Goal: Task Accomplishment & Management: Complete application form

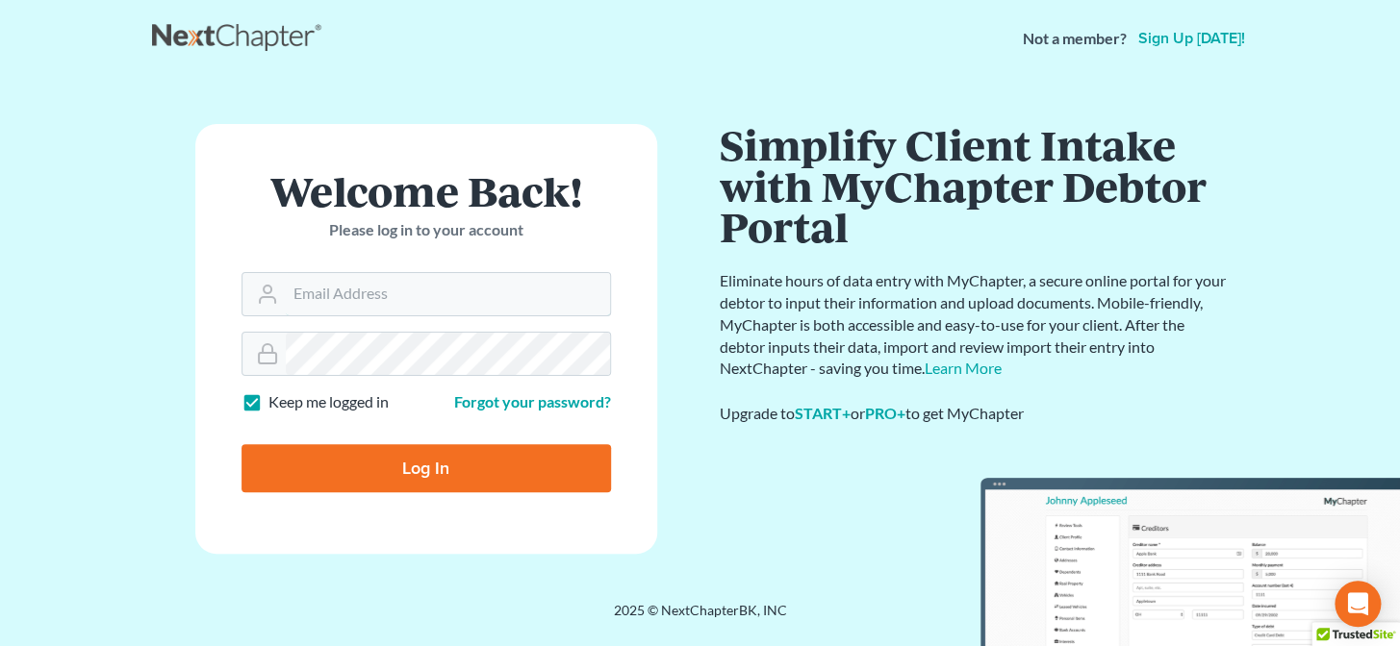
type input "[PERSON_NAME][EMAIL_ADDRESS][DOMAIN_NAME]"
click at [472, 464] on input "Log In" at bounding box center [425, 468] width 369 height 48
type input "Thinking..."
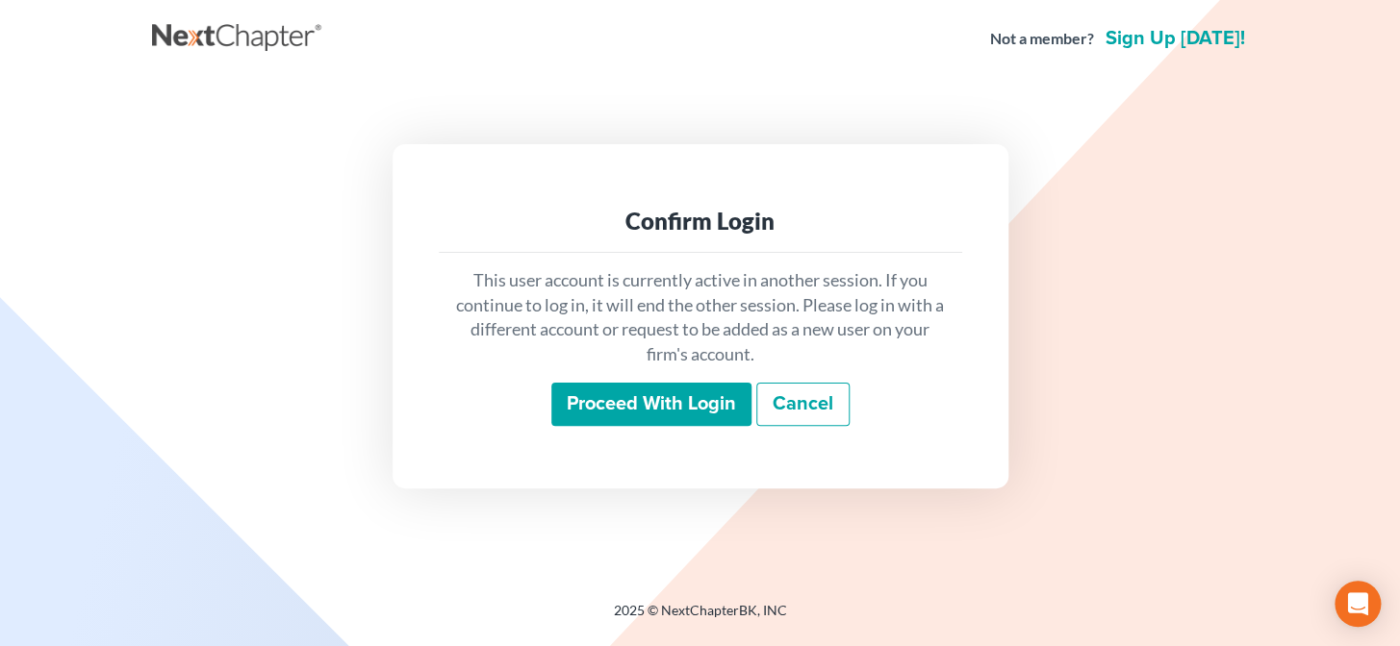
click at [665, 395] on input "Proceed with login" at bounding box center [651, 405] width 200 height 44
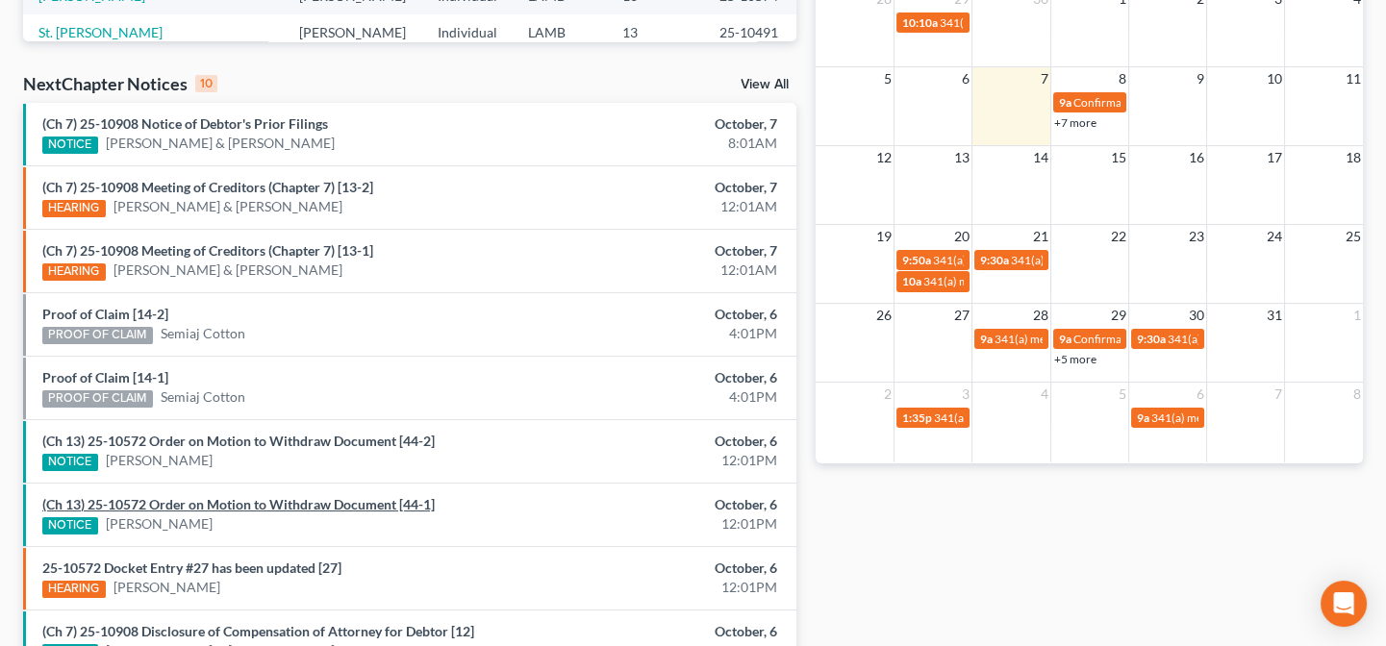
scroll to position [471, 0]
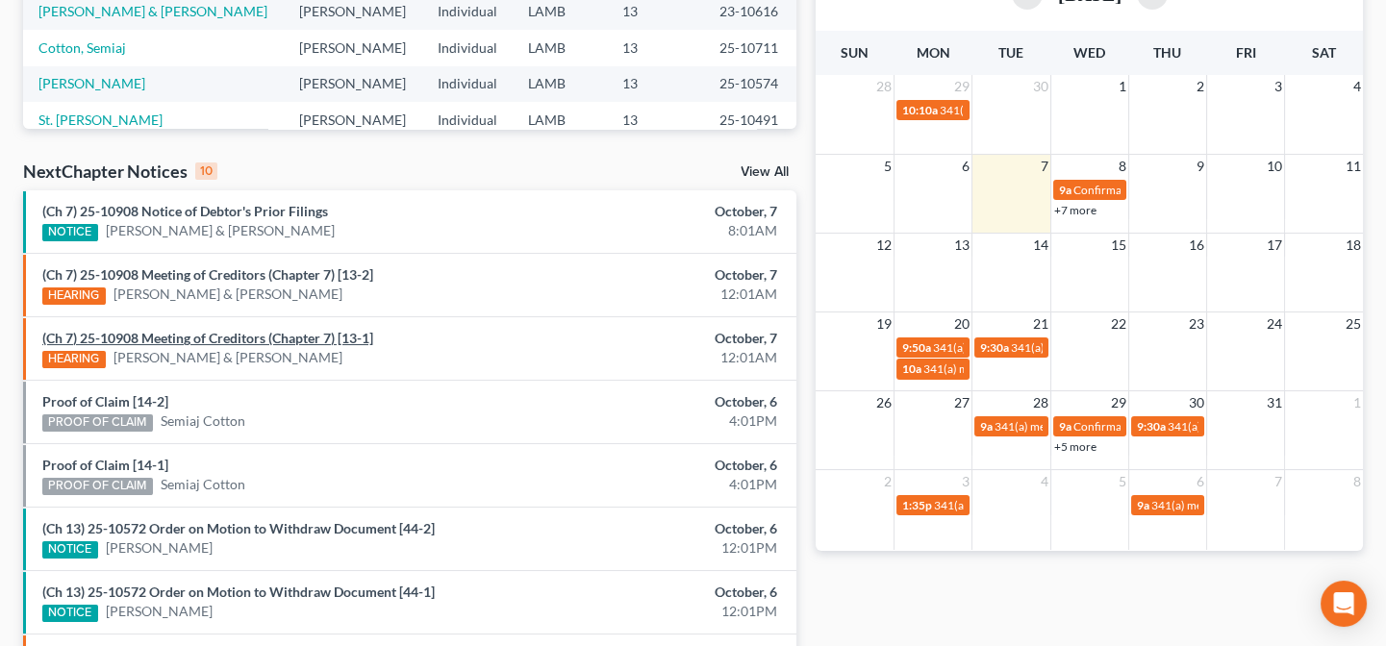
click at [226, 340] on link "(Ch 7) 25-10908 Meeting of Creditors (Chapter 7) [13-1]" at bounding box center [207, 338] width 331 height 16
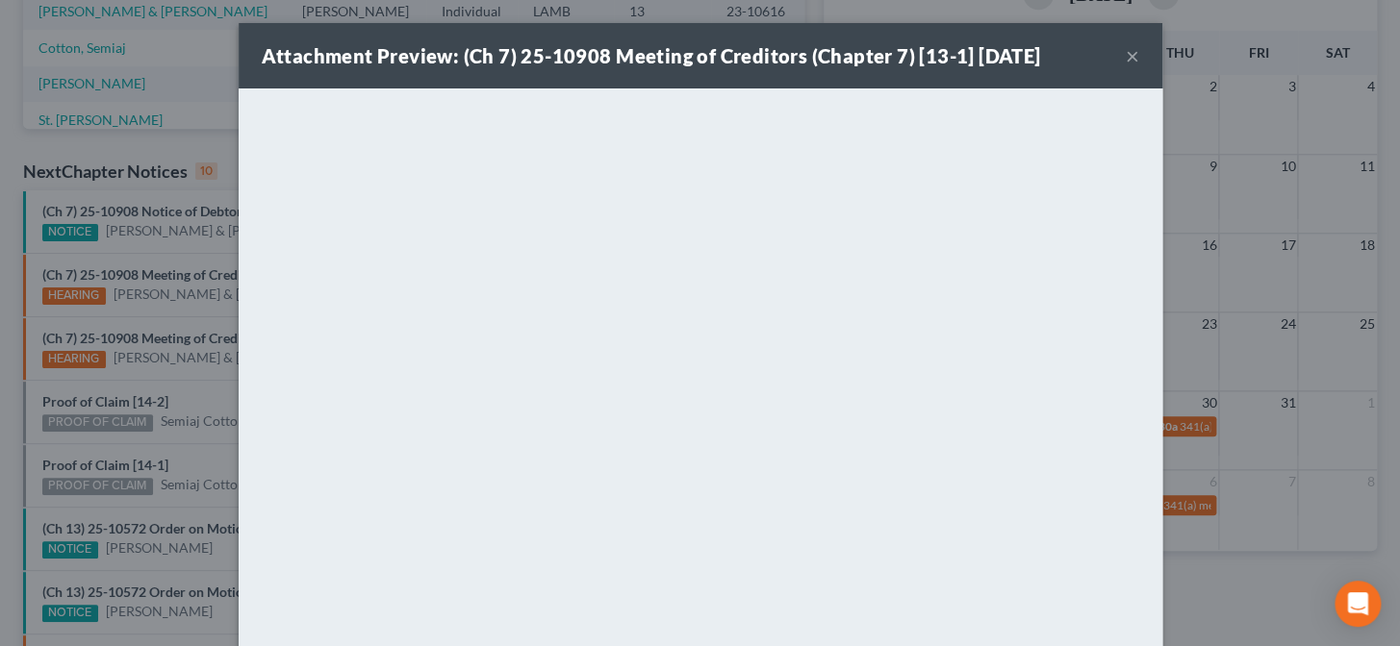
click at [171, 312] on div "Attachment Preview: (Ch 7) 25-10908 Meeting of Creditors (Chapter 7) [13-1] 10/…" at bounding box center [700, 323] width 1400 height 646
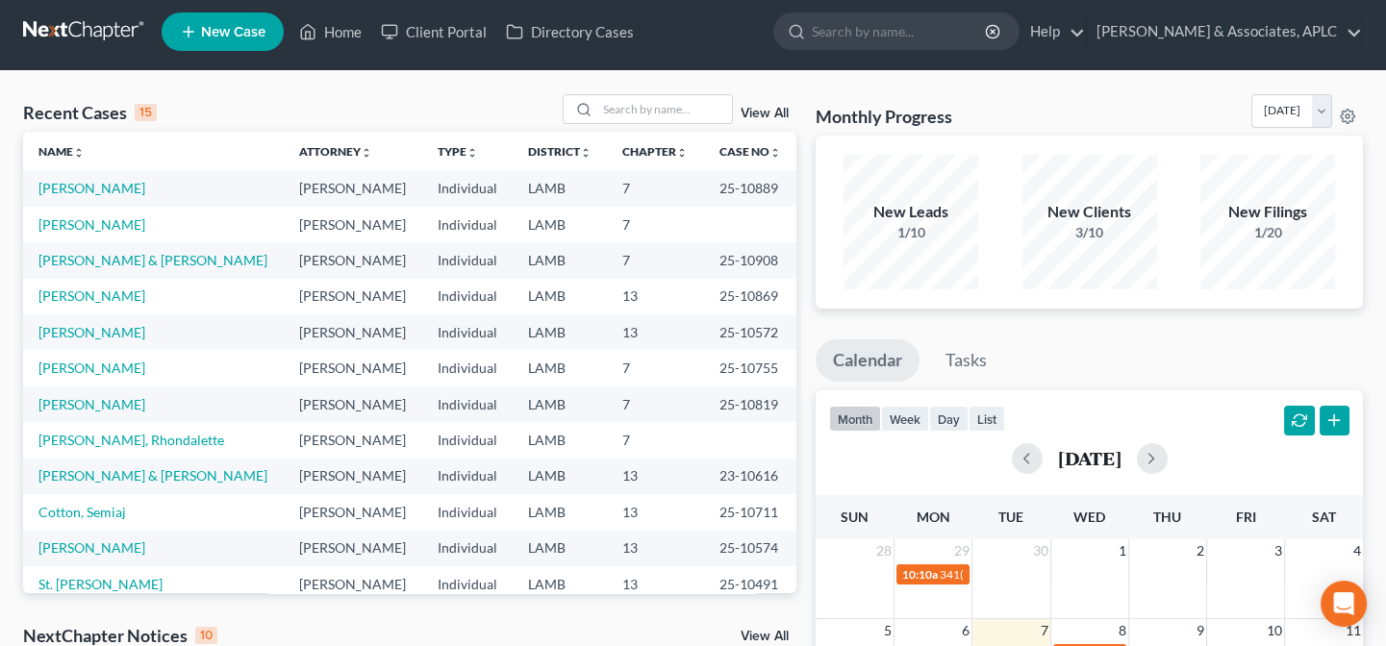
scroll to position [0, 0]
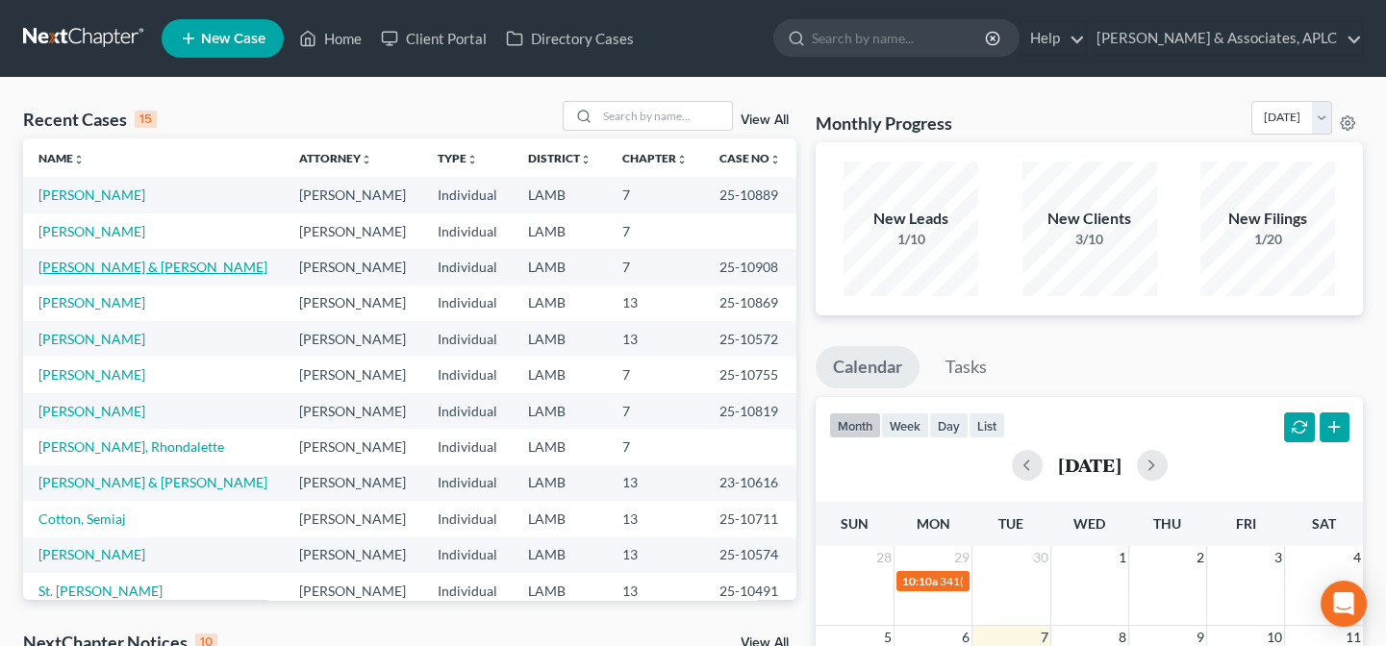
click at [114, 269] on link "[PERSON_NAME] & [PERSON_NAME]" at bounding box center [152, 267] width 229 height 16
select select "8"
select select "1"
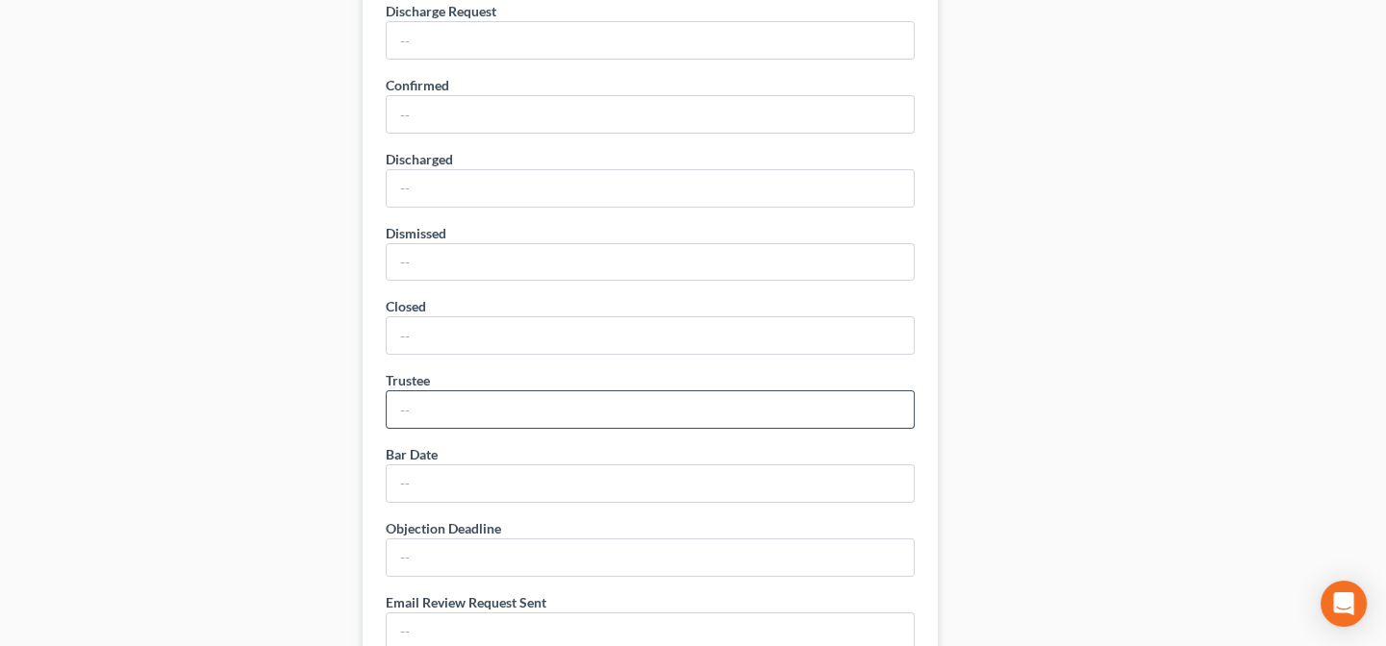
scroll to position [1048, 0]
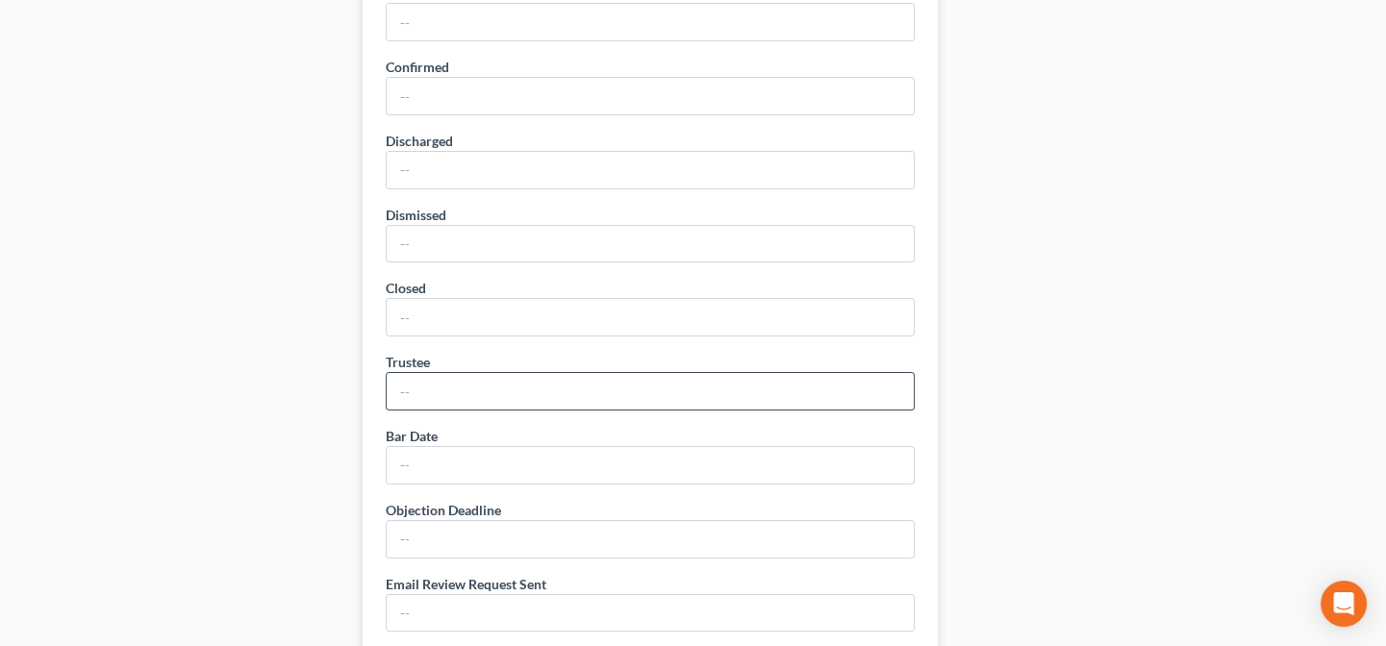
click at [490, 394] on input "text" at bounding box center [650, 391] width 527 height 37
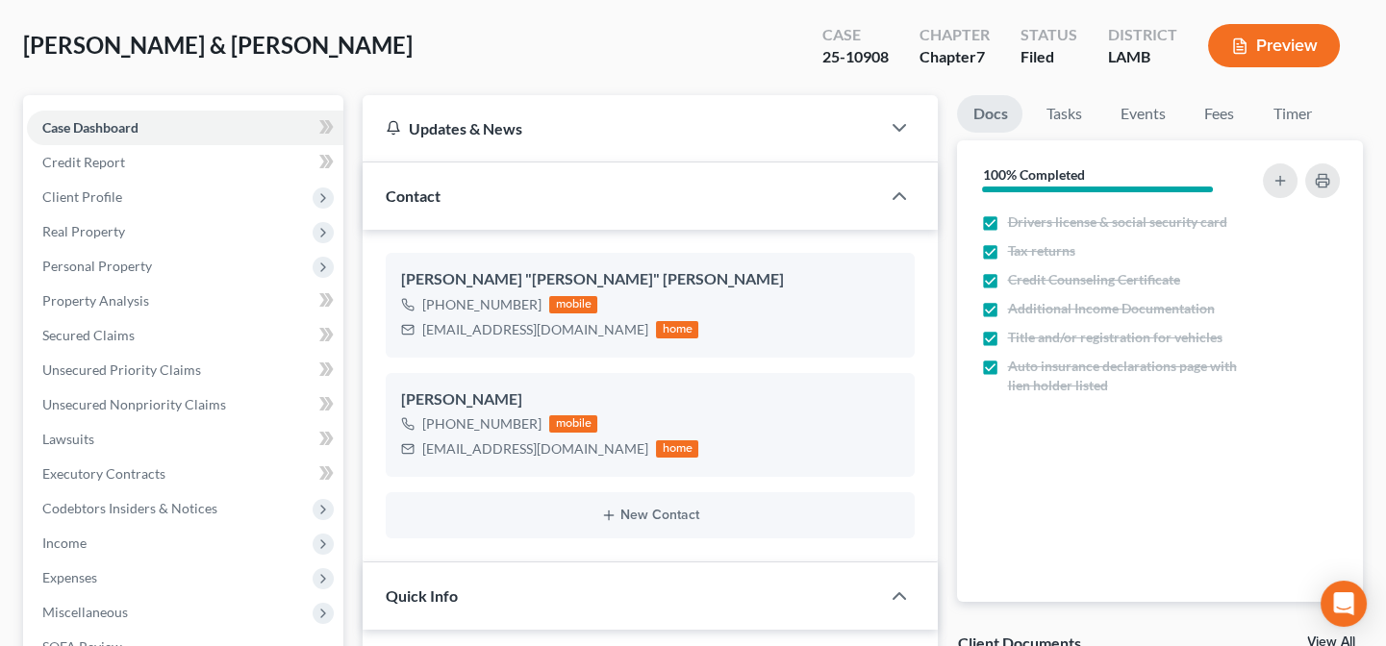
scroll to position [87, 0]
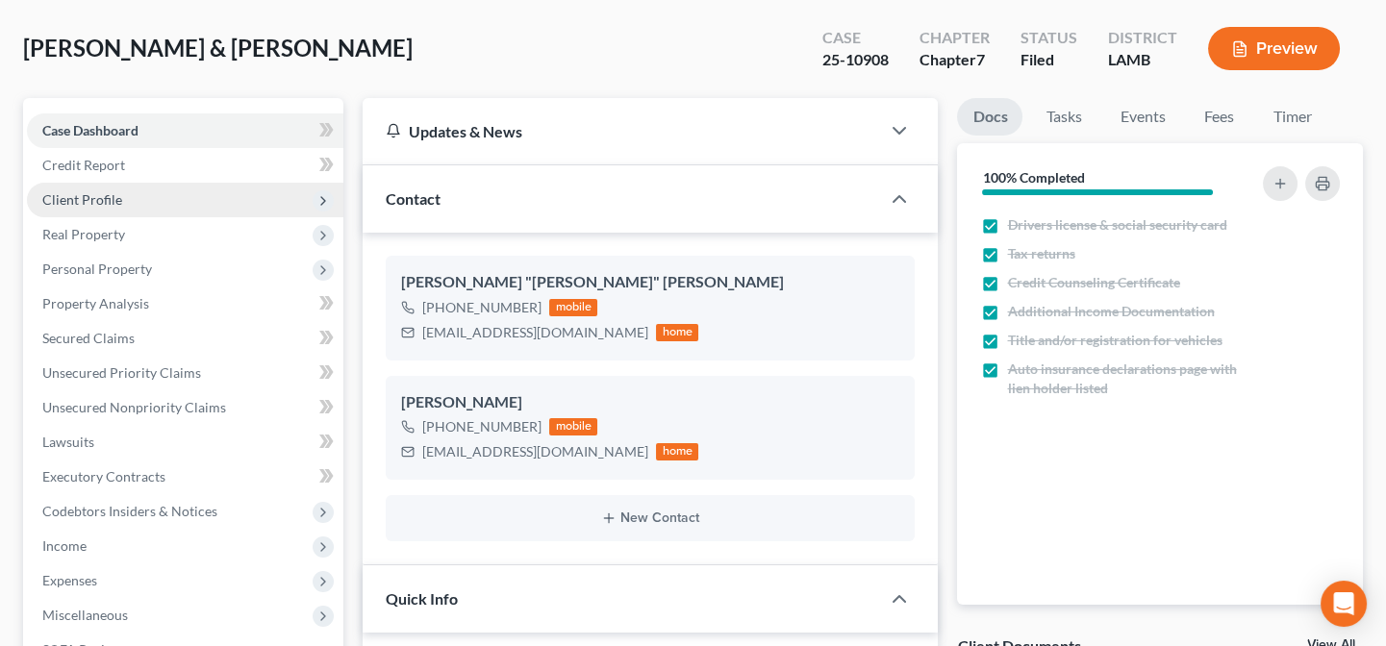
type input "Martin Schott"
click at [92, 191] on span "Client Profile" at bounding box center [82, 199] width 80 height 16
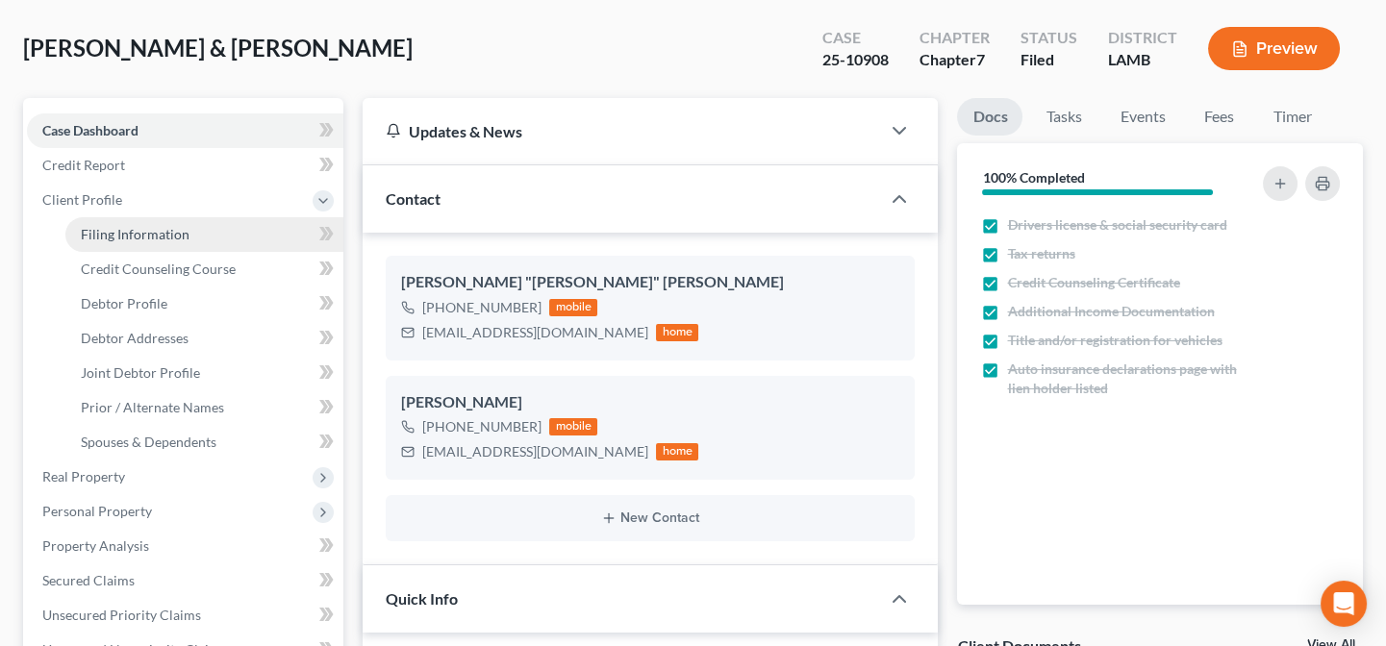
click at [111, 233] on span "Filing Information" at bounding box center [135, 234] width 109 height 16
select select "1"
select select "0"
select select "19"
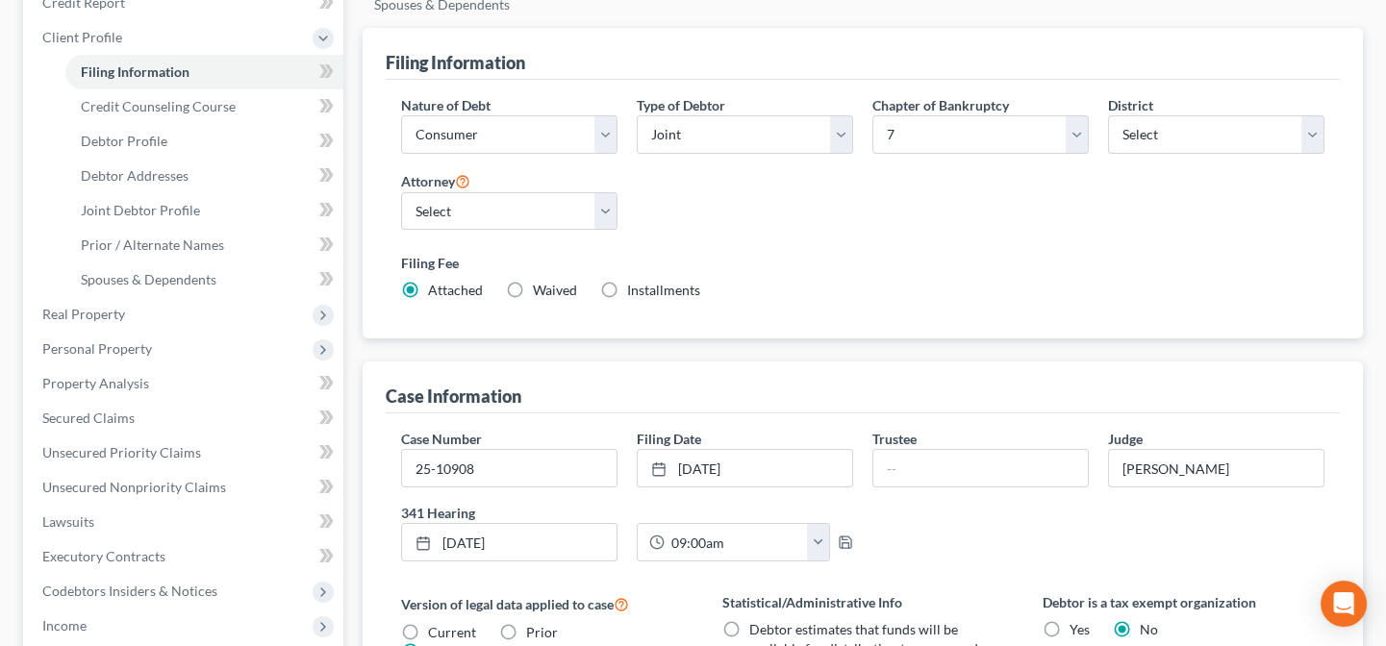
scroll to position [349, 0]
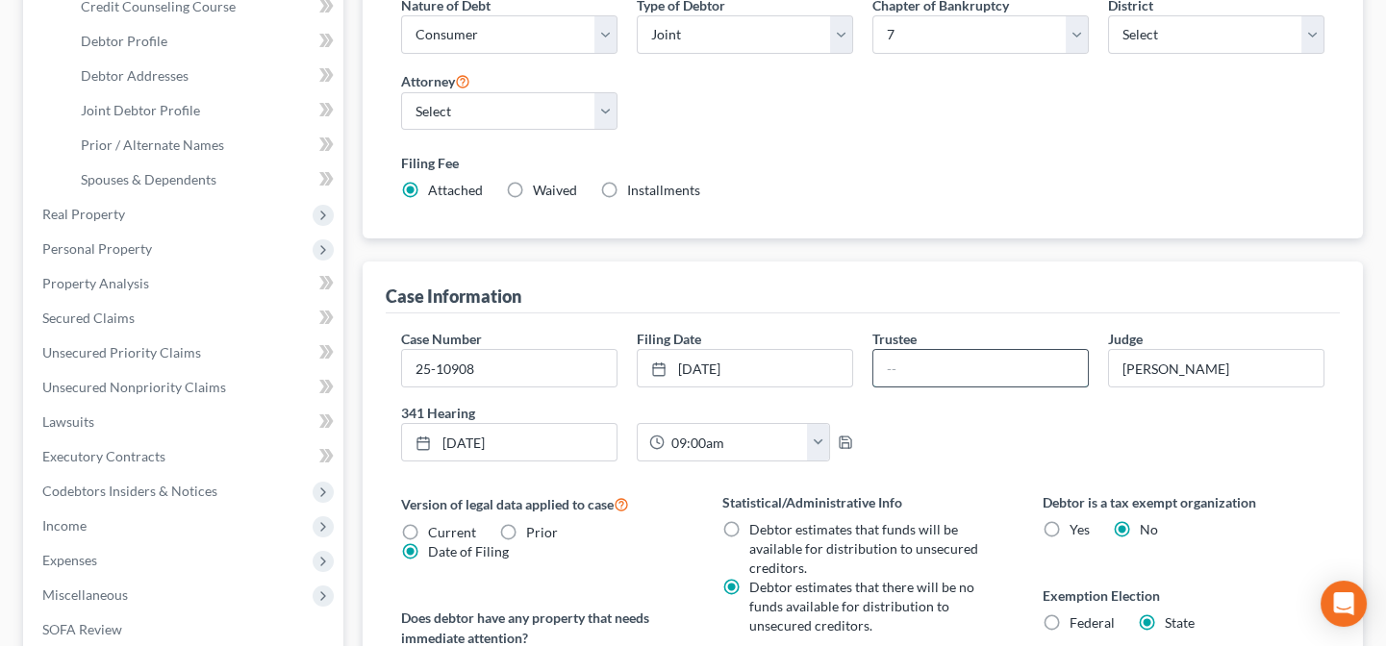
click at [920, 356] on input "text" at bounding box center [980, 368] width 214 height 37
type input "Martin Schott"
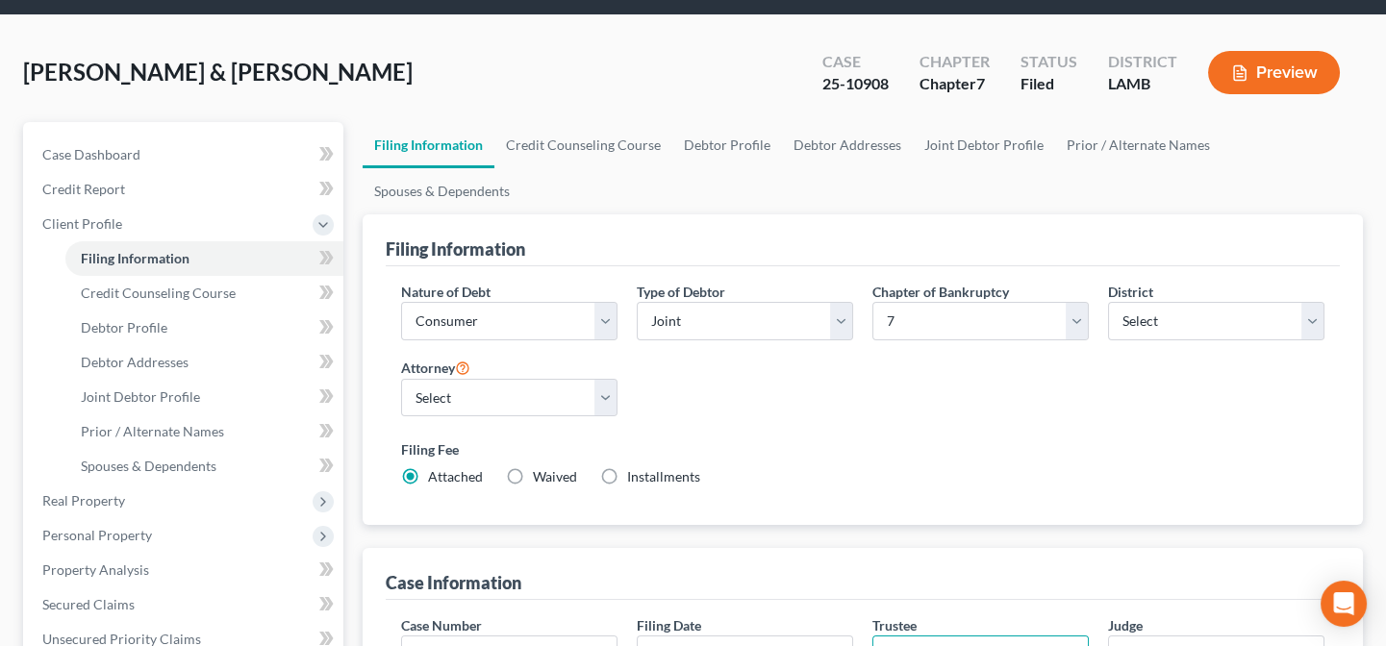
scroll to position [0, 0]
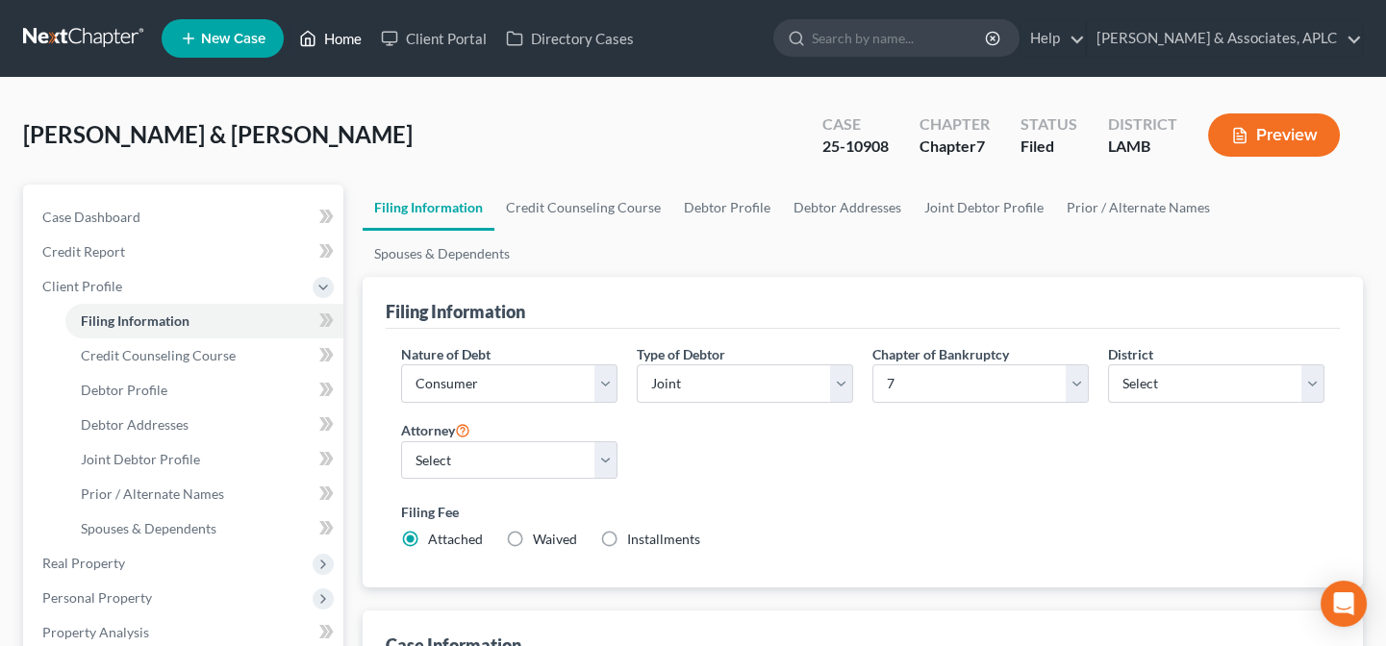
click at [340, 27] on link "Home" at bounding box center [331, 38] width 82 height 35
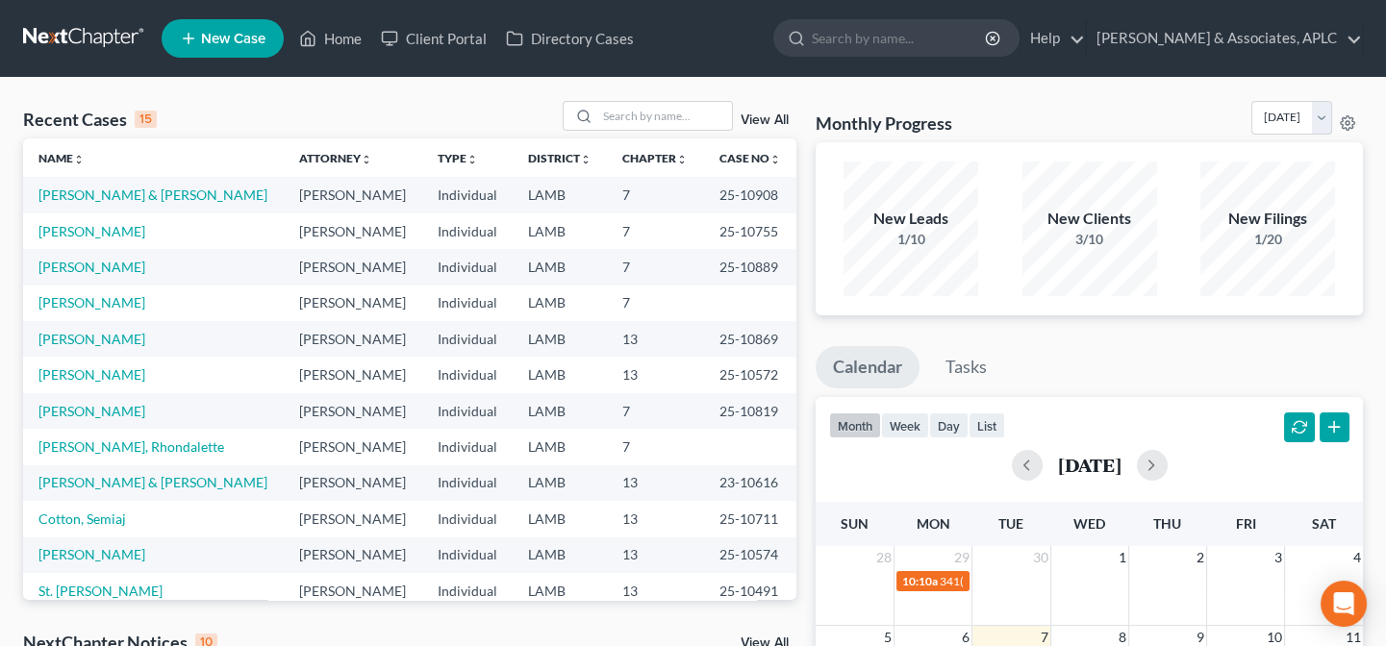
click at [231, 38] on span "New Case" at bounding box center [233, 39] width 64 height 14
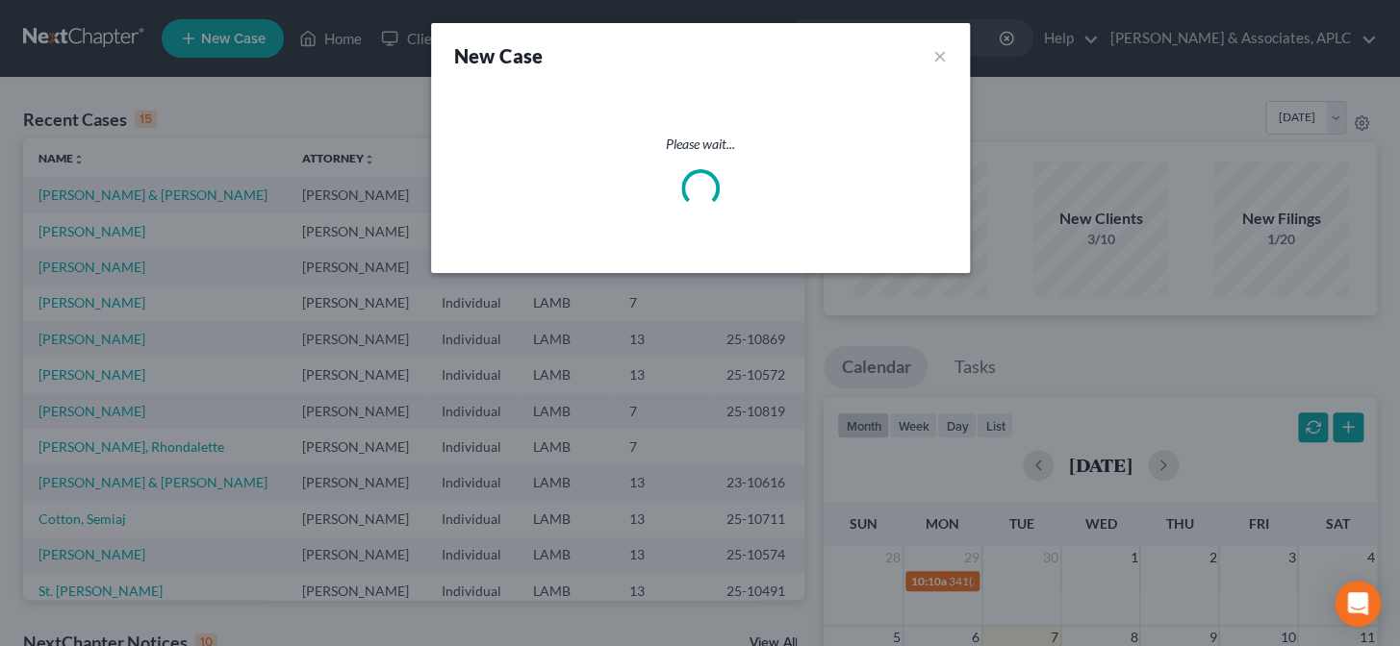
select select "35"
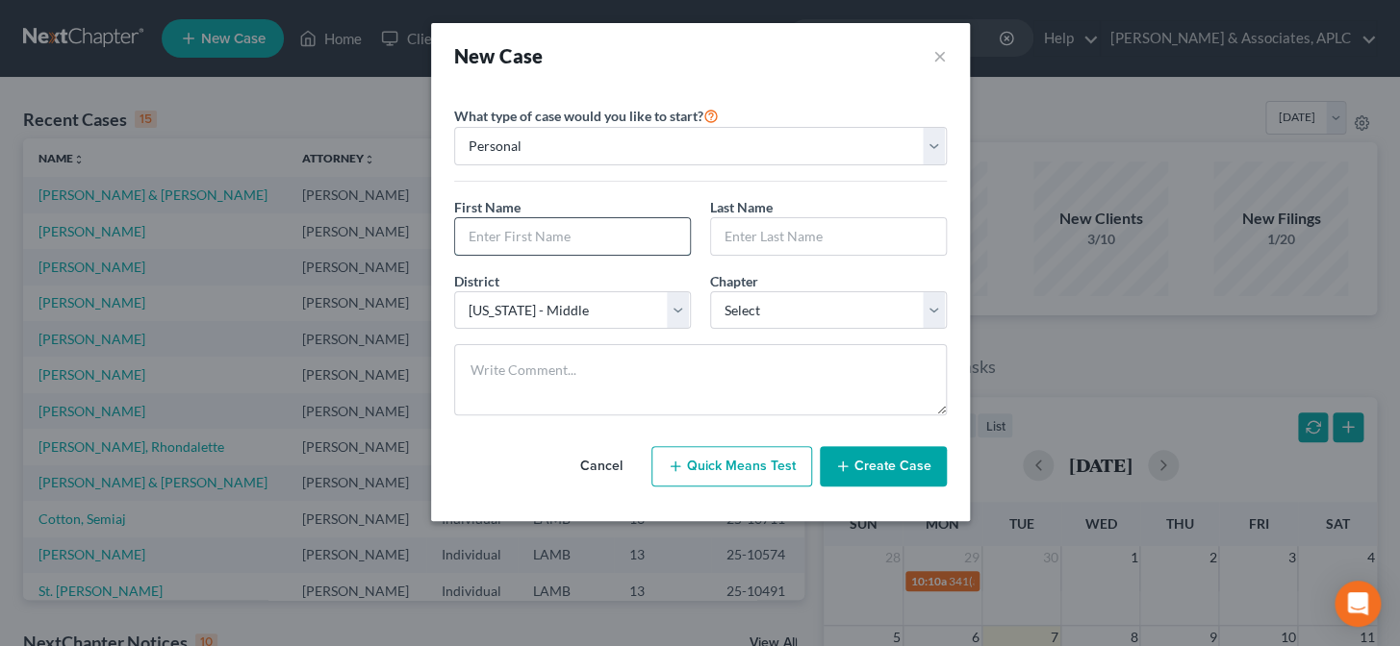
click at [560, 239] on input "text" at bounding box center [572, 236] width 235 height 37
type input "Anthony"
type input "Aucoin"
click at [770, 316] on select "Select 7 11 12 13" at bounding box center [828, 310] width 237 height 38
select select "3"
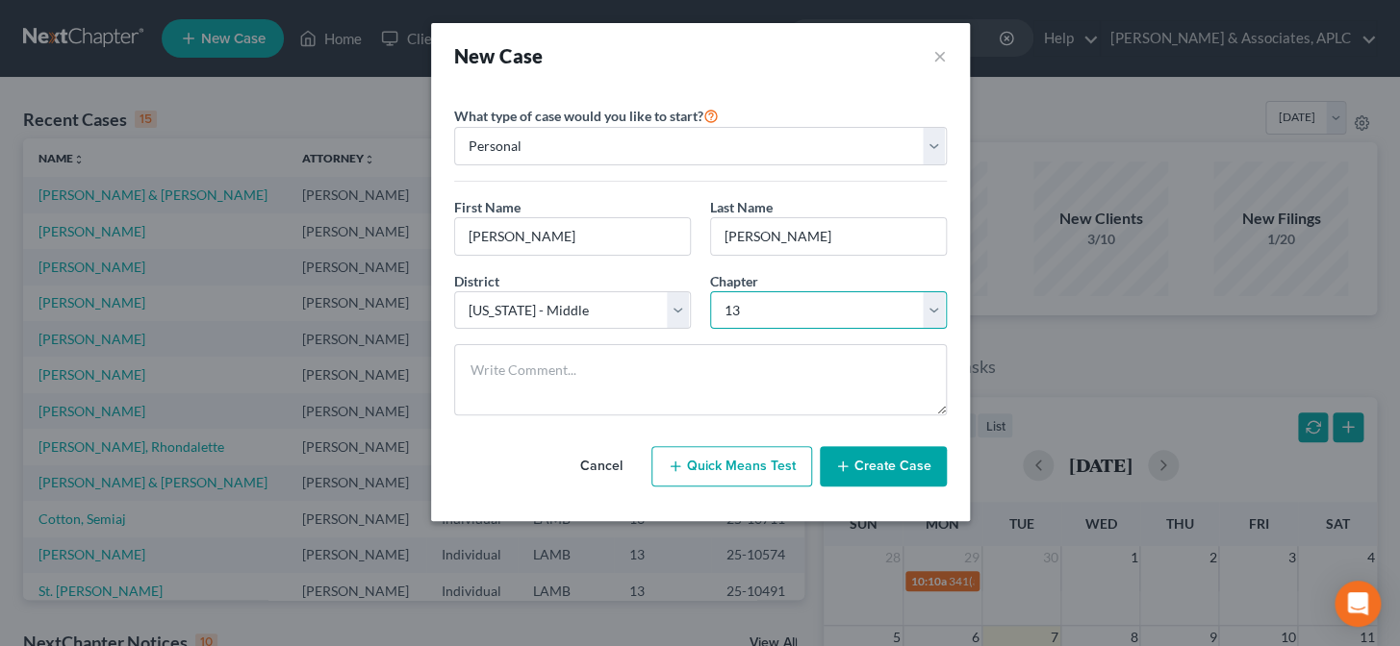
click at [710, 291] on select "Select 7 11 12 13" at bounding box center [828, 310] width 237 height 38
click at [854, 467] on button "Create Case" at bounding box center [883, 466] width 127 height 40
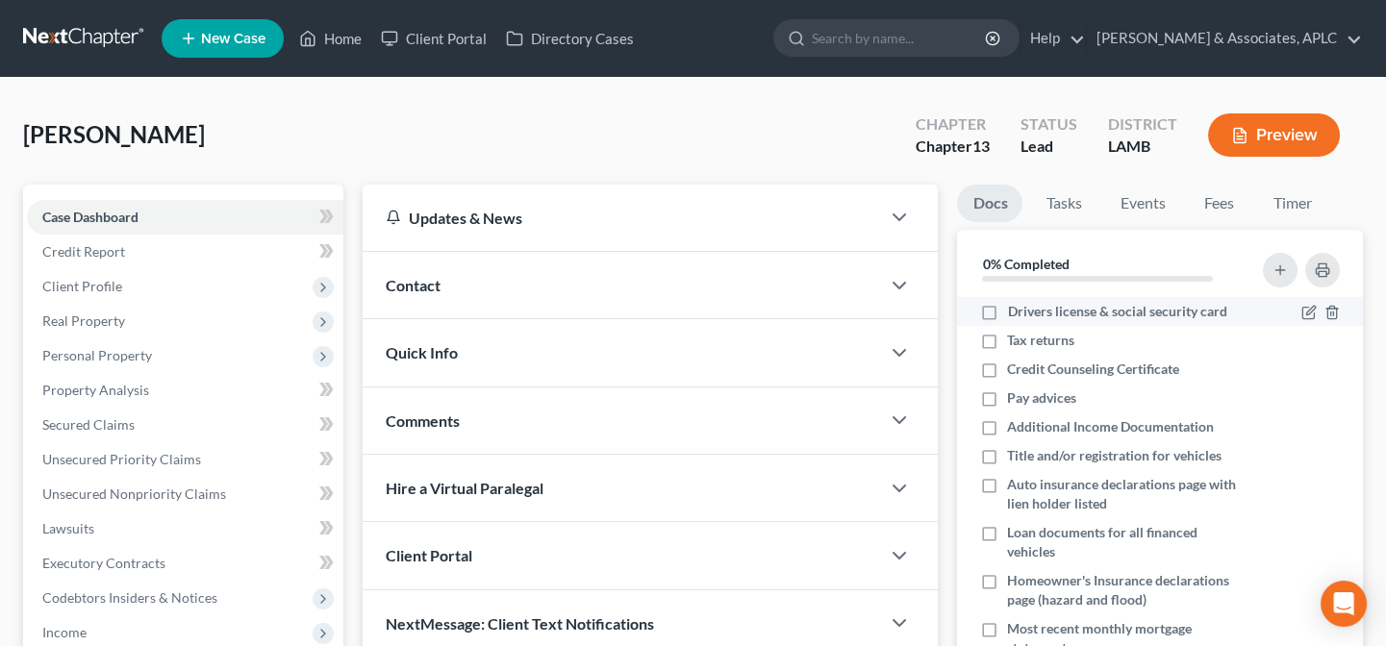
click at [1007, 308] on label "Drivers license & social security card" at bounding box center [1116, 311] width 219 height 19
click at [1015, 308] on input "Drivers license & social security card" at bounding box center [1021, 308] width 13 height 13
checkbox input "true"
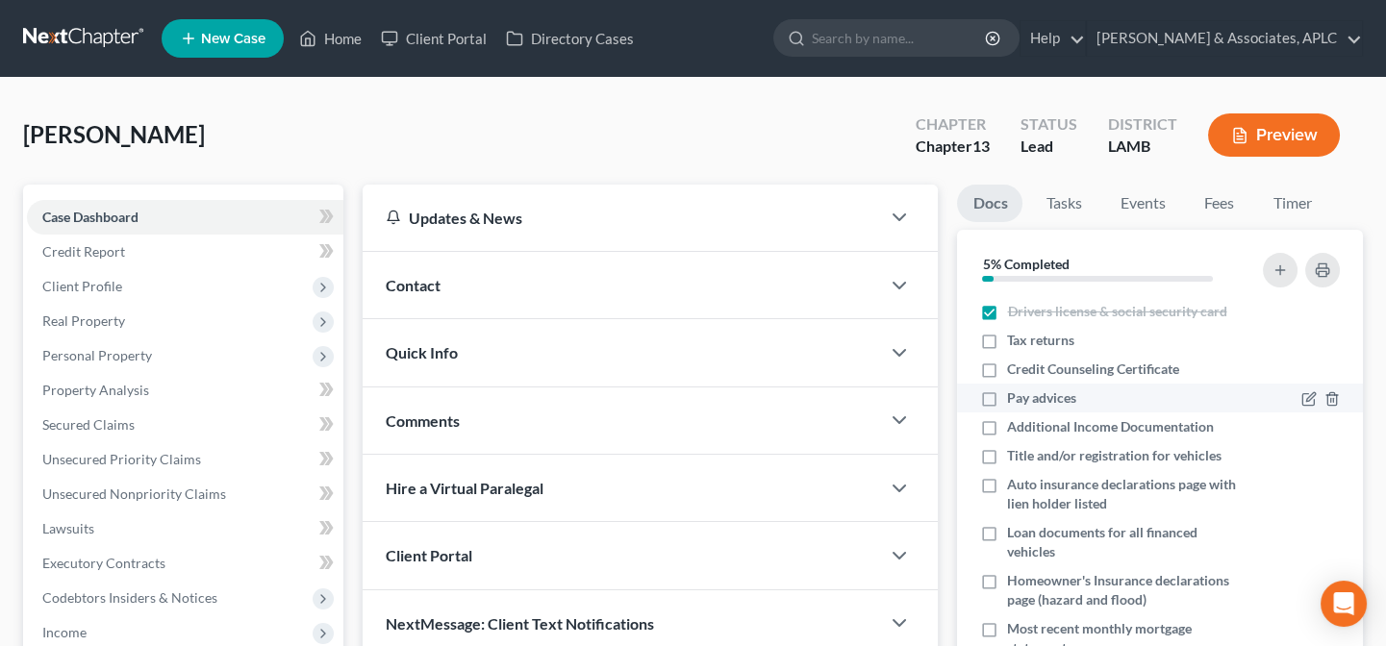
click at [1007, 397] on label "Pay advices" at bounding box center [1041, 398] width 69 height 19
click at [1015, 397] on input "Pay advices" at bounding box center [1021, 395] width 13 height 13
checkbox input "true"
click at [1007, 419] on label "Additional Income Documentation" at bounding box center [1110, 426] width 207 height 19
click at [1015, 419] on input "Additional Income Documentation" at bounding box center [1021, 423] width 13 height 13
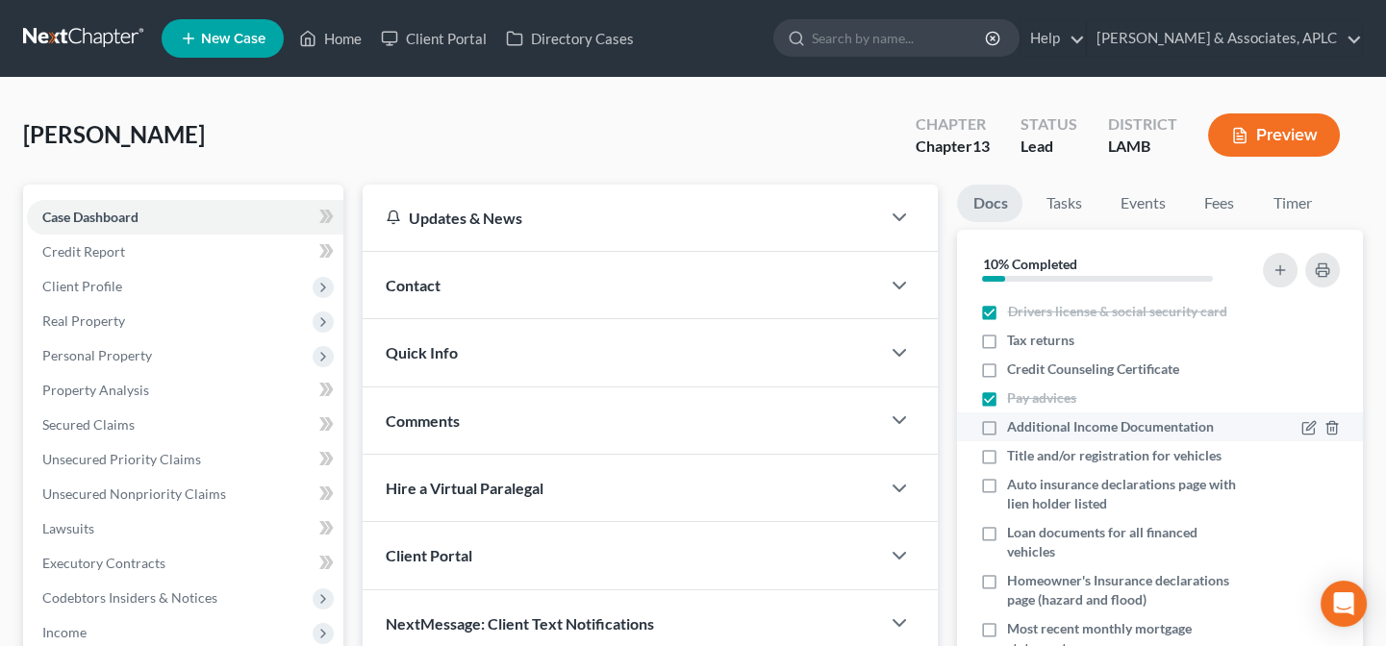
checkbox input "true"
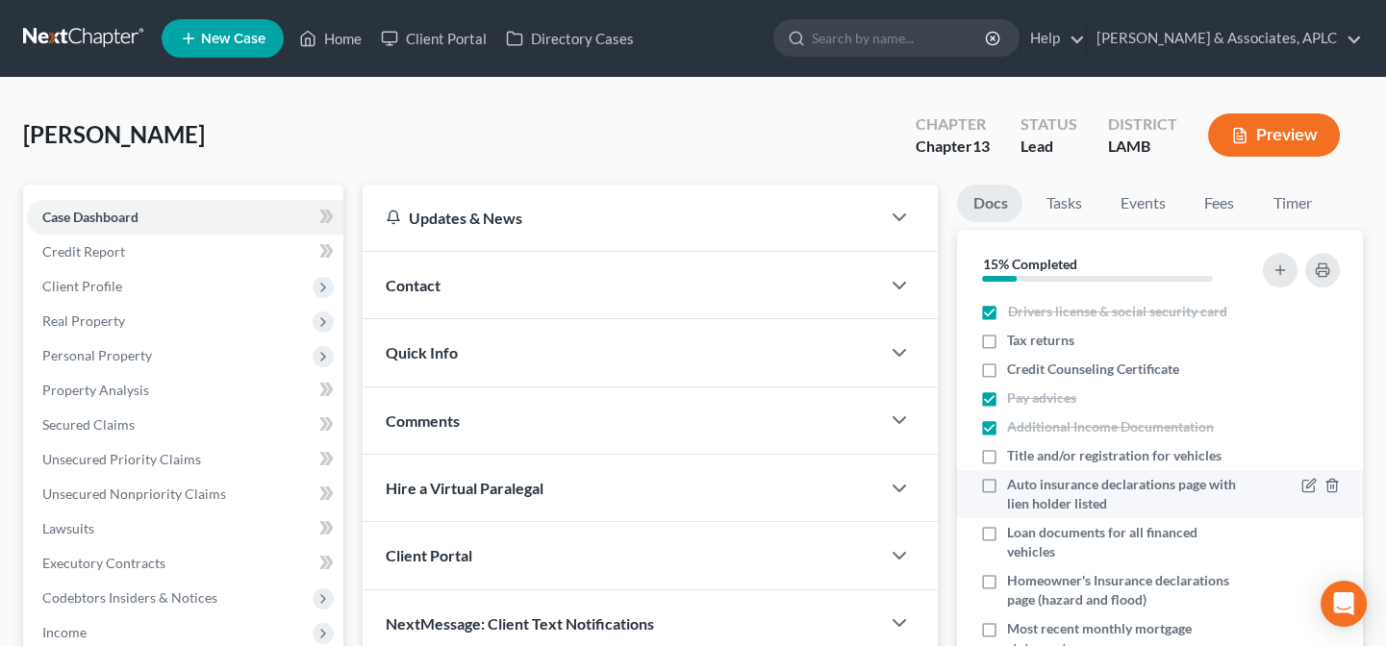
click at [1007, 484] on label "Auto insurance declarations page with lien holder listed" at bounding box center [1126, 494] width 238 height 38
click at [1015, 484] on input "Auto insurance declarations page with lien holder listed" at bounding box center [1021, 481] width 13 height 13
checkbox input "true"
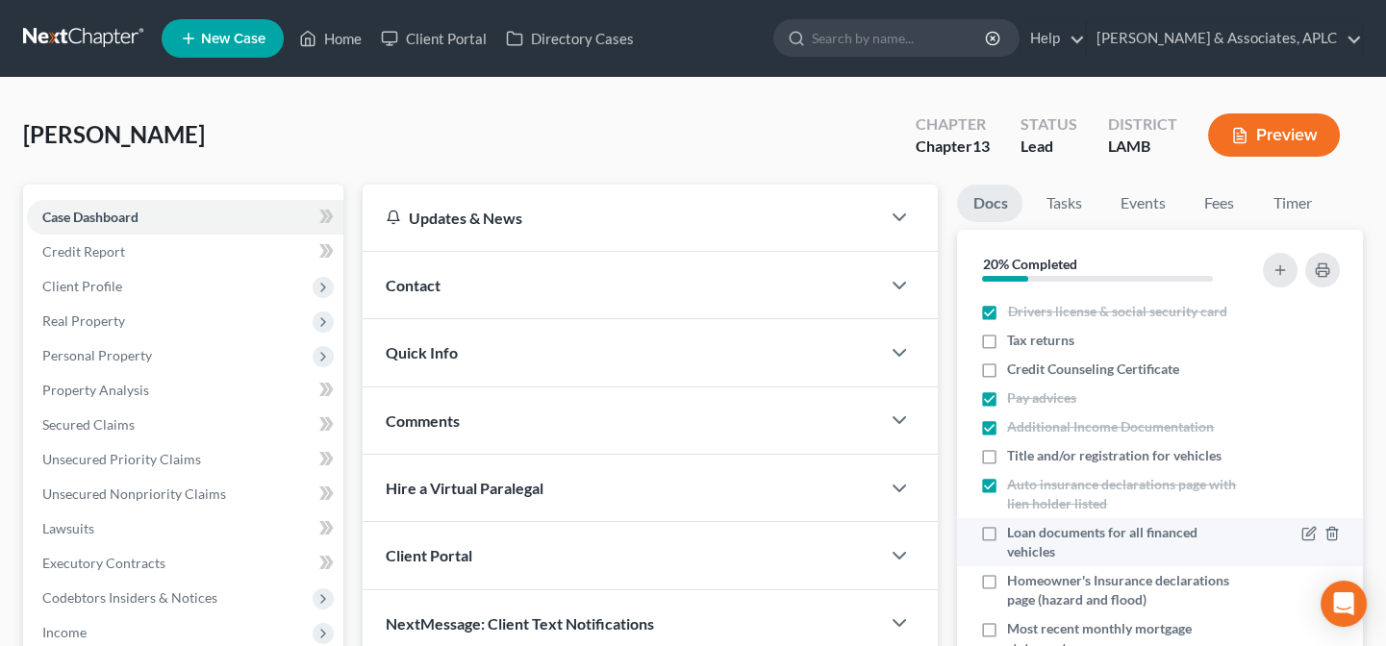
click at [1007, 528] on label "Loan documents for all financed vehicles" at bounding box center [1126, 542] width 238 height 38
click at [1015, 528] on input "Loan documents for all financed vehicles" at bounding box center [1021, 529] width 13 height 13
checkbox input "true"
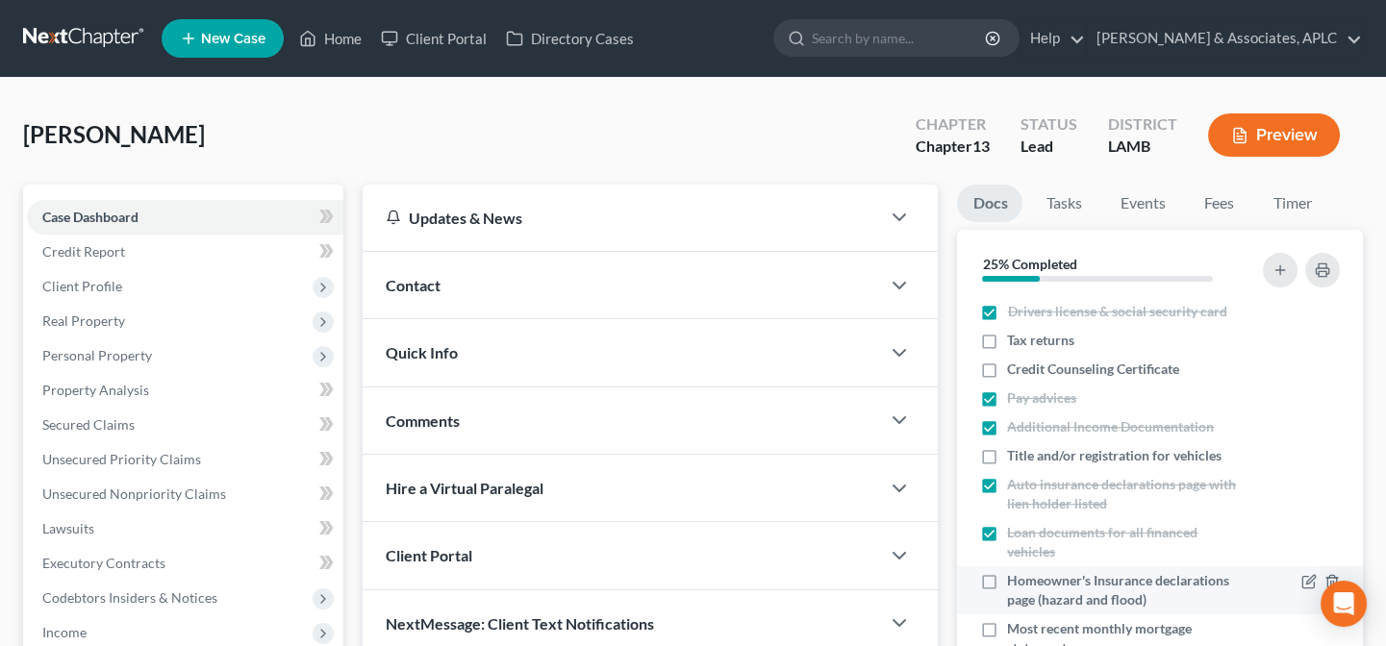
click at [1007, 580] on label "Homeowner's Insurance declarations page (hazard and flood)" at bounding box center [1126, 590] width 238 height 38
click at [1015, 580] on input "Homeowner's Insurance declarations page (hazard and flood)" at bounding box center [1021, 577] width 13 height 13
checkbox input "true"
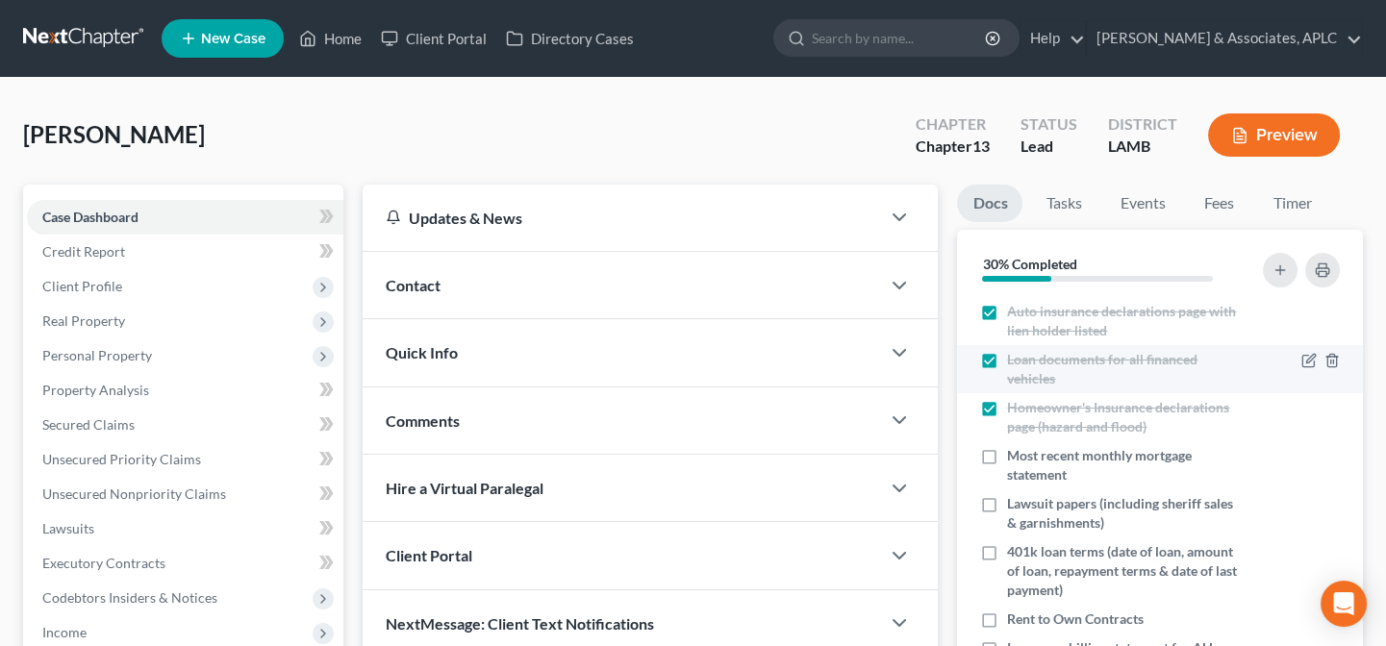
scroll to position [174, 0]
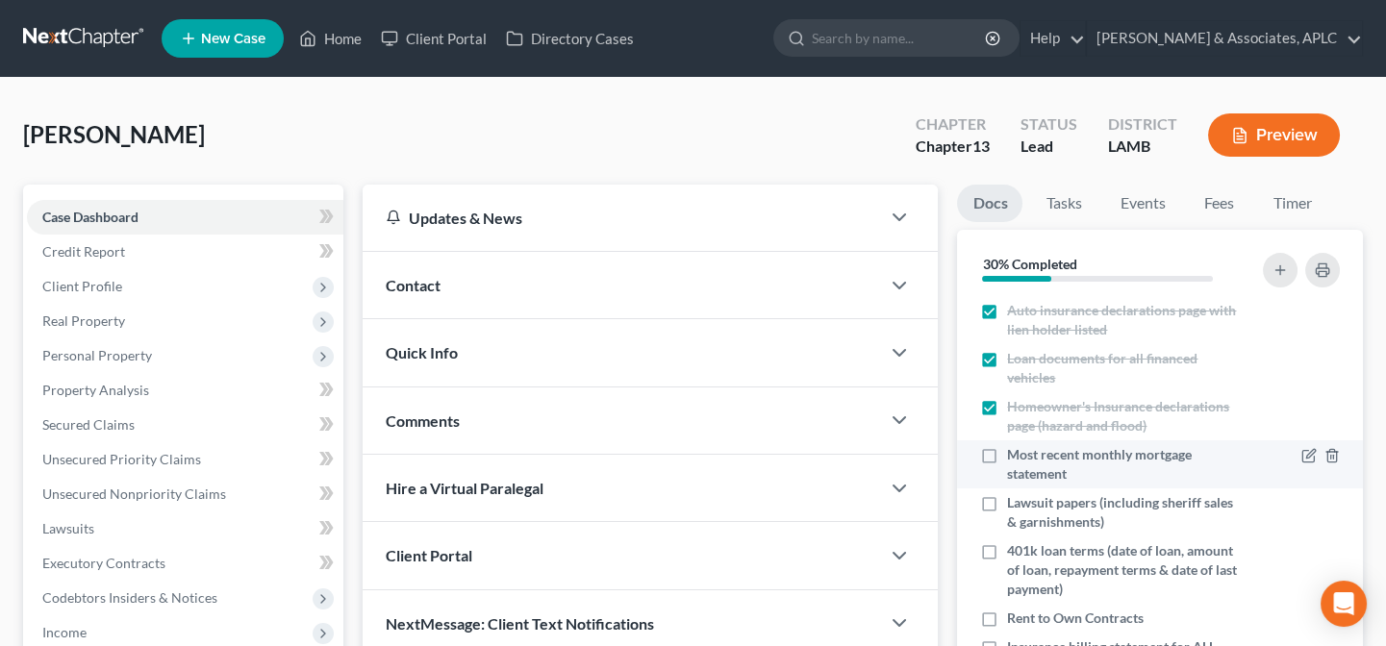
drag, startPoint x: 990, startPoint y: 451, endPoint x: 989, endPoint y: 471, distance: 20.2
click at [1007, 451] on label "Most recent monthly mortgage statement" at bounding box center [1126, 464] width 238 height 38
click at [1015, 451] on input "Most recent monthly mortgage statement" at bounding box center [1021, 451] width 13 height 13
checkbox input "true"
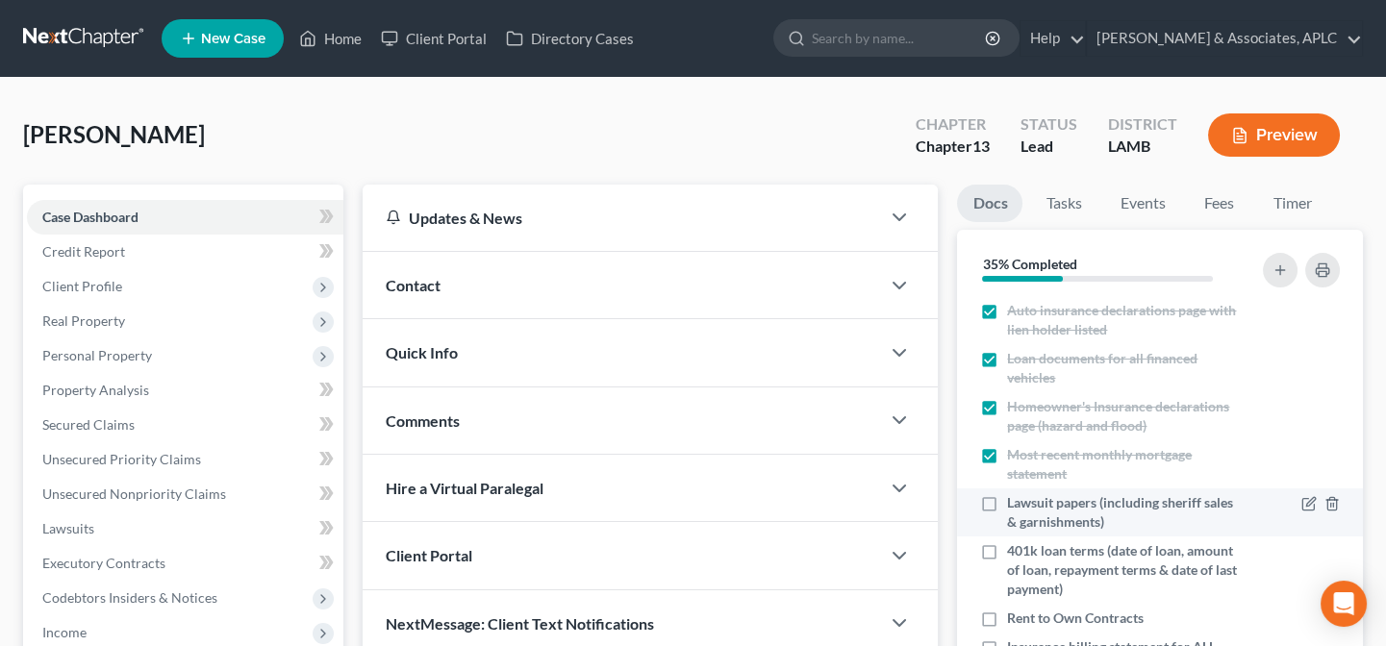
click at [1007, 501] on label "Lawsuit papers (including sheriff sales & garnishments)" at bounding box center [1126, 512] width 238 height 38
click at [1015, 501] on input "Lawsuit papers (including sheriff sales & garnishments)" at bounding box center [1021, 499] width 13 height 13
checkbox input "true"
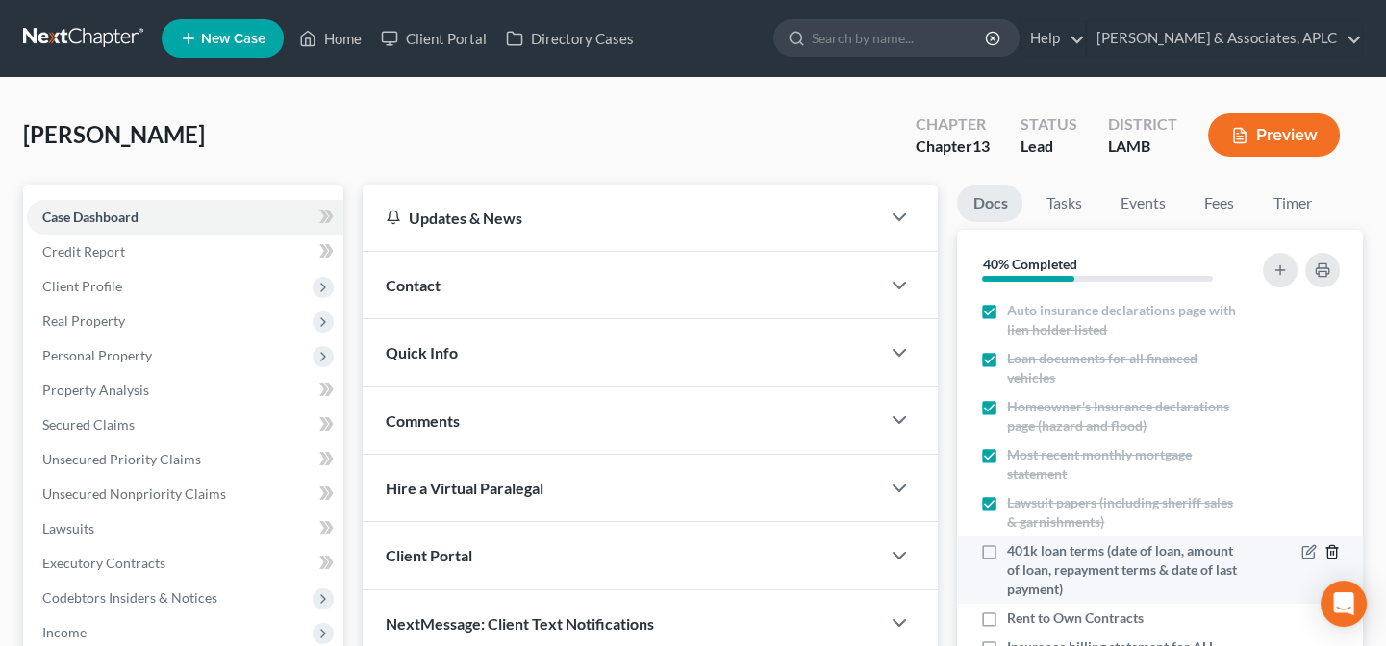
click at [1325, 553] on icon "button" at bounding box center [1332, 551] width 15 height 15
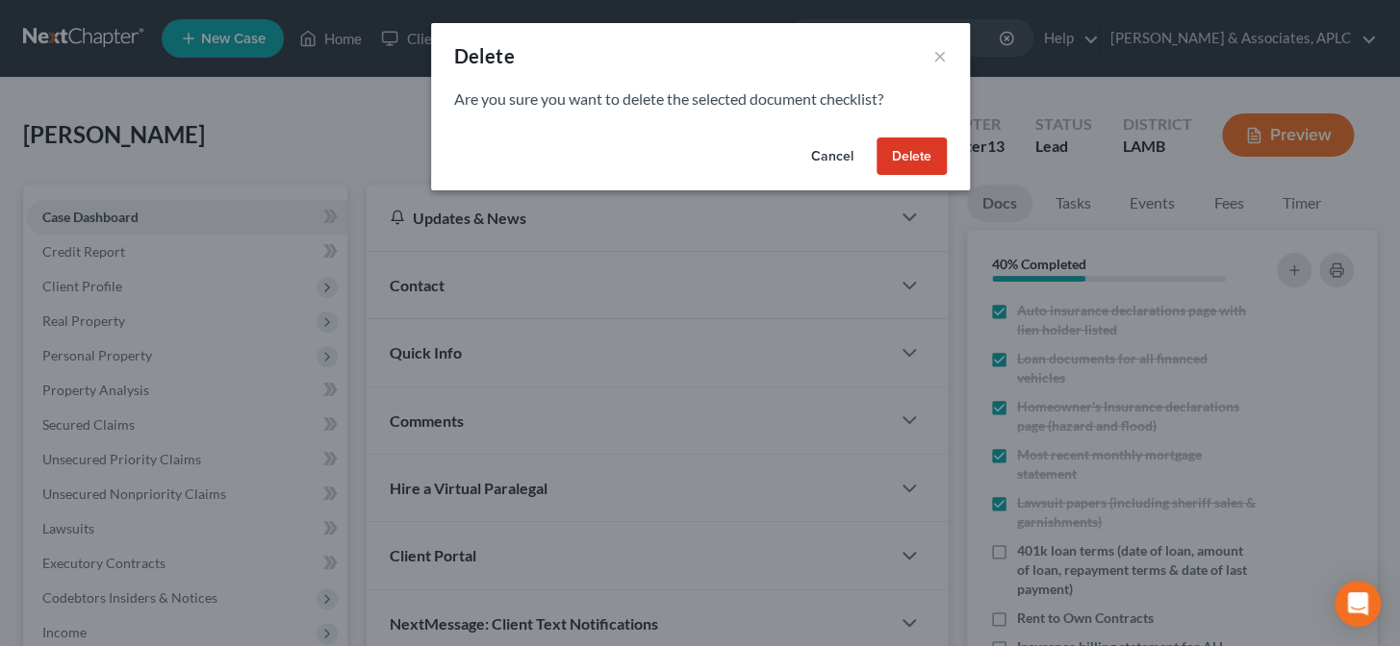
click at [903, 167] on button "Delete" at bounding box center [911, 157] width 70 height 38
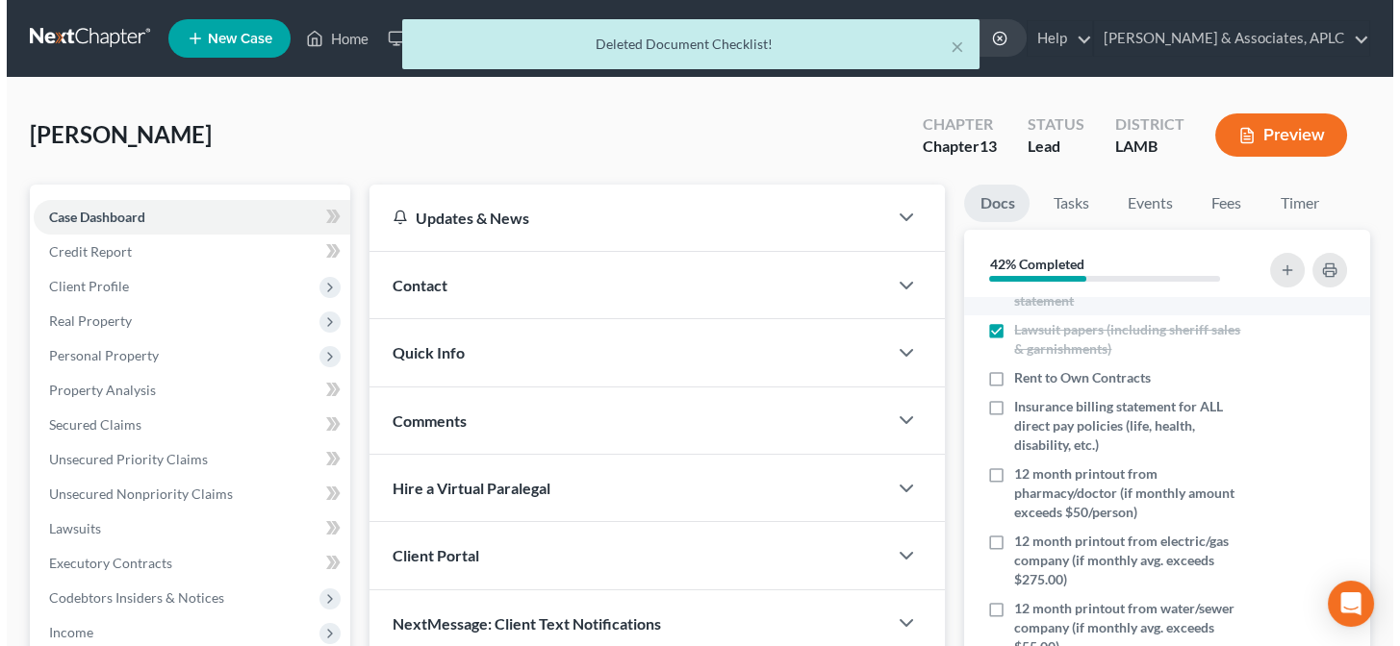
scroll to position [349, 0]
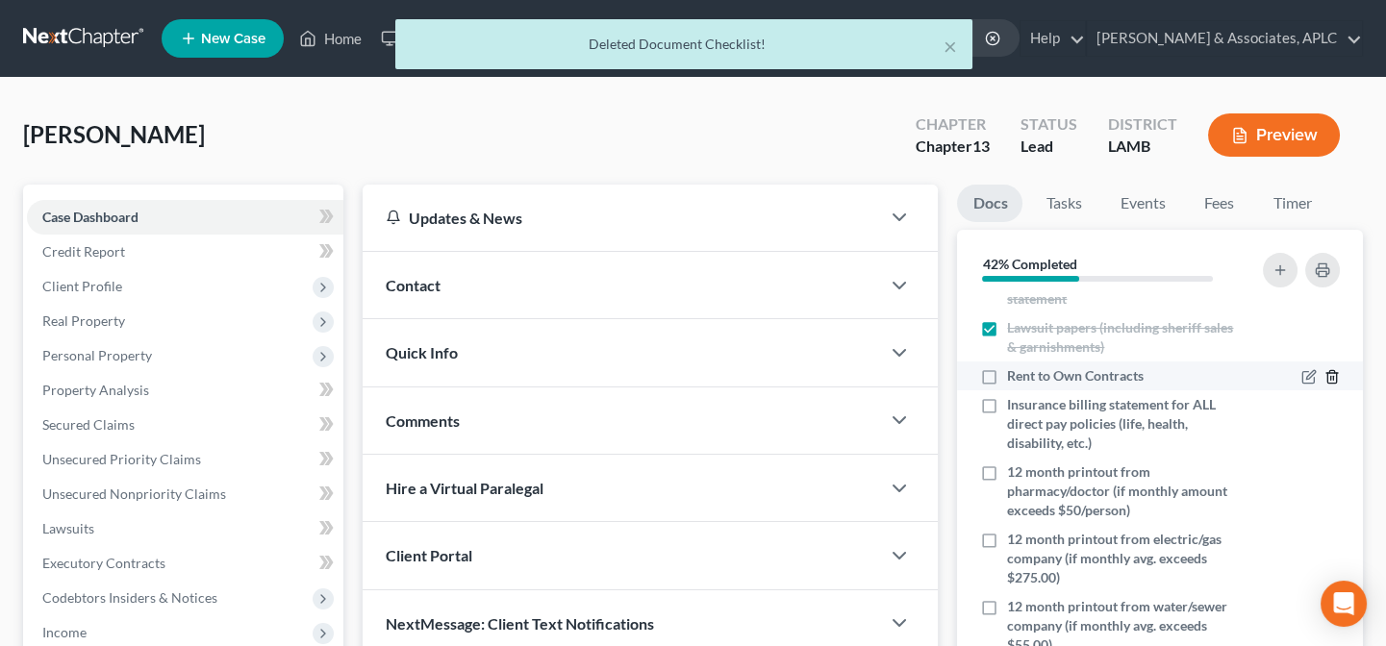
click at [1325, 379] on icon "button" at bounding box center [1332, 376] width 15 height 15
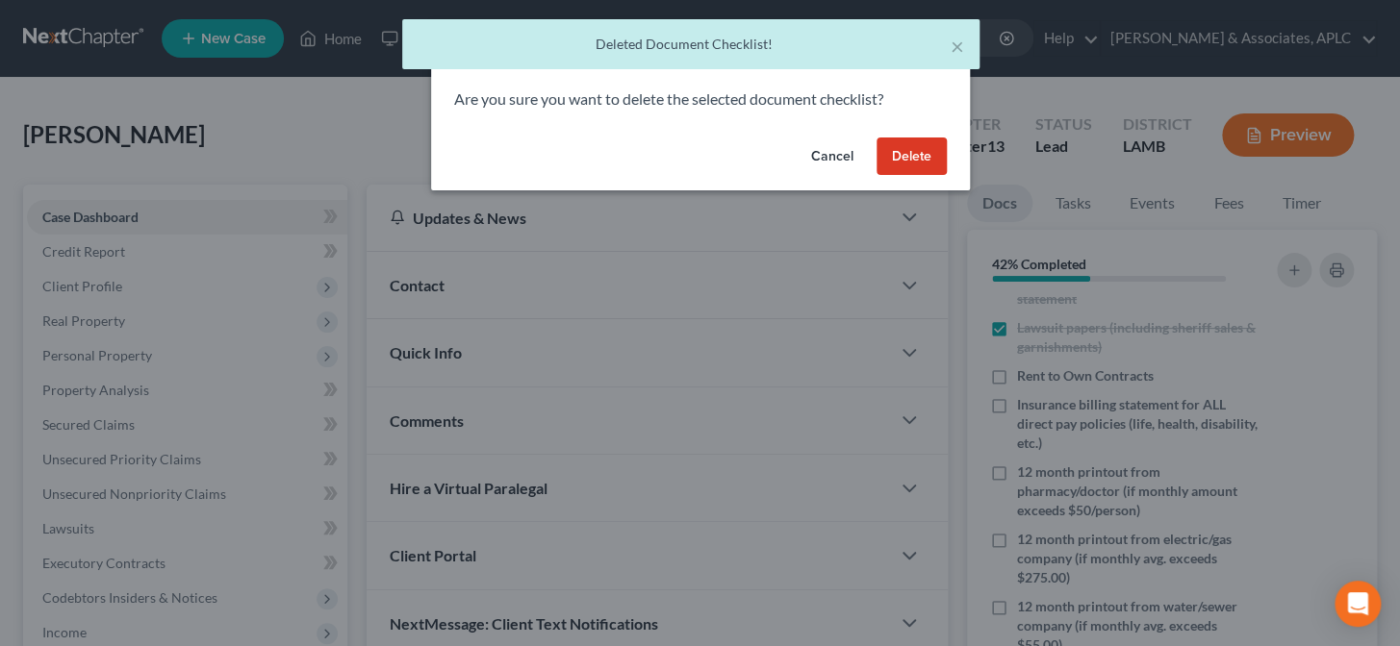
click at [907, 160] on button "Delete" at bounding box center [911, 157] width 70 height 38
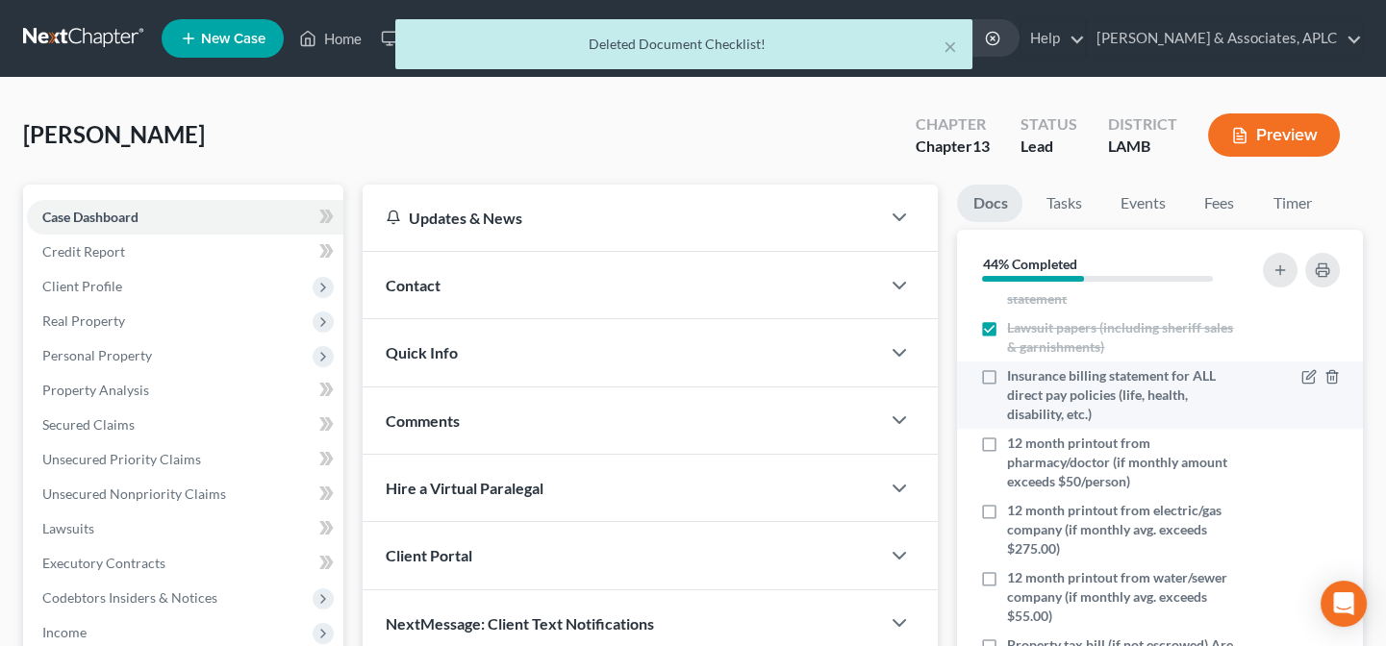
click at [1007, 373] on label "Insurance billing statement for ALL direct pay policies (life, health, disabili…" at bounding box center [1126, 395] width 238 height 58
click at [1015, 373] on input "Insurance billing statement for ALL direct pay policies (life, health, disabili…" at bounding box center [1021, 372] width 13 height 13
checkbox input "true"
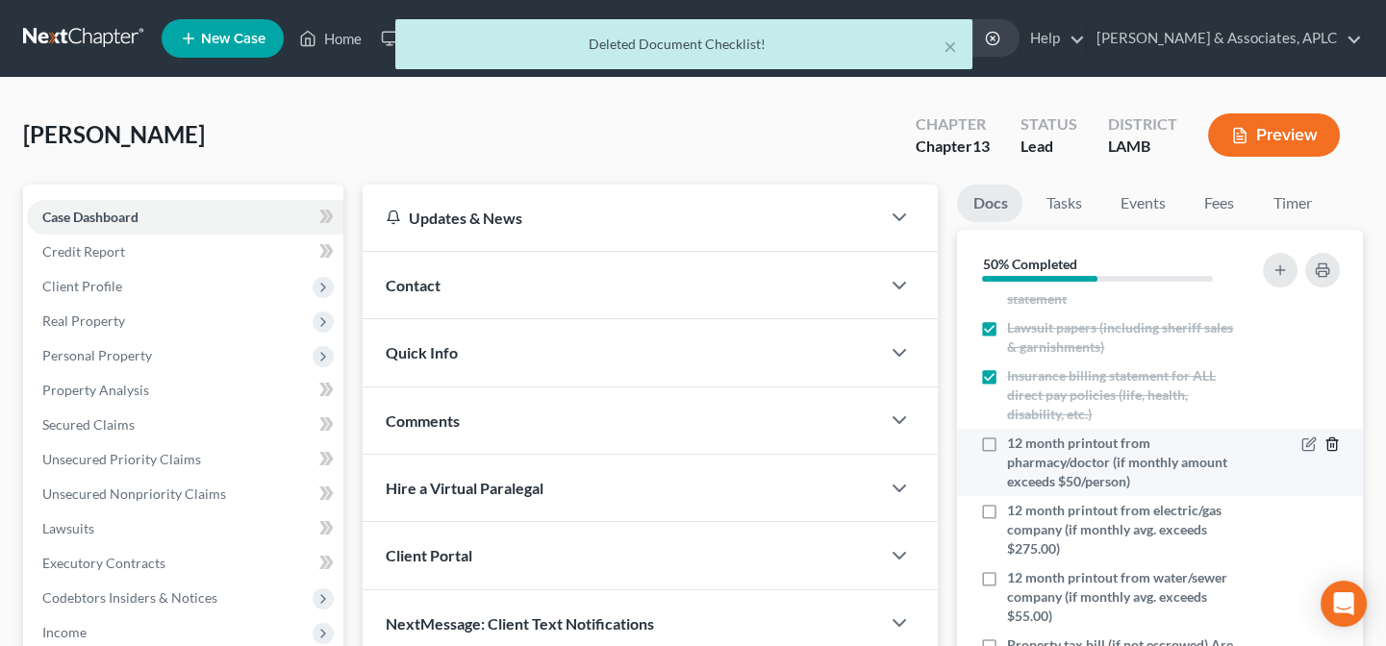
click at [1325, 444] on icon "button" at bounding box center [1332, 444] width 15 height 15
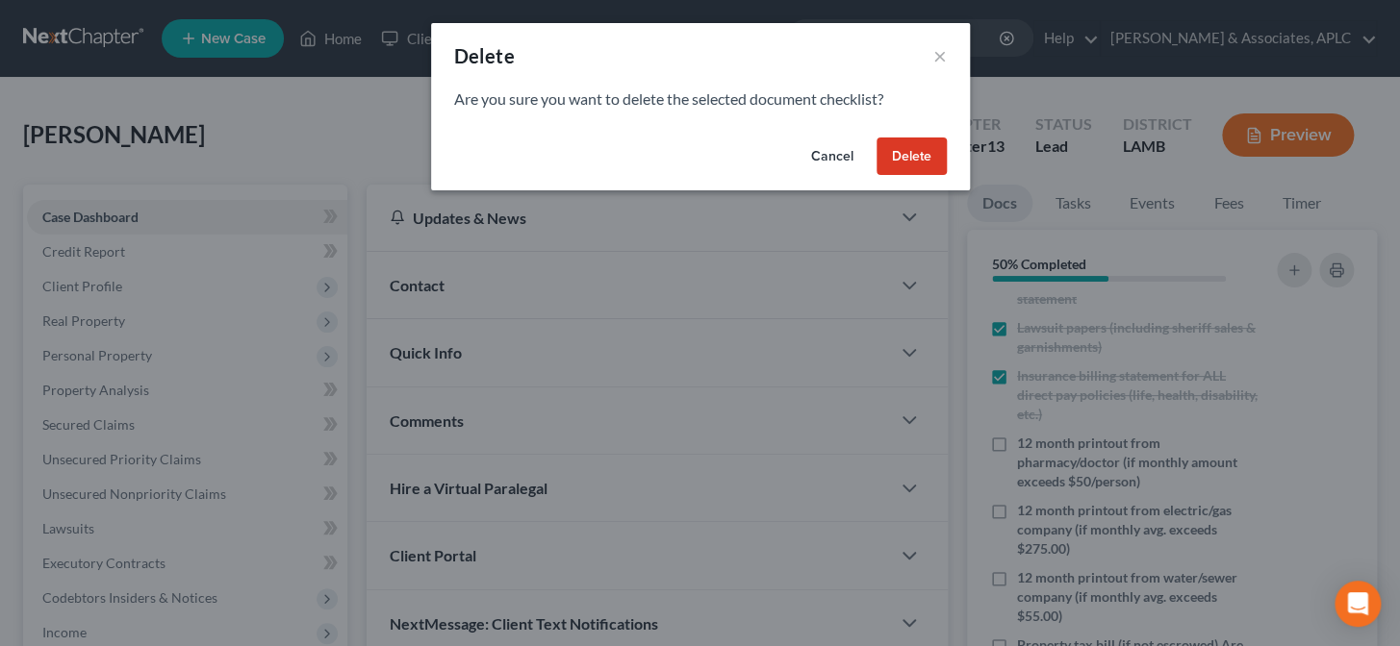
click at [903, 155] on button "Delete" at bounding box center [911, 157] width 70 height 38
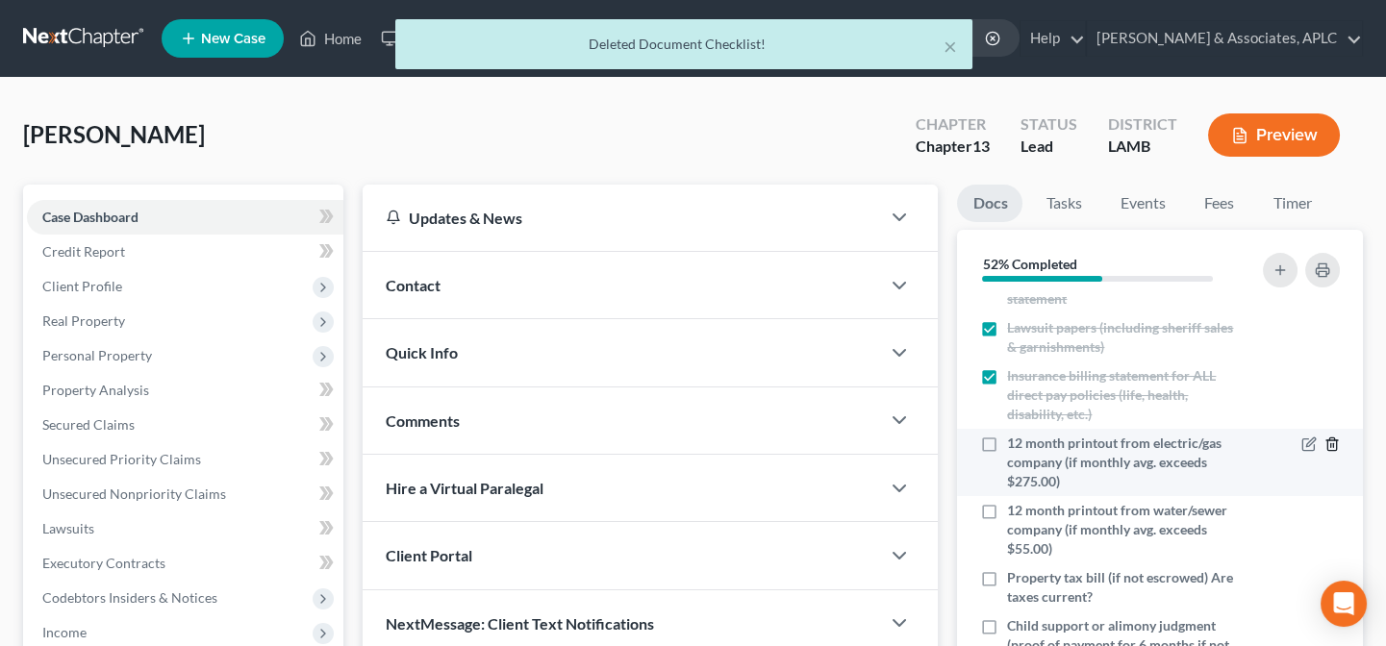
click at [1325, 441] on icon "button" at bounding box center [1332, 444] width 15 height 15
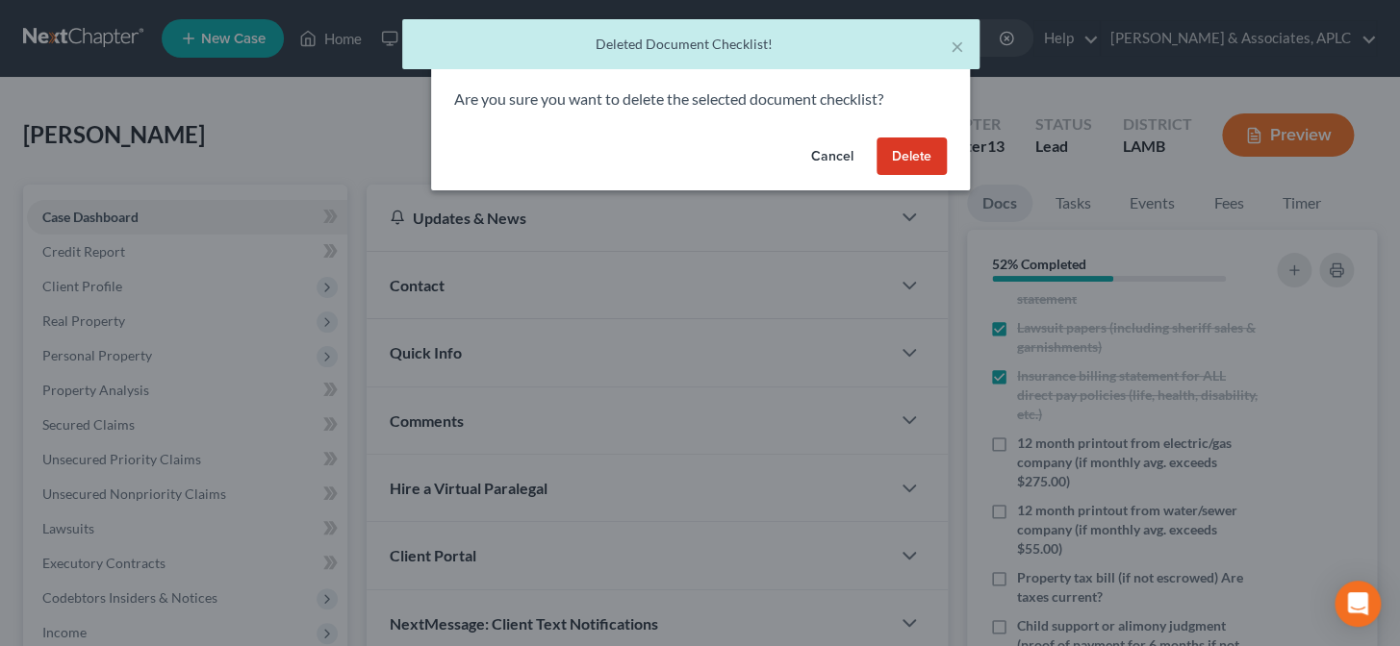
click at [911, 153] on button "Delete" at bounding box center [911, 157] width 70 height 38
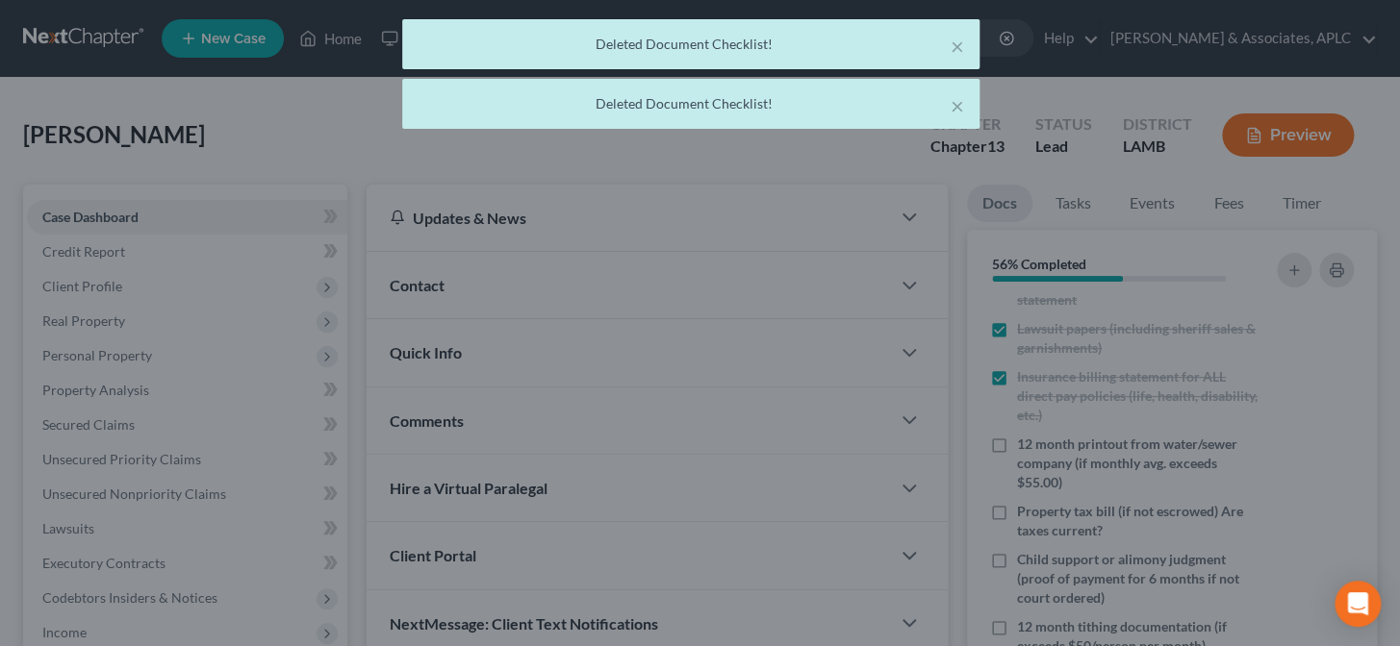
scroll to position [347, 0]
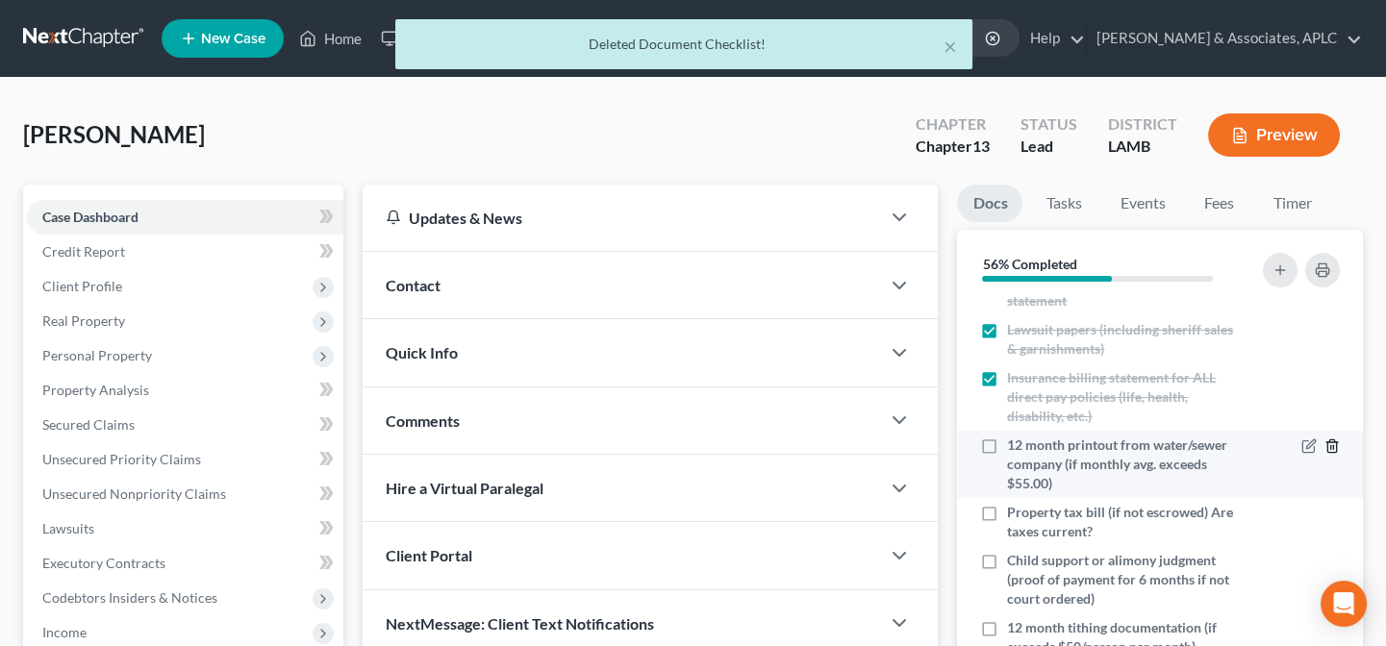
click at [1327, 441] on icon "button" at bounding box center [1331, 447] width 9 height 13
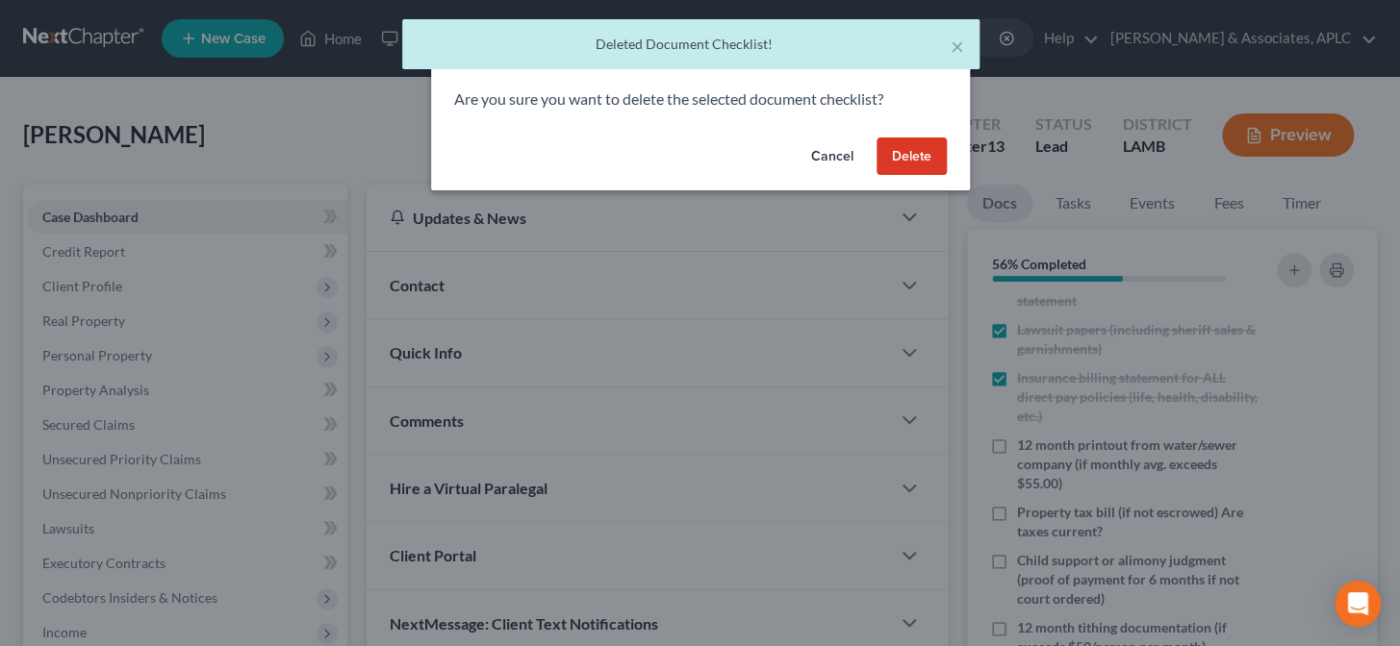
click at [911, 155] on button "Delete" at bounding box center [911, 157] width 70 height 38
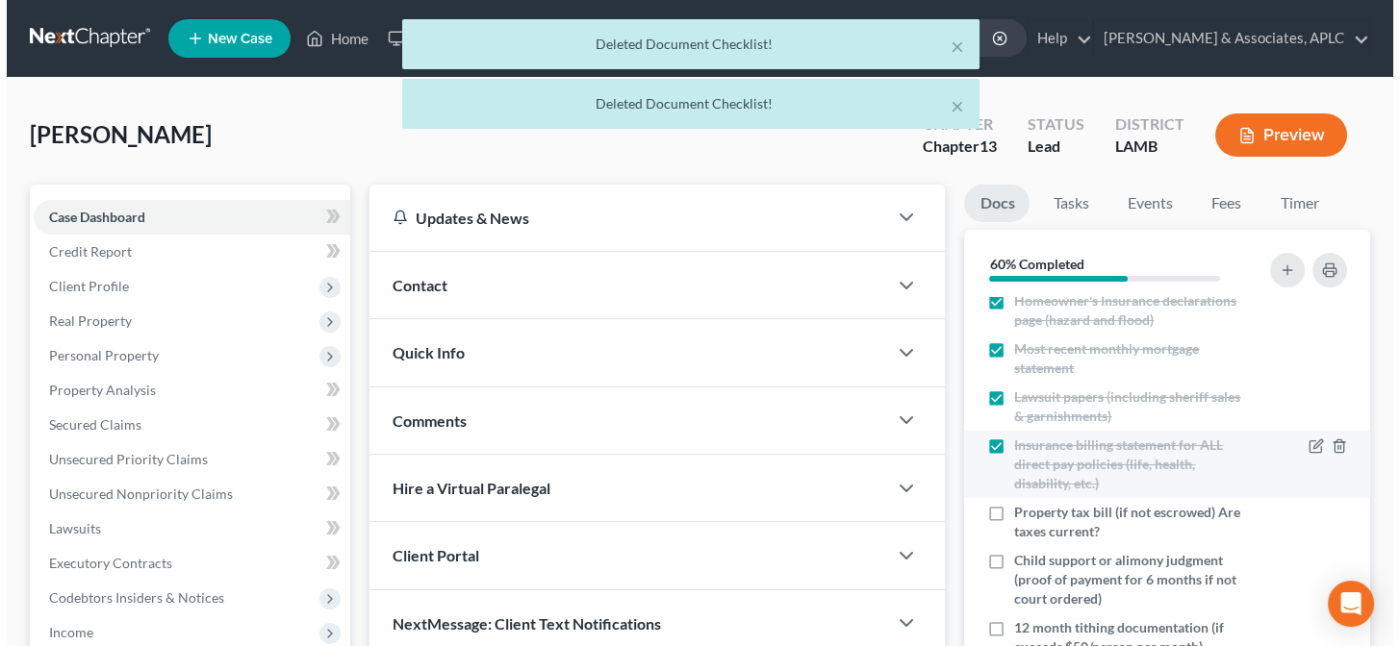
scroll to position [87, 0]
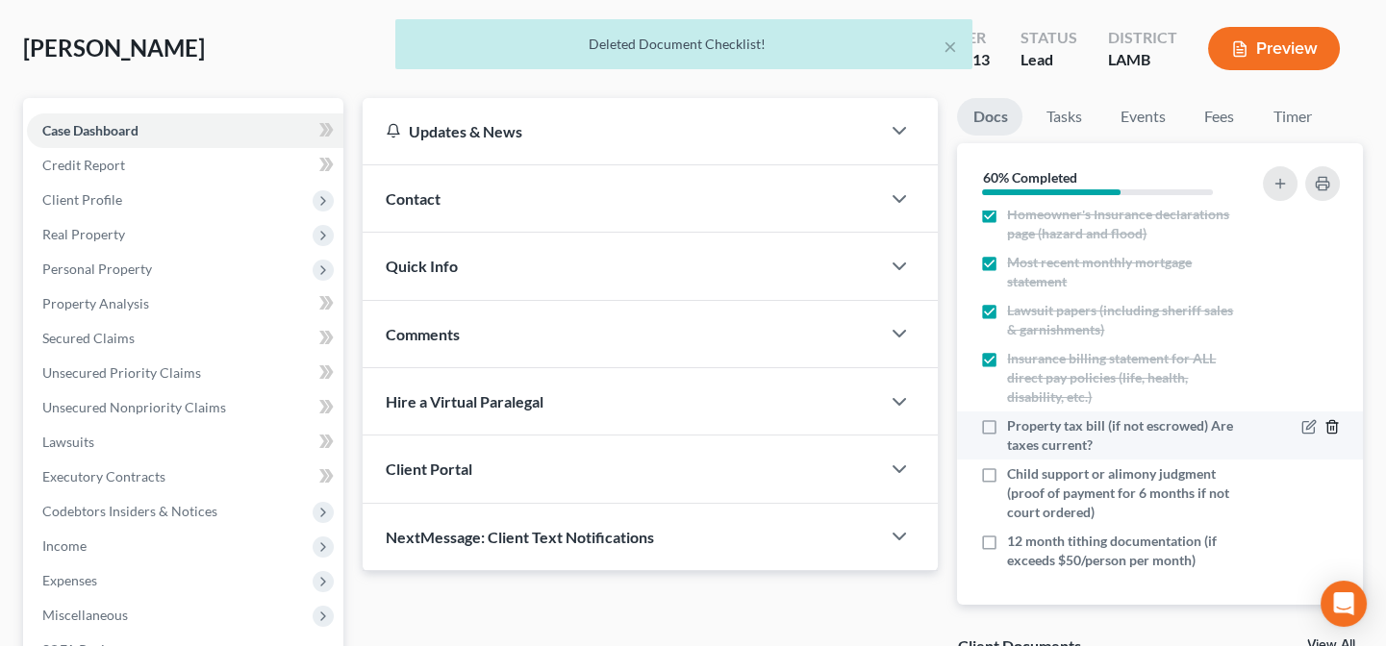
click at [1325, 424] on icon "button" at bounding box center [1332, 426] width 15 height 15
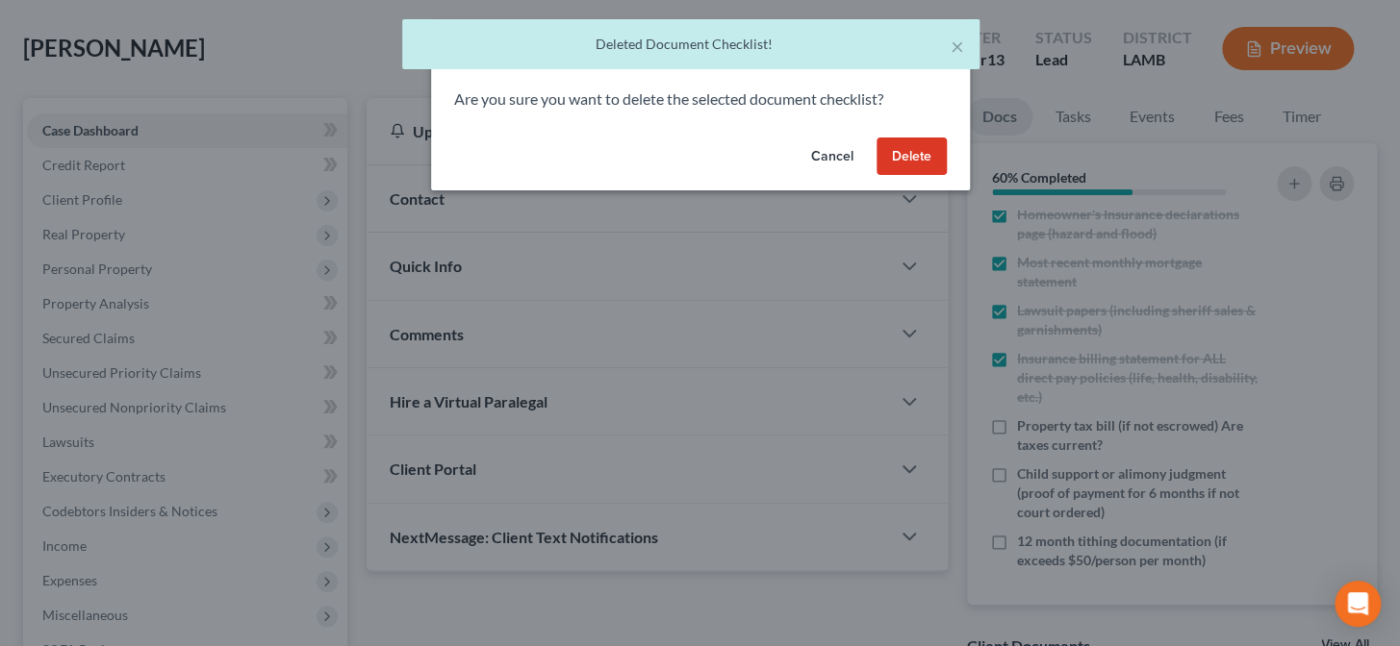
click at [923, 163] on button "Delete" at bounding box center [911, 157] width 70 height 38
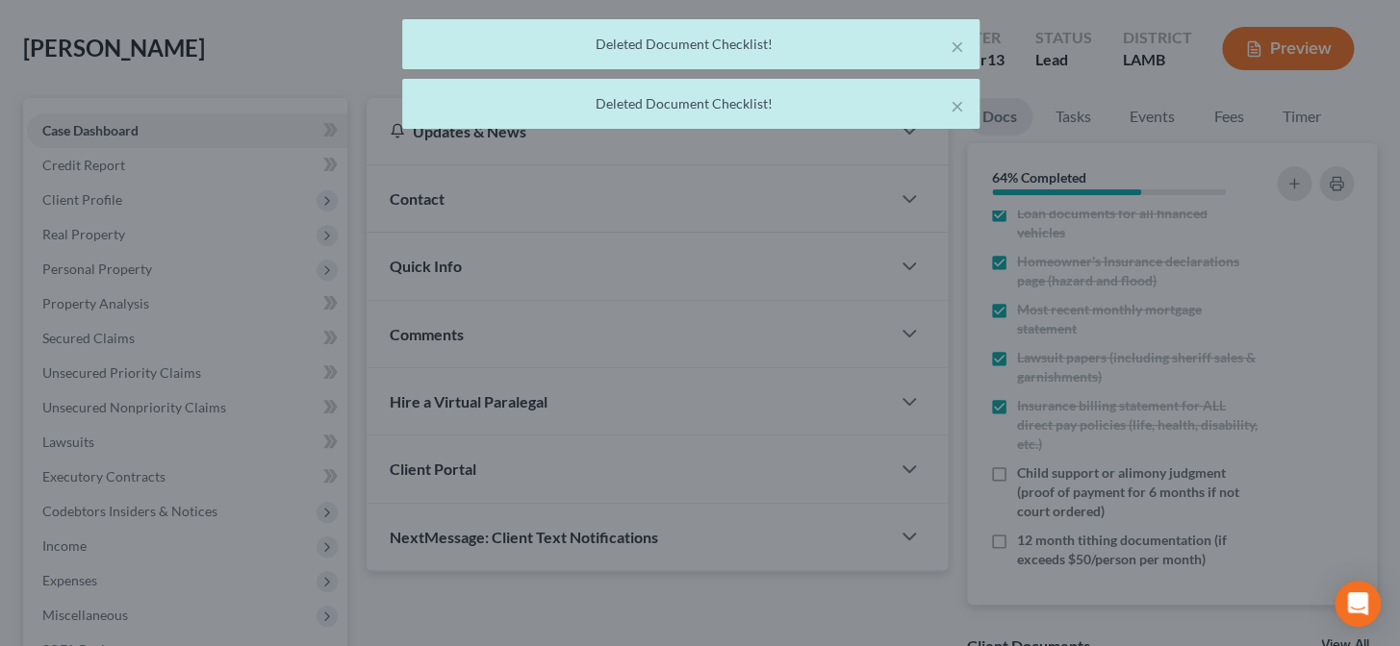
scroll to position [232, 0]
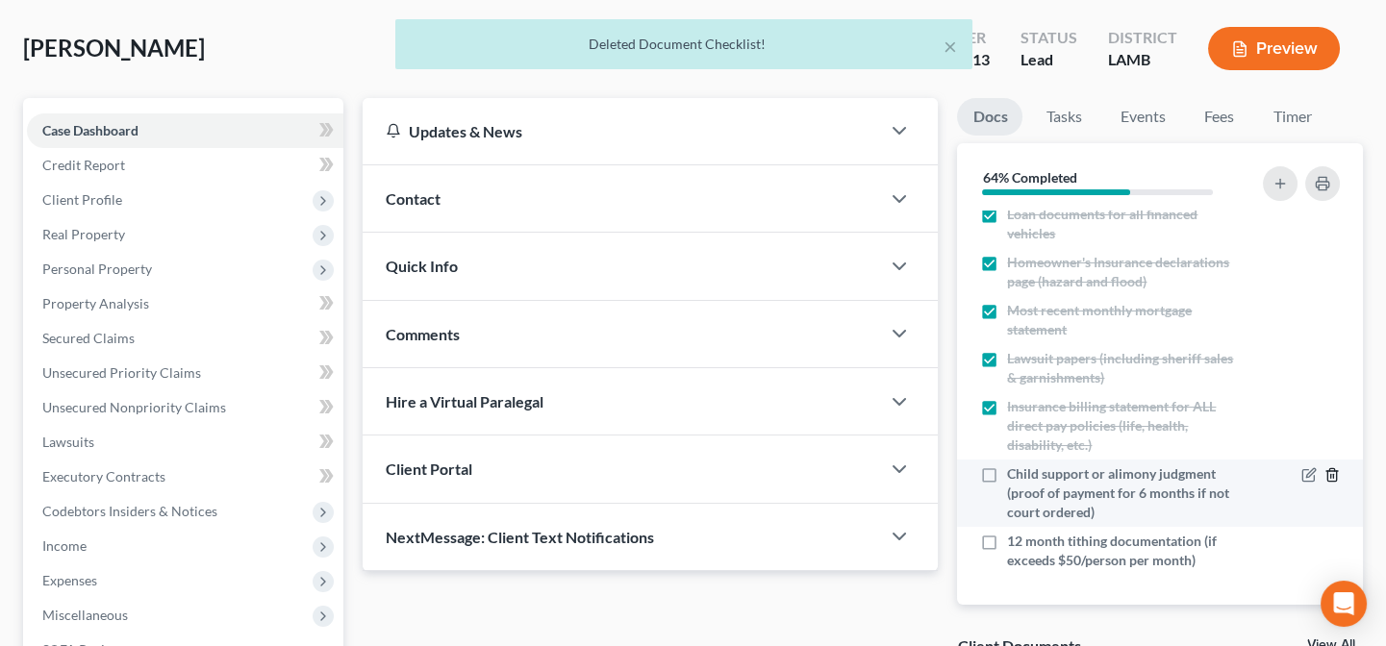
click at [1325, 474] on icon "button" at bounding box center [1332, 474] width 15 height 15
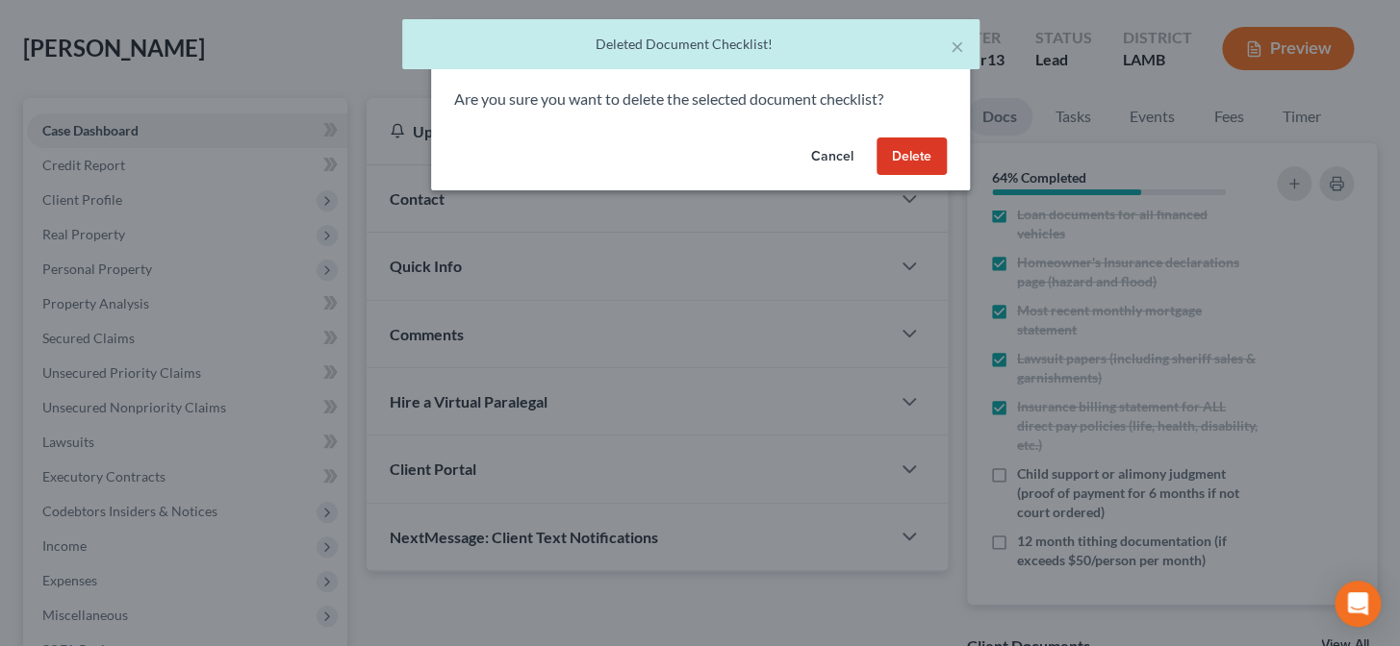
click at [918, 144] on button "Delete" at bounding box center [911, 157] width 70 height 38
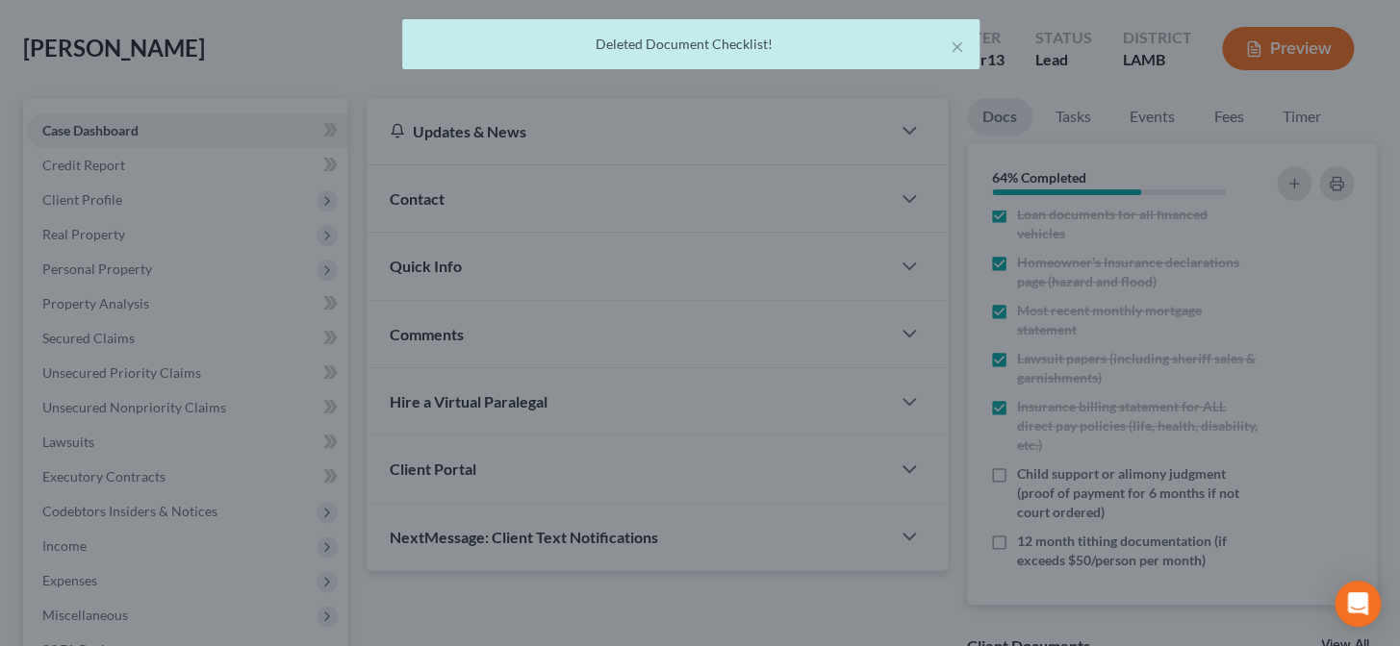
scroll to position [164, 0]
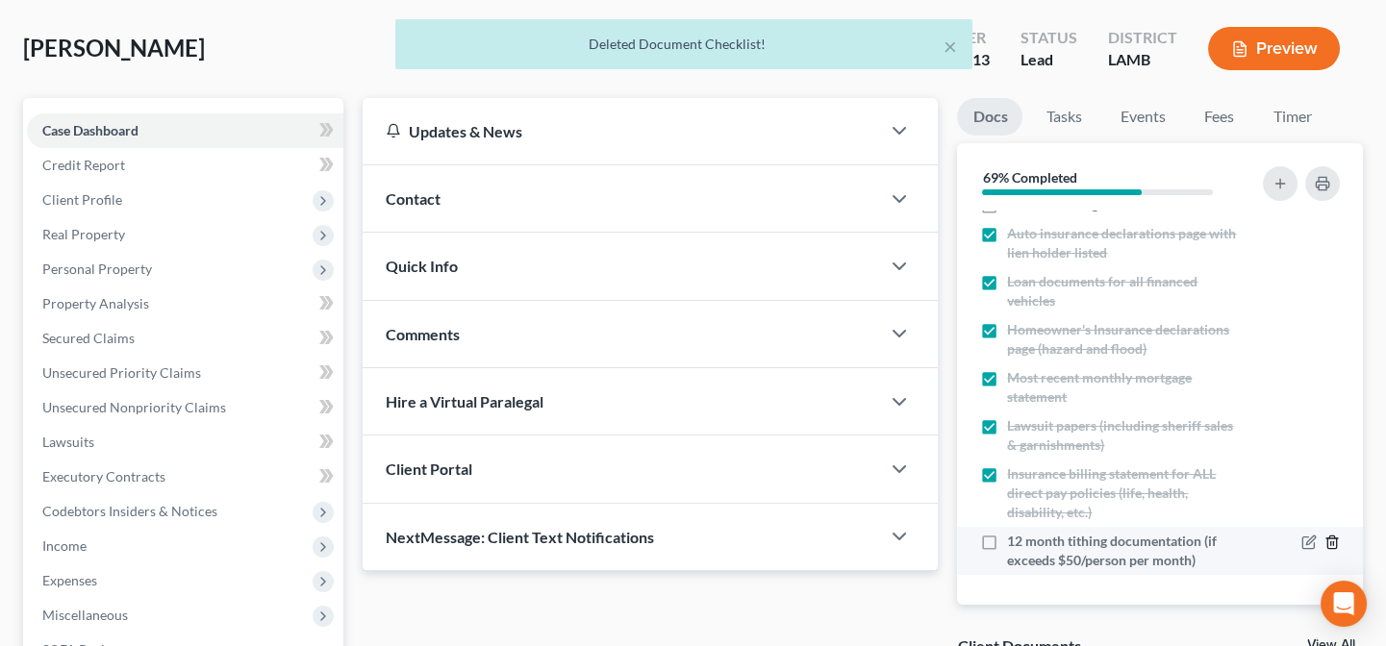
click at [1325, 539] on icon "button" at bounding box center [1332, 542] width 15 height 15
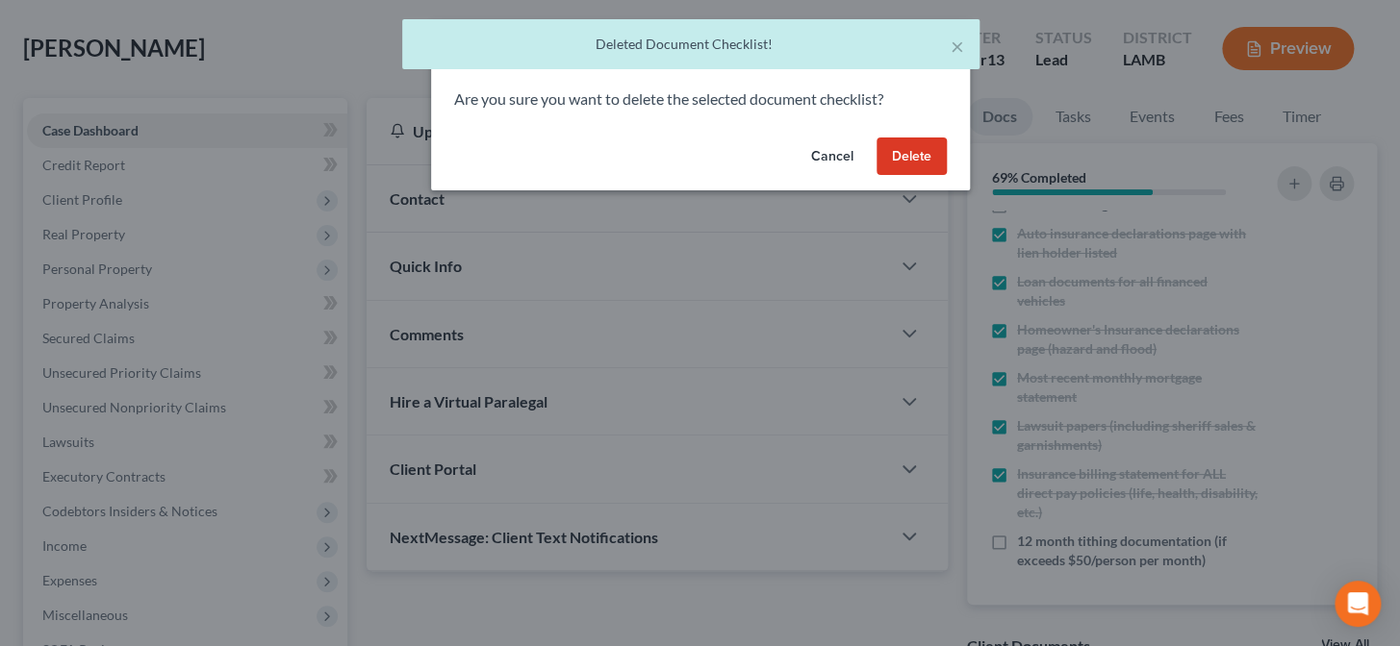
click at [902, 150] on button "Delete" at bounding box center [911, 157] width 70 height 38
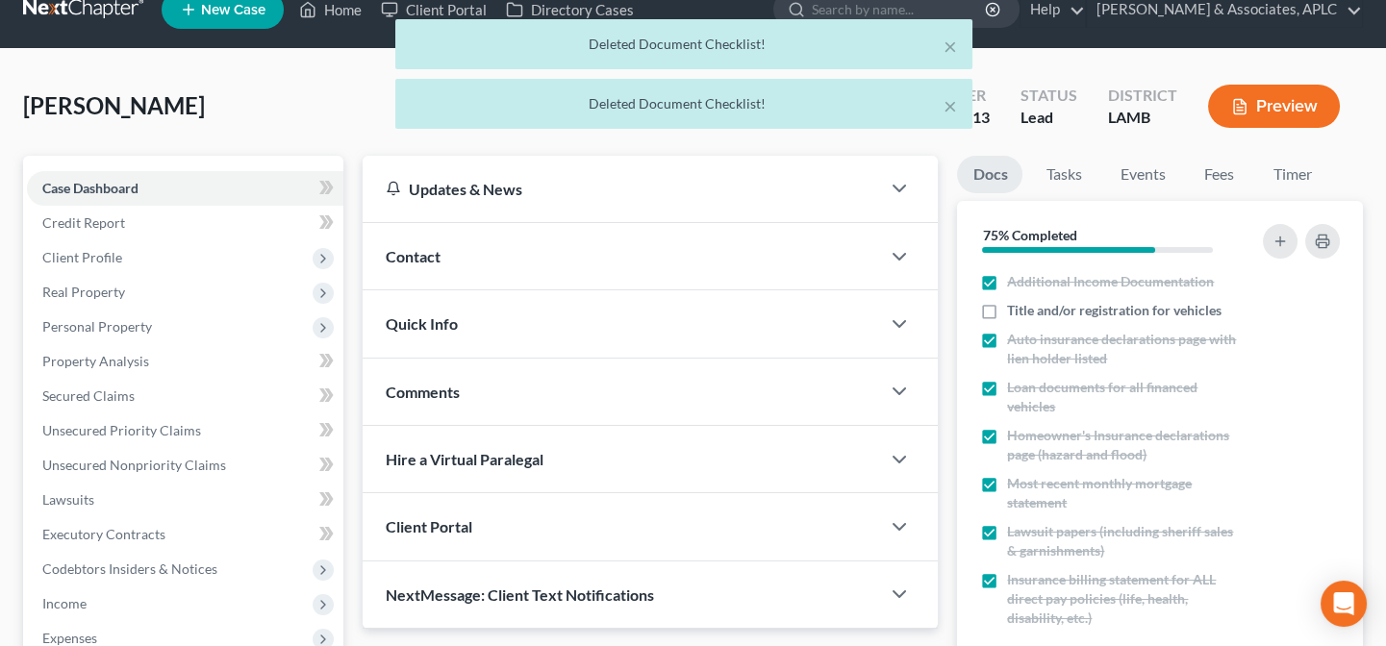
scroll to position [0, 0]
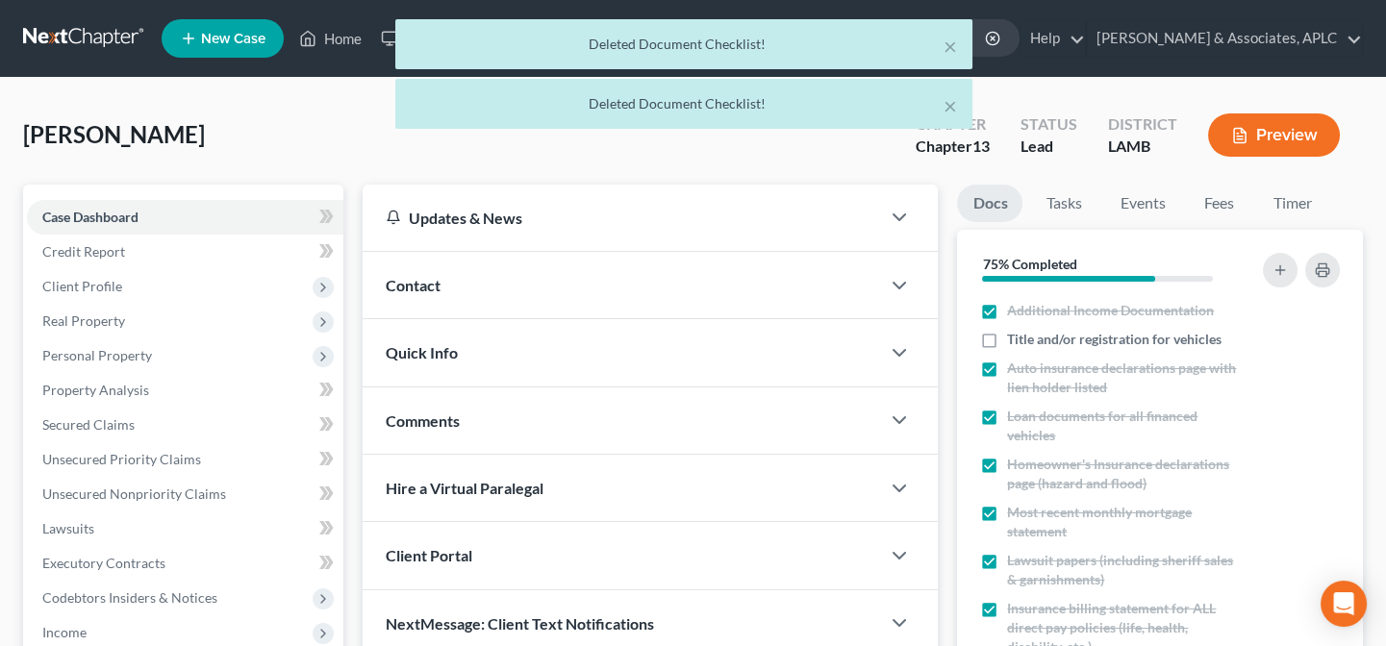
click at [554, 307] on div "Contact" at bounding box center [621, 285] width 517 height 66
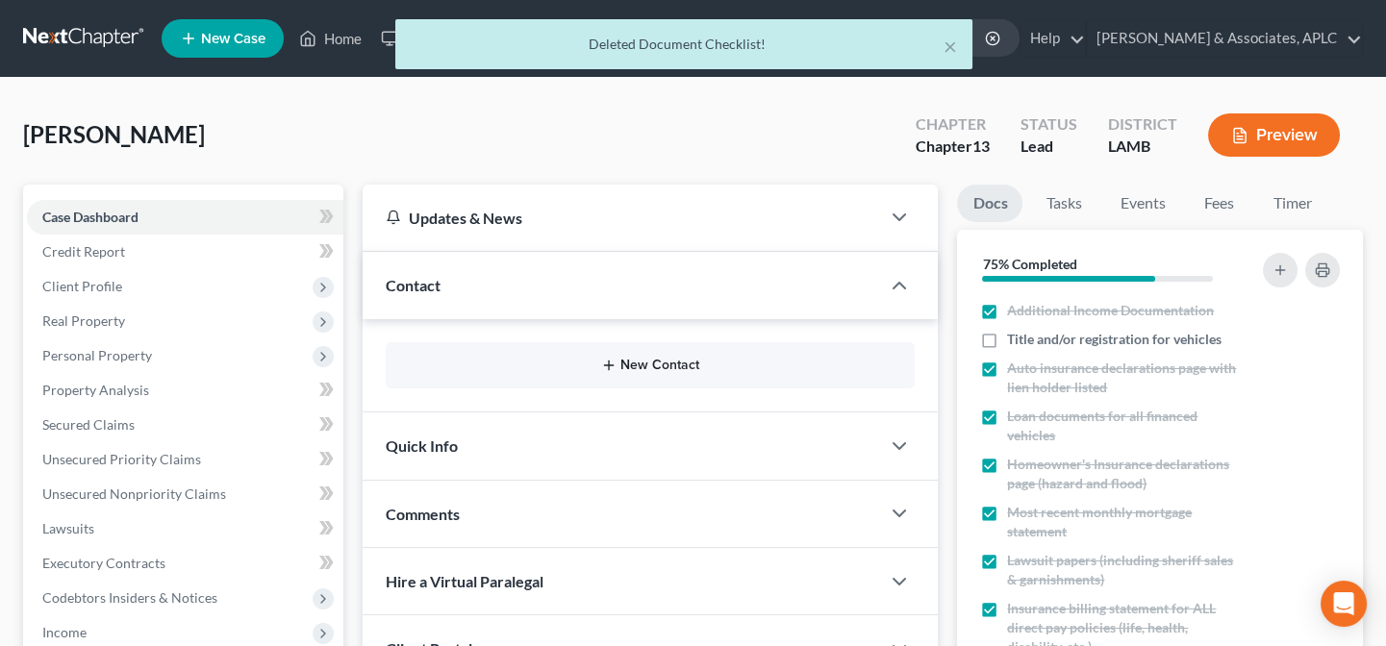
click at [668, 366] on button "New Contact" at bounding box center [650, 365] width 498 height 15
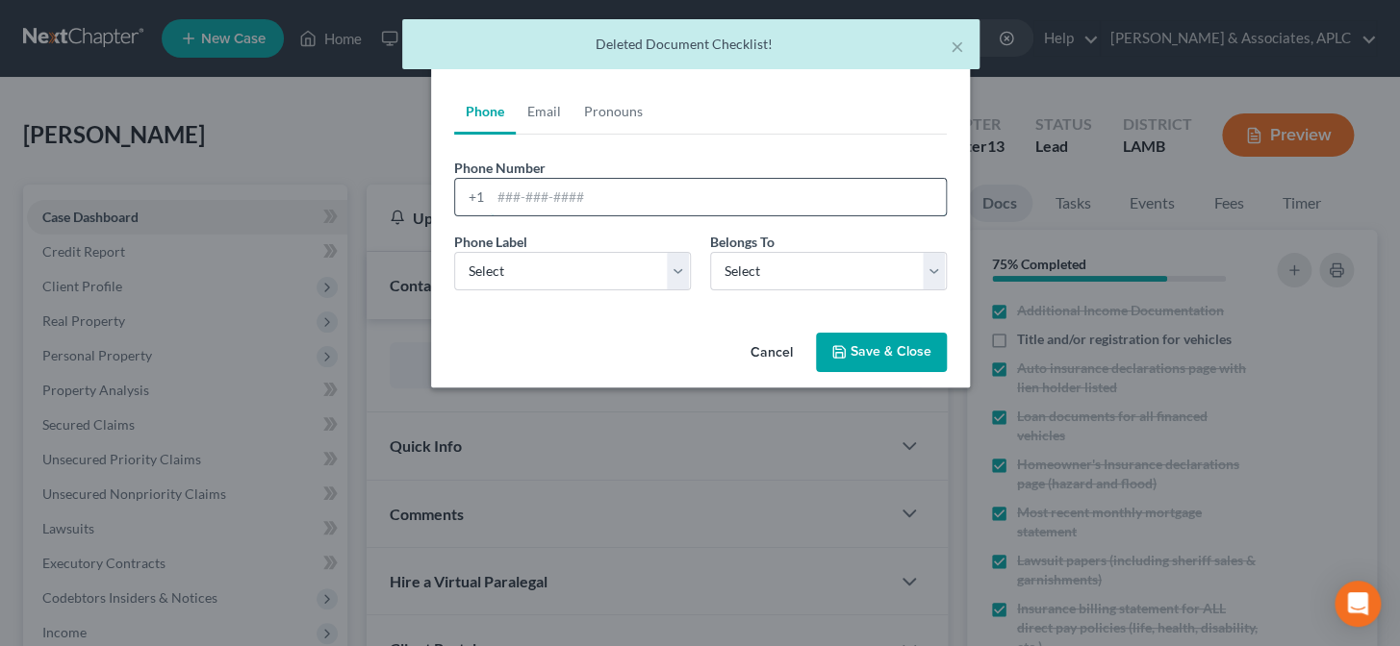
click at [521, 189] on input "tel" at bounding box center [718, 197] width 455 height 37
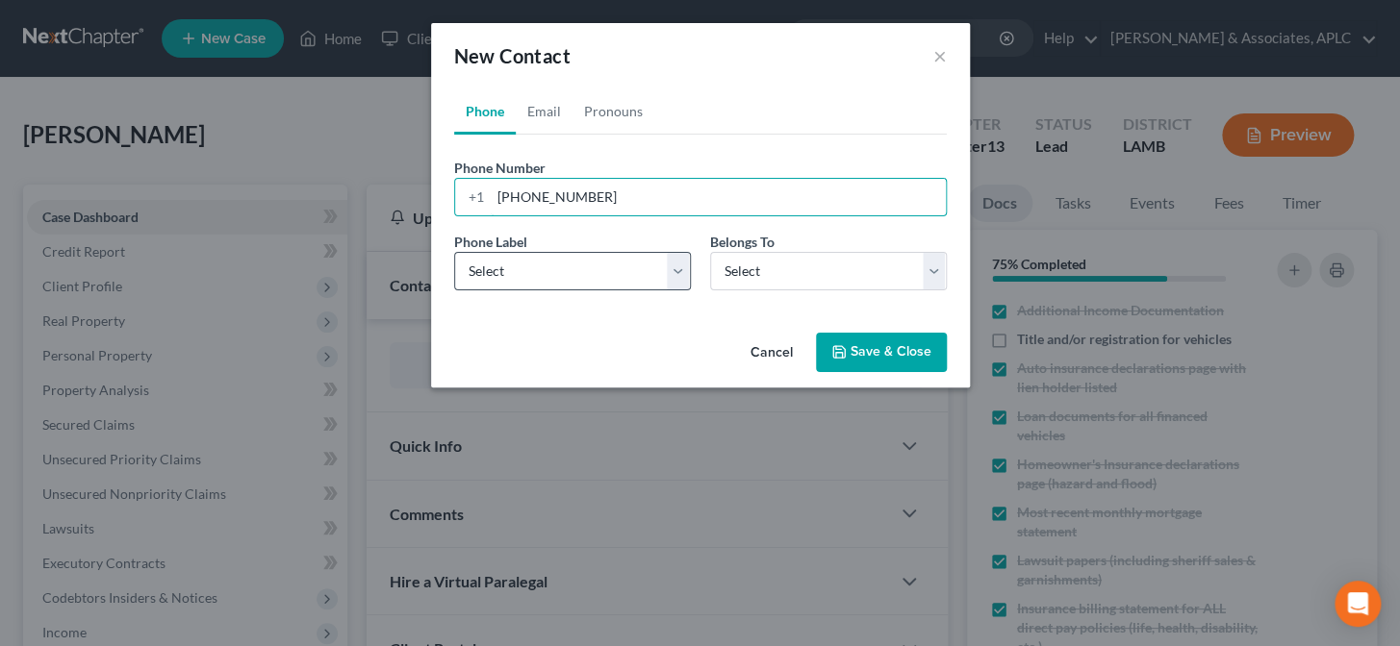
type input "(225) 954-7477"
click at [548, 269] on select "Select Mobile Home Work Other" at bounding box center [572, 271] width 237 height 38
select select "0"
click at [454, 252] on select "Select Mobile Home Work Other" at bounding box center [572, 271] width 237 height 38
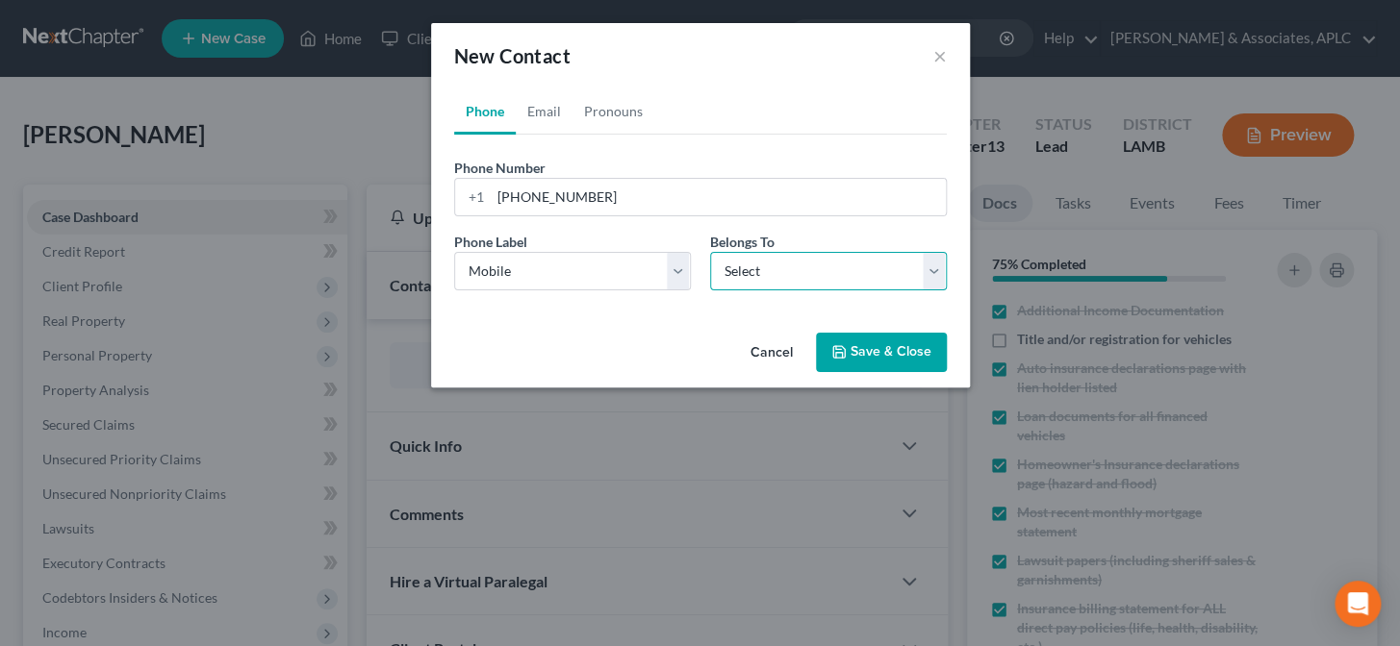
click at [741, 273] on select "Select Client Other" at bounding box center [828, 271] width 237 height 38
select select "0"
click at [710, 252] on select "Select Client Other" at bounding box center [828, 271] width 237 height 38
select select "0"
click at [544, 112] on link "Email" at bounding box center [544, 111] width 57 height 46
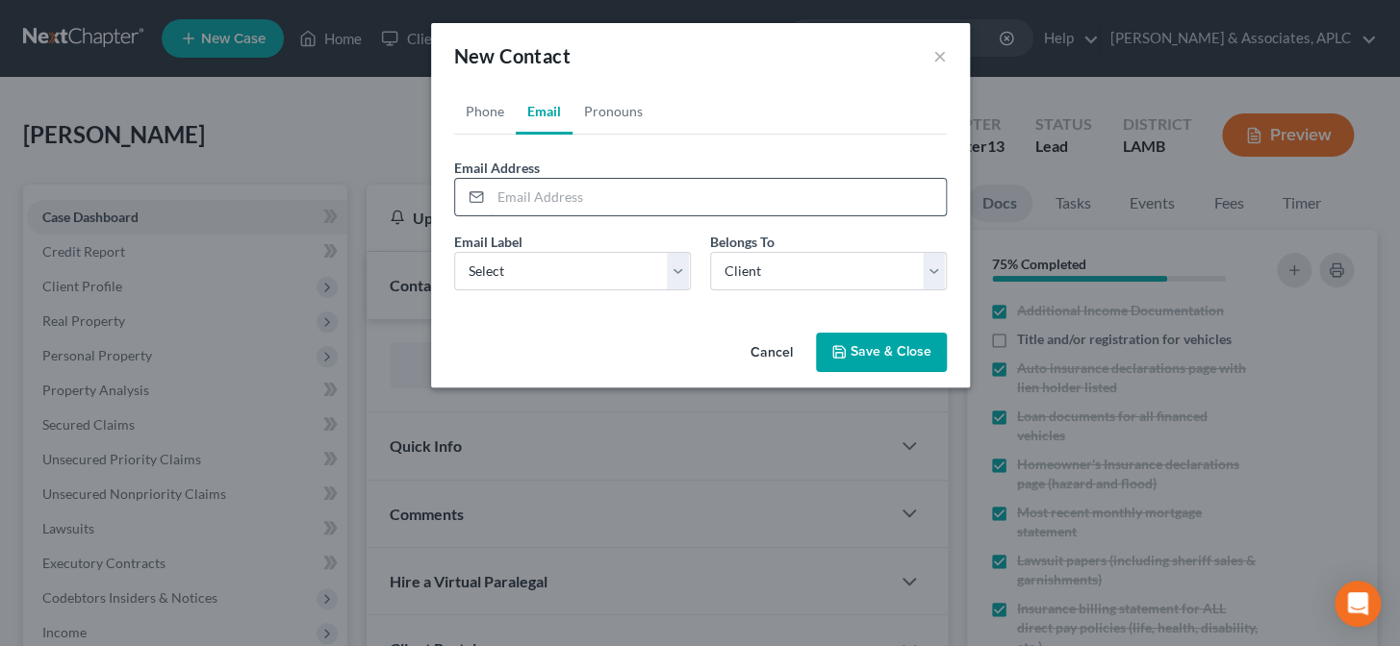
click at [568, 199] on input "email" at bounding box center [718, 197] width 455 height 37
type input "anthony2282@gmail.com"
click at [505, 289] on select "Select Home Work Other" at bounding box center [572, 271] width 237 height 38
select select "0"
click at [454, 252] on select "Select Home Work Other" at bounding box center [572, 271] width 237 height 38
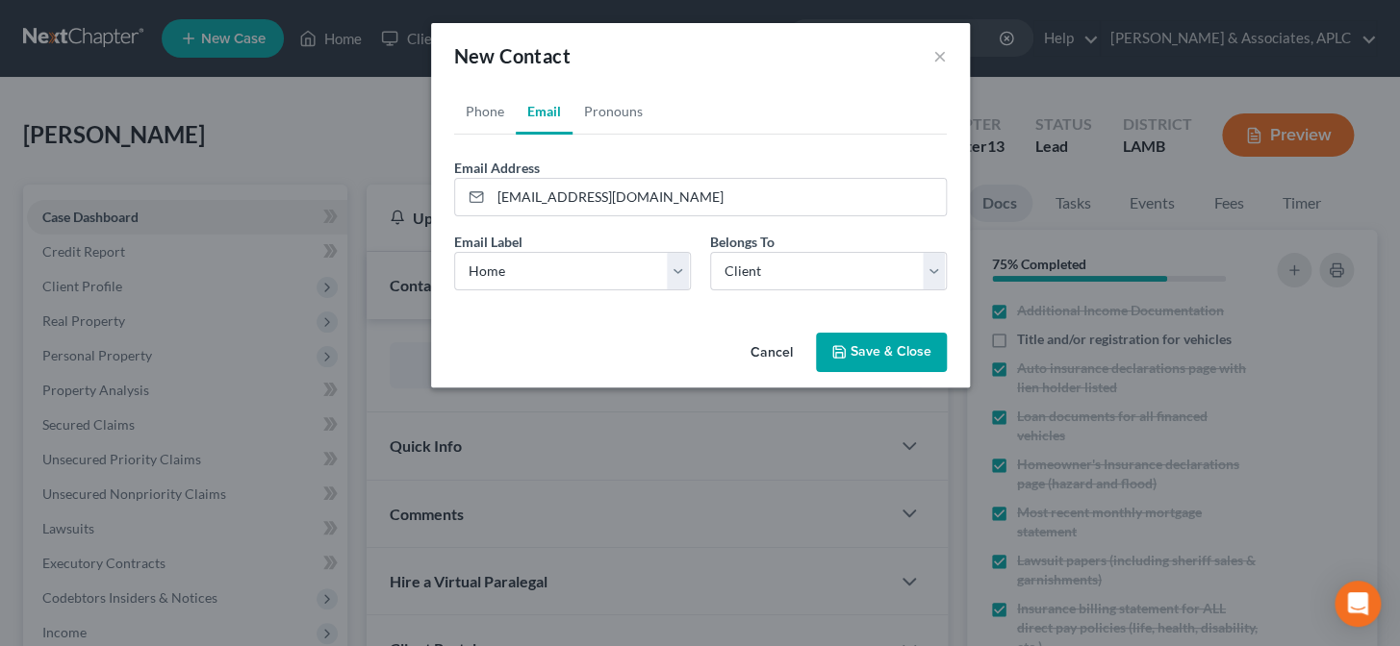
click at [846, 346] on icon "button" at bounding box center [838, 351] width 15 height 15
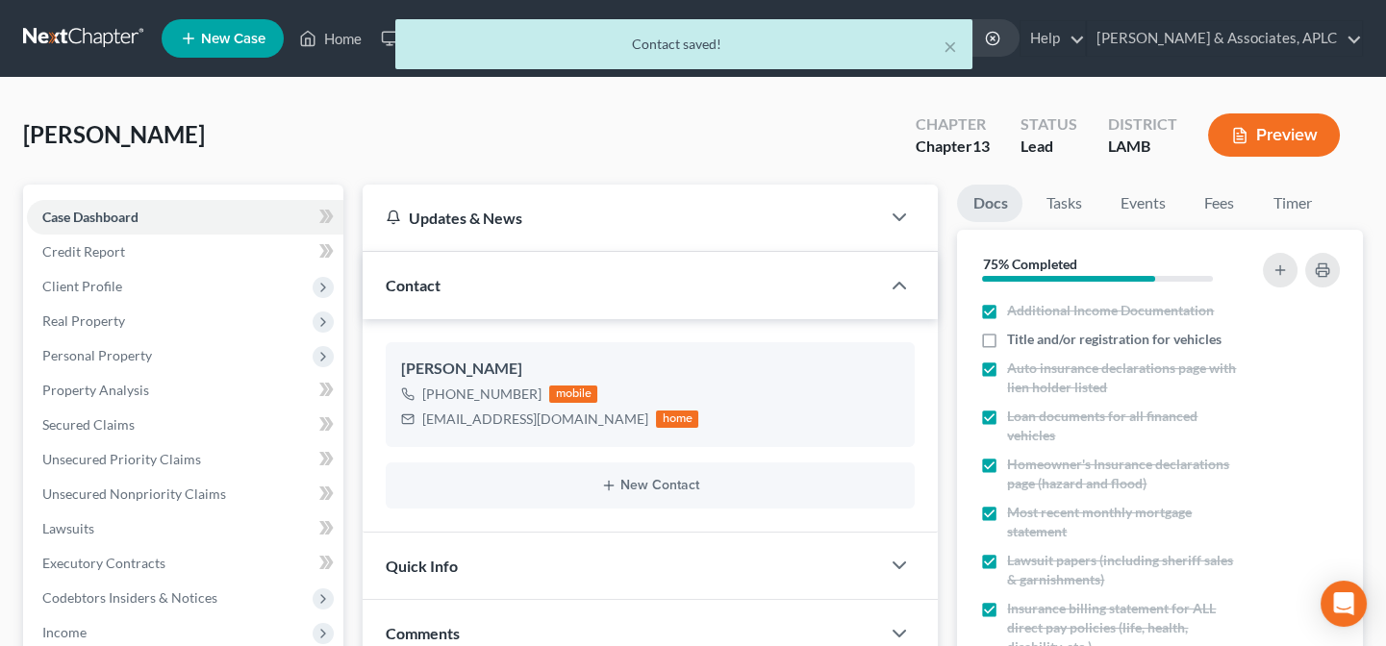
click at [476, 555] on div "Quick Info" at bounding box center [621, 566] width 517 height 66
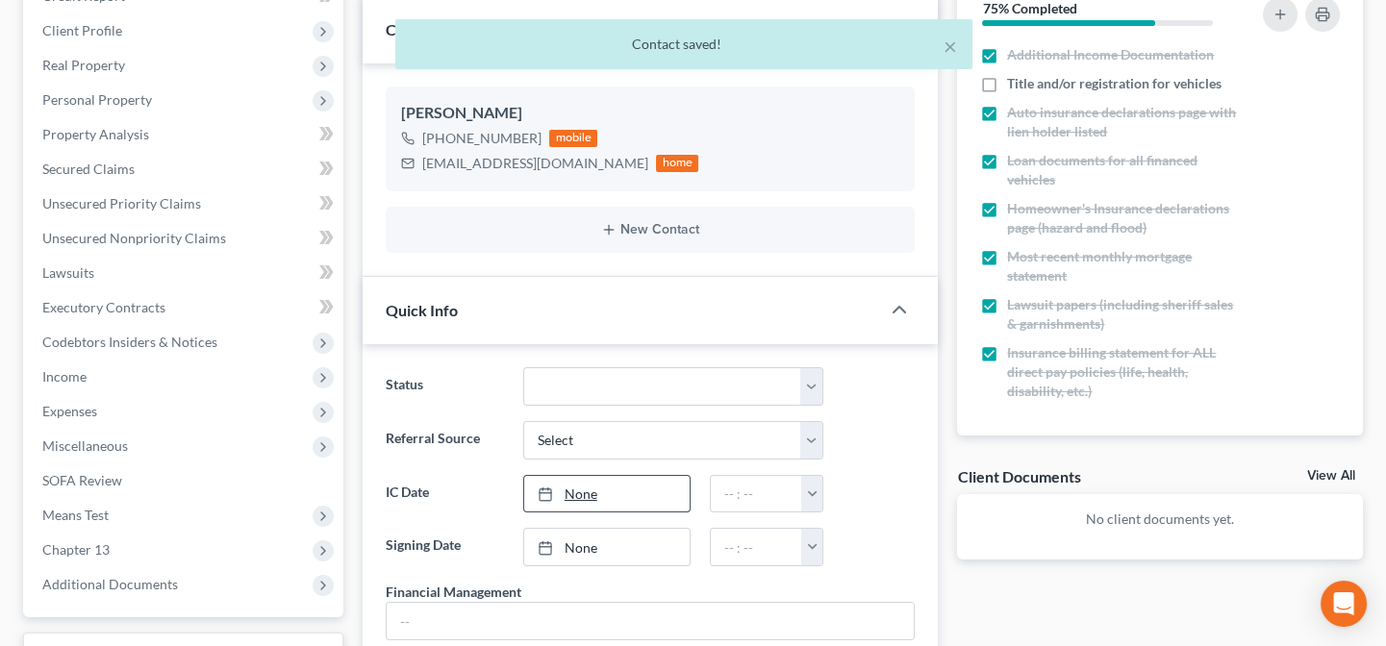
scroll to position [262, 0]
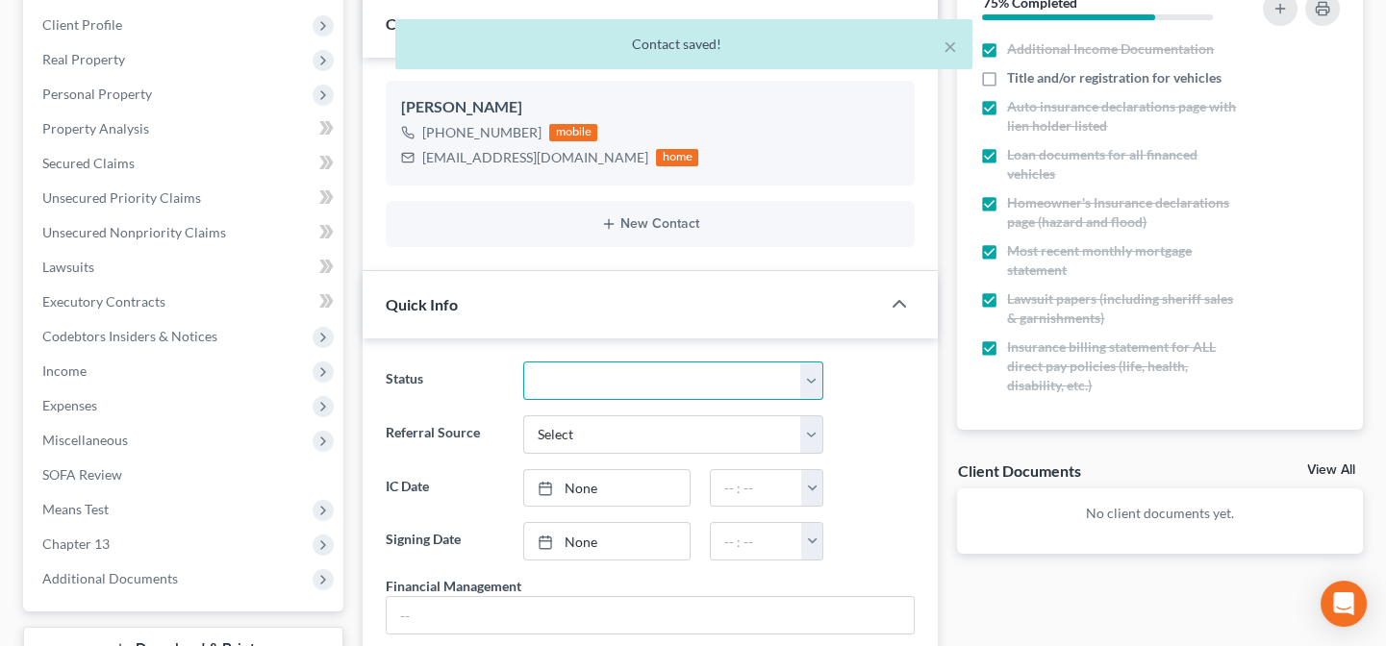
click at [574, 391] on select "Closed Confirmed Confirmed - 30 Day Default Discharged Discharged & Reported Di…" at bounding box center [673, 381] width 301 height 38
select select "14"
click at [523, 362] on select "Closed Confirmed Confirmed - 30 Day Default Discharged Discharged & Reported Di…" at bounding box center [673, 381] width 301 height 38
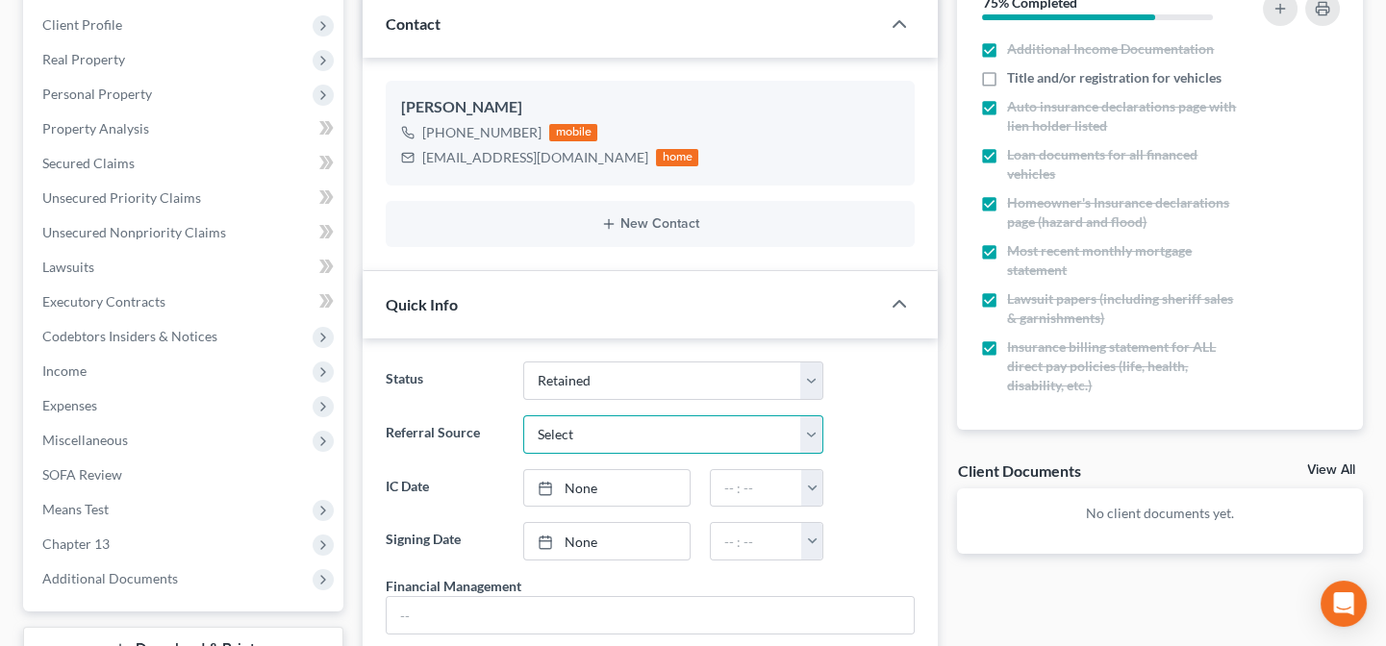
click at [571, 432] on select "Select Word Of Mouth Previous Clients Direct Mail Website Google Search Modern …" at bounding box center [673, 435] width 301 height 38
select select "2"
click at [523, 416] on select "Select Word Of Mouth Previous Clients Direct Mail Website Google Search Modern …" at bounding box center [673, 435] width 301 height 38
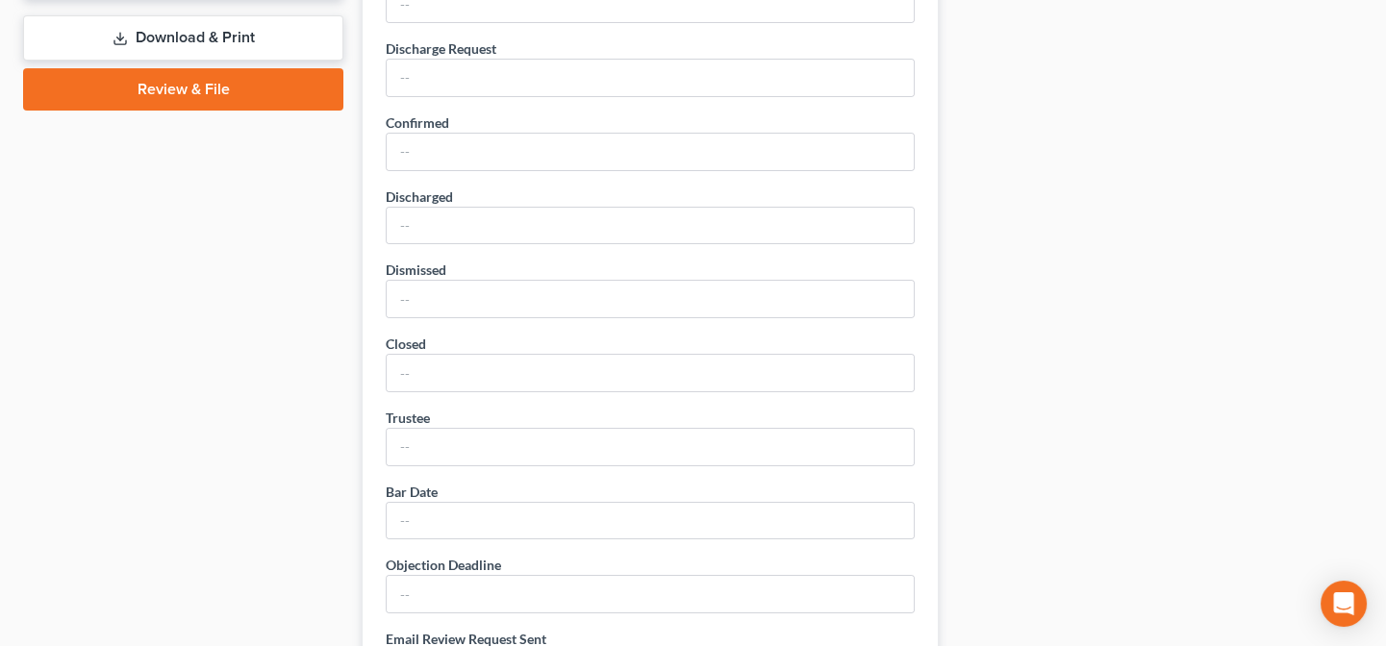
scroll to position [874, 0]
click at [484, 442] on input "text" at bounding box center [650, 446] width 527 height 37
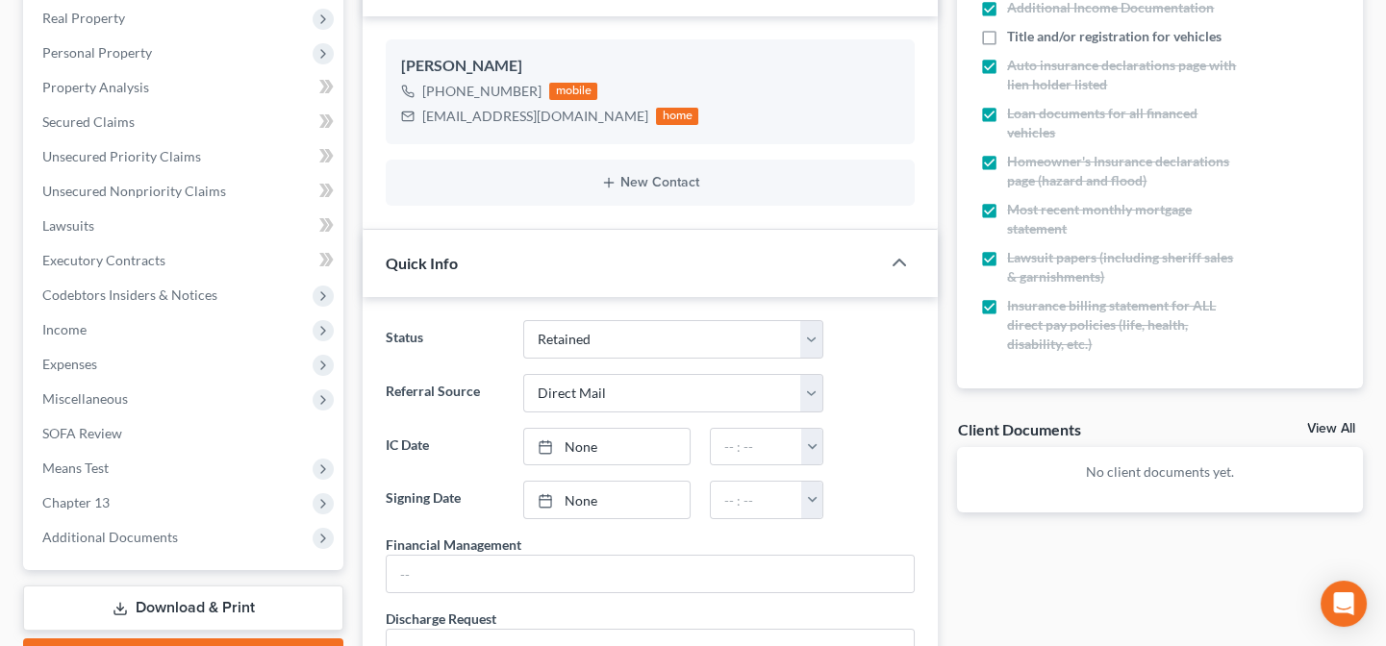
scroll to position [0, 0]
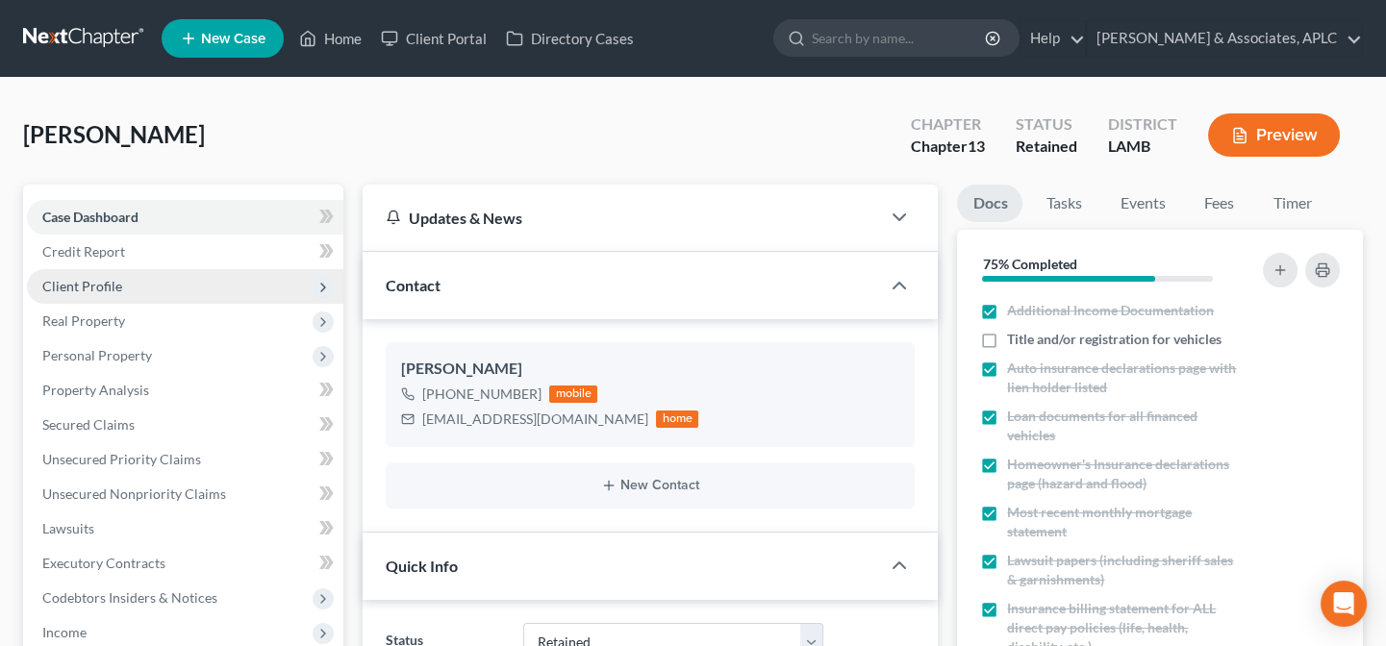
type input "Annette Crawford"
click at [67, 283] on span "Client Profile" at bounding box center [82, 286] width 80 height 16
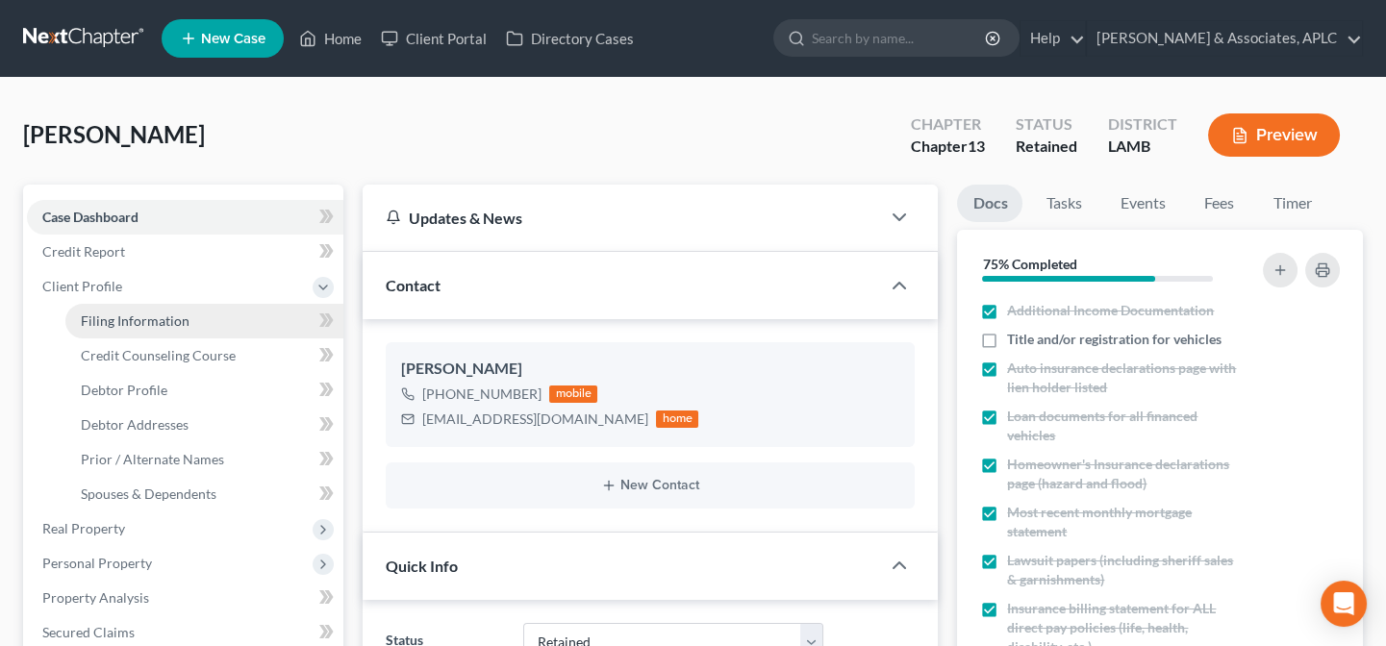
click at [96, 317] on span "Filing Information" at bounding box center [135, 321] width 109 height 16
select select "1"
select select "0"
select select "3"
select select "35"
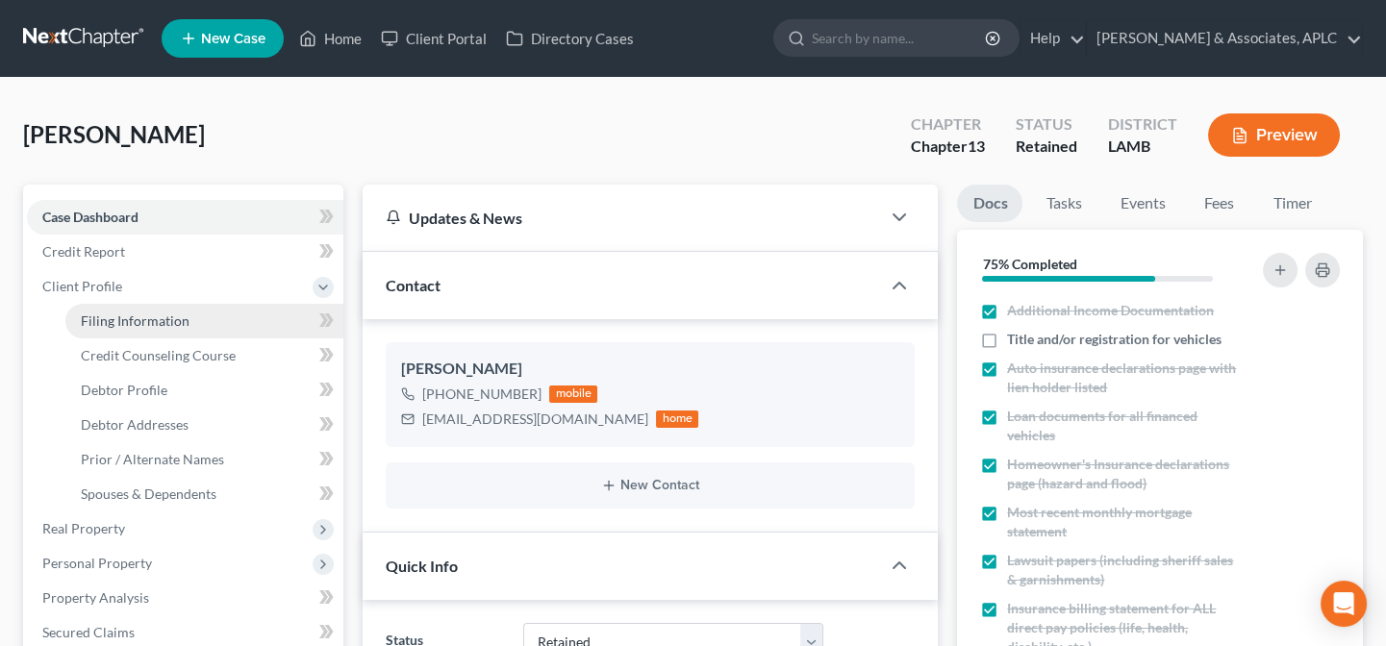
select select "19"
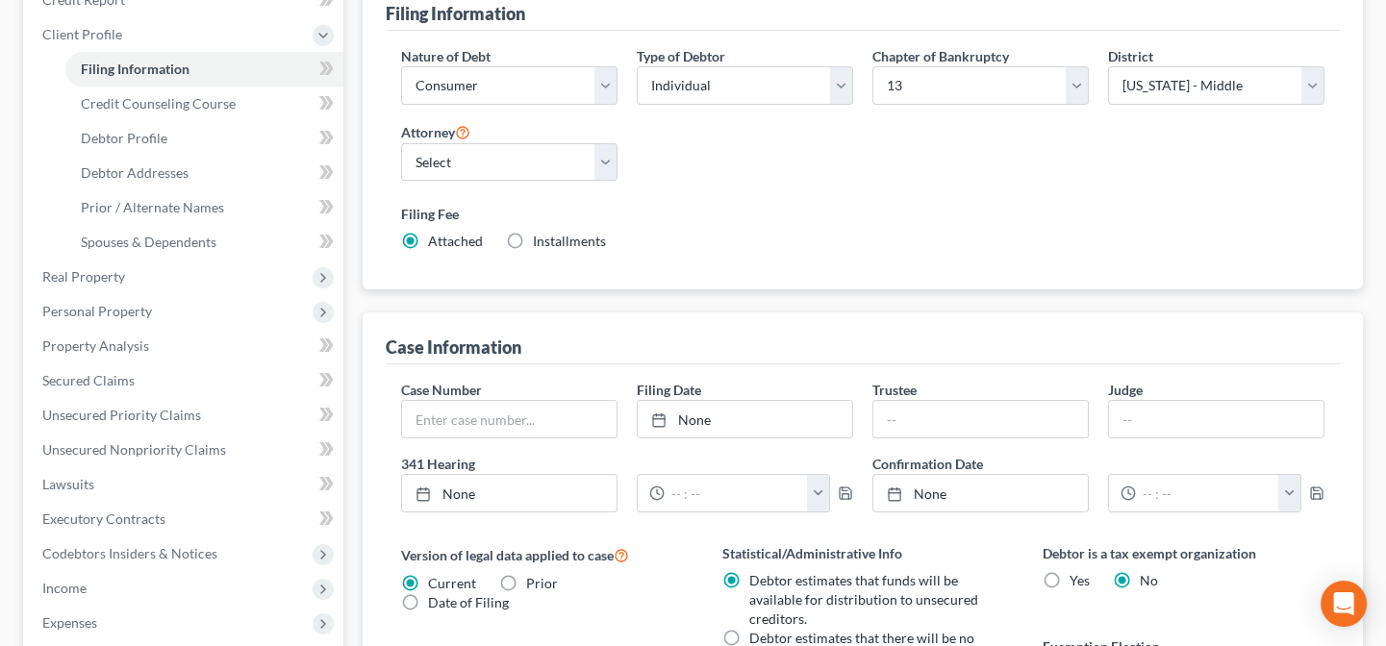
scroll to position [262, 0]
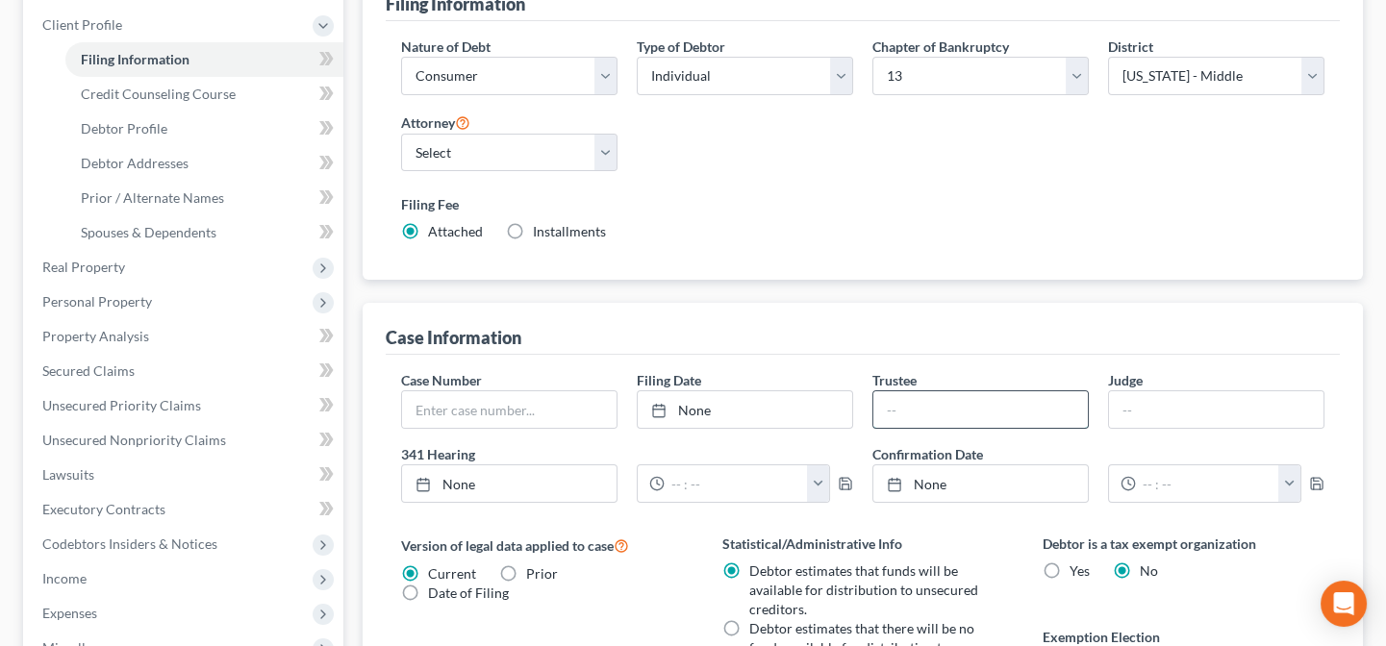
click at [891, 406] on input "text" at bounding box center [980, 409] width 214 height 37
type input "Annette Crawford"
click at [1151, 416] on input "text" at bounding box center [1216, 409] width 214 height 37
type input "Michael Crawford"
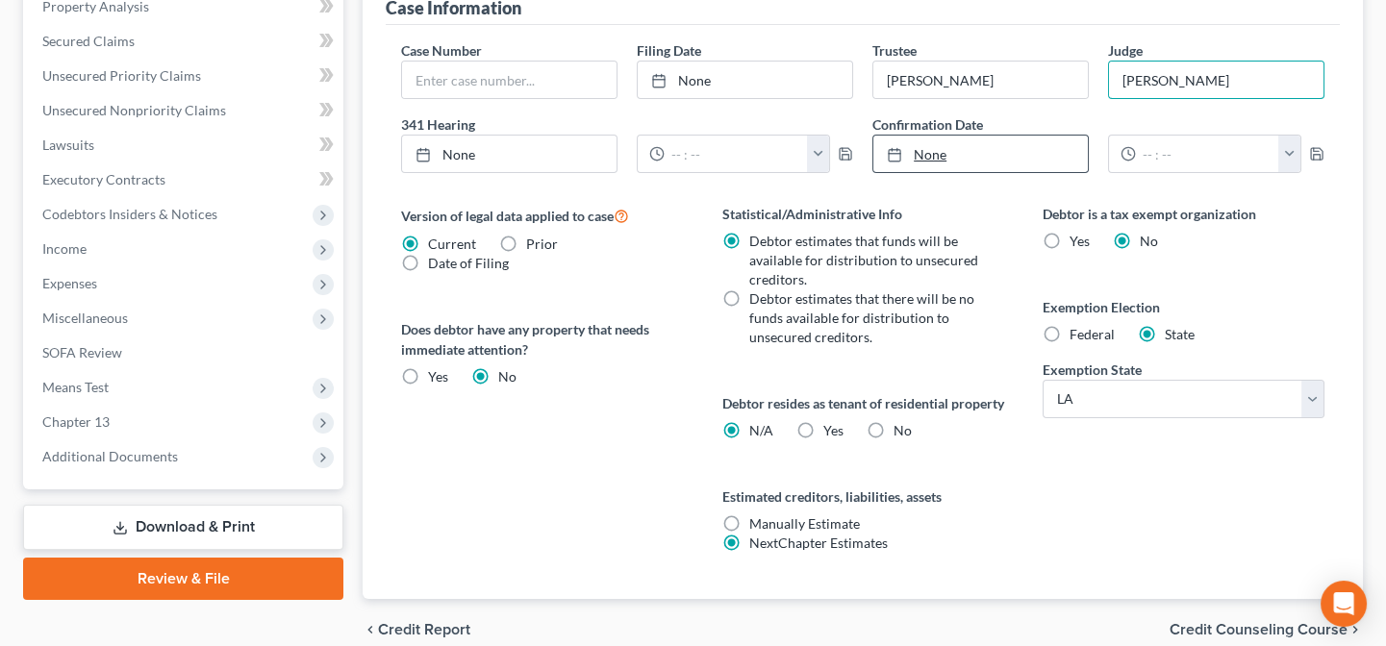
scroll to position [612, 0]
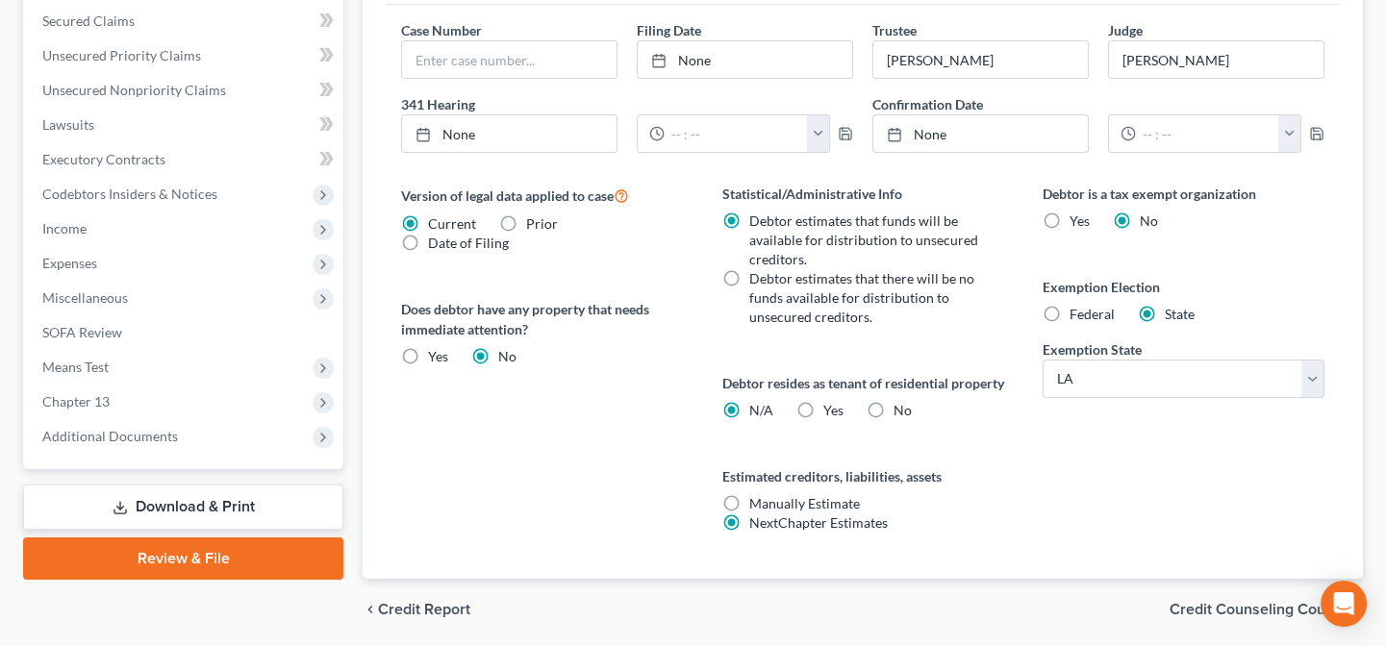
click at [894, 420] on label "No" at bounding box center [903, 410] width 18 height 19
click at [901, 414] on input "No" at bounding box center [907, 407] width 13 height 13
radio input "true"
radio input "false"
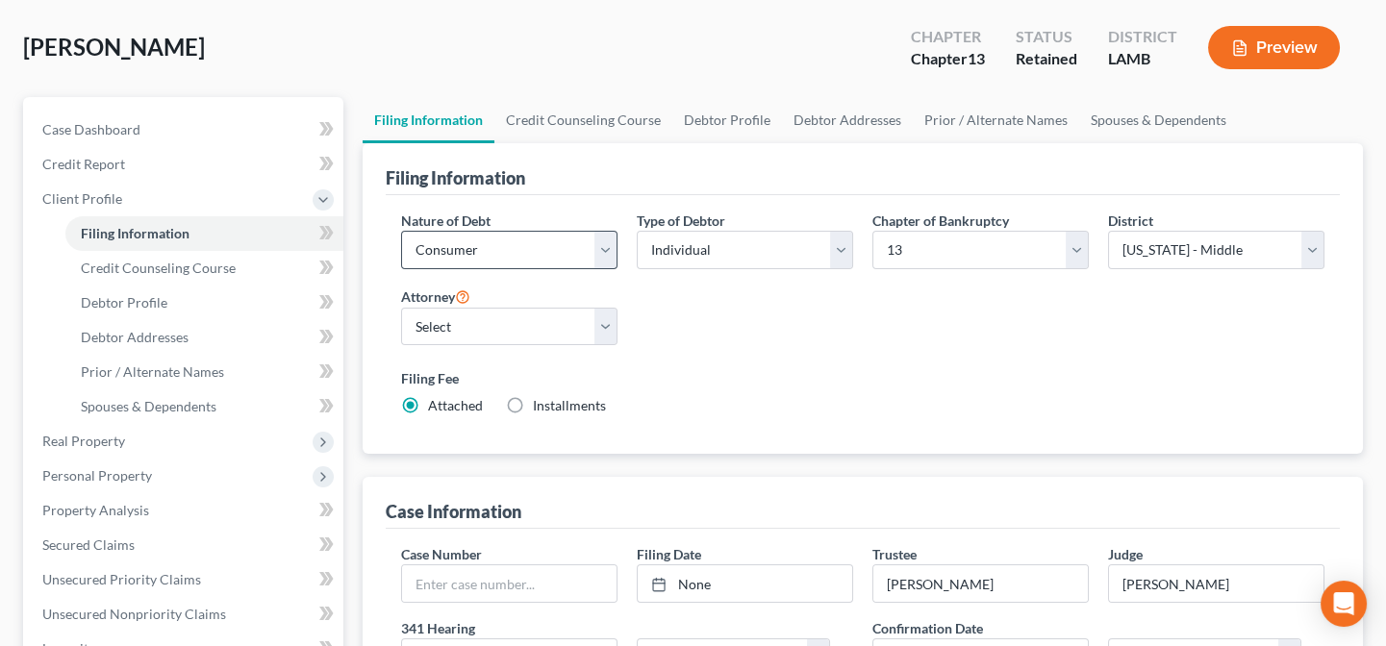
scroll to position [87, 0]
click at [583, 122] on link "Credit Counseling Course" at bounding box center [583, 121] width 178 height 46
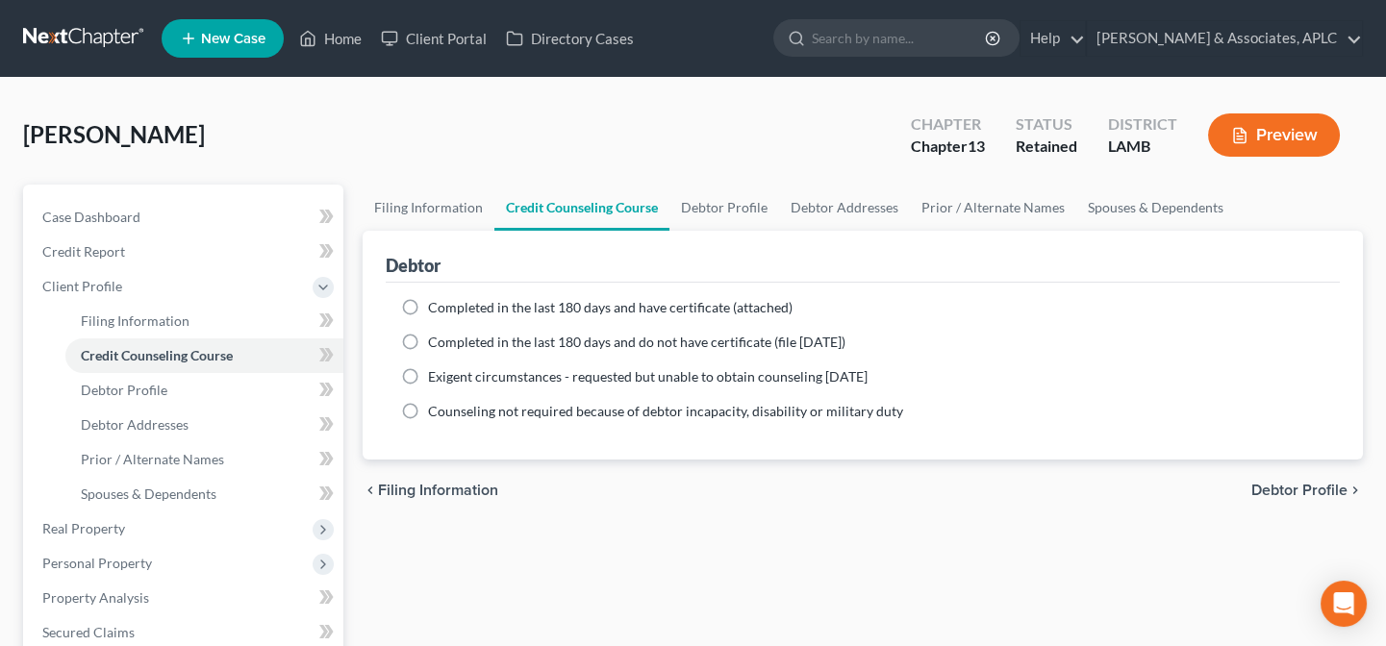
click at [501, 346] on span "Completed in the last 180 days and do not have certificate (file within 14 days)" at bounding box center [636, 342] width 417 height 16
click at [448, 345] on input "Completed in the last 180 days and do not have certificate (file within 14 days)" at bounding box center [442, 339] width 13 height 13
radio input "true"
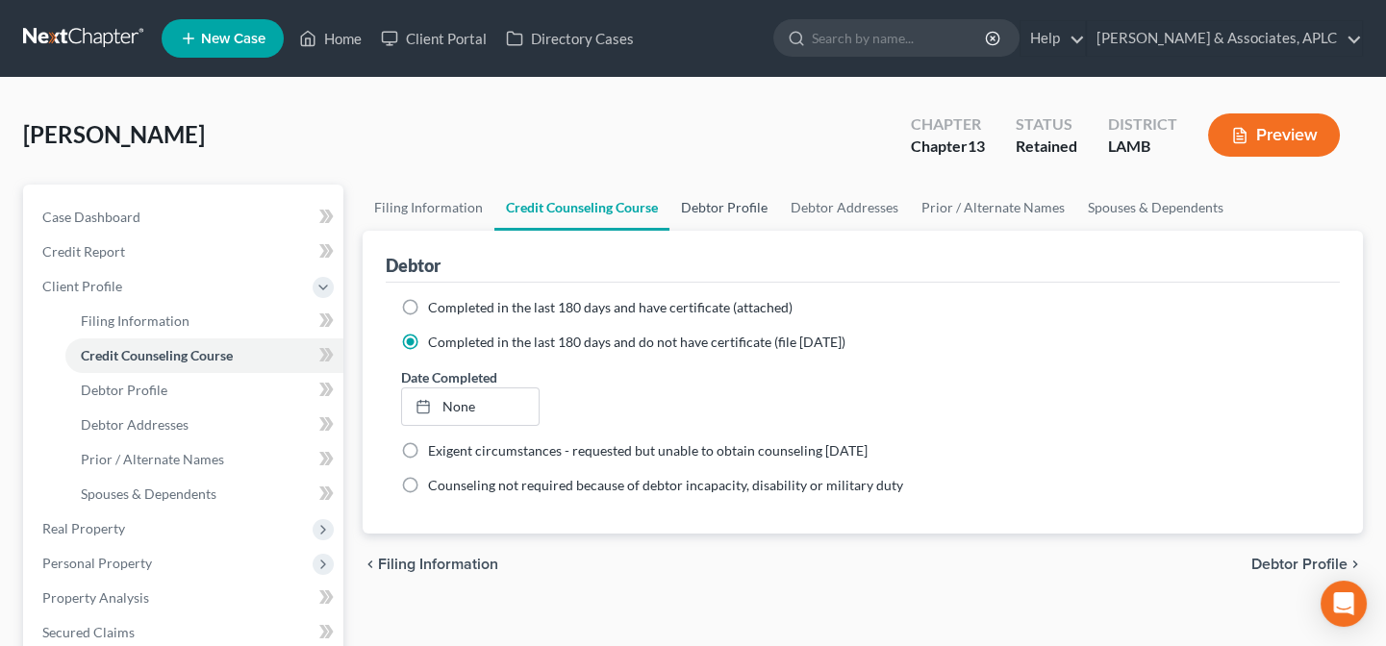
click at [712, 204] on link "Debtor Profile" at bounding box center [724, 208] width 110 height 46
select select "0"
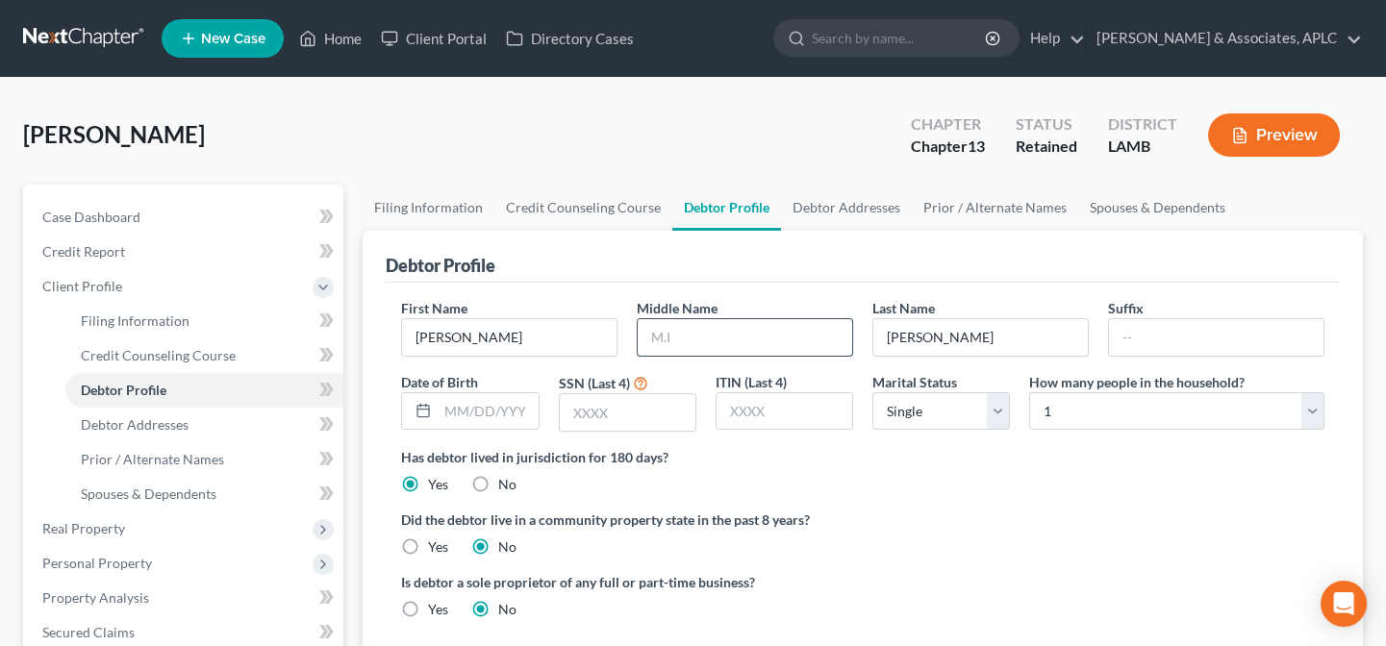
click at [731, 325] on input "text" at bounding box center [745, 337] width 214 height 37
type input "Joseph"
click at [528, 409] on input "text" at bounding box center [488, 411] width 100 height 37
type input "06/22/1982"
type input "0794"
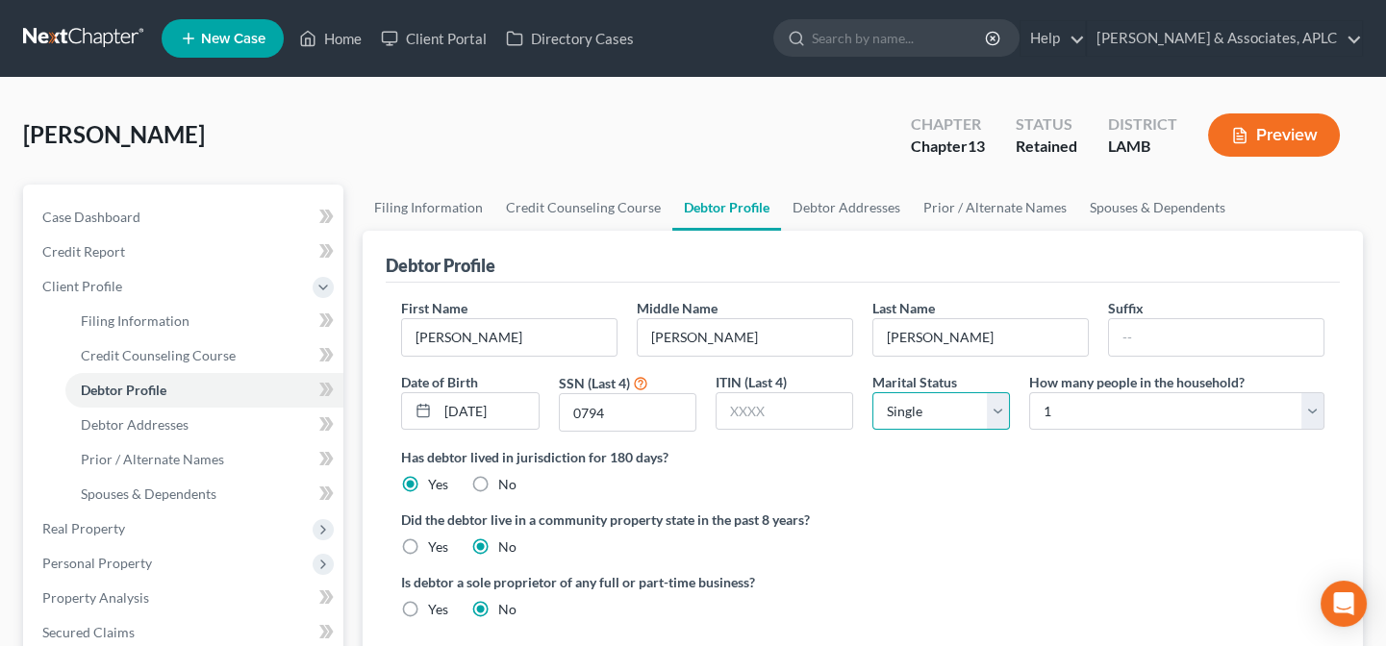
click at [971, 412] on select "Select Single Married Separated Divorced Widowed" at bounding box center [941, 411] width 138 height 38
select select "1"
click at [872, 392] on select "Select Single Married Separated Divorced Widowed" at bounding box center [941, 411] width 138 height 38
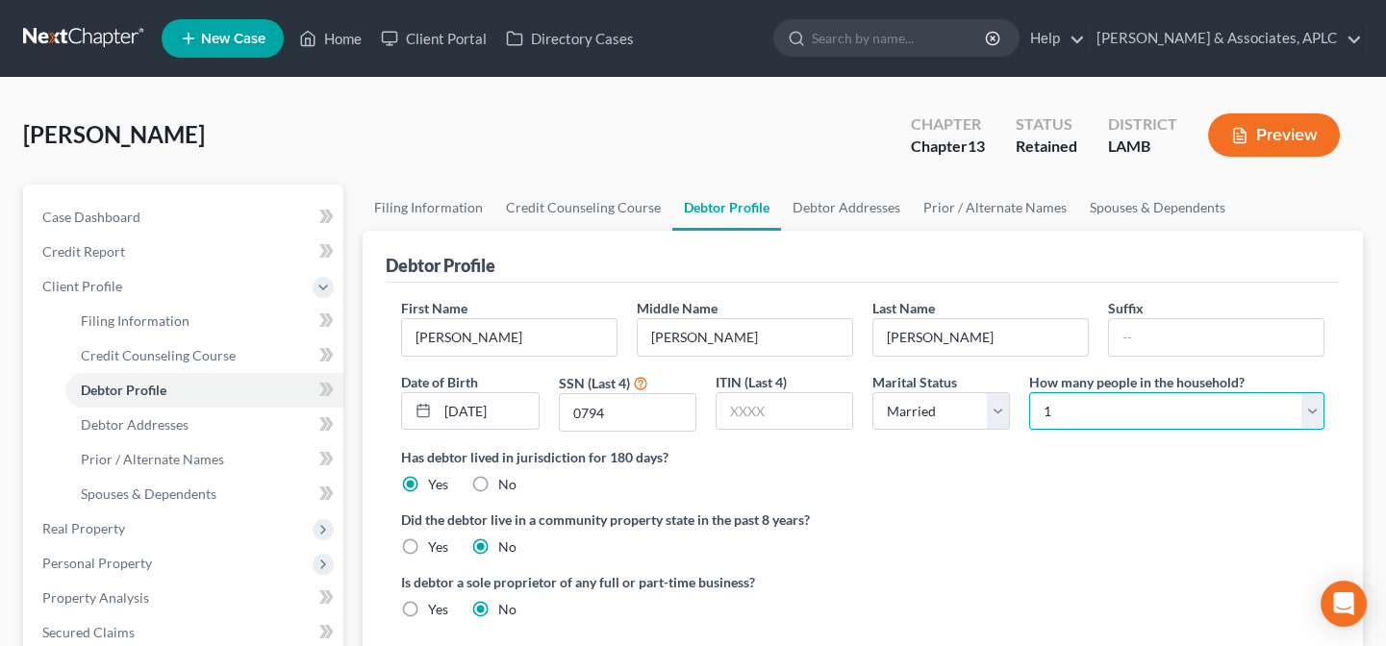
click at [1038, 413] on select "Select 1 2 3 4 5 6 7 8 9 10 11 12 13 14 15 16 17 18 19 20" at bounding box center [1176, 411] width 295 height 38
select select "3"
click at [1029, 392] on select "Select 1 2 3 4 5 6 7 8 9 10 11 12 13 14 15 16 17 18 19 20" at bounding box center [1176, 411] width 295 height 38
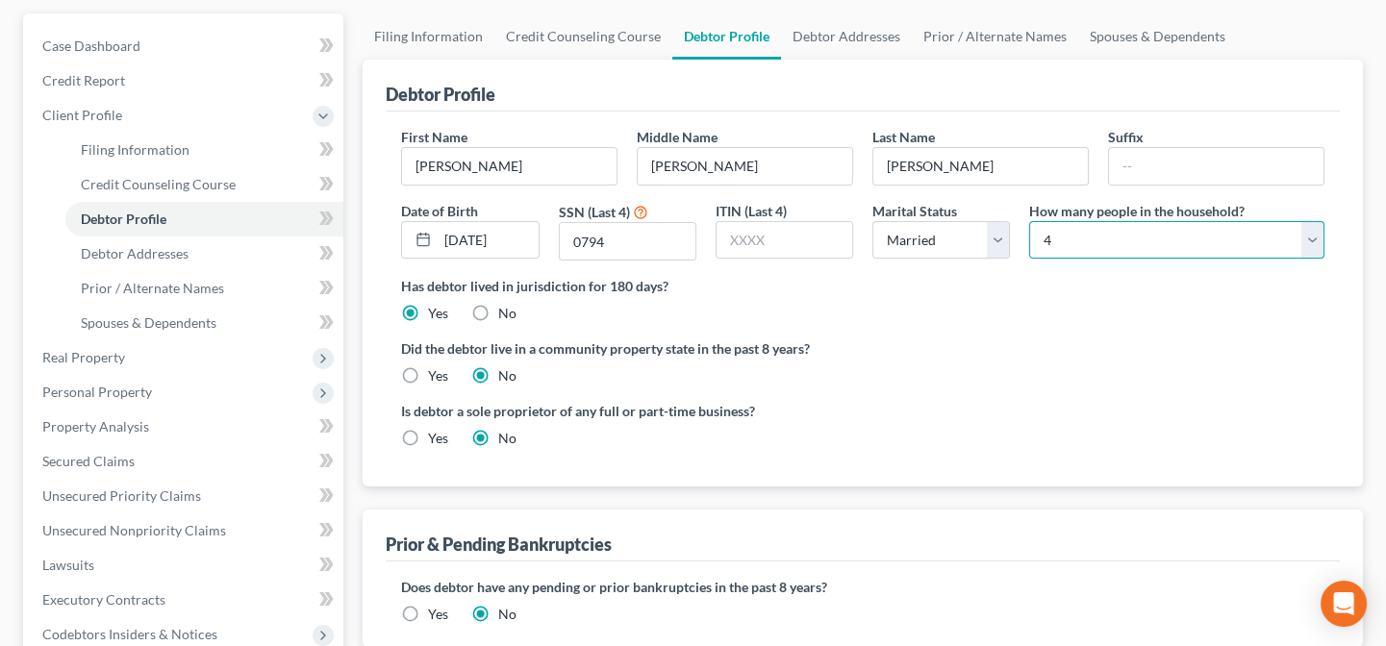
scroll to position [174, 0]
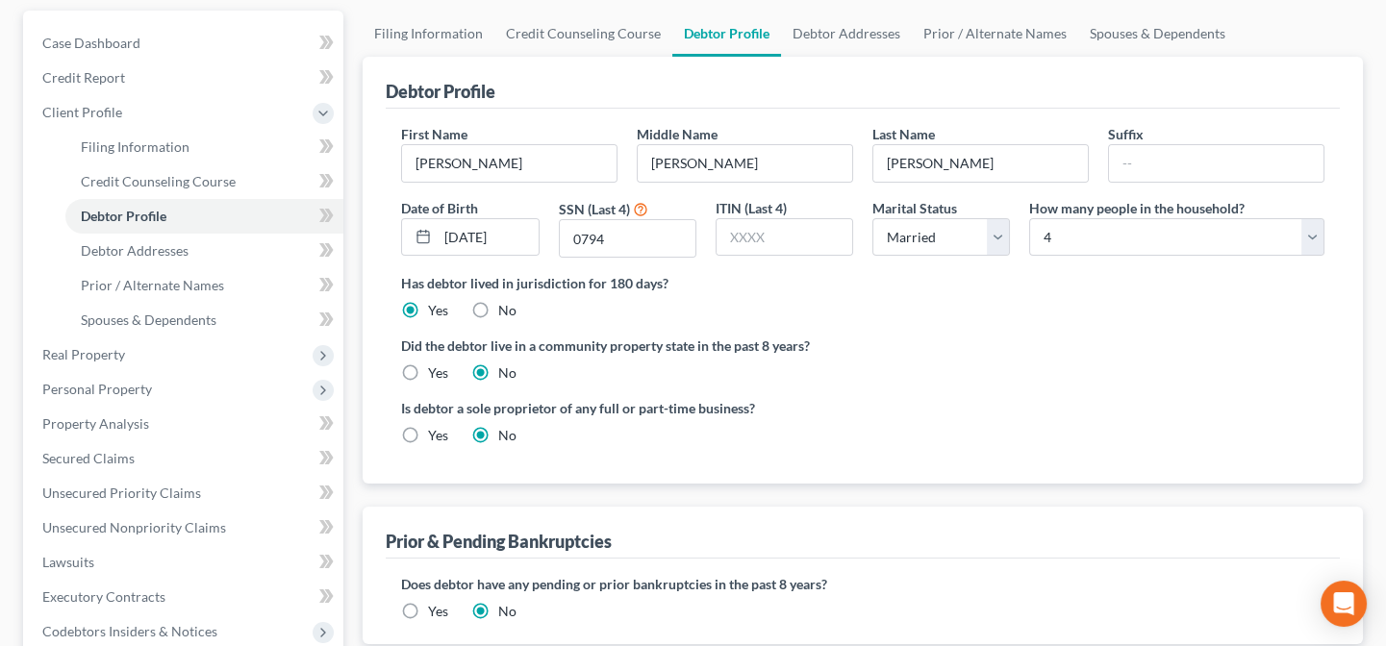
click at [428, 367] on label "Yes" at bounding box center [438, 373] width 20 height 19
click at [436, 367] on input "Yes" at bounding box center [442, 370] width 13 height 13
radio input "true"
radio input "false"
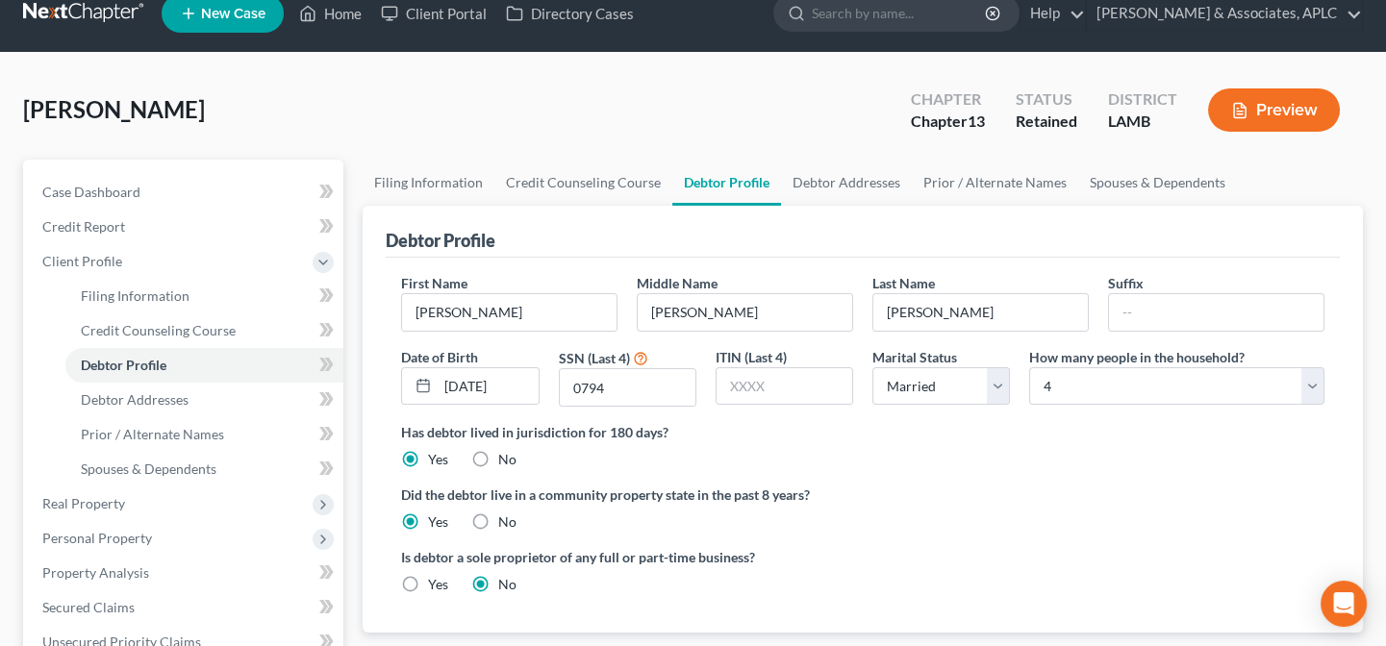
scroll to position [0, 0]
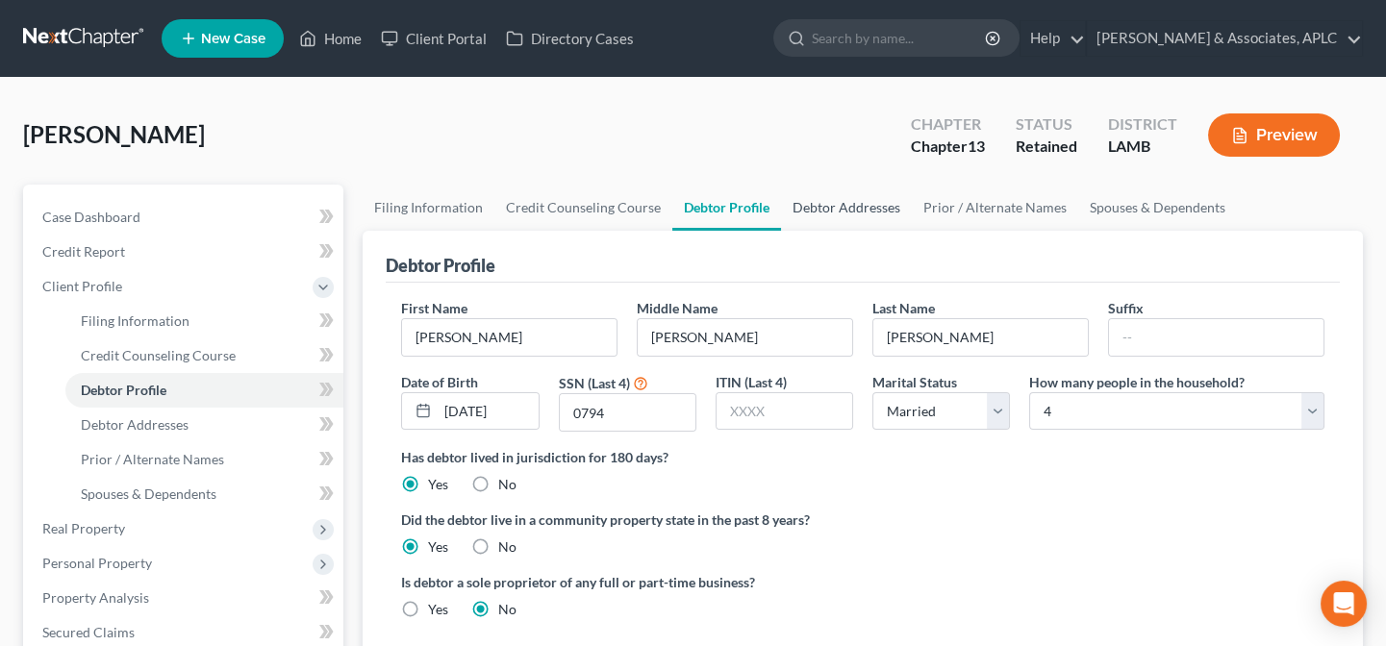
click at [814, 198] on link "Debtor Addresses" at bounding box center [846, 208] width 131 height 46
select select "0"
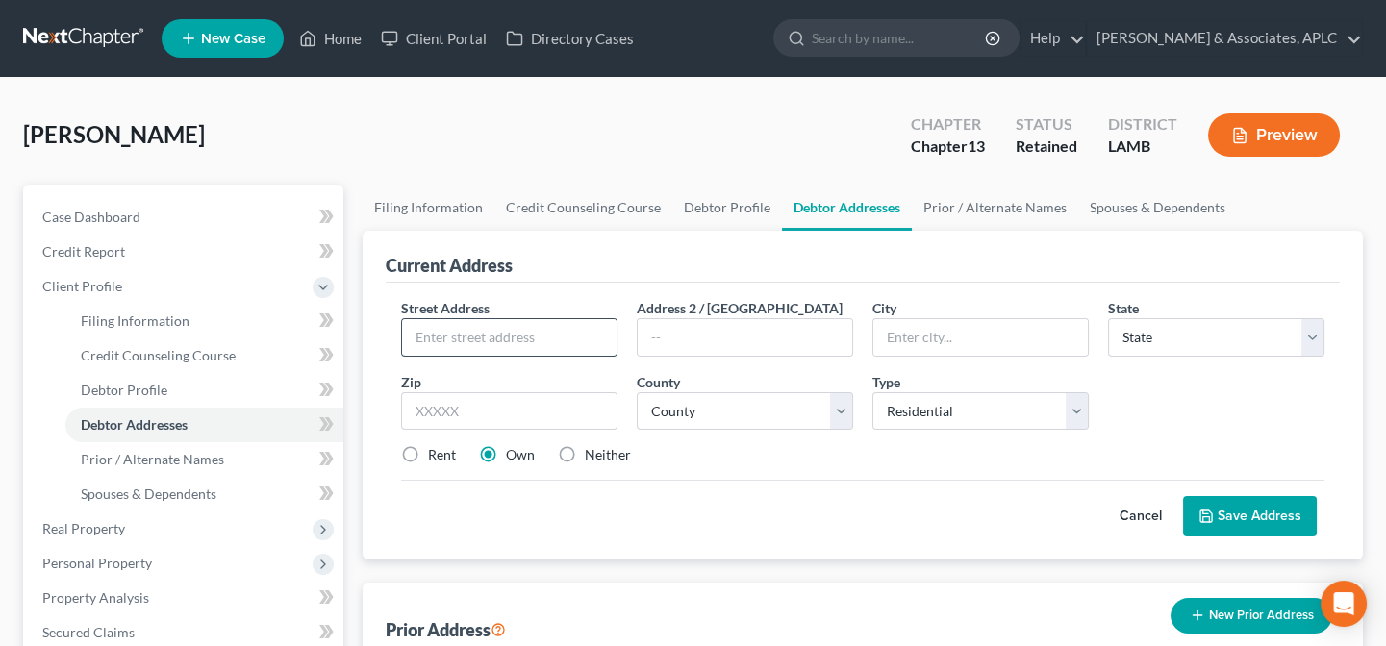
click at [454, 334] on input "text" at bounding box center [509, 337] width 214 height 37
type input "13024 Raymond Drive"
type input "Gonzales"
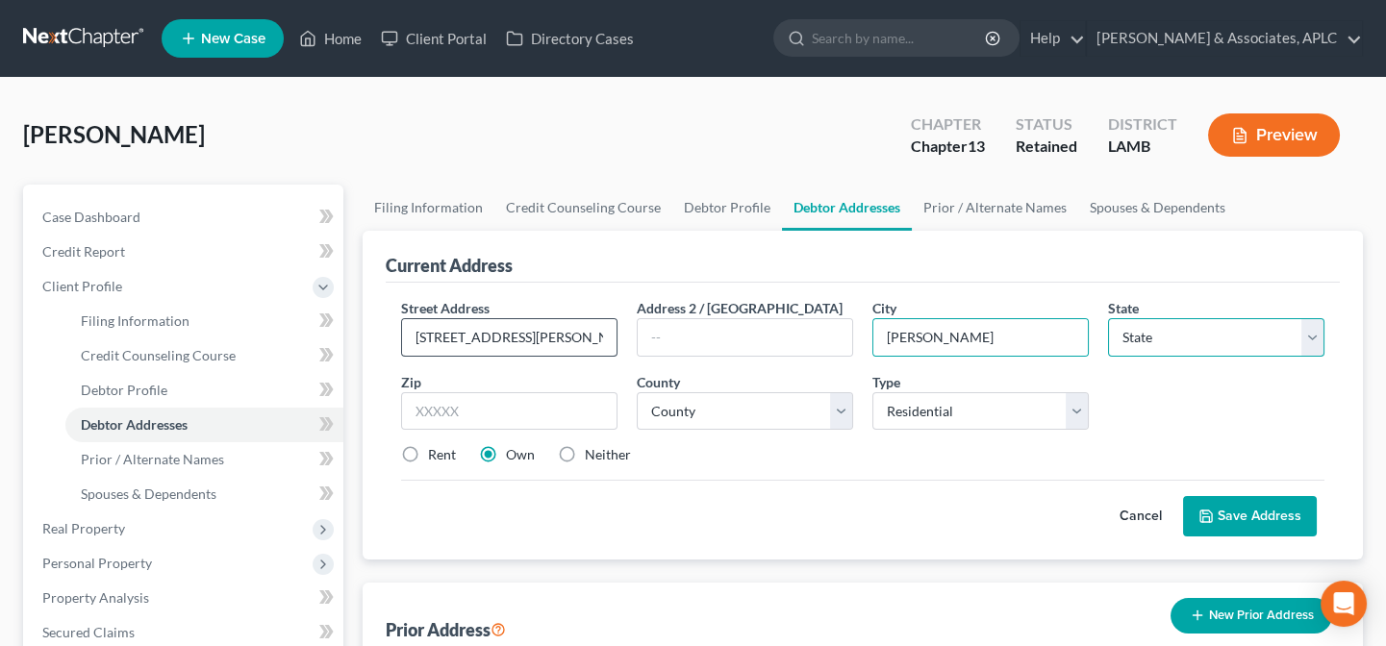
select select "19"
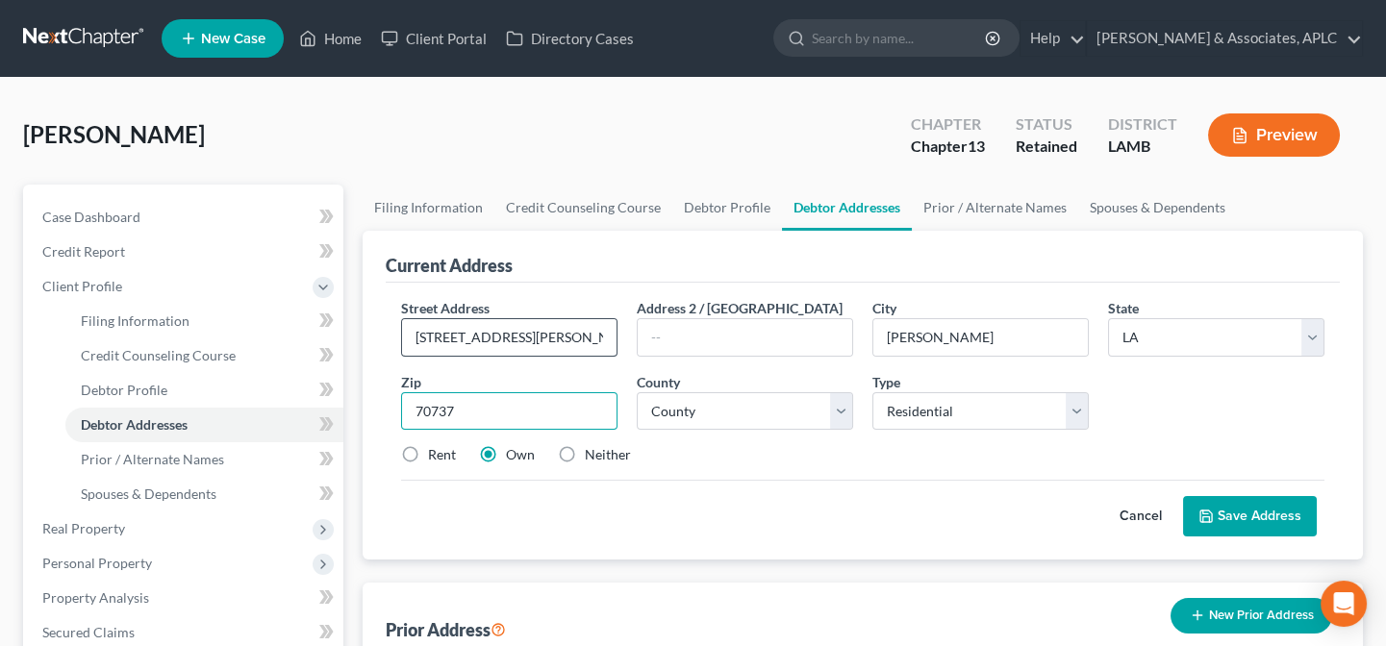
type input "70737"
select select "2"
click at [1256, 522] on button "Save Address" at bounding box center [1250, 516] width 134 height 40
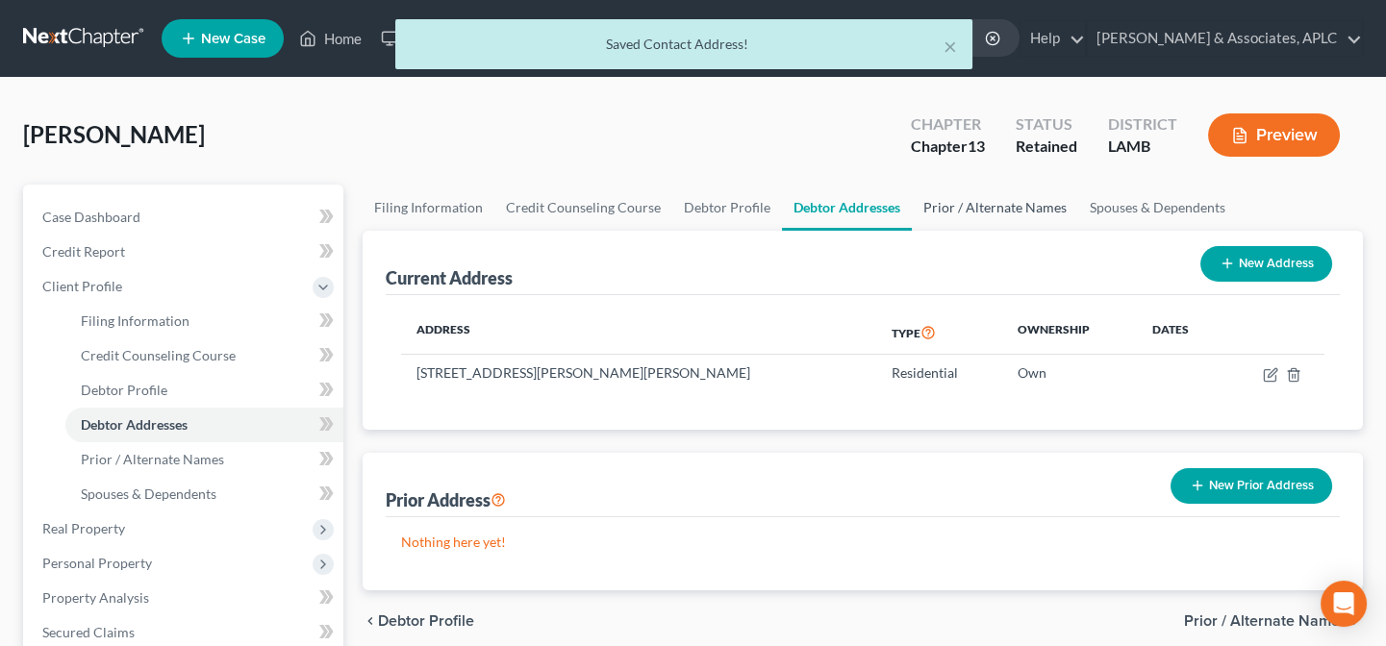
click at [980, 212] on link "Prior / Alternate Names" at bounding box center [995, 208] width 166 height 46
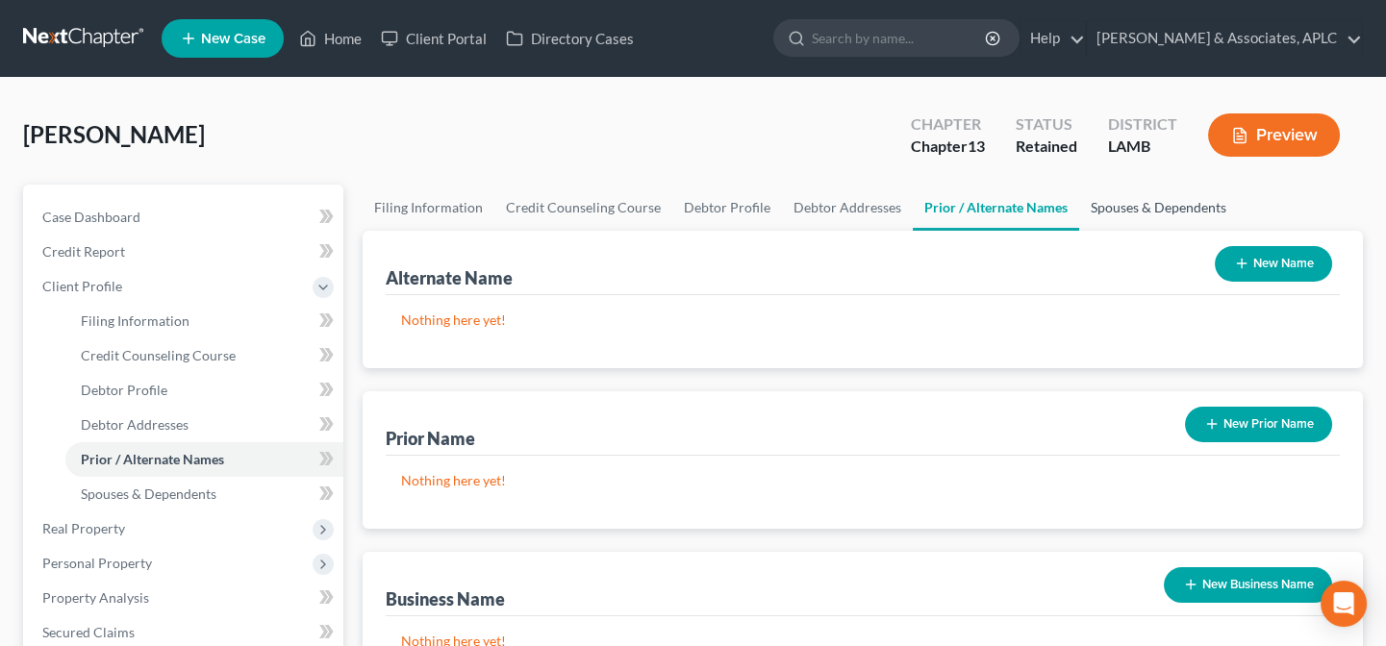
click at [1168, 210] on link "Spouses & Dependents" at bounding box center [1158, 208] width 159 height 46
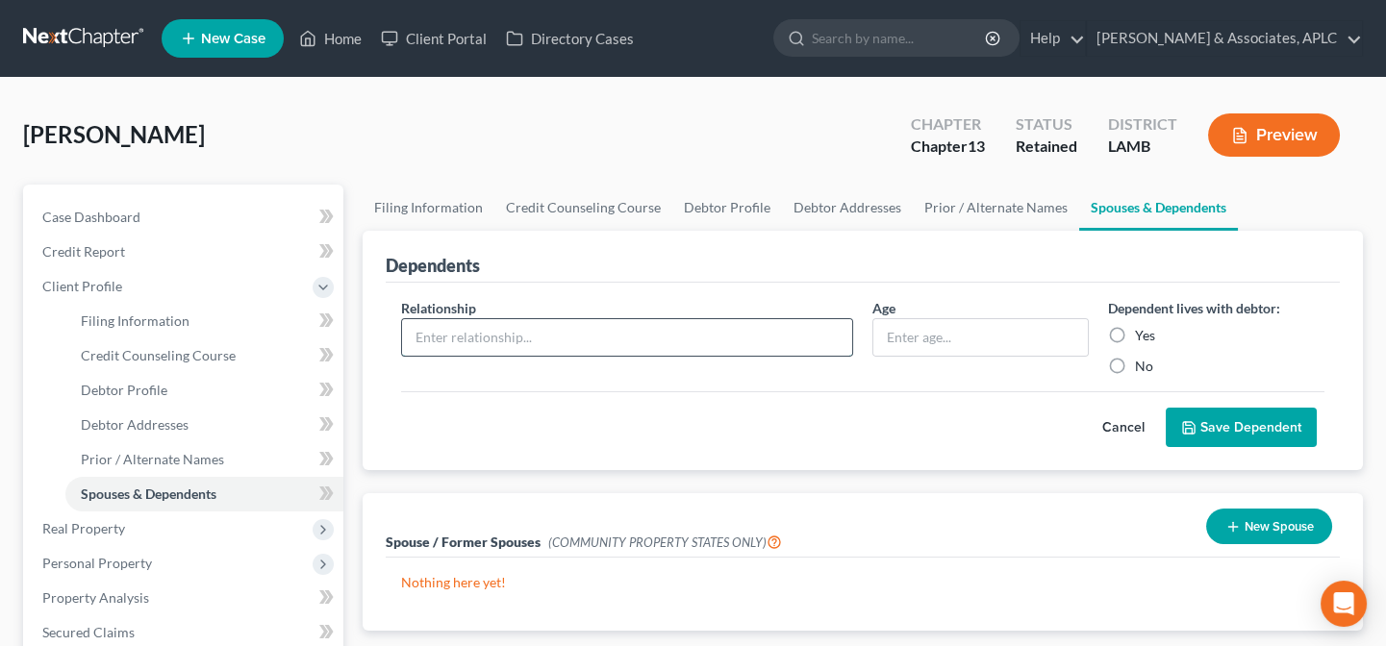
click at [624, 347] on input "text" at bounding box center [627, 337] width 450 height 37
type input "Spouse"
click at [1135, 326] on label "Yes" at bounding box center [1145, 335] width 20 height 19
click at [1143, 326] on input "Yes" at bounding box center [1149, 332] width 13 height 13
radio input "true"
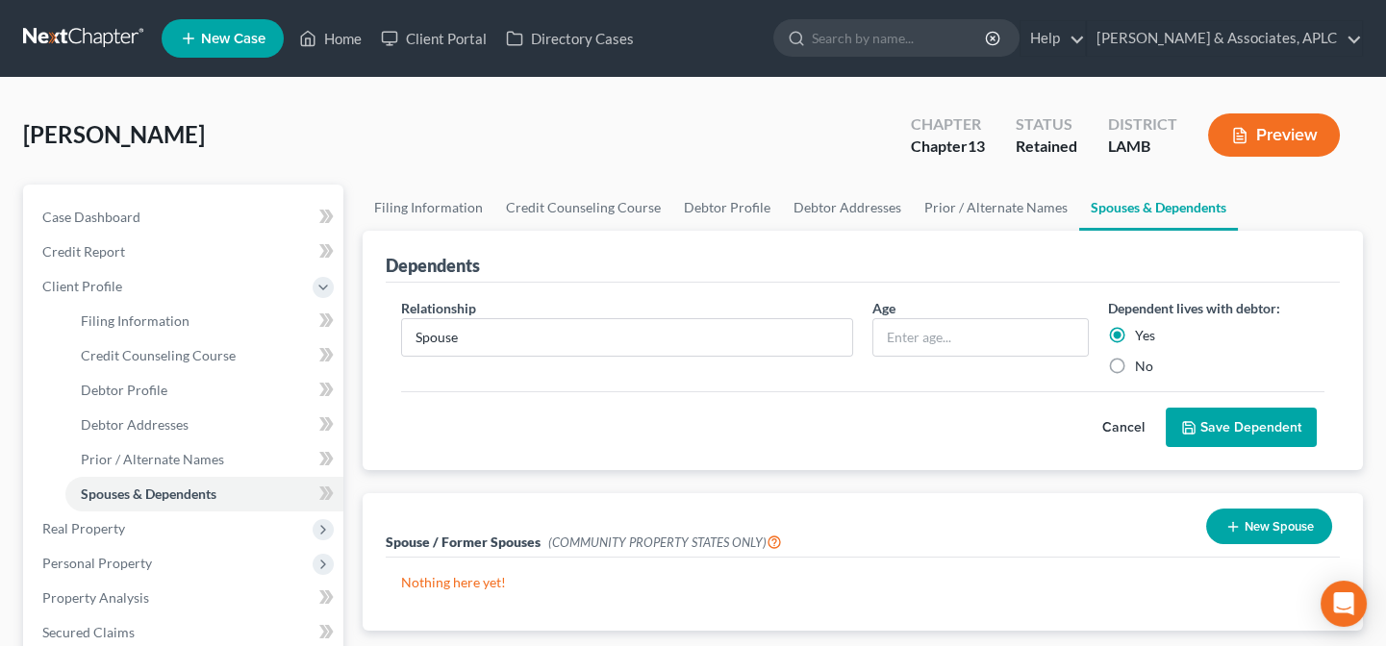
click at [1214, 425] on button "Save Dependent" at bounding box center [1241, 428] width 151 height 40
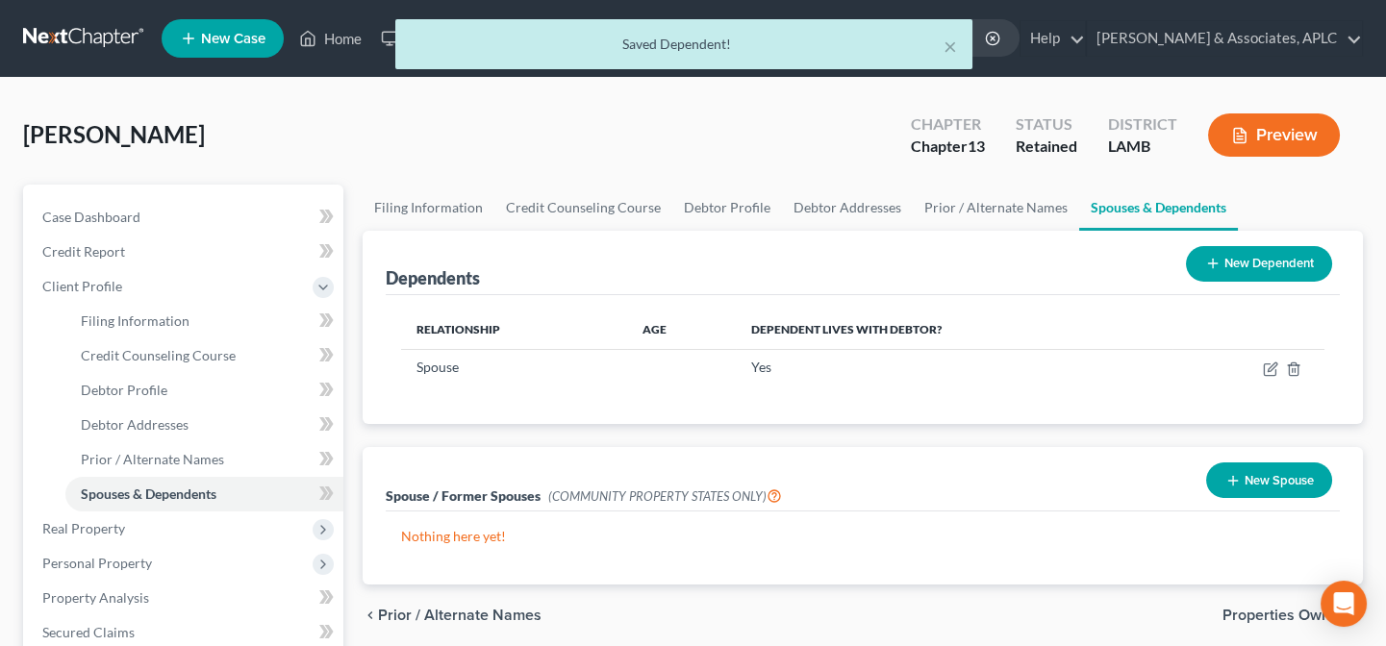
click at [1235, 258] on button "New Dependent" at bounding box center [1259, 264] width 146 height 36
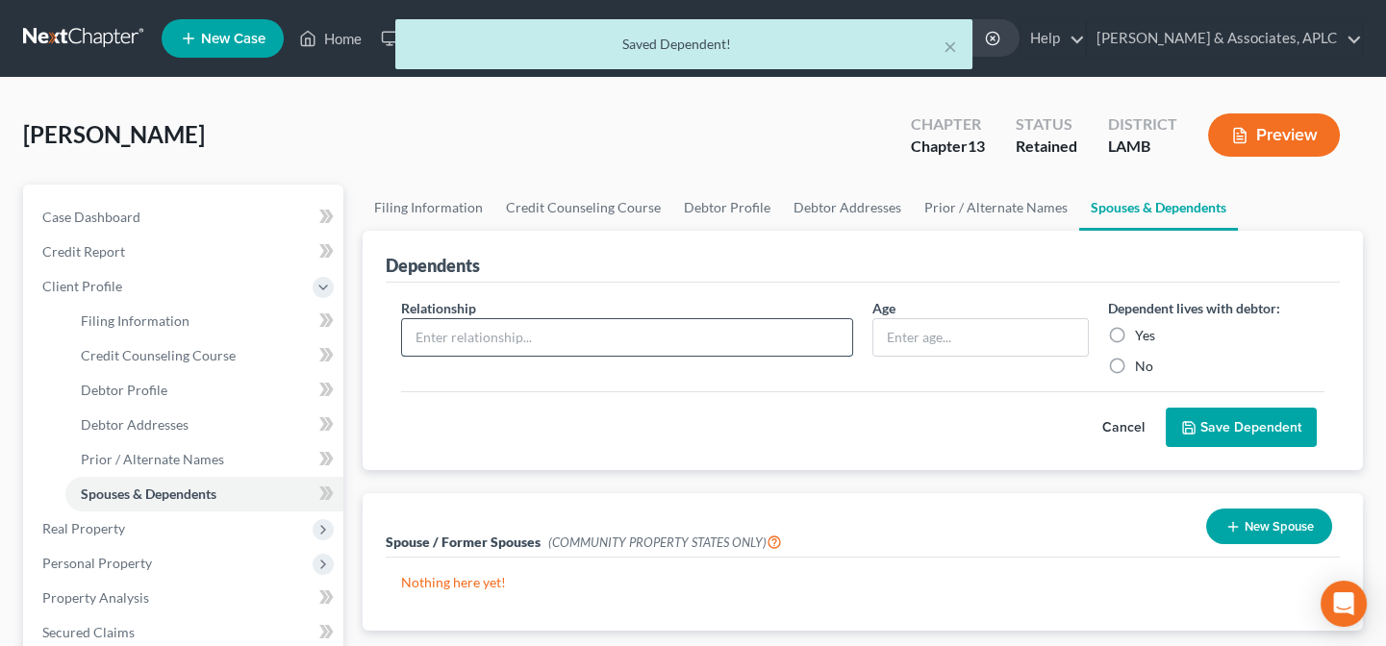
click at [621, 338] on input "text" at bounding box center [627, 337] width 450 height 37
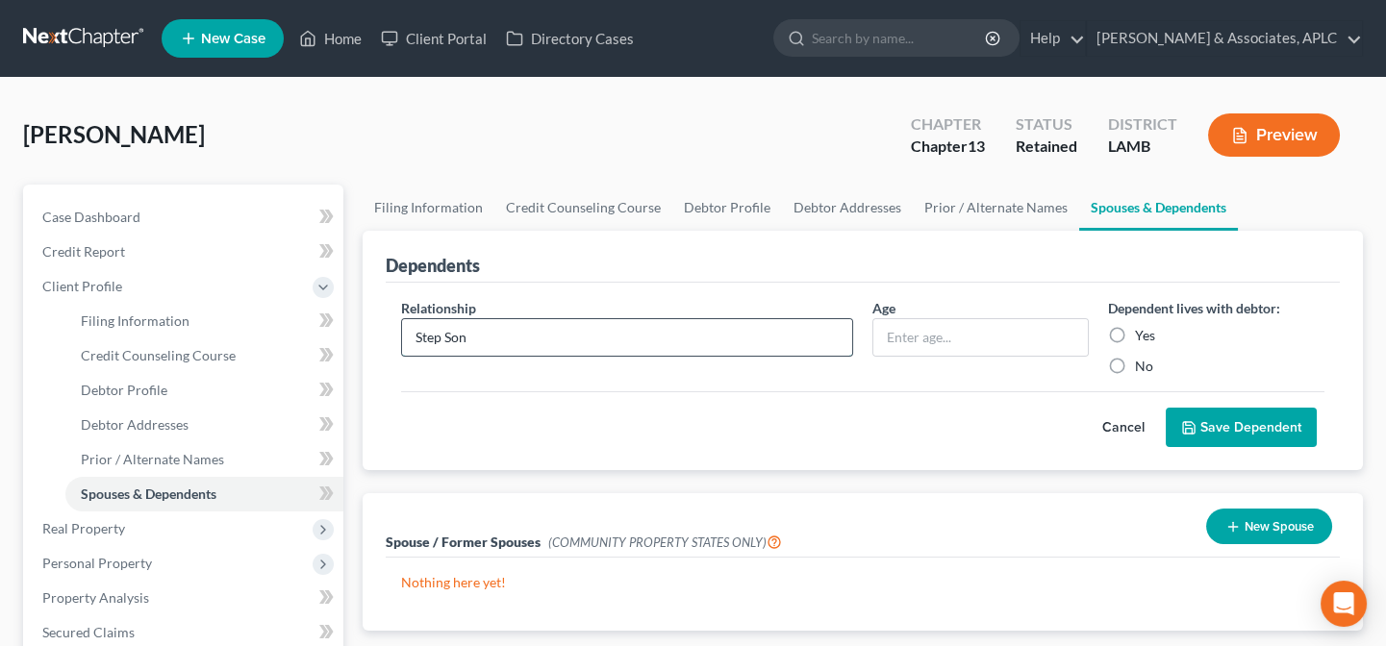
type input "Step Son"
type input "9"
click at [1135, 331] on label "Yes" at bounding box center [1145, 335] width 20 height 19
click at [1143, 331] on input "Yes" at bounding box center [1149, 332] width 13 height 13
radio input "true"
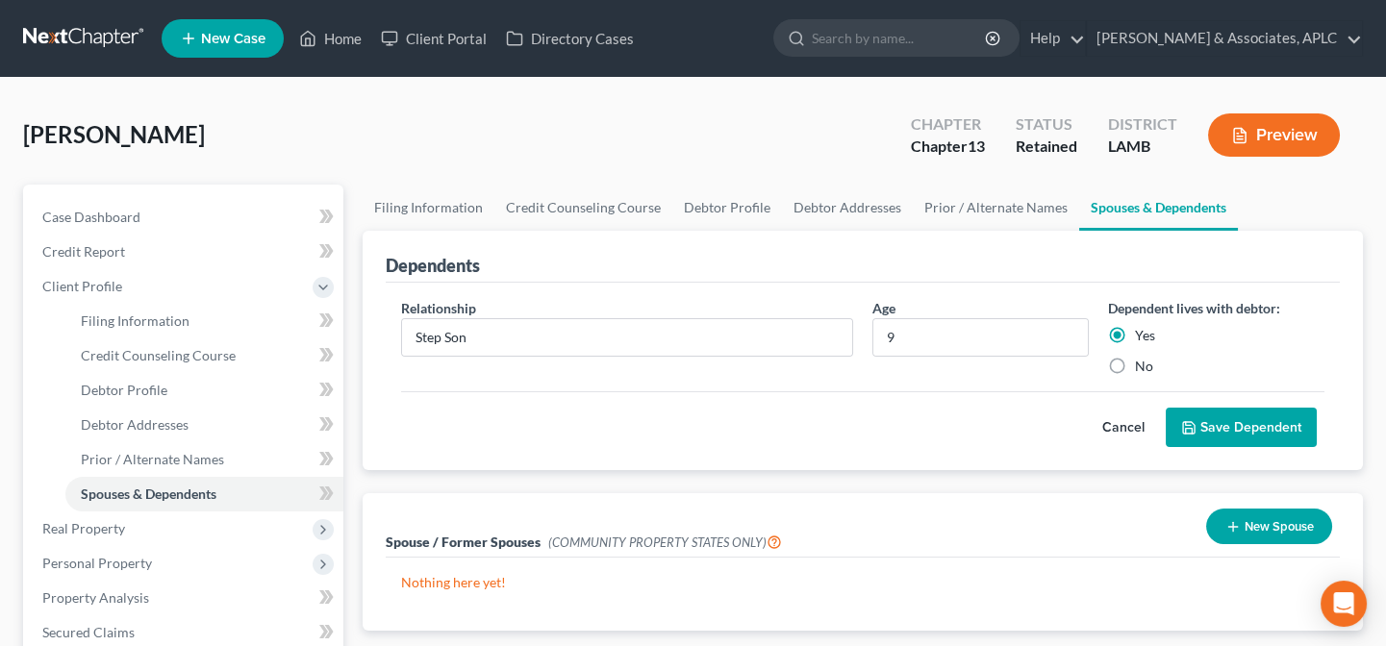
click at [1218, 438] on button "Save Dependent" at bounding box center [1241, 428] width 151 height 40
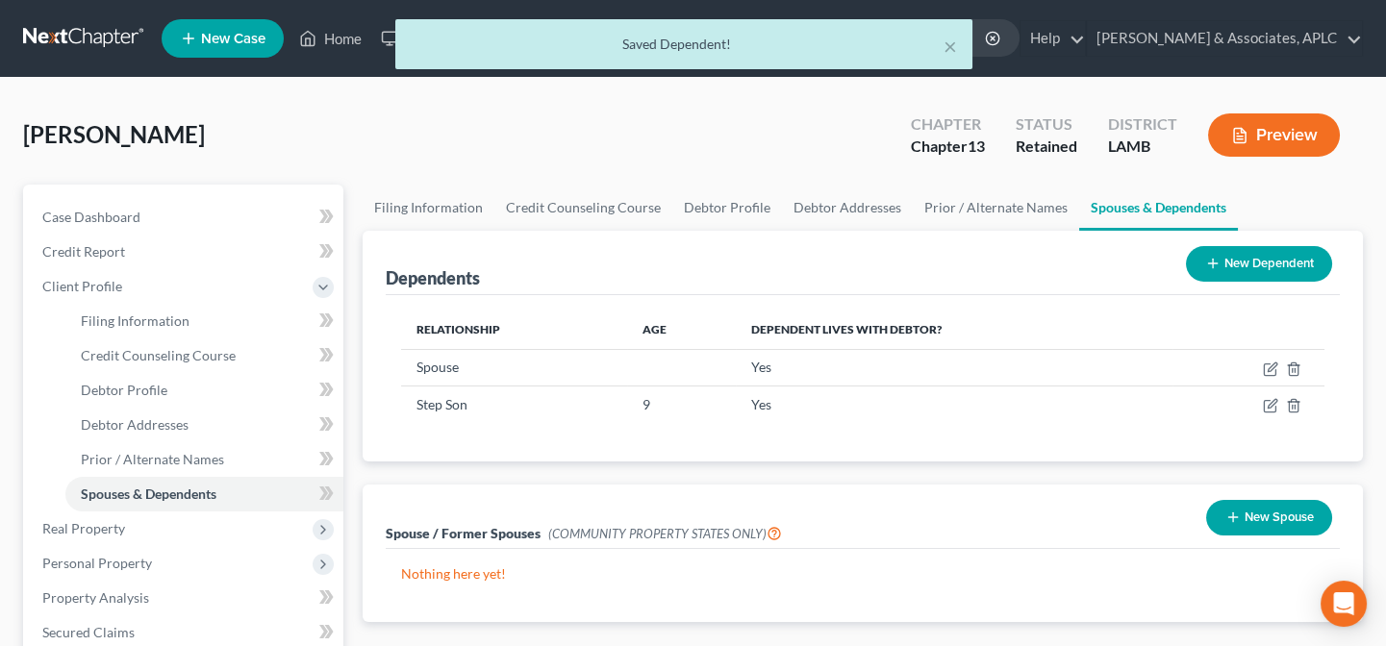
click at [1247, 261] on button "New Dependent" at bounding box center [1259, 264] width 146 height 36
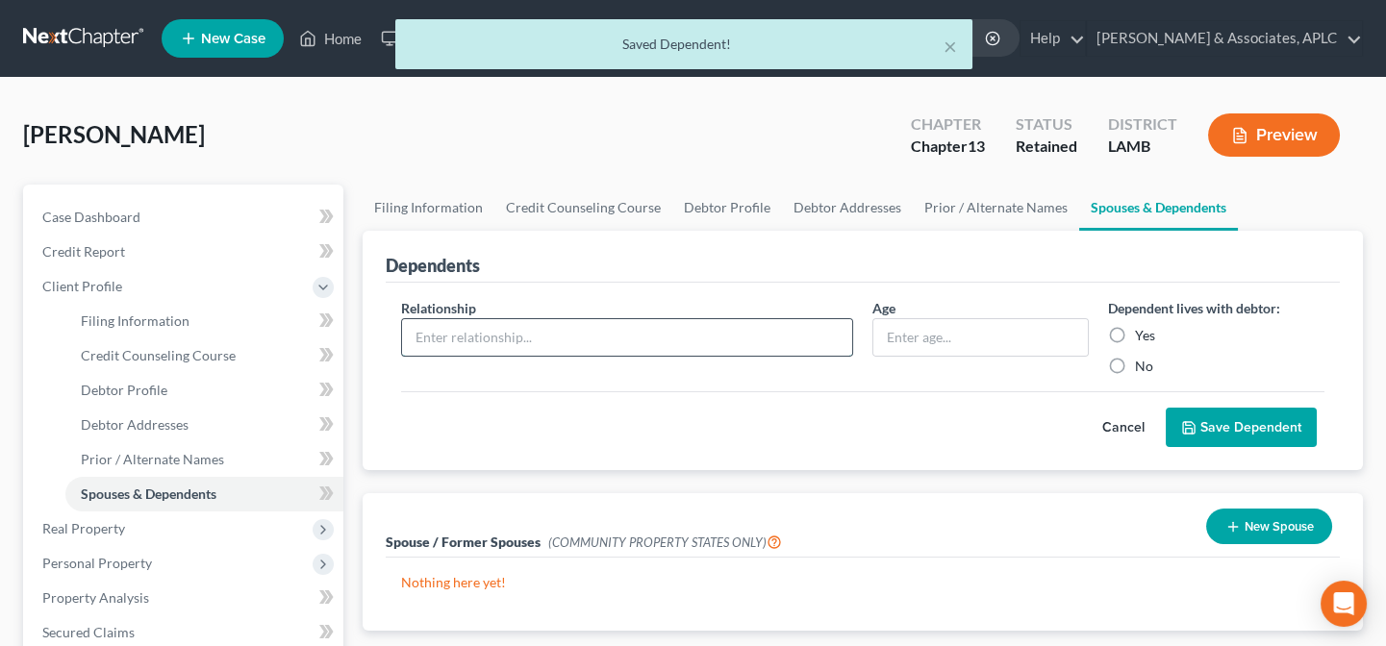
click at [492, 333] on input "text" at bounding box center [627, 337] width 450 height 37
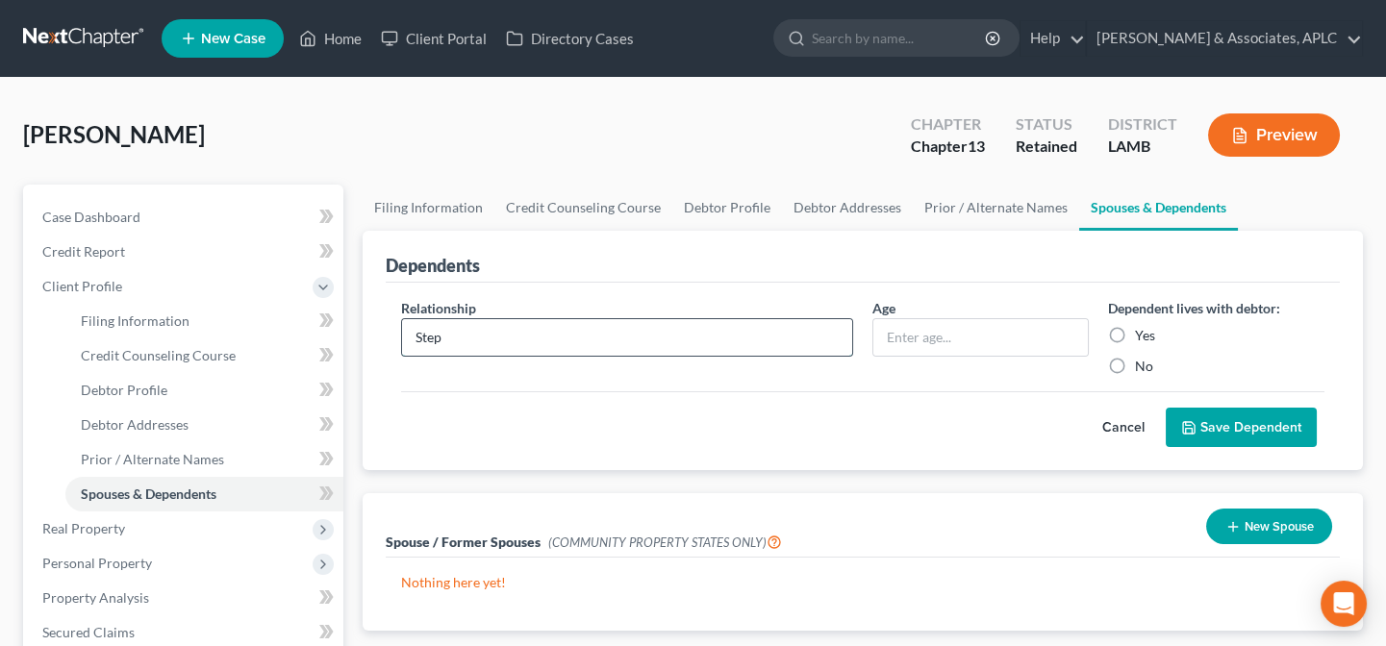
type input "Step Son"
click at [893, 331] on input "text" at bounding box center [980, 337] width 214 height 37
type input "8"
click at [1135, 331] on label "Yes" at bounding box center [1145, 335] width 20 height 19
click at [1143, 331] on input "Yes" at bounding box center [1149, 332] width 13 height 13
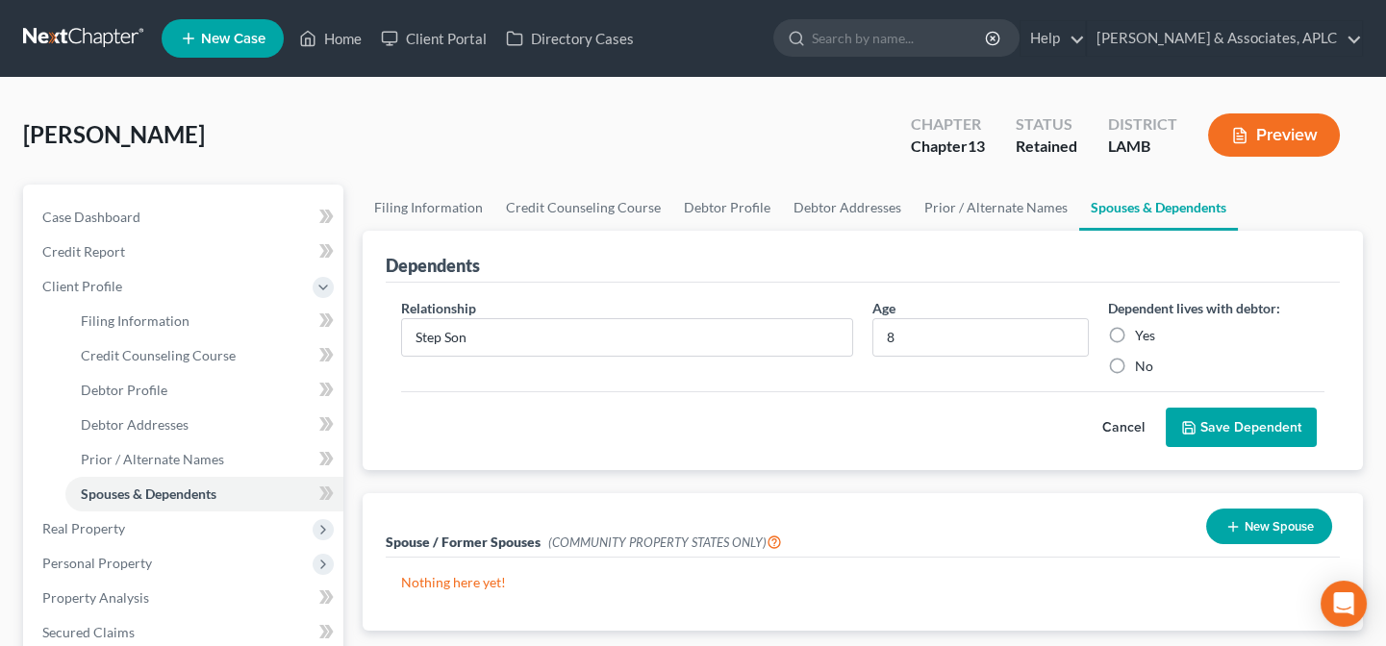
radio input "true"
click at [1195, 422] on icon "submit" at bounding box center [1189, 428] width 12 height 12
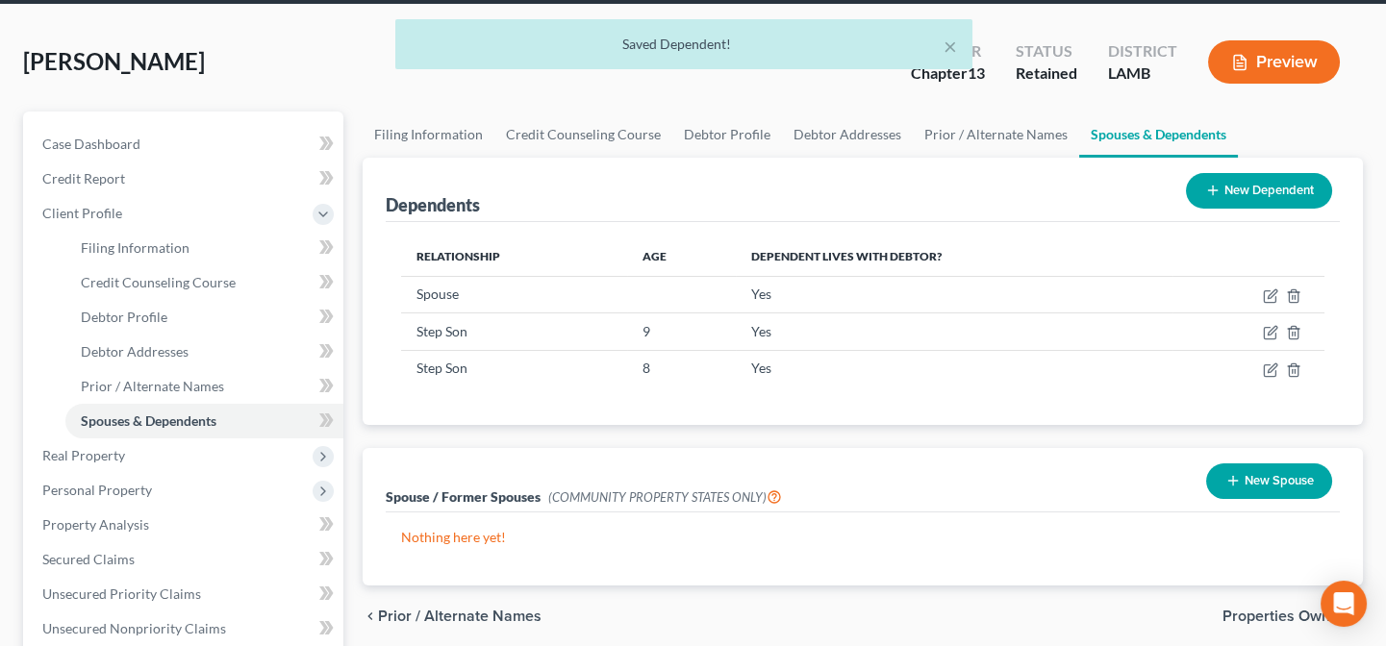
scroll to position [174, 0]
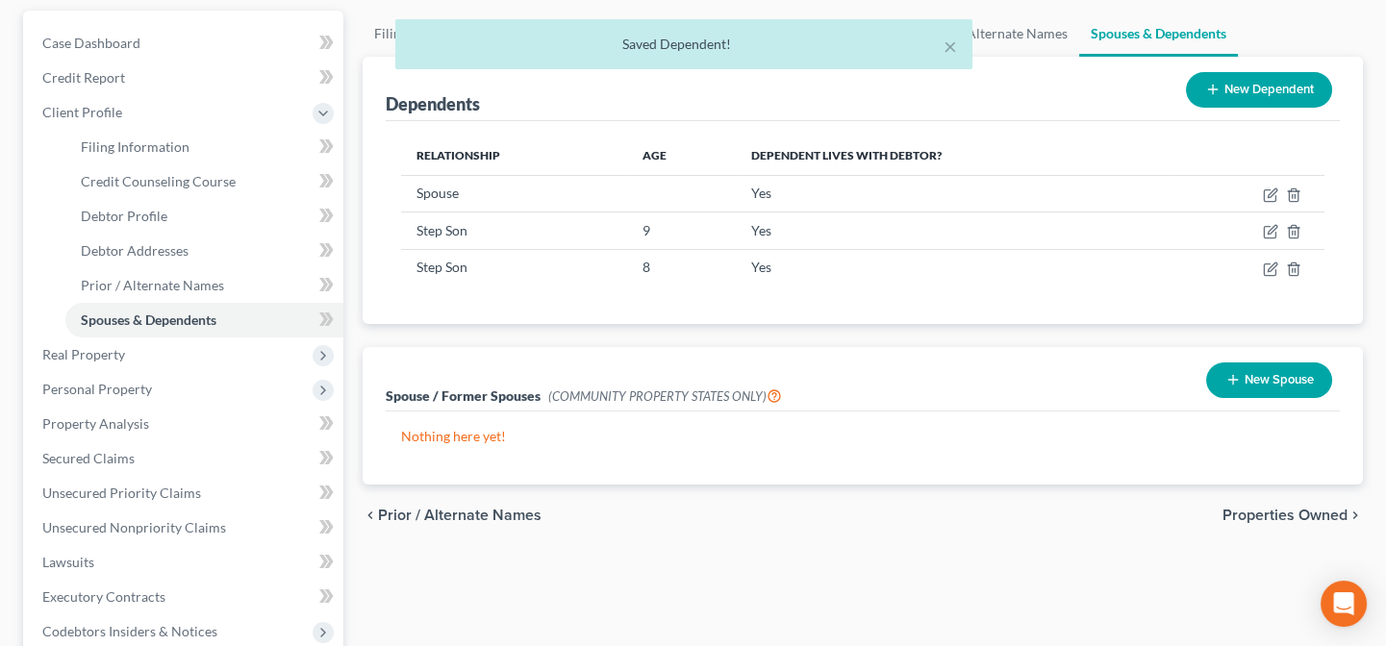
click at [1242, 376] on button "New Spouse" at bounding box center [1269, 381] width 126 height 36
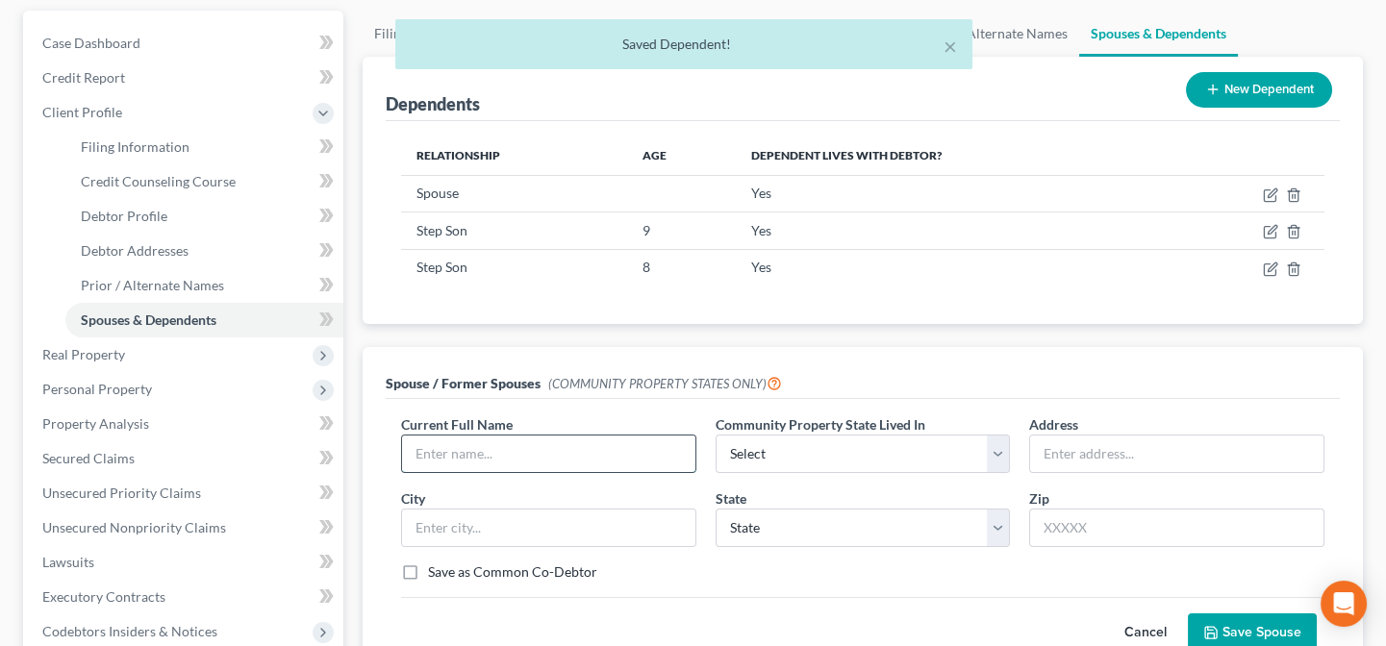
click at [529, 461] on input "text" at bounding box center [548, 454] width 293 height 37
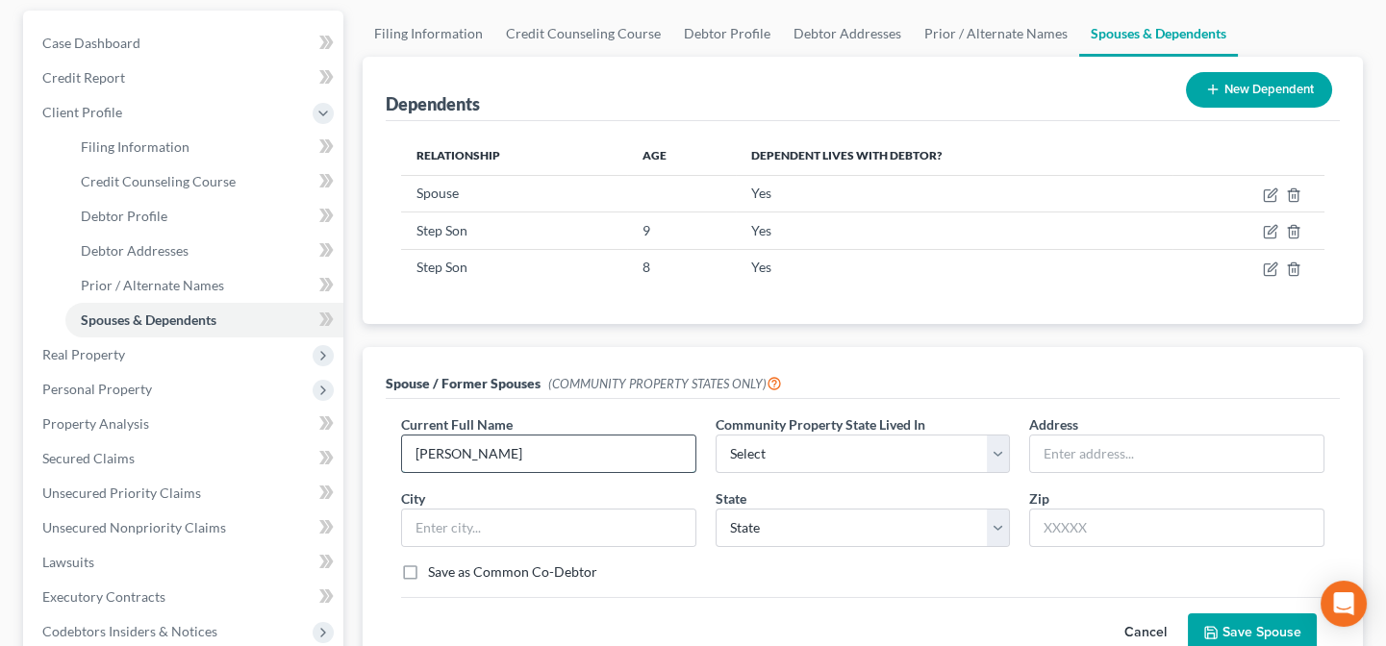
type input "Amanda Aucoin"
select select "4"
type input "13024 Raymond Drive"
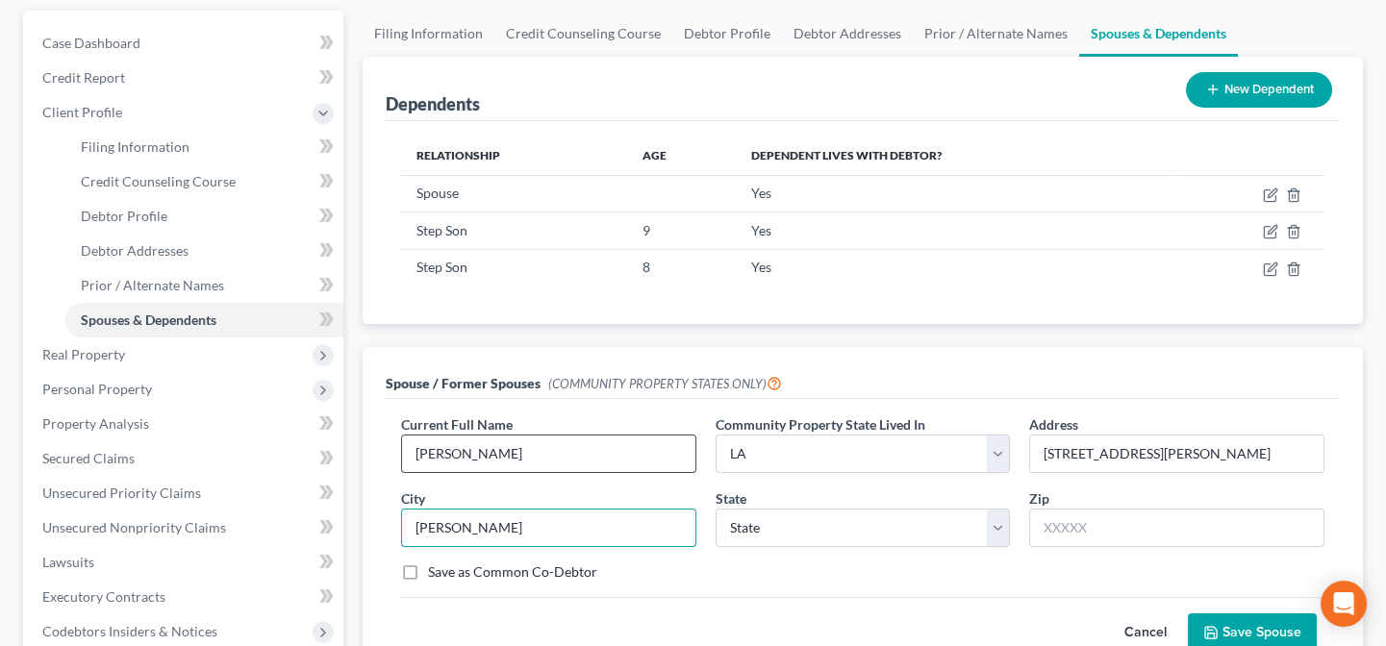
type input "Gonzales"
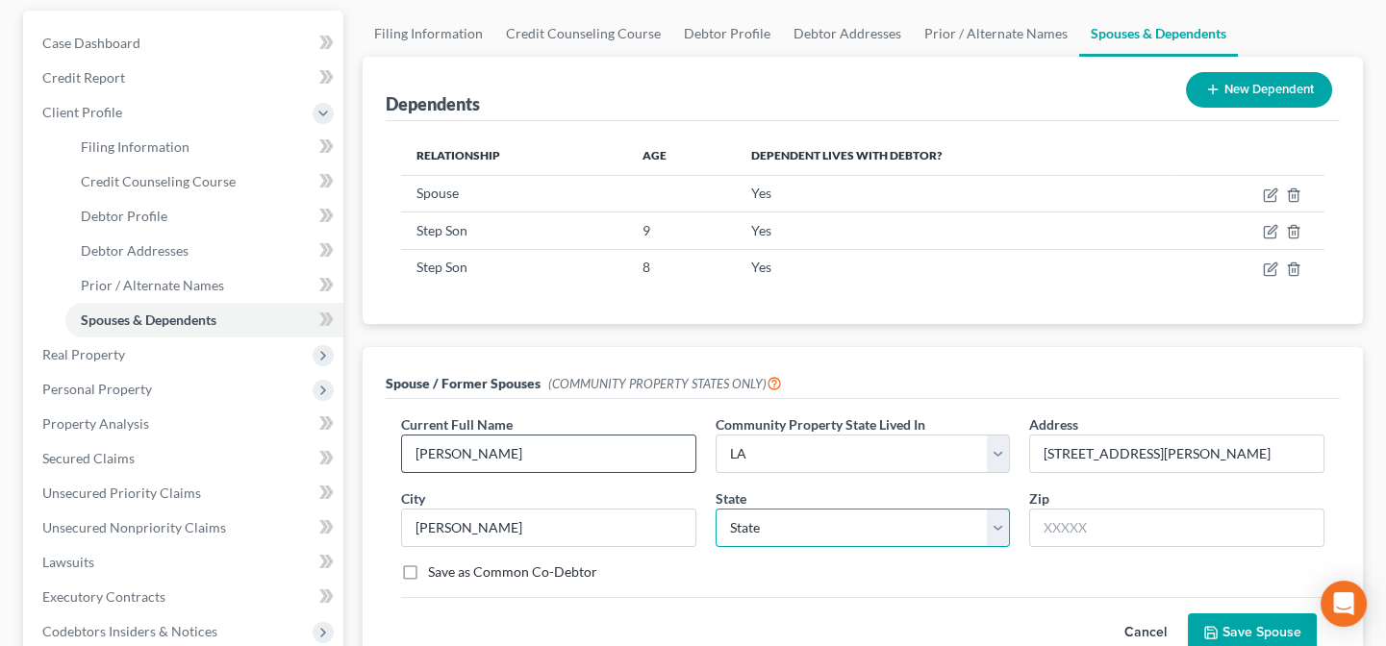
select select "19"
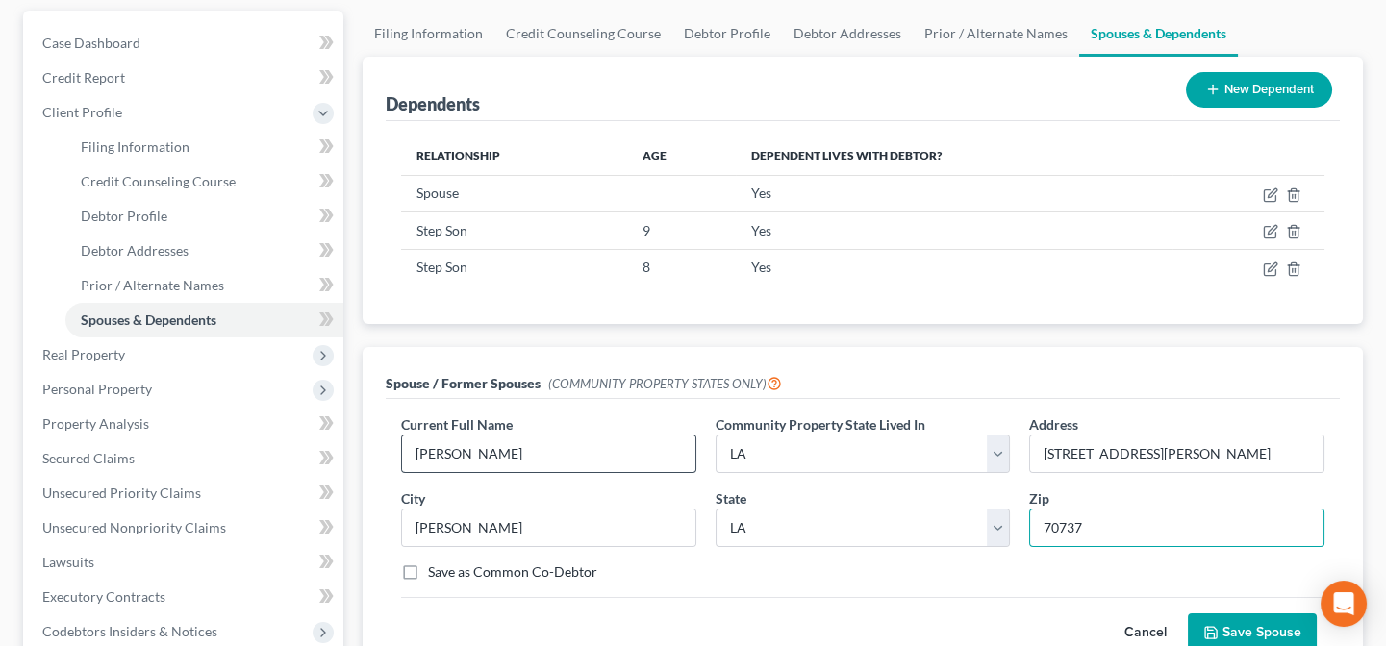
type input "70737"
click at [428, 571] on label "Save as Common Co-Debtor" at bounding box center [512, 572] width 169 height 19
click at [436, 571] on input "Save as Common Co-Debtor" at bounding box center [442, 569] width 13 height 13
checkbox input "true"
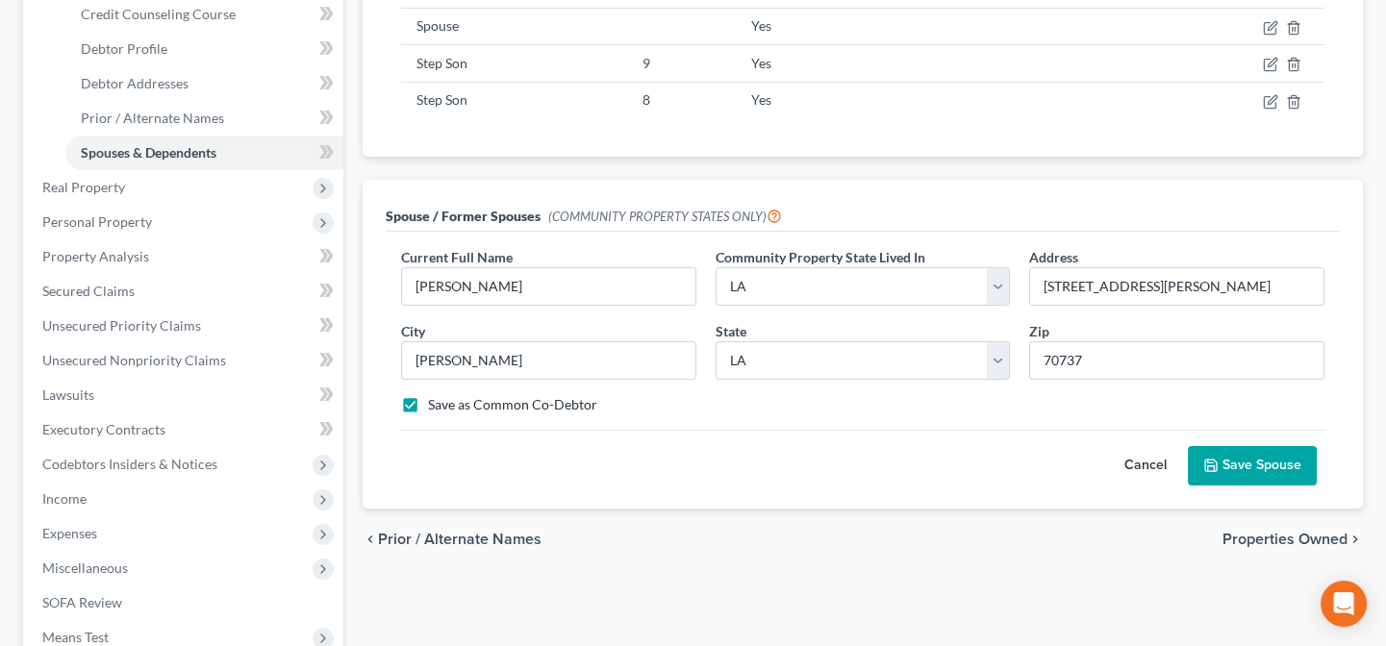
scroll to position [349, 0]
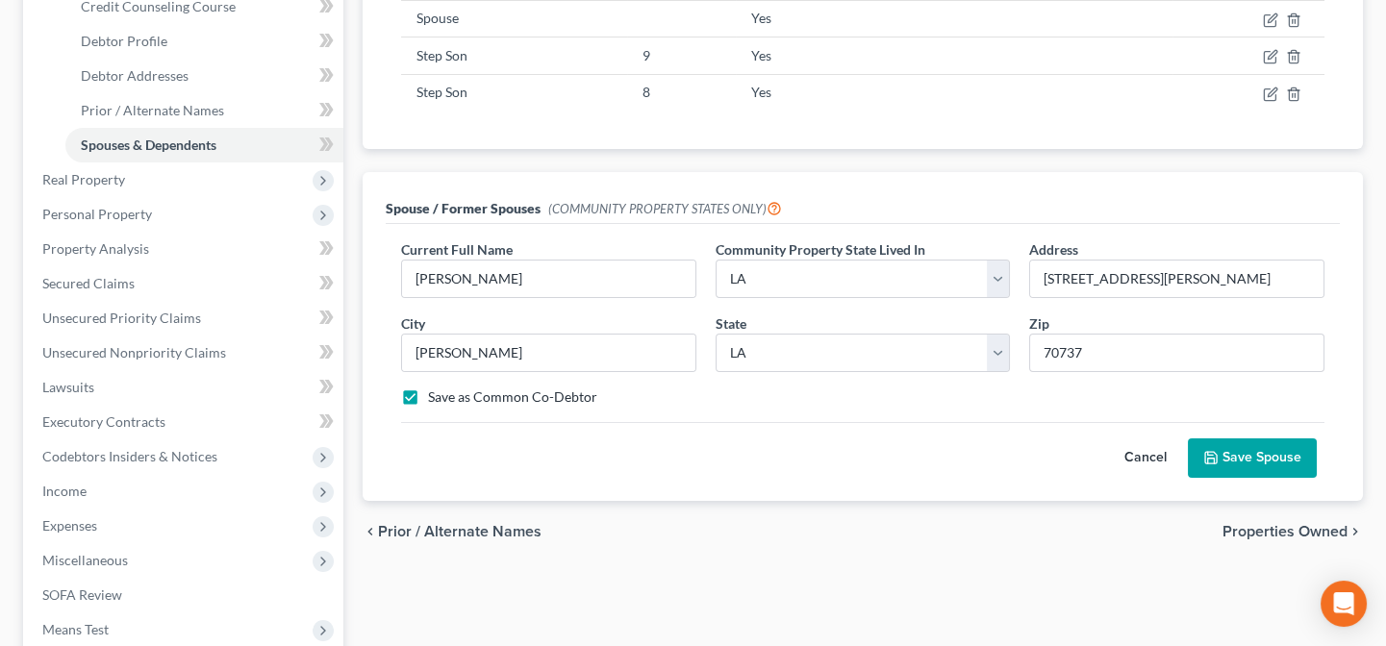
click at [1236, 466] on button "Save Spouse" at bounding box center [1252, 459] width 129 height 40
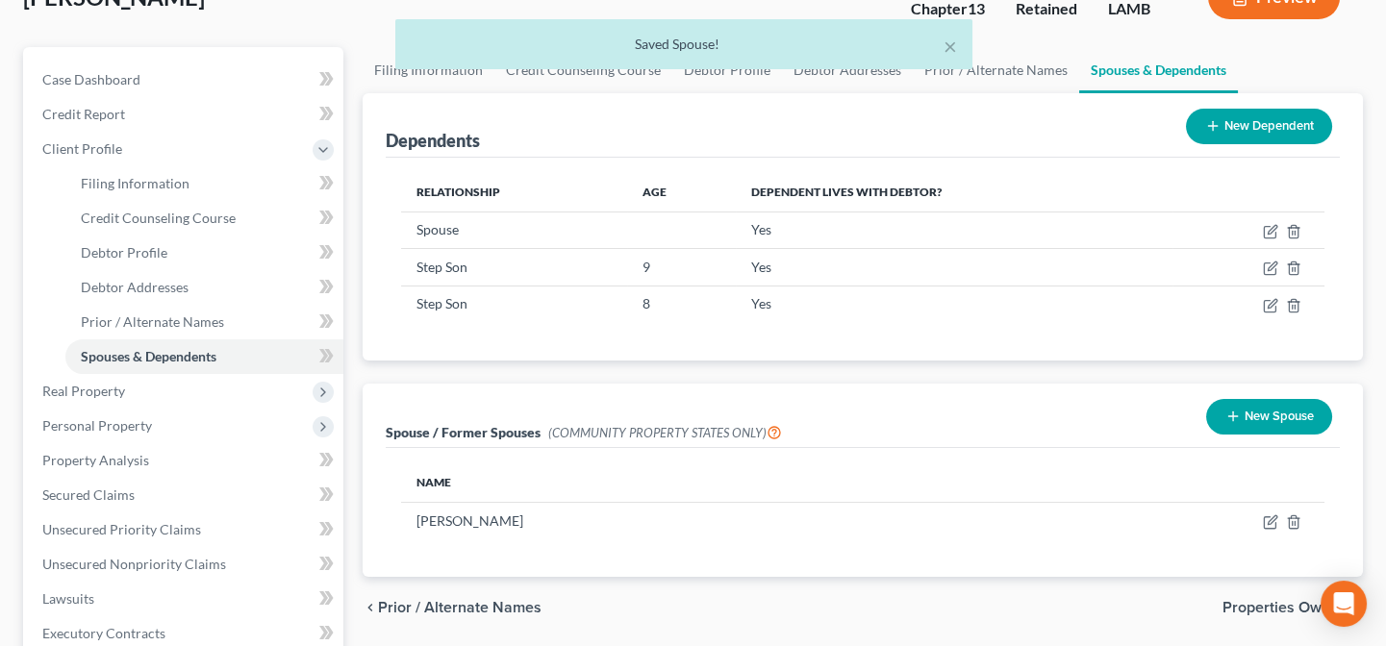
scroll to position [174, 0]
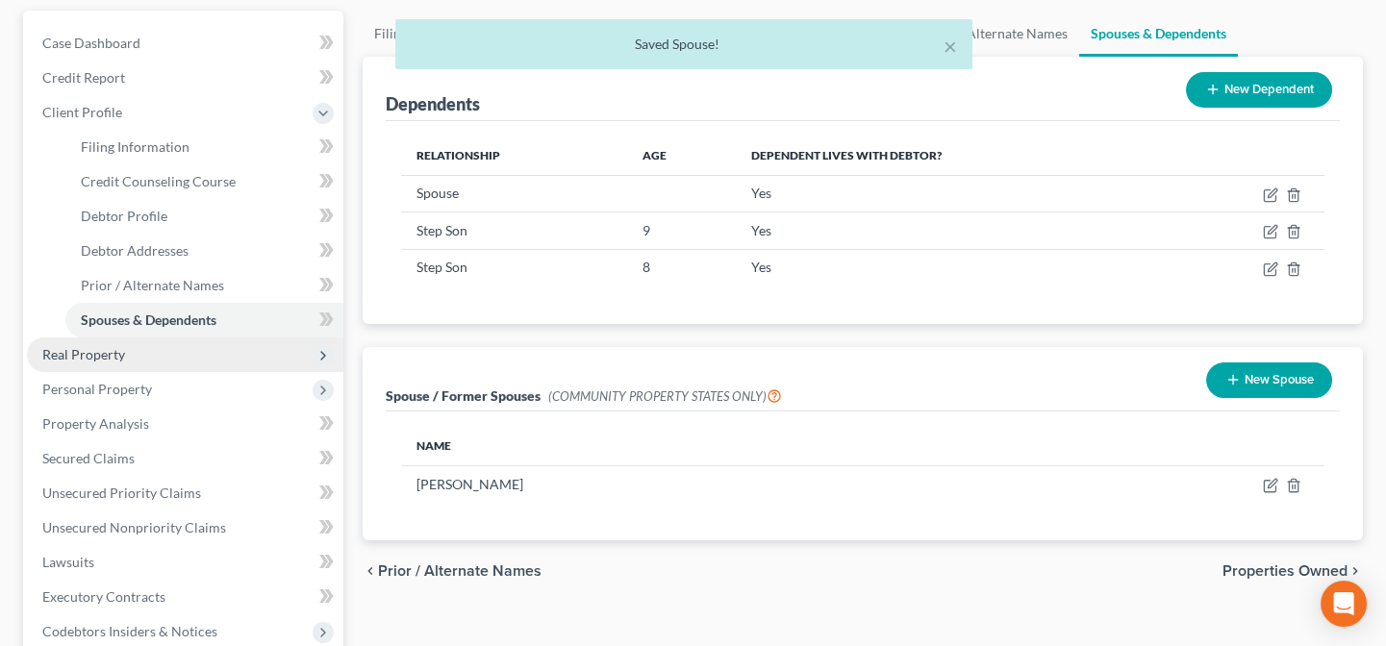
click at [72, 347] on span "Real Property" at bounding box center [83, 354] width 83 height 16
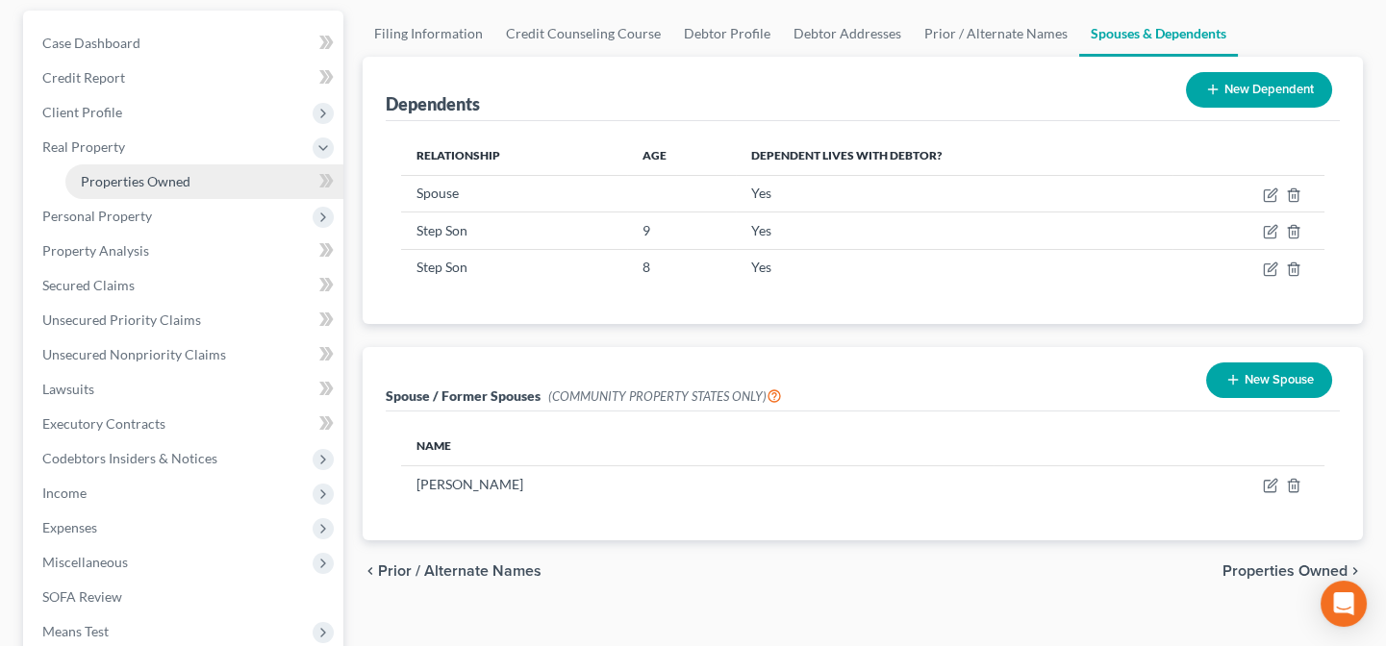
click at [83, 176] on span "Properties Owned" at bounding box center [136, 181] width 110 height 16
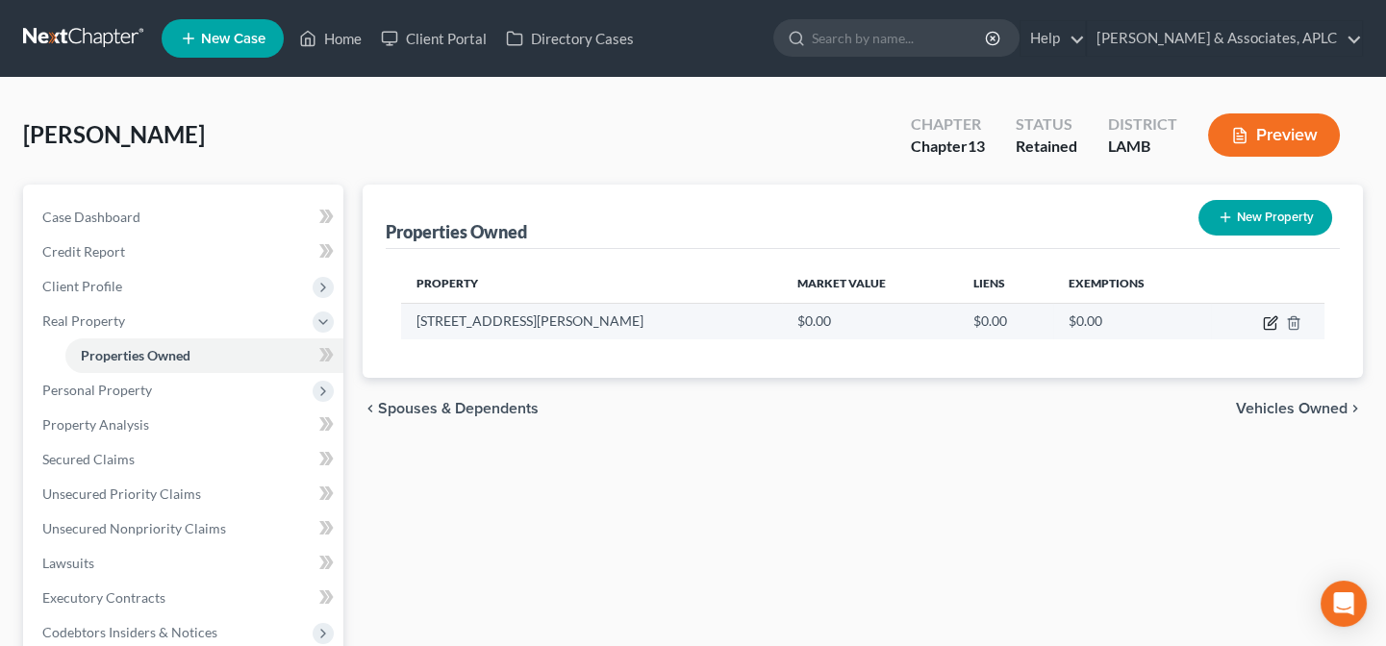
click at [1272, 321] on icon "button" at bounding box center [1272, 320] width 9 height 9
select select "19"
select select "2"
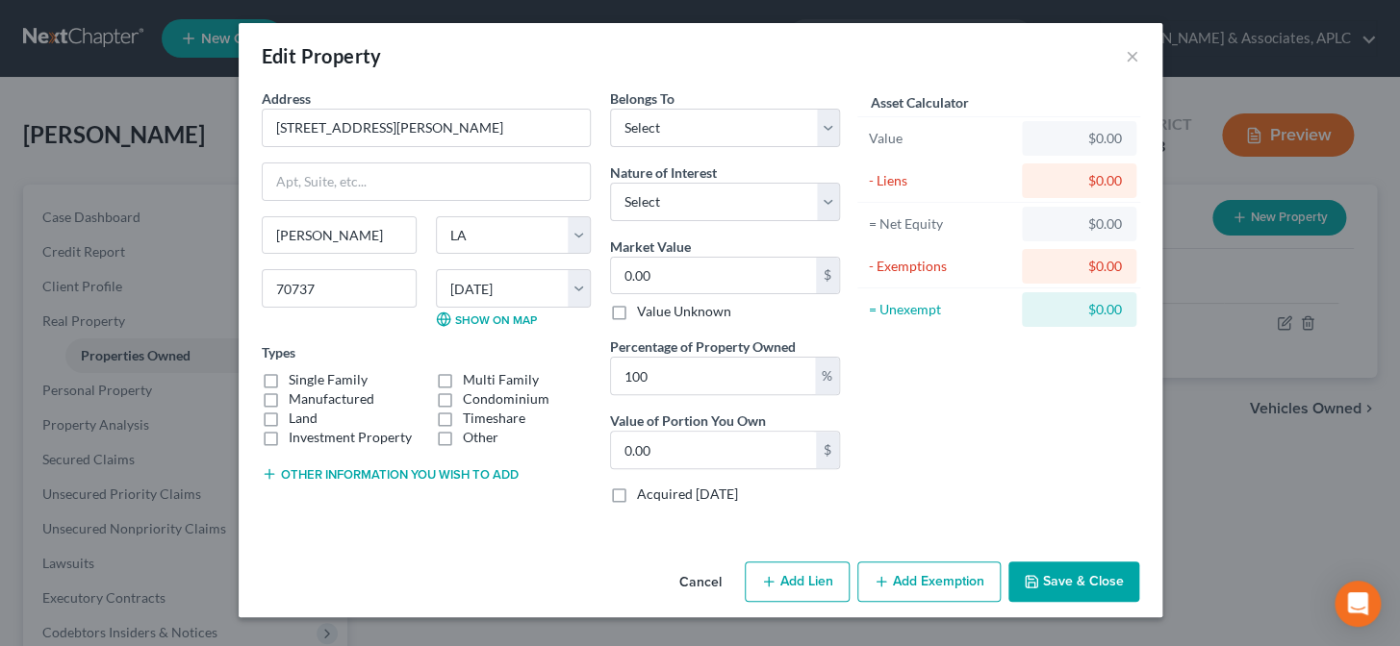
click at [289, 381] on label "Single Family" at bounding box center [328, 379] width 79 height 19
click at [296, 381] on input "Single Family" at bounding box center [302, 376] width 13 height 13
checkbox input "true"
click at [346, 476] on button "Other information you wish to add" at bounding box center [390, 474] width 257 height 15
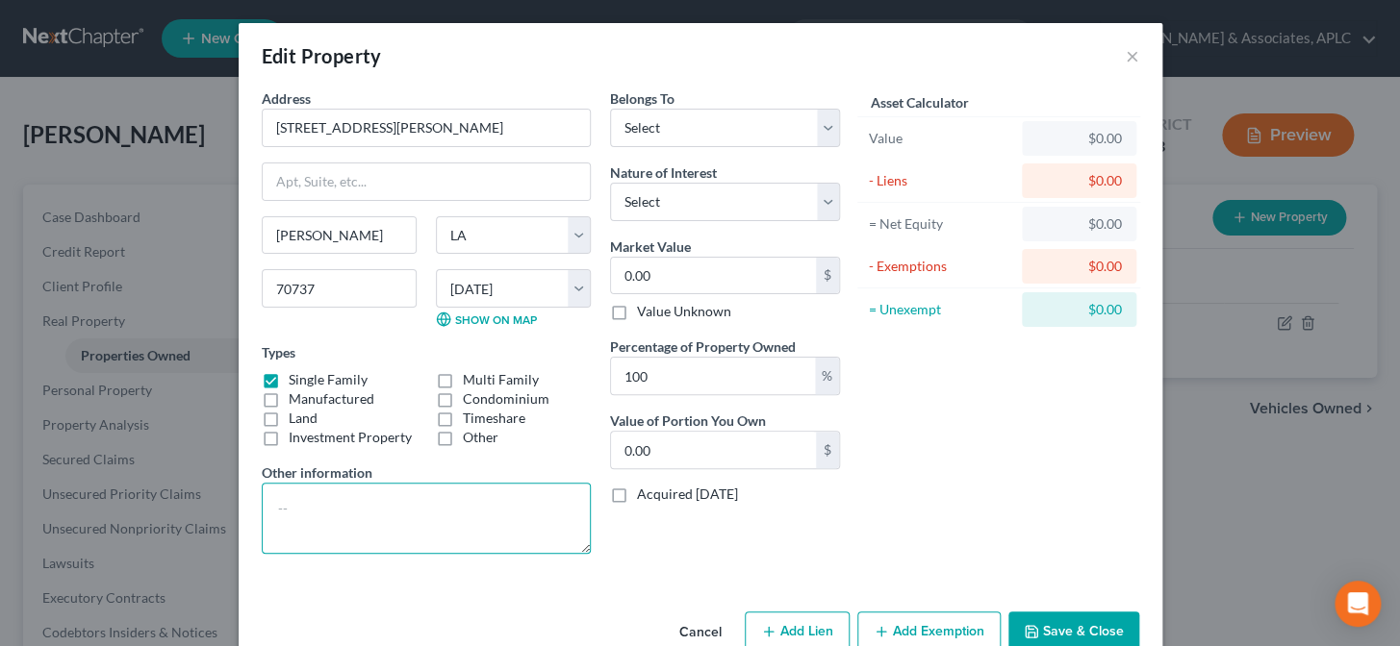
click at [343, 501] on textarea at bounding box center [426, 518] width 329 height 71
type textarea "House & Lot"
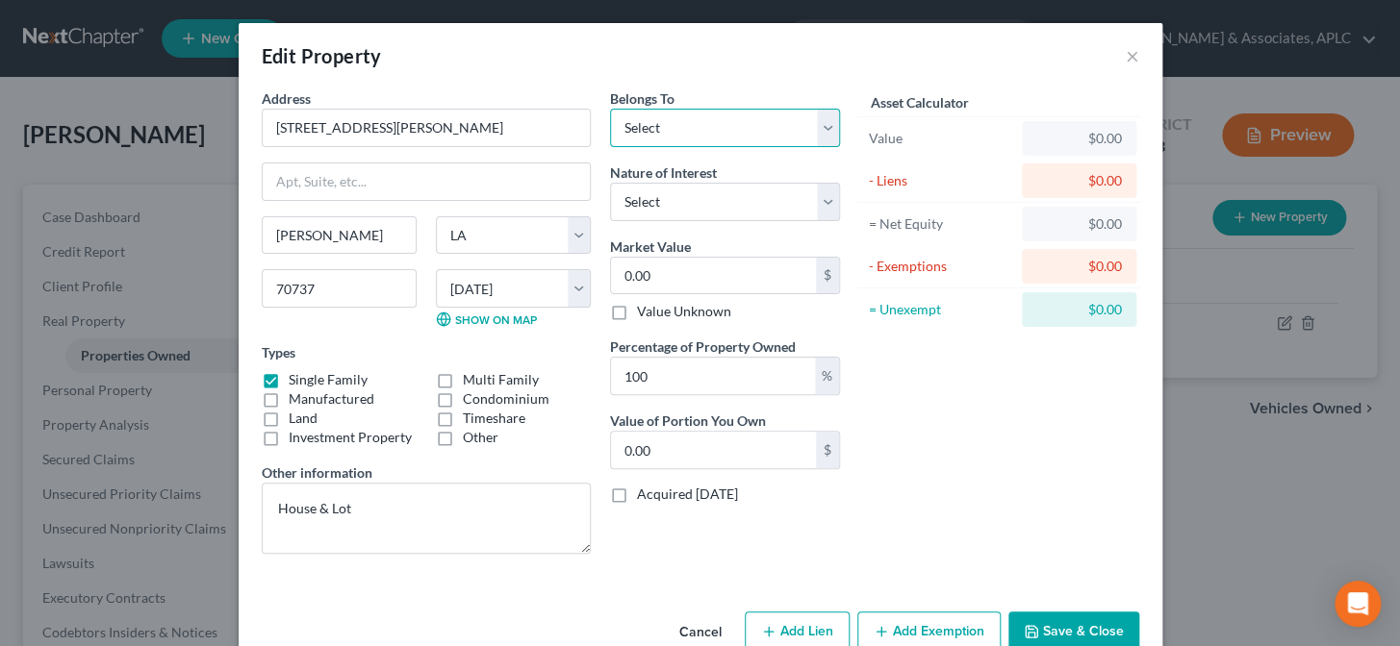
click at [656, 128] on select "Select Debtor 1 Only Debtor 2 Only Debtor 1 And Debtor 2 Only At Least One Of T…" at bounding box center [725, 128] width 230 height 38
click at [610, 109] on select "Select Debtor 1 Only Debtor 2 Only Debtor 1 And Debtor 2 Only At Least One Of T…" at bounding box center [725, 128] width 230 height 38
click at [663, 125] on select "Select Debtor 1 Only Debtor 2 Only Debtor 1 And Debtor 2 Only At Least One Of T…" at bounding box center [725, 128] width 230 height 38
select select "0"
click at [610, 109] on select "Select Debtor 1 Only Debtor 2 Only Debtor 1 And Debtor 2 Only At Least One Of T…" at bounding box center [725, 128] width 230 height 38
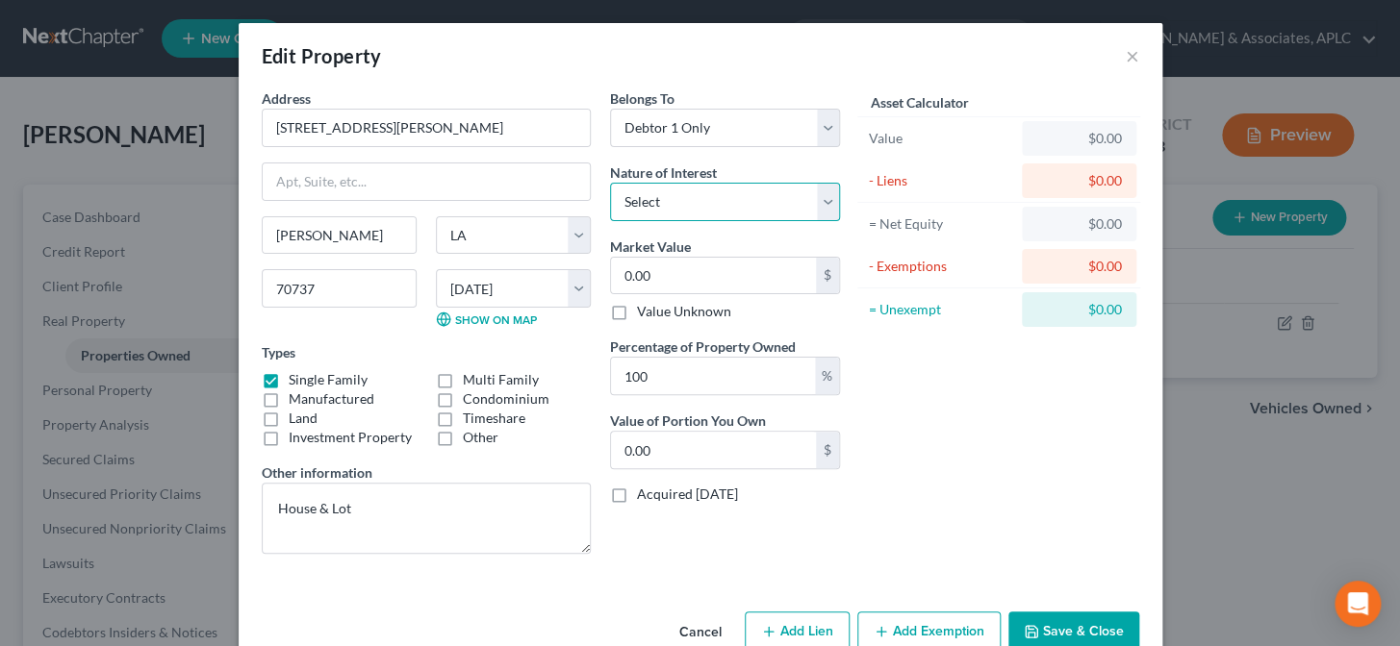
click at [649, 203] on select "Select Fee Simple Joint Tenant Life Estate Equitable Interest Future Interest T…" at bounding box center [725, 202] width 230 height 38
select select "0"
click at [610, 183] on select "Select Fee Simple Joint Tenant Life Estate Equitable Interest Future Interest T…" at bounding box center [725, 202] width 230 height 38
click at [649, 284] on input "0.00" at bounding box center [713, 276] width 205 height 37
type input "0"
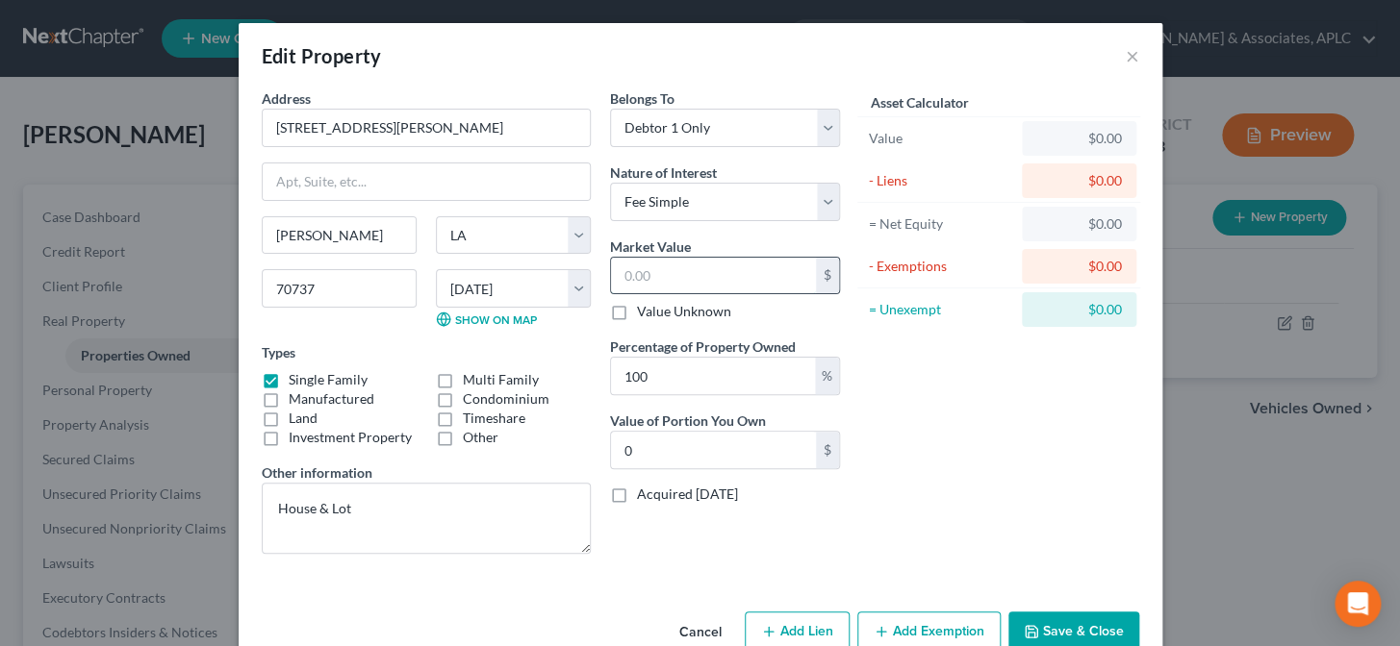
type input "2"
type input "2.00"
type input "21"
type input "21.00"
type input "210"
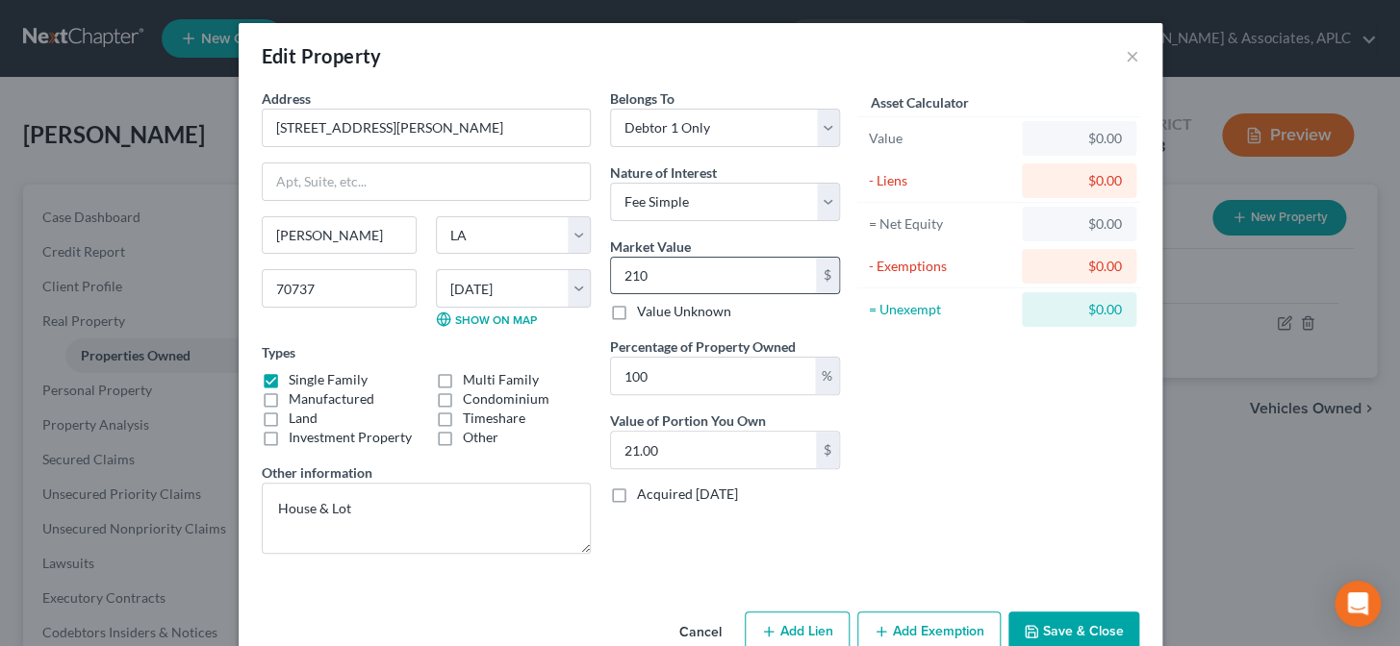
type input "210.00"
type input "2100"
type input "2,100.00"
type input "2,1000"
type input "21,000.00"
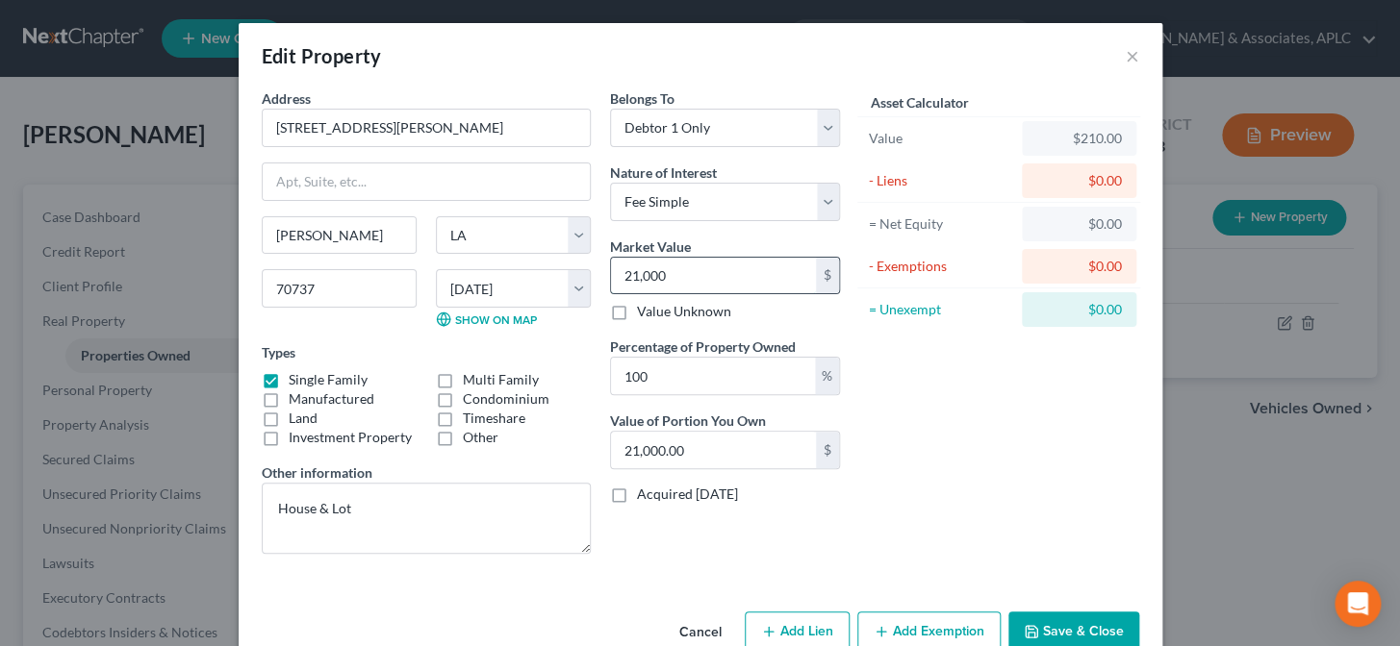
type input "21,0000"
type input "210,000.00"
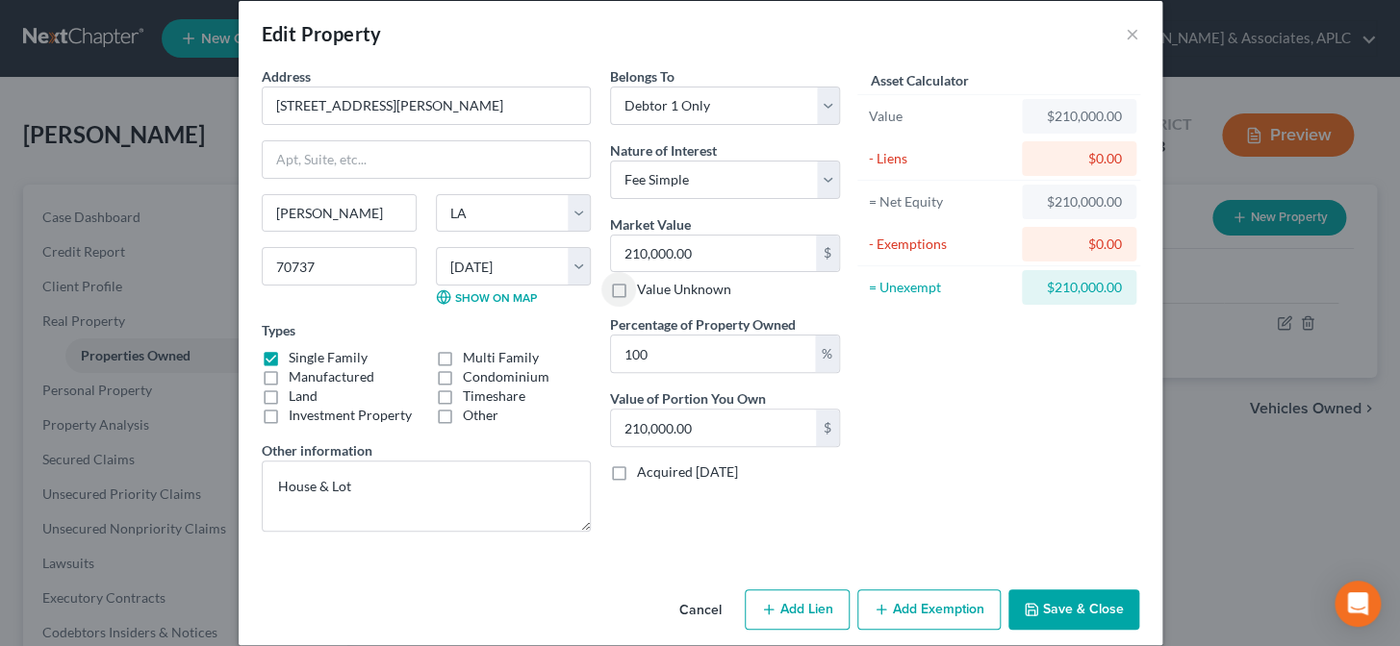
scroll to position [42, 0]
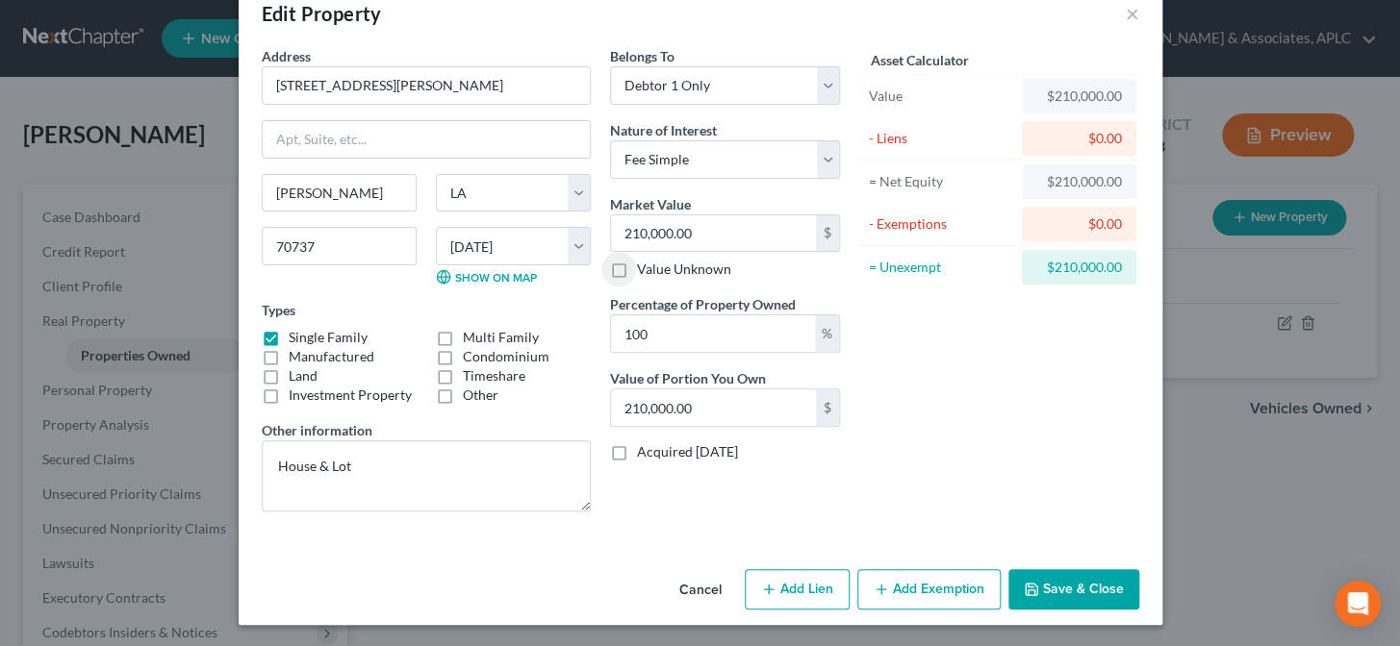
click at [915, 588] on button "Add Exemption" at bounding box center [928, 589] width 143 height 40
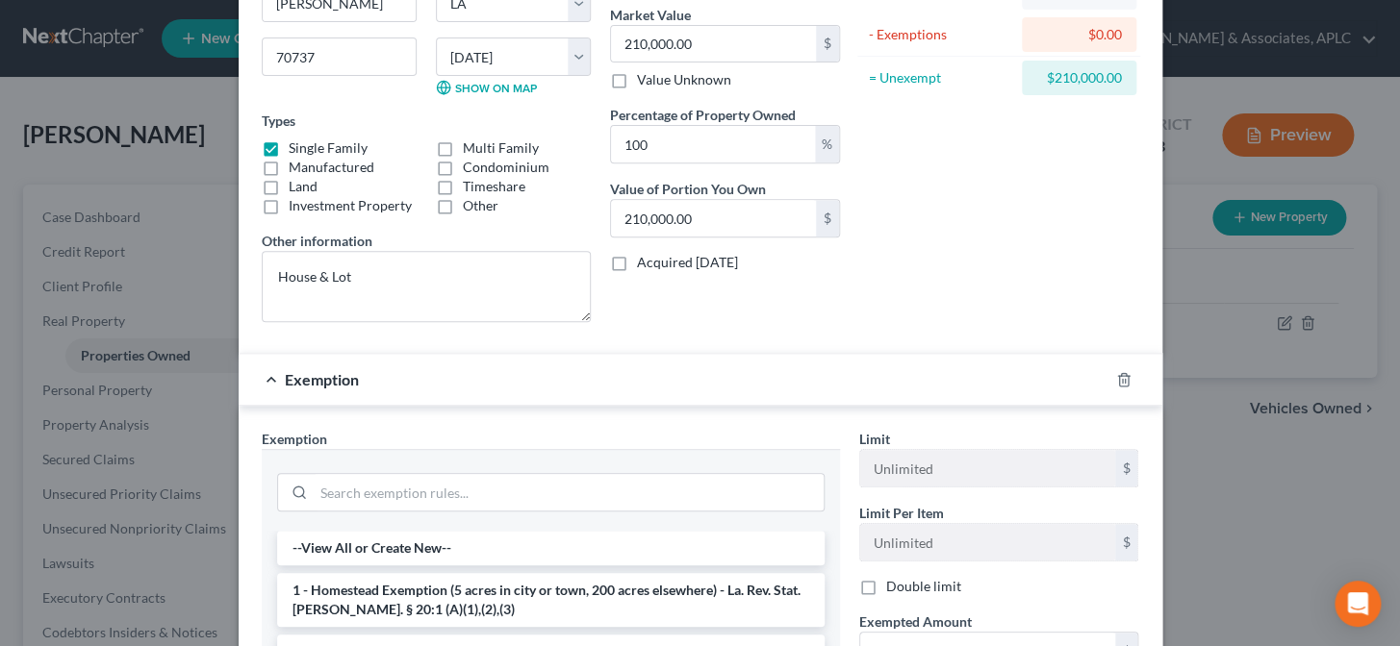
scroll to position [305, 0]
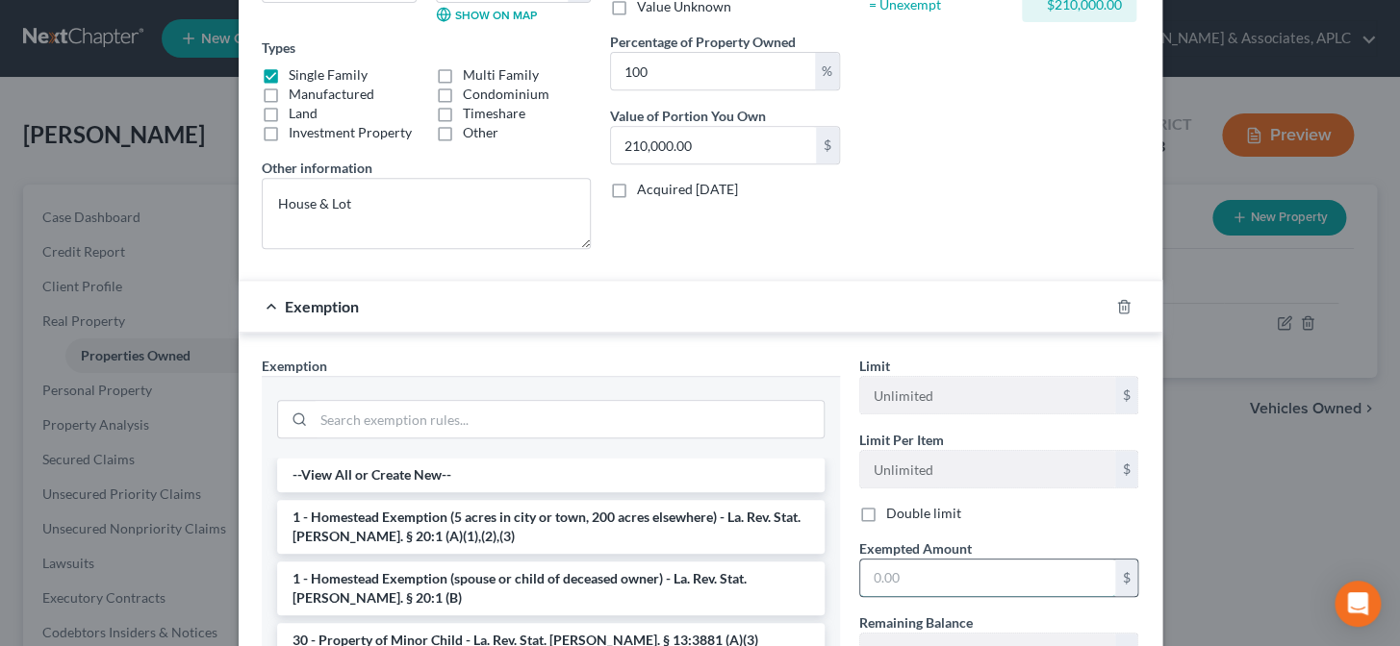
click at [878, 568] on input "text" at bounding box center [987, 578] width 255 height 37
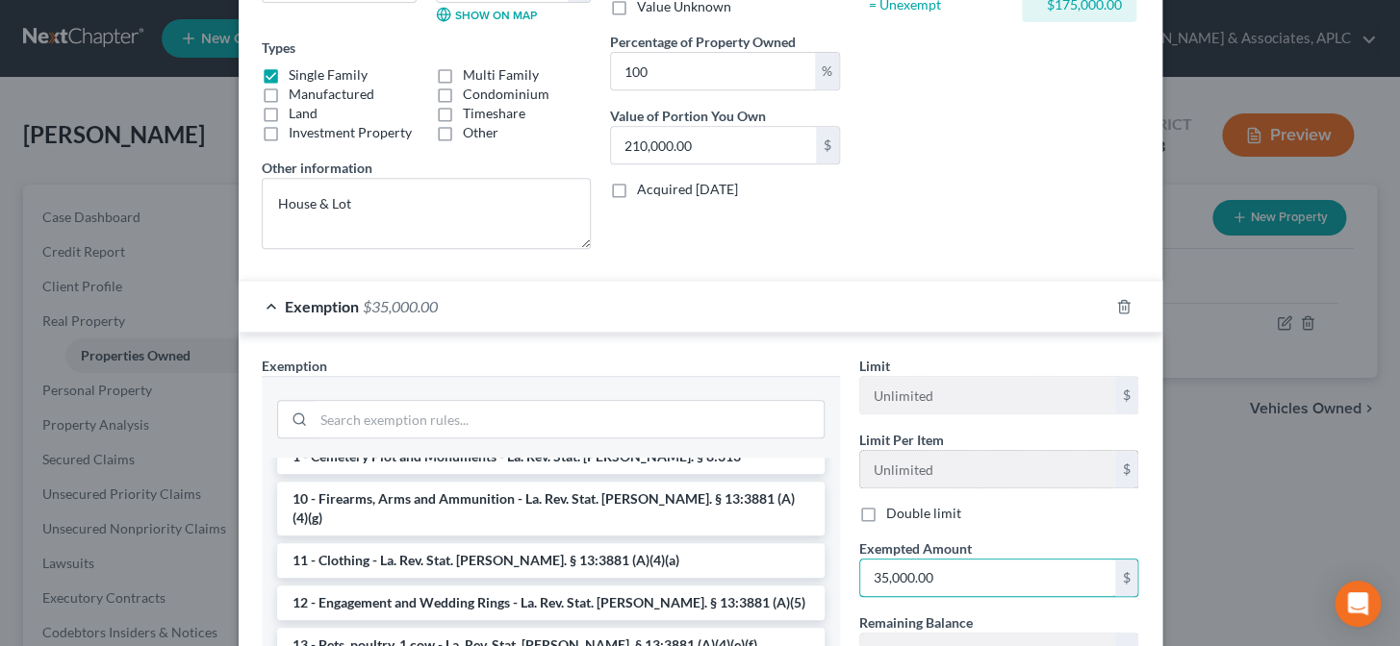
scroll to position [560, 0]
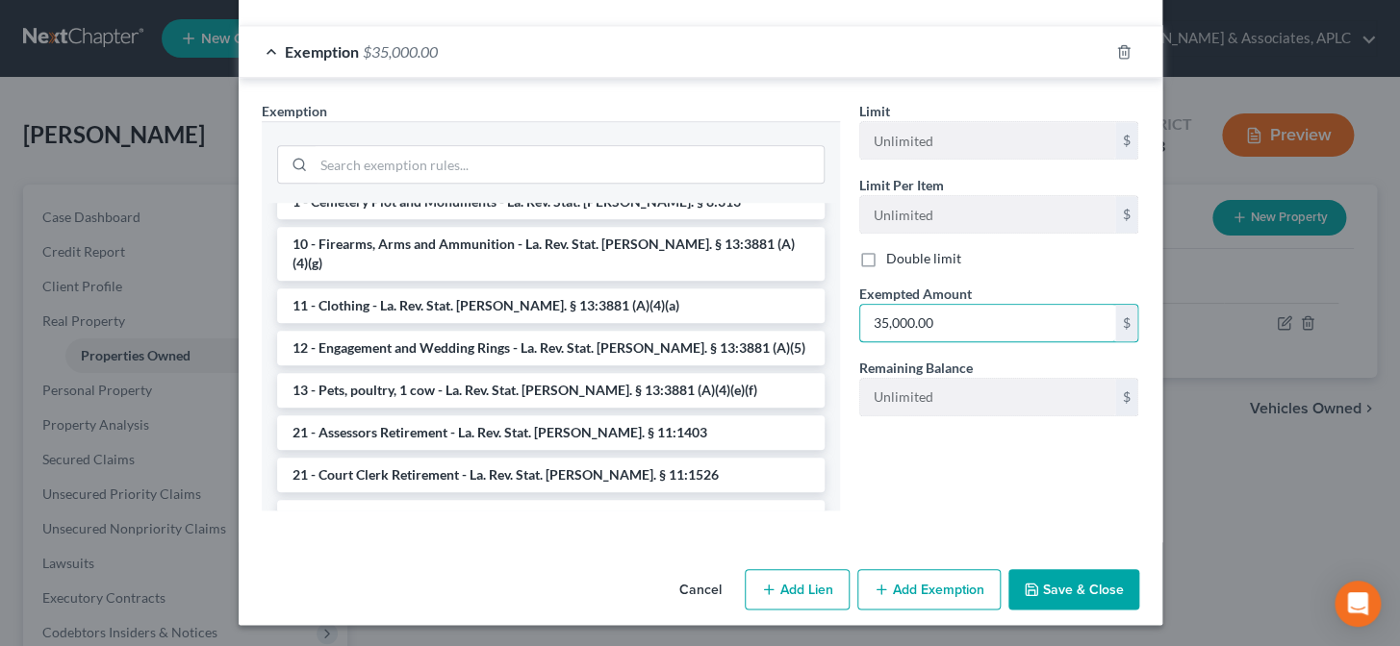
type input "35,000.00"
click at [787, 596] on button "Add Lien" at bounding box center [796, 589] width 105 height 40
select select "0"
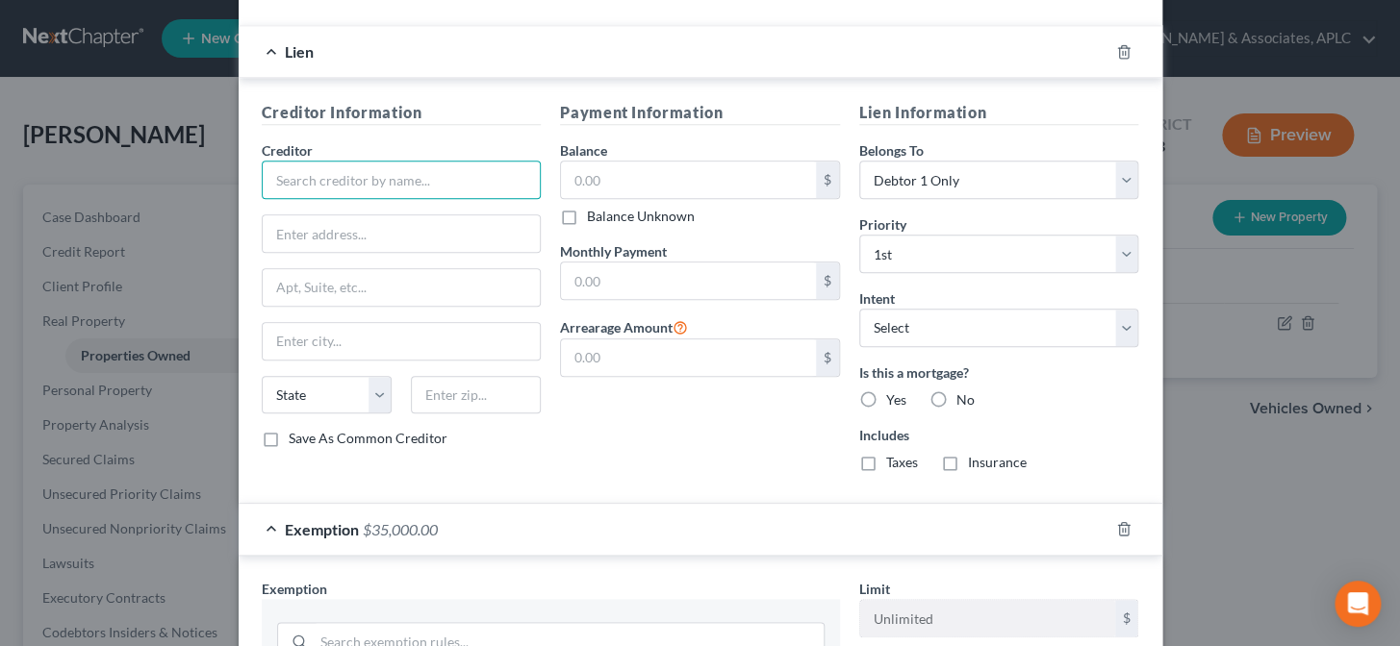
click at [348, 172] on input "text" at bounding box center [402, 180] width 280 height 38
type input "M & T Bank"
type input "P.O. Box 1288"
type input "14240"
type input "Buffalo"
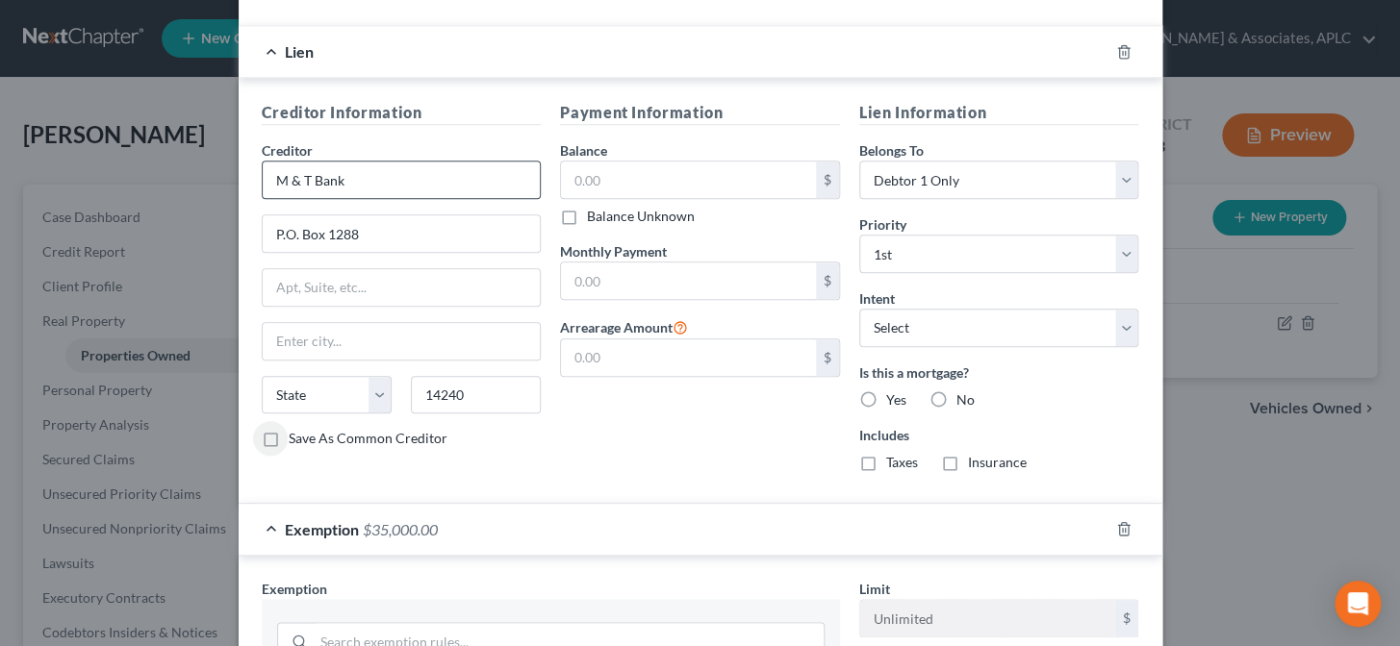
select select "35"
click at [618, 187] on input "text" at bounding box center [688, 180] width 255 height 37
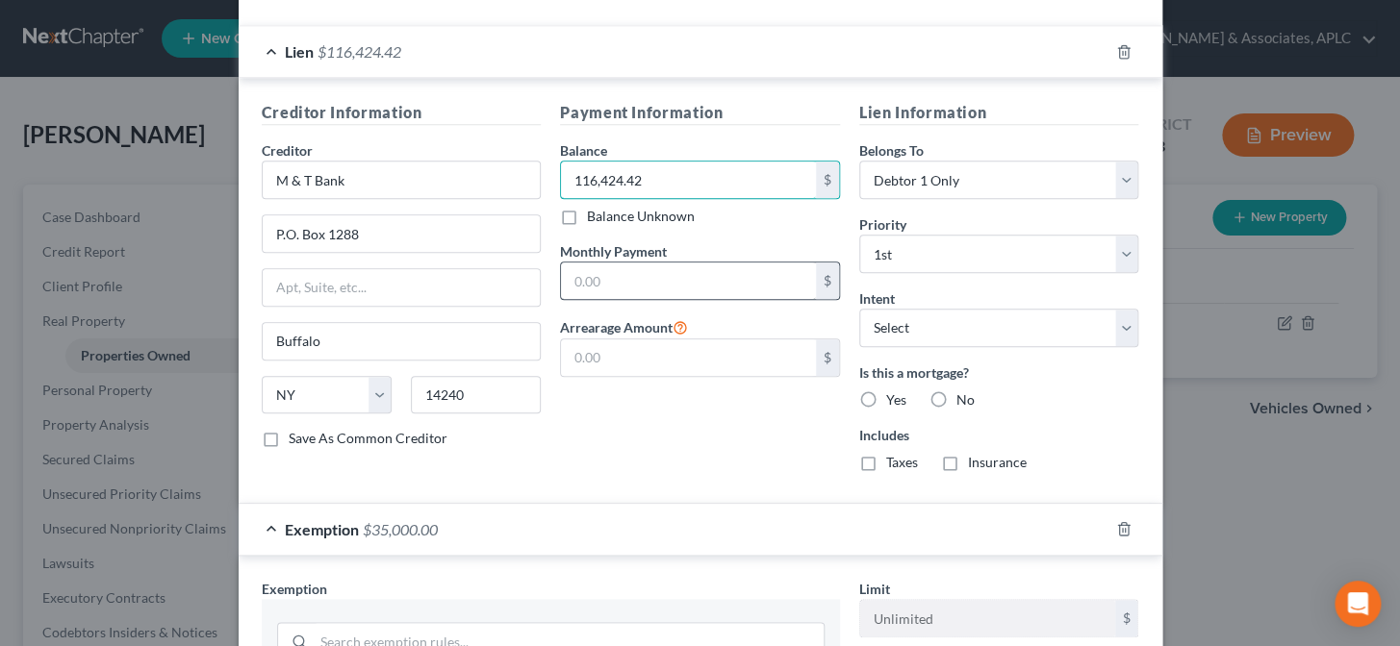
type input "116,424.42"
click at [614, 272] on input "text" at bounding box center [688, 281] width 255 height 37
type input "920.81"
type input "0.00"
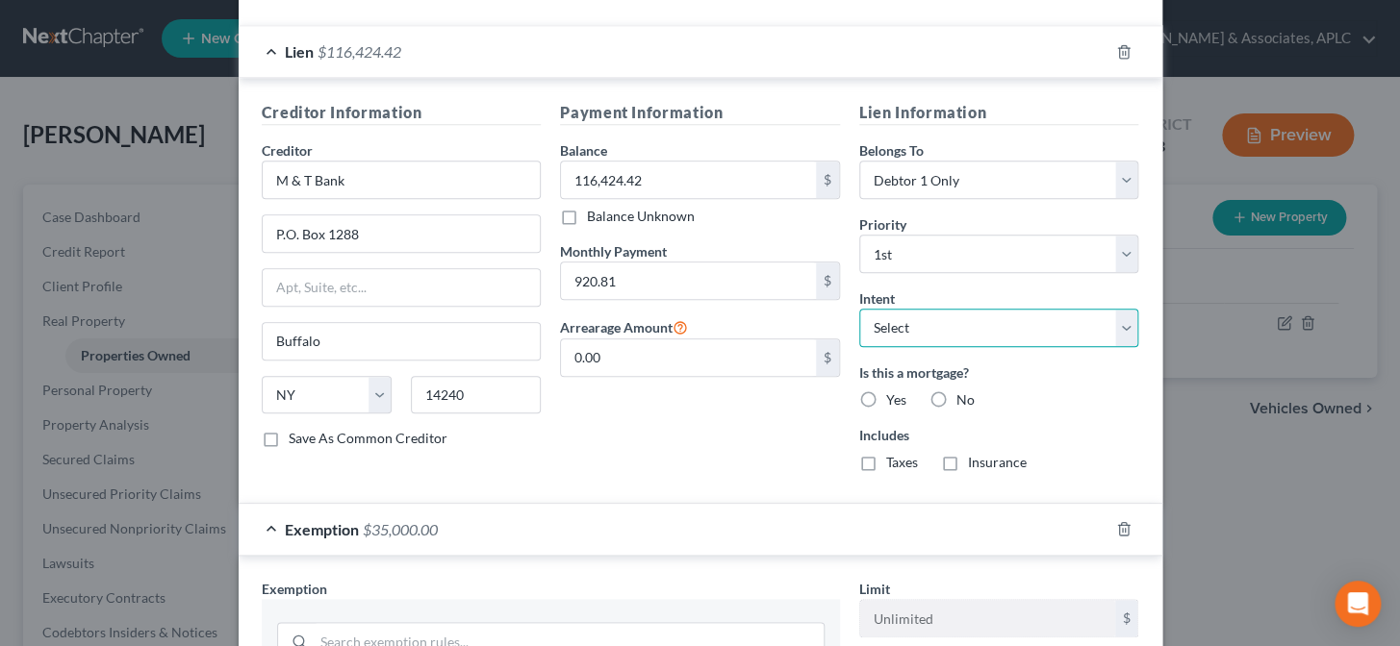
click at [911, 335] on select "Select Surrender Redeem Reaffirm Avoid Other" at bounding box center [999, 328] width 280 height 38
click at [886, 392] on label "Yes" at bounding box center [896, 400] width 20 height 19
click at [894, 392] on input "Yes" at bounding box center [900, 397] width 13 height 13
radio input "true"
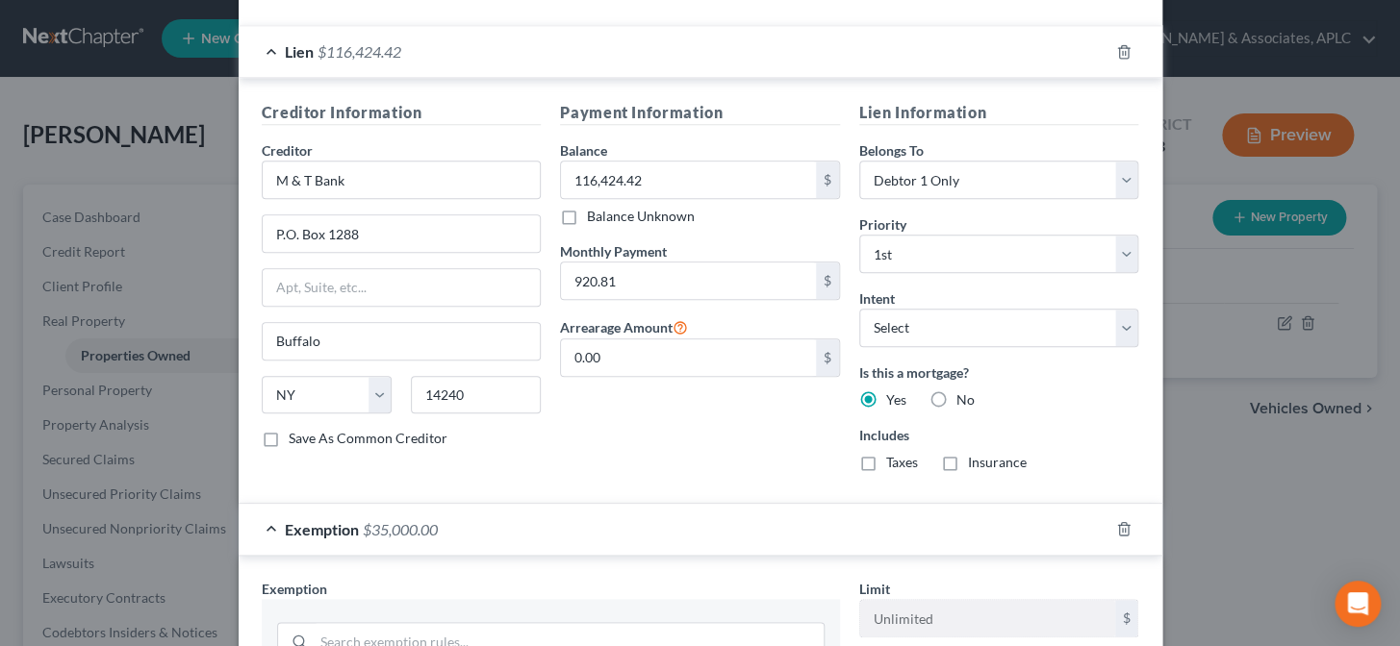
click at [886, 462] on label "Taxes" at bounding box center [902, 462] width 32 height 19
click at [894, 462] on input "Taxes" at bounding box center [900, 459] width 13 height 13
checkbox input "true"
click at [968, 461] on label "Insurance" at bounding box center [997, 462] width 59 height 19
click at [975, 461] on input "Insurance" at bounding box center [981, 459] width 13 height 13
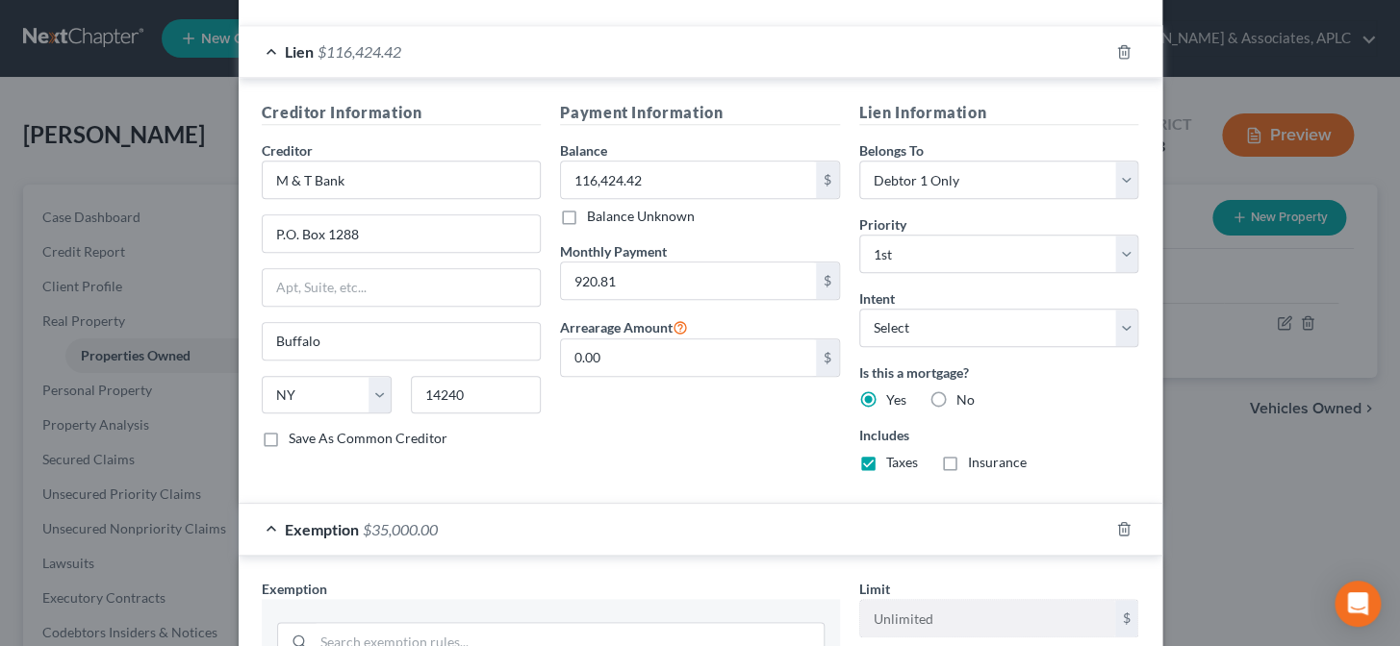
checkbox input "true"
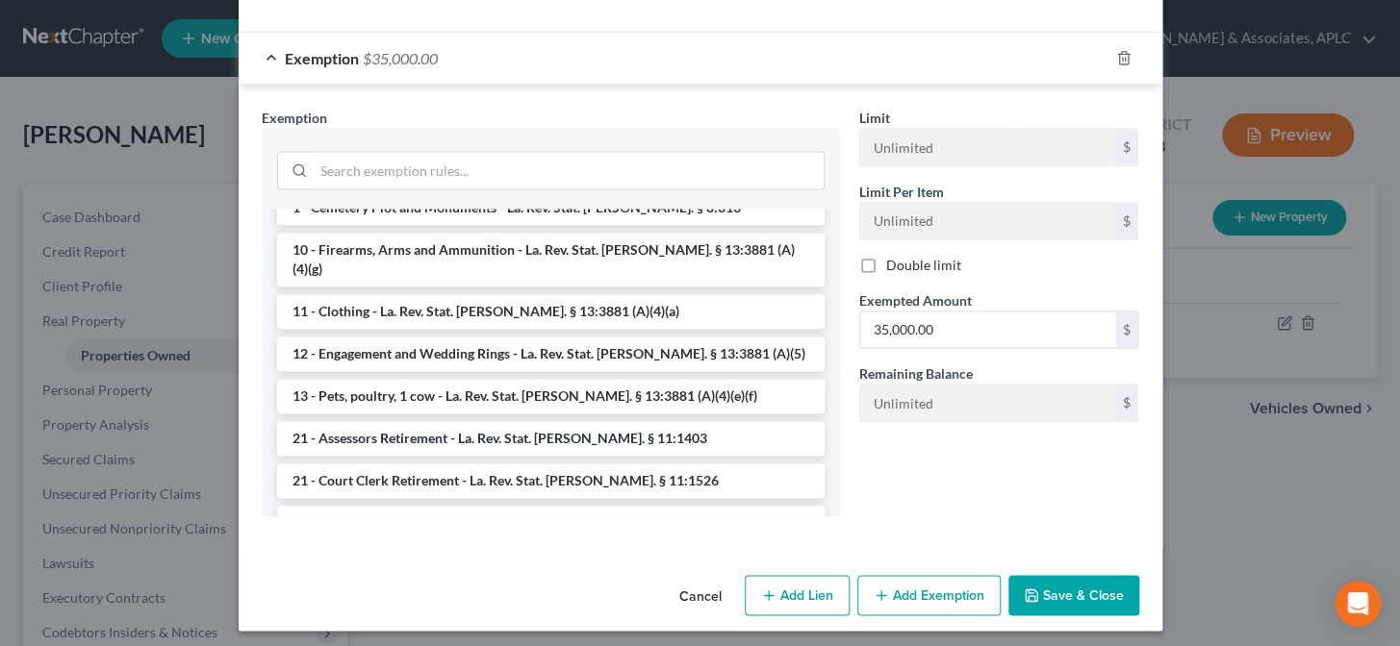
scroll to position [1036, 0]
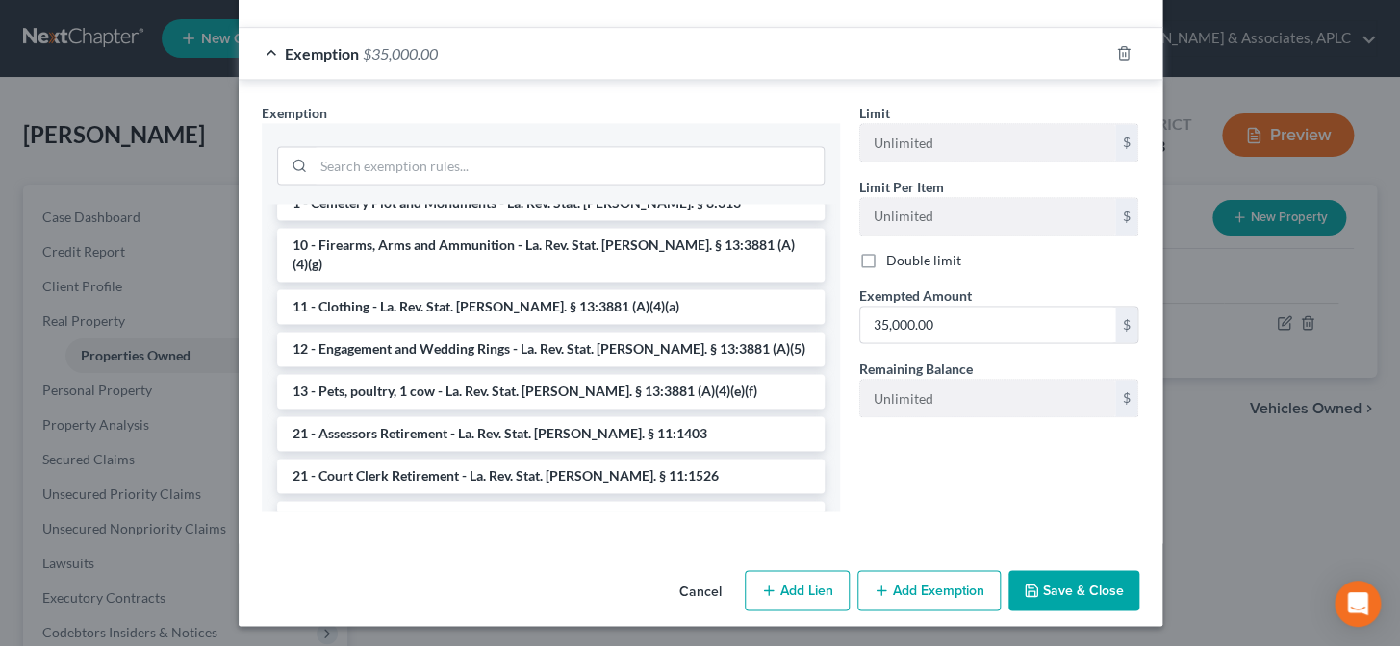
click at [1025, 587] on icon "button" at bounding box center [1031, 591] width 12 height 12
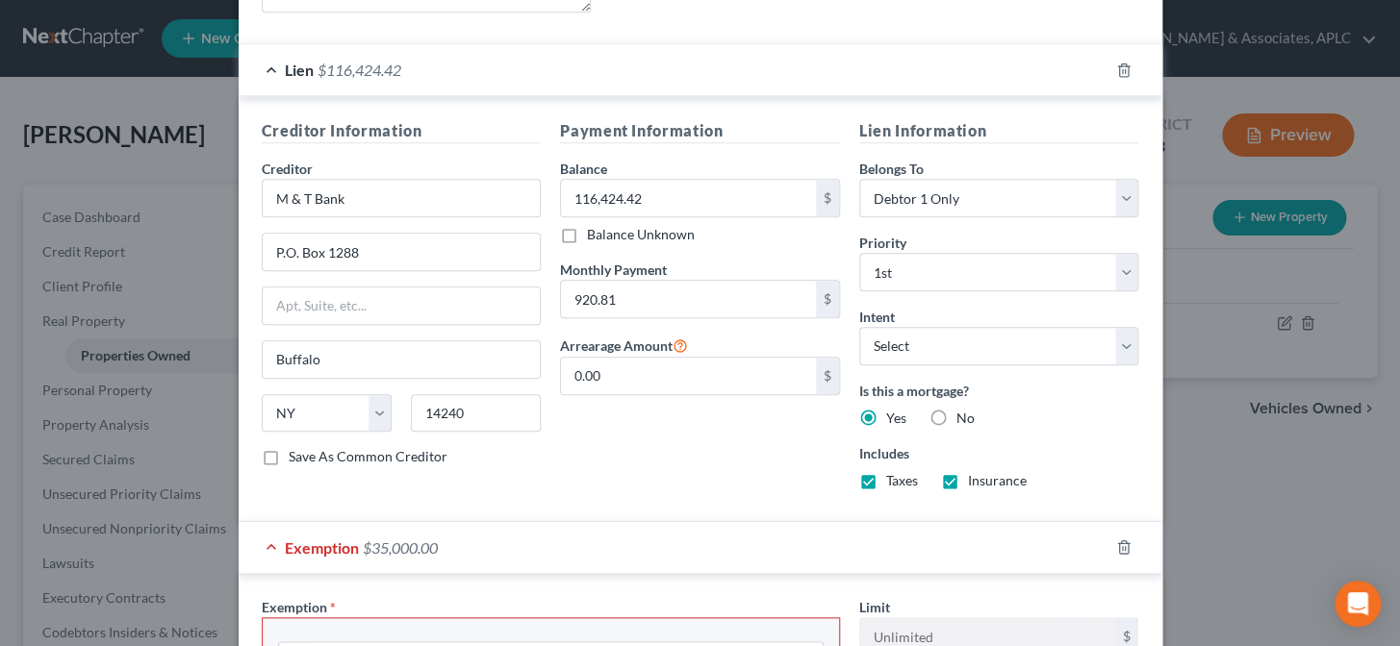
scroll to position [787, 0]
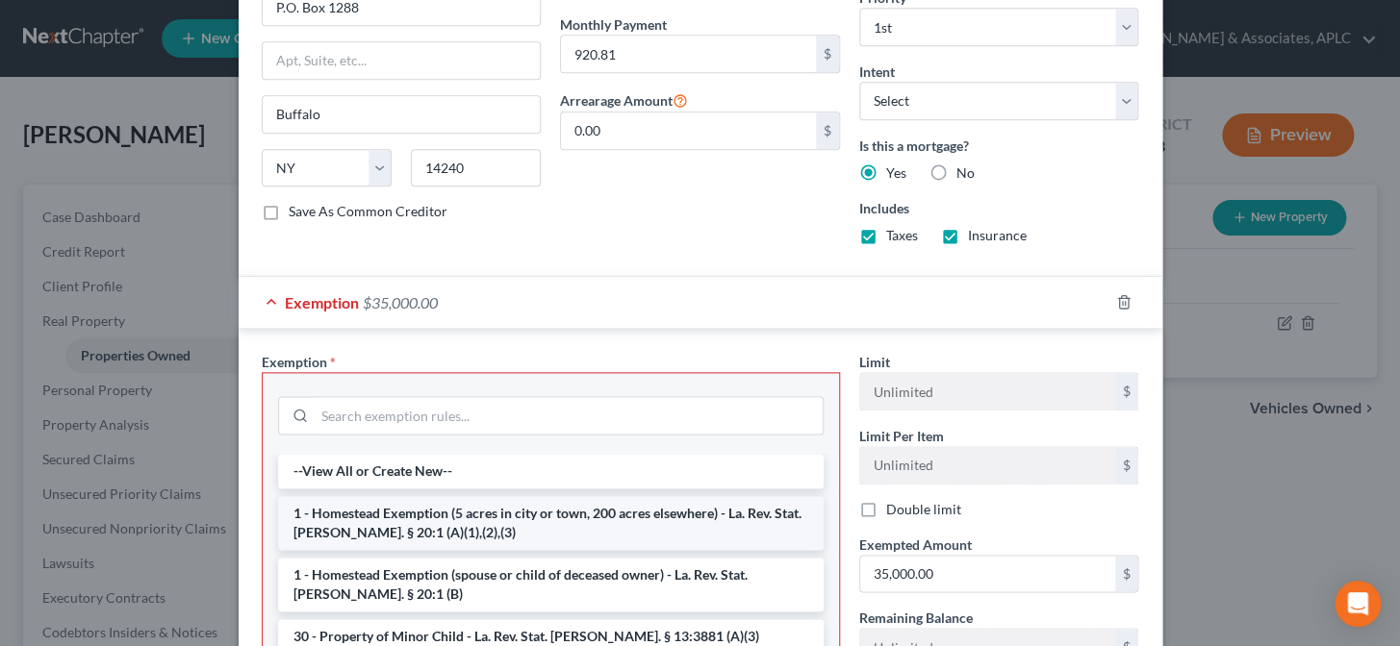
click at [433, 524] on li "1 - Homestead Exemption (5 acres in city or town, 200 acres elsewhere) - La. Re…" at bounding box center [550, 523] width 545 height 54
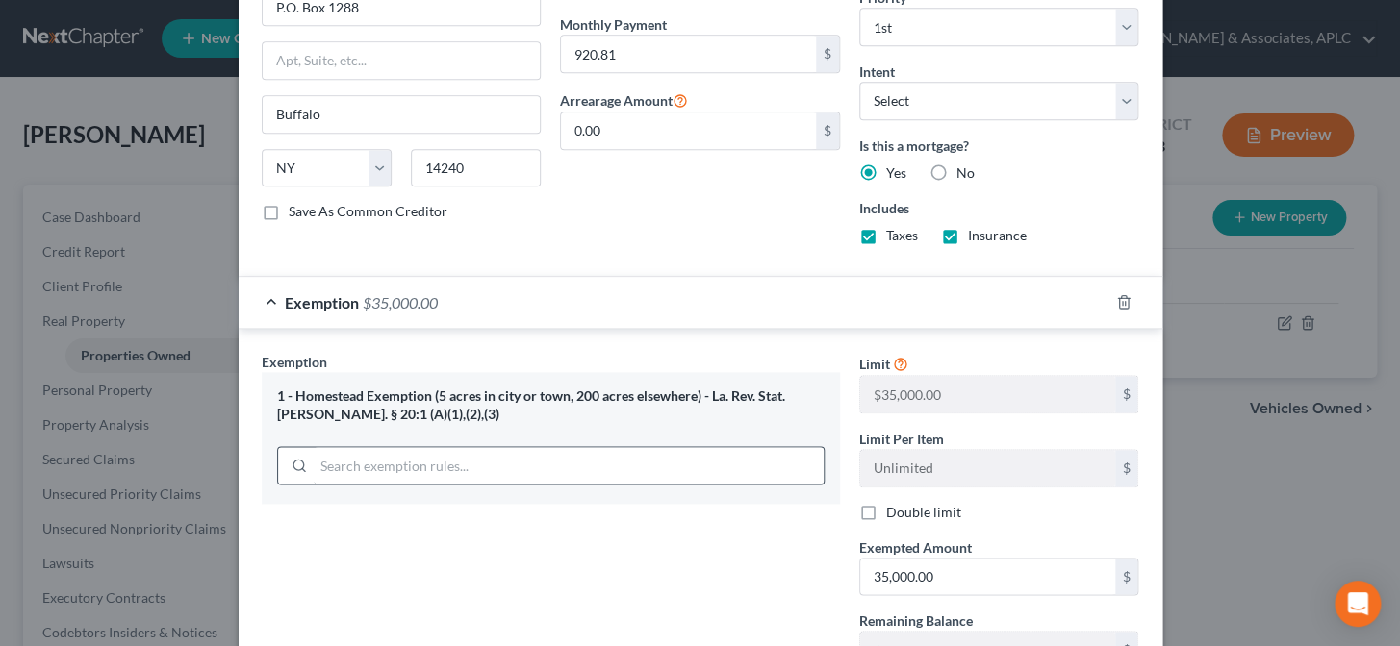
scroll to position [944, 0]
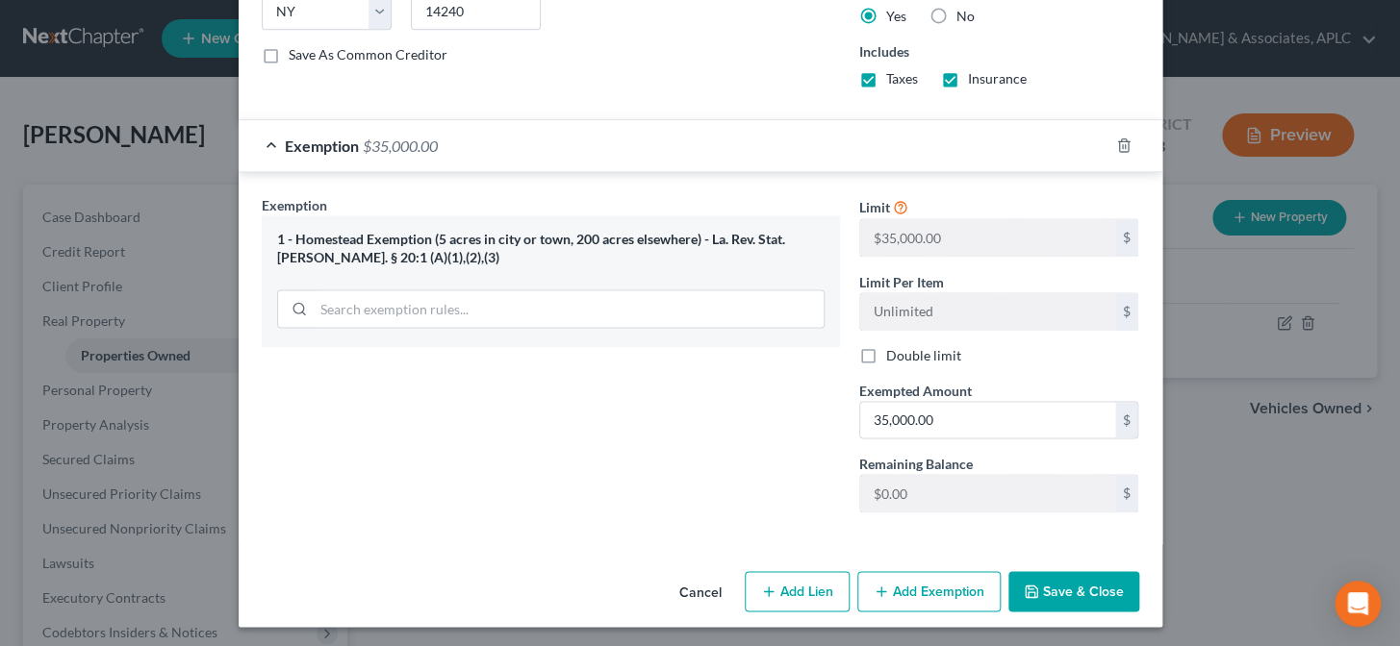
click at [1027, 594] on icon "button" at bounding box center [1030, 591] width 15 height 15
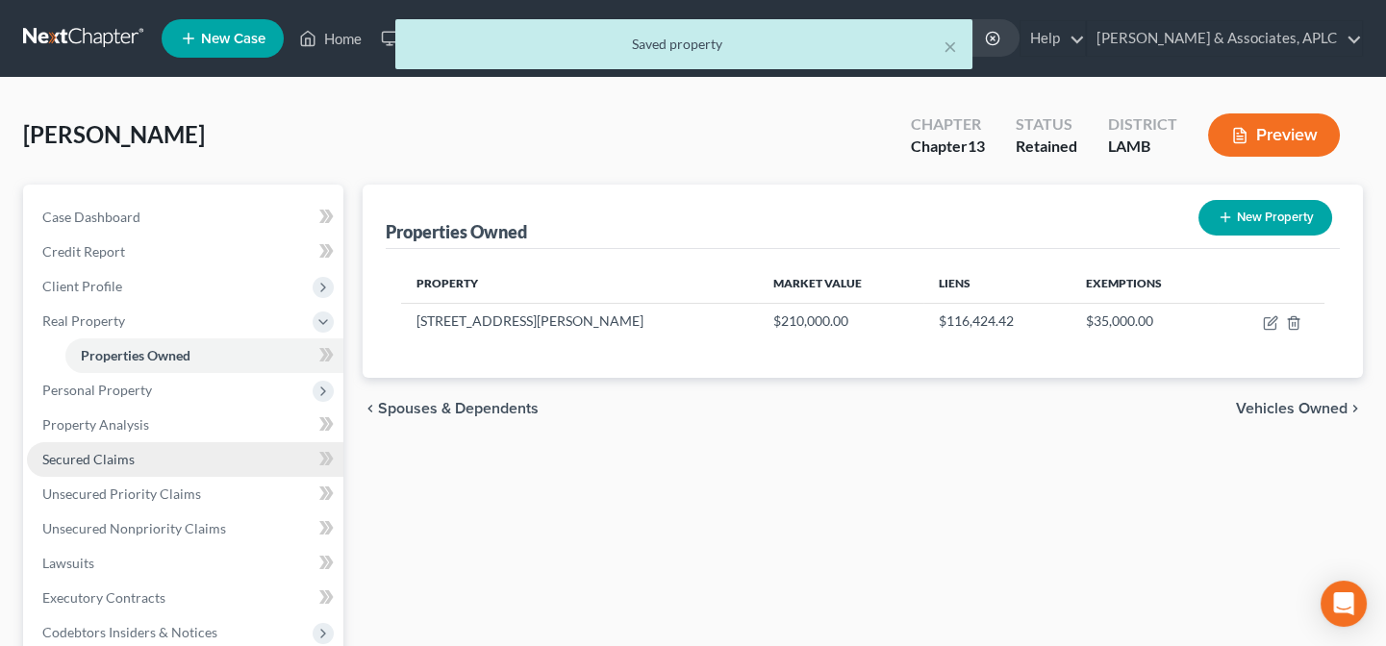
click at [144, 470] on link "Secured Claims" at bounding box center [185, 459] width 316 height 35
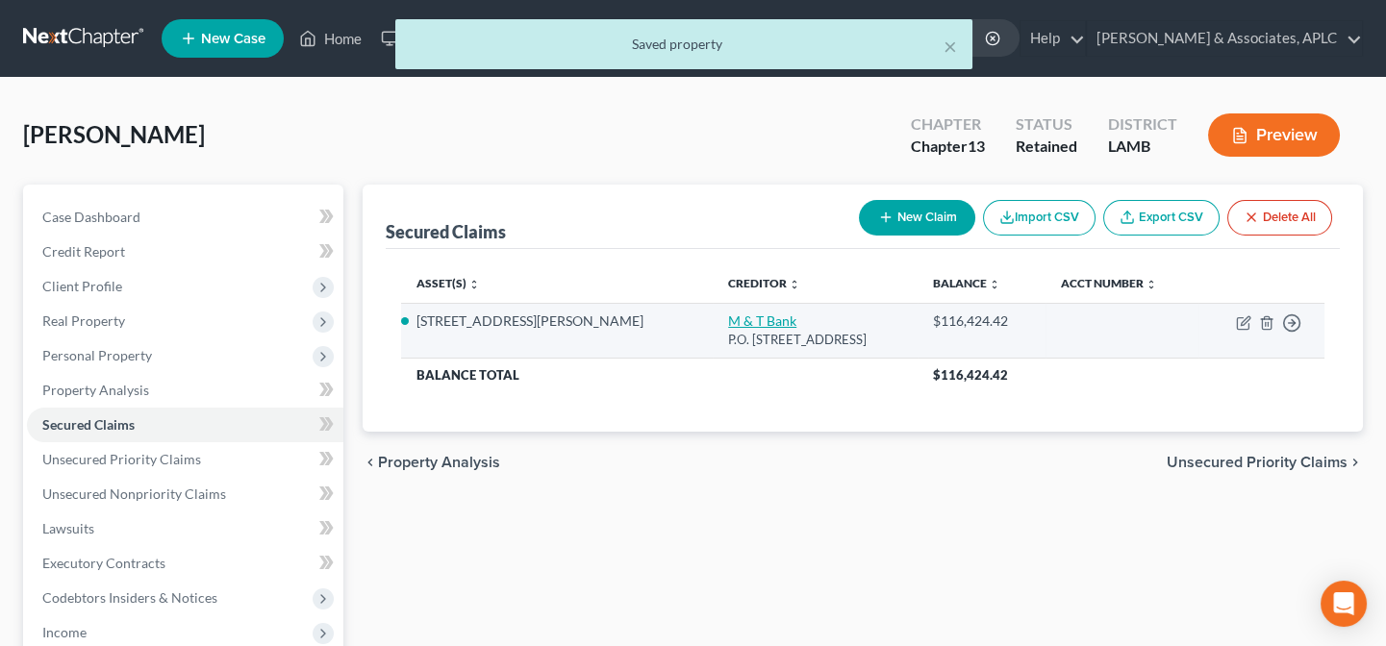
click at [728, 326] on link "M & T Bank" at bounding box center [762, 321] width 68 height 16
select select "35"
select select "2"
select select "0"
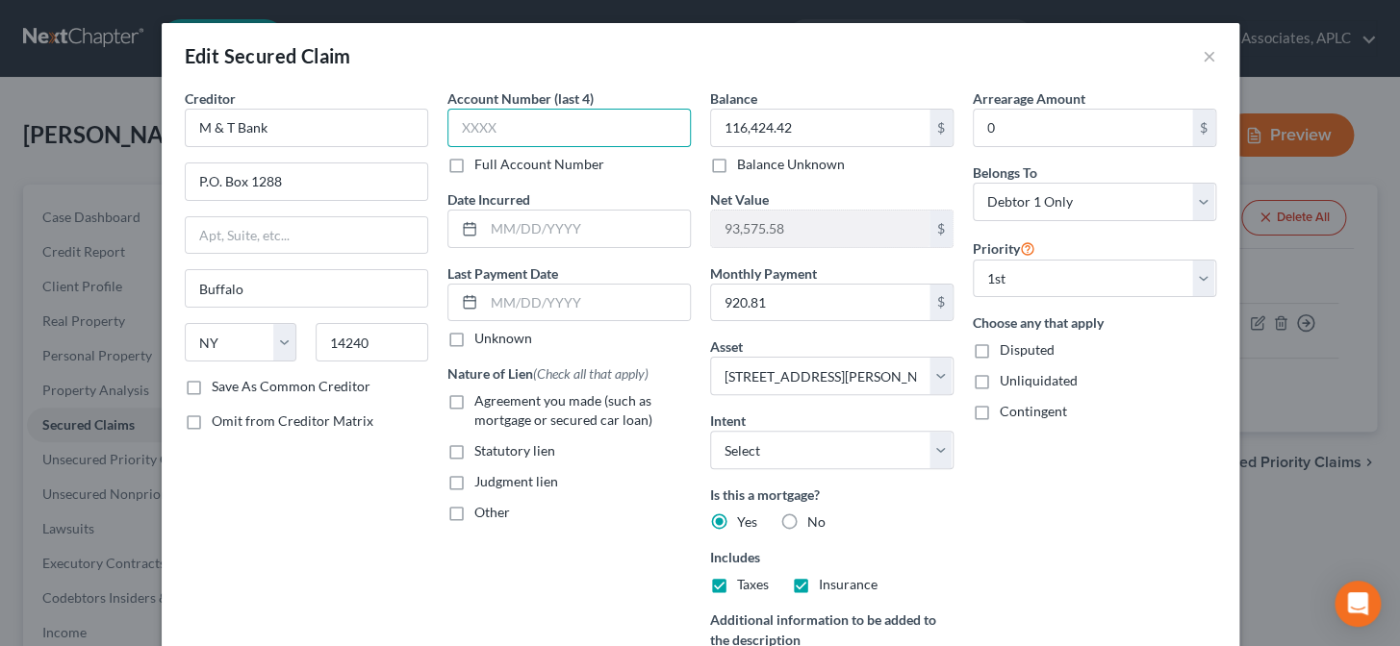
click at [520, 121] on input "text" at bounding box center [568, 128] width 243 height 38
type input "4994"
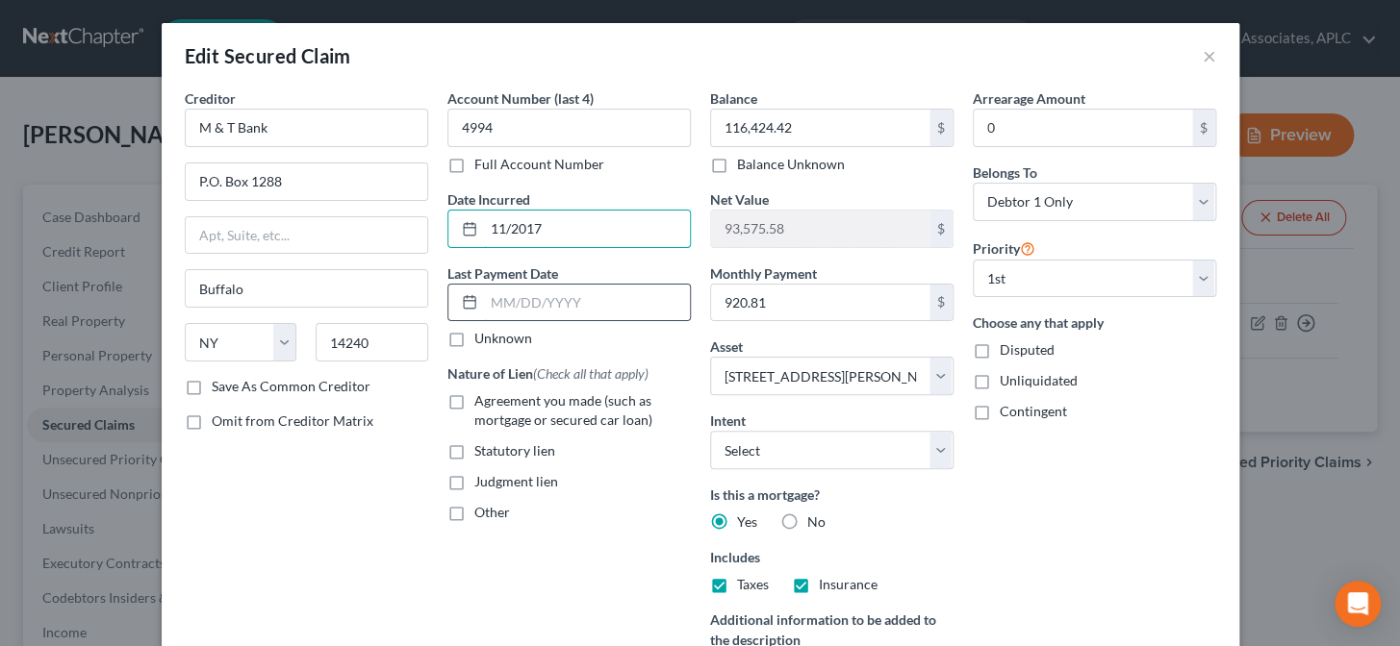
type input "11/2017"
click at [535, 301] on input "text" at bounding box center [587, 303] width 206 height 37
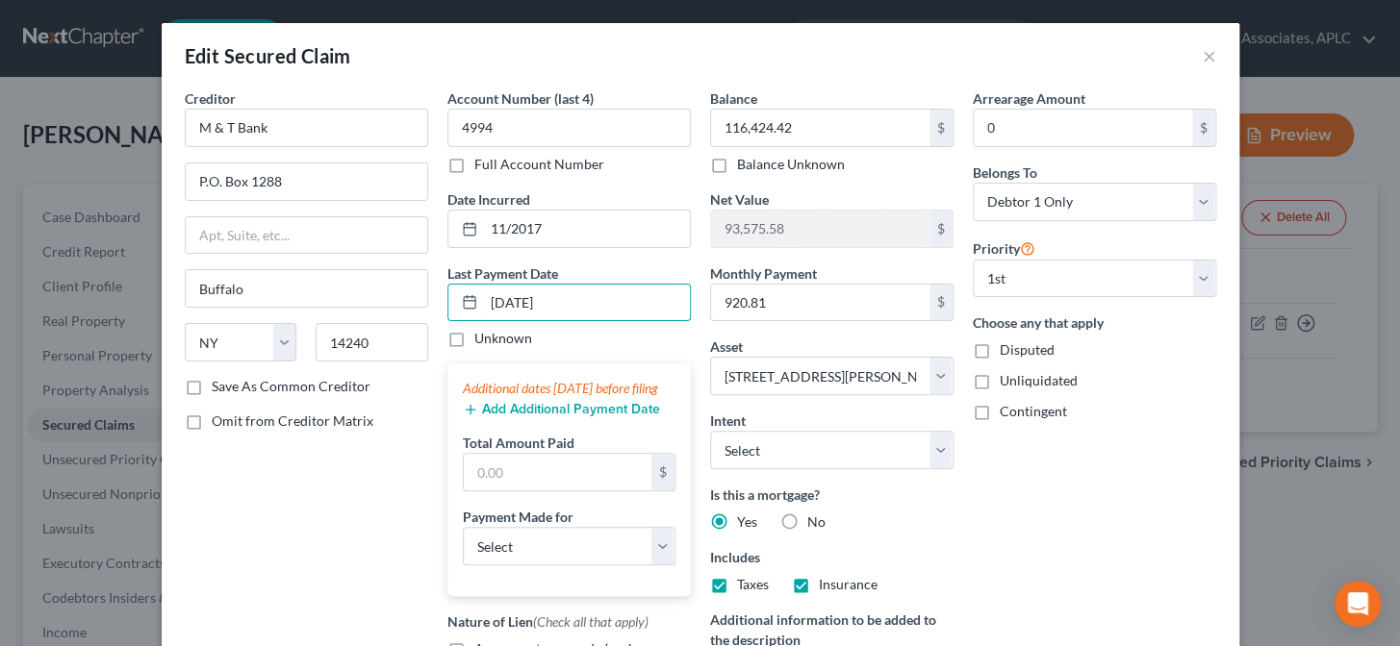
type input "09/01/2025"
click at [516, 417] on button "Add Additional Payment Date" at bounding box center [561, 409] width 197 height 15
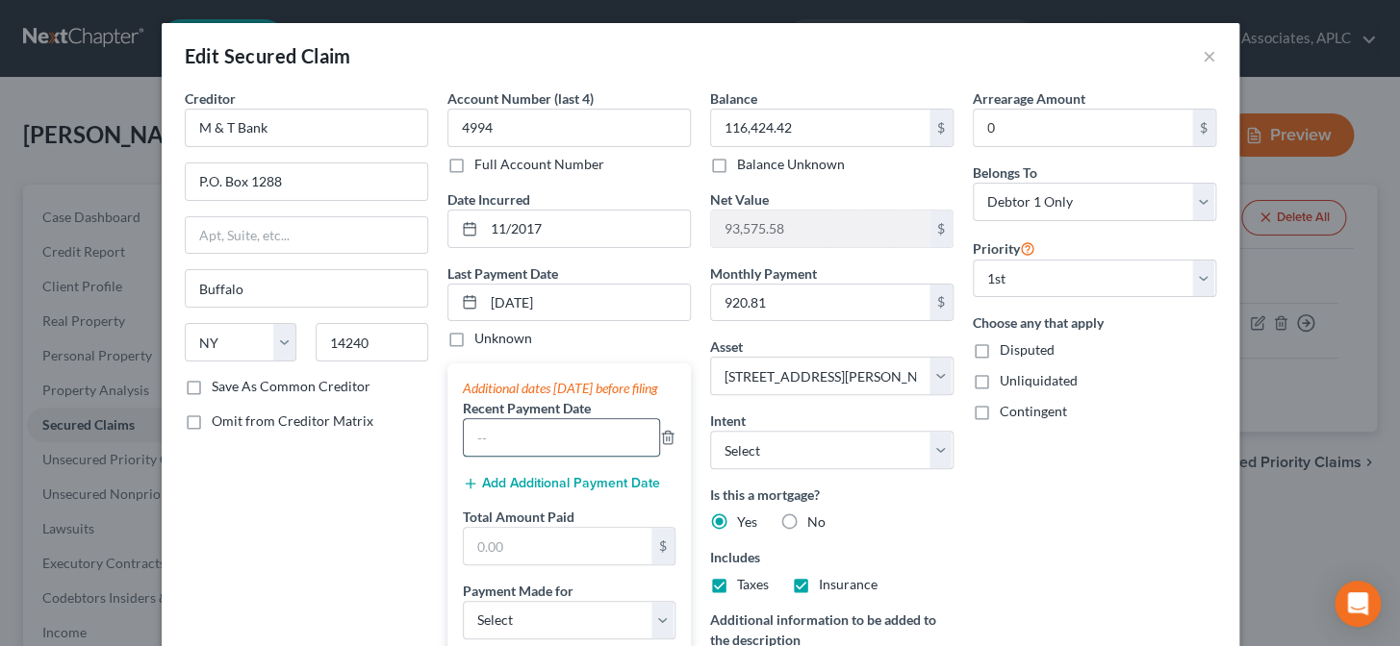
click at [516, 456] on input "text" at bounding box center [561, 437] width 195 height 37
type input "09/01/2025"
click at [519, 492] on button "Add Additional Payment Date" at bounding box center [561, 483] width 197 height 15
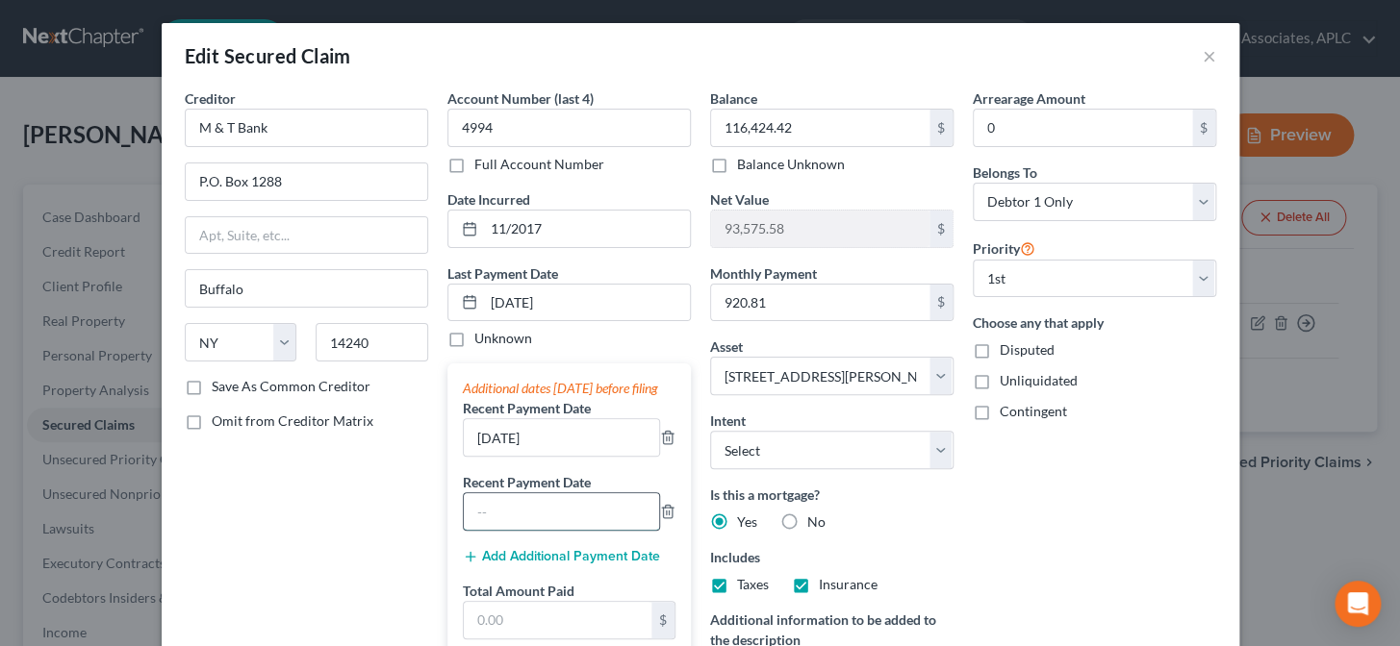
click at [516, 529] on input "text" at bounding box center [561, 511] width 195 height 37
type input "08/01/2025"
click at [492, 565] on button "Add Additional Payment Date" at bounding box center [561, 556] width 197 height 15
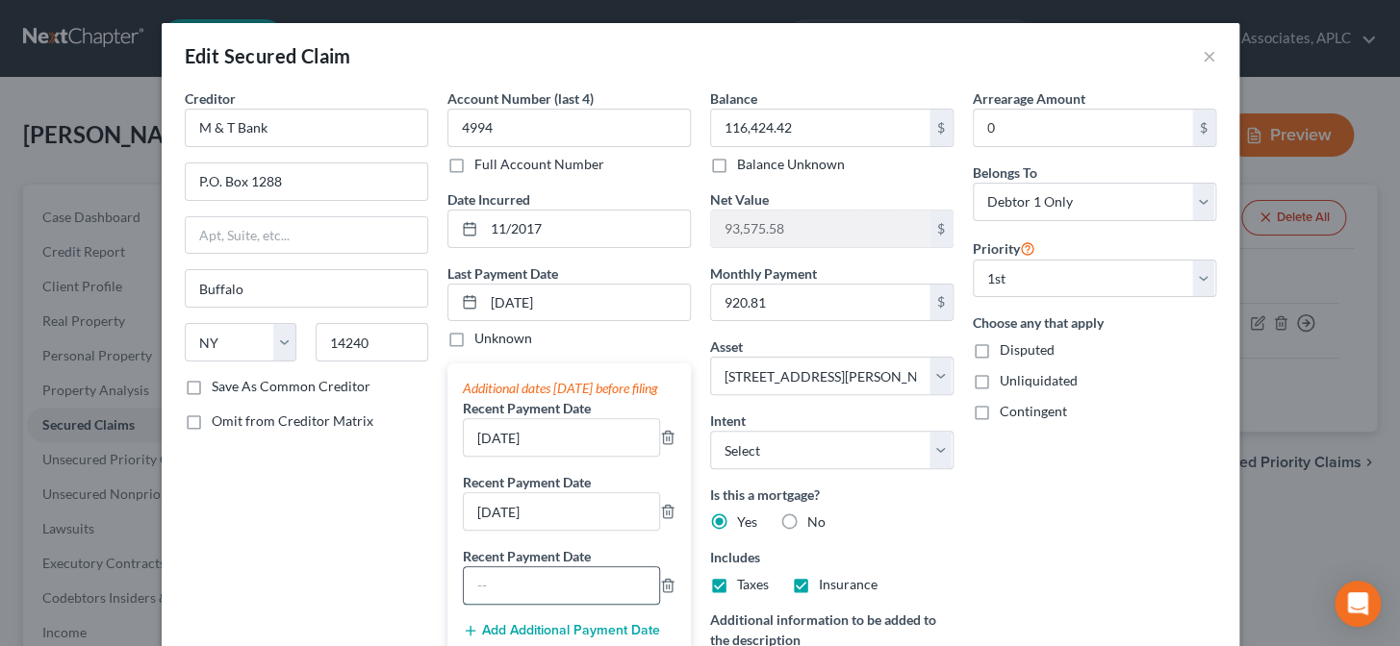
click at [492, 604] on input "text" at bounding box center [561, 586] width 195 height 37
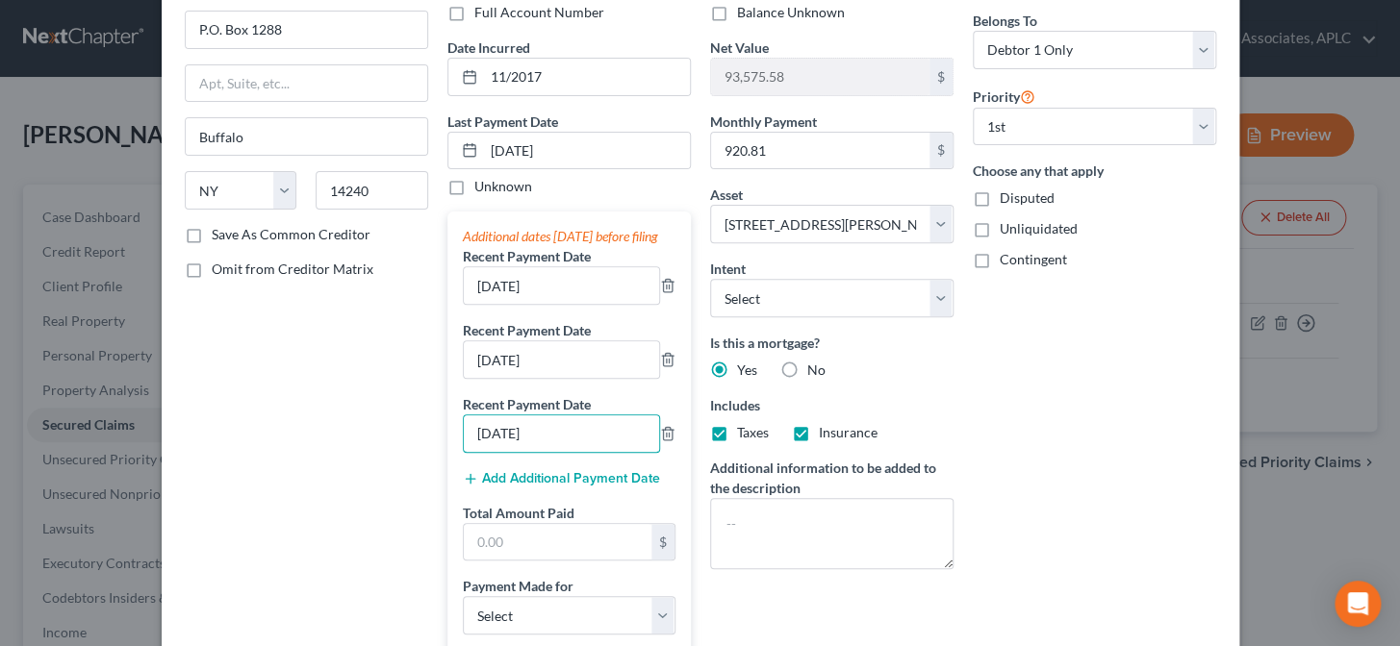
scroll to position [174, 0]
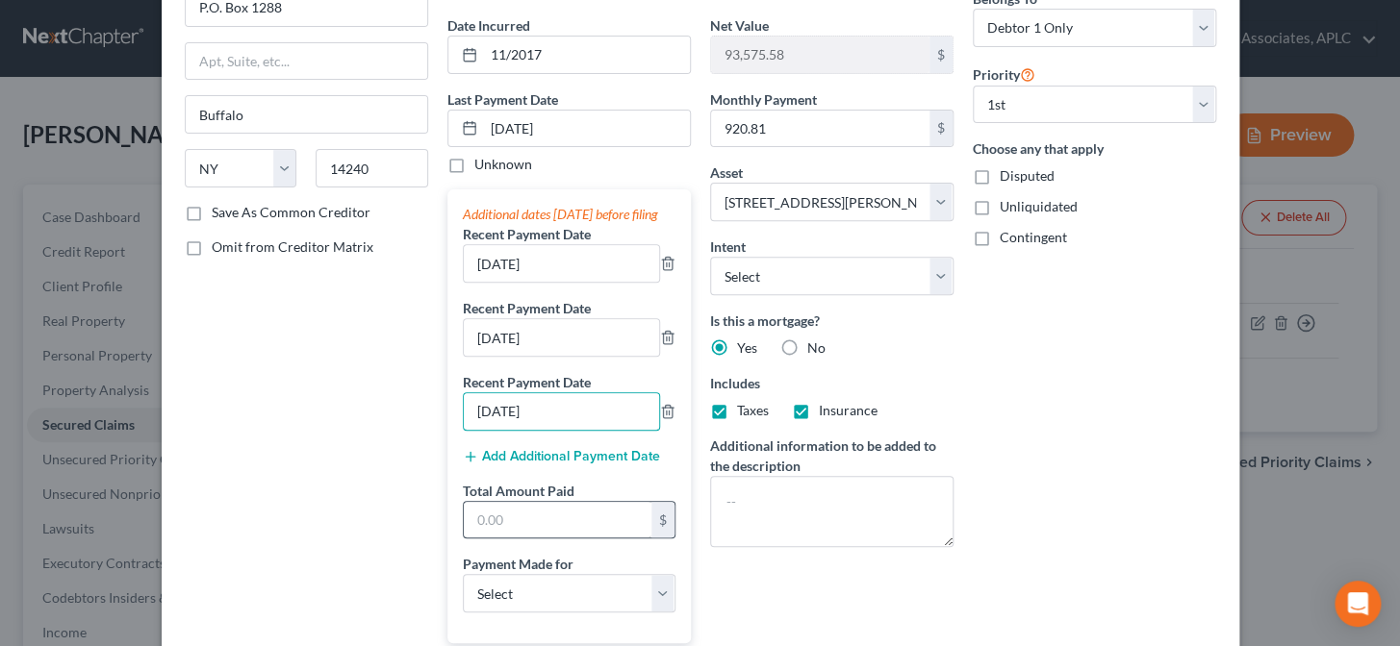
type input "07/01/2025"
click at [530, 539] on input "text" at bounding box center [558, 520] width 188 height 37
type input "2,762.43"
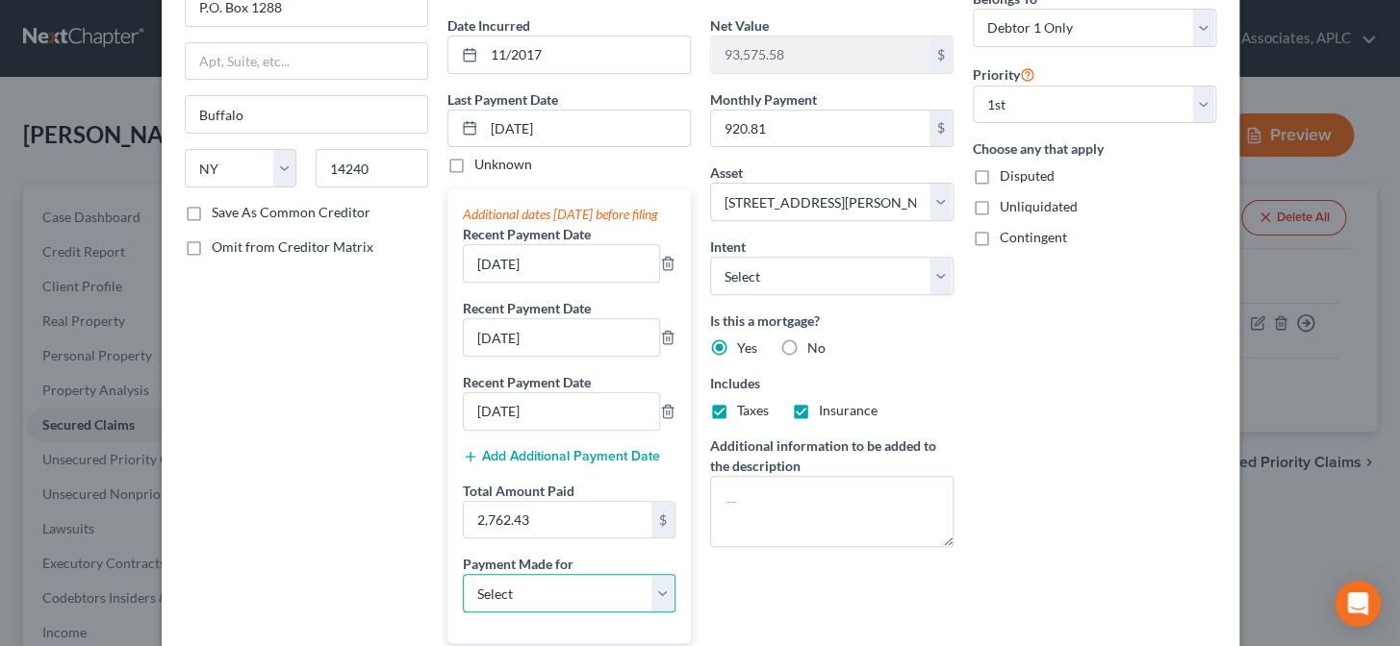
click at [522, 606] on select "Select Car Credit Card Loan Repayment Mortgage Other Suppliers Or Vendors" at bounding box center [569, 593] width 213 height 38
select select "3"
click at [463, 592] on select "Select Car Credit Card Loan Repayment Mortgage Other Suppliers Or Vendors" at bounding box center [569, 593] width 213 height 38
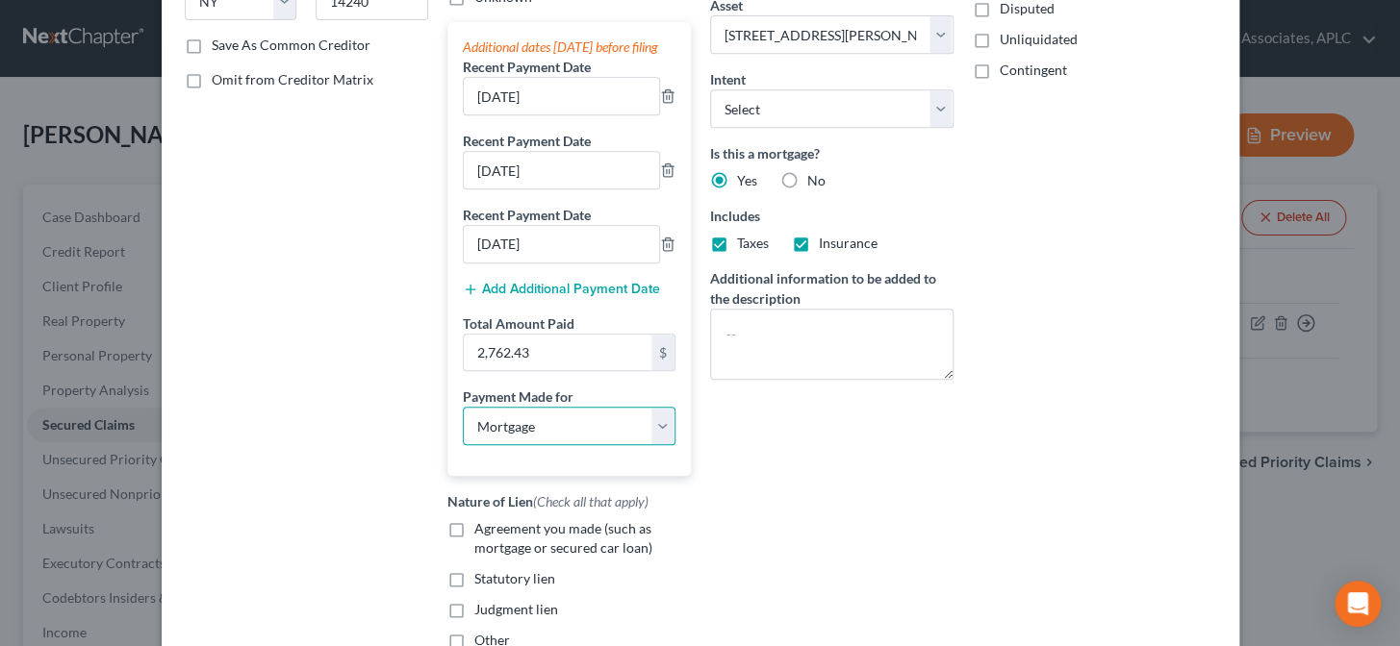
scroll to position [349, 0]
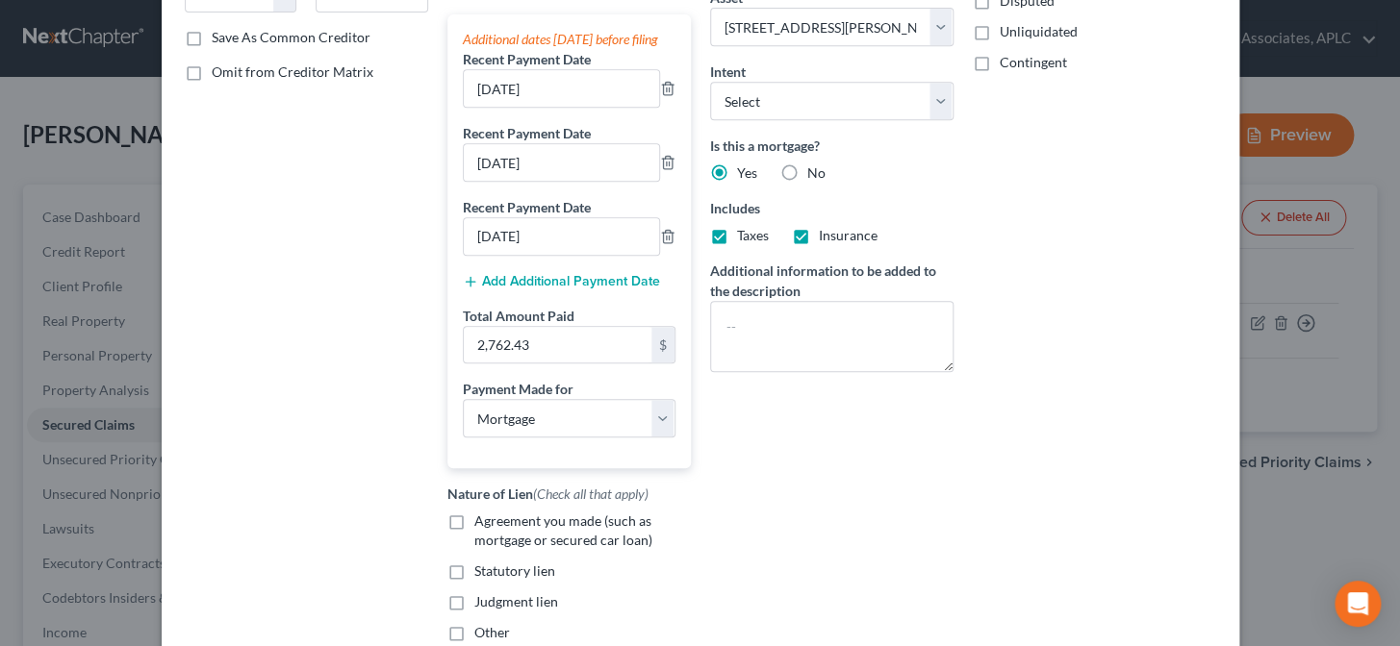
click at [474, 538] on label "Agreement you made (such as mortgage or secured car loan)" at bounding box center [582, 531] width 216 height 38
click at [482, 524] on input "Agreement you made (such as mortgage or secured car loan)" at bounding box center [488, 518] width 13 height 13
checkbox input "true"
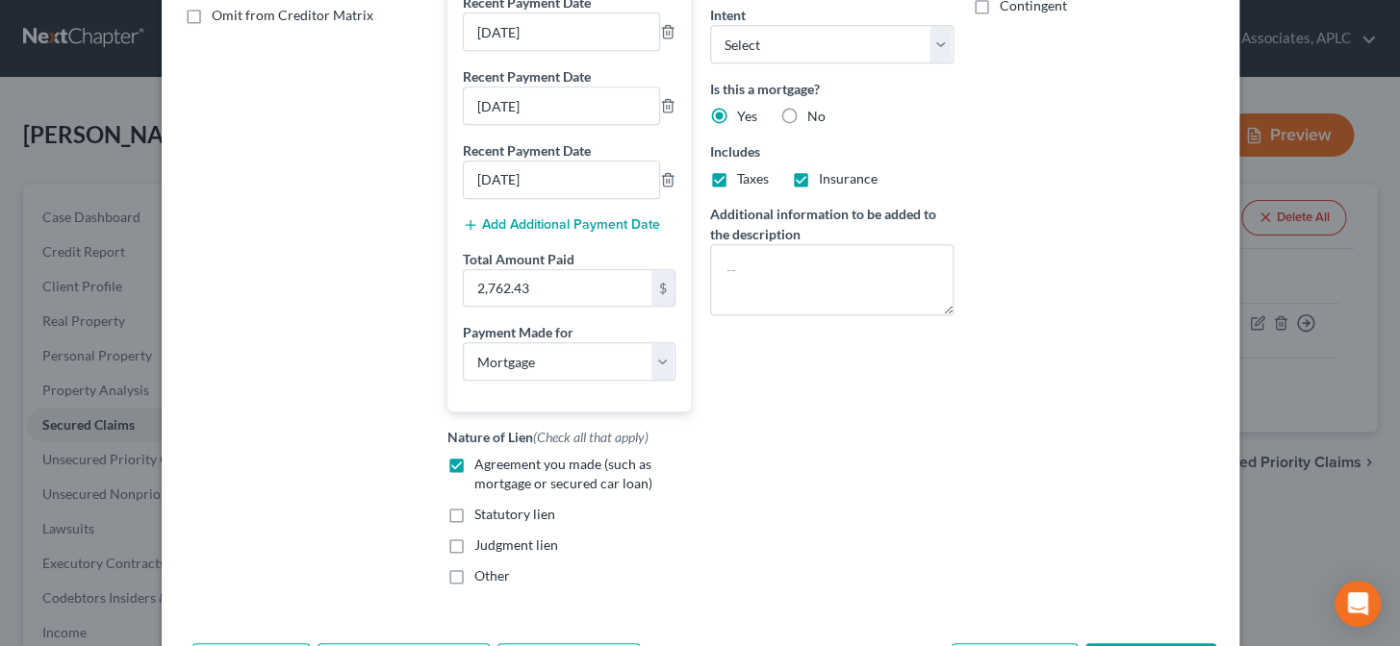
scroll to position [515, 0]
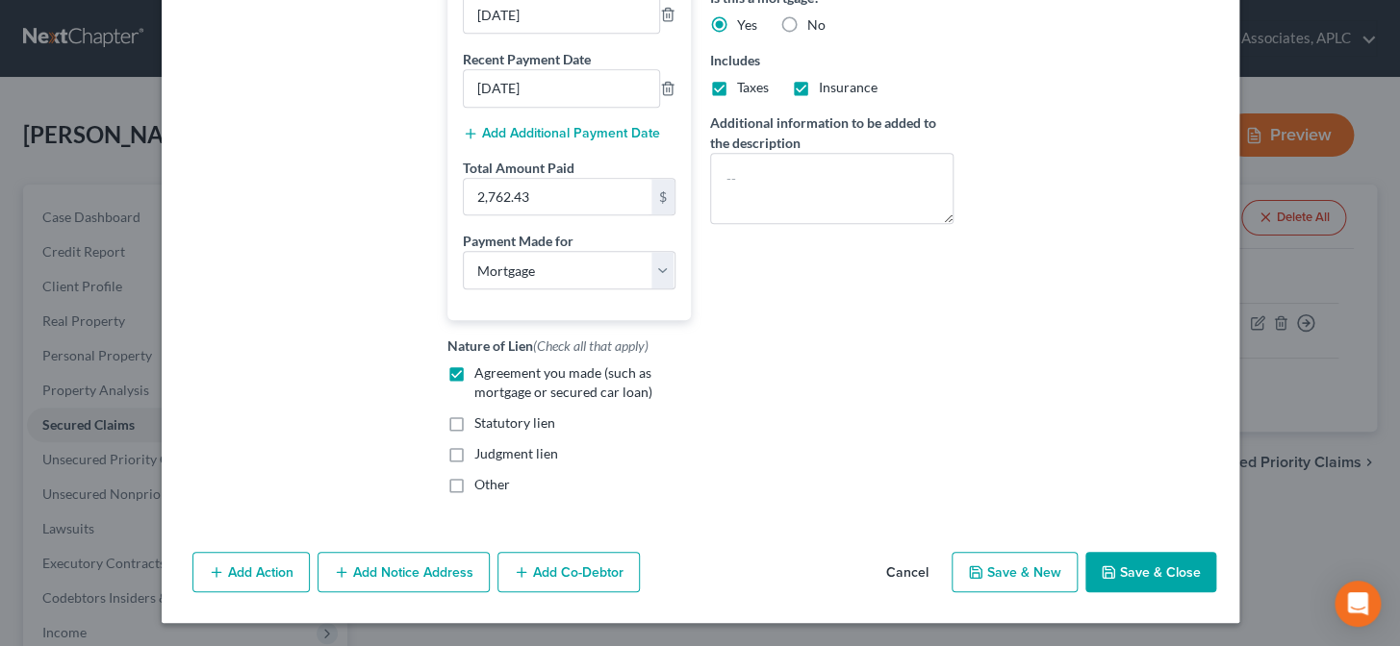
click at [356, 574] on button "Add Notice Address" at bounding box center [403, 572] width 172 height 40
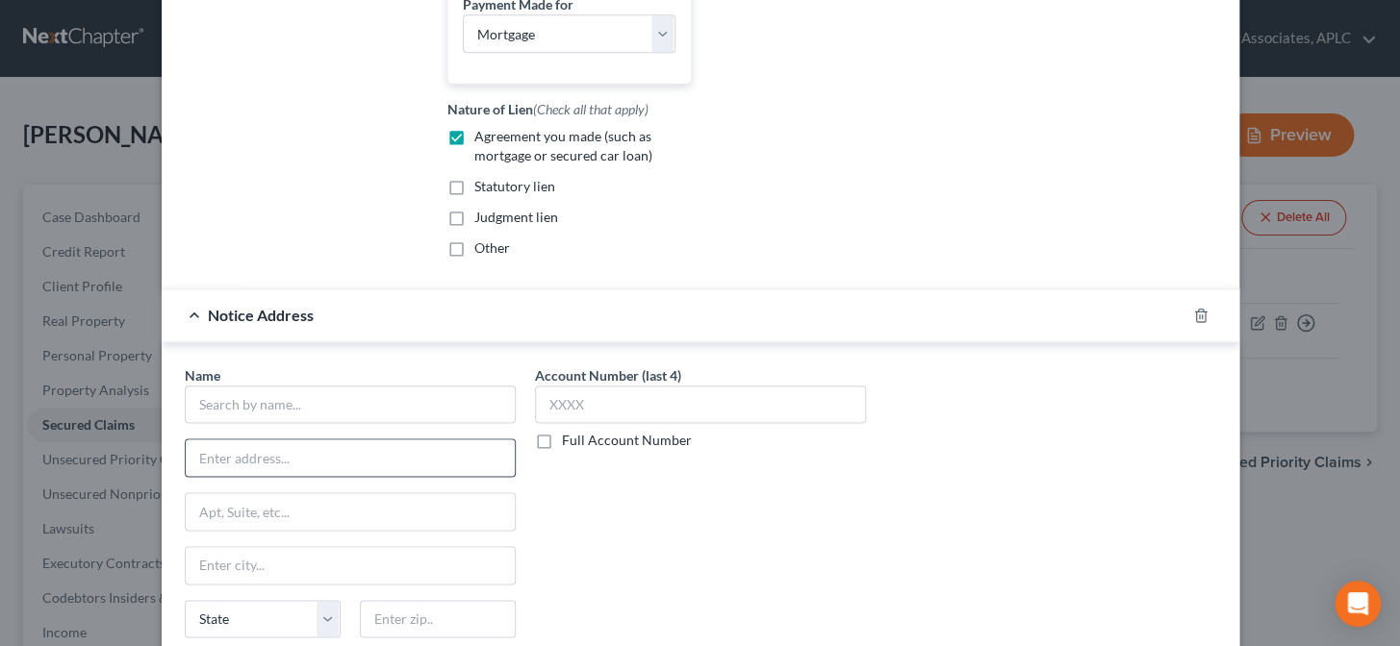
scroll to position [777, 0]
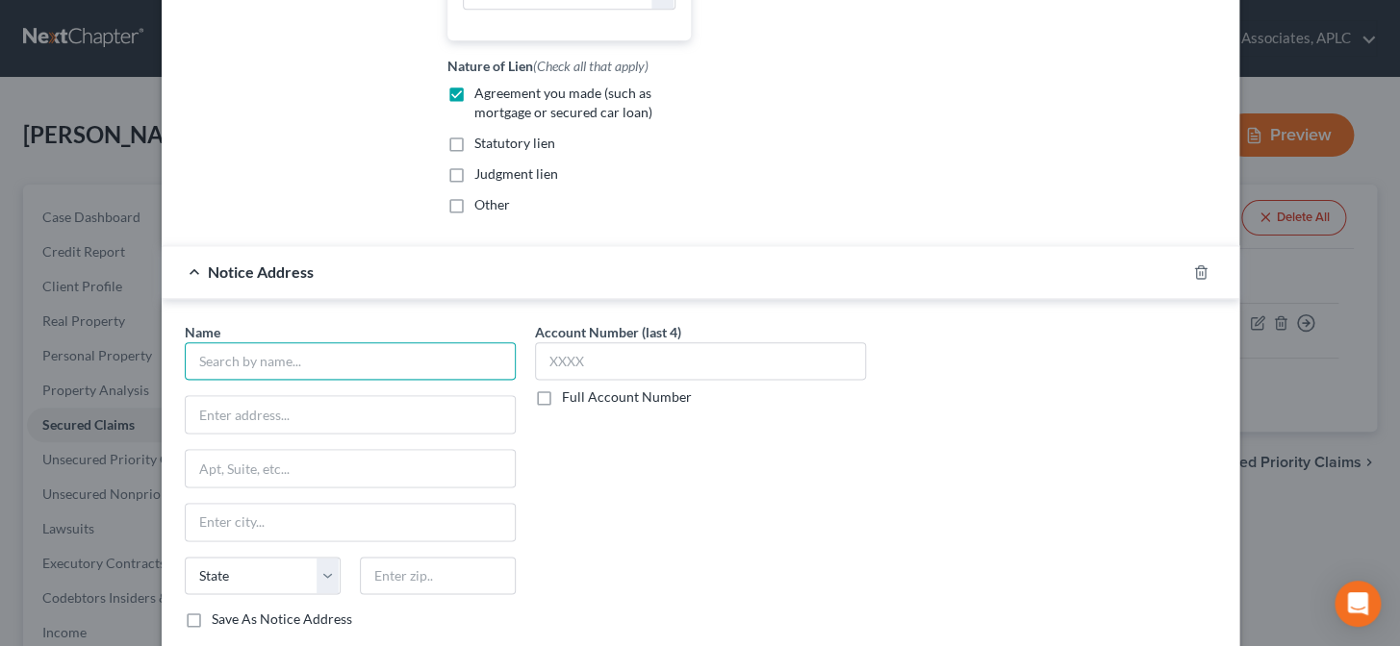
click at [376, 381] on input "text" at bounding box center [350, 361] width 331 height 38
type input "M & T Bank"
type input "P.O. Box 619063"
type input "75261"
type input "Dallas"
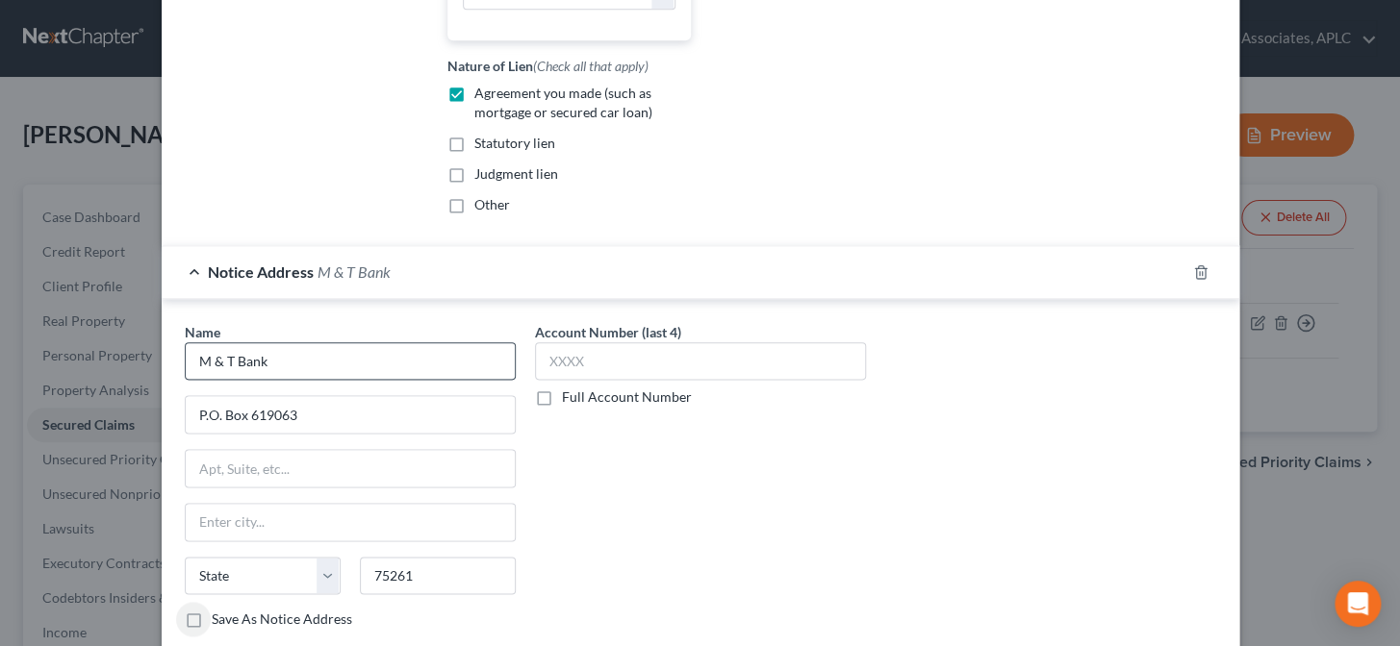
select select "45"
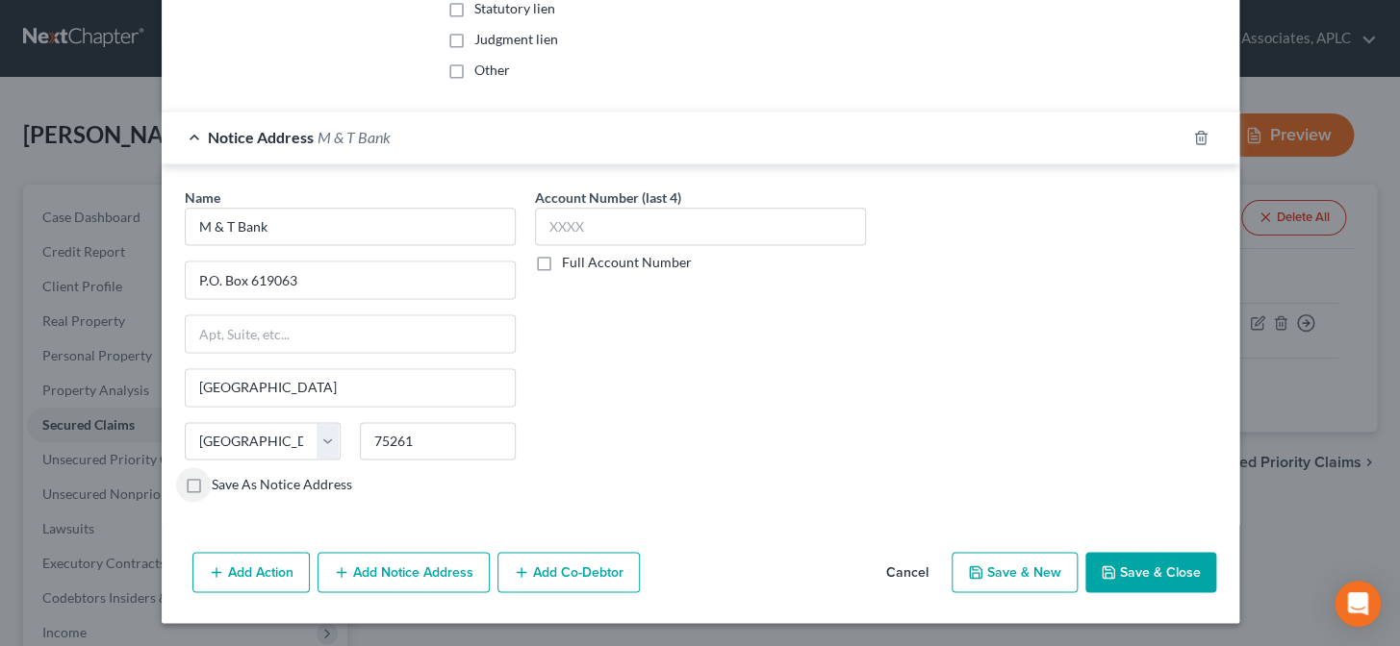
click at [212, 487] on label "Save As Notice Address" at bounding box center [282, 484] width 140 height 19
click at [219, 487] on input "Save As Notice Address" at bounding box center [225, 481] width 13 height 13
checkbox input "true"
click at [386, 577] on button "Add Notice Address" at bounding box center [403, 572] width 172 height 40
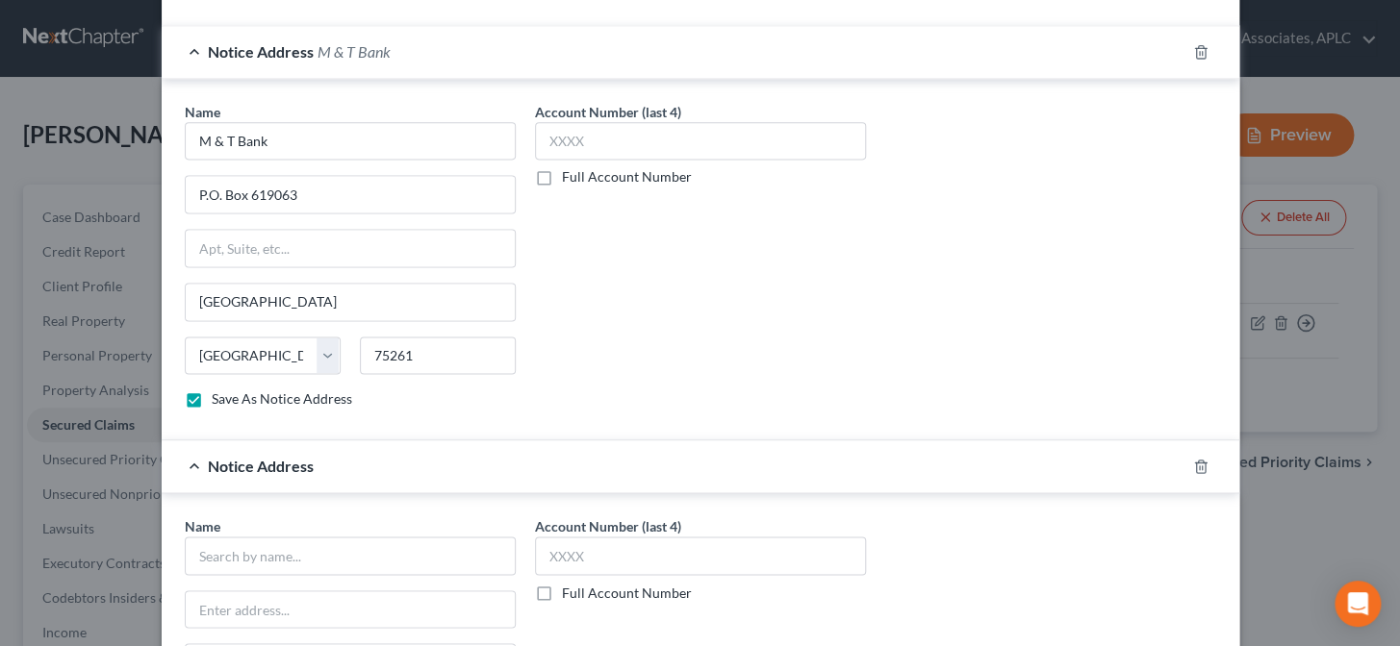
scroll to position [1191, 0]
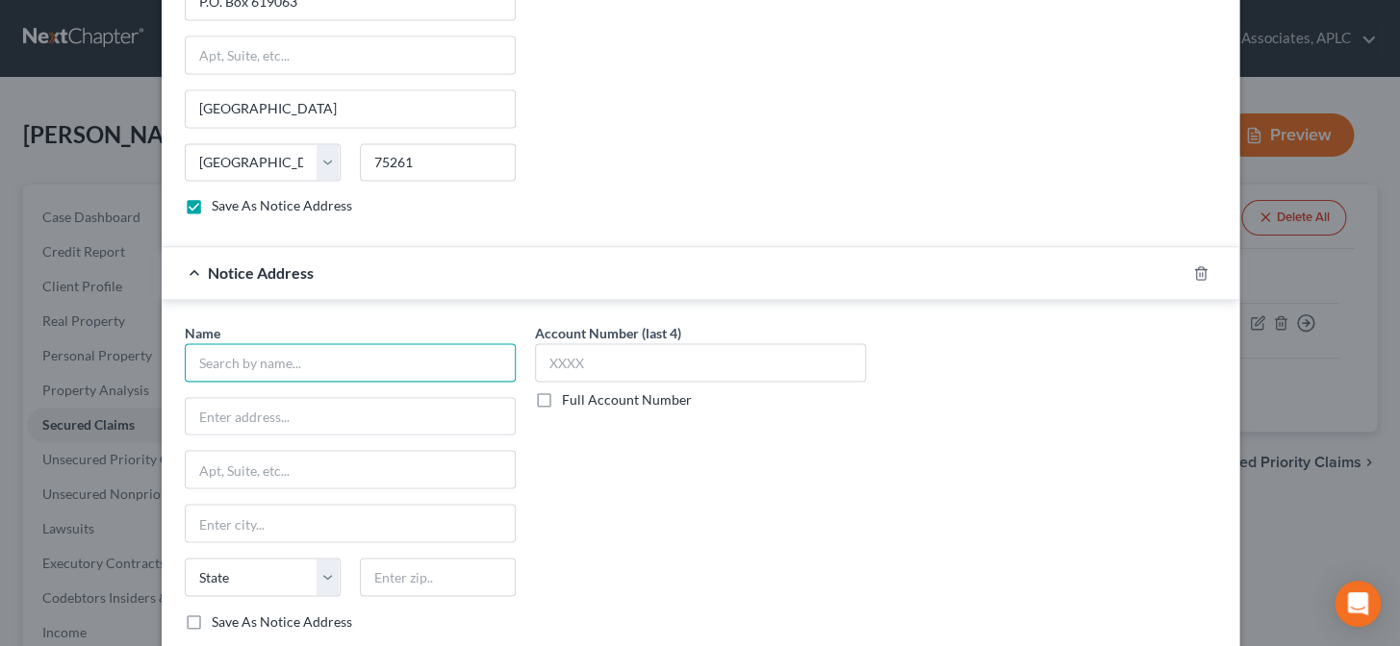
click at [381, 377] on input "text" at bounding box center [350, 362] width 331 height 38
type input "M & T Bank"
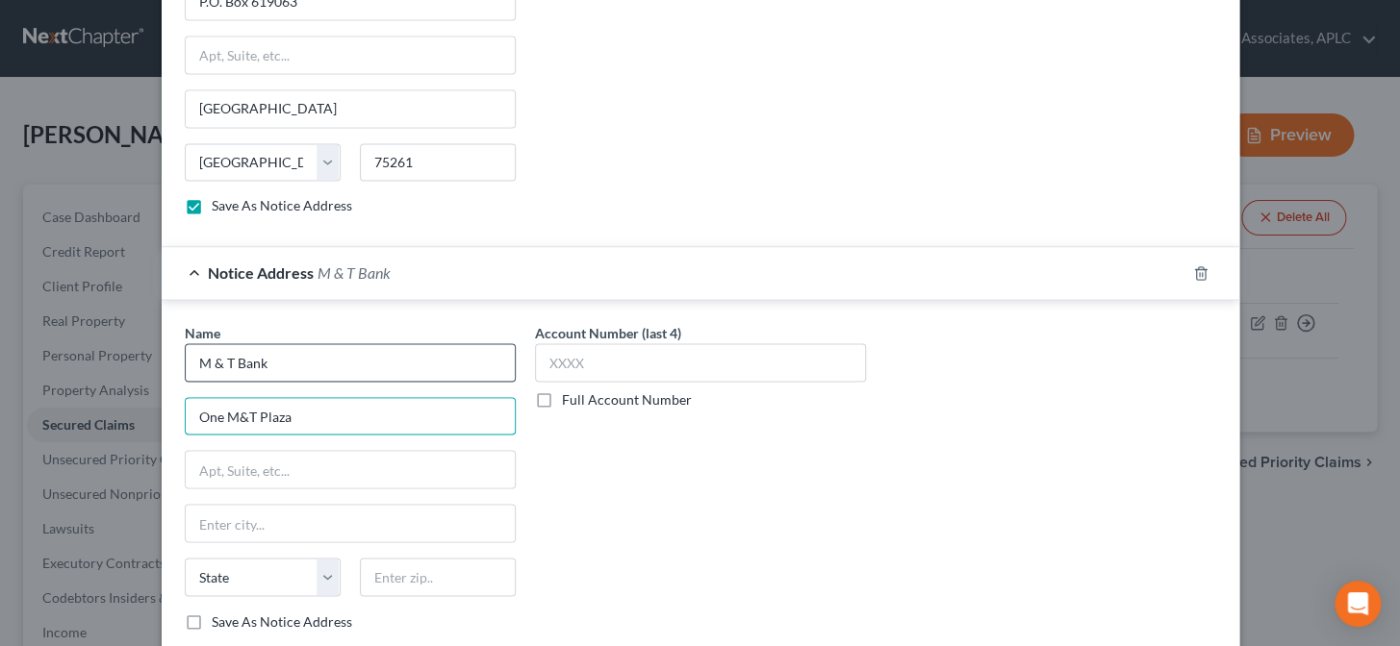
type input "One M&T Plaza"
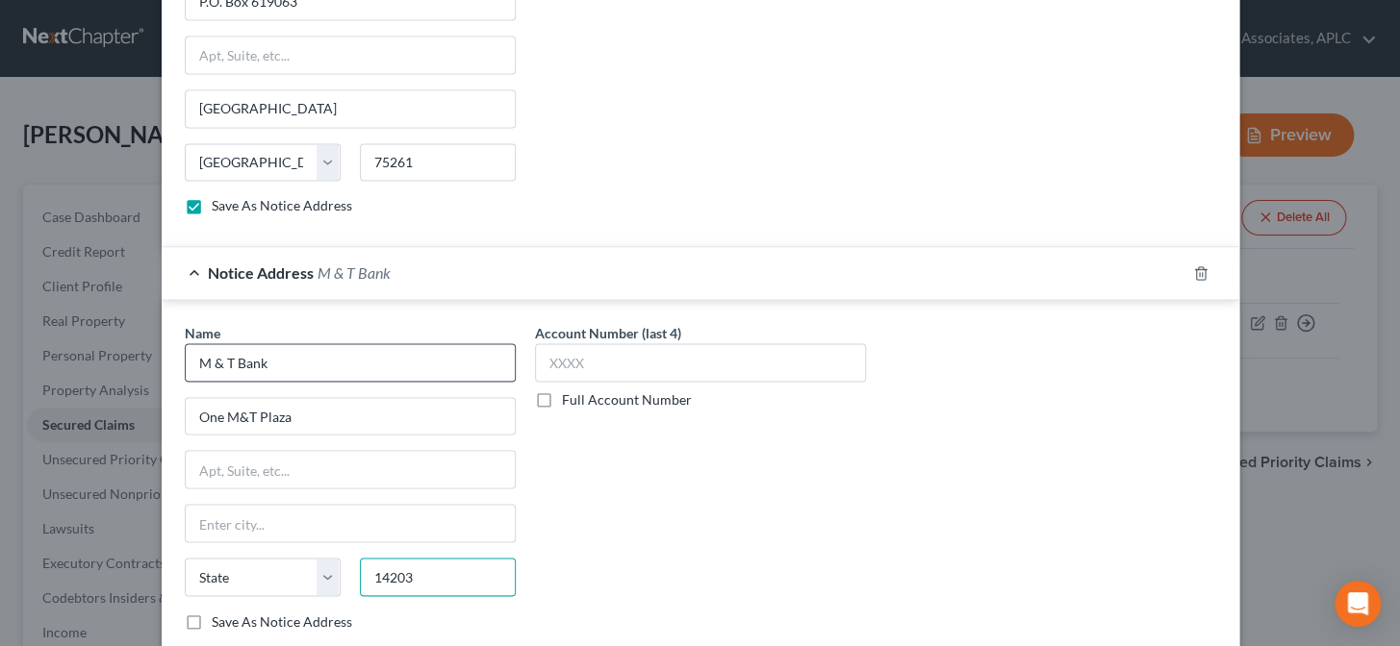
type input "14203"
type input "Buffalo"
select select "35"
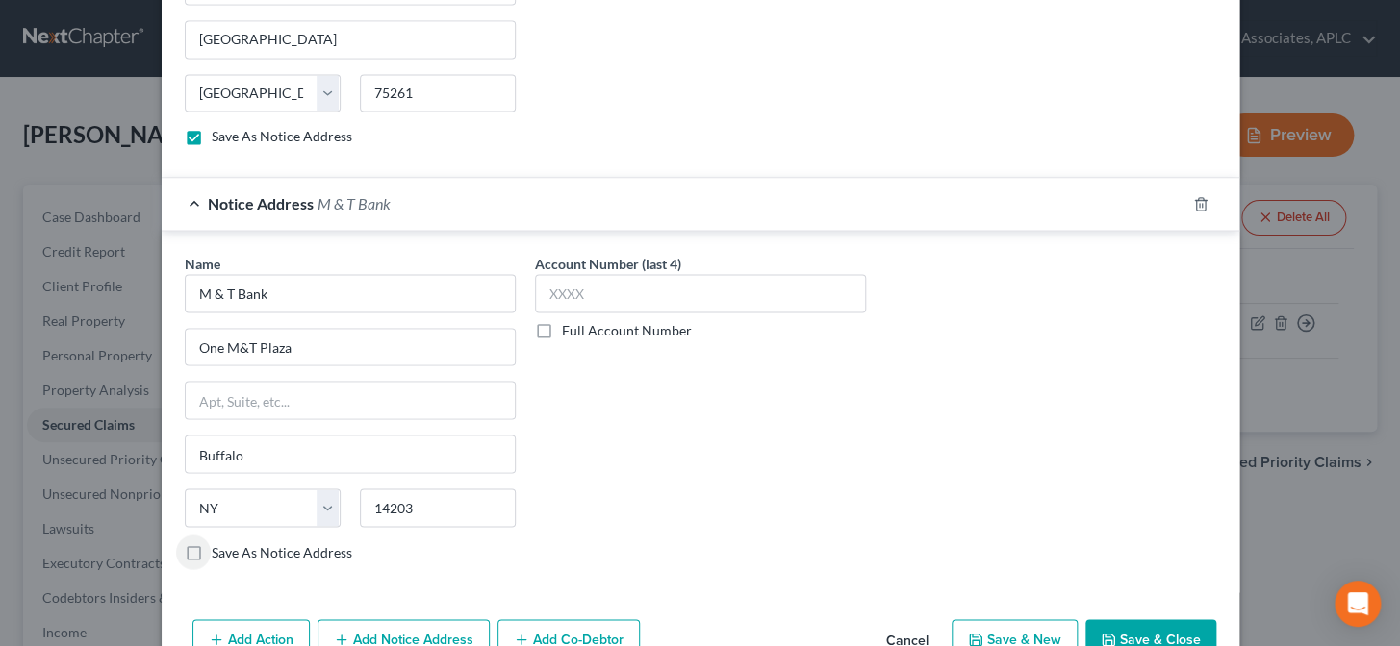
scroll to position [1342, 0]
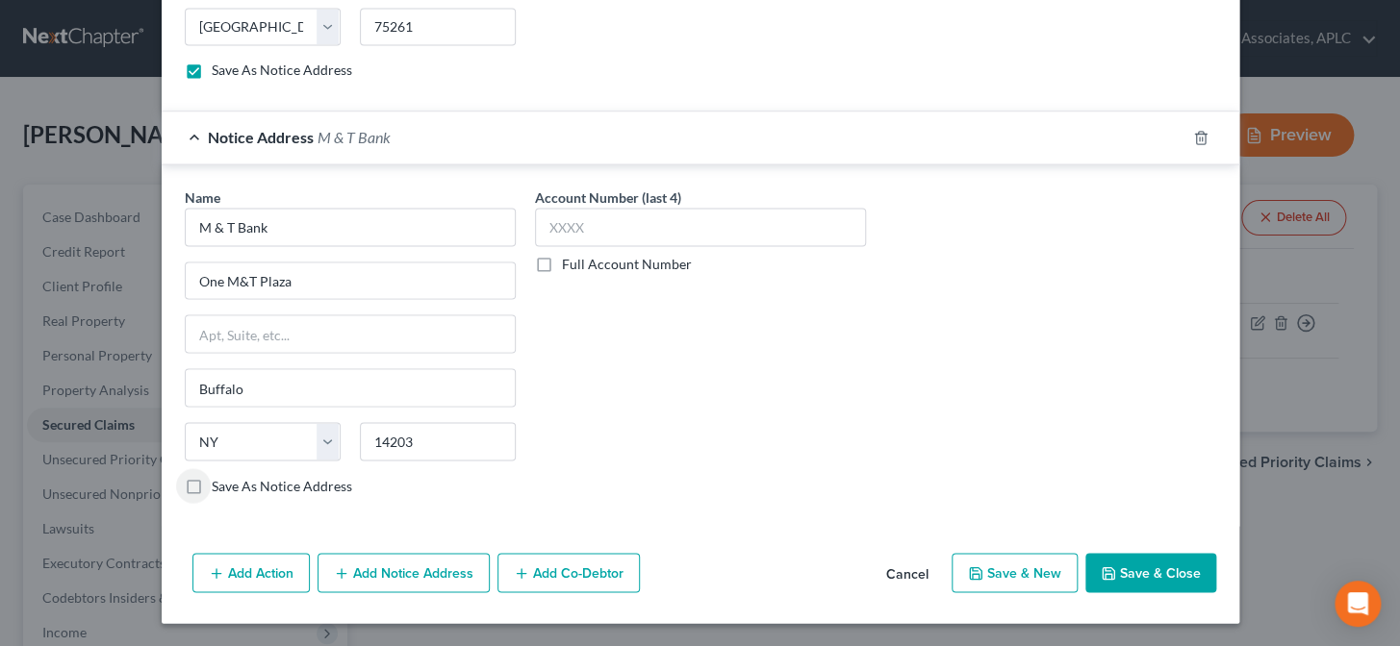
click at [212, 488] on label "Save As Notice Address" at bounding box center [282, 485] width 140 height 19
click at [219, 488] on input "Save As Notice Address" at bounding box center [225, 482] width 13 height 13
checkbox input "true"
click at [1134, 569] on button "Save & Close" at bounding box center [1150, 573] width 131 height 40
select select
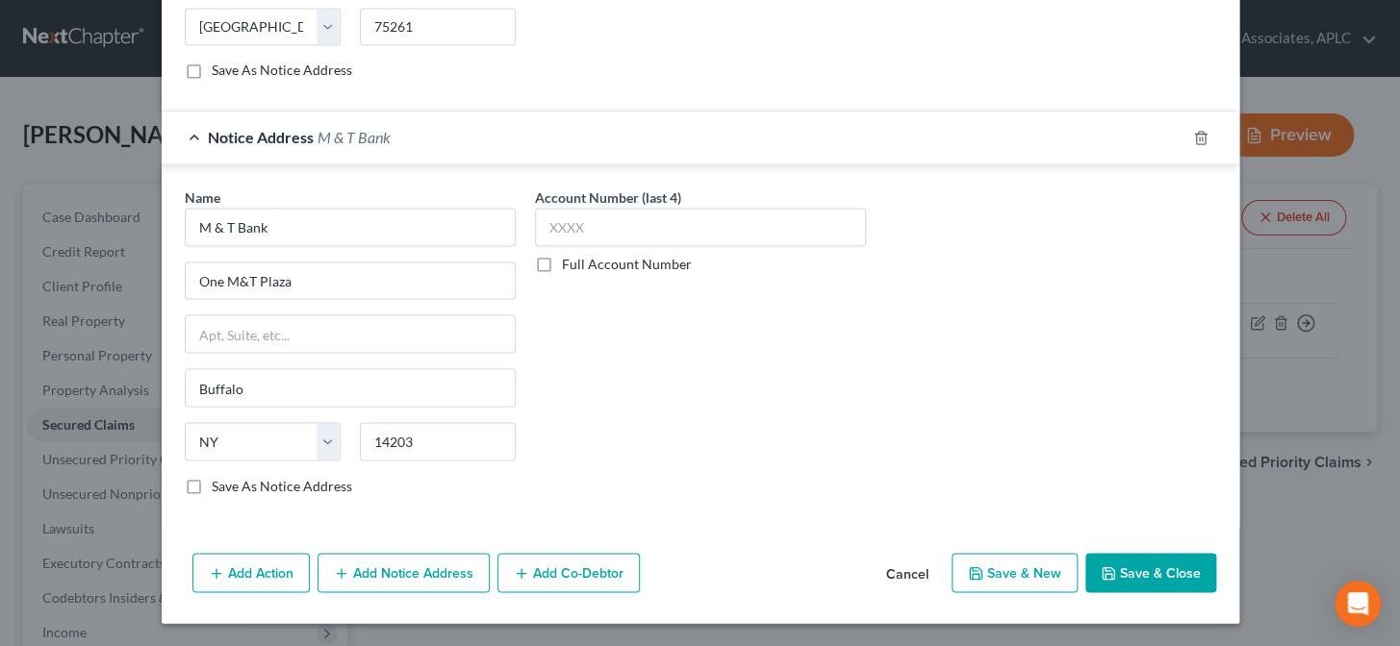
checkbox input "false"
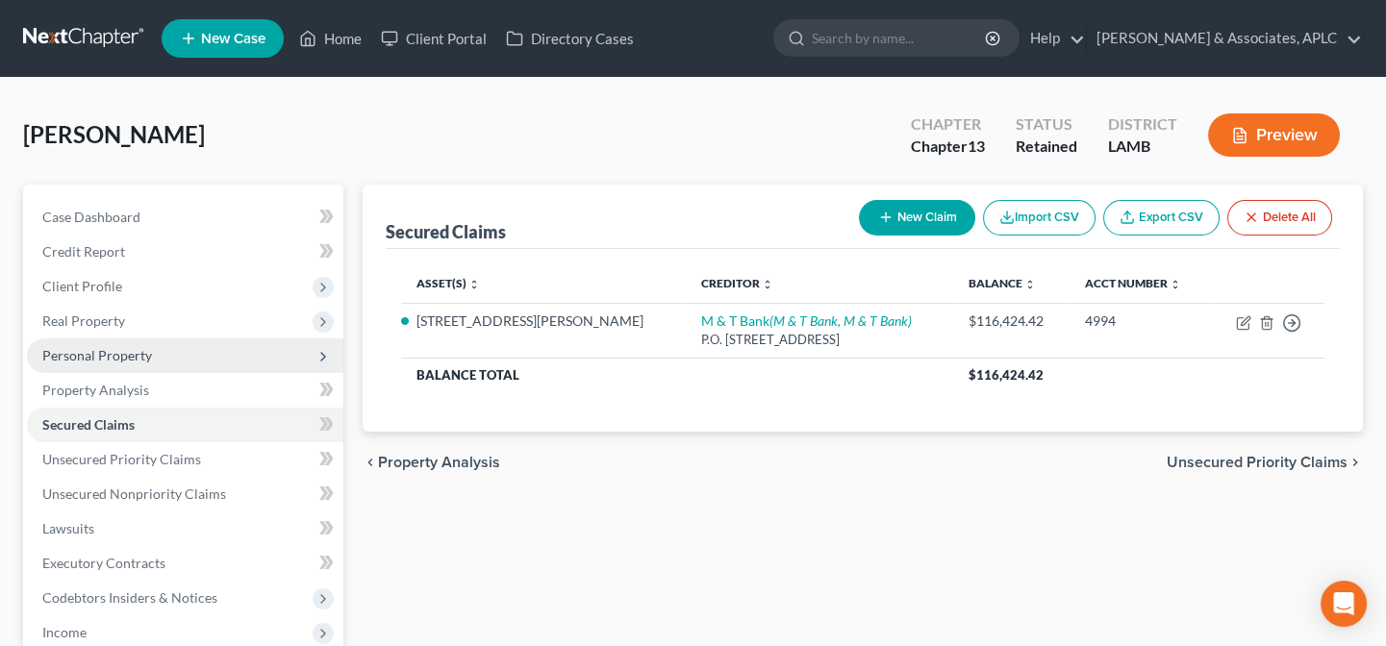
click at [104, 363] on span "Personal Property" at bounding box center [185, 356] width 316 height 35
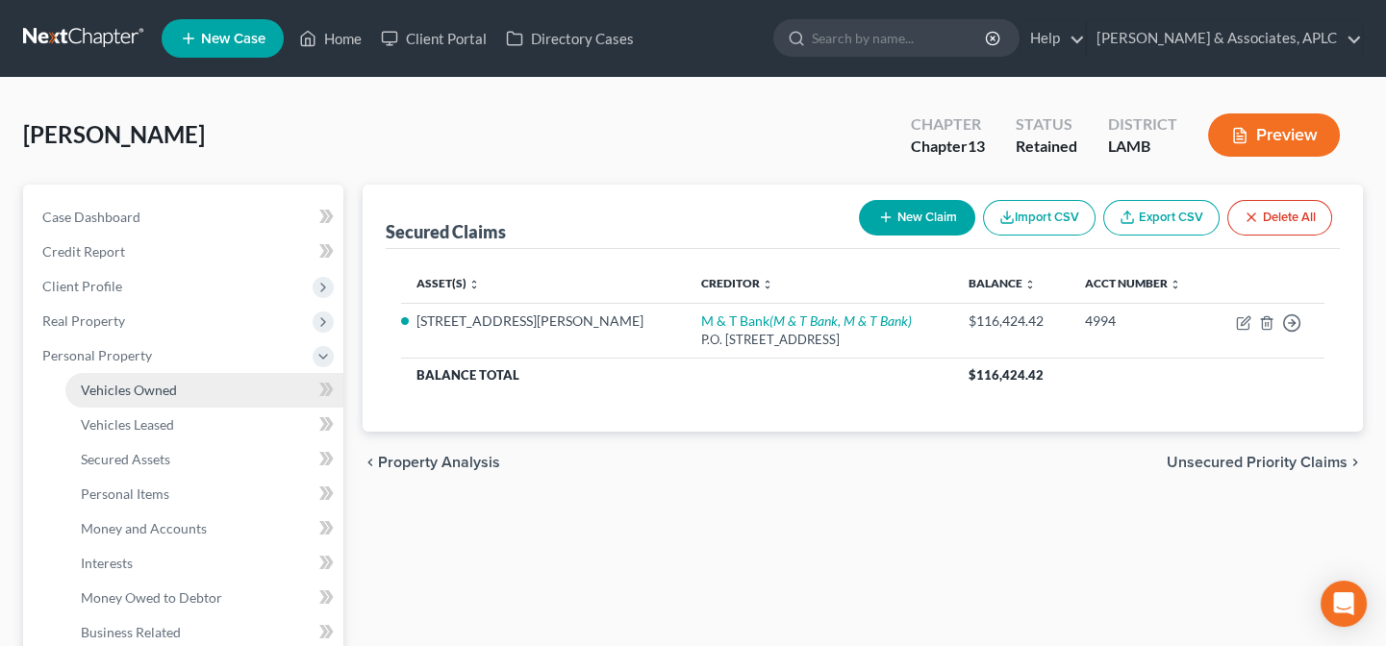
click at [108, 389] on span "Vehicles Owned" at bounding box center [129, 390] width 96 height 16
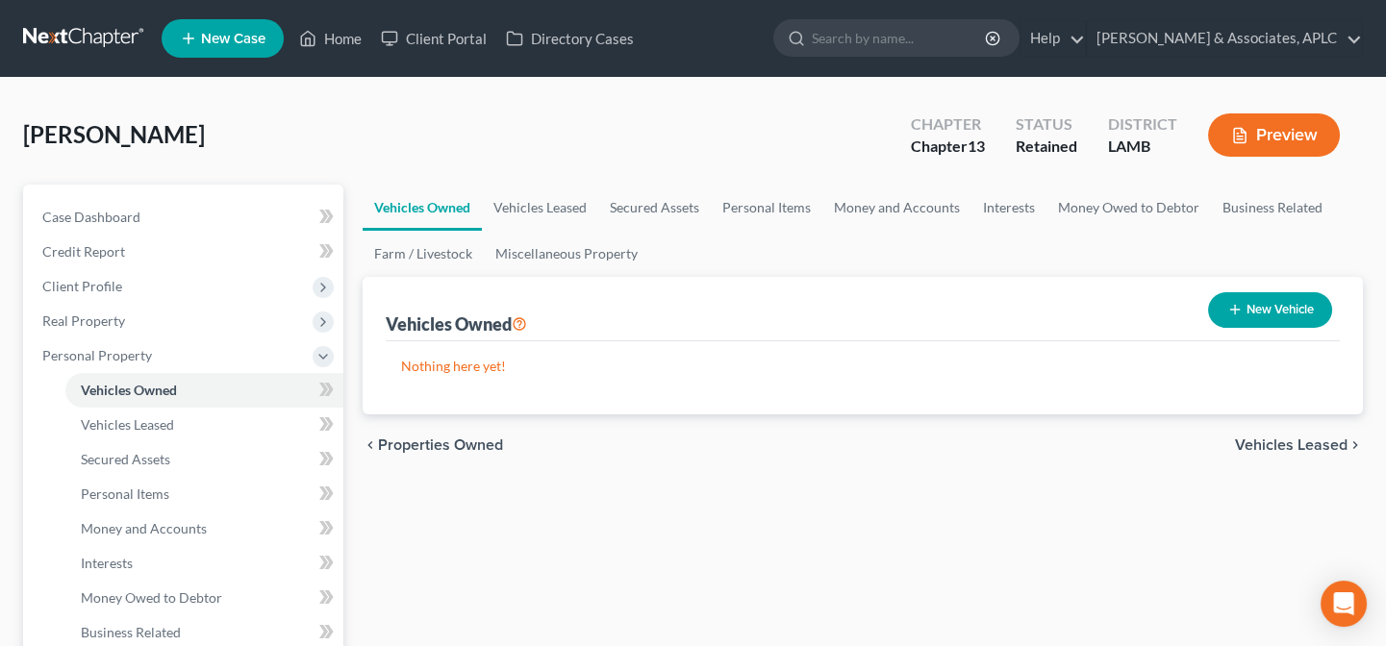
click at [1239, 314] on icon "button" at bounding box center [1234, 309] width 15 height 15
select select "0"
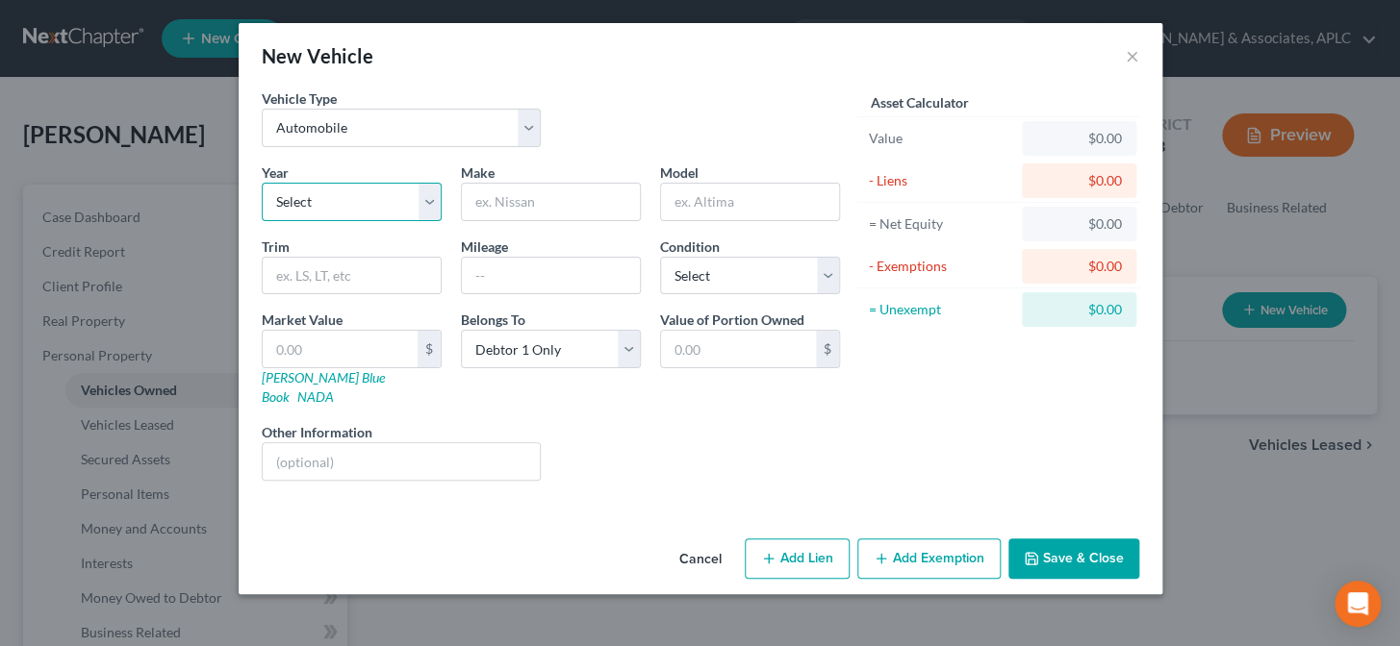
click at [308, 196] on select "Select 2026 2025 2024 2023 2022 2021 2020 2019 2018 2017 2016 2015 2014 2013 20…" at bounding box center [352, 202] width 180 height 38
select select "5"
click at [262, 183] on select "Select 2026 2025 2024 2023 2022 2021 2020 2019 2018 2017 2016 2015 2014 2013 20…" at bounding box center [352, 202] width 180 height 38
click at [494, 202] on input "text" at bounding box center [551, 202] width 178 height 37
type input "Nissan"
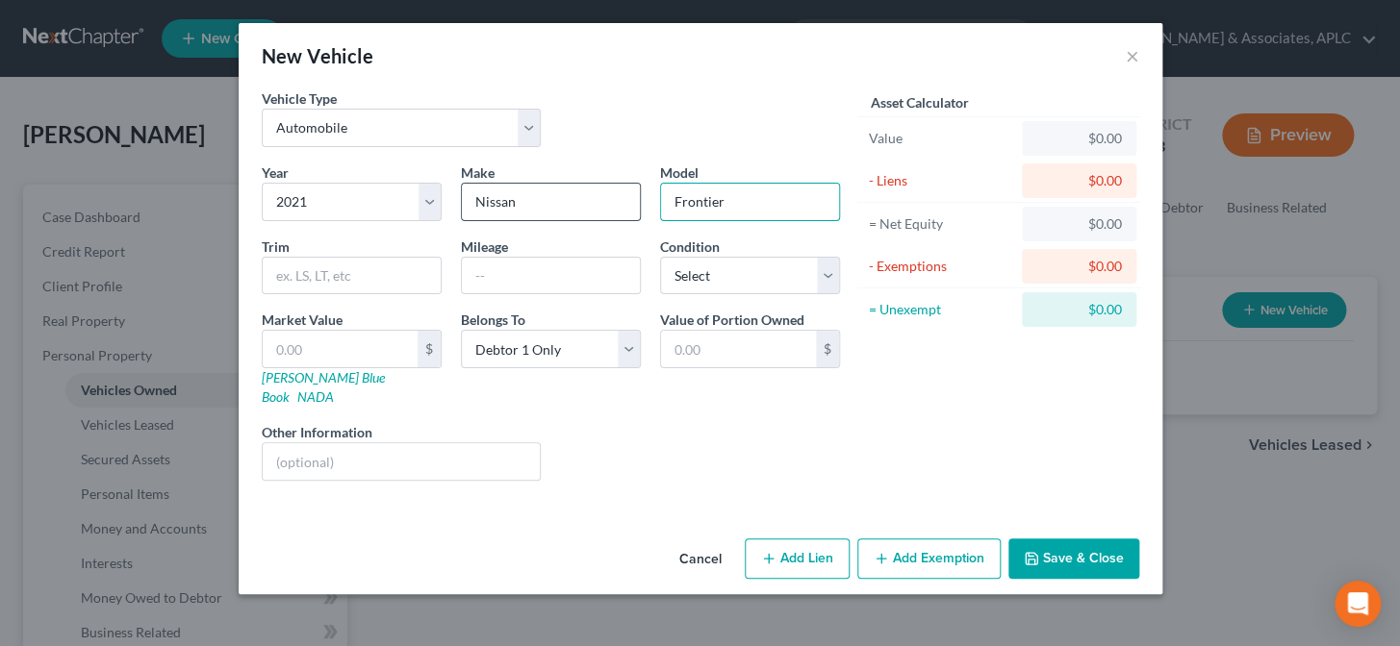
type input "Frontier"
type input "30,000"
drag, startPoint x: 737, startPoint y: 270, endPoint x: 731, endPoint y: 286, distance: 16.4
click at [737, 270] on select "Select Excellent Very Good Good Fair Poor" at bounding box center [750, 276] width 180 height 38
select select "2"
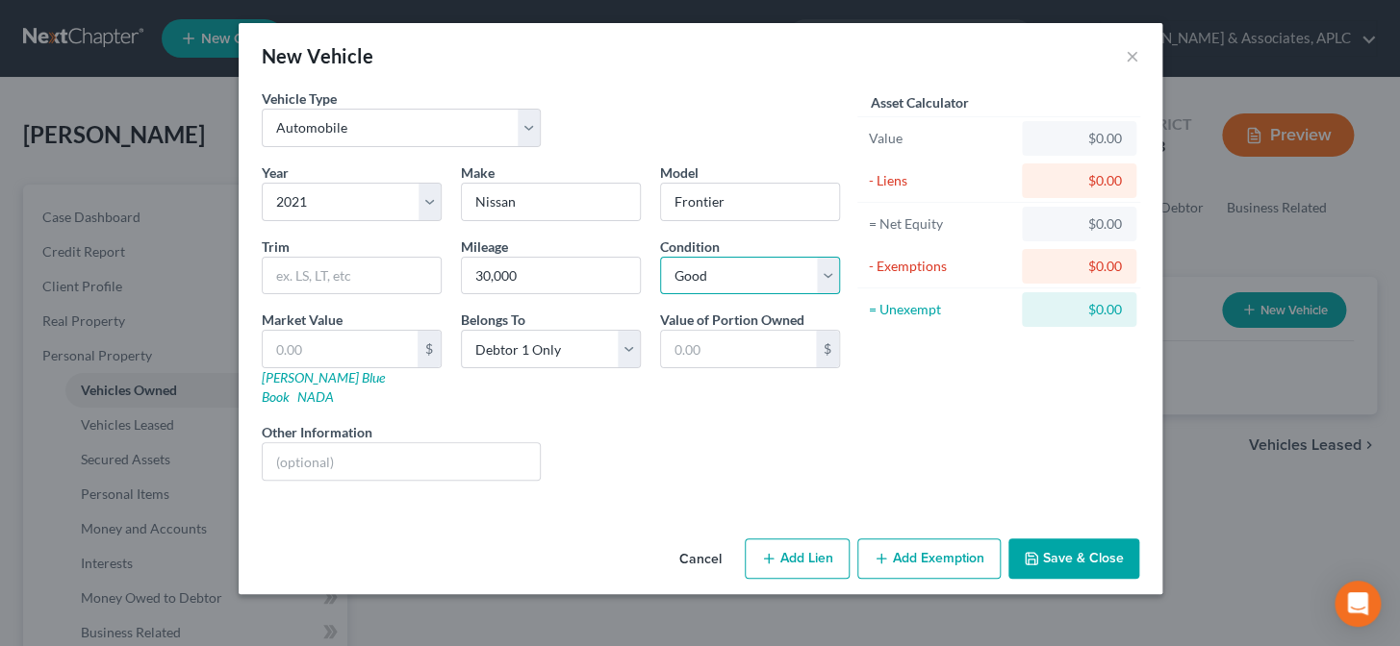
click at [660, 257] on select "Select Excellent Very Good Good Fair Poor" at bounding box center [750, 276] width 180 height 38
click at [334, 389] on link "NADA" at bounding box center [315, 397] width 37 height 16
click at [352, 359] on input "text" at bounding box center [340, 349] width 155 height 37
type input "1"
type input "1.00"
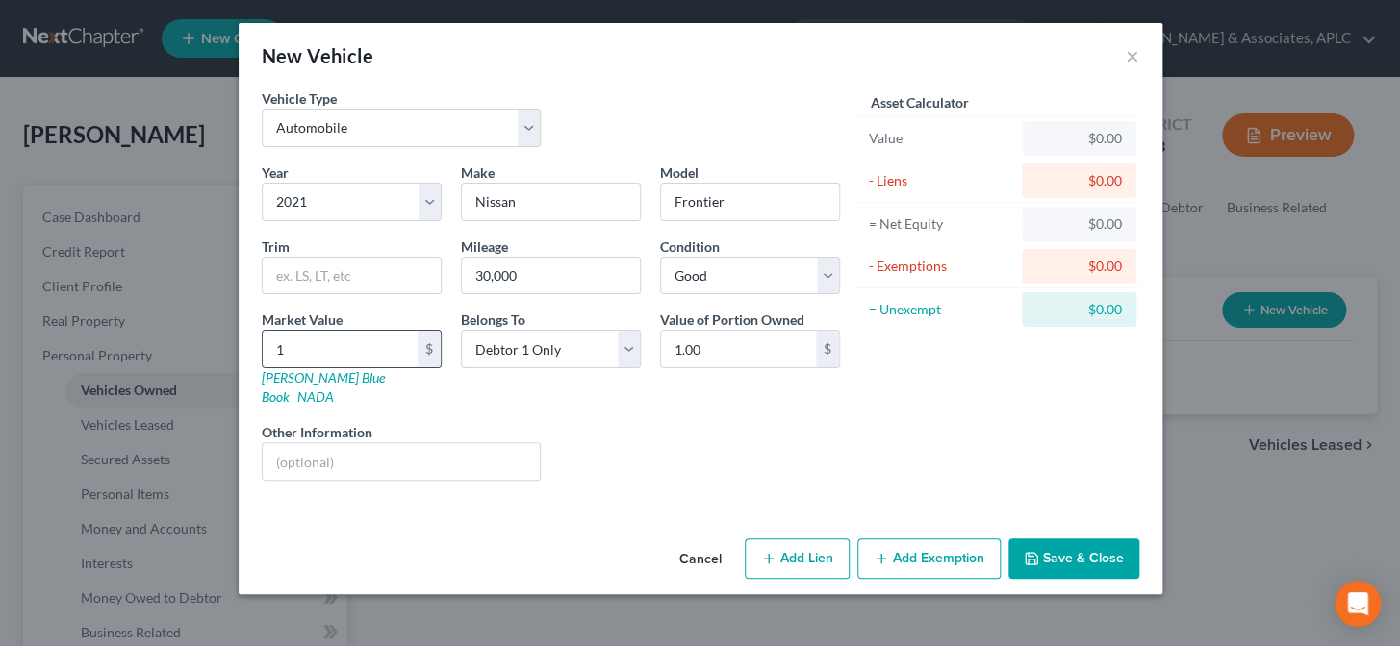
type input "19"
type input "19.00"
type input "190"
type input "190.00"
type input "1900"
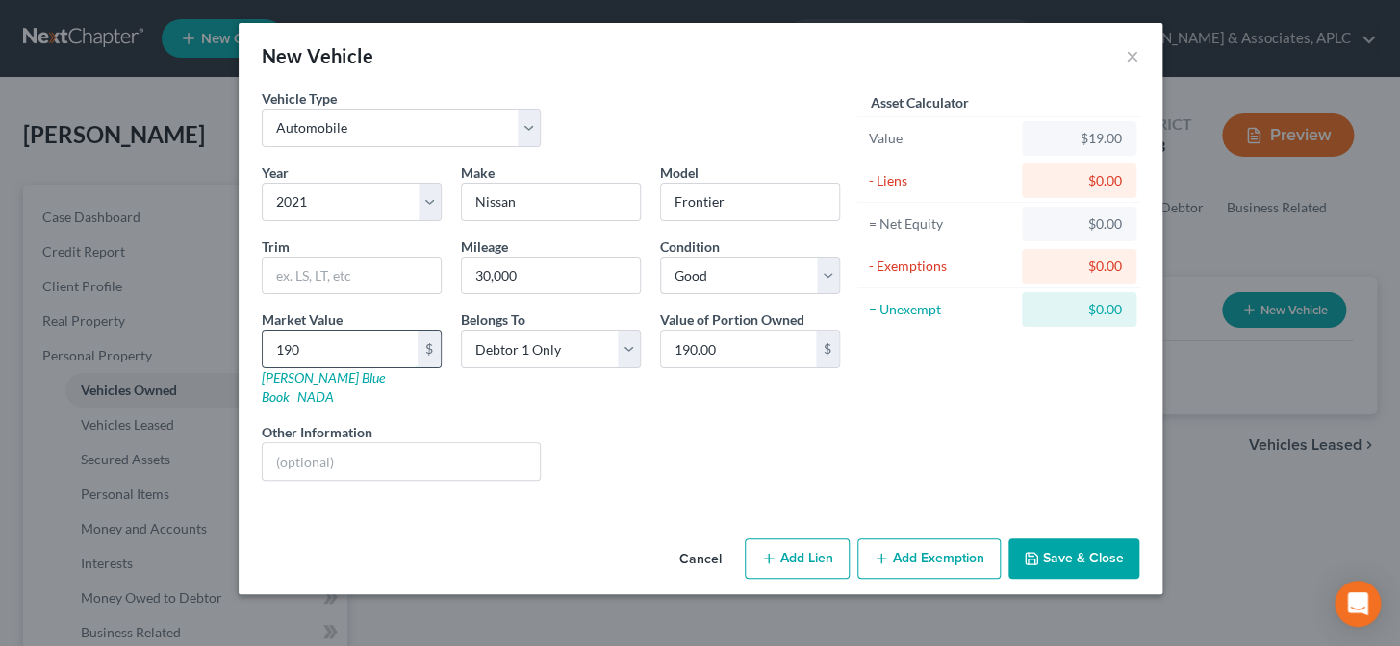
type input "1,900.00"
type input "1,9000"
type input "19,000.00"
click at [569, 360] on select "Select Debtor 1 Only Debtor 2 Only Debtor 1 And Debtor 2 Only At Least One Of T…" at bounding box center [551, 349] width 180 height 38
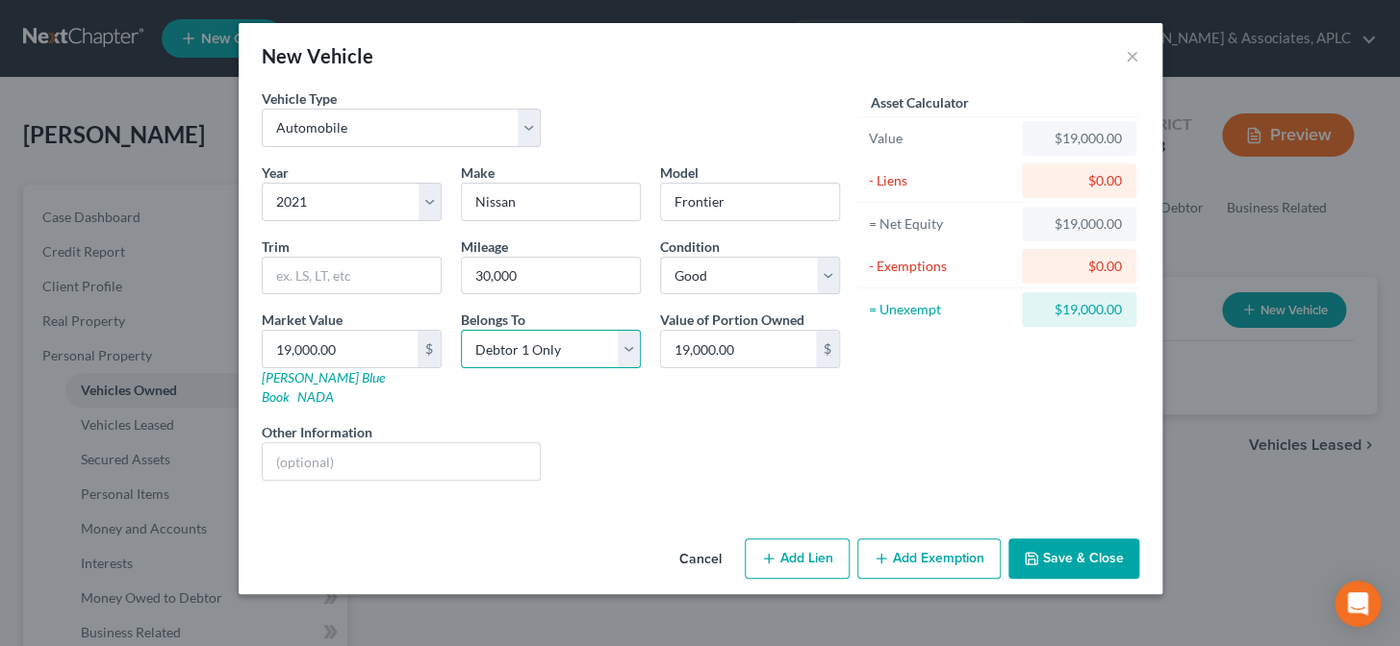
select select "4"
click at [461, 330] on select "Select Debtor 1 Only Debtor 2 Only Debtor 1 And Debtor 2 Only At Least One Of T…" at bounding box center [551, 349] width 180 height 38
click at [821, 539] on button "Add Lien" at bounding box center [796, 559] width 105 height 40
select select "4"
select select "0"
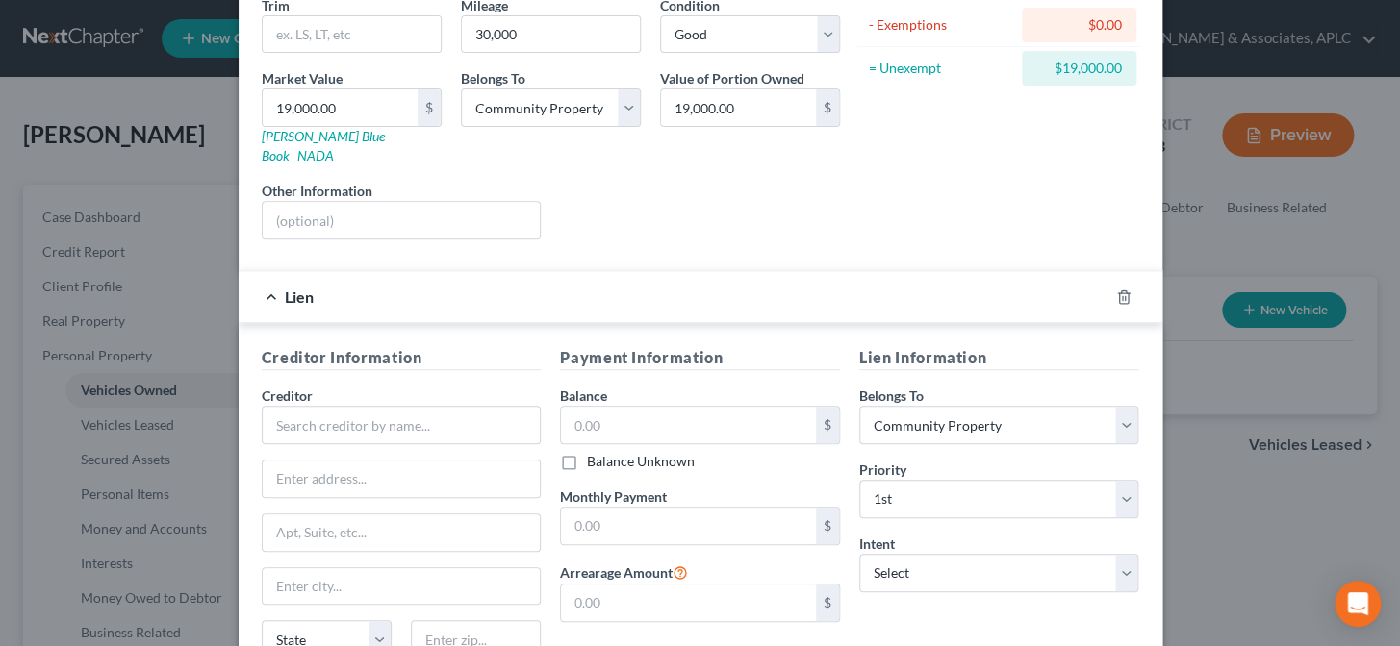
scroll to position [262, 0]
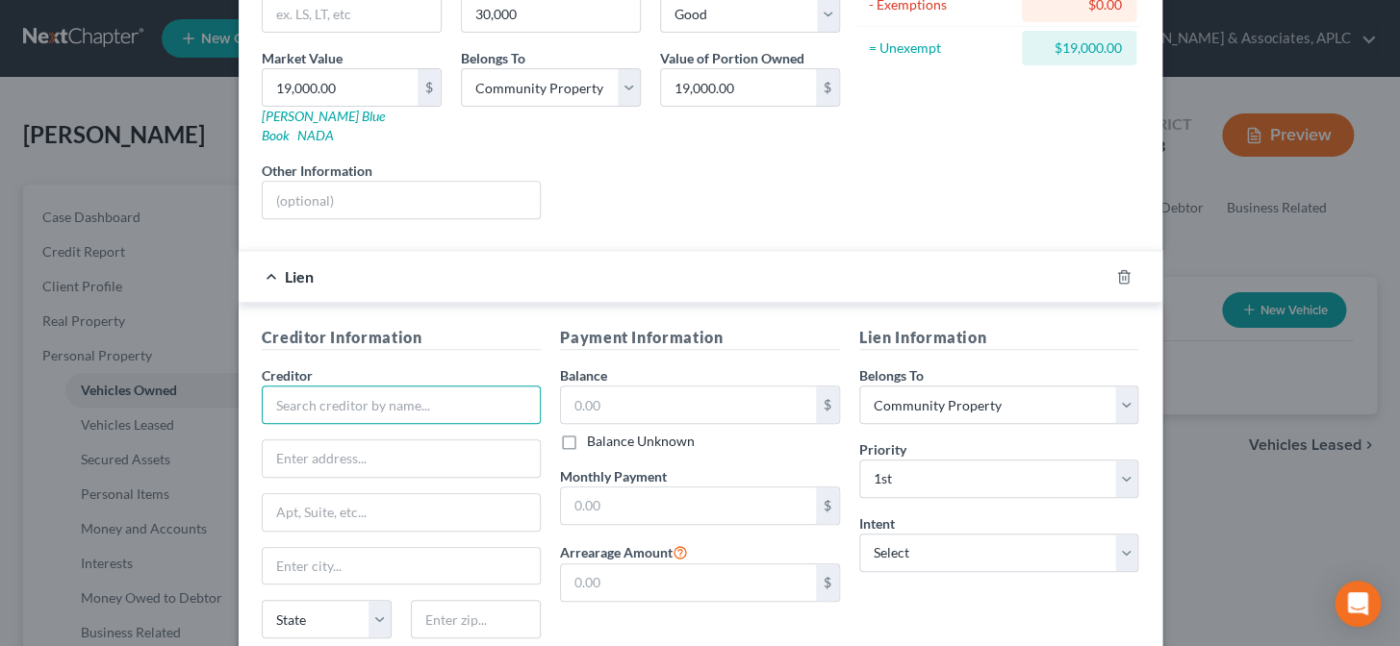
click at [425, 392] on input "text" at bounding box center [402, 405] width 280 height 38
type input "Ally Bank"
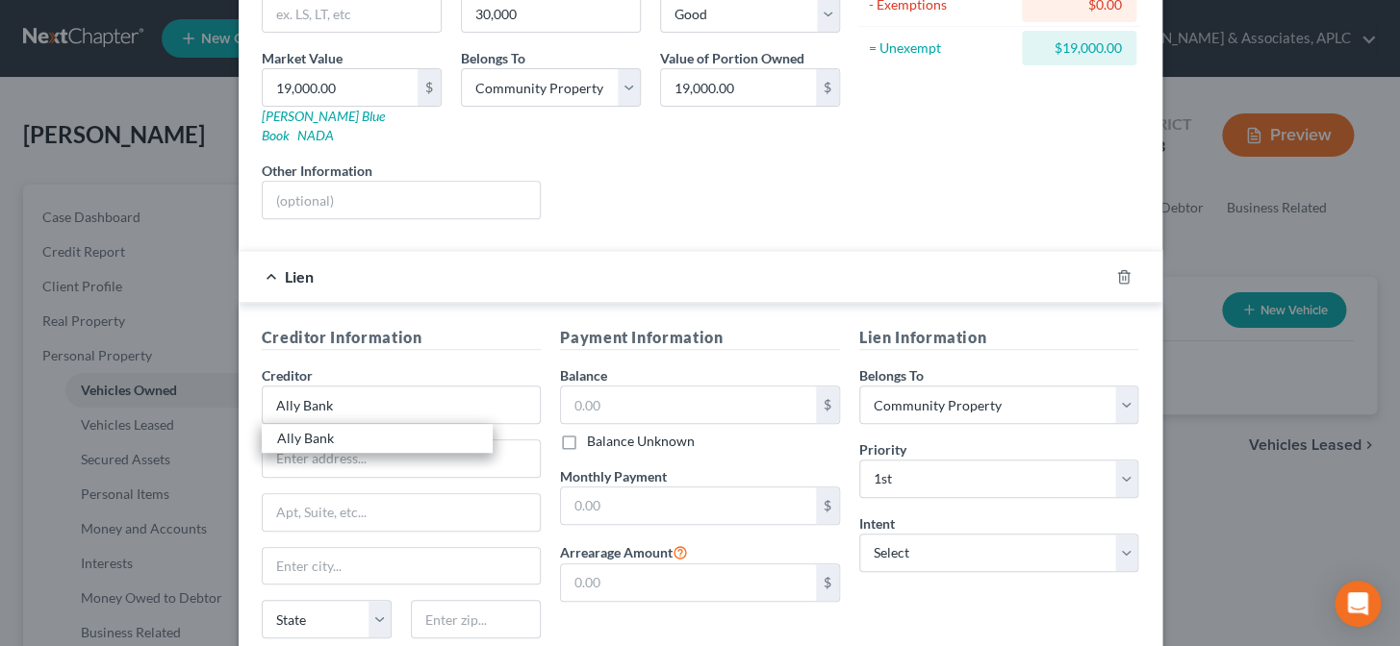
click at [403, 429] on div "Ally Bank" at bounding box center [377, 438] width 200 height 19
type input "P.O. Box 380902"
type input "Minneapolis"
select select "24"
type input "55438"
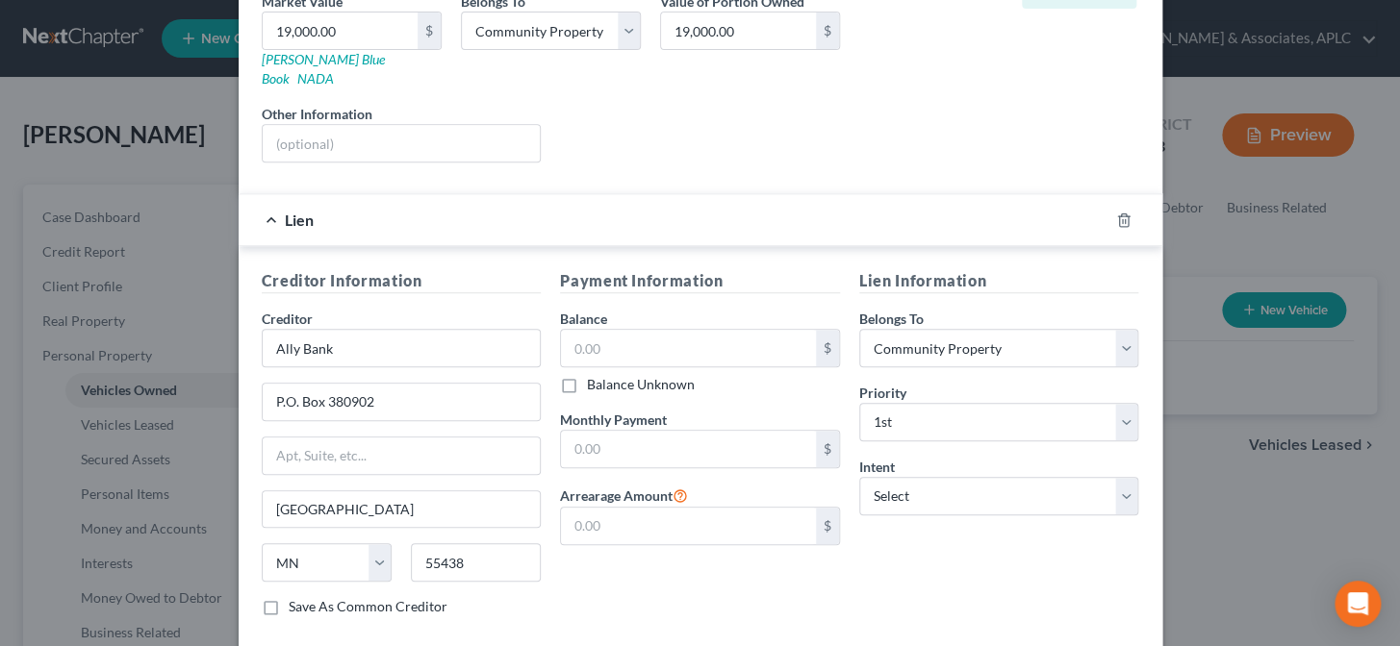
scroll to position [349, 0]
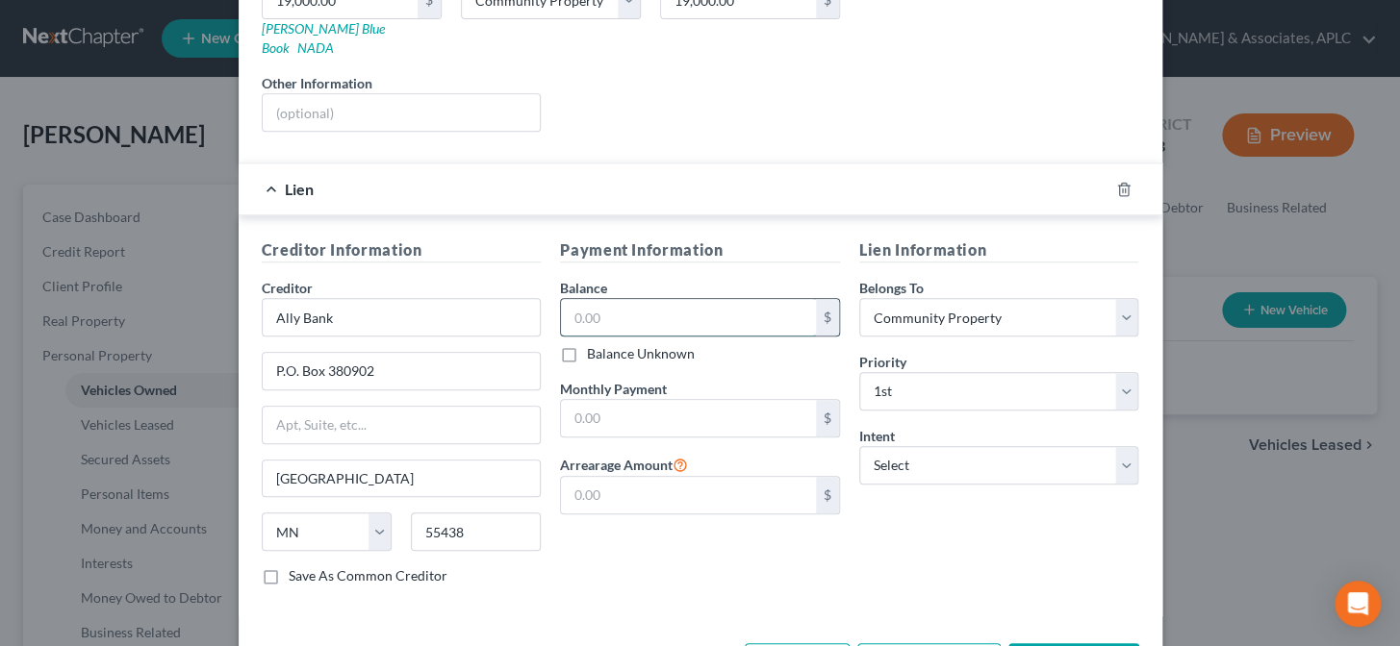
click at [616, 299] on input "text" at bounding box center [688, 317] width 255 height 37
type input "32,437.13"
type input "715.00"
type input "0.00"
drag, startPoint x: 585, startPoint y: 393, endPoint x: 594, endPoint y: 384, distance: 13.6
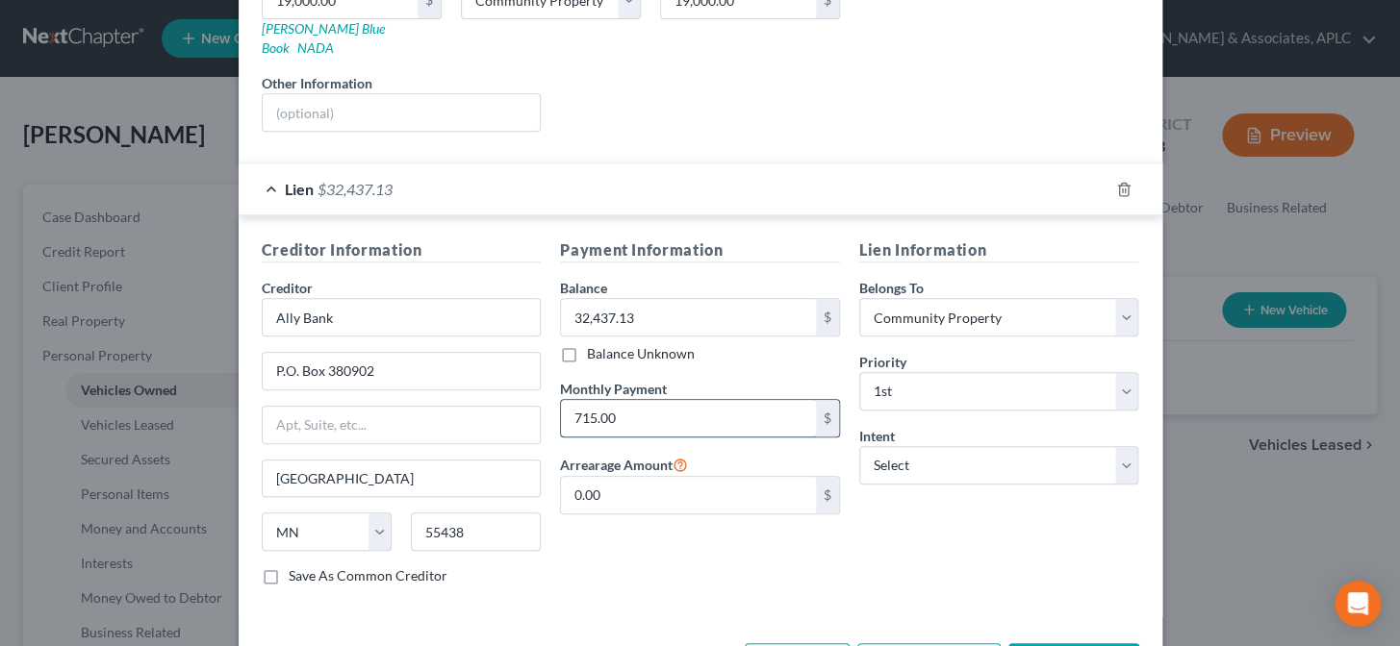
click at [585, 400] on input "715.00" at bounding box center [688, 418] width 255 height 37
type input "714.00"
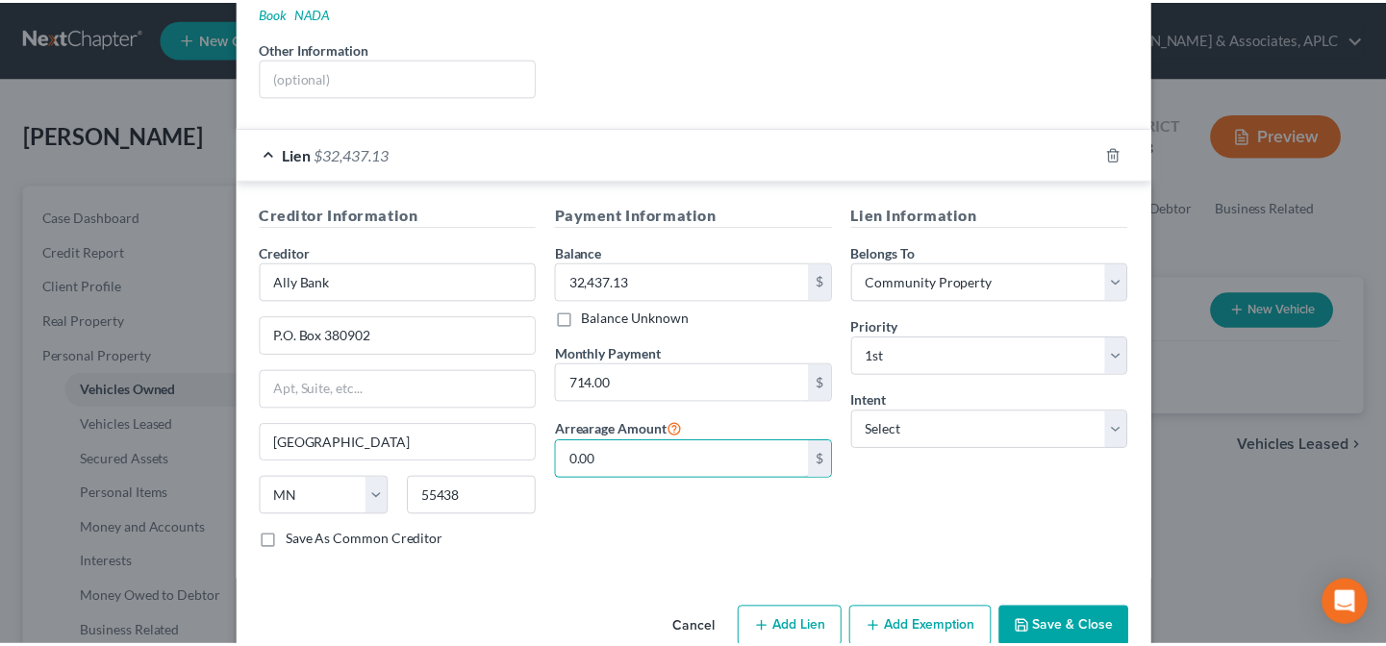
scroll to position [404, 0]
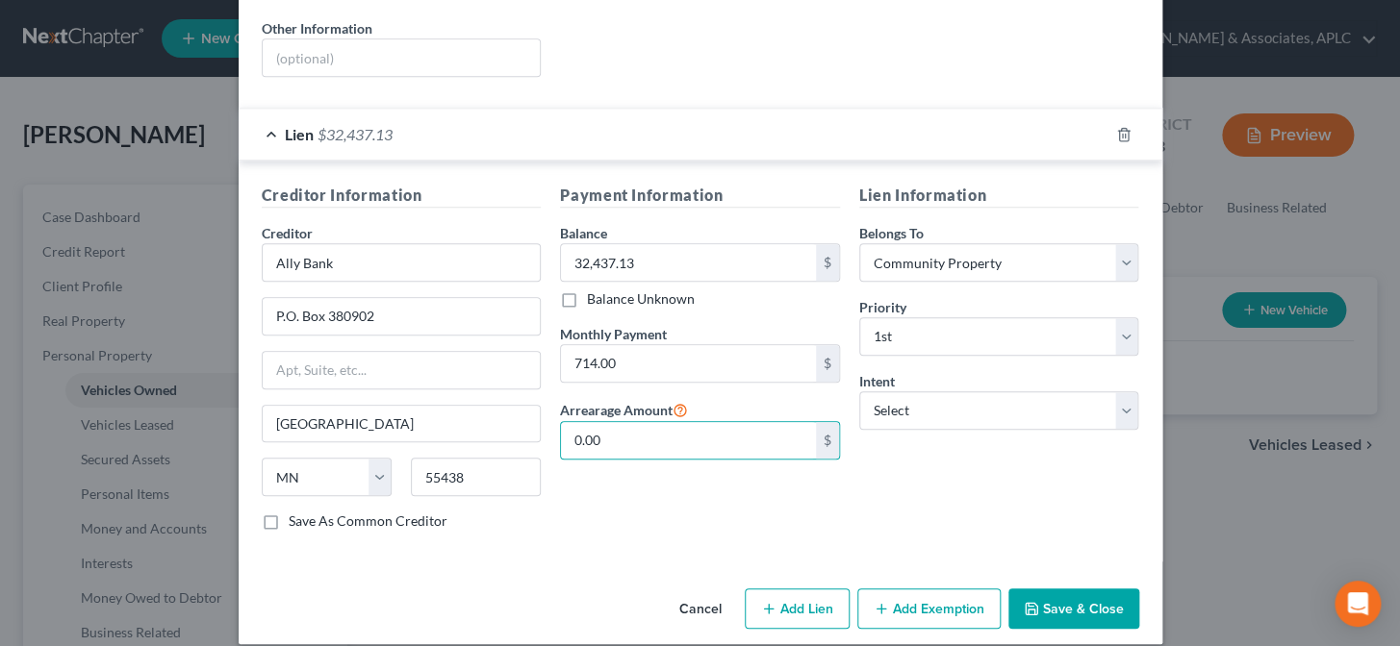
click at [1058, 589] on button "Save & Close" at bounding box center [1073, 609] width 131 height 40
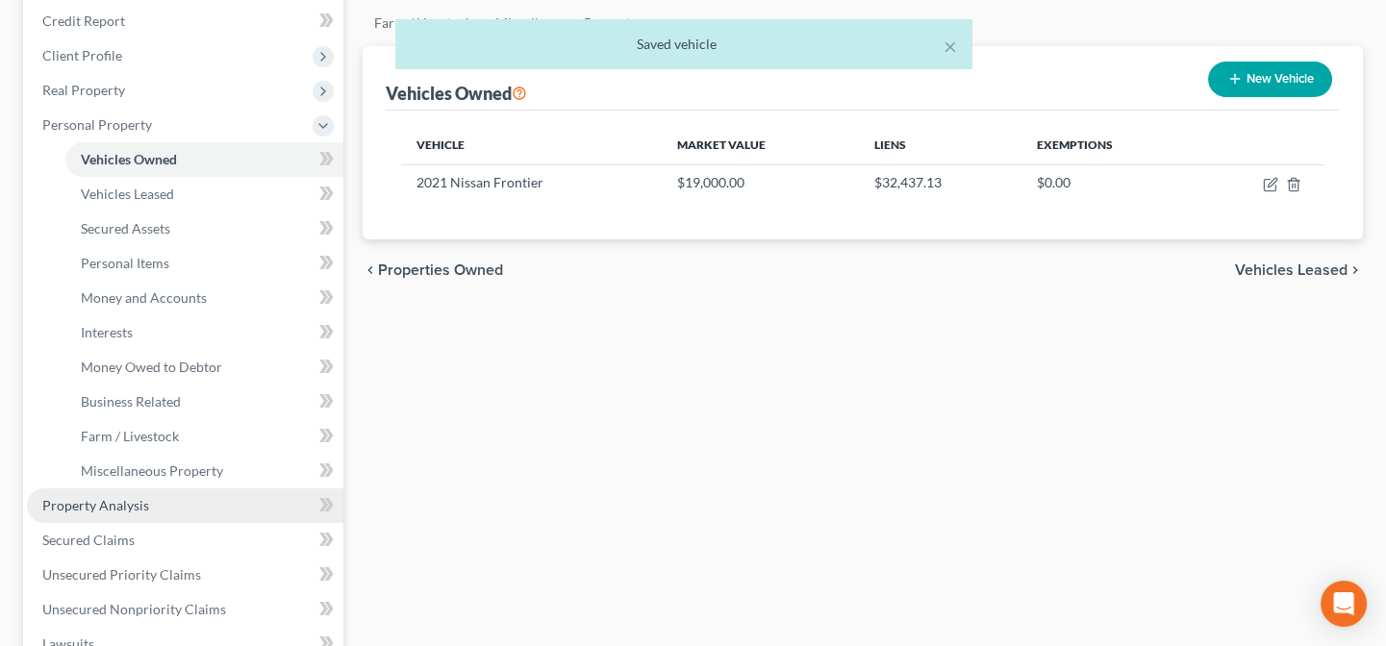
scroll to position [262, 0]
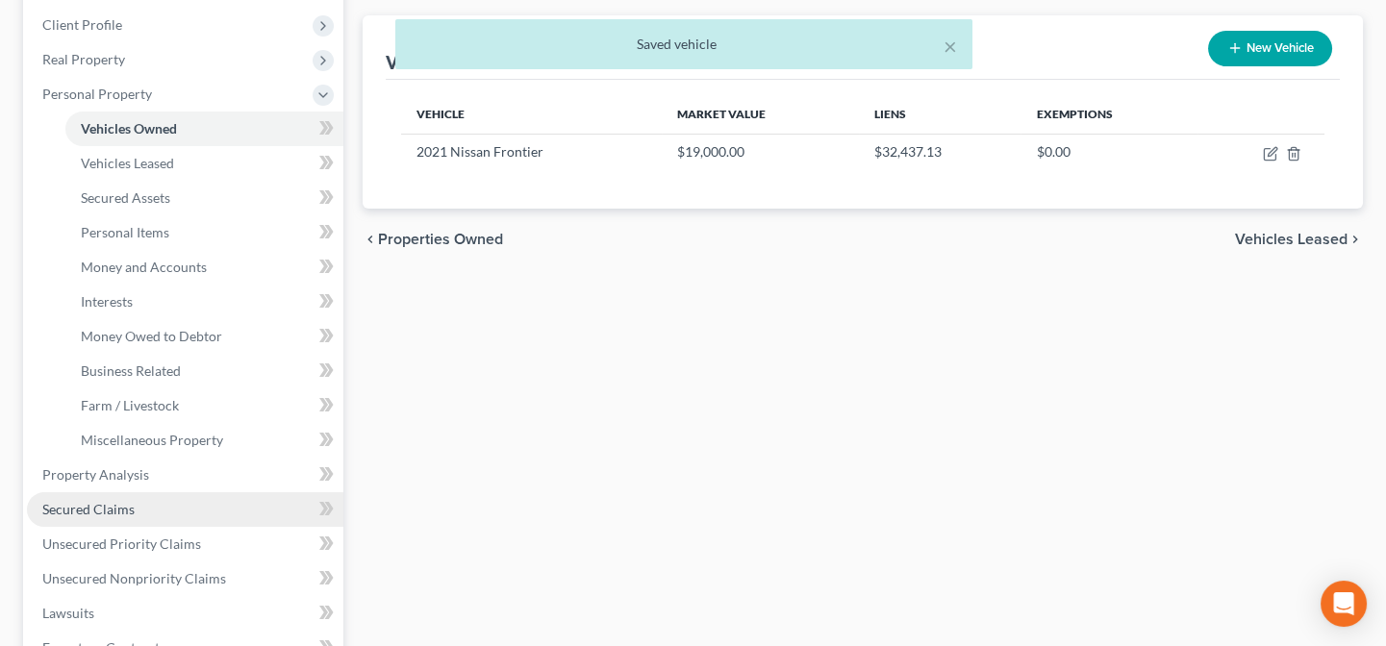
click at [121, 507] on span "Secured Claims" at bounding box center [88, 509] width 92 height 16
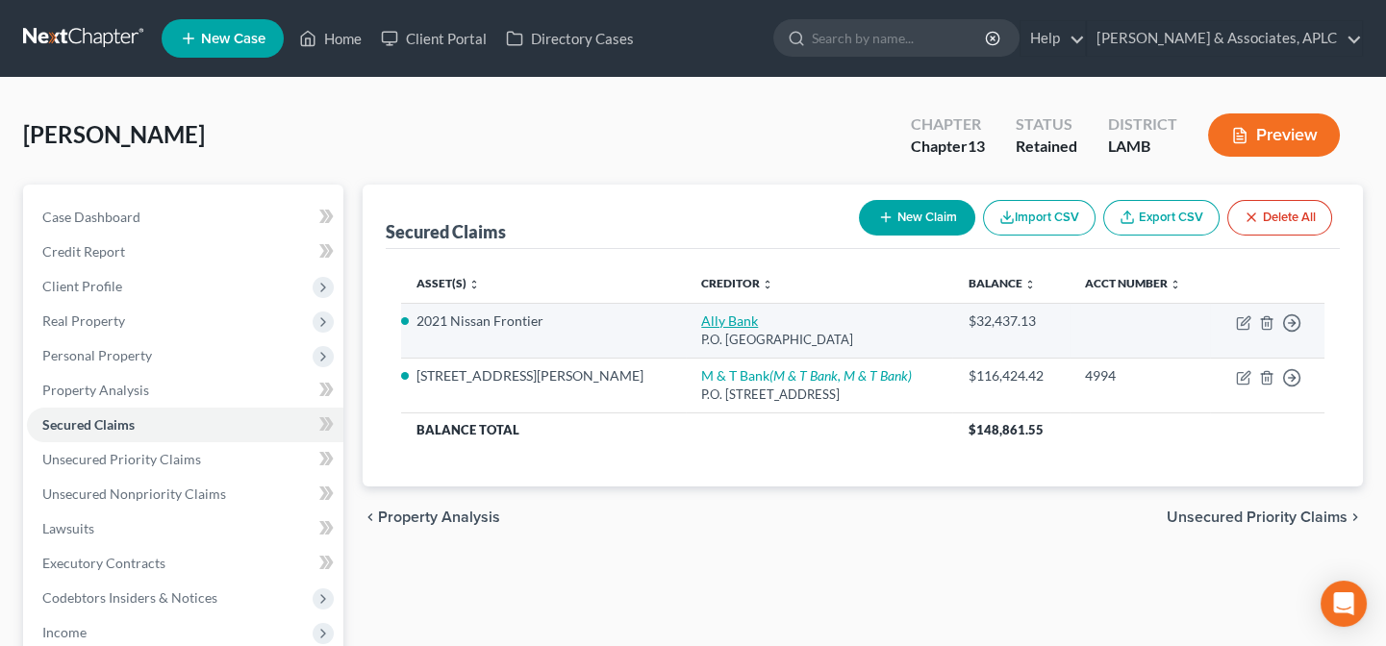
click at [701, 315] on link "Ally Bank" at bounding box center [729, 321] width 57 height 16
select select "24"
select select "3"
select select "4"
select select "0"
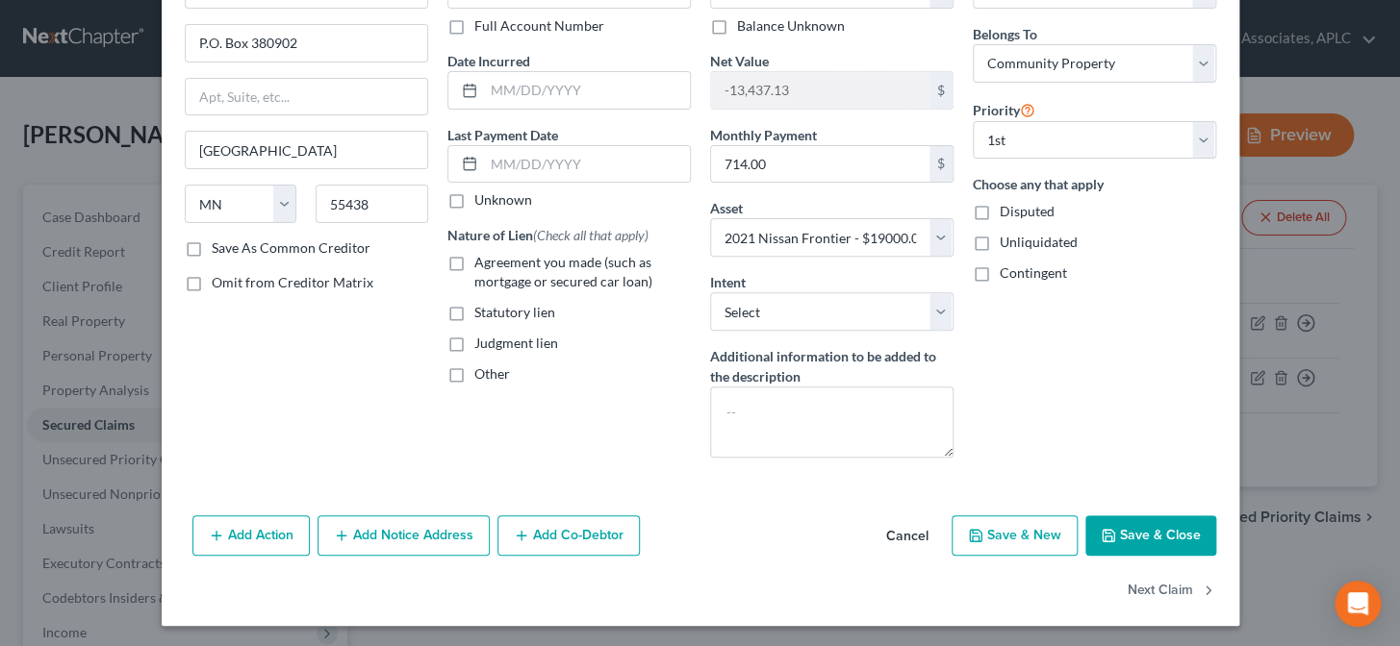
scroll to position [140, 0]
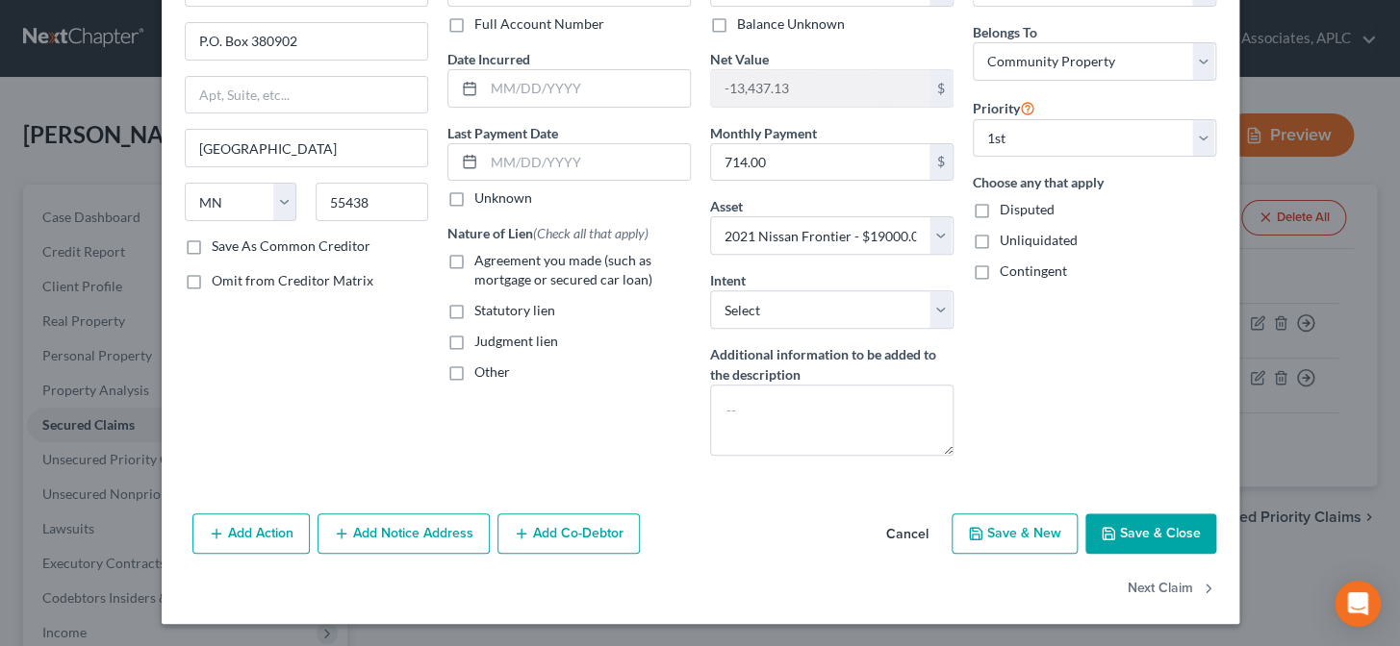
click at [392, 543] on button "Add Notice Address" at bounding box center [403, 534] width 172 height 40
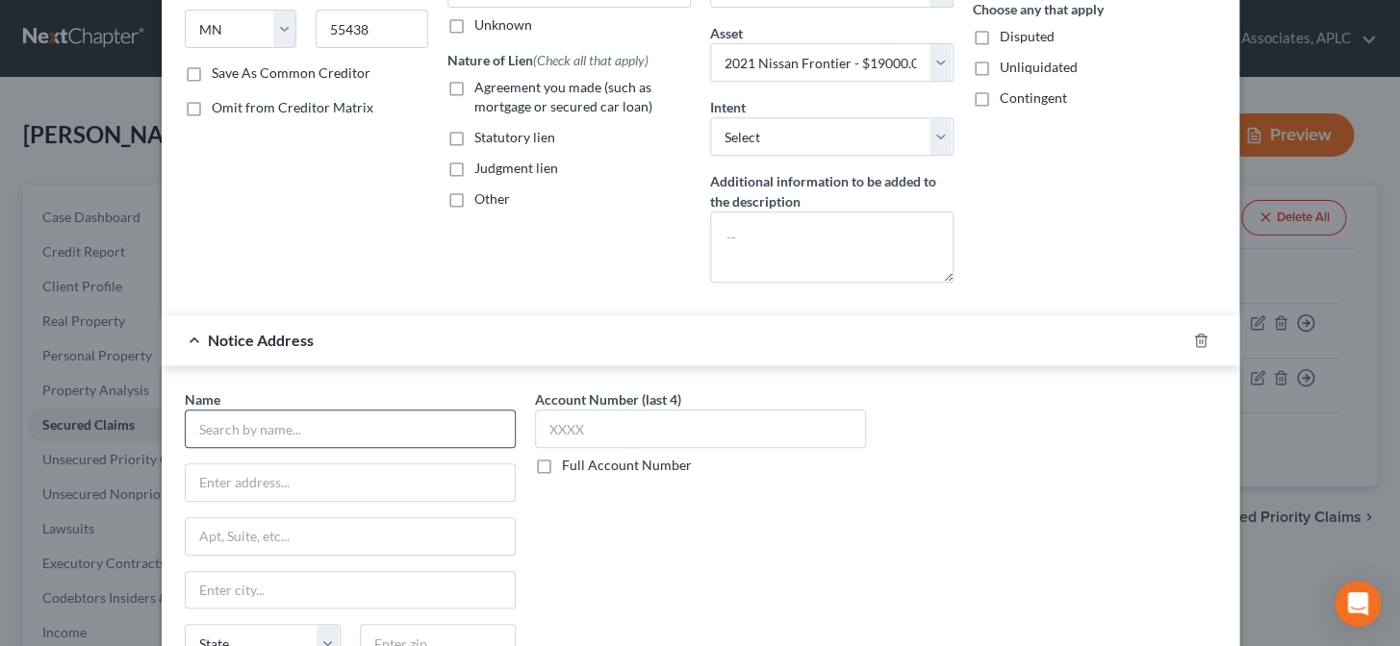
scroll to position [315, 0]
click at [373, 422] on input "text" at bounding box center [350, 427] width 331 height 38
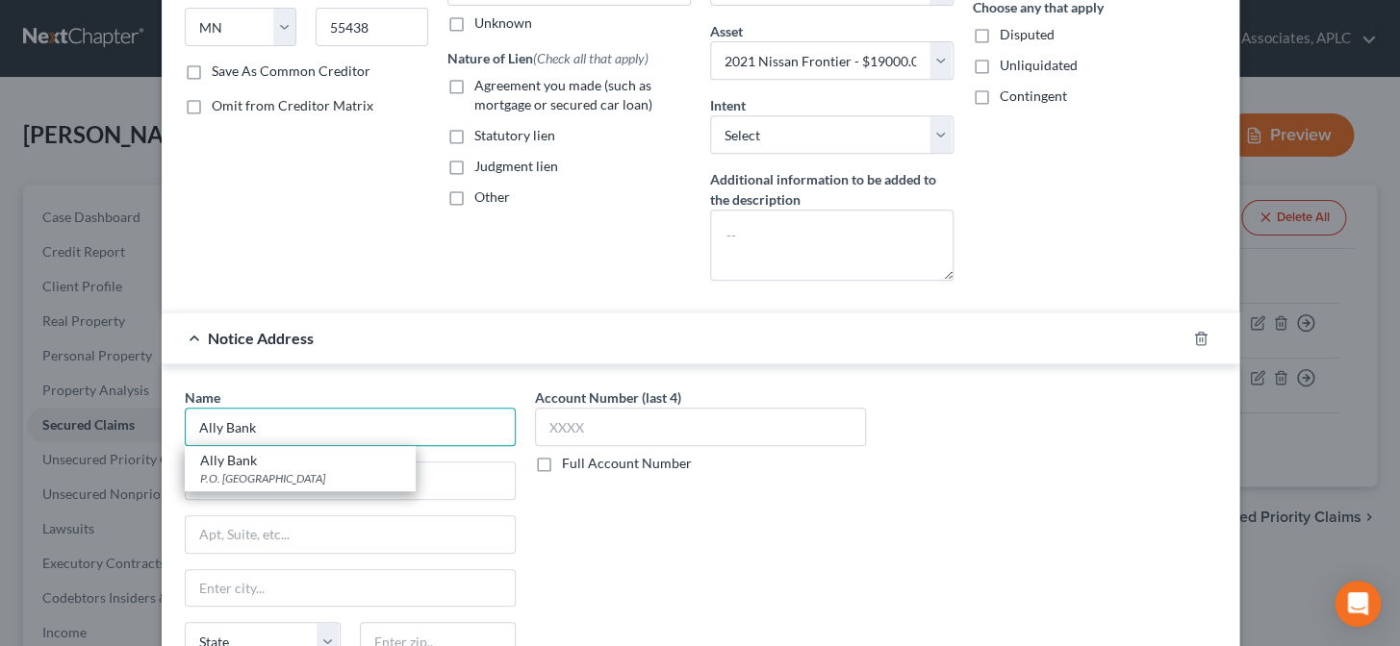
type input "Ally Bank"
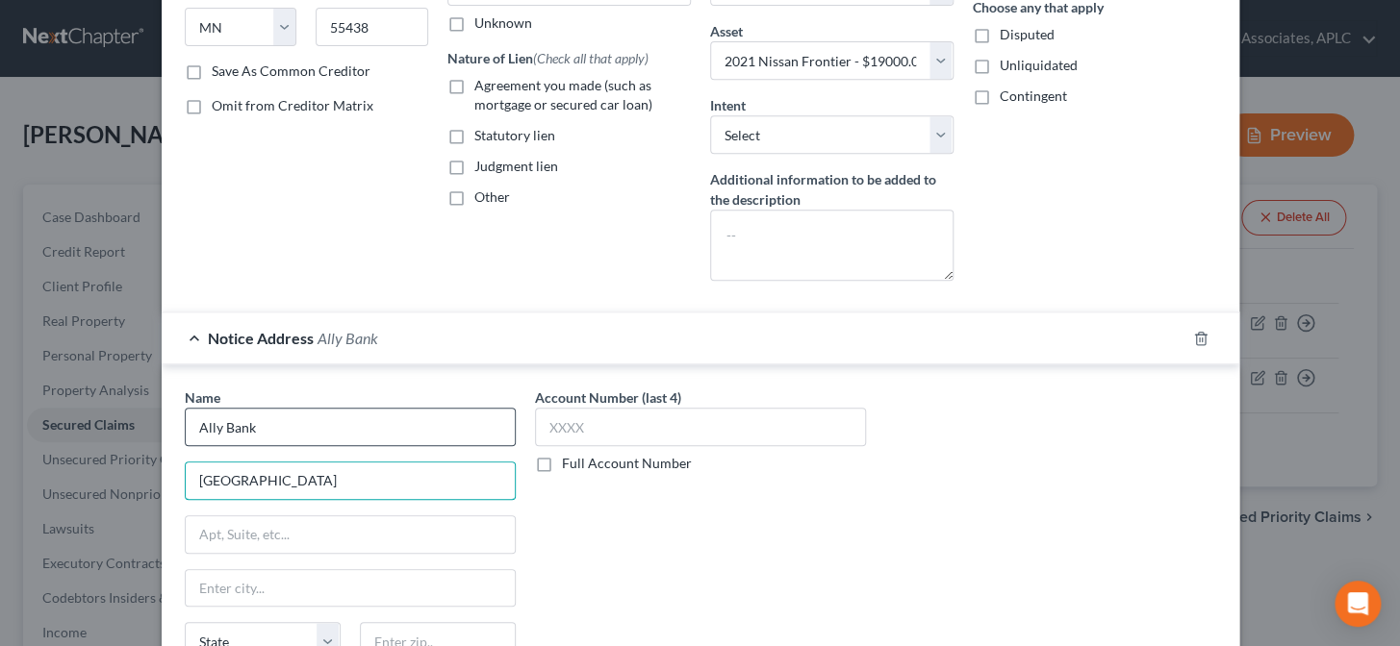
type input "Ally Detroit Center"
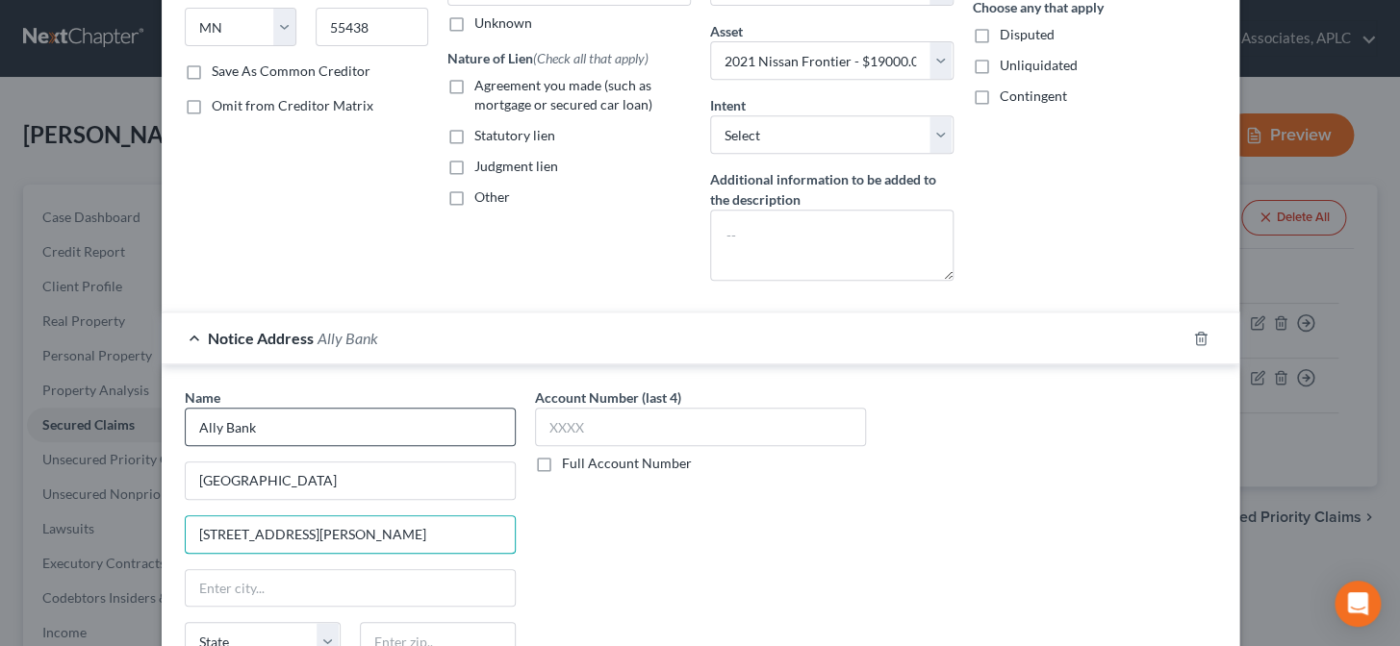
type input "500 Woodward Ave."
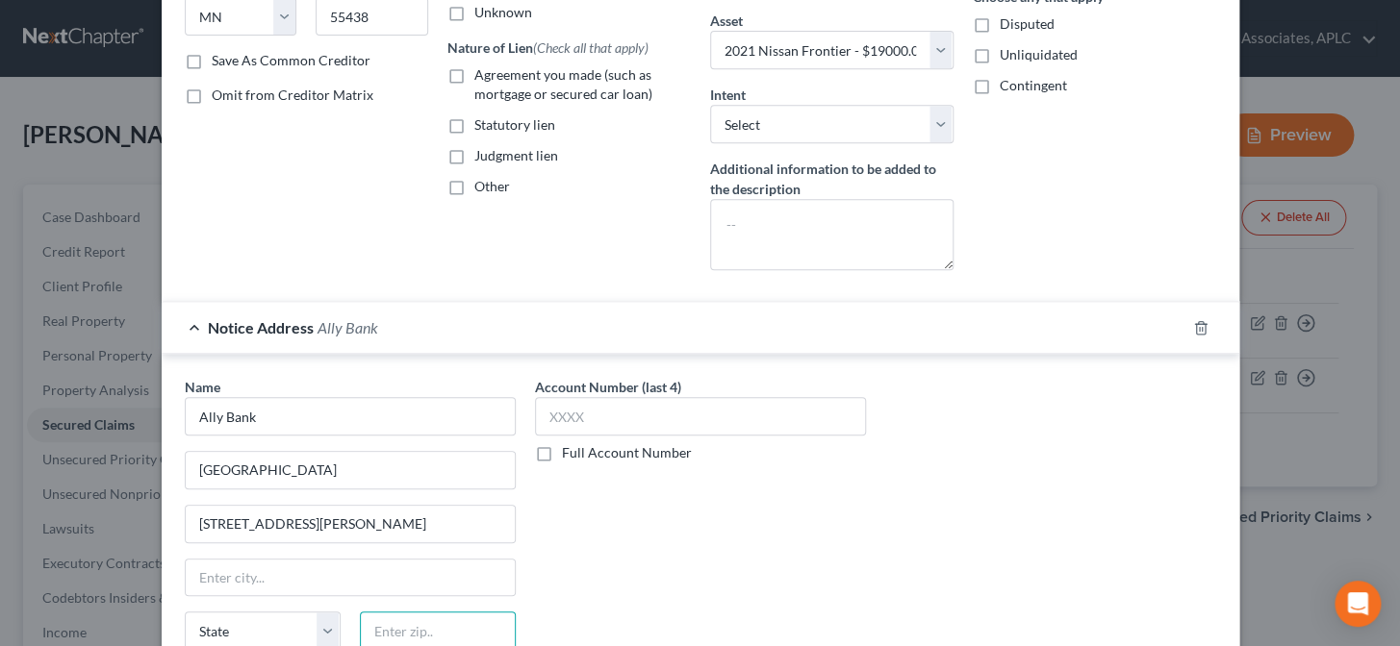
scroll to position [327, 0]
click at [1193, 326] on icon "button" at bounding box center [1200, 326] width 15 height 15
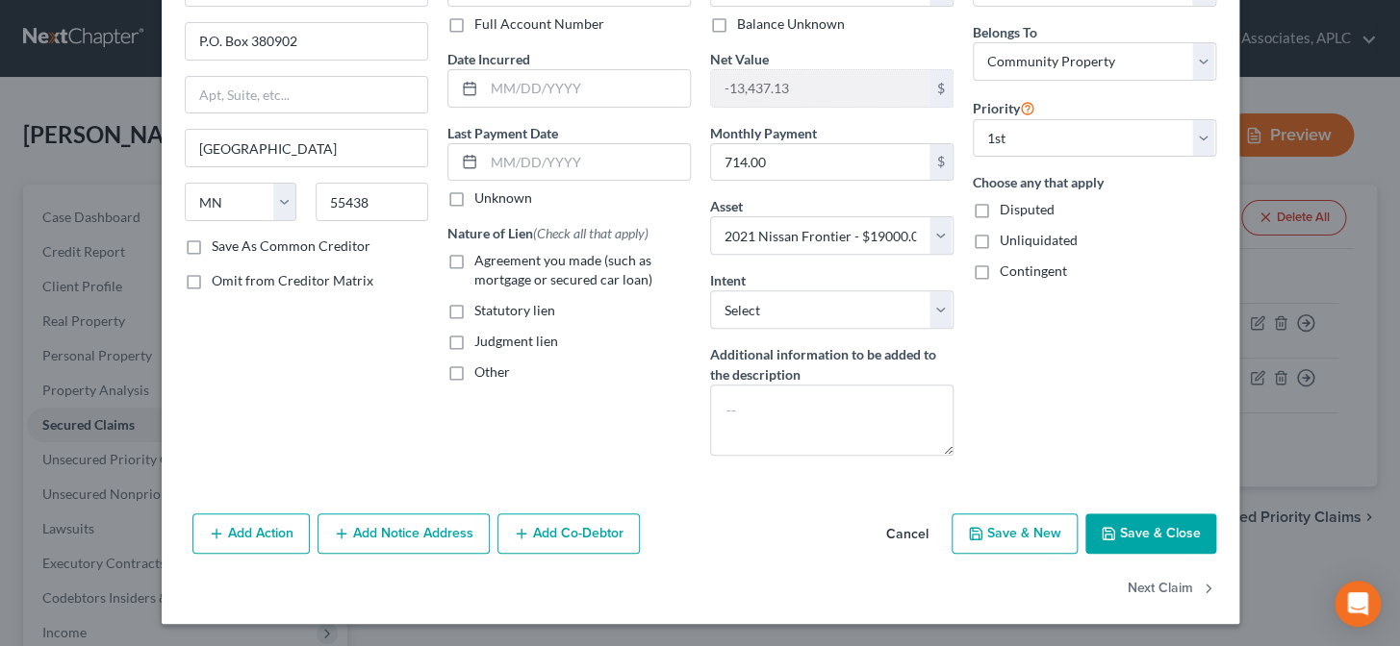
click at [502, 539] on button "Add Co-Debtor" at bounding box center [568, 534] width 142 height 40
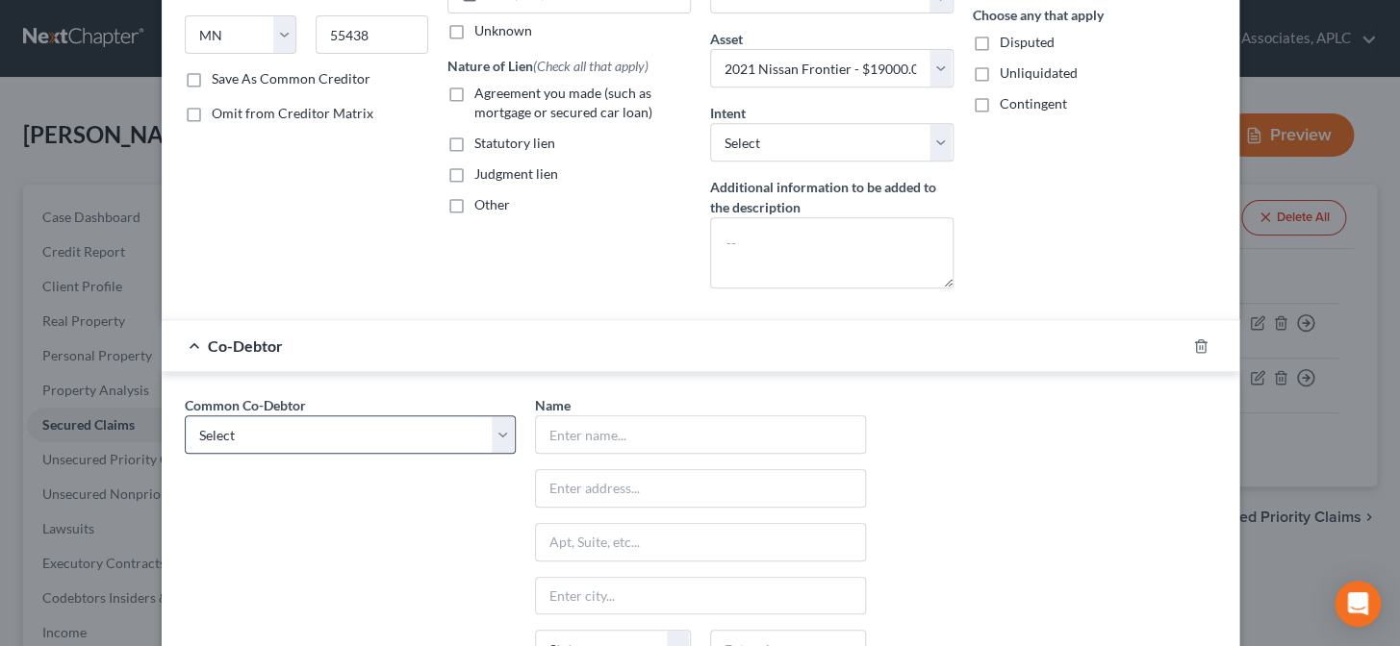
scroll to position [315, 0]
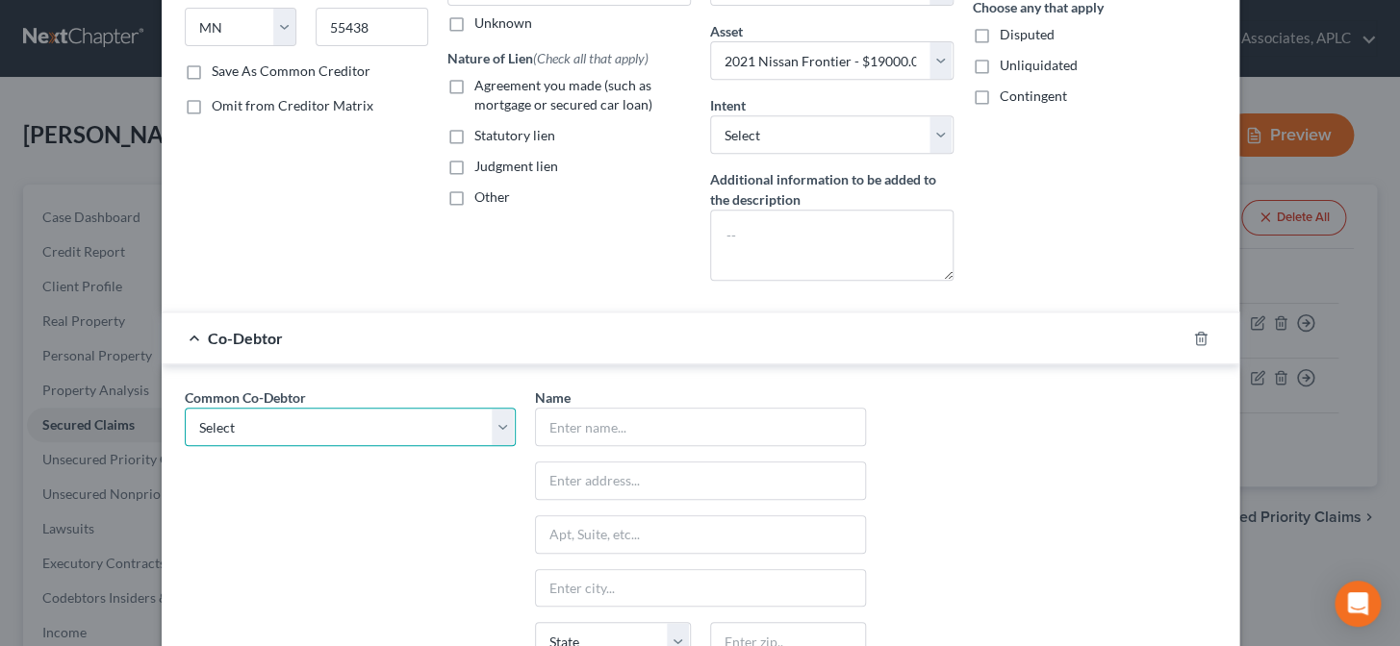
click at [316, 416] on select "Select Amanda Aucoin" at bounding box center [350, 427] width 331 height 38
select select "0"
click at [185, 408] on select "Select Amanda Aucoin" at bounding box center [350, 427] width 331 height 38
type input "Amanda Aucoin"
type input "13024 Raymond Drive"
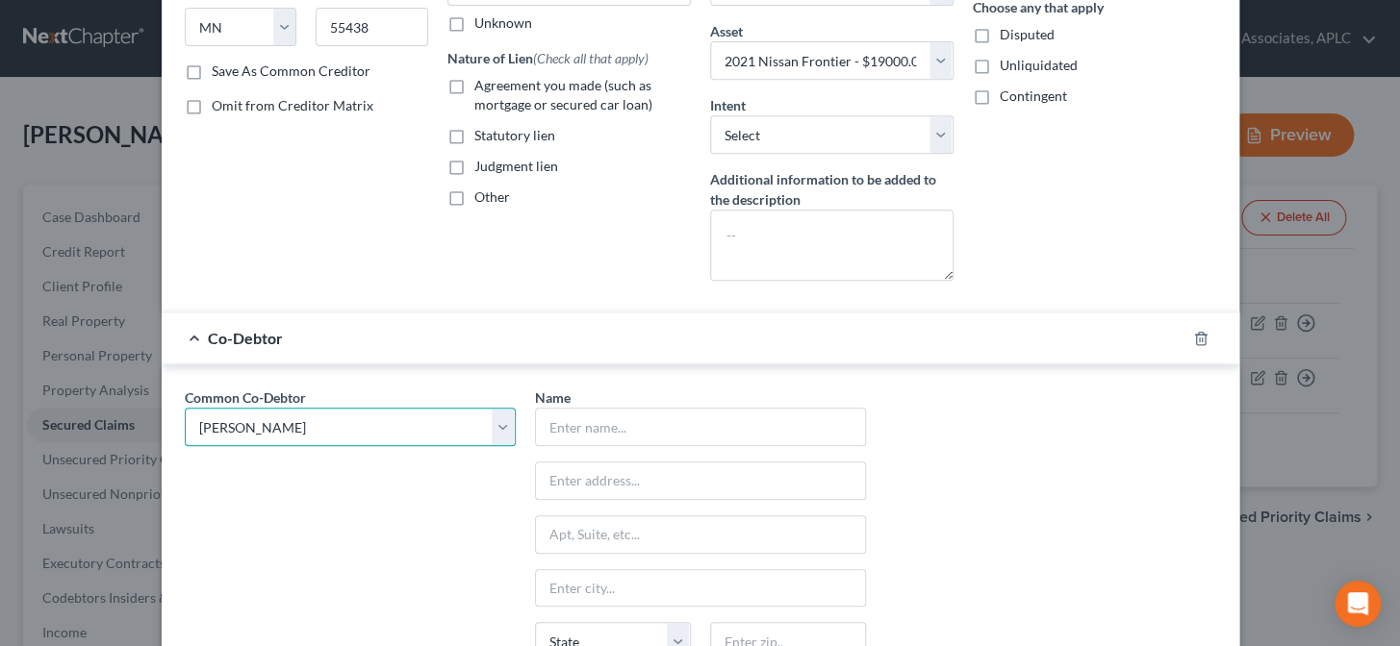
type input "Gonzales"
select select "19"
type input "70737"
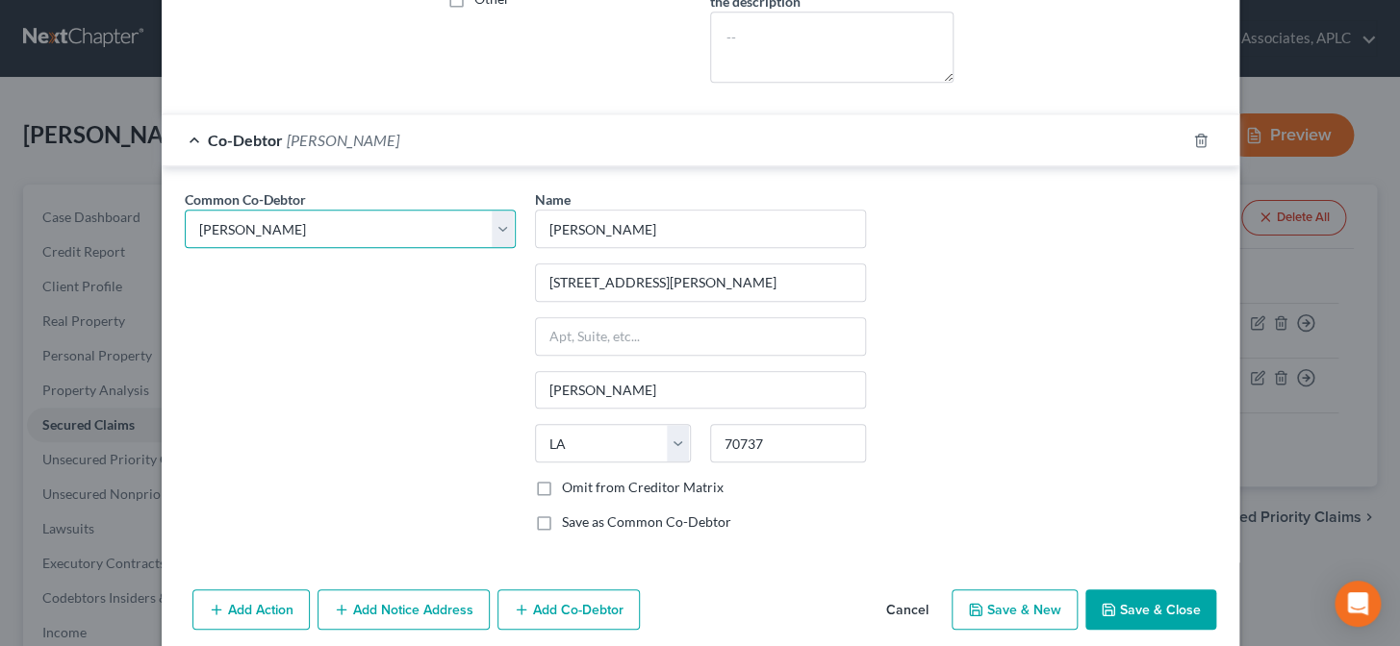
scroll to position [588, 0]
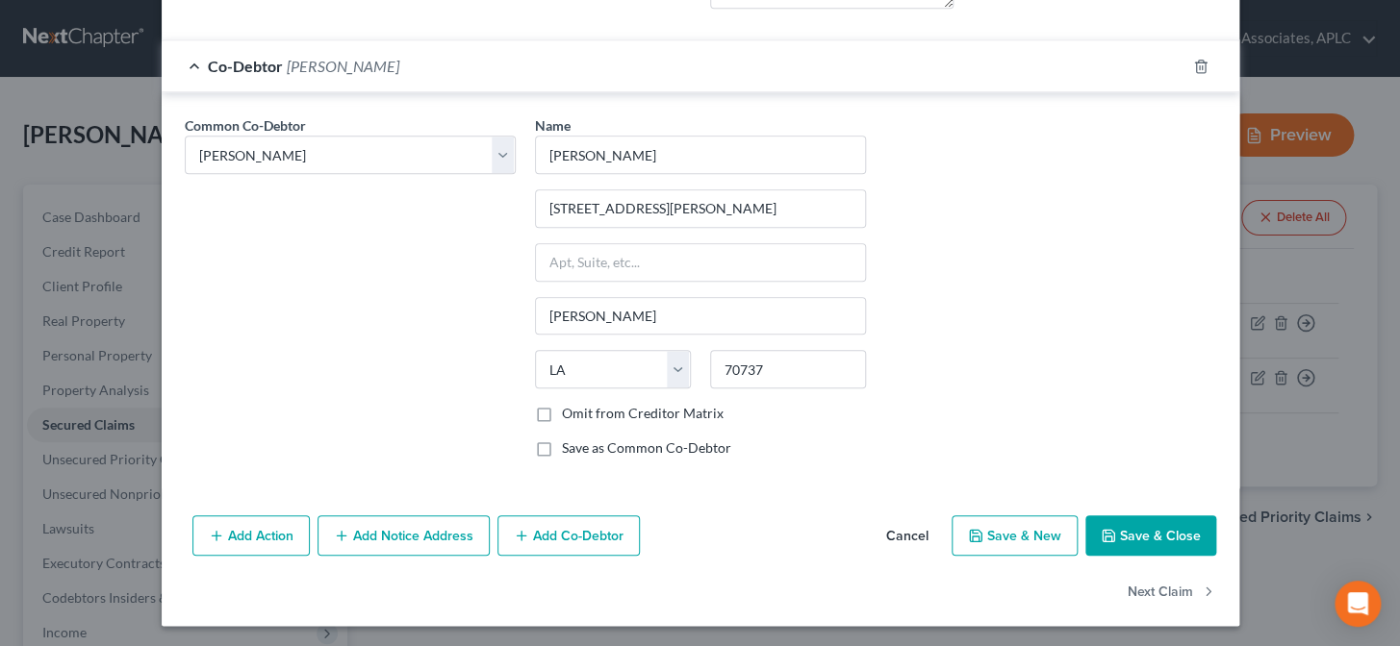
click at [1147, 530] on button "Save & Close" at bounding box center [1150, 536] width 131 height 40
select select
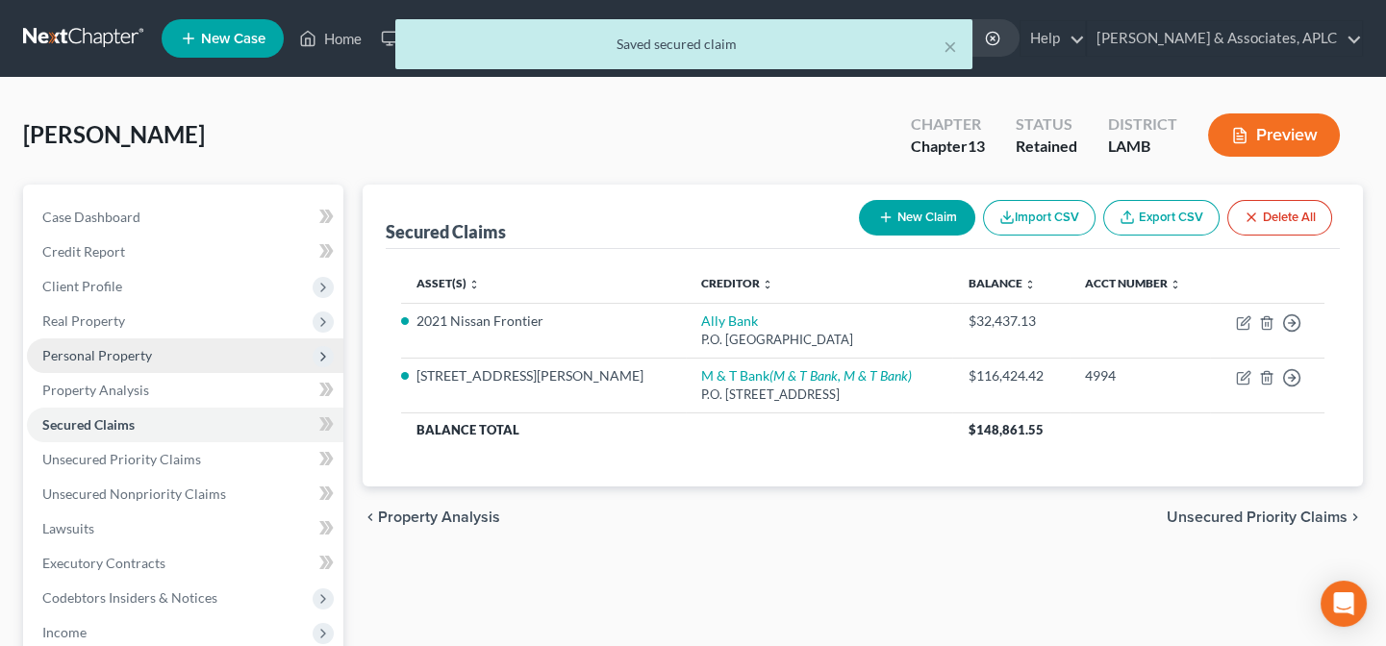
click at [83, 347] on span "Personal Property" at bounding box center [97, 355] width 110 height 16
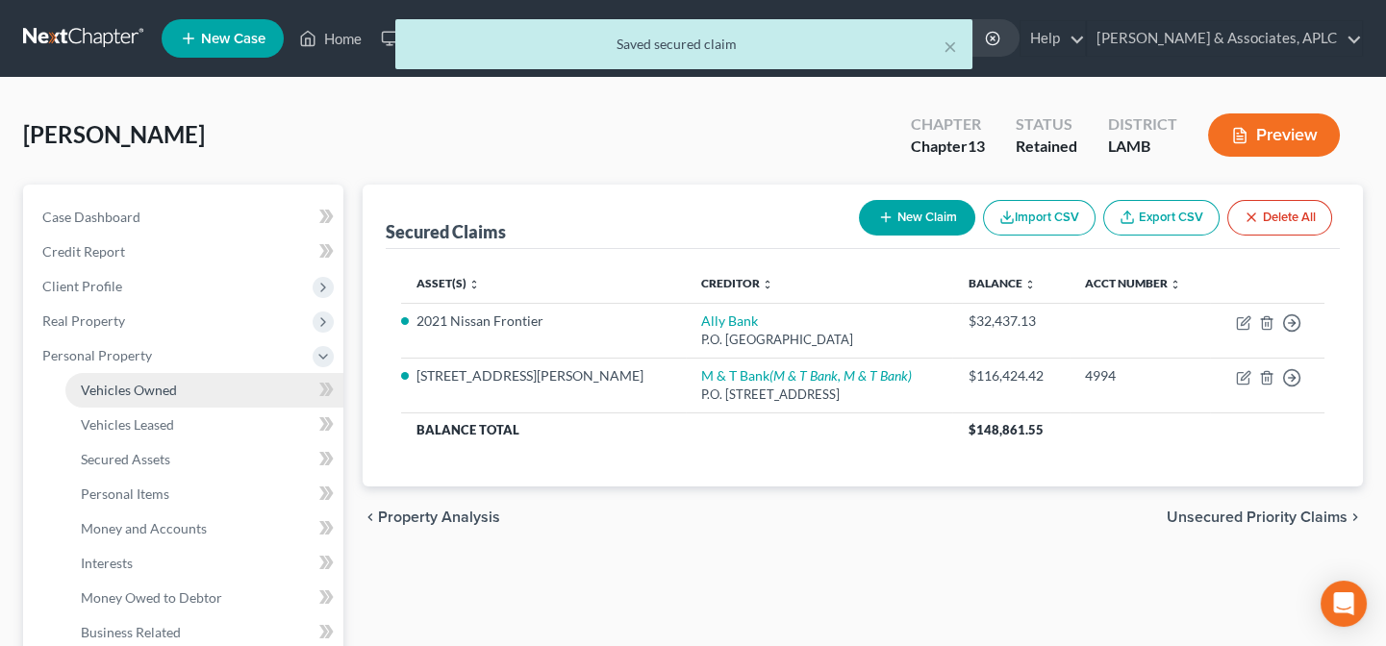
click at [96, 403] on link "Vehicles Owned" at bounding box center [204, 390] width 278 height 35
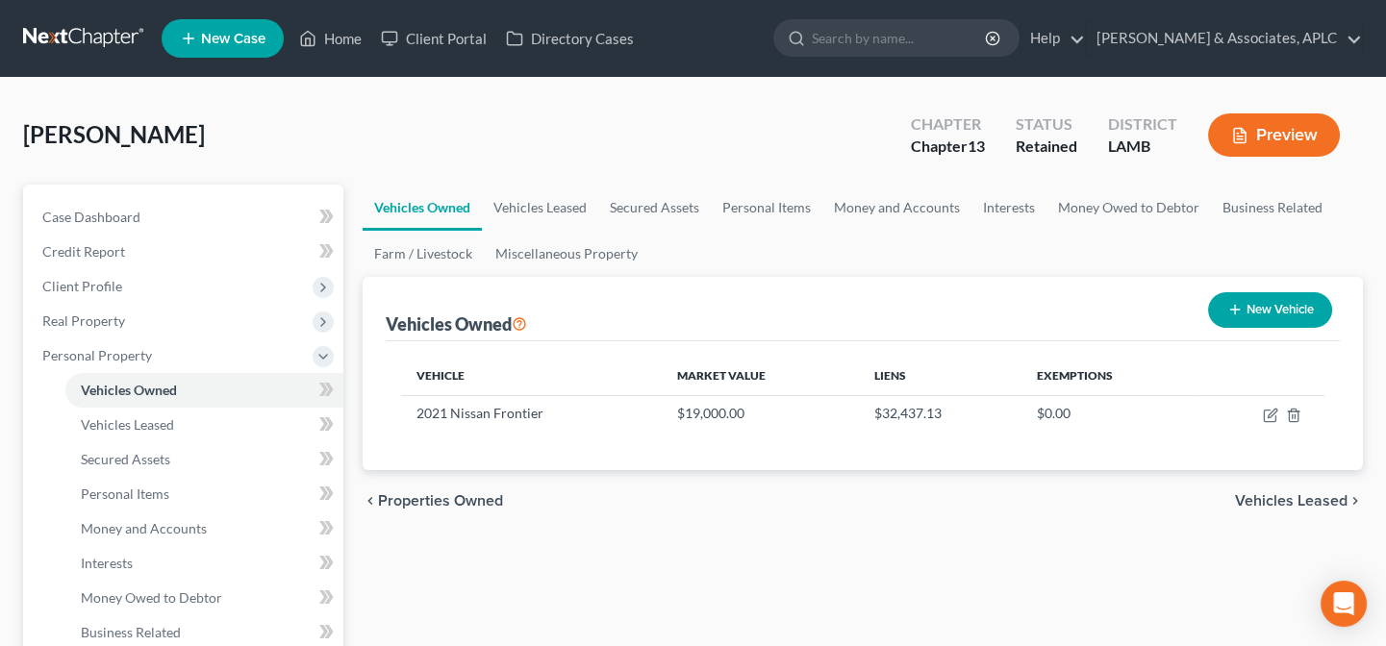
click at [1308, 308] on button "New Vehicle" at bounding box center [1270, 310] width 124 height 36
select select "0"
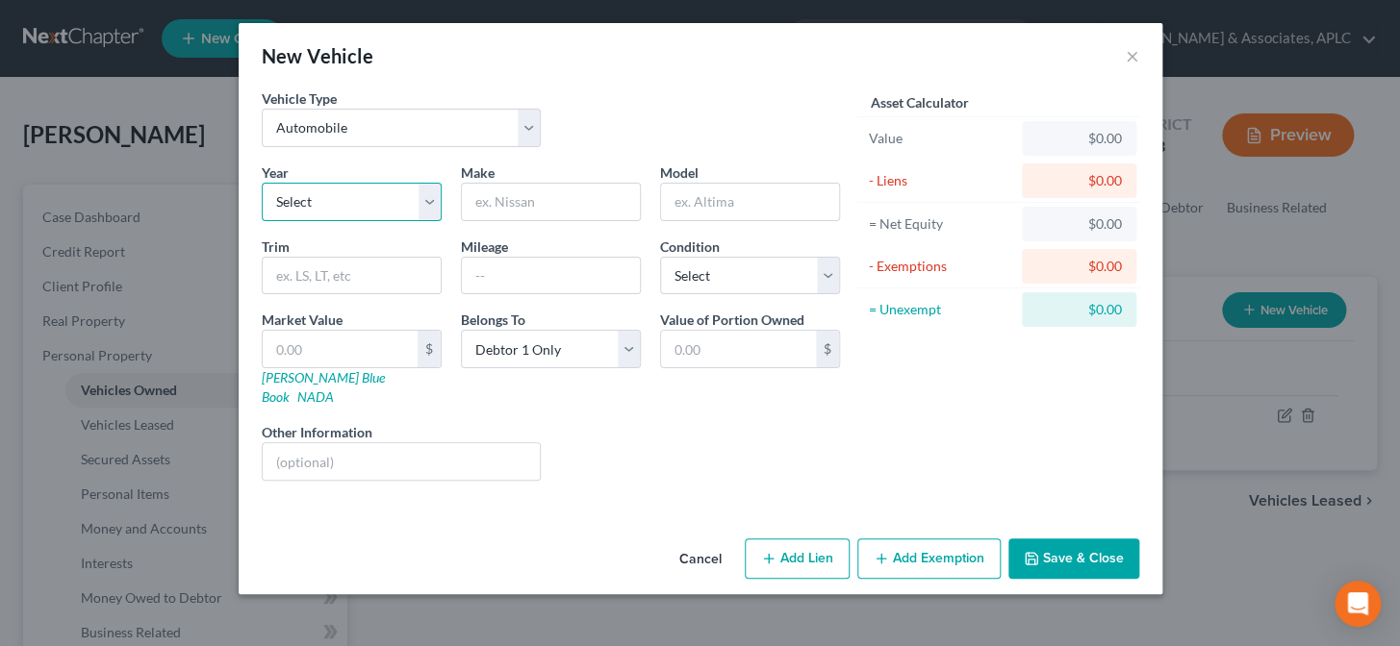
click at [345, 195] on select "Select 2026 2025 2024 2023 2022 2021 2020 2019 2018 2017 2016 2015 2014 2013 20…" at bounding box center [352, 202] width 180 height 38
select select "3"
click at [262, 183] on select "Select 2026 2025 2024 2023 2022 2021 2020 2019 2018 2017 2016 2015 2014 2013 20…" at bounding box center [352, 202] width 180 height 38
click at [483, 214] on input "text" at bounding box center [551, 202] width 178 height 37
type input "Hyundai"
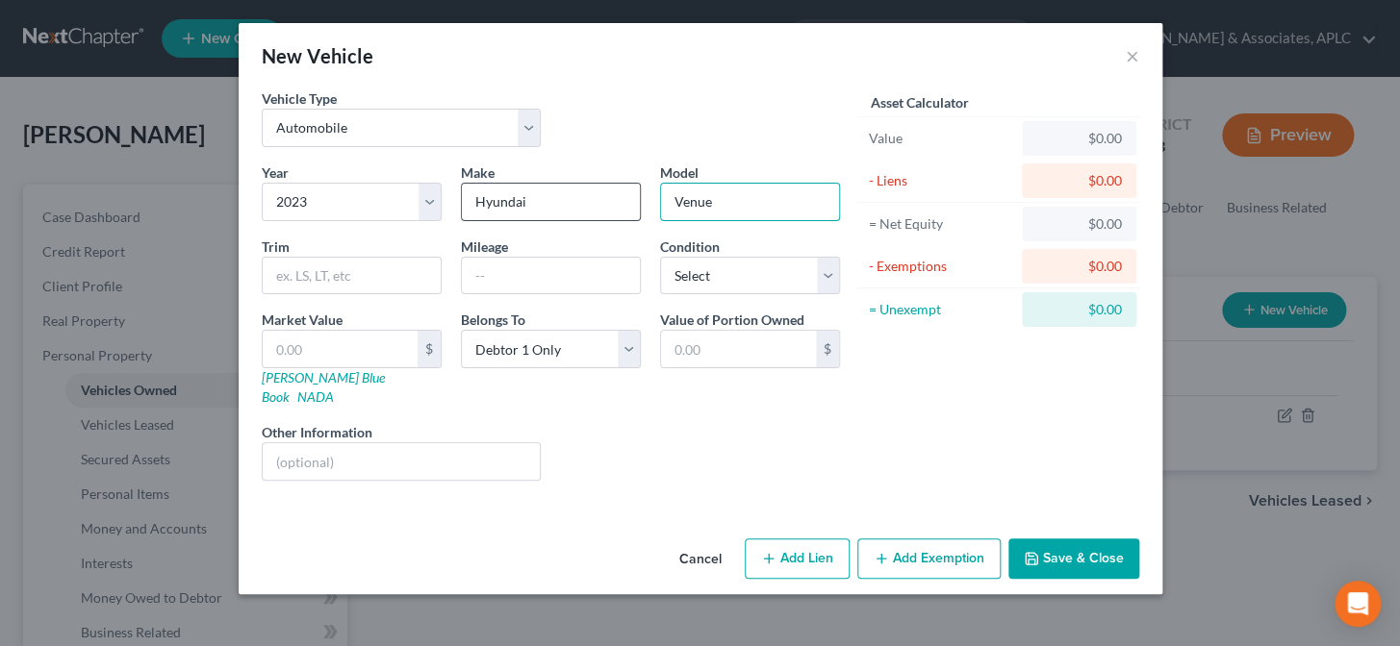
type input "Venue"
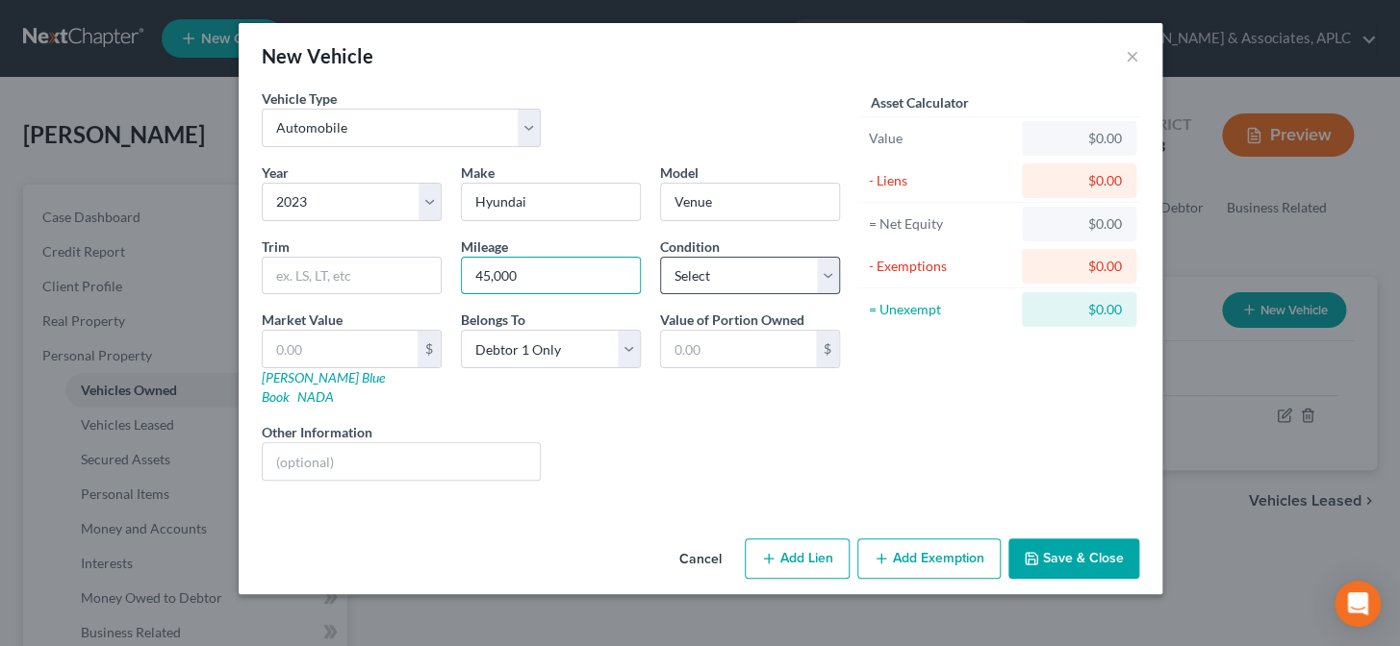
type input "45,000"
click at [697, 280] on select "Select Excellent Very Good Good Fair Poor" at bounding box center [750, 276] width 180 height 38
select select "1"
click at [660, 257] on select "Select Excellent Very Good Good Fair Poor" at bounding box center [750, 276] width 180 height 38
click at [334, 389] on link "NADA" at bounding box center [315, 397] width 37 height 16
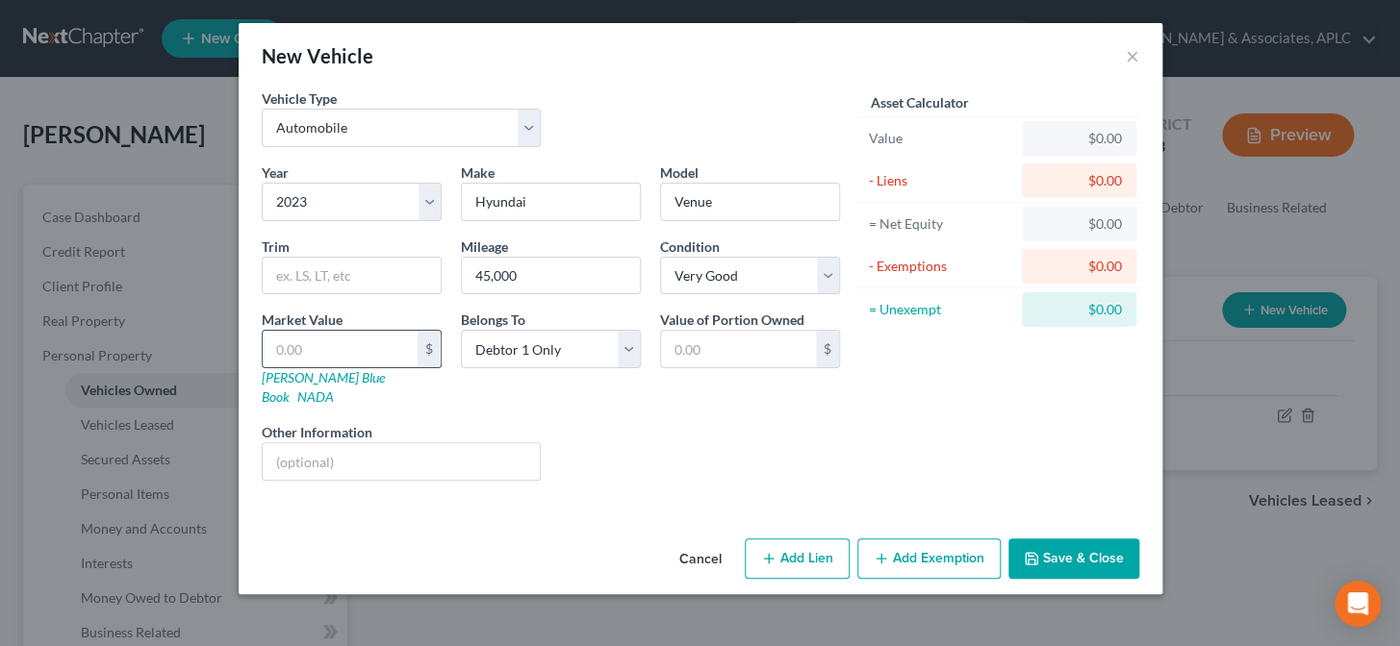
click at [309, 358] on input "text" at bounding box center [340, 349] width 155 height 37
type input "1"
type input "1.00"
type input "12"
type input "12.00"
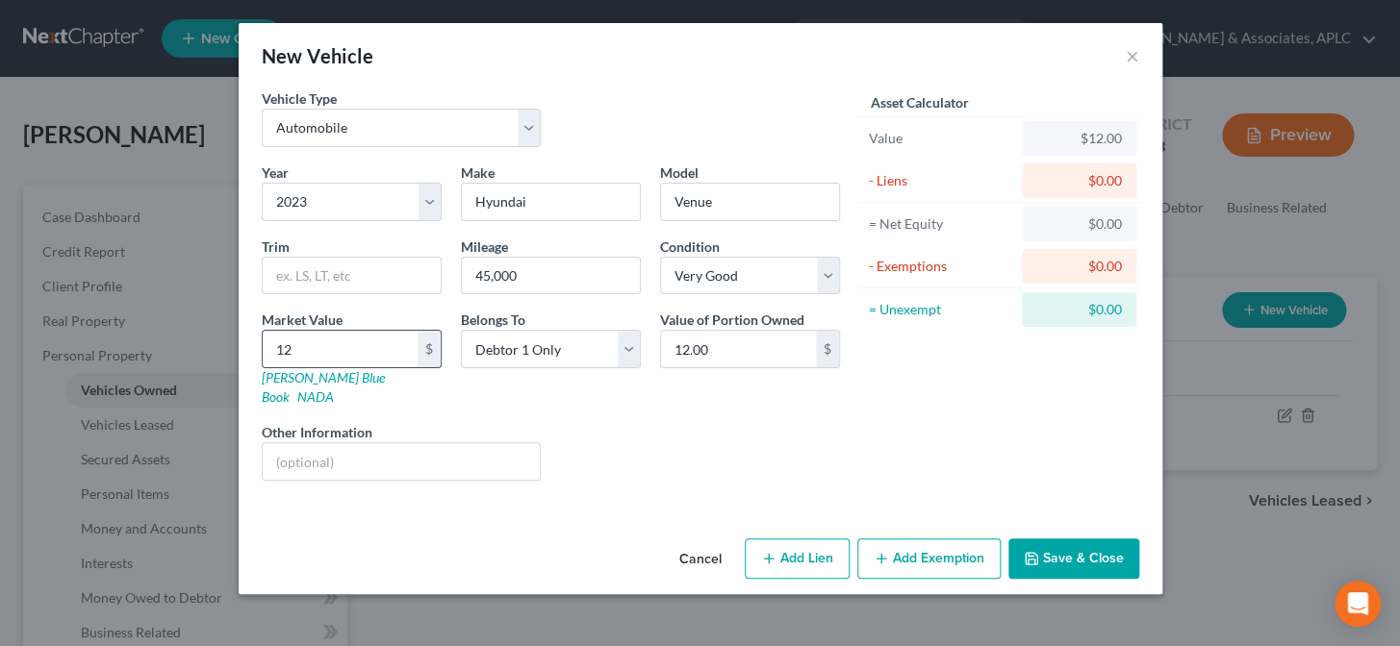
type input "120"
type input "120.00"
type input "1200"
type input "1,200.00"
type input "1,2000"
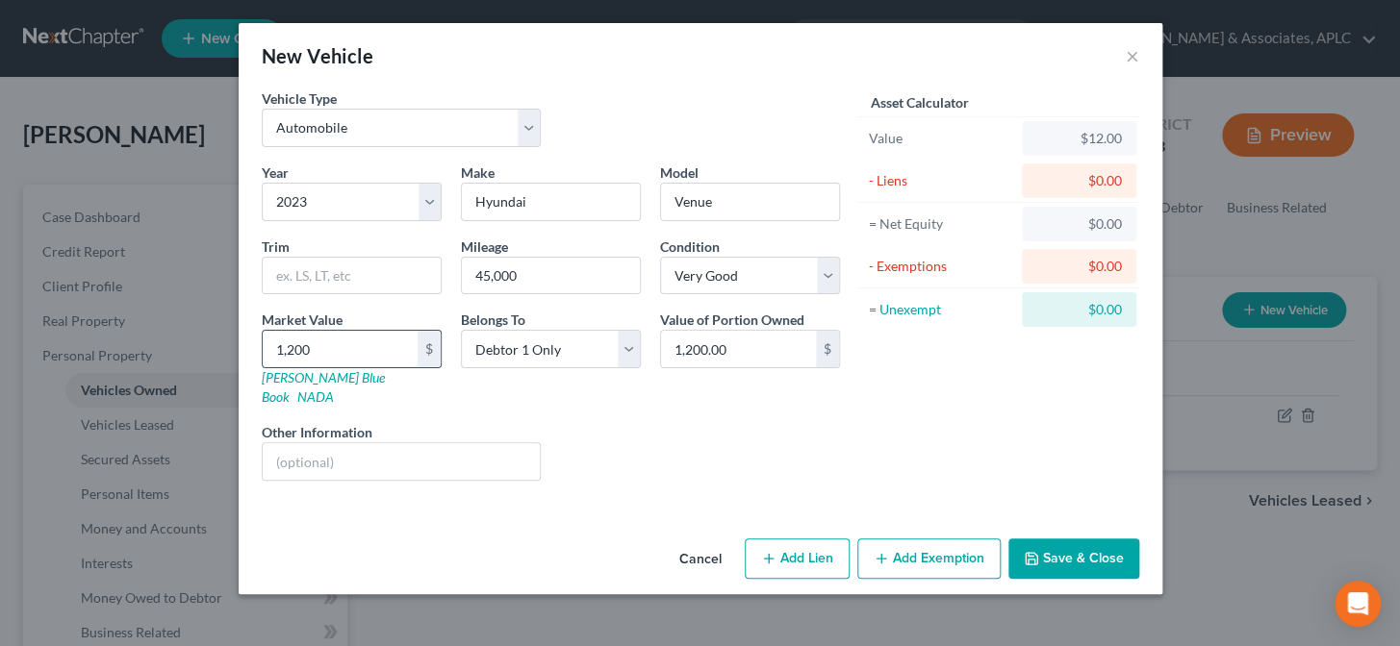
type input "12,000.00"
click at [492, 352] on select "Select Debtor 1 Only Debtor 2 Only Debtor 1 And Debtor 2 Only At Least One Of T…" at bounding box center [551, 349] width 180 height 38
select select "4"
click at [461, 330] on select "Select Debtor 1 Only Debtor 2 Only Debtor 1 And Debtor 2 Only At Least One Of T…" at bounding box center [551, 349] width 180 height 38
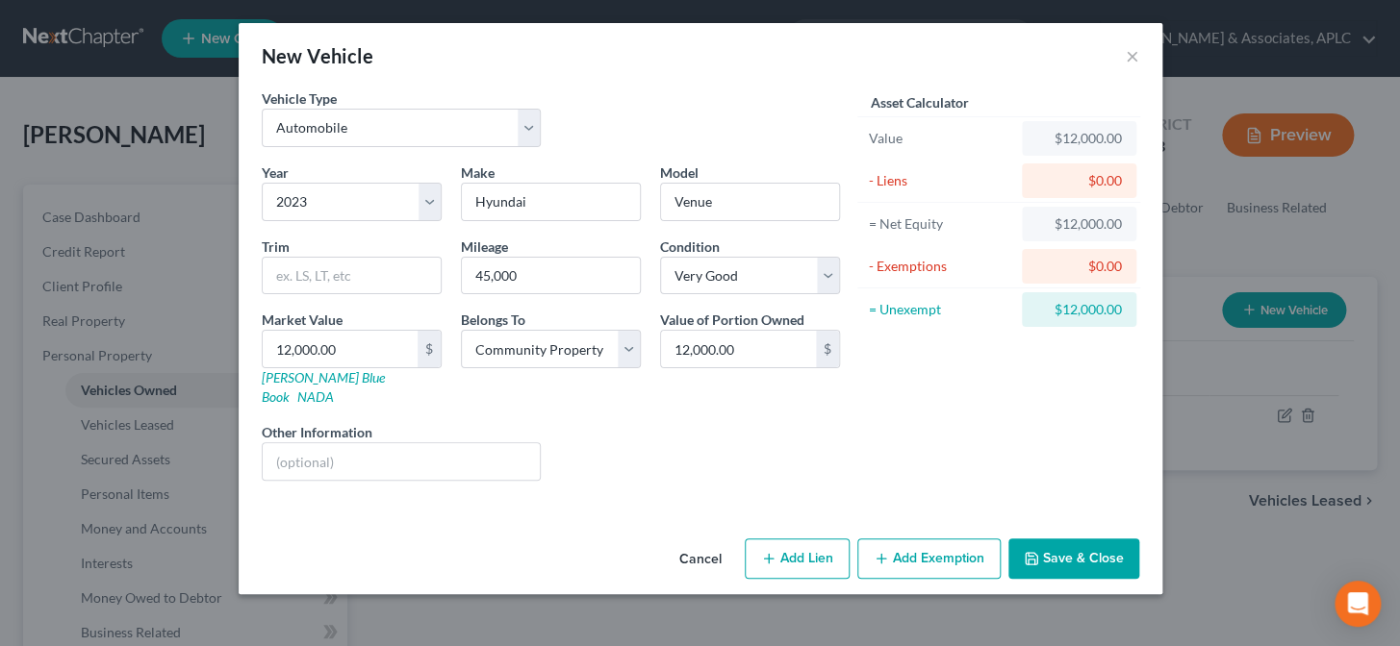
click at [799, 546] on button "Add Lien" at bounding box center [796, 559] width 105 height 40
select select "4"
select select "0"
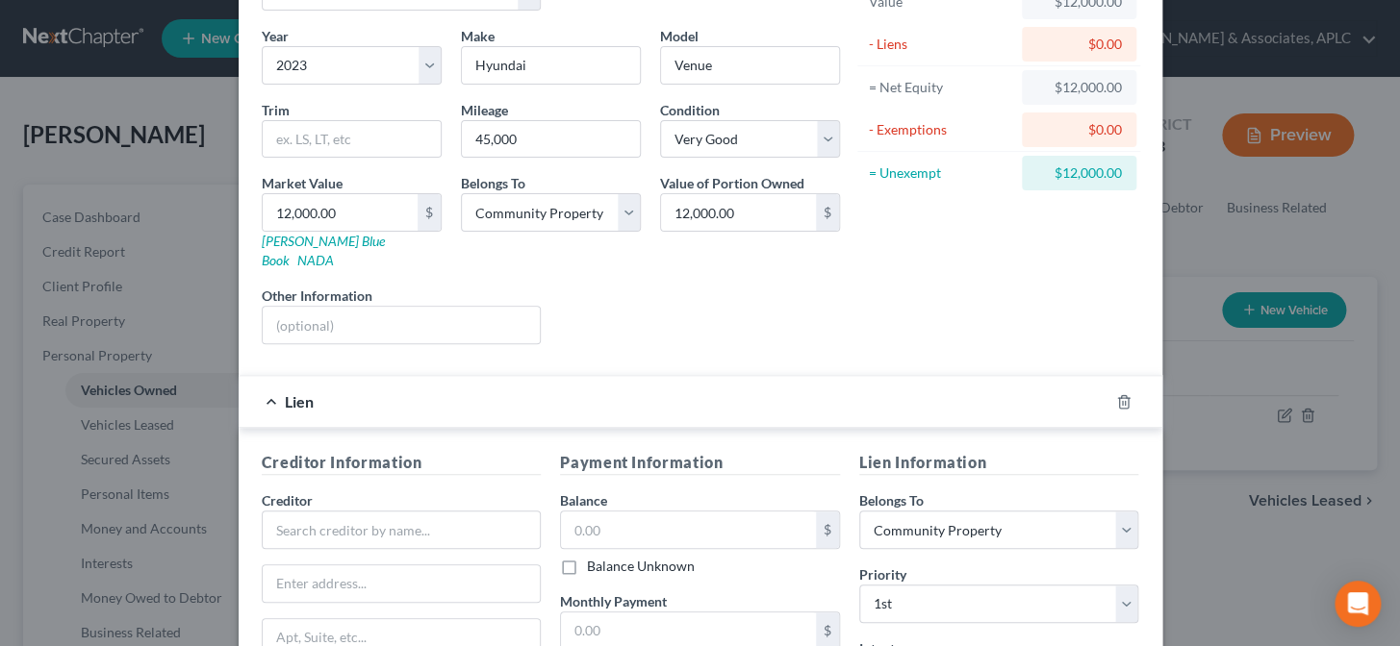
scroll to position [174, 0]
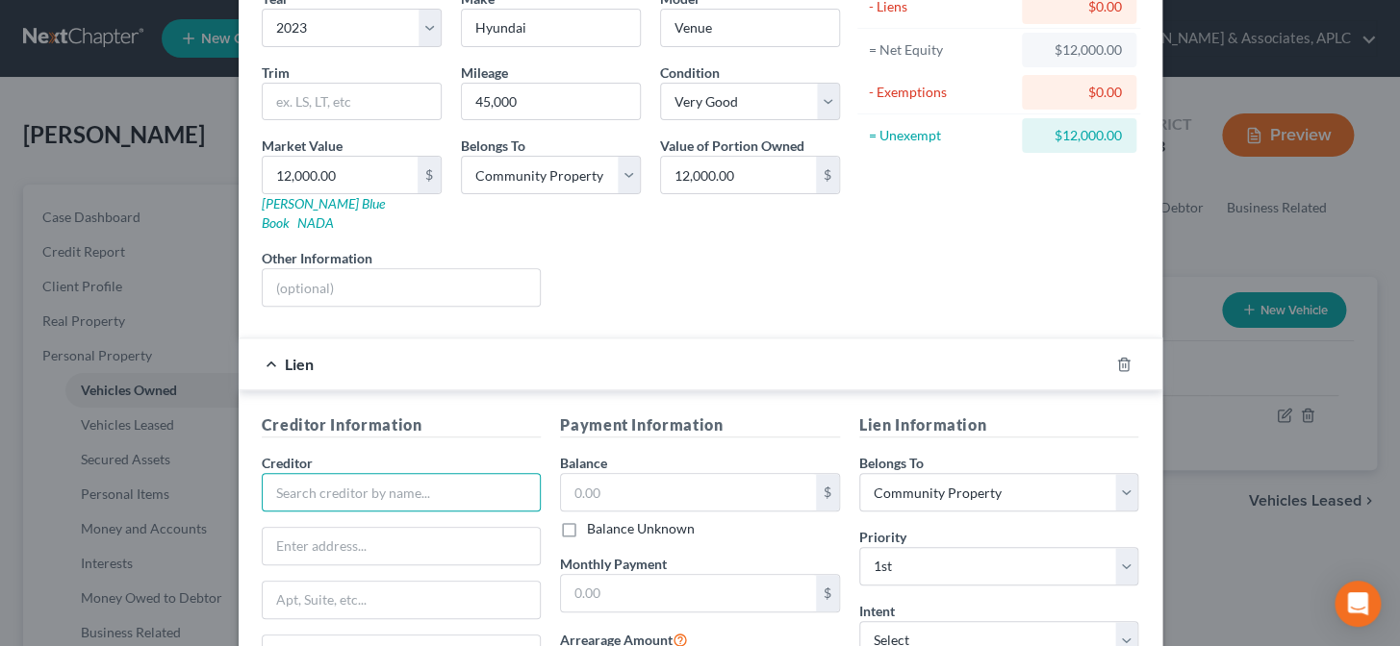
click at [471, 484] on input "text" at bounding box center [402, 492] width 280 height 38
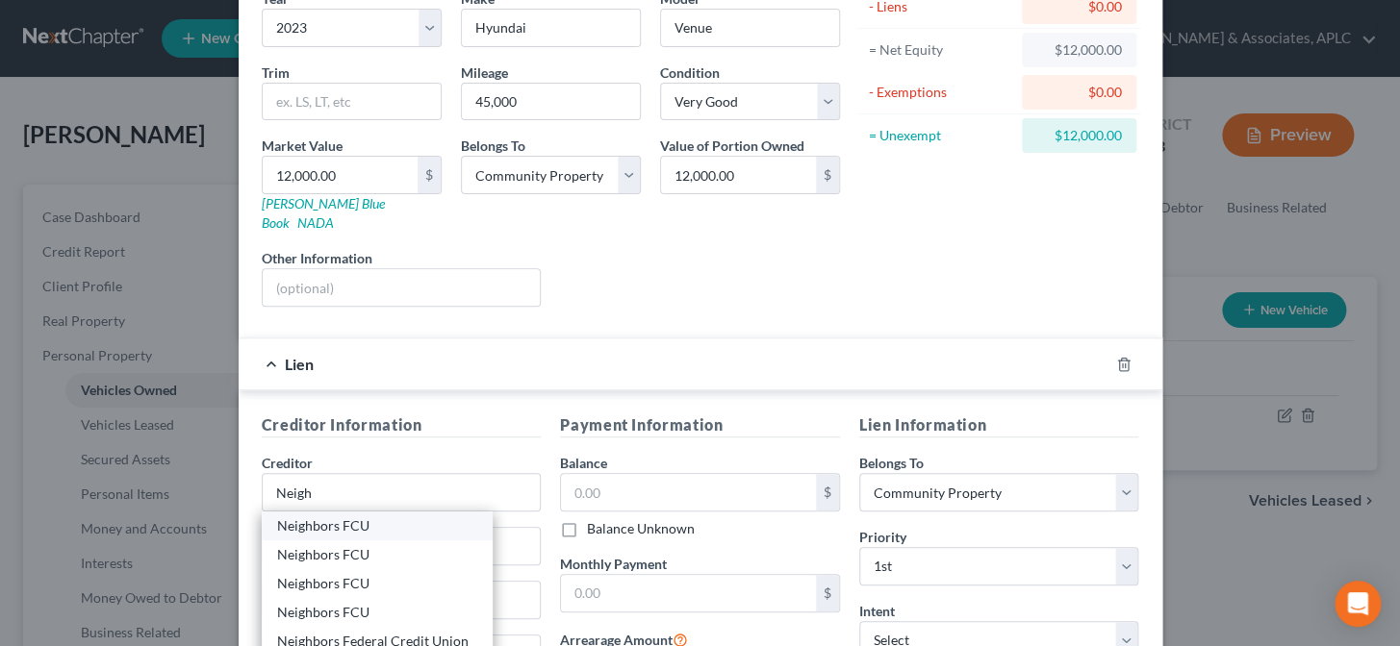
click at [376, 517] on div "Neighbors FCU" at bounding box center [377, 526] width 200 height 19
type input "Neighbors FCU"
type input "12529 Perkins Road"
type input "Baton Rouge"
select select "19"
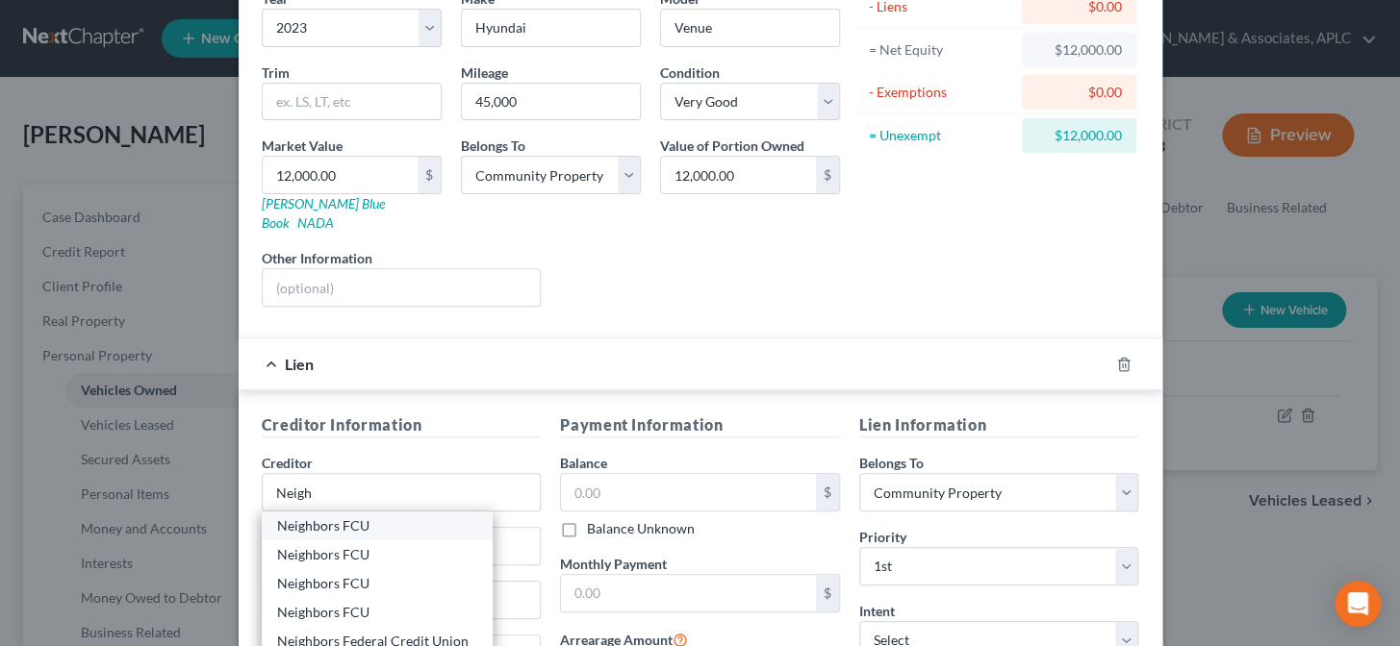
type input "70810"
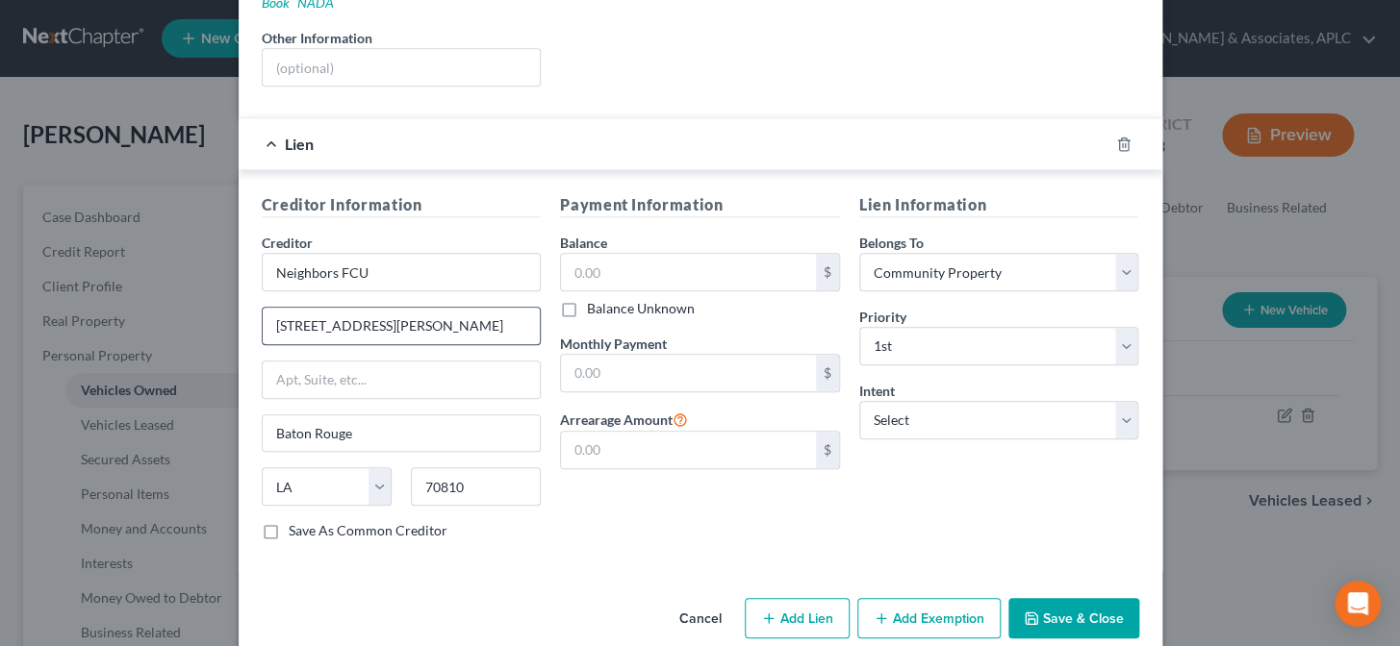
scroll to position [404, 0]
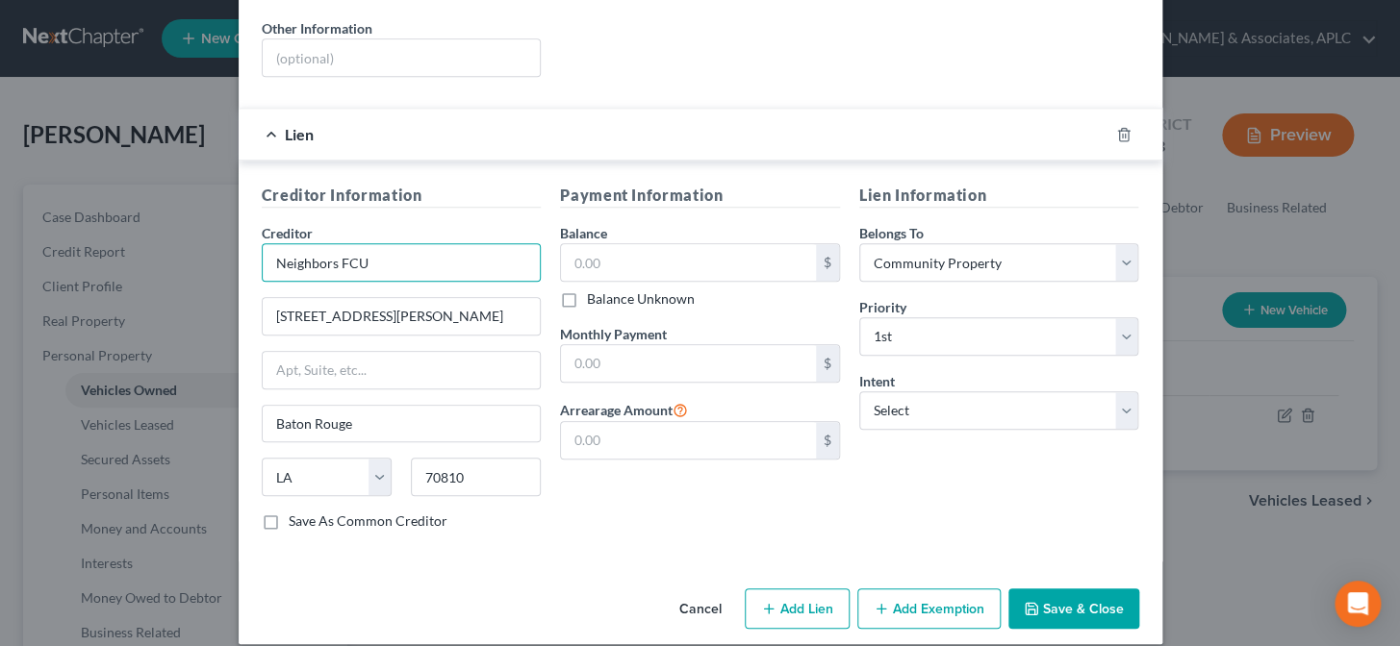
drag, startPoint x: 376, startPoint y: 239, endPoint x: 246, endPoint y: 246, distance: 130.1
click at [252, 250] on div "Creditor Information Creditor * Neighbors FCU 12529 Perkins Road Baton Rouge St…" at bounding box center [401, 365] width 299 height 363
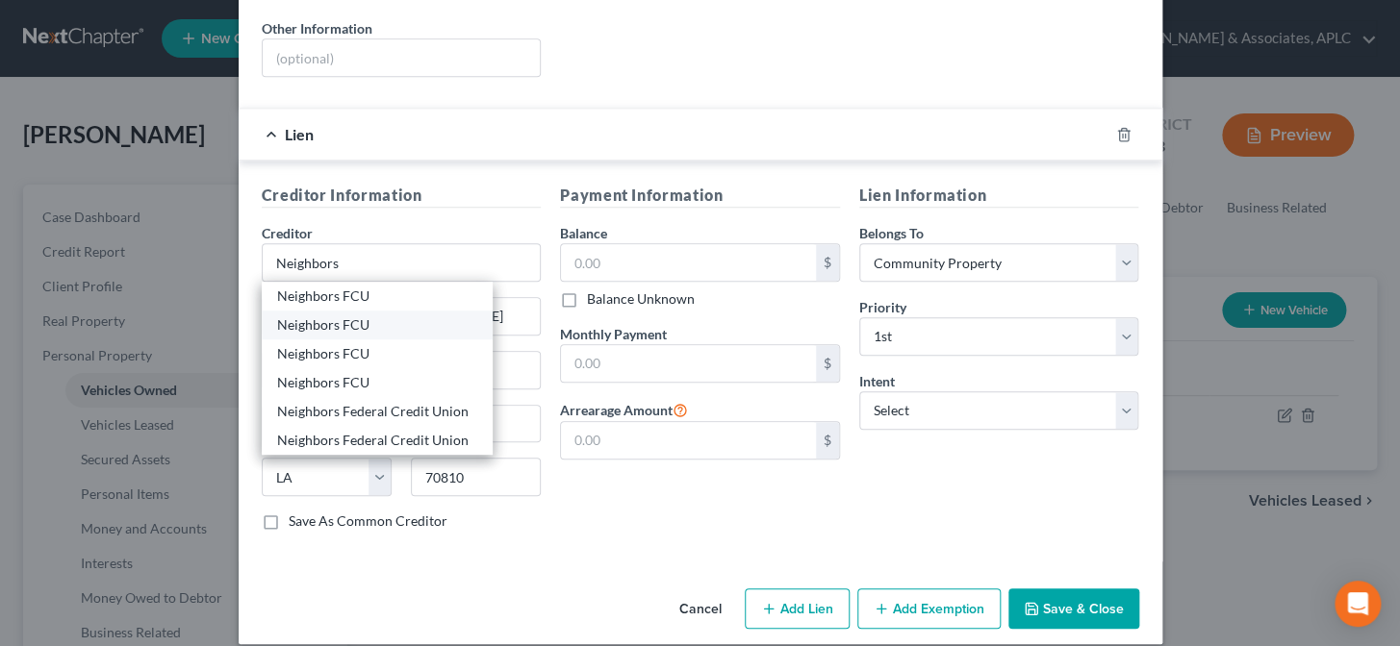
click at [293, 315] on div "Neighbors FCU" at bounding box center [377, 324] width 200 height 19
type input "Neighbors FCU"
type input "7844 Goodwood Blvd."
type input "70806"
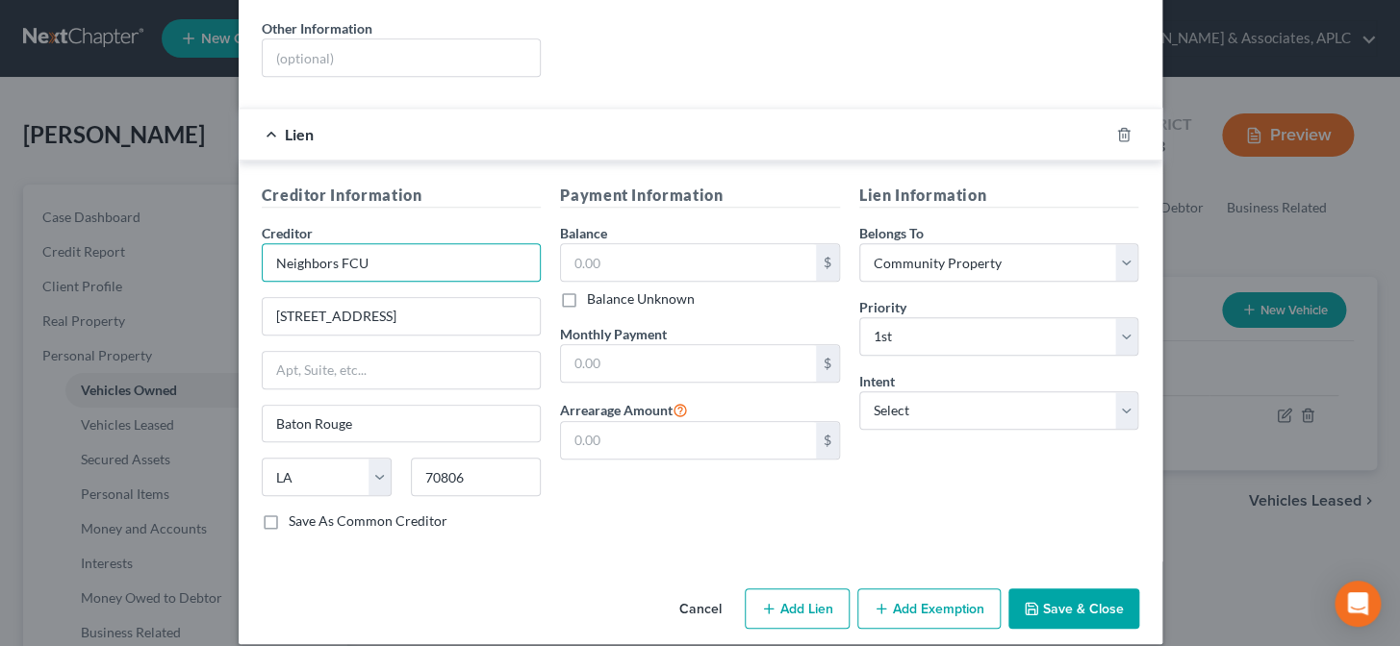
drag, startPoint x: 371, startPoint y: 240, endPoint x: 240, endPoint y: 249, distance: 132.1
click at [240, 250] on div "Creditor Information Creditor * Neighbors FCU 7844 Goodwood Blvd. Baton Rouge S…" at bounding box center [700, 361] width 923 height 401
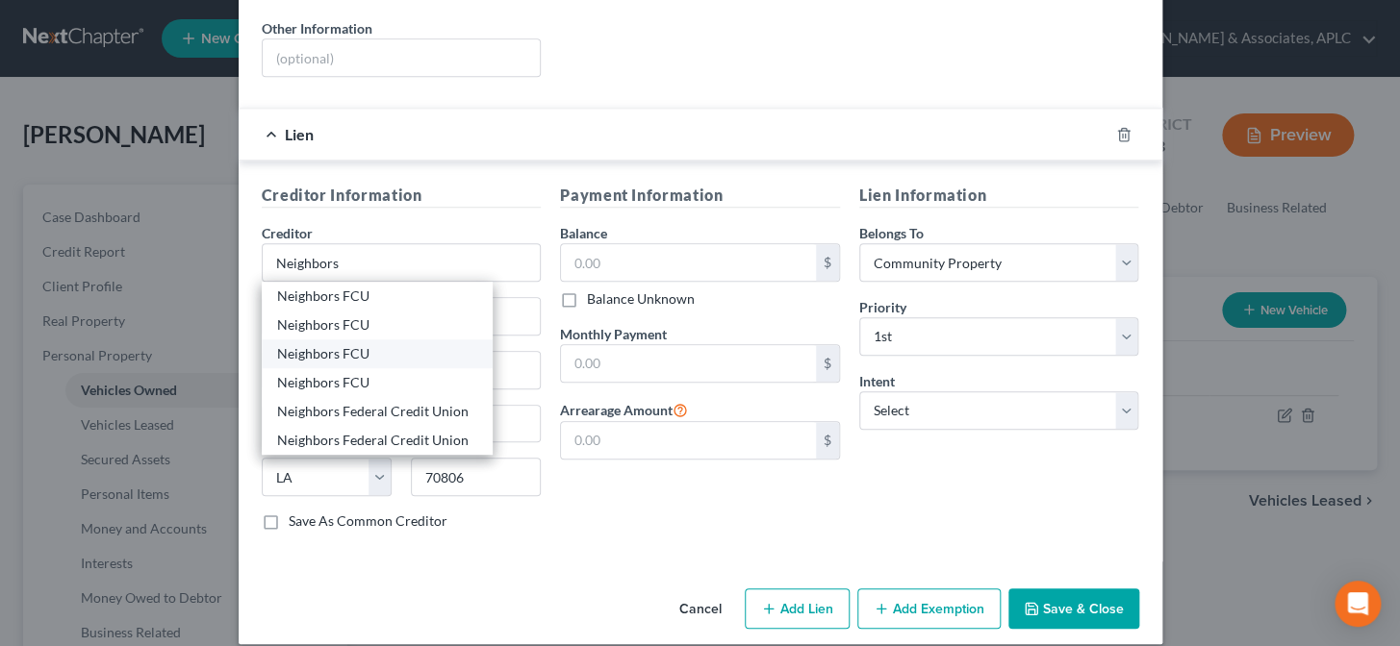
click at [277, 344] on div "Neighbors FCU" at bounding box center [377, 353] width 200 height 19
type input "Neighbors FCU"
type input "P.O. Box 2831"
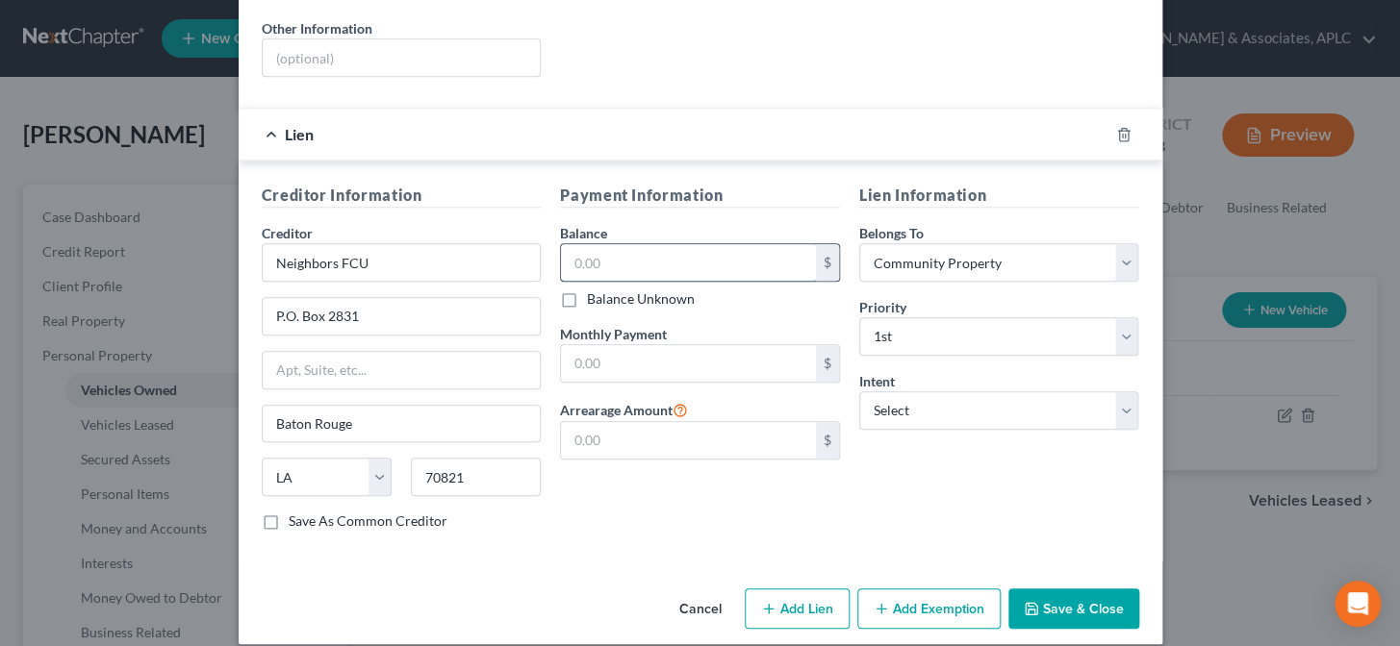
click at [597, 248] on input "text" at bounding box center [688, 262] width 255 height 37
click at [1072, 589] on button "Save & Close" at bounding box center [1073, 609] width 131 height 40
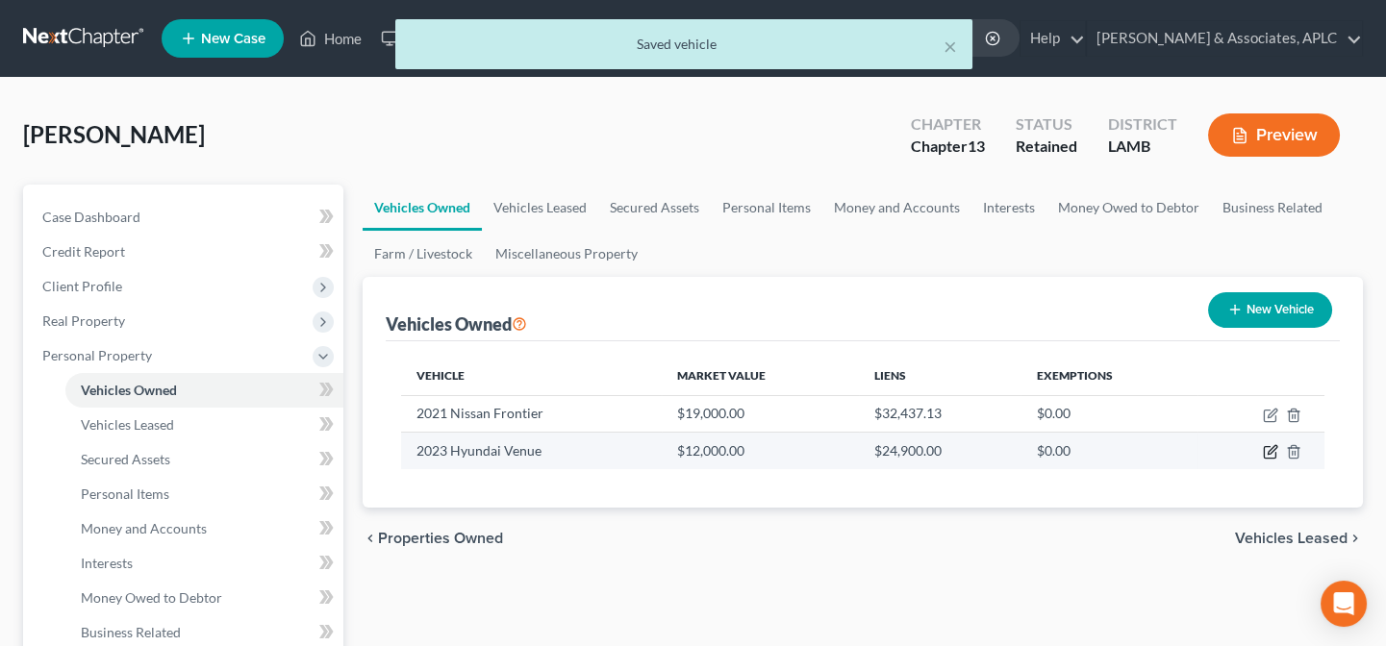
click at [1266, 454] on icon "button" at bounding box center [1270, 451] width 15 height 15
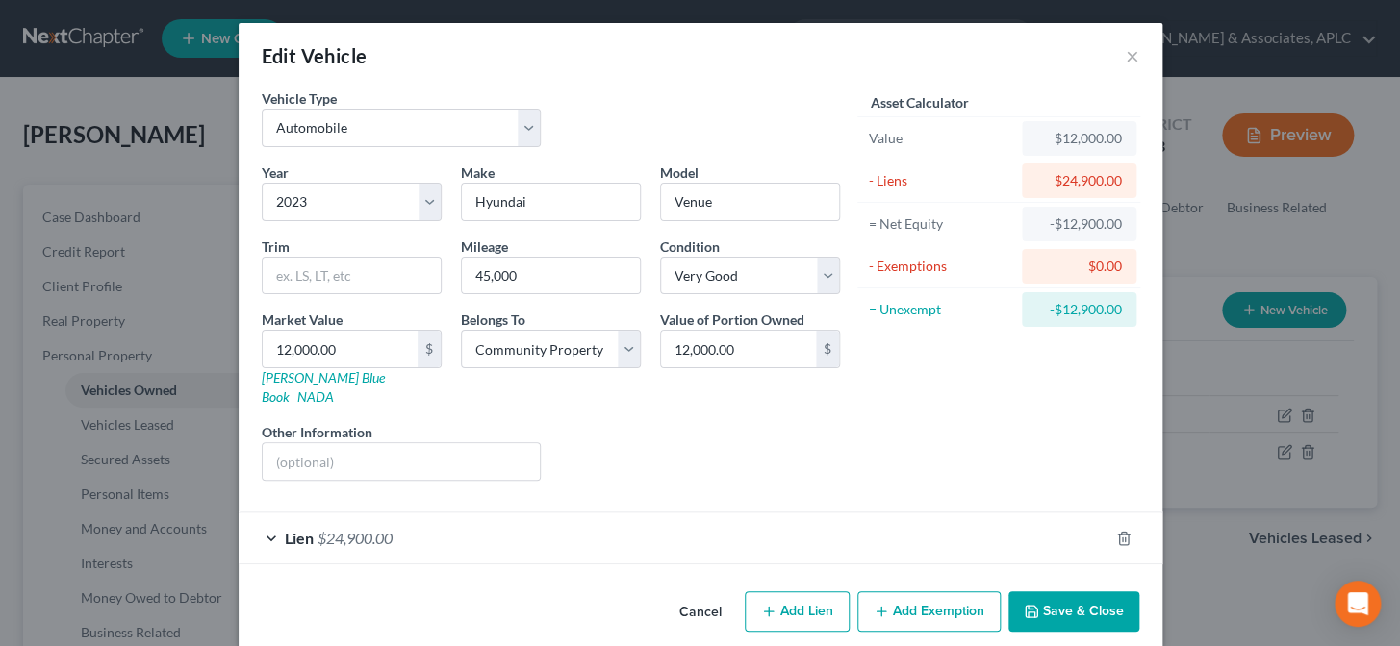
click at [468, 539] on div "Lien $24,900.00" at bounding box center [674, 538] width 870 height 51
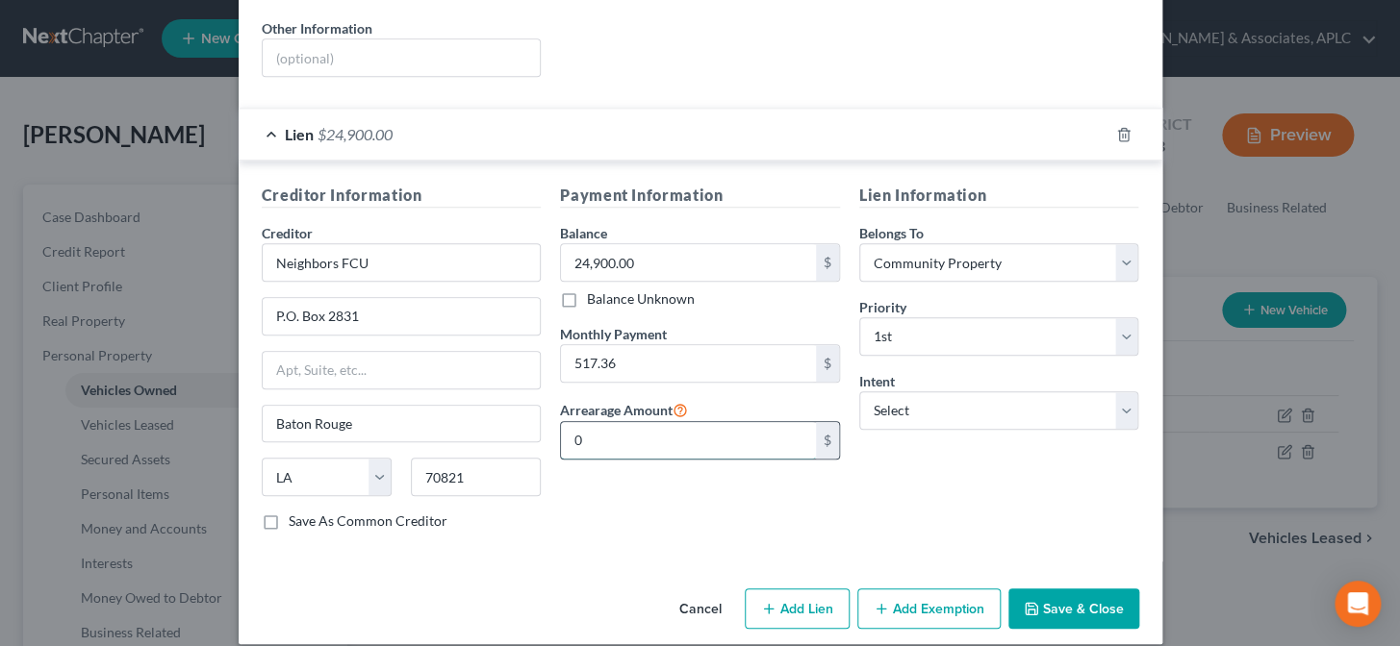
click at [578, 422] on input "0" at bounding box center [688, 440] width 255 height 37
click at [1056, 592] on button "Save & Close" at bounding box center [1073, 609] width 131 height 40
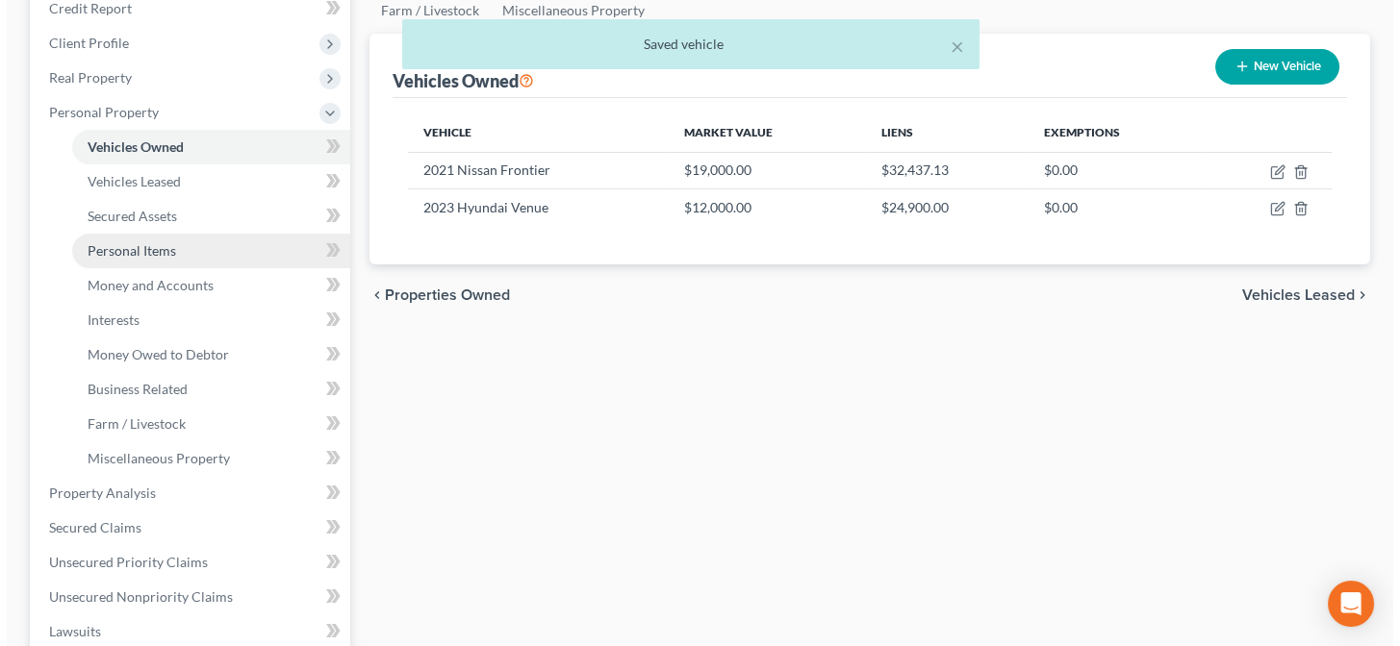
scroll to position [262, 0]
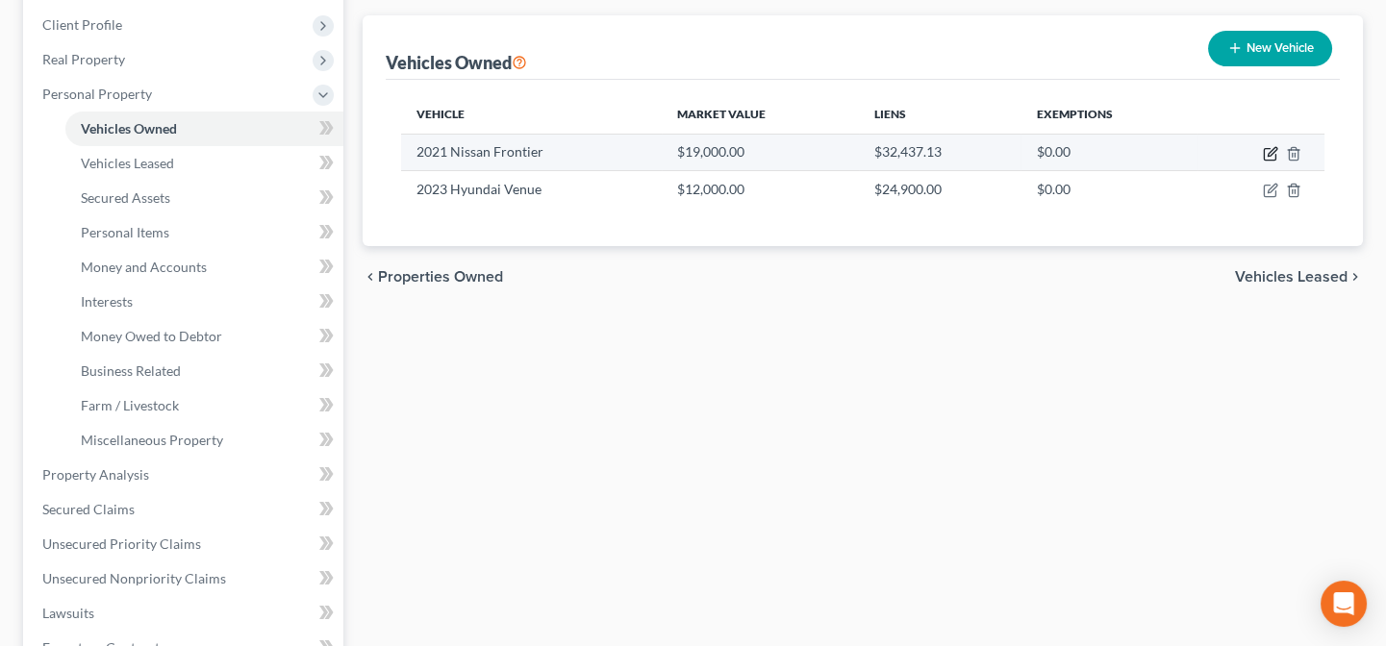
click at [1275, 154] on icon "button" at bounding box center [1270, 155] width 12 height 12
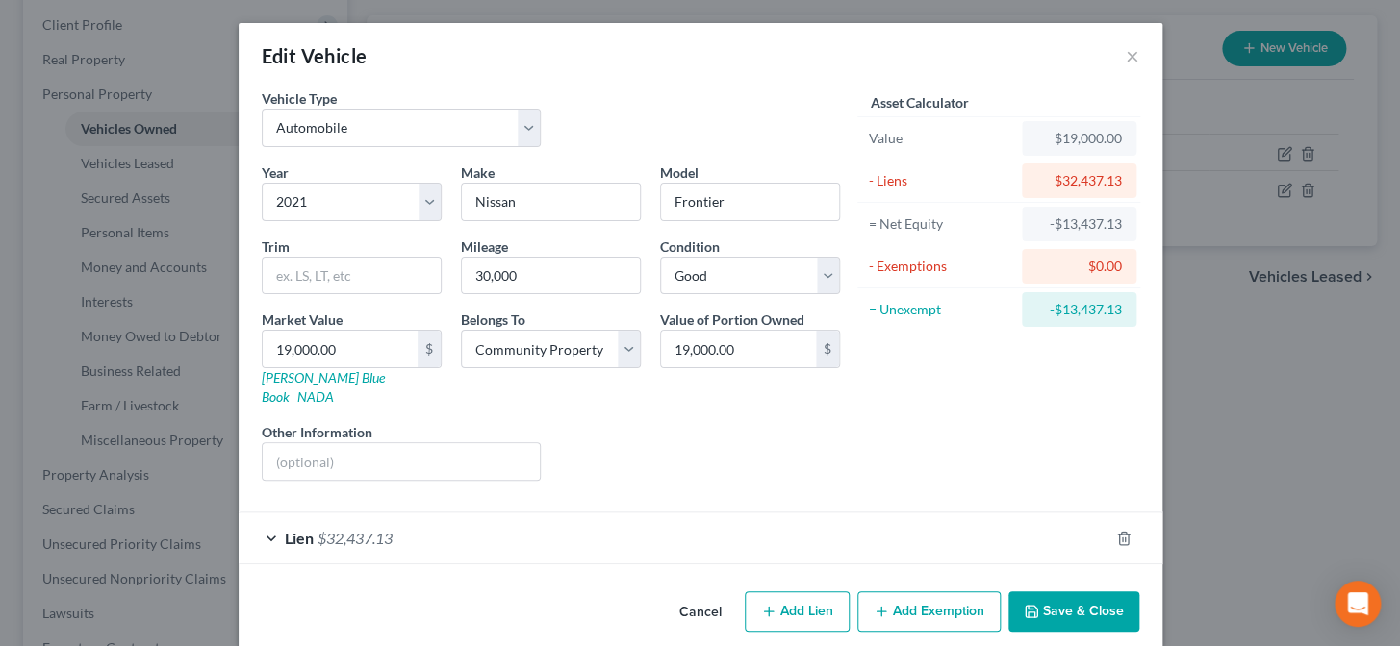
click at [341, 527] on div "Lien $32,437.13" at bounding box center [674, 538] width 870 height 51
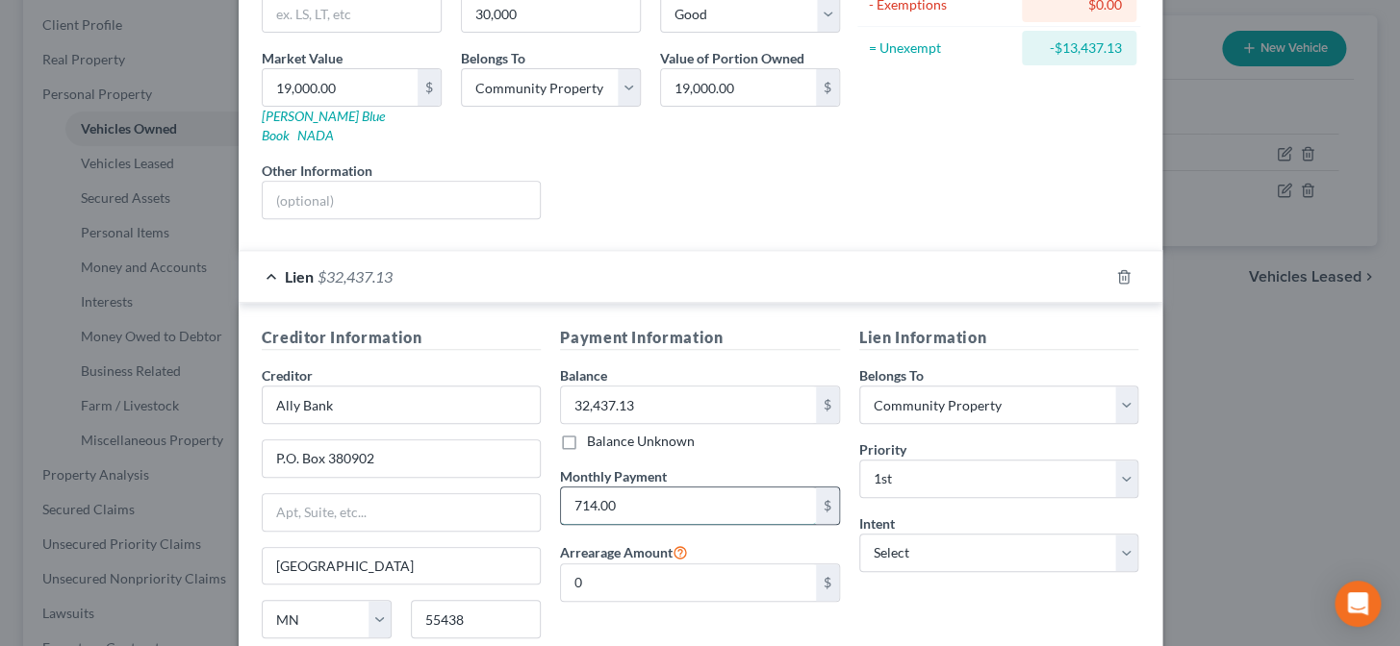
click at [685, 490] on input "714.00" at bounding box center [688, 506] width 255 height 37
click at [691, 572] on input "0" at bounding box center [688, 583] width 255 height 37
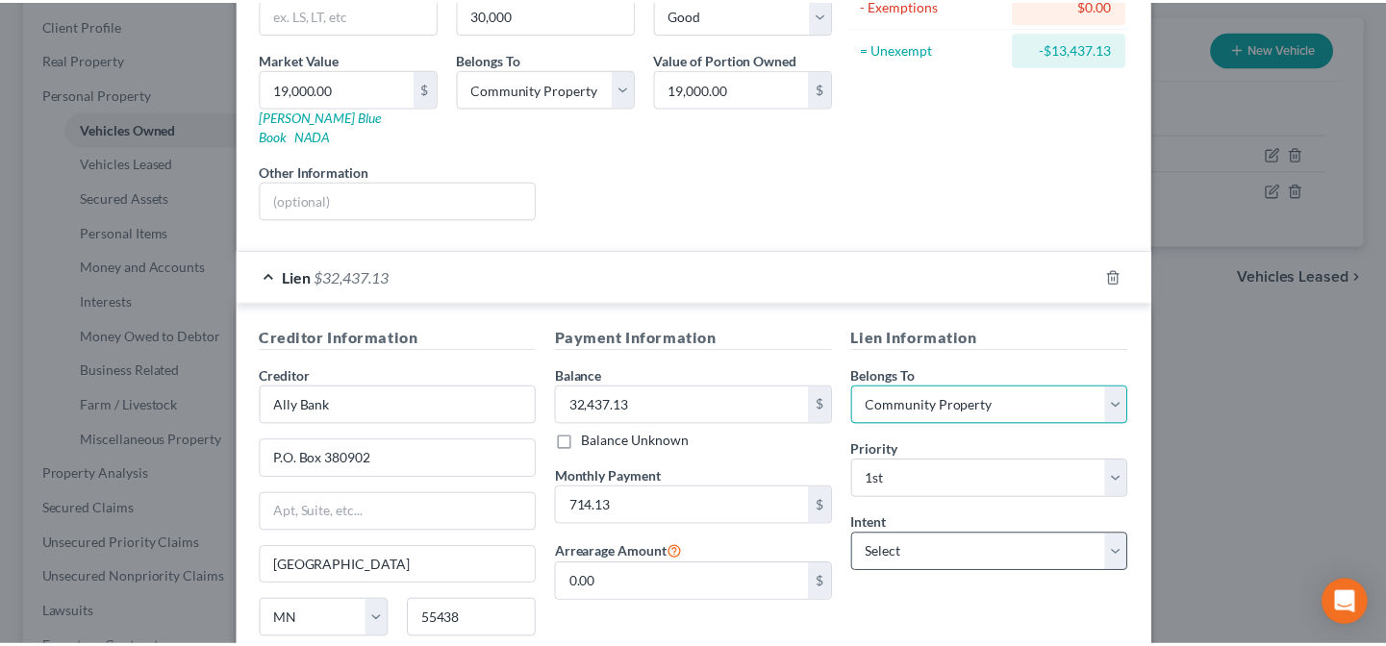
scroll to position [404, 0]
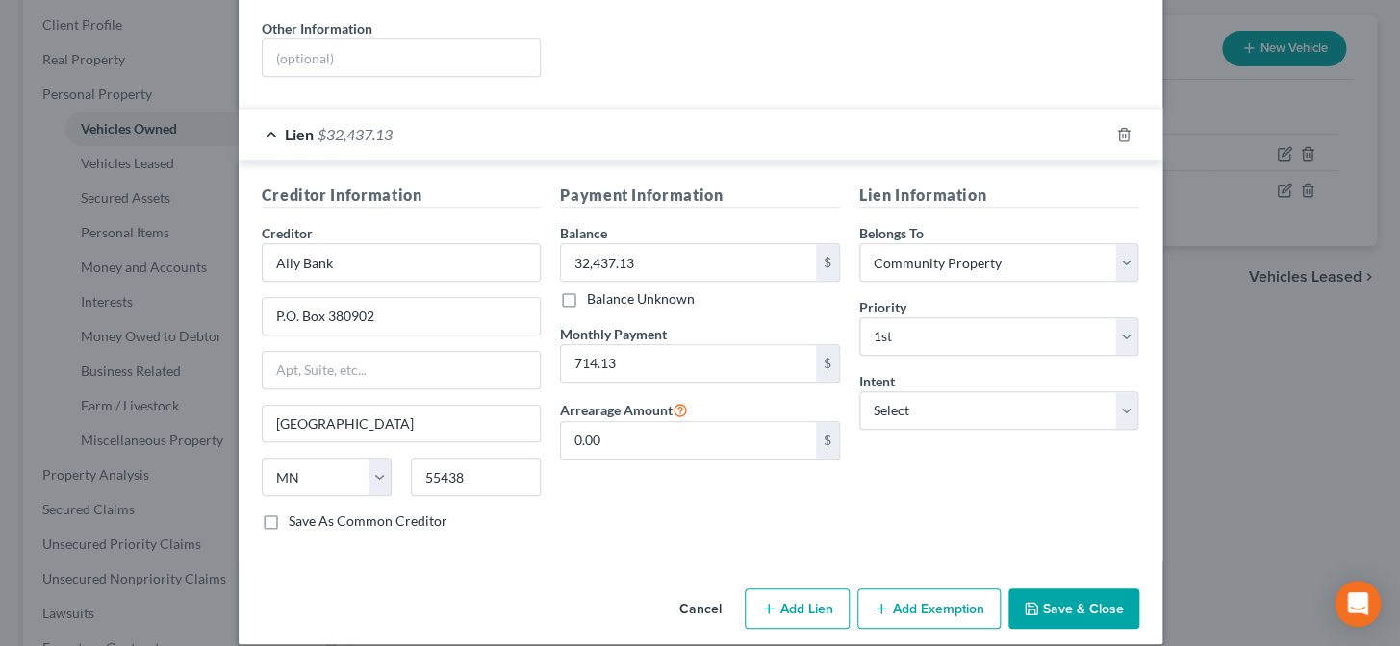
click at [1047, 589] on button "Save & Close" at bounding box center [1073, 609] width 131 height 40
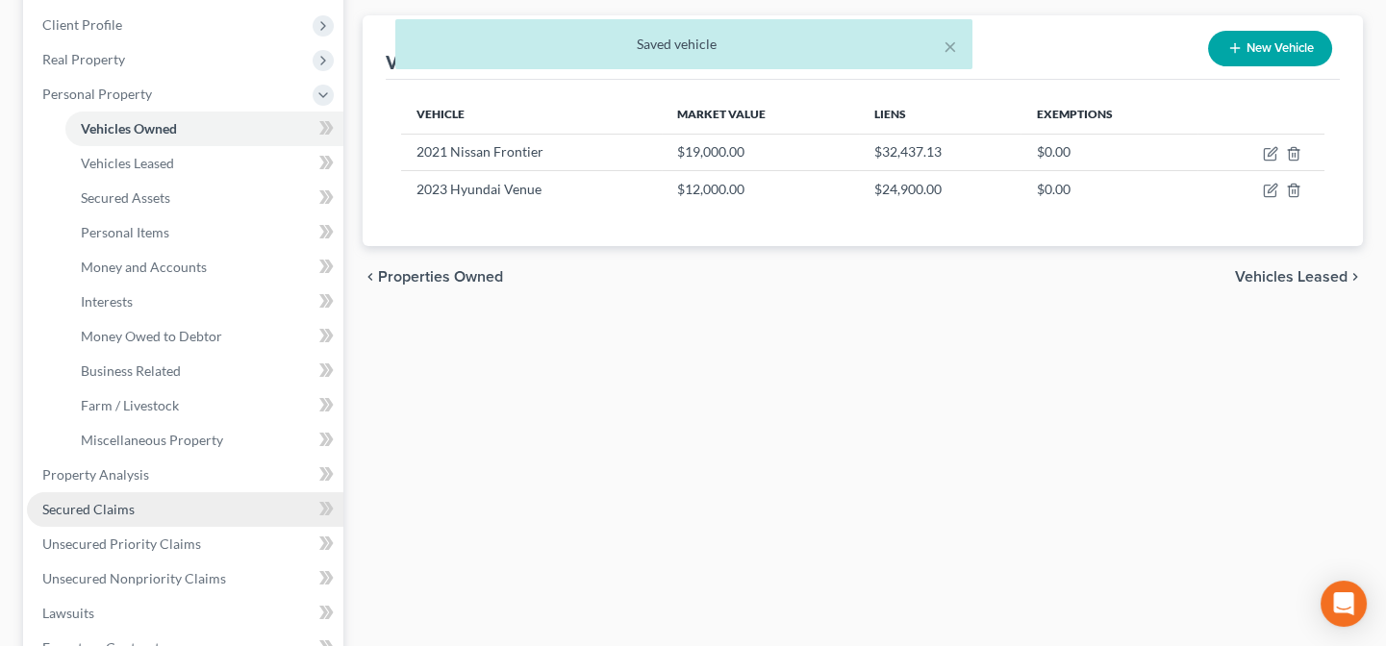
click at [97, 512] on span "Secured Claims" at bounding box center [88, 509] width 92 height 16
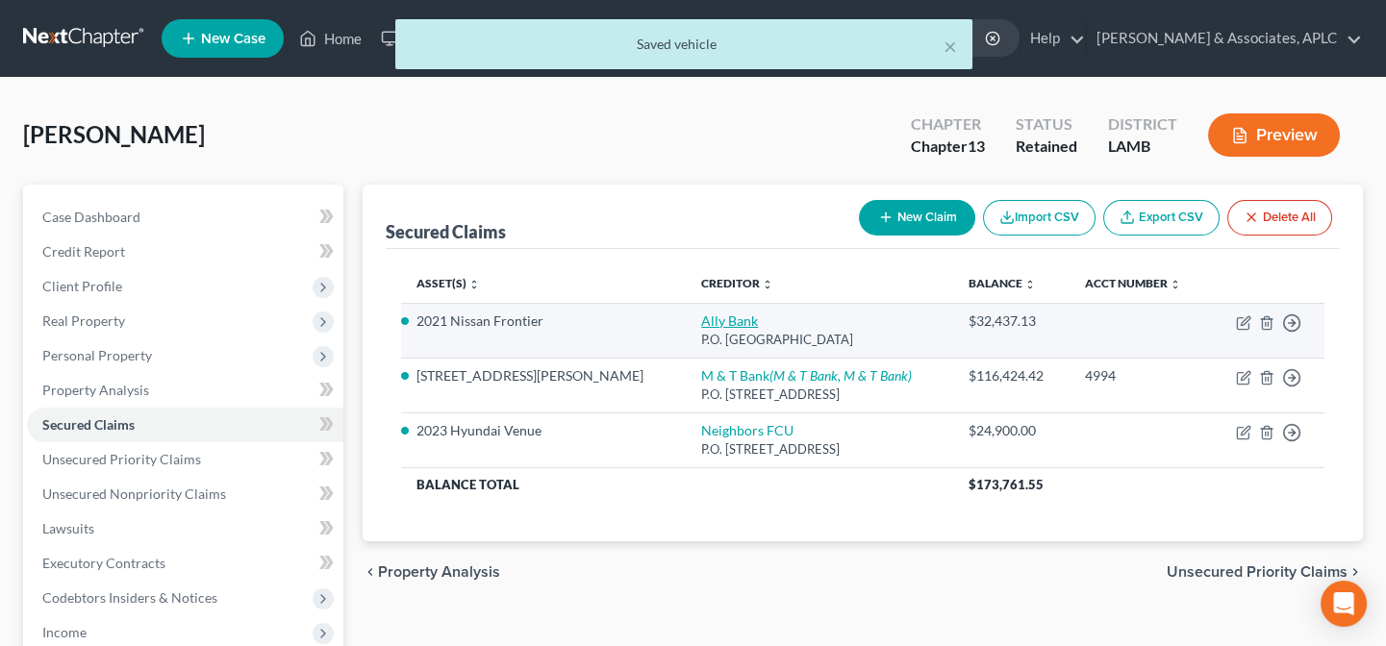
click at [701, 320] on link "Ally Bank" at bounding box center [729, 321] width 57 height 16
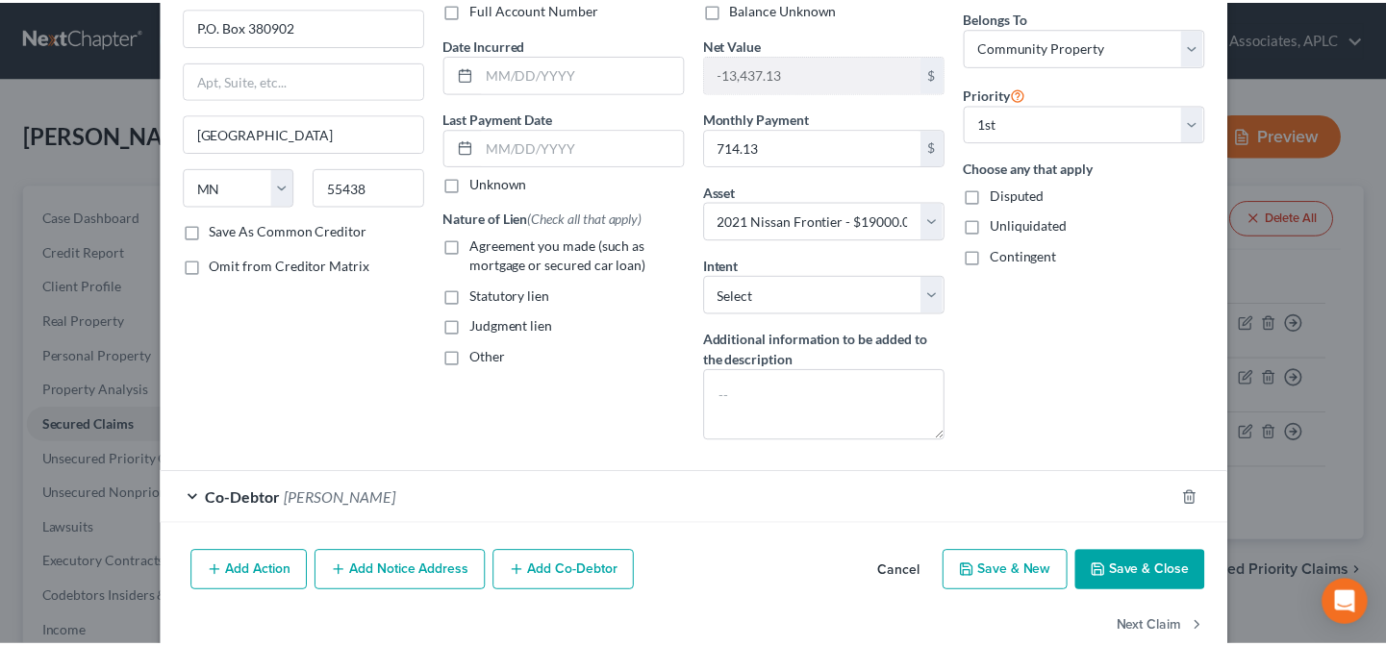
scroll to position [192, 0]
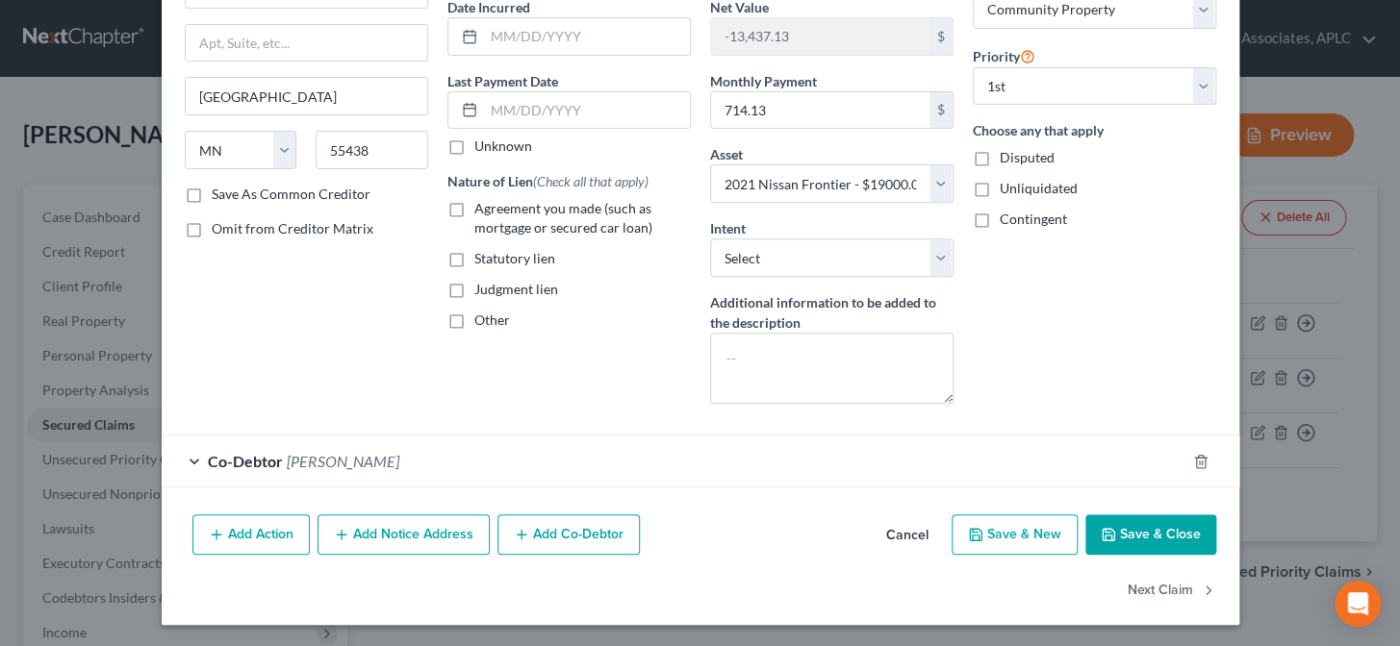
click at [1174, 530] on button "Save & Close" at bounding box center [1150, 535] width 131 height 40
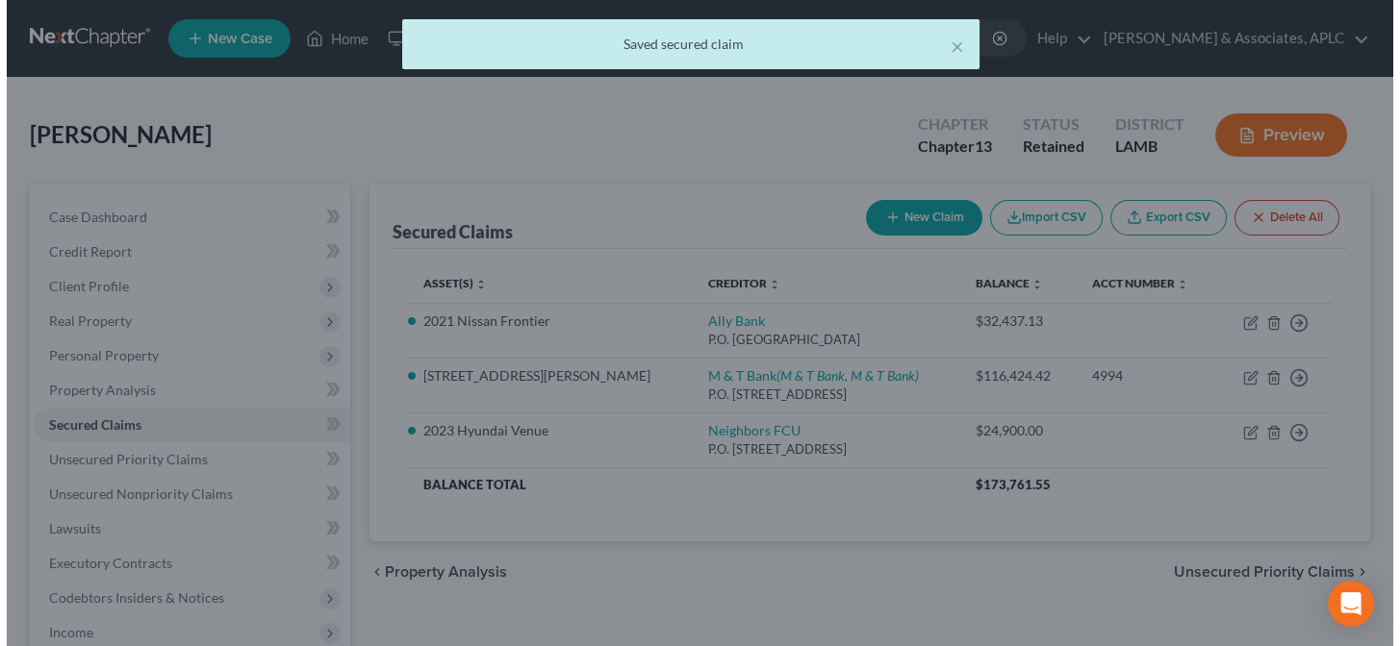
scroll to position [0, 0]
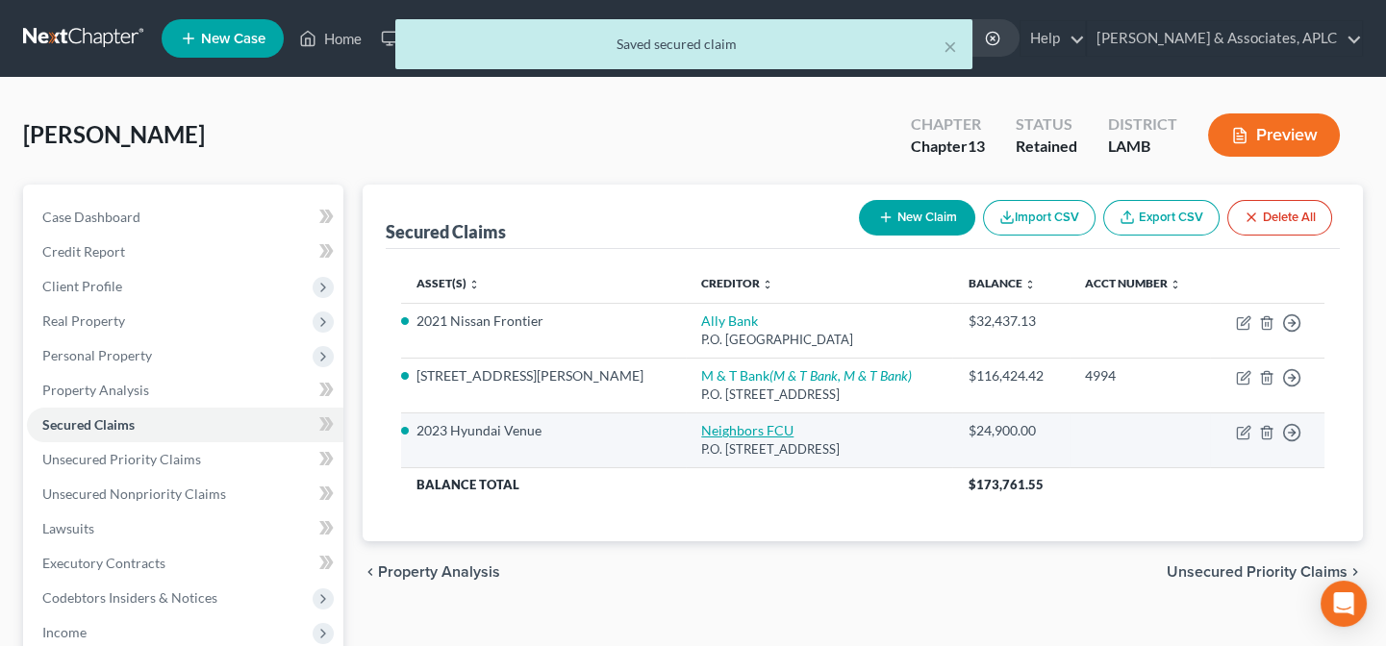
click at [701, 426] on link "Neighbors FCU" at bounding box center [747, 430] width 92 height 16
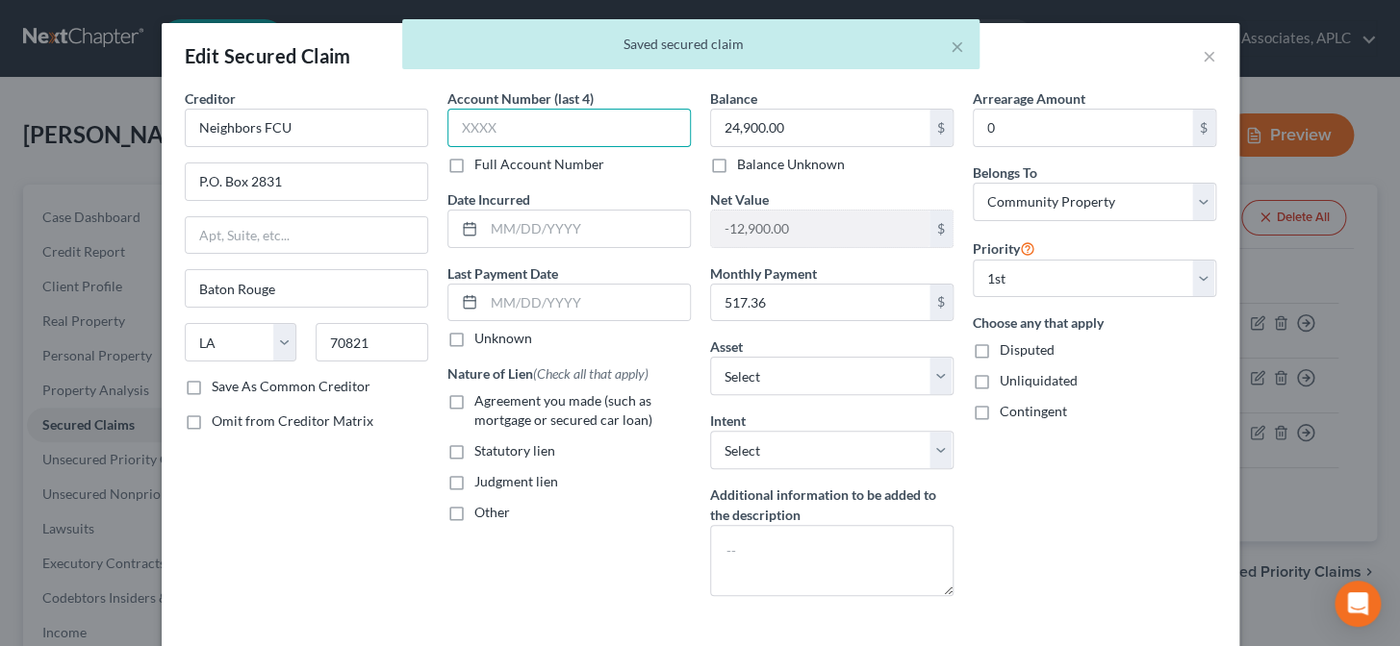
click at [488, 131] on input "text" at bounding box center [568, 128] width 243 height 38
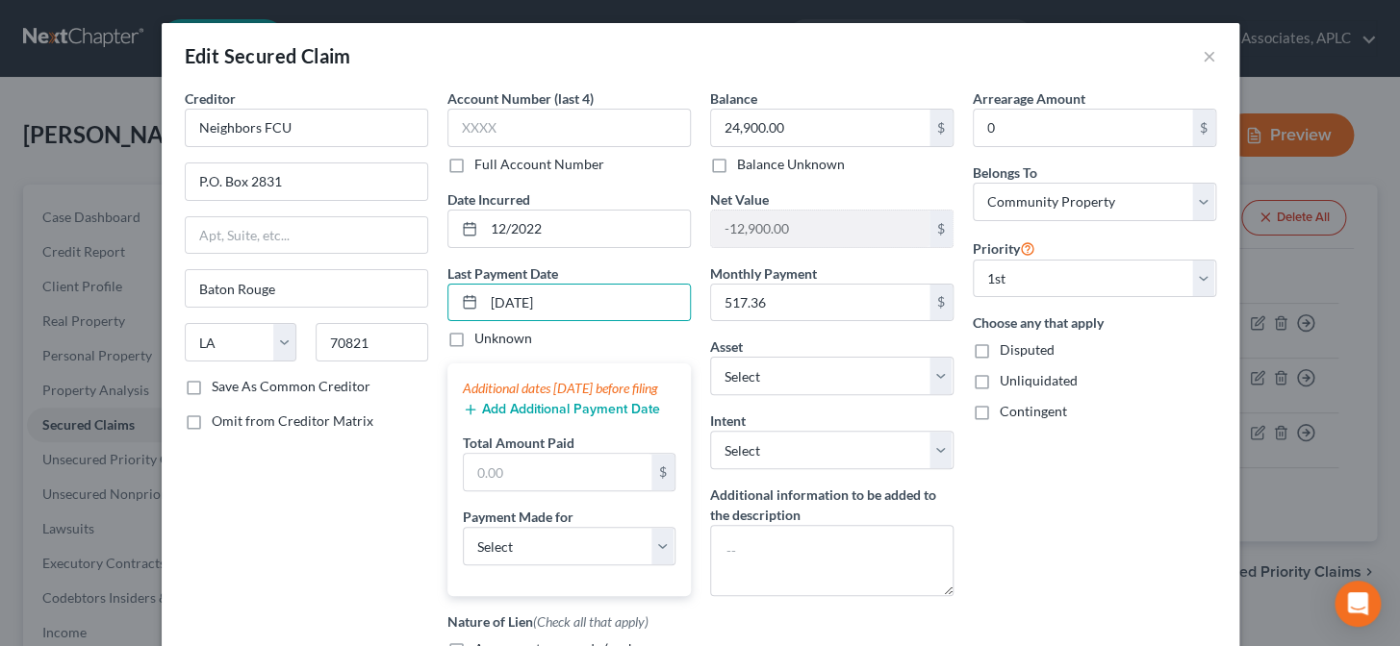
click at [506, 417] on button "Add Additional Payment Date" at bounding box center [561, 409] width 197 height 15
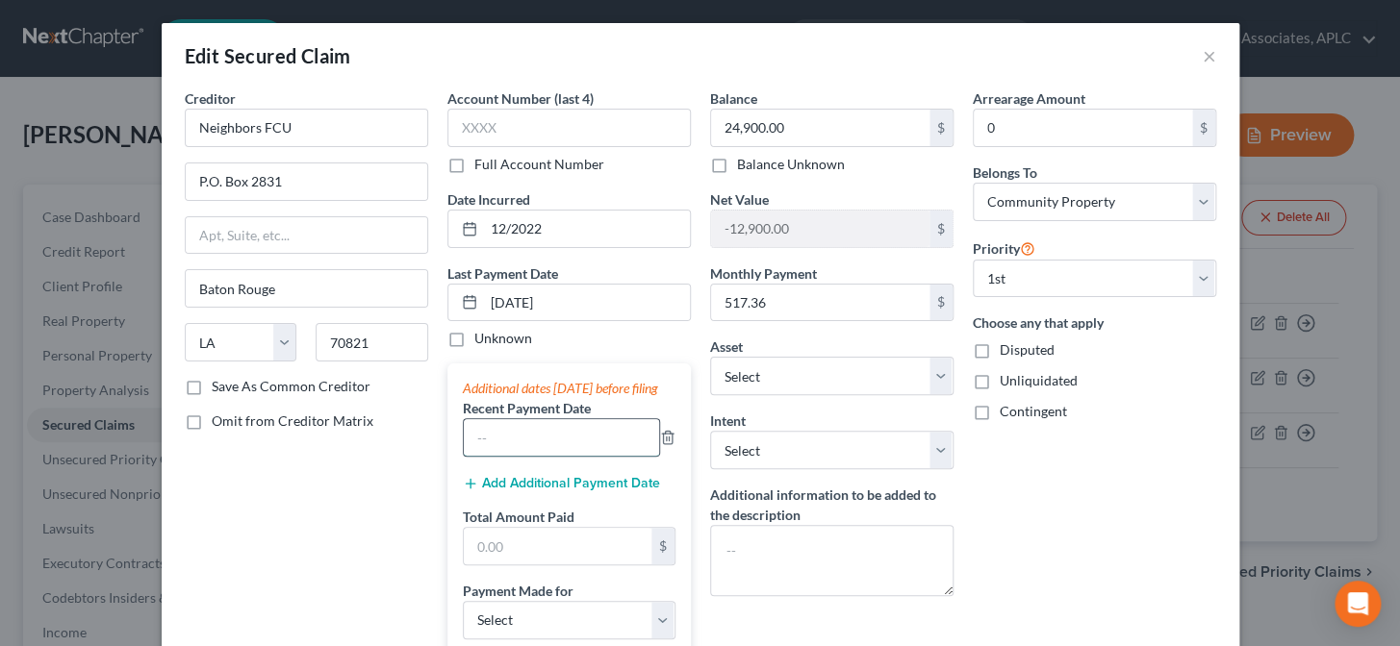
click at [502, 456] on input "text" at bounding box center [561, 437] width 195 height 37
click at [523, 492] on button "Add Additional Payment Date" at bounding box center [561, 483] width 197 height 15
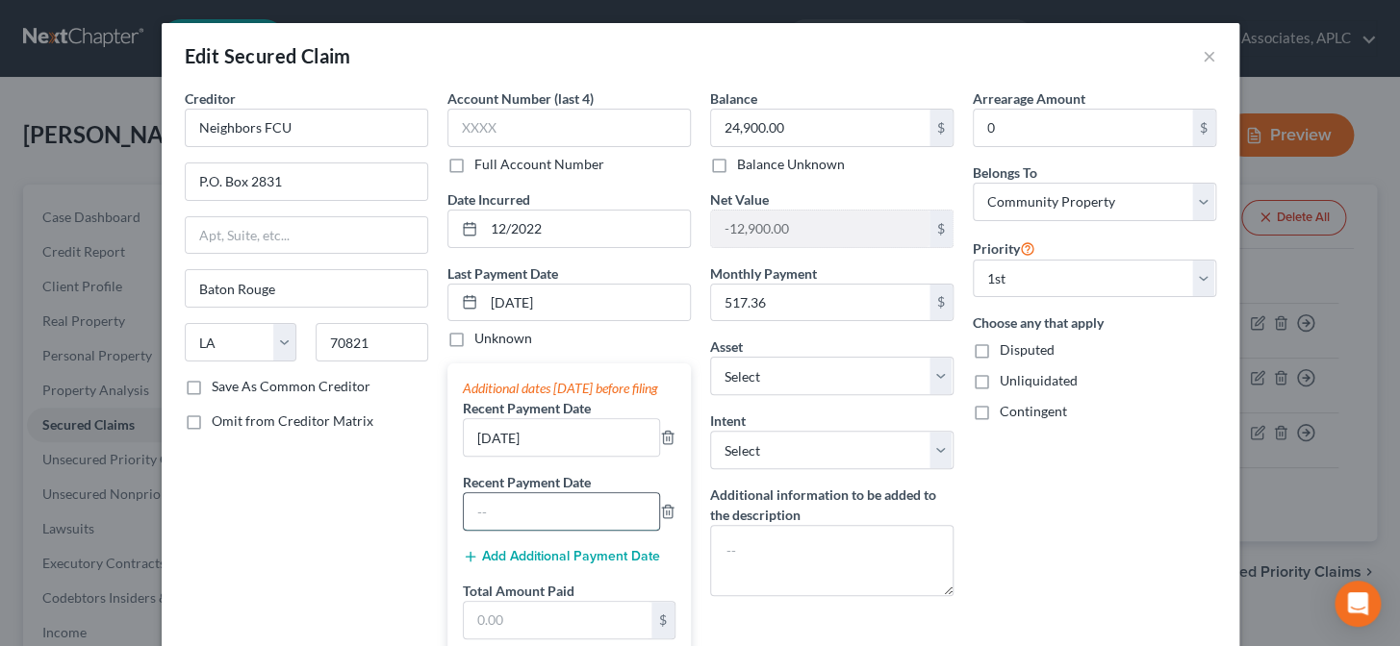
click at [523, 527] on input "text" at bounding box center [561, 511] width 195 height 37
click at [519, 565] on button "Add Additional Payment Date" at bounding box center [561, 556] width 197 height 15
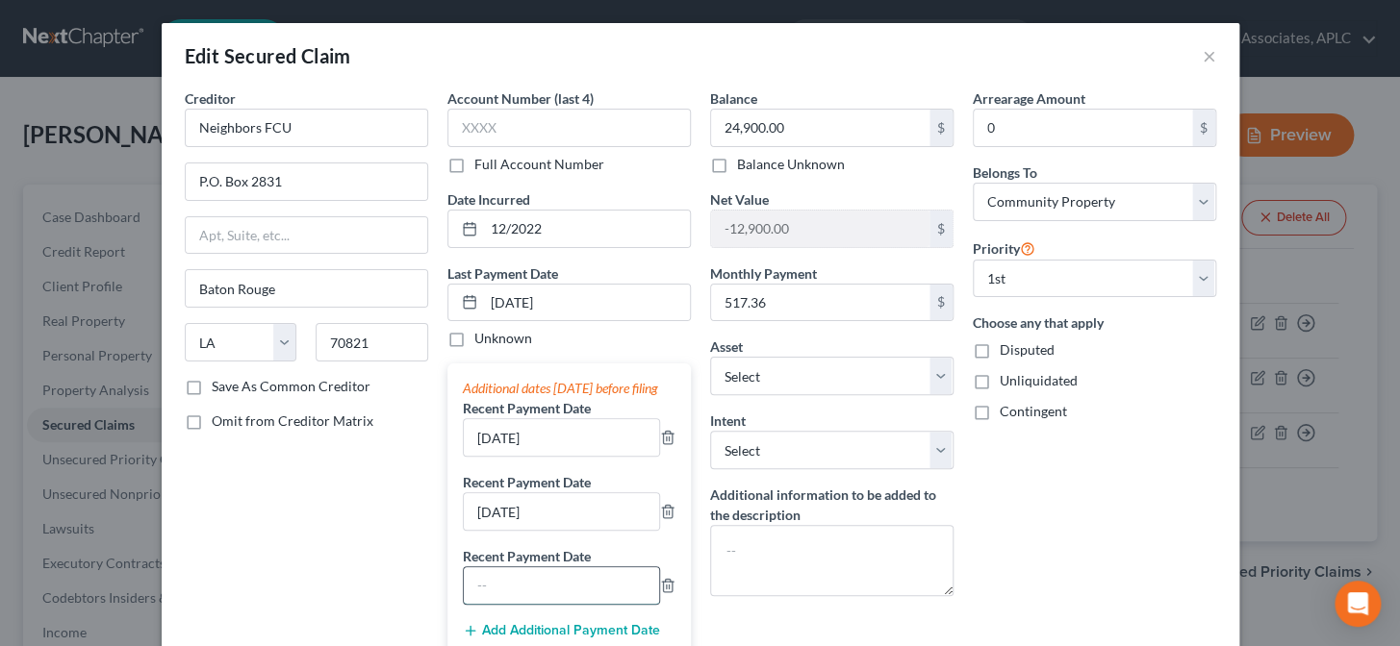
click at [521, 604] on input "text" at bounding box center [561, 586] width 195 height 37
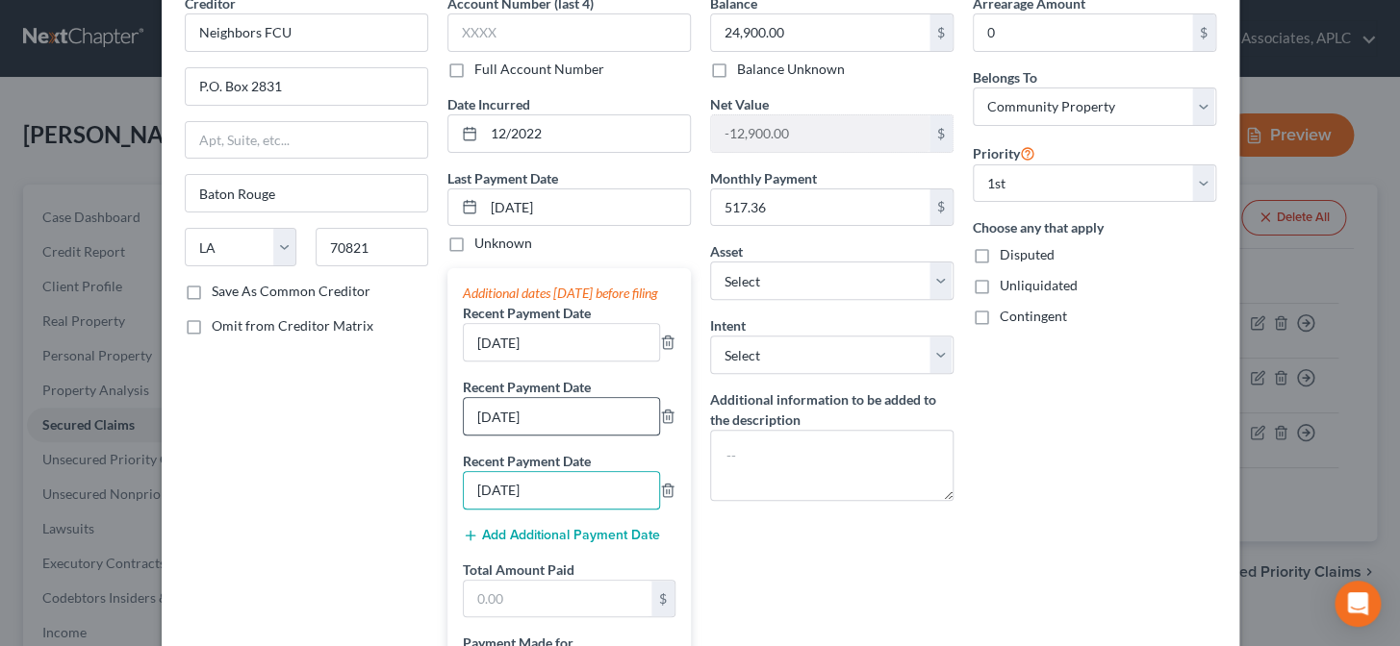
scroll to position [262, 0]
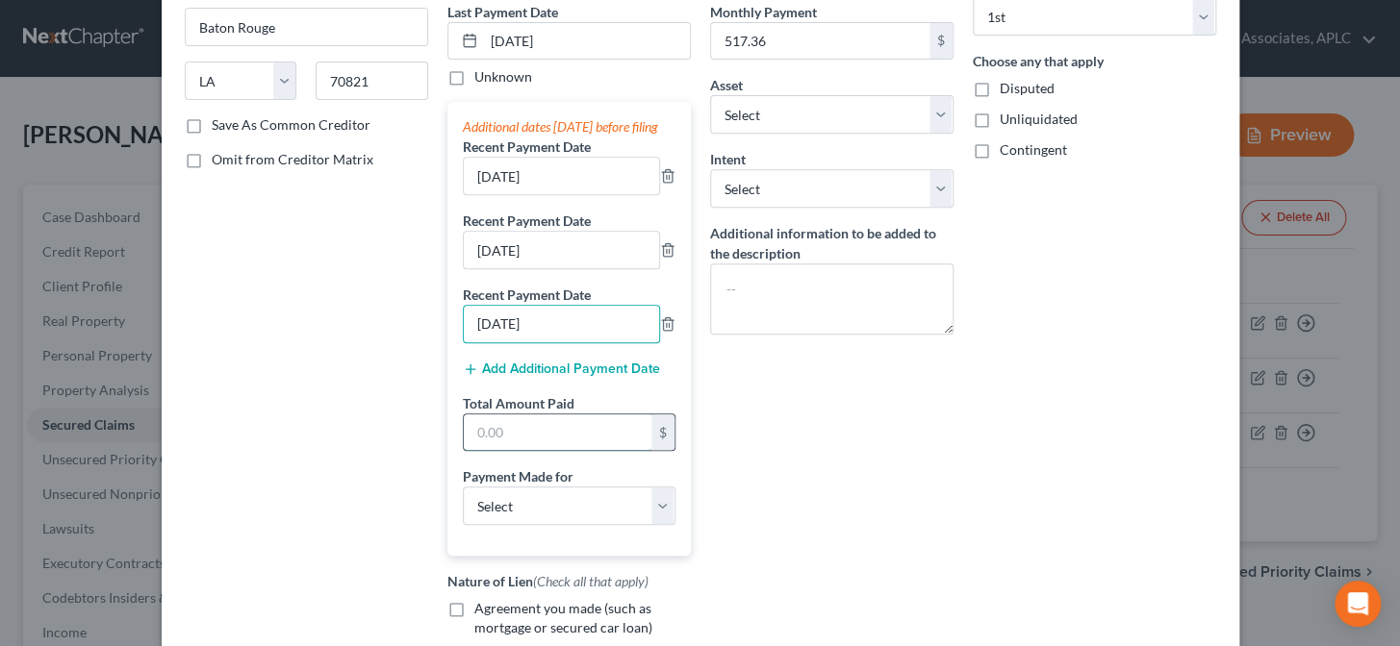
click at [531, 451] on input "text" at bounding box center [558, 433] width 188 height 37
click at [529, 525] on select "Select Car Credit Card Loan Repayment Mortgage Other Suppliers Or Vendors" at bounding box center [569, 506] width 213 height 38
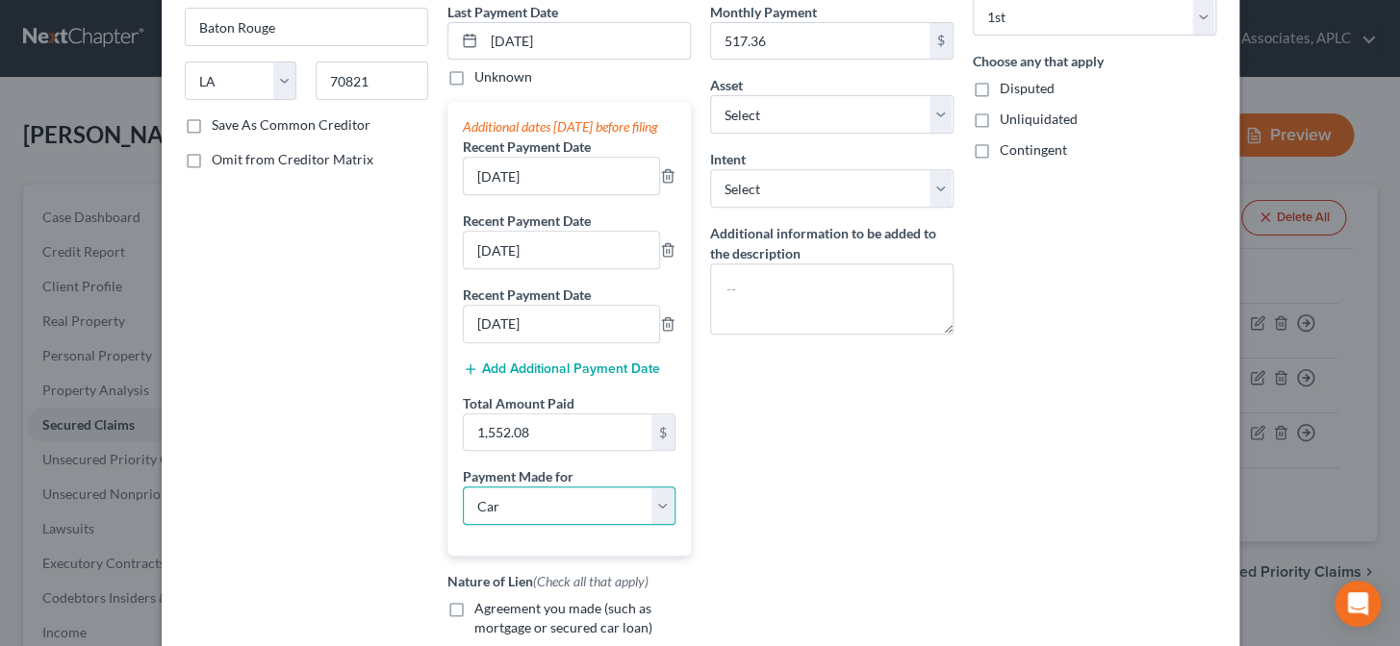
click at [463, 504] on select "Select Car Credit Card Loan Repayment Mortgage Other Suppliers Or Vendors" at bounding box center [569, 506] width 213 height 38
click at [474, 627] on label "Agreement you made (such as mortgage or secured car loan)" at bounding box center [582, 618] width 216 height 38
click at [482, 612] on input "Agreement you made (such as mortgage or secured car loan)" at bounding box center [488, 605] width 13 height 13
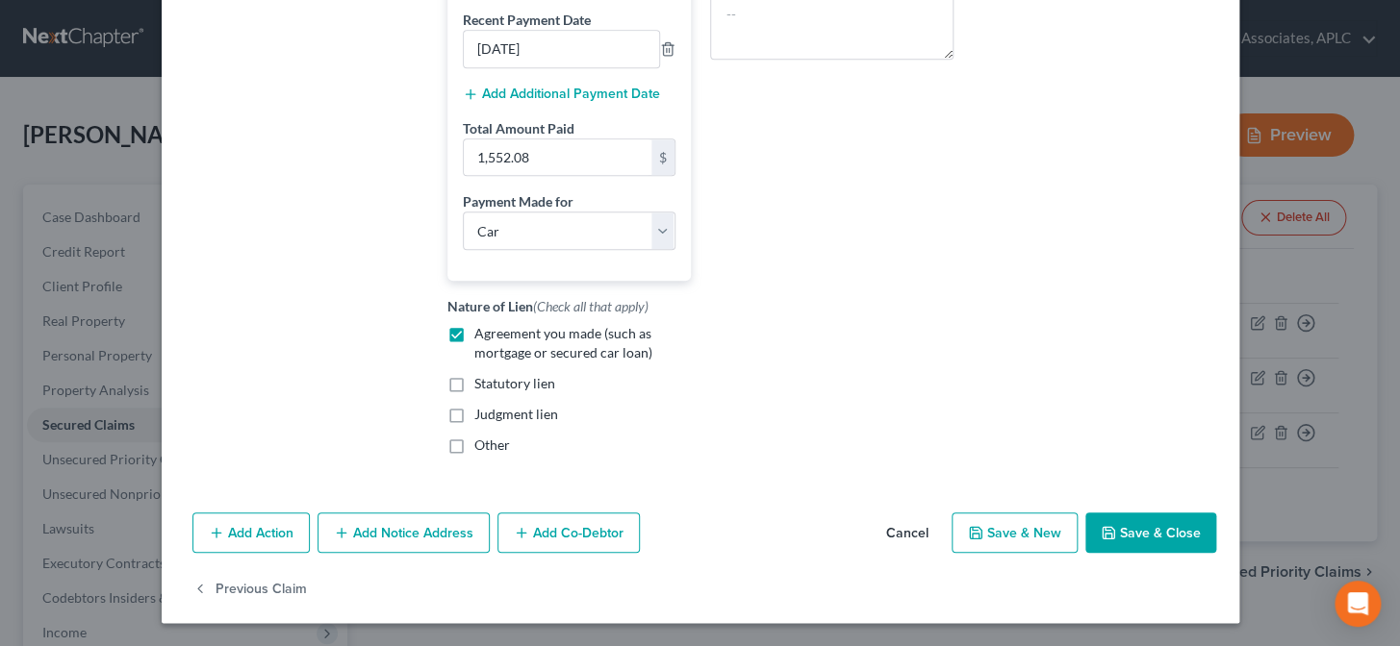
scroll to position [555, 0]
click at [536, 532] on button "Add Co-Debtor" at bounding box center [568, 533] width 142 height 40
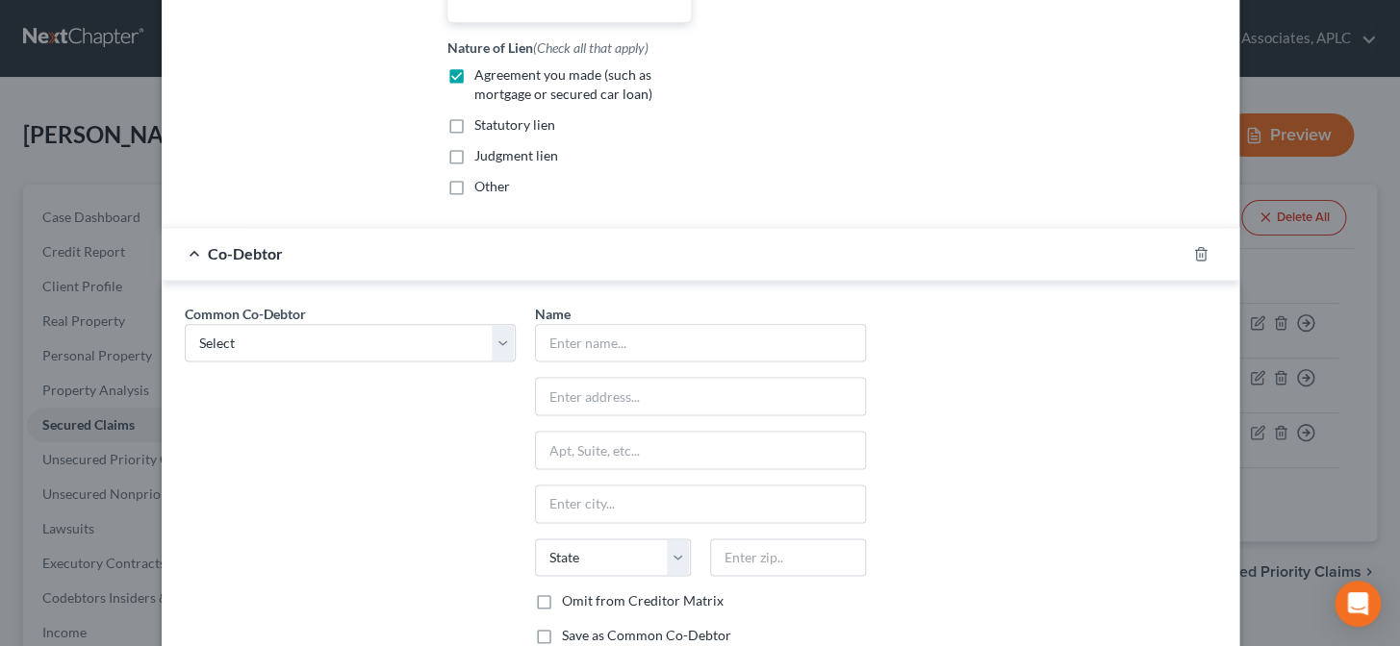
scroll to position [818, 0]
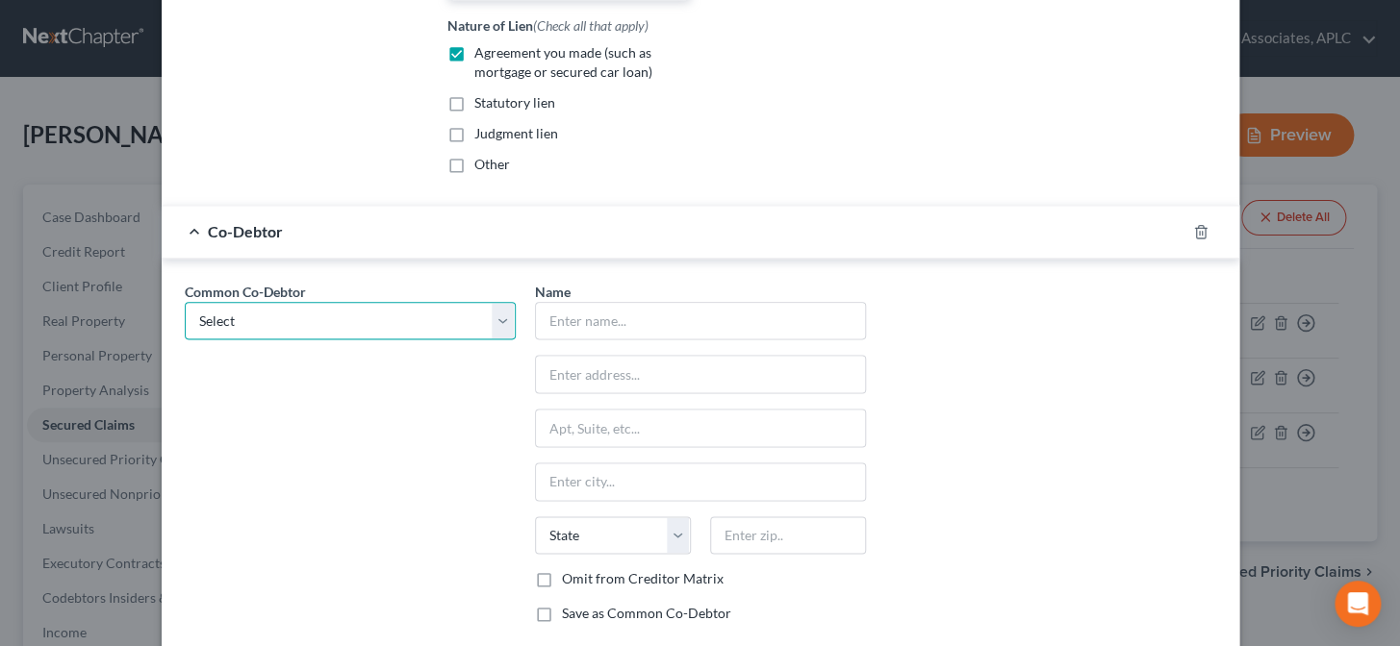
click at [367, 341] on select "Select Amanda Aucoin" at bounding box center [350, 321] width 331 height 38
click at [185, 318] on select "Select Amanda Aucoin" at bounding box center [350, 321] width 331 height 38
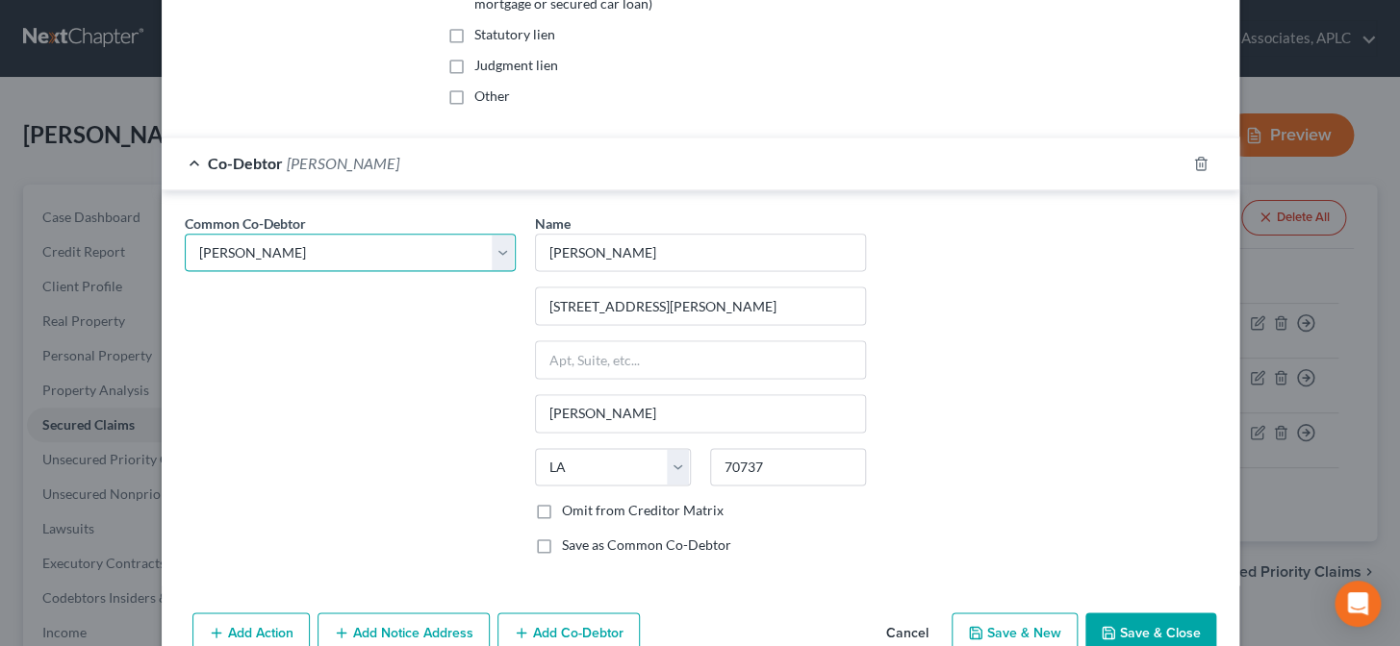
scroll to position [1002, 0]
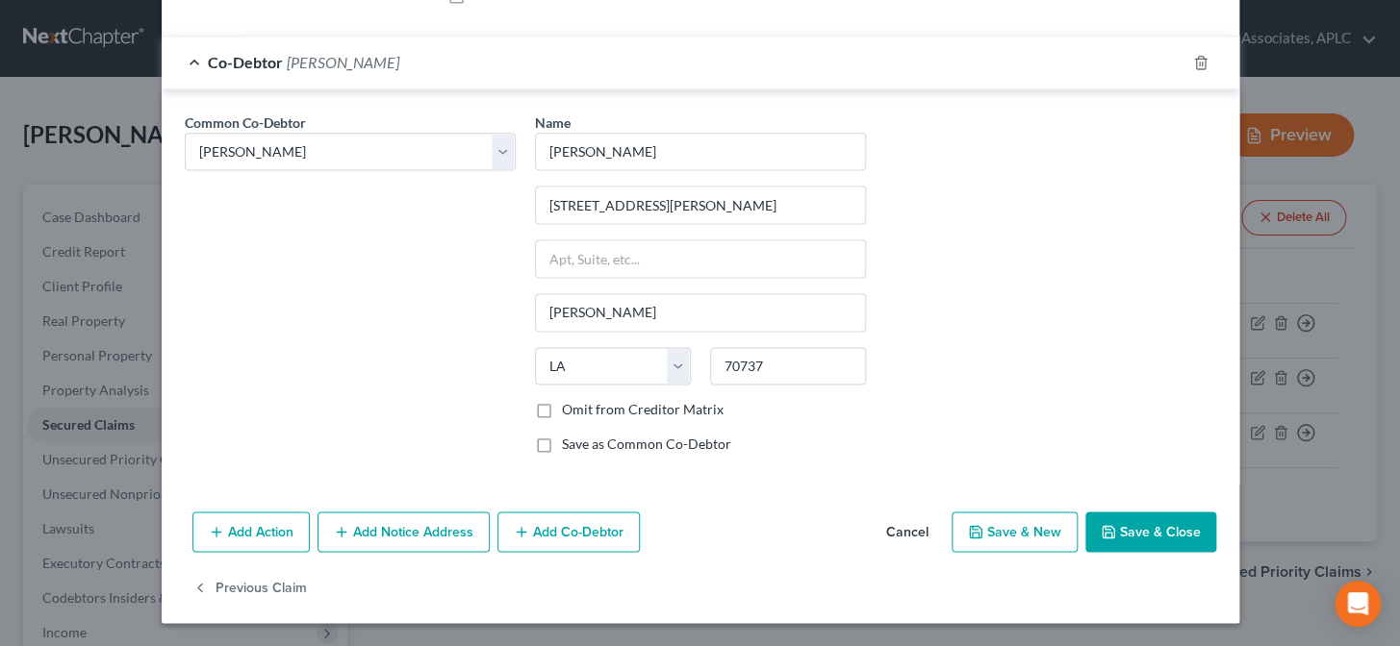
click at [1106, 529] on icon "button" at bounding box center [1107, 531] width 15 height 15
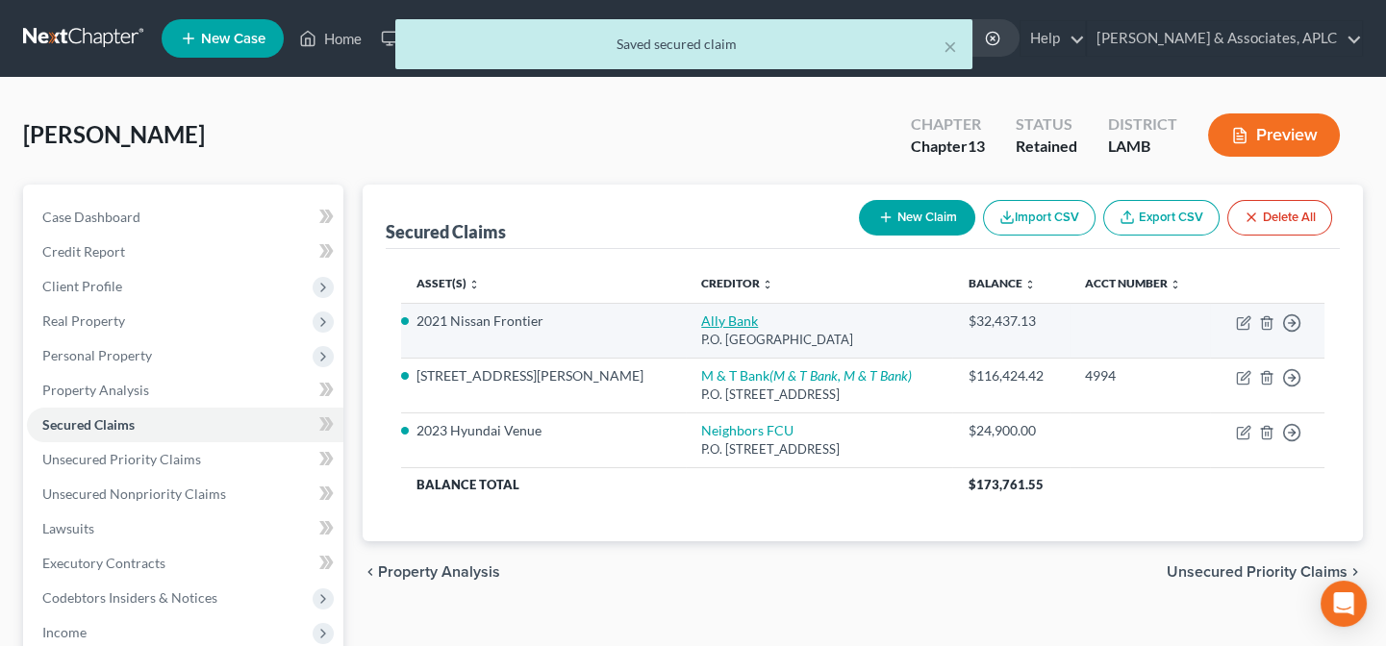
click at [701, 315] on link "Ally Bank" at bounding box center [729, 321] width 57 height 16
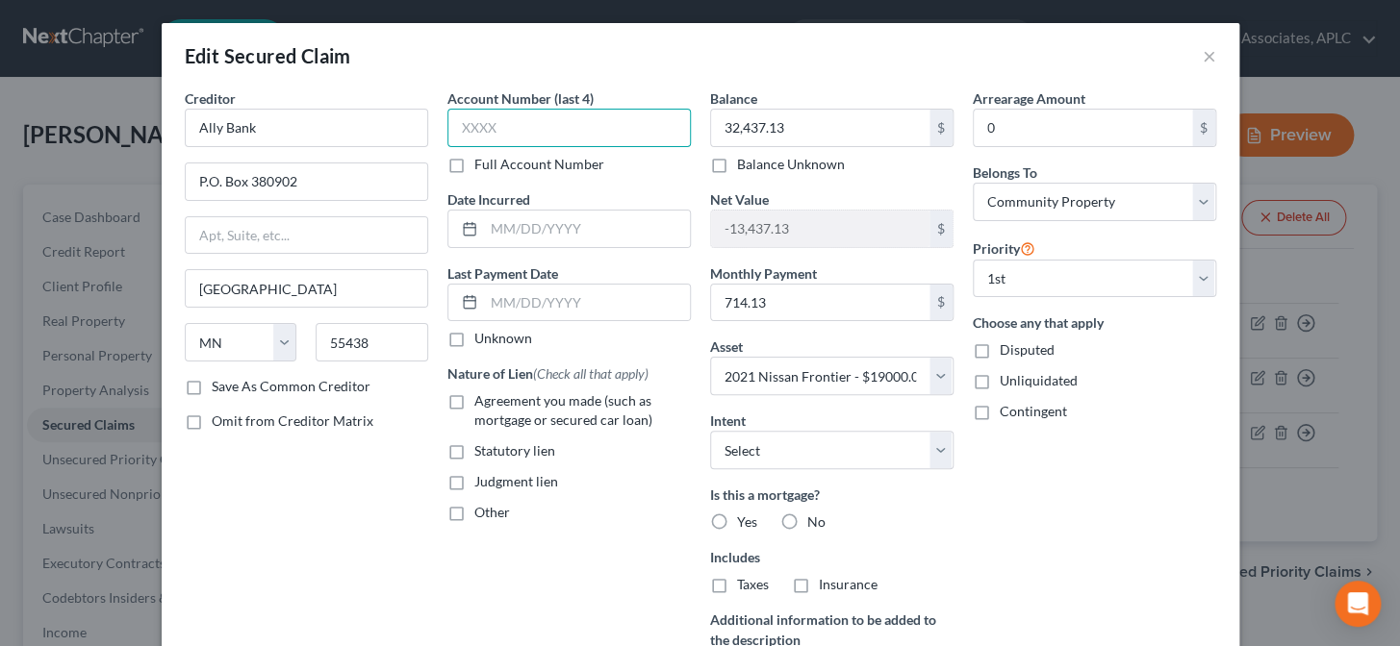
click at [516, 130] on input "text" at bounding box center [568, 128] width 243 height 38
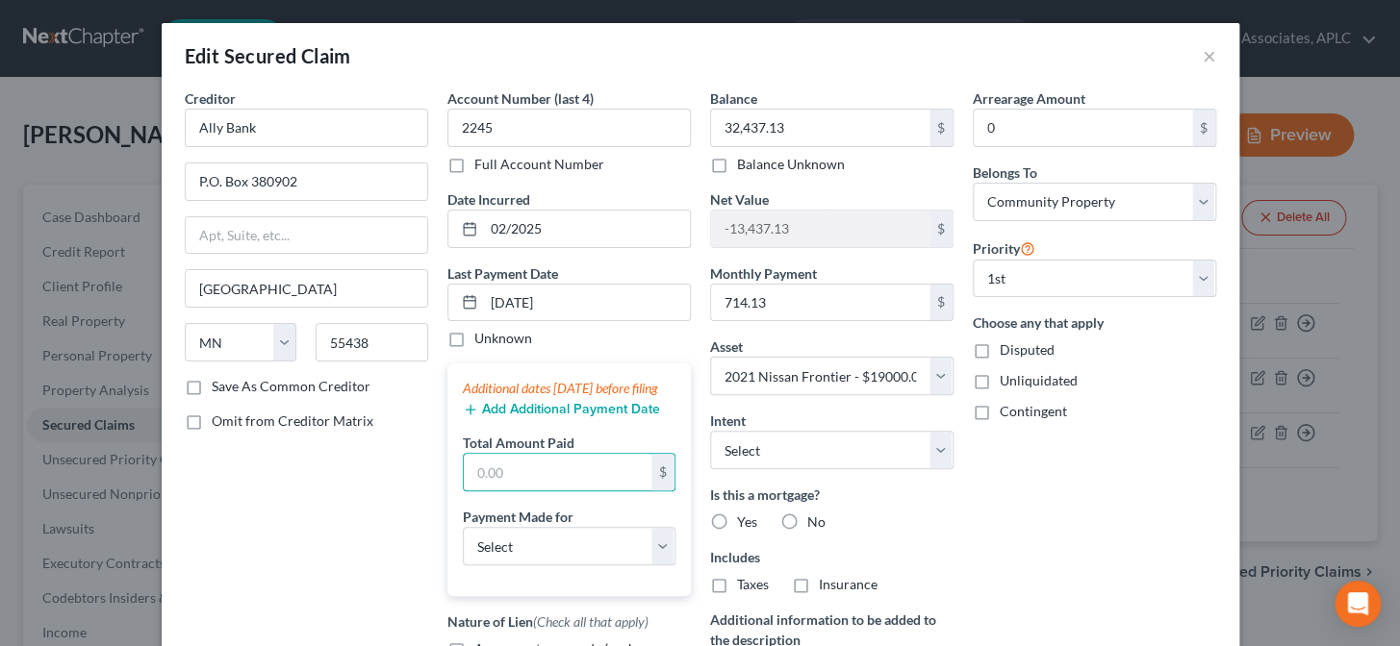
click at [553, 417] on button "Add Additional Payment Date" at bounding box center [561, 409] width 197 height 15
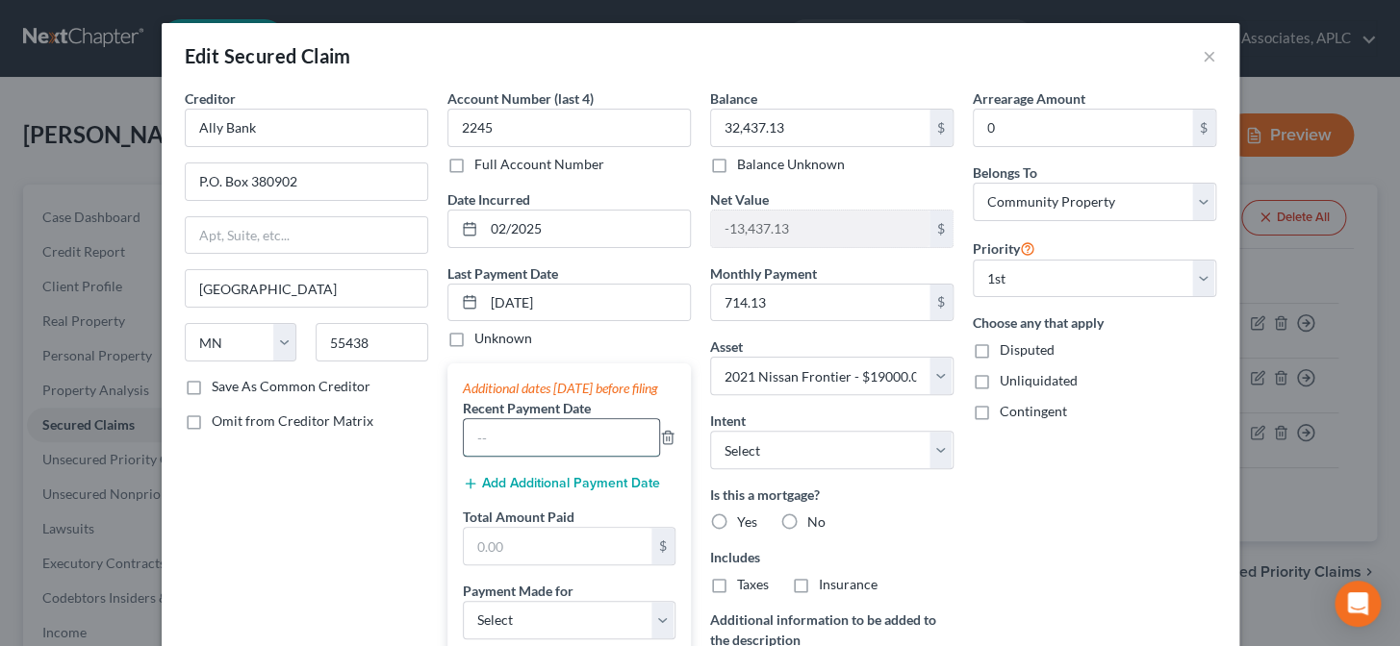
click at [547, 456] on input "text" at bounding box center [561, 437] width 195 height 37
click at [524, 492] on button "Add Additional Payment Date" at bounding box center [561, 483] width 197 height 15
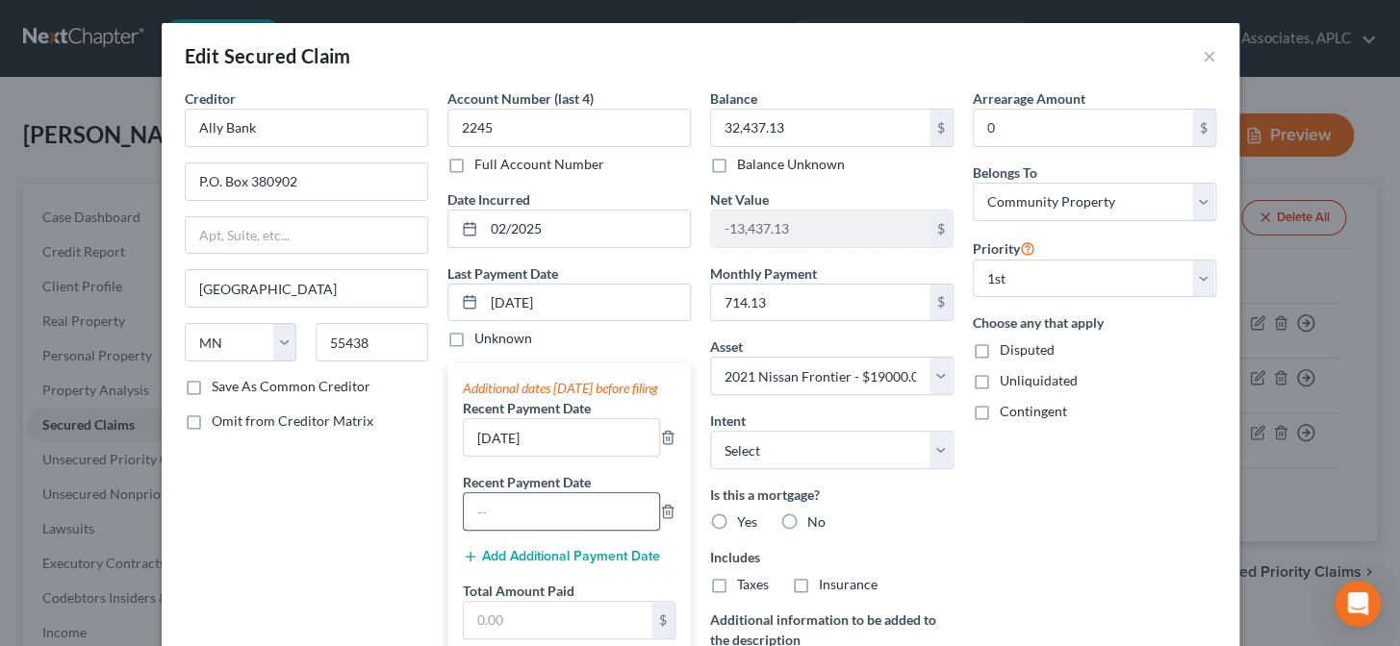
click at [519, 530] on input "text" at bounding box center [561, 511] width 195 height 37
click at [517, 565] on button "Add Additional Payment Date" at bounding box center [561, 556] width 197 height 15
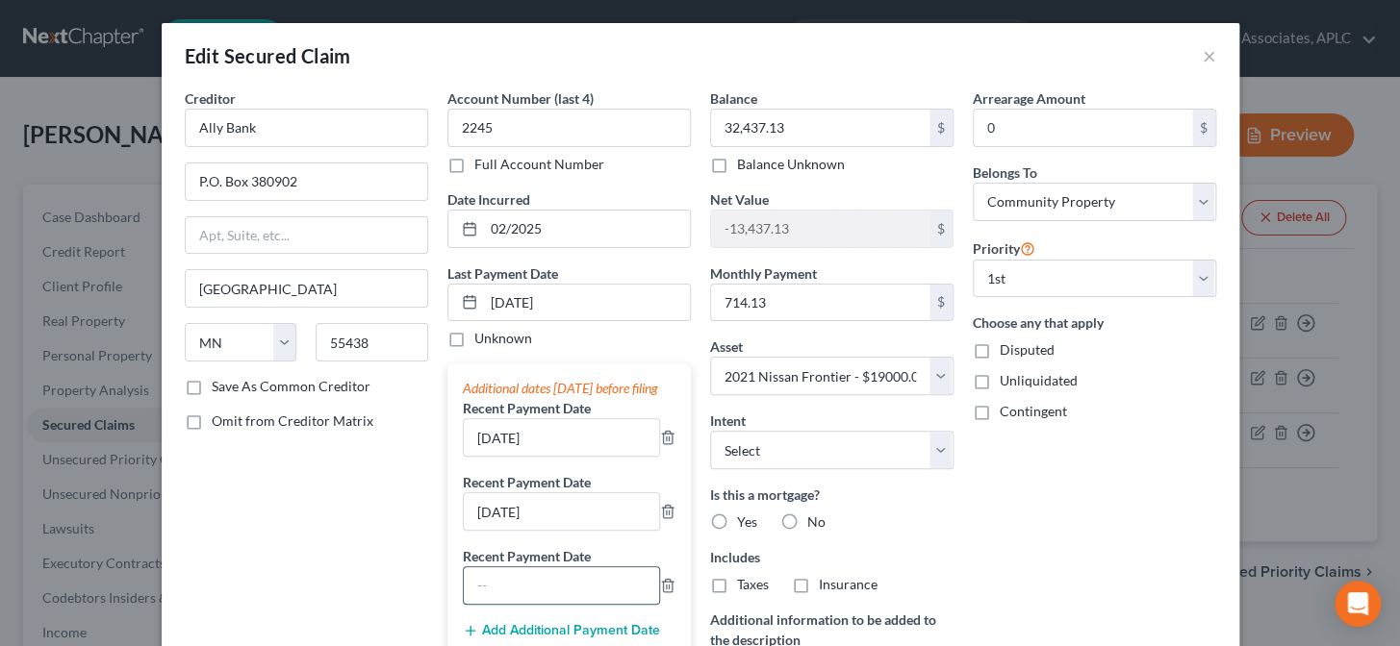
click at [517, 588] on input "text" at bounding box center [561, 586] width 195 height 37
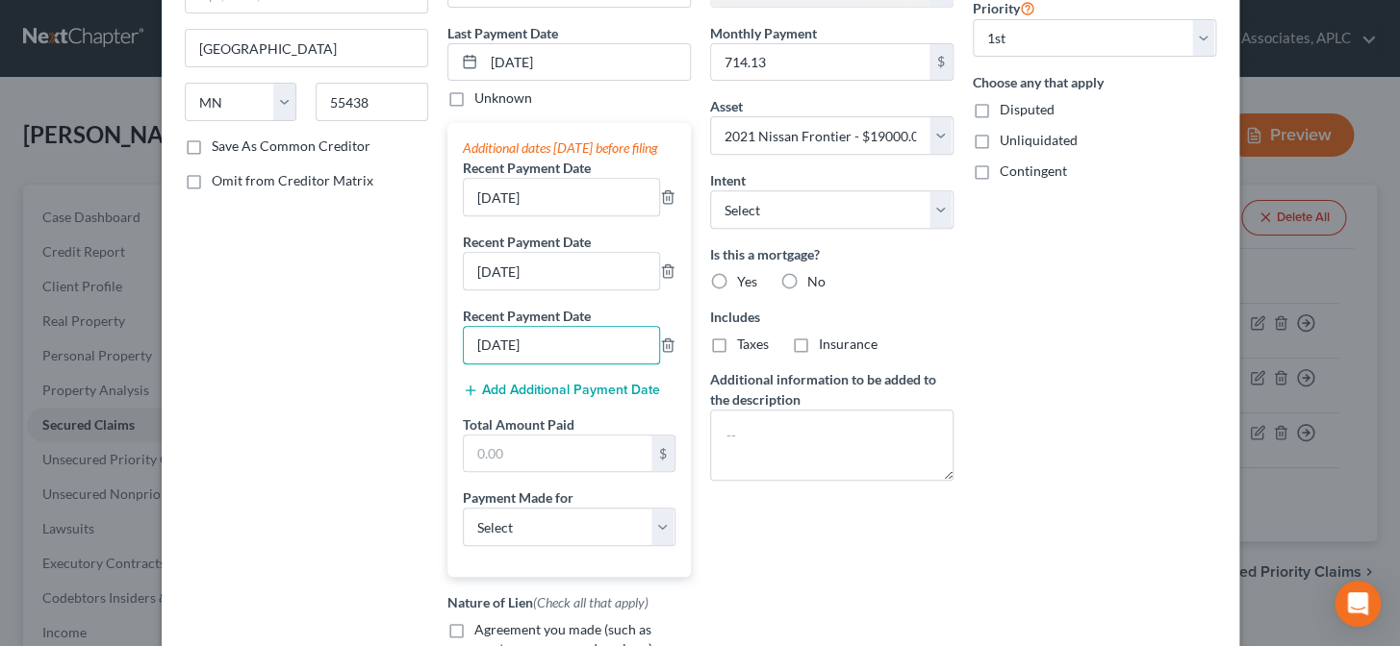
scroll to position [262, 0]
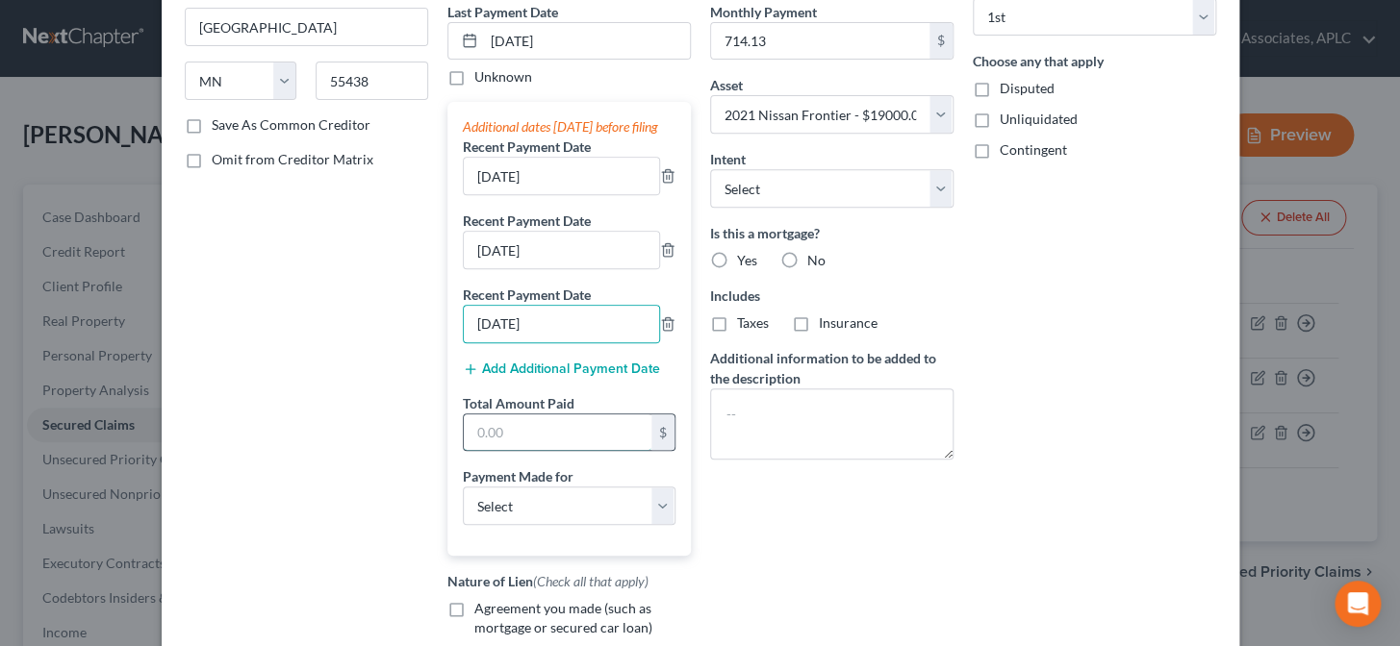
click at [499, 451] on input "text" at bounding box center [558, 433] width 188 height 37
click at [493, 525] on select "Select Car Credit Card Loan Repayment Mortgage Other Suppliers Or Vendors" at bounding box center [569, 506] width 213 height 38
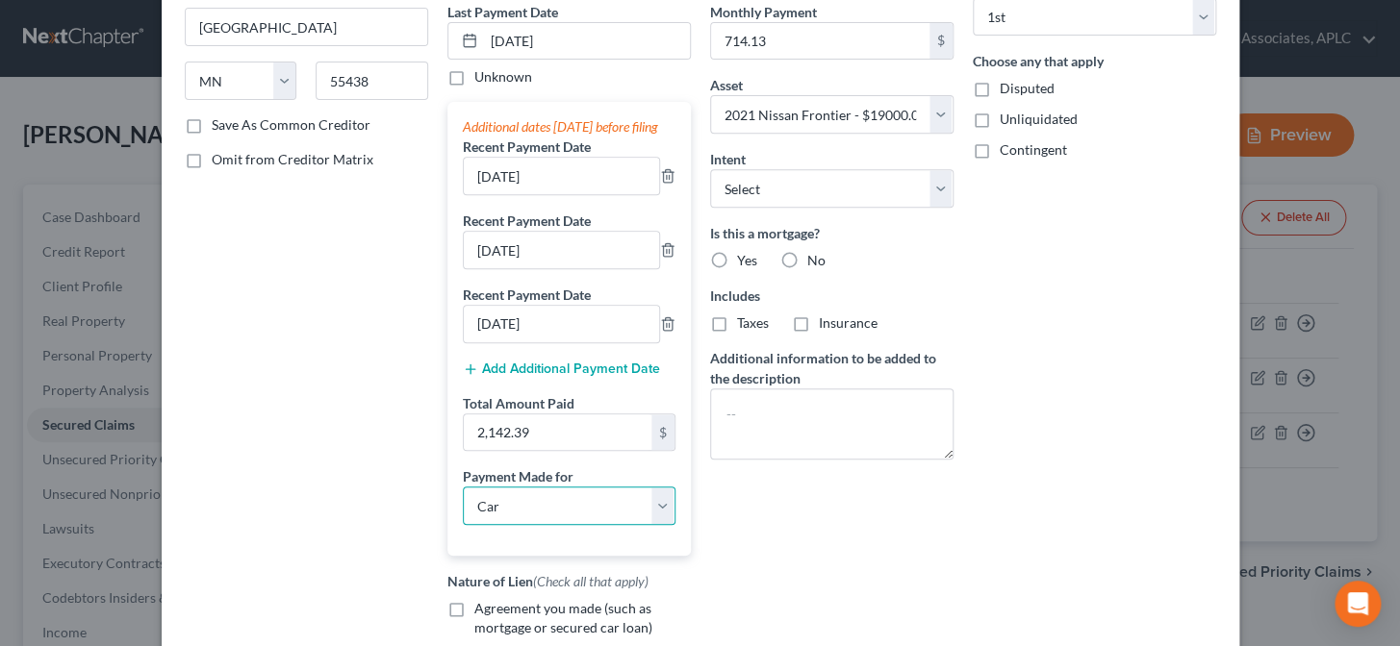
click at [463, 504] on select "Select Car Credit Card Loan Repayment Mortgage Other Suppliers Or Vendors" at bounding box center [569, 506] width 213 height 38
click at [474, 619] on label "Agreement you made (such as mortgage or secured car loan)" at bounding box center [582, 618] width 216 height 38
click at [482, 612] on input "Agreement you made (such as mortgage or secured car loan)" at bounding box center [488, 605] width 13 height 13
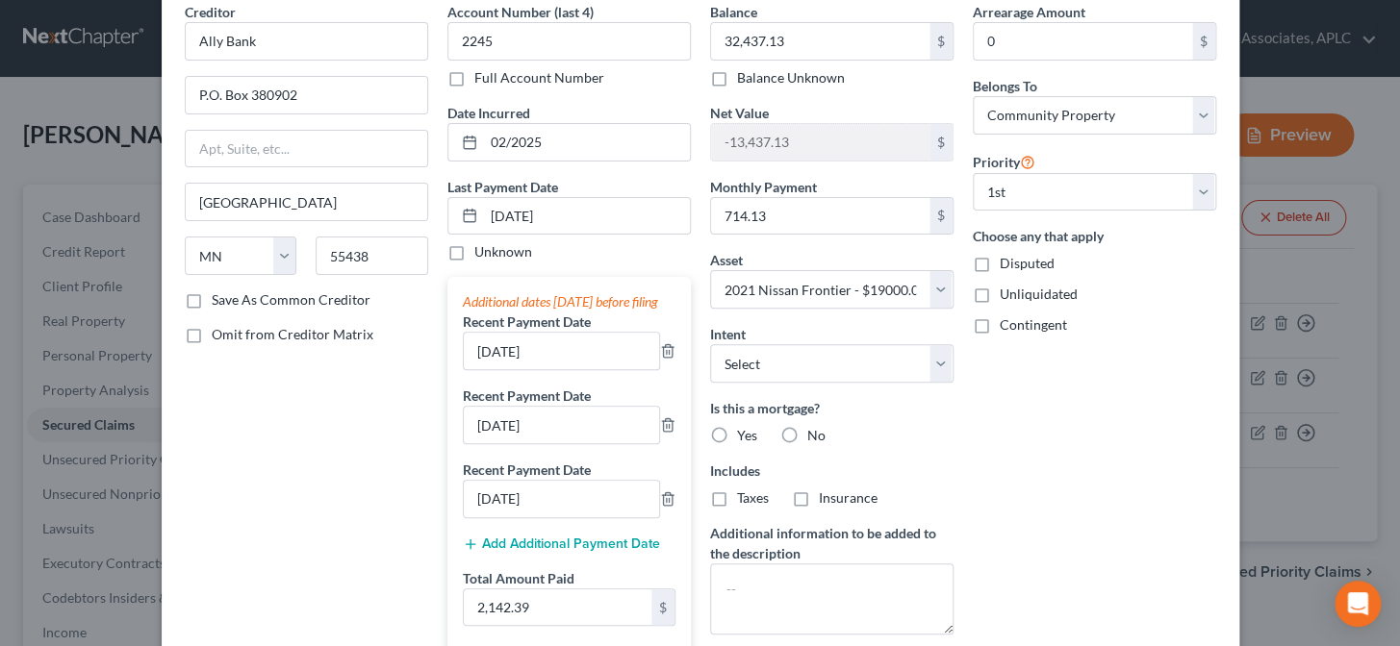
scroll to position [87, 0]
click at [737, 431] on label "Yes" at bounding box center [747, 435] width 20 height 19
click at [744, 431] on input "Yes" at bounding box center [750, 432] width 13 height 13
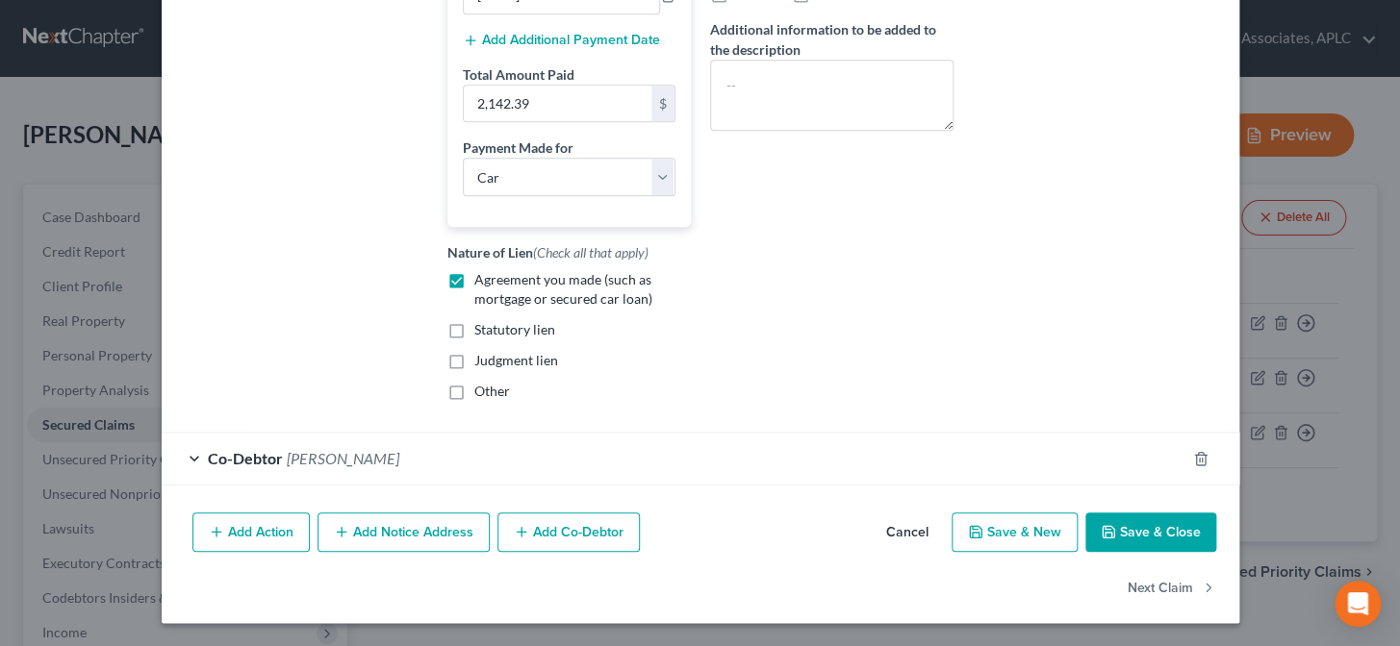
scroll to position [607, 0]
click at [1124, 539] on button "Save & Close" at bounding box center [1150, 533] width 131 height 40
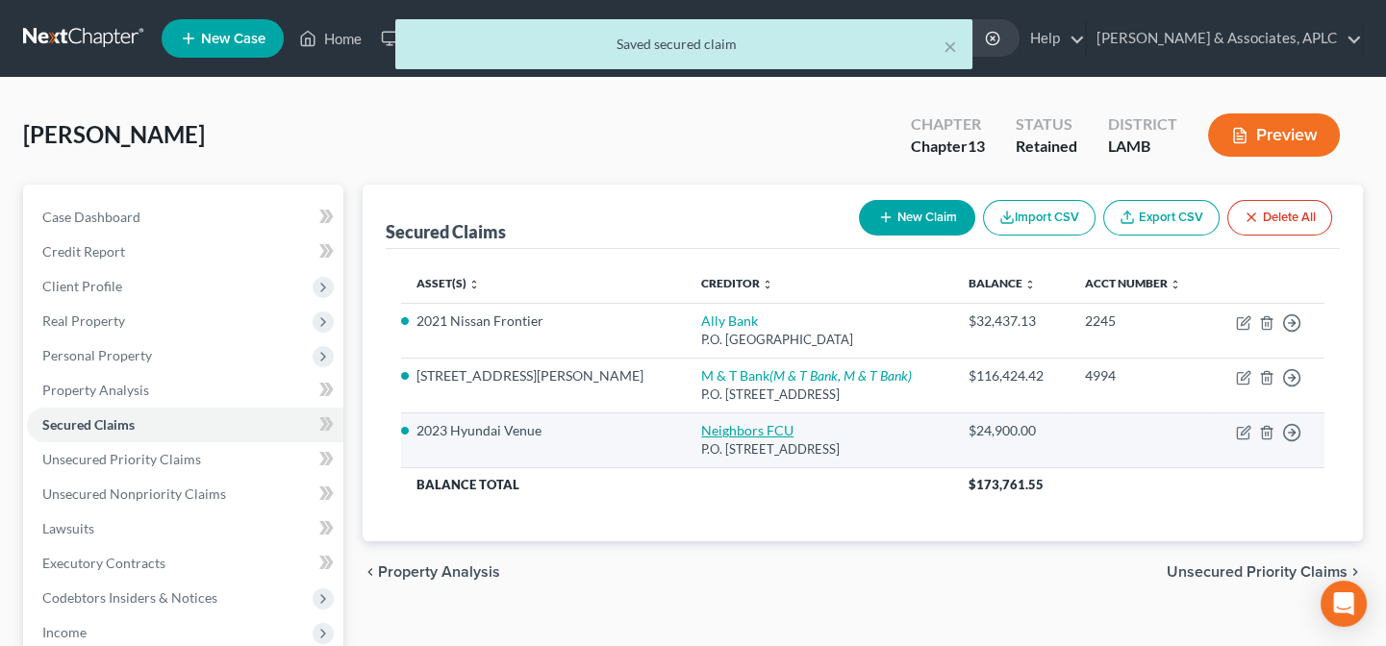
click at [701, 427] on link "Neighbors FCU" at bounding box center [747, 430] width 92 height 16
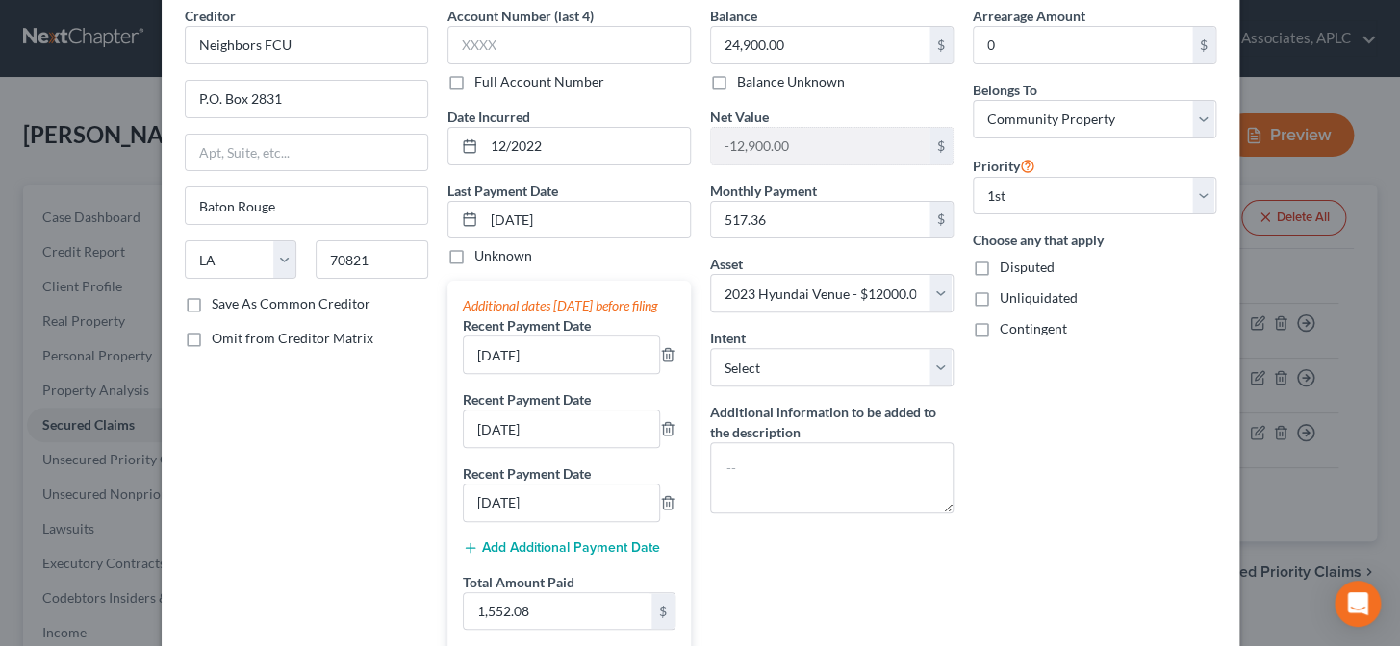
scroll to position [0, 0]
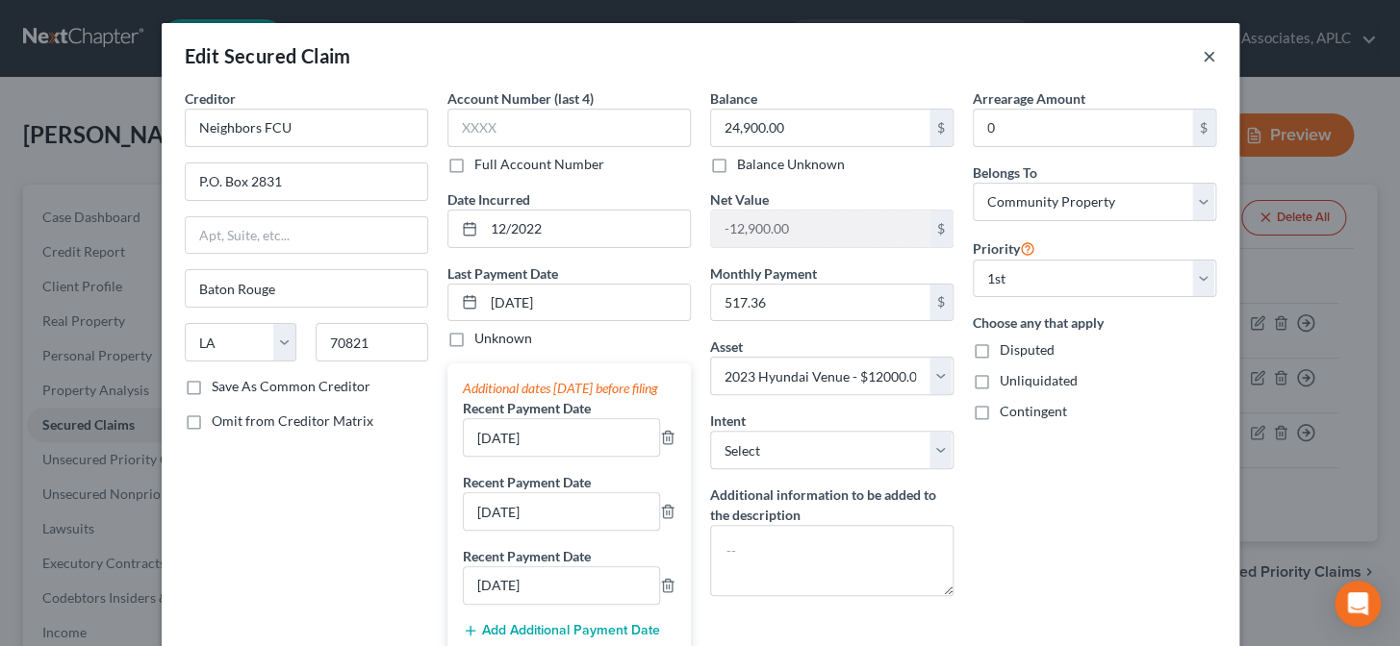
click at [1205, 58] on button "×" at bounding box center [1208, 55] width 13 height 23
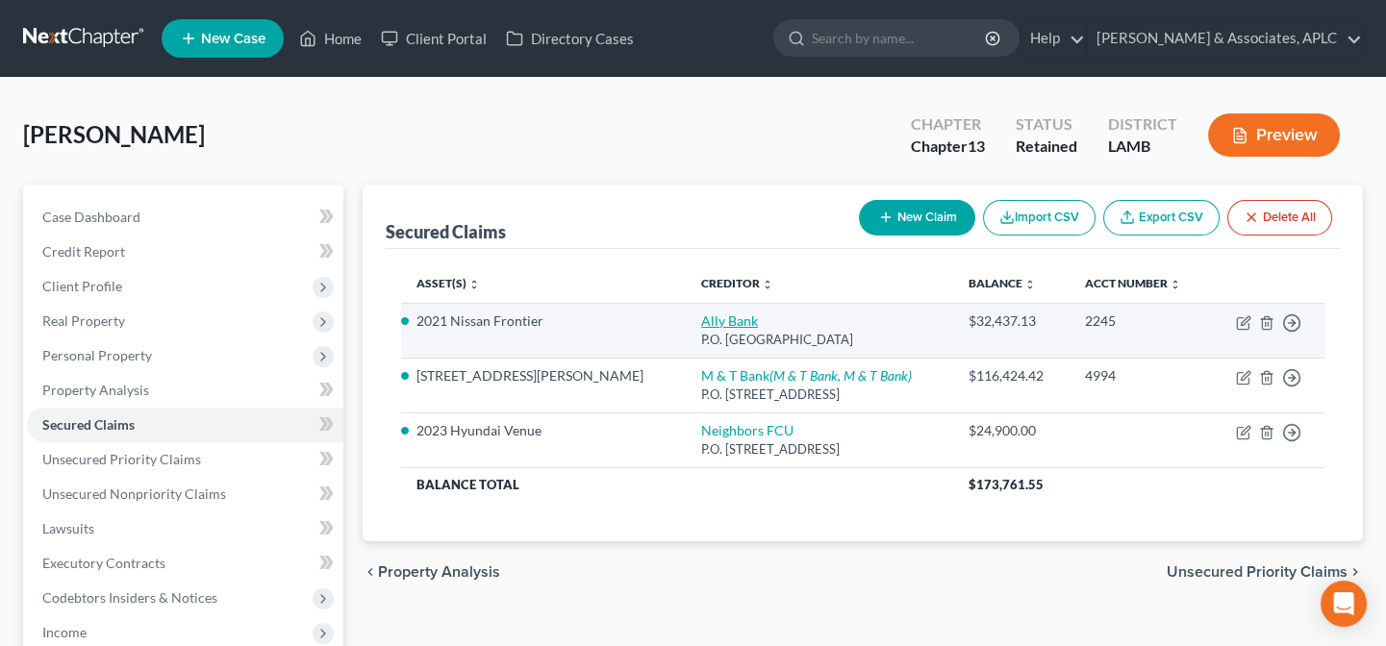
click at [701, 320] on link "Ally Bank" at bounding box center [729, 321] width 57 height 16
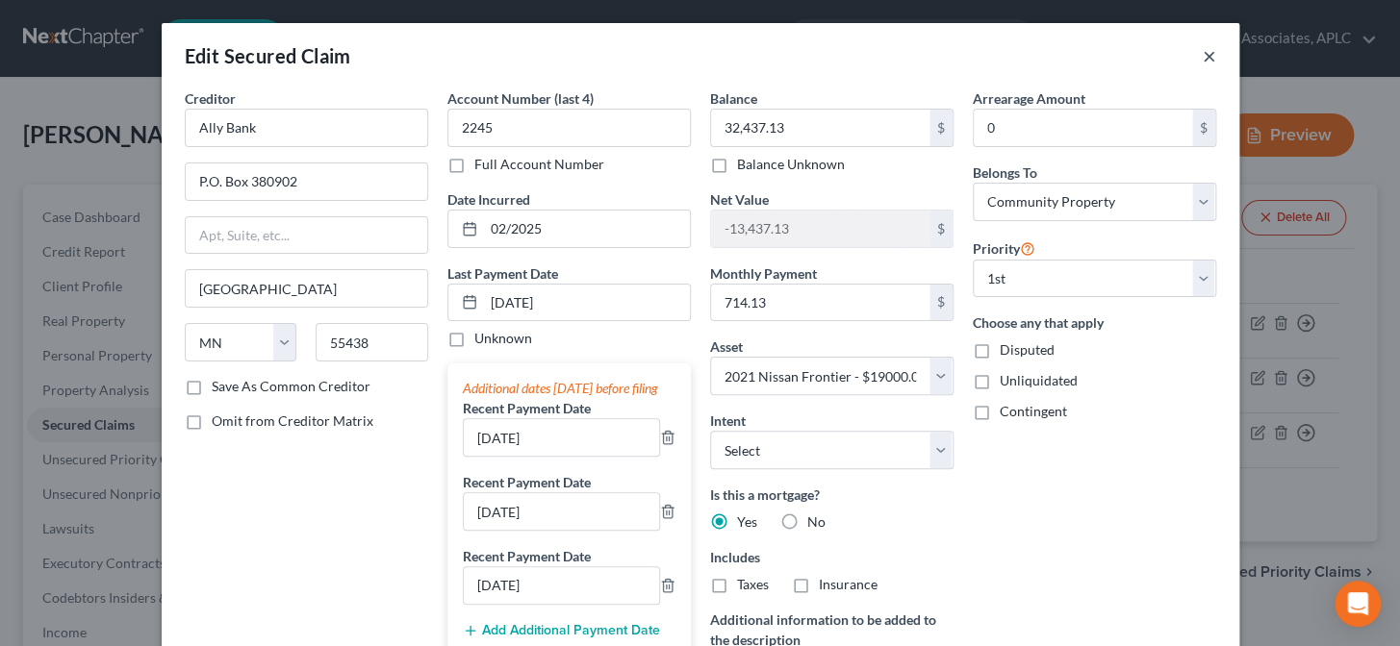
click at [1207, 56] on button "×" at bounding box center [1208, 55] width 13 height 23
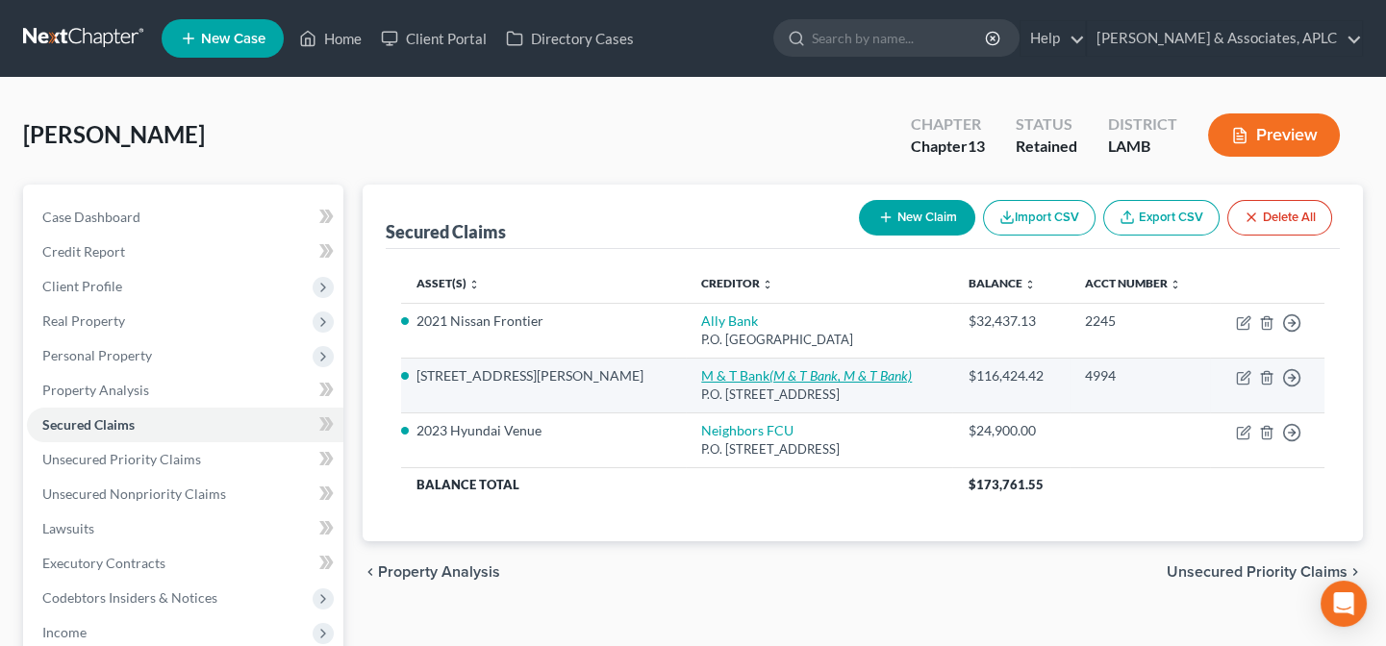
click at [701, 375] on link "M & T Bank (M & T Bank, M & T Bank)" at bounding box center [806, 375] width 211 height 16
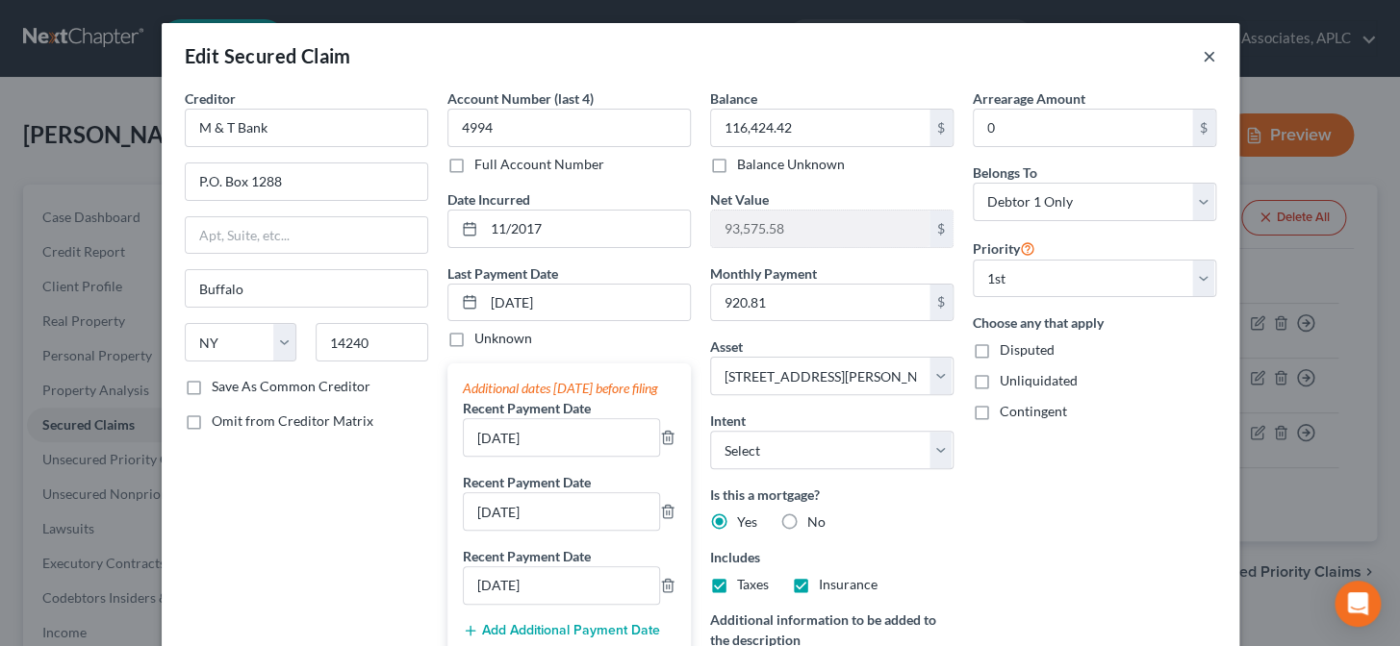
click at [1207, 60] on button "×" at bounding box center [1208, 55] width 13 height 23
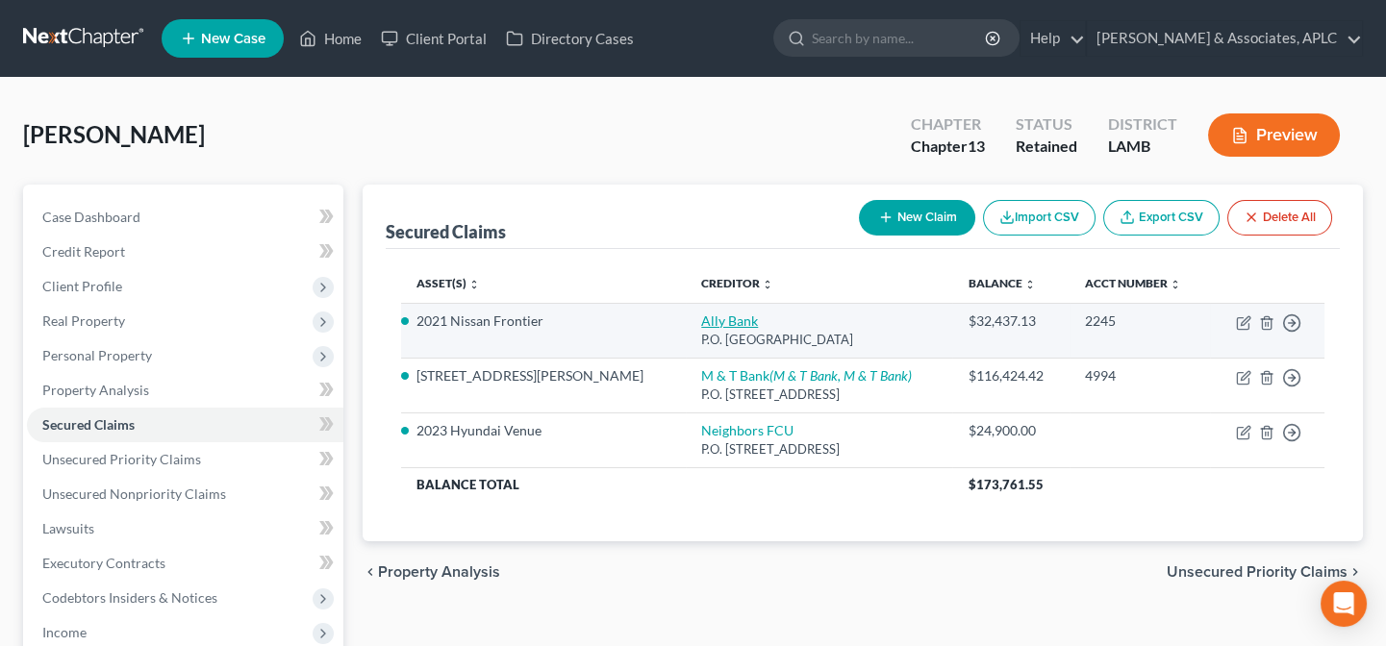
click at [701, 323] on link "Ally Bank" at bounding box center [729, 321] width 57 height 16
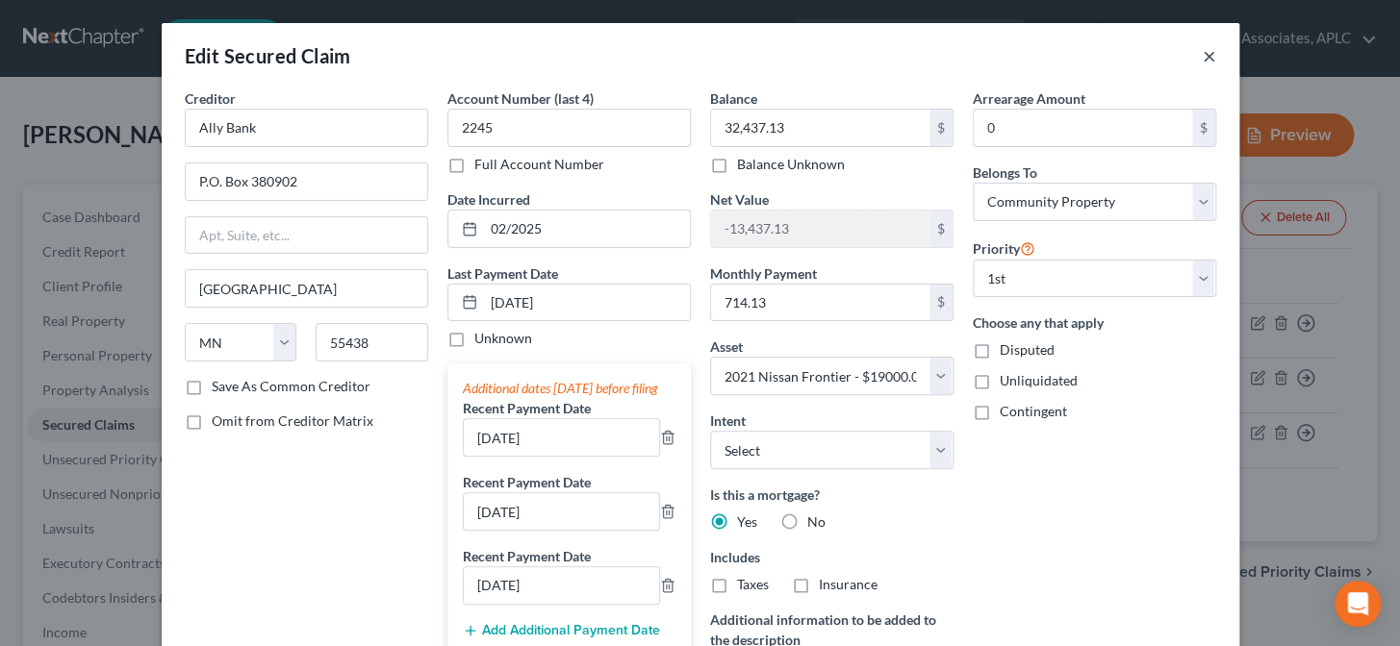
click at [1202, 59] on button "×" at bounding box center [1208, 55] width 13 height 23
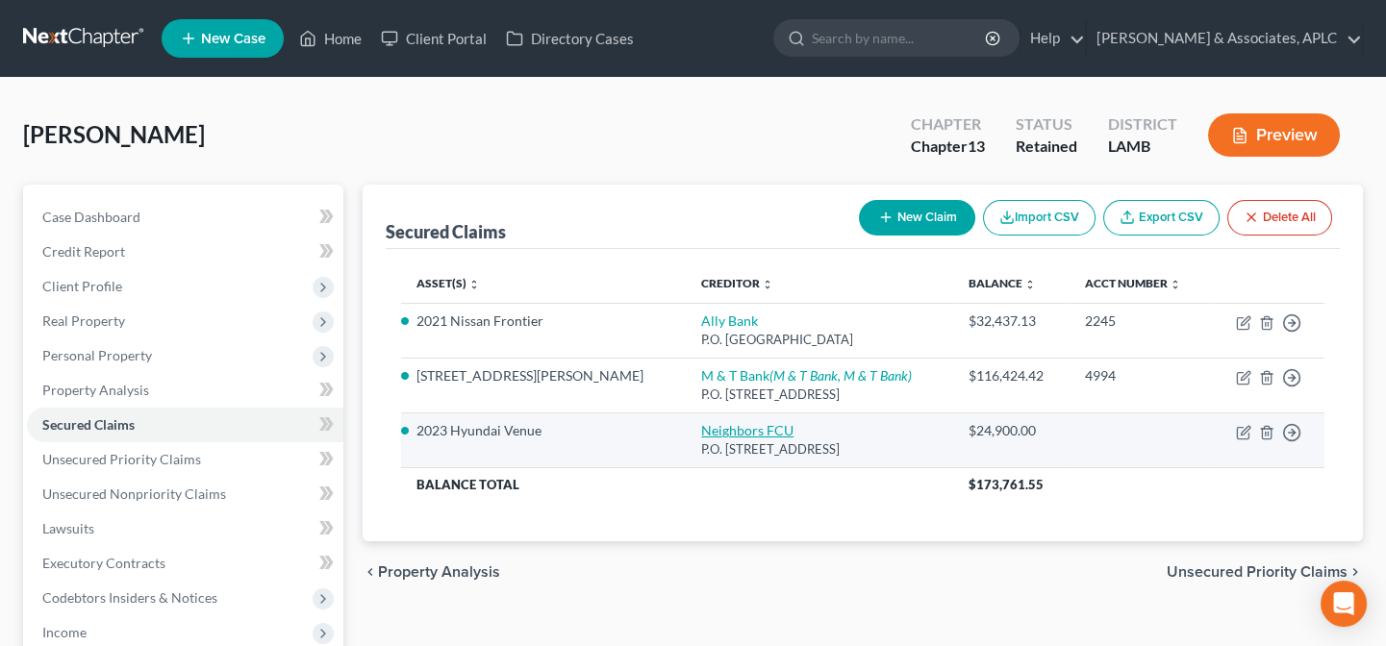
click at [701, 422] on link "Neighbors FCU" at bounding box center [747, 430] width 92 height 16
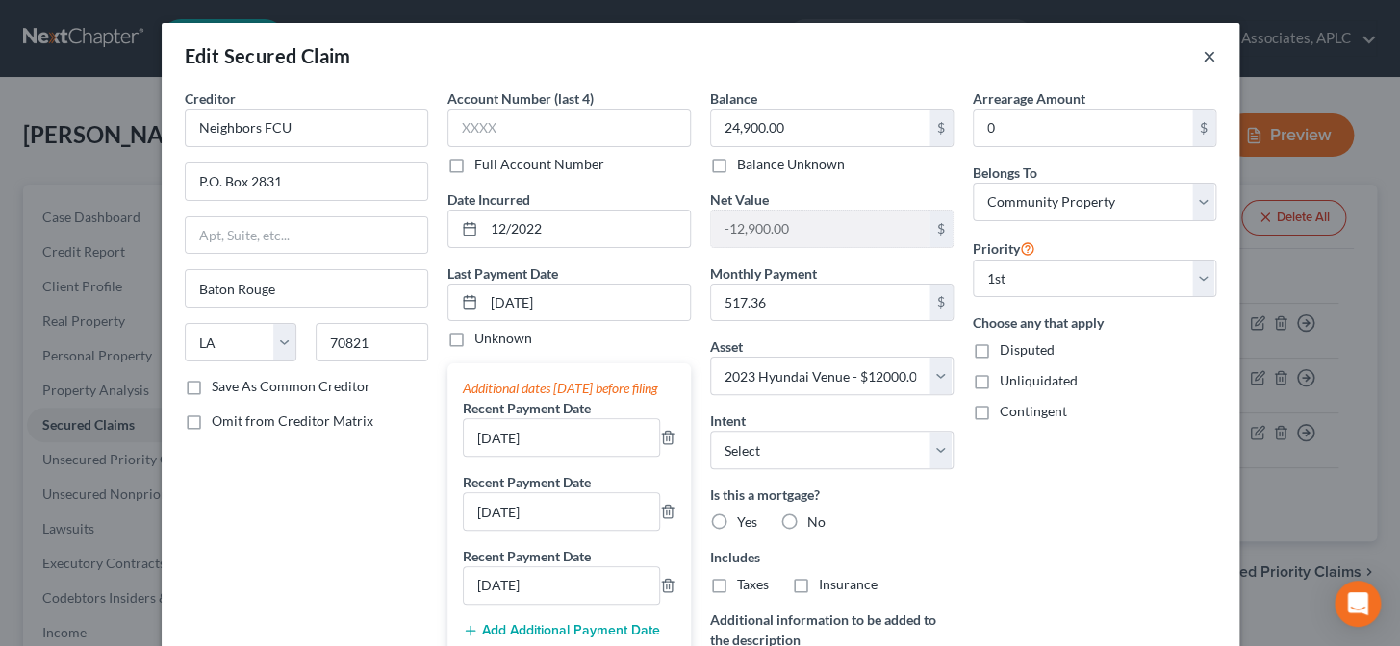
click at [1202, 55] on button "×" at bounding box center [1208, 55] width 13 height 23
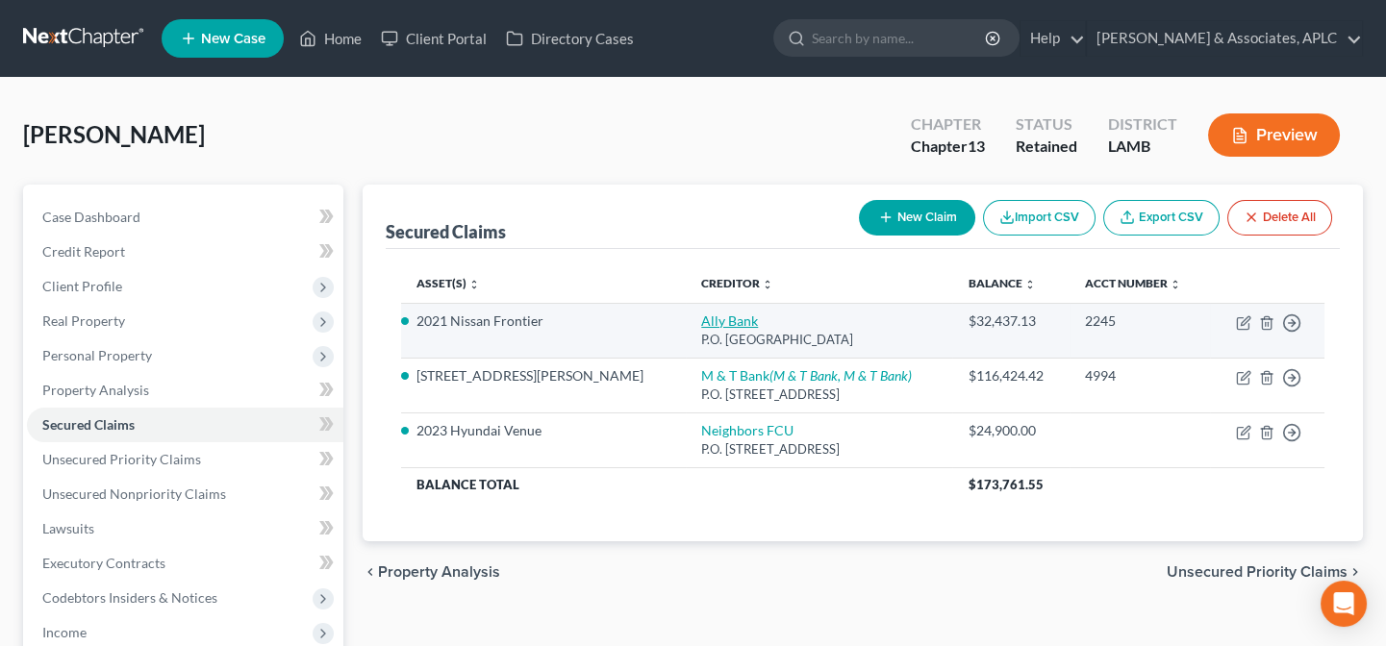
click at [701, 318] on link "Ally Bank" at bounding box center [729, 321] width 57 height 16
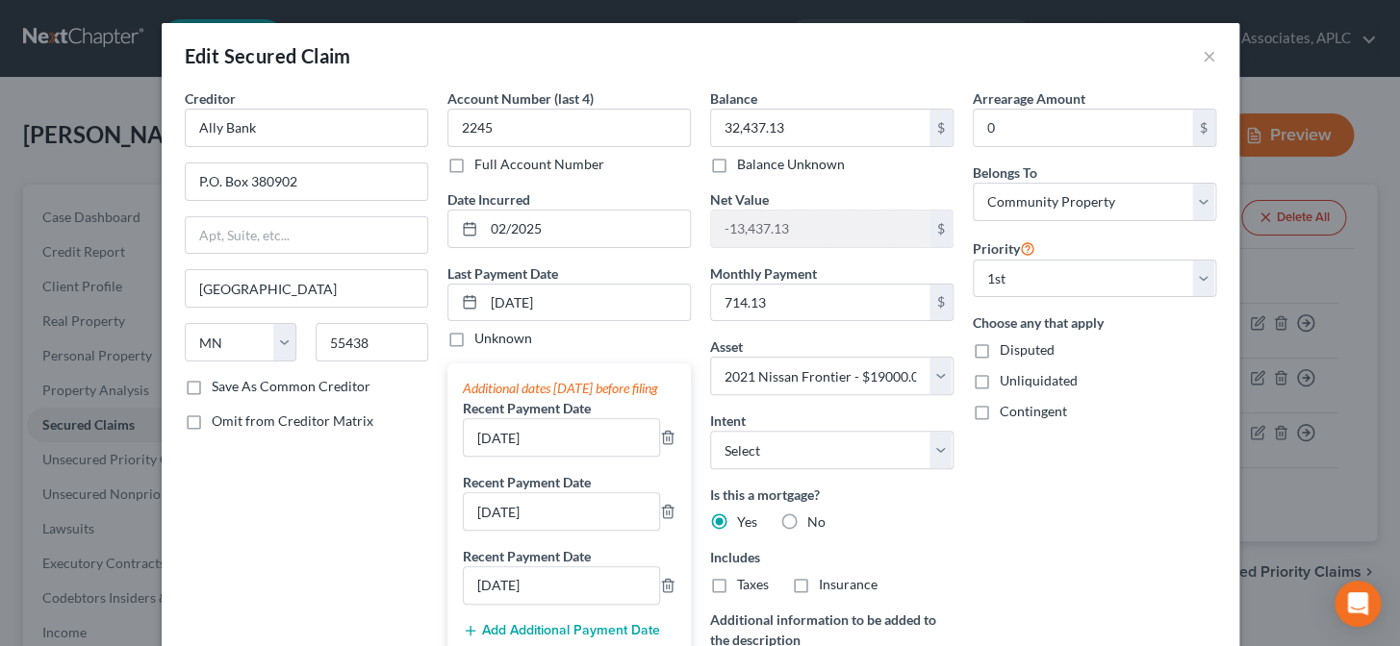
click at [807, 522] on label "No" at bounding box center [816, 522] width 18 height 19
click at [815, 522] on input "No" at bounding box center [821, 519] width 13 height 13
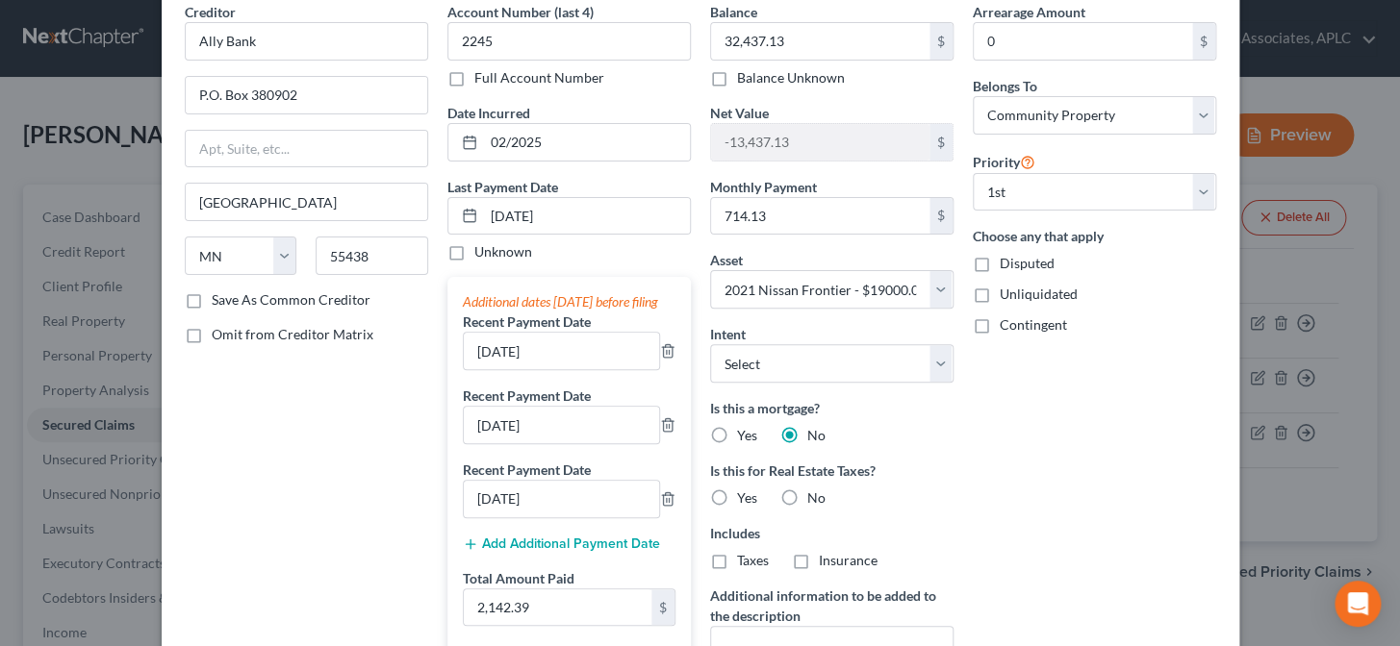
click at [807, 499] on label "No" at bounding box center [816, 498] width 18 height 19
click at [815, 499] on input "No" at bounding box center [821, 495] width 13 height 13
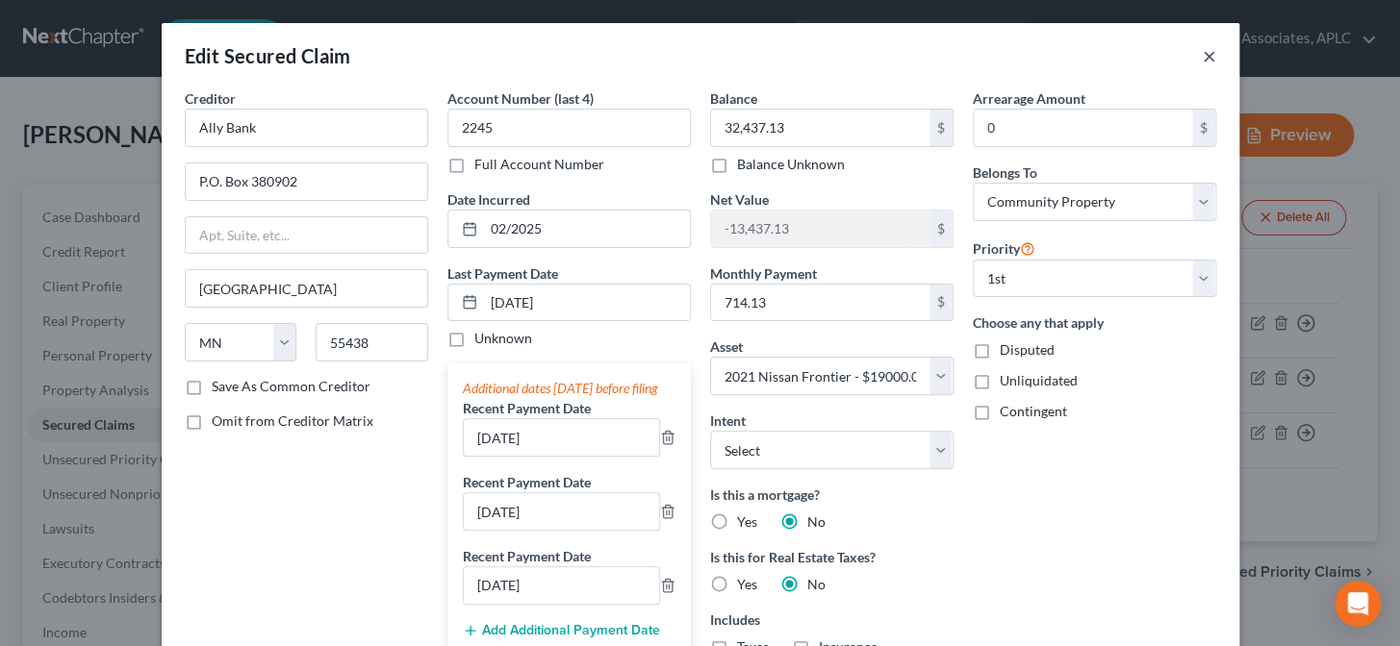
click at [1208, 54] on button "×" at bounding box center [1208, 55] width 13 height 23
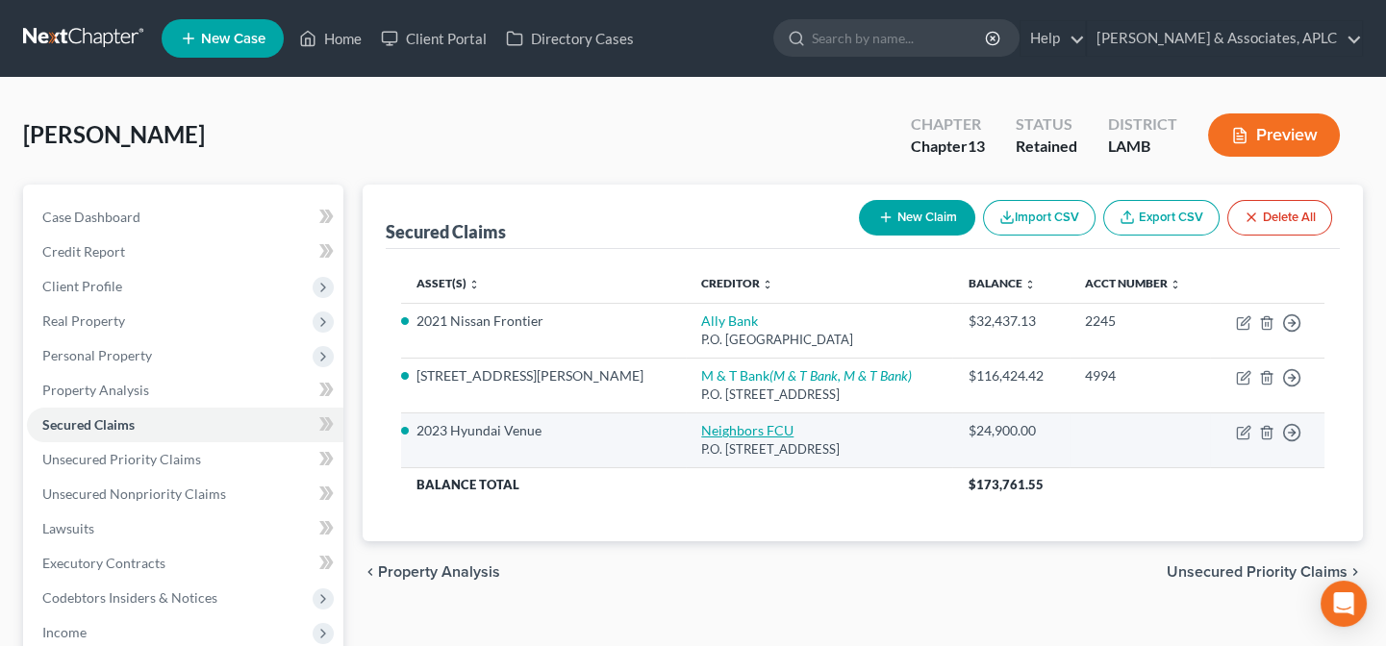
click at [701, 431] on link "Neighbors FCU" at bounding box center [747, 430] width 92 height 16
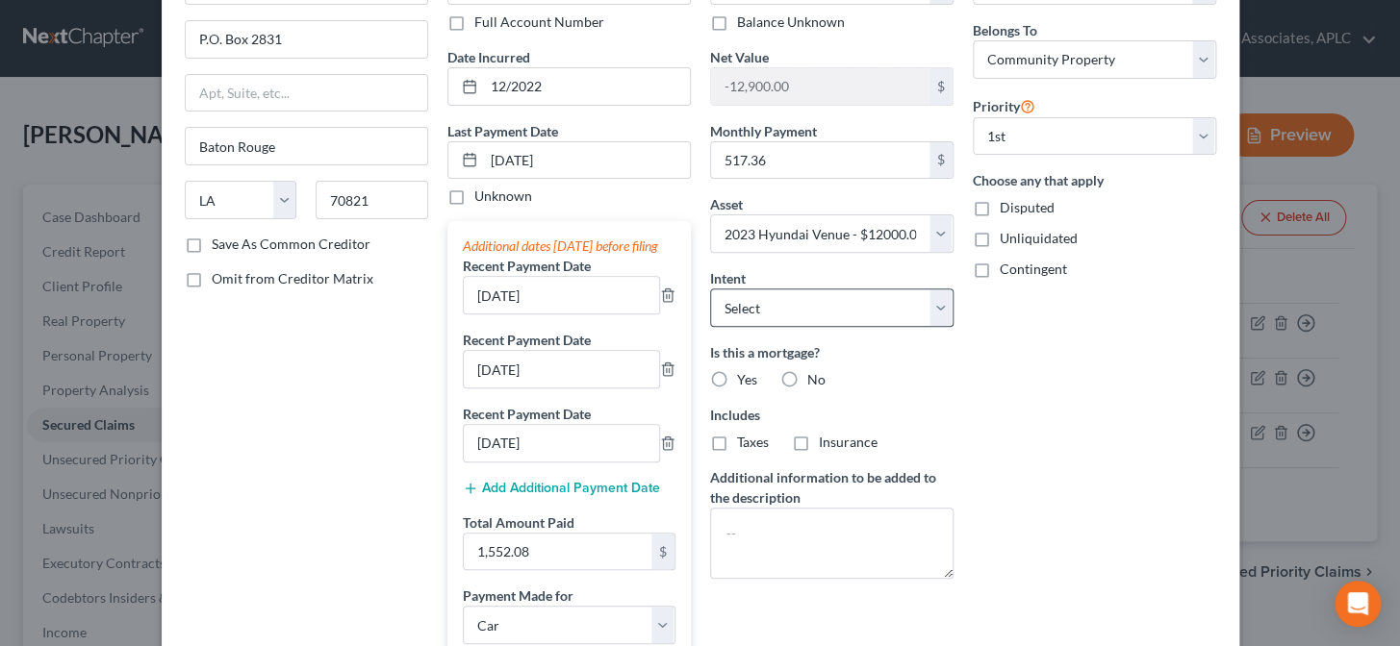
scroll to position [174, 0]
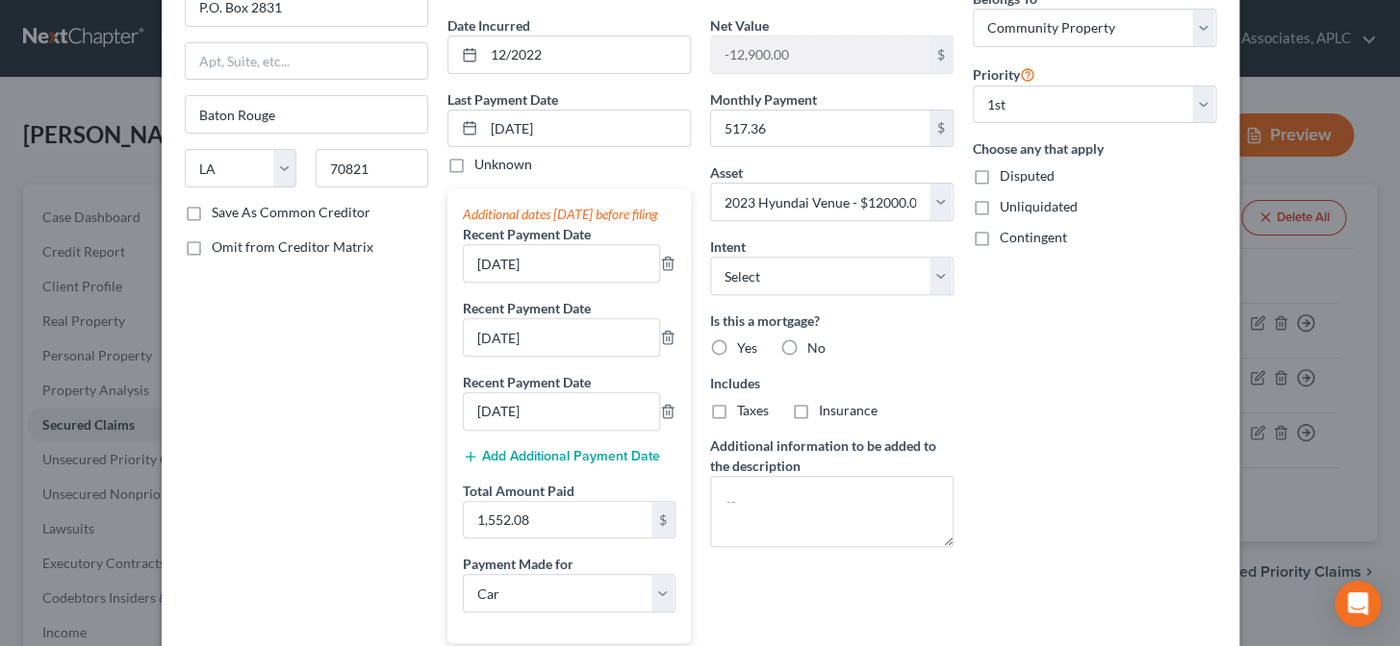
click at [807, 345] on label "No" at bounding box center [816, 348] width 18 height 19
click at [815, 345] on input "No" at bounding box center [821, 345] width 13 height 13
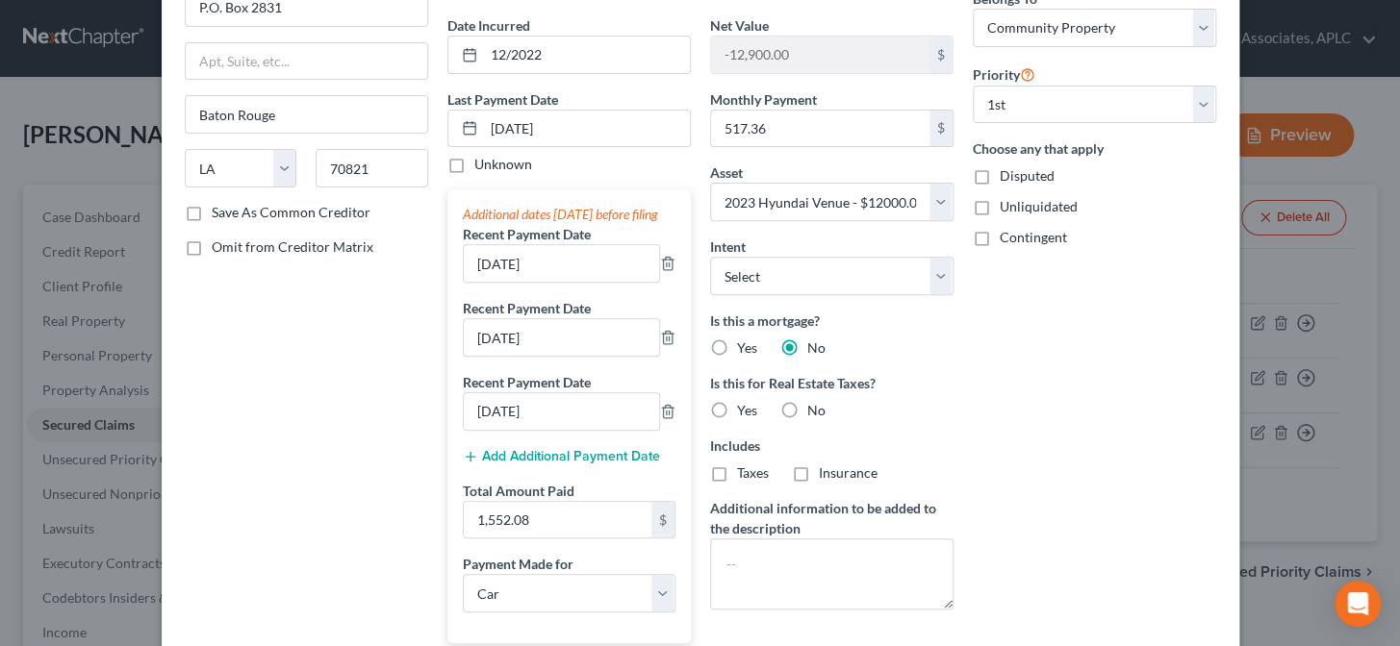
click at [807, 409] on label "No" at bounding box center [816, 410] width 18 height 19
click at [815, 409] on input "No" at bounding box center [821, 407] width 13 height 13
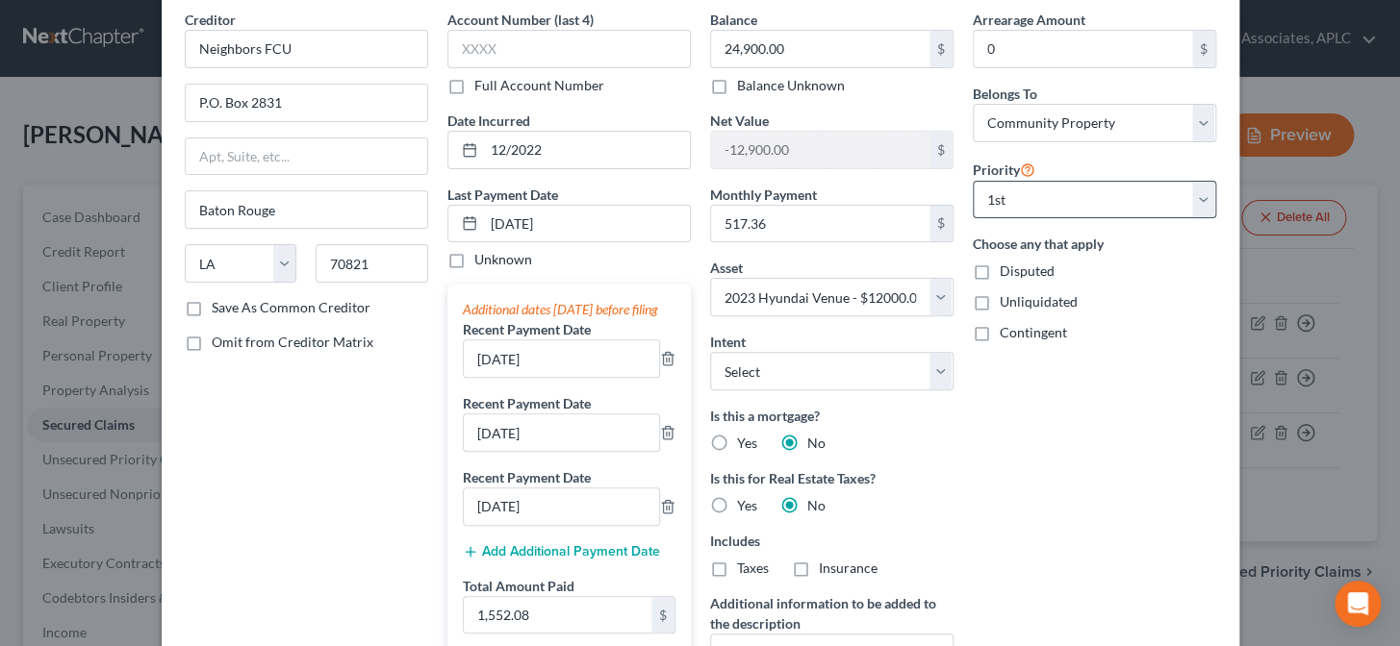
scroll to position [0, 0]
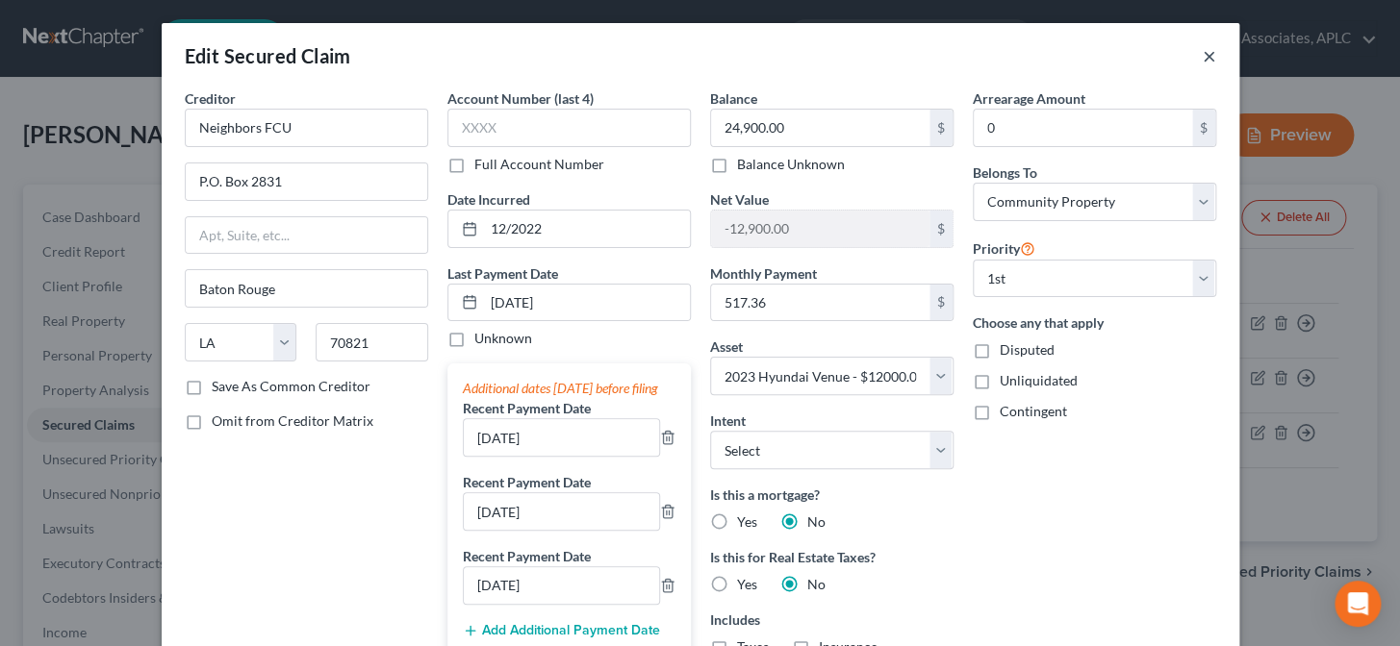
click at [1202, 51] on button "×" at bounding box center [1208, 55] width 13 height 23
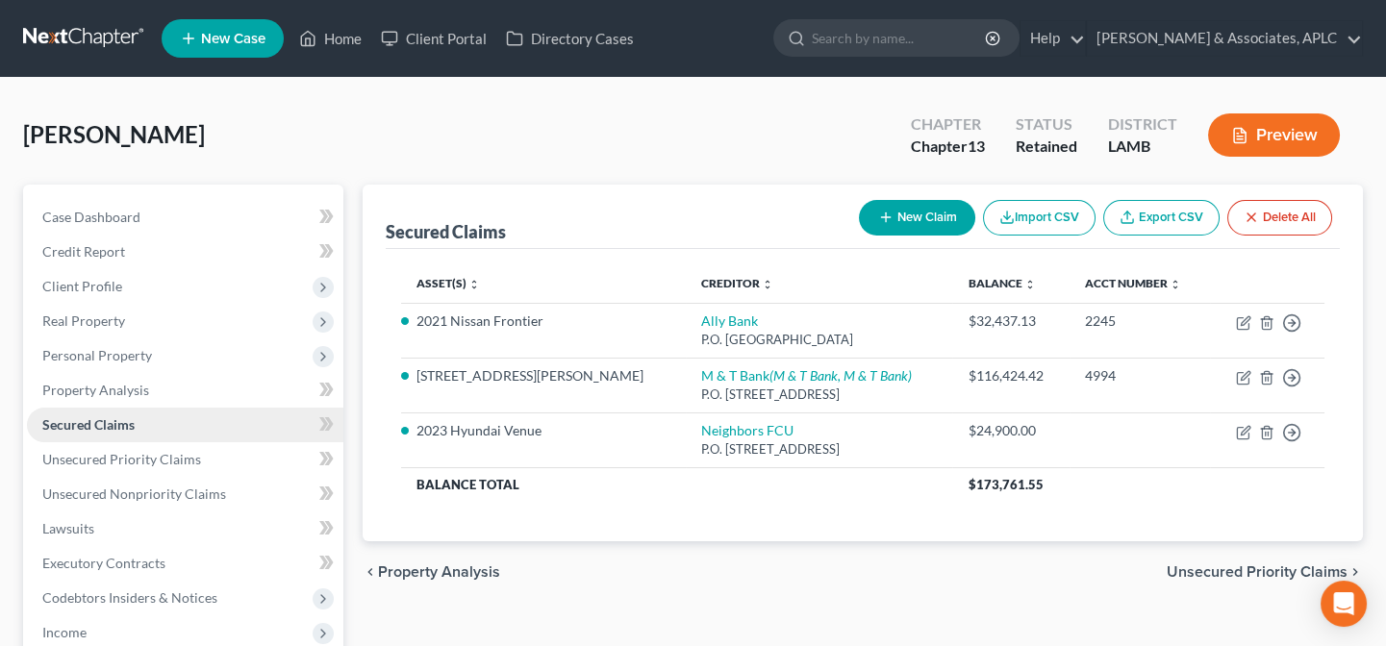
click at [89, 428] on span "Secured Claims" at bounding box center [88, 424] width 92 height 16
click at [88, 357] on span "Personal Property" at bounding box center [97, 355] width 110 height 16
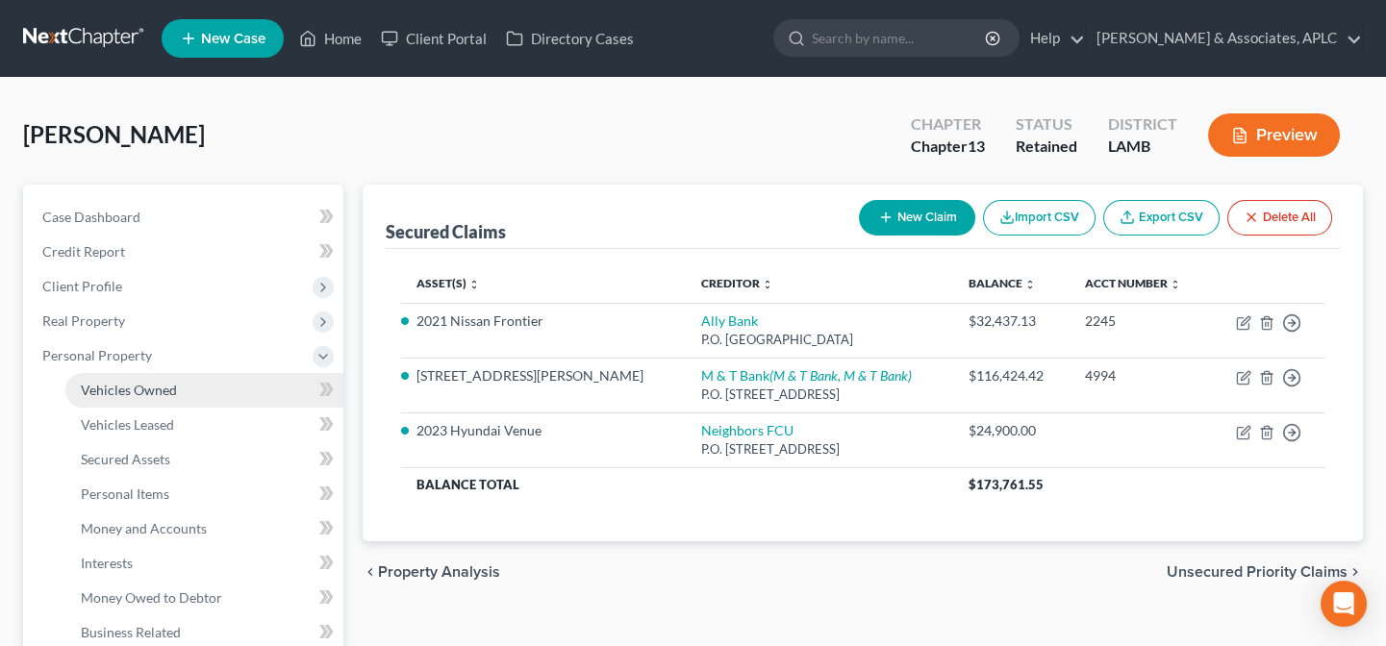
click at [96, 384] on span "Vehicles Owned" at bounding box center [129, 390] width 96 height 16
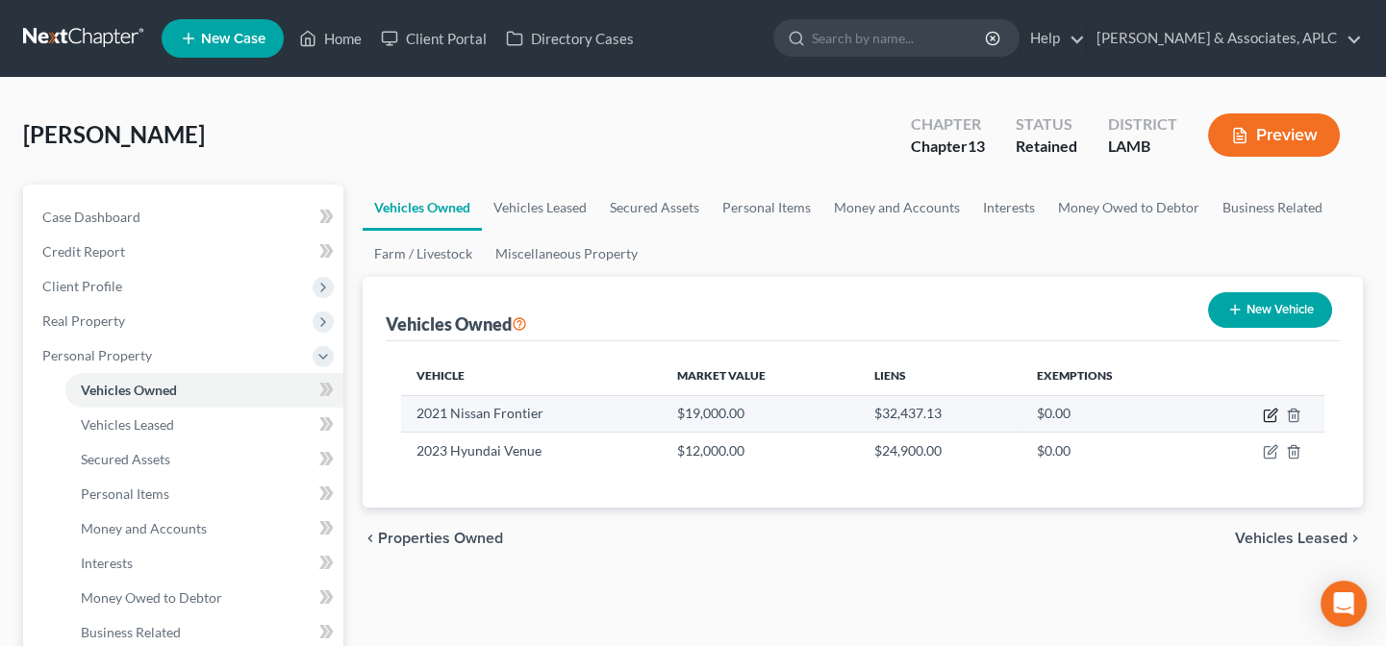
click at [1264, 411] on icon "button" at bounding box center [1270, 417] width 12 height 12
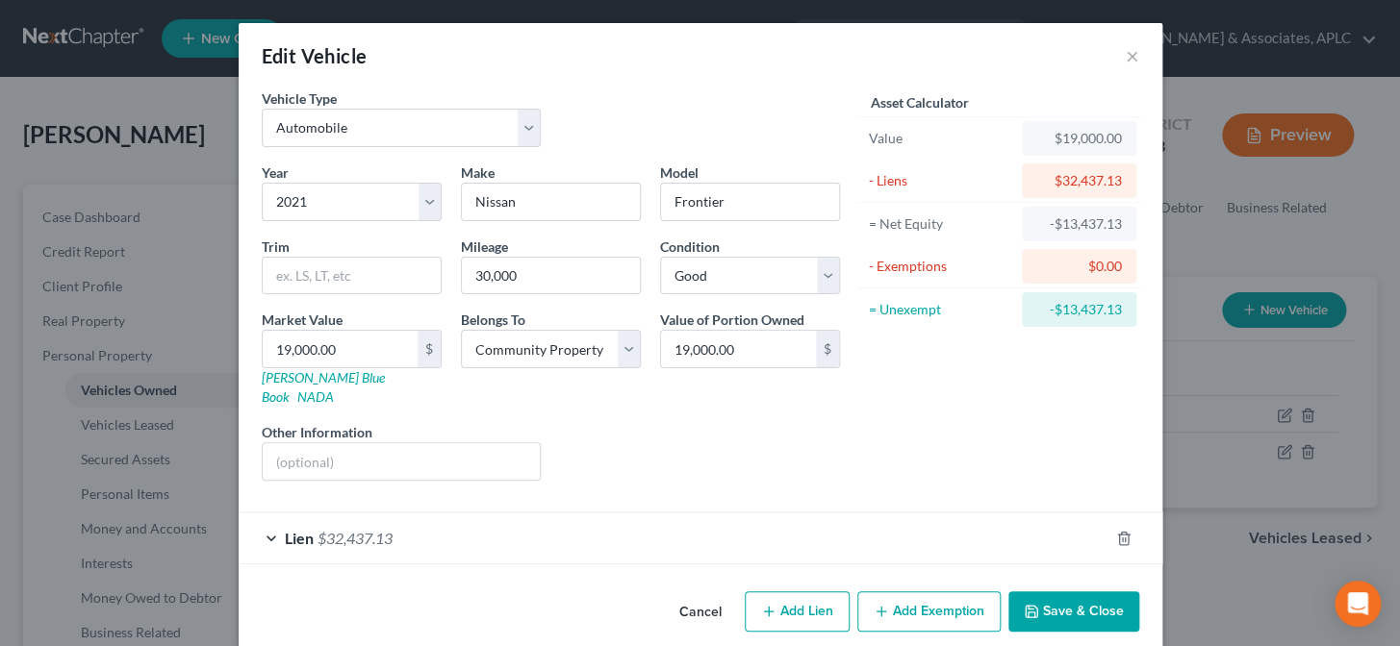
click at [943, 592] on button "Add Exemption" at bounding box center [928, 612] width 143 height 40
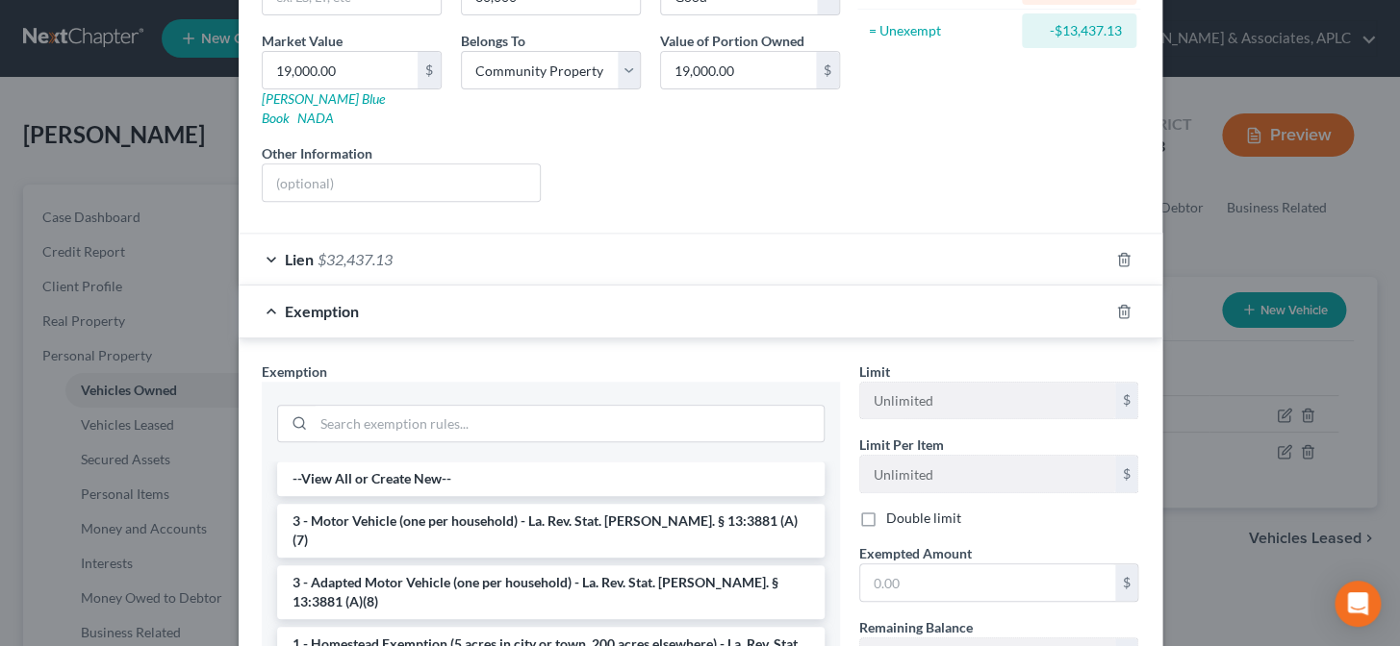
scroll to position [349, 0]
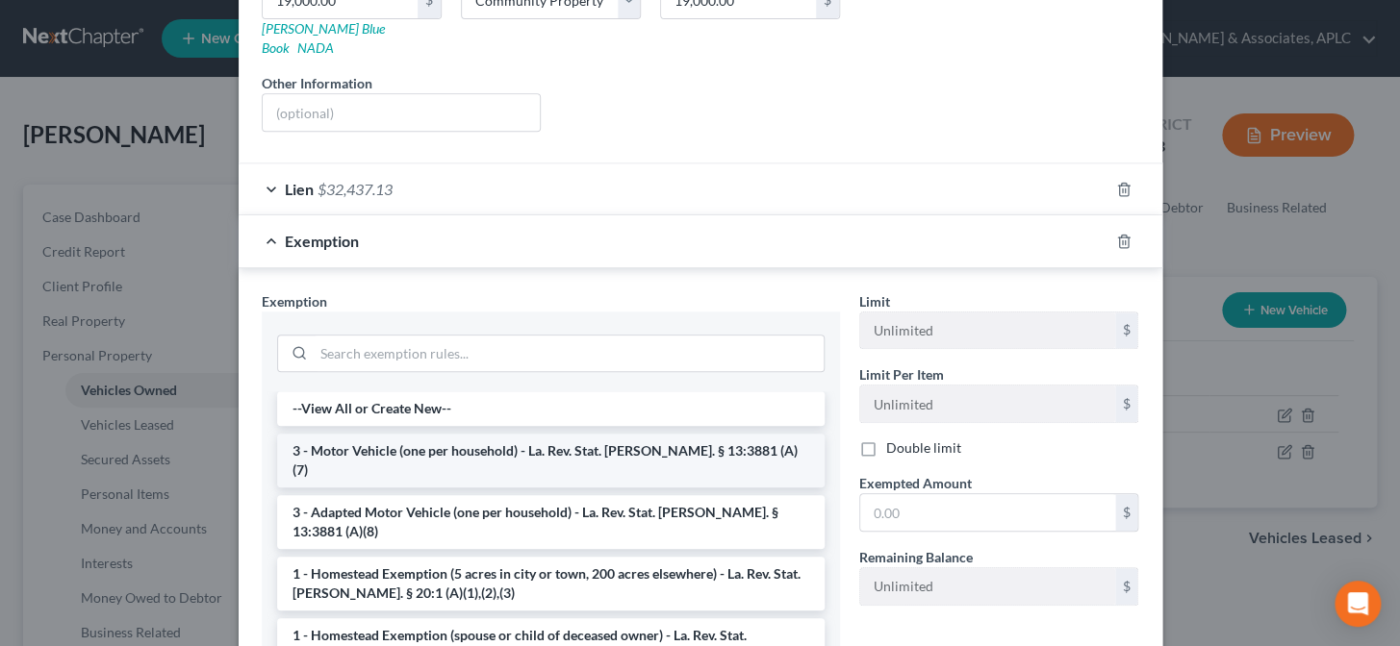
click at [424, 434] on li "3 - Motor Vehicle (one per household) - La. Rev. Stat. Ann. § 13:3881 (A)(7)" at bounding box center [550, 461] width 547 height 54
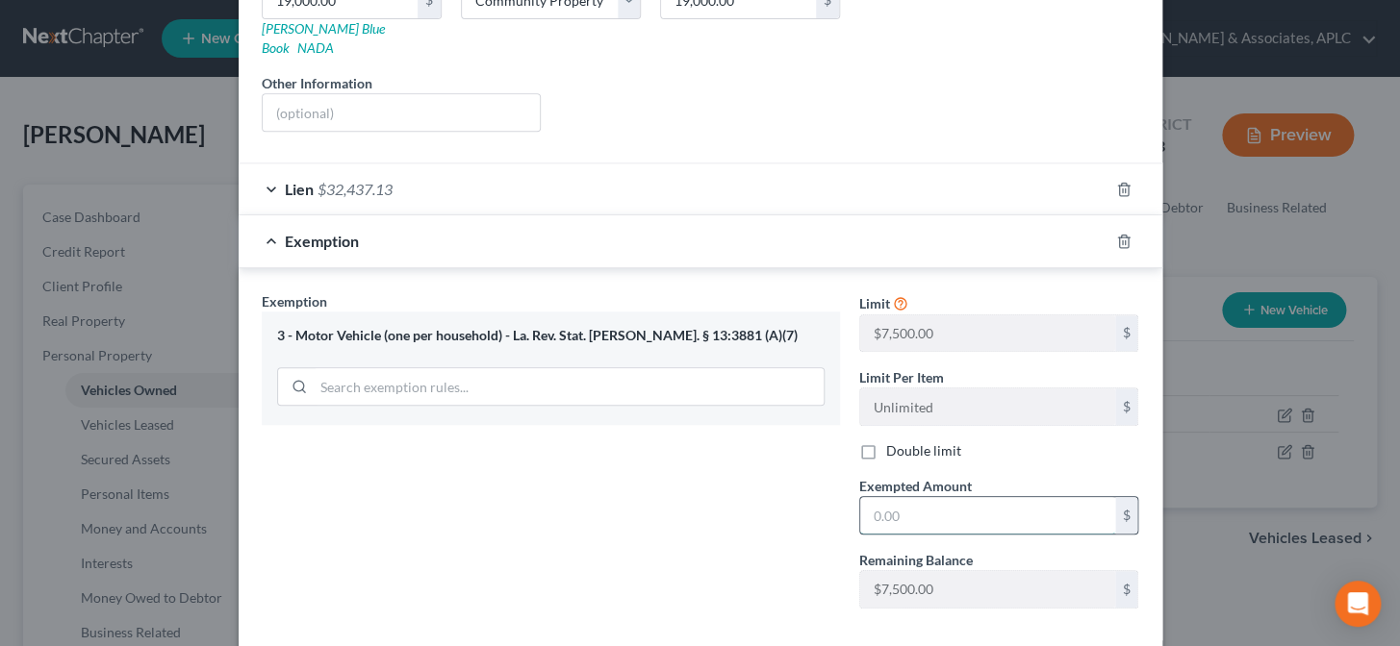
click at [911, 505] on input "text" at bounding box center [987, 515] width 255 height 37
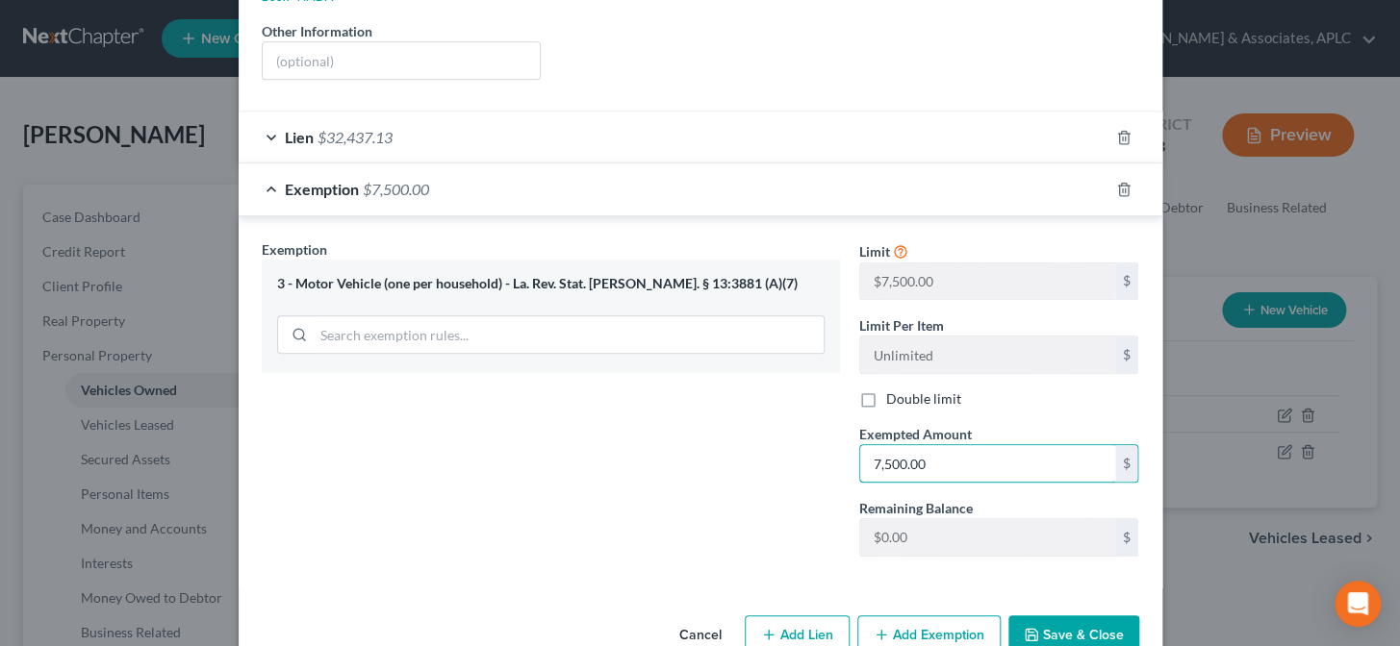
scroll to position [427, 0]
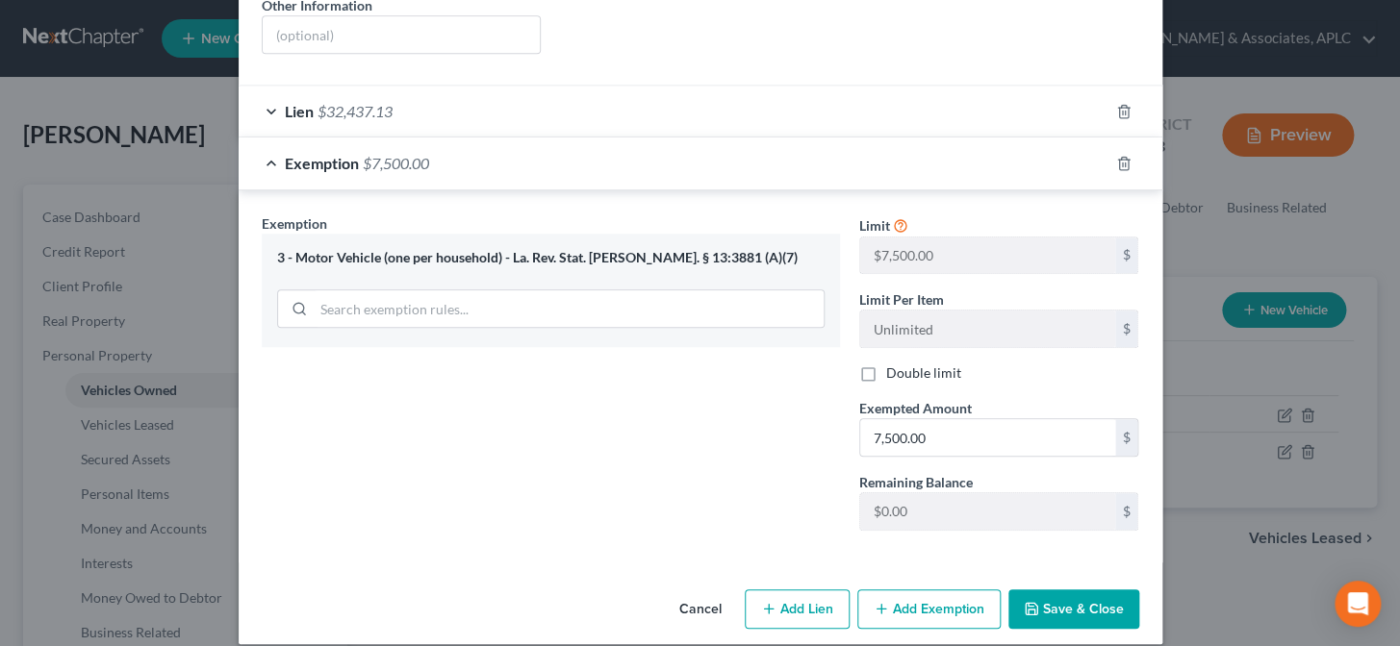
click at [1077, 590] on button "Save & Close" at bounding box center [1073, 610] width 131 height 40
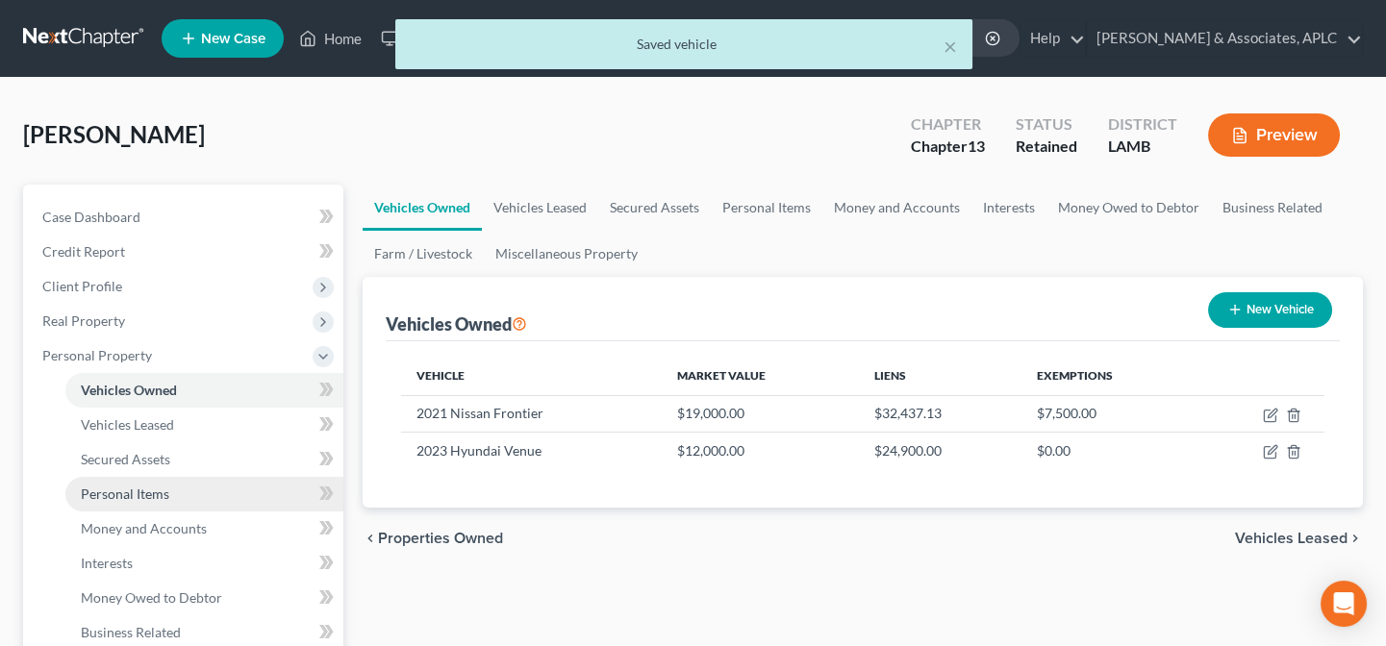
click at [139, 495] on span "Personal Items" at bounding box center [125, 494] width 88 height 16
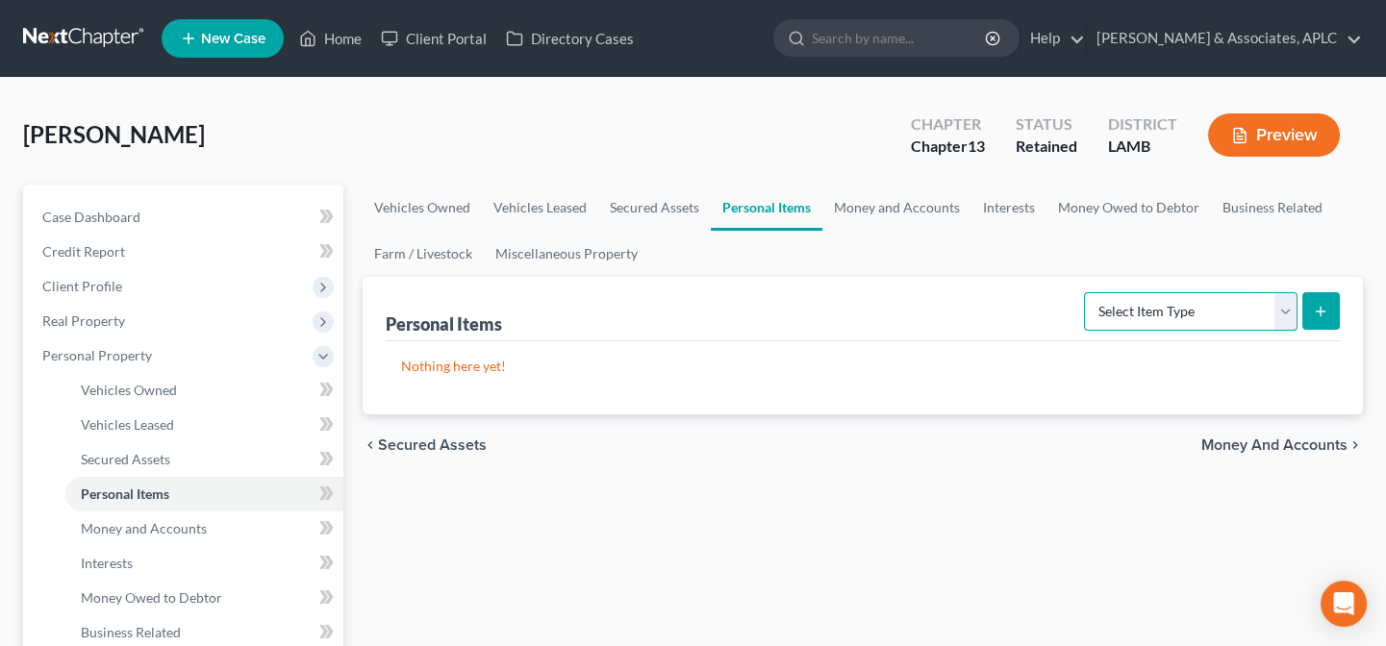
click at [1183, 308] on select "Select Item Type Clothing Collectibles Of Value Electronics Firearms Household …" at bounding box center [1191, 311] width 214 height 38
click at [1086, 292] on select "Select Item Type Clothing Collectibles Of Value Electronics Firearms Household …" at bounding box center [1191, 311] width 214 height 38
click at [1316, 312] on icon "submit" at bounding box center [1320, 311] width 15 height 15
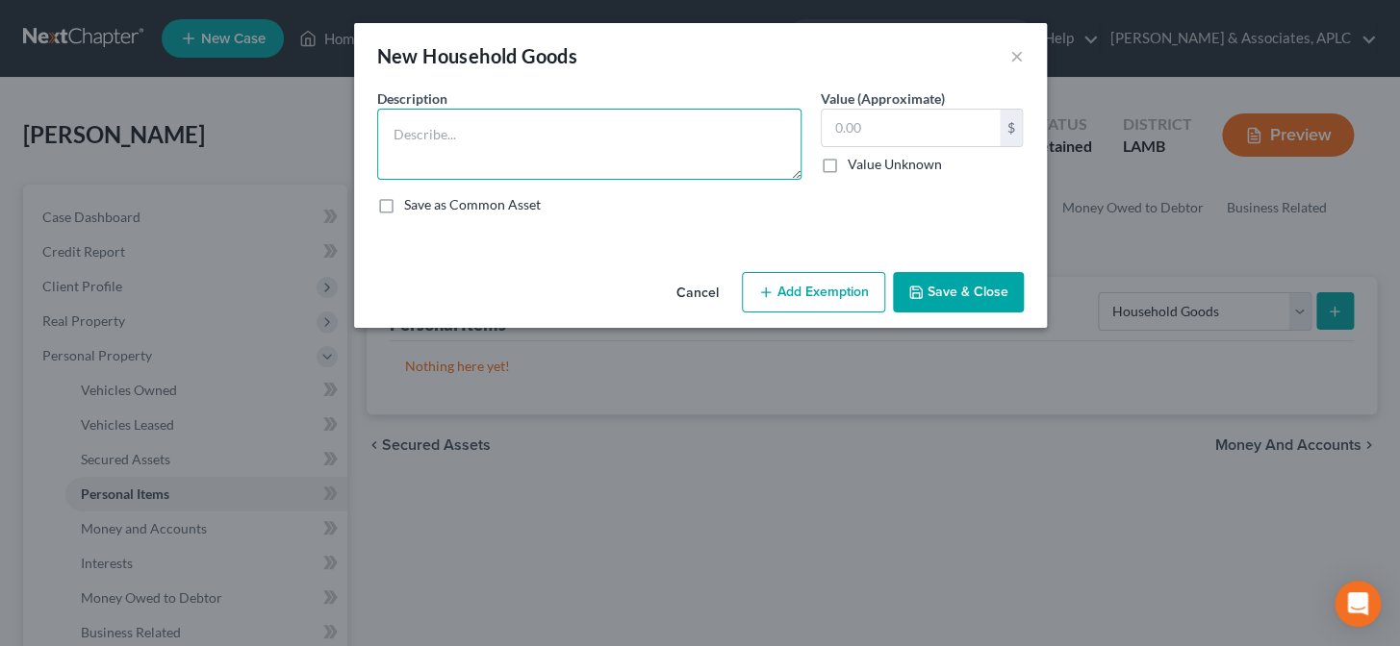
click at [504, 152] on textarea at bounding box center [589, 144] width 424 height 71
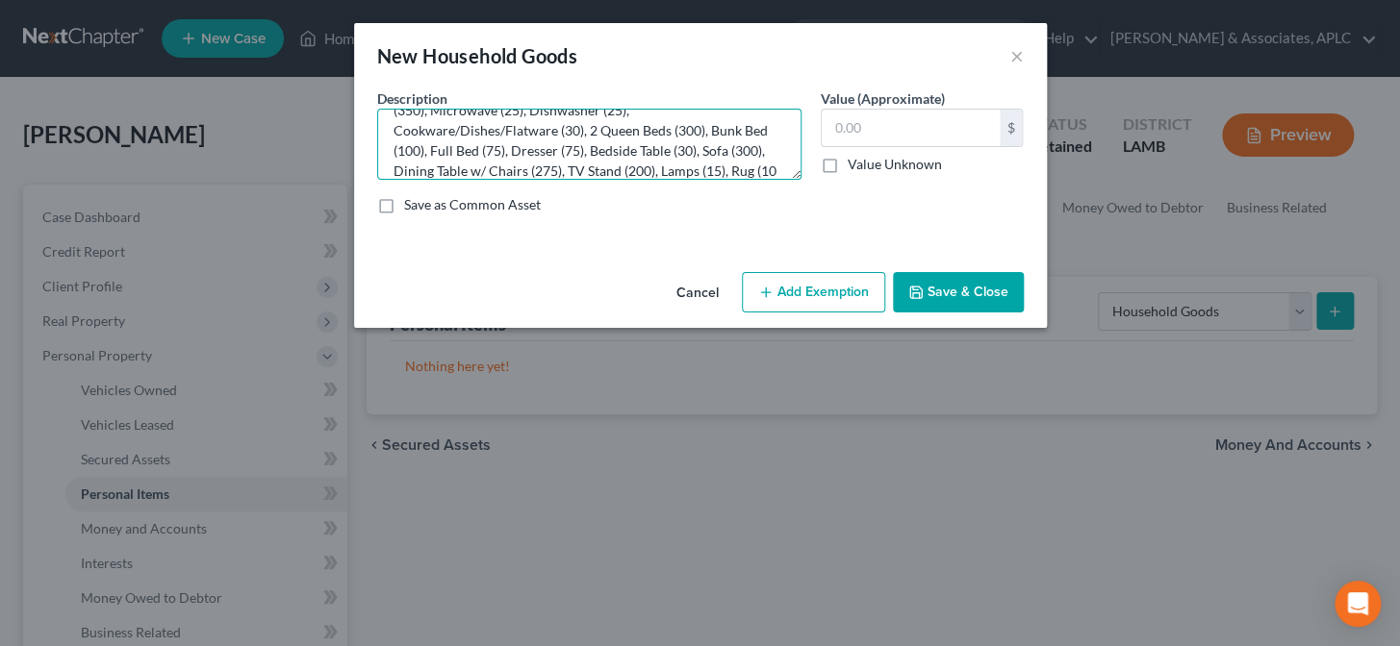
scroll to position [64, 0]
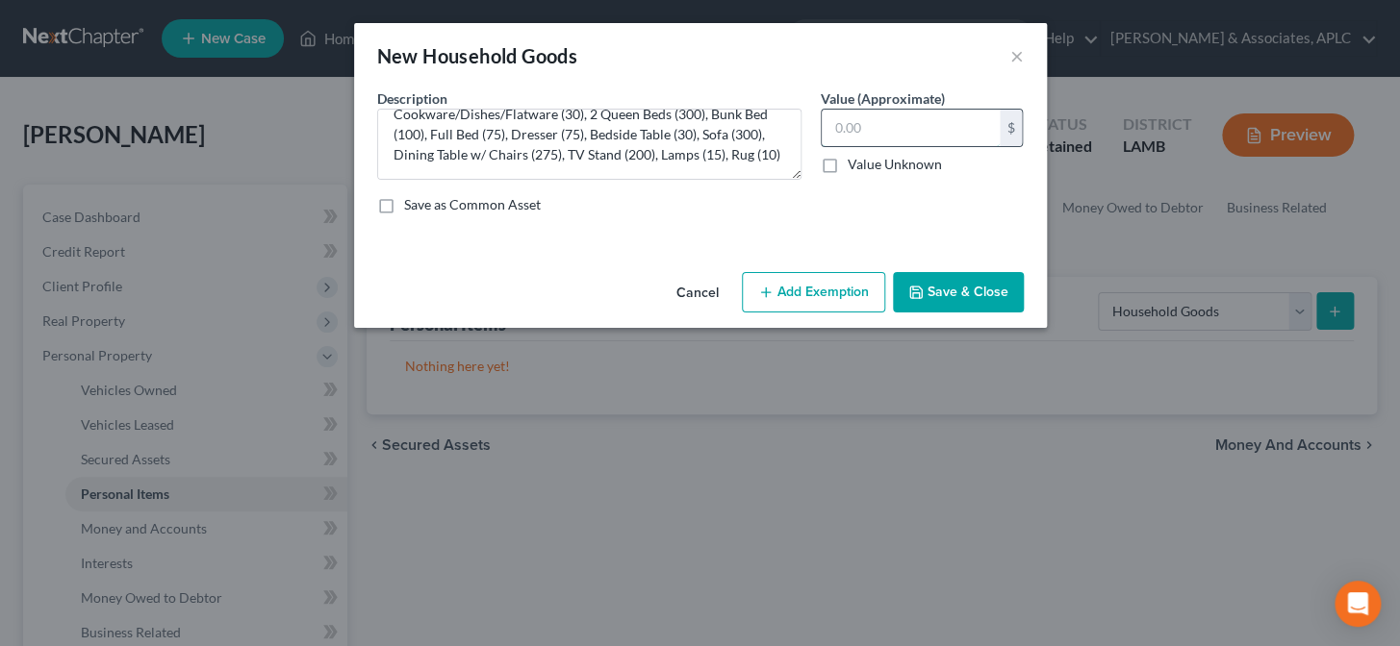
click at [875, 126] on input "text" at bounding box center [910, 128] width 178 height 37
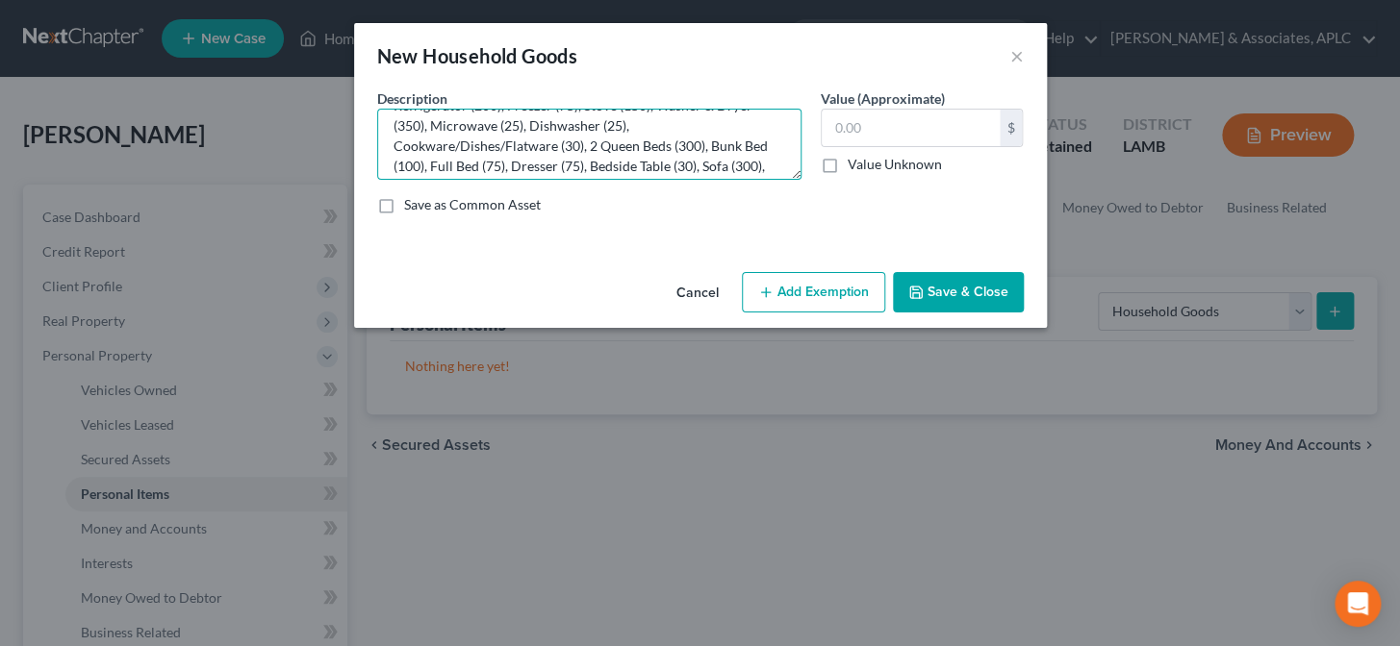
scroll to position [0, 0]
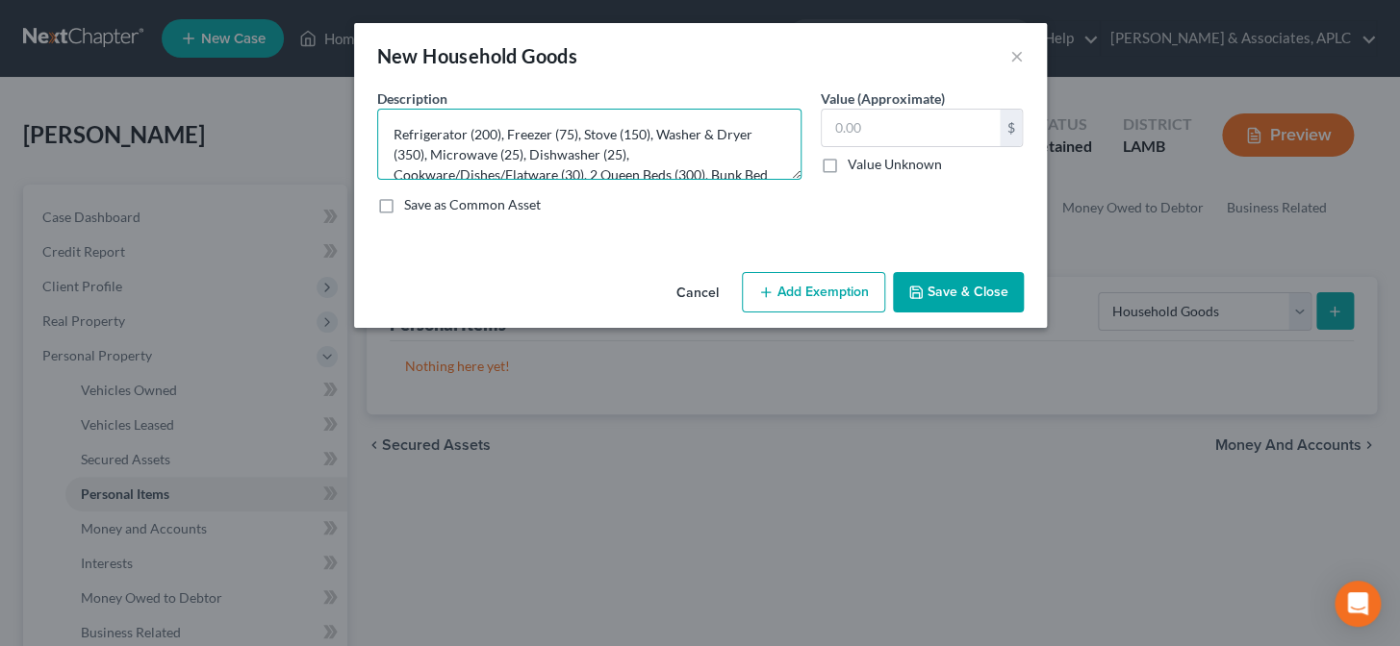
click at [758, 143] on textarea "Refrigerator (200), Freezer (75), Stove (150), Washer & Dryer (350), Microwave …" at bounding box center [589, 144] width 424 height 71
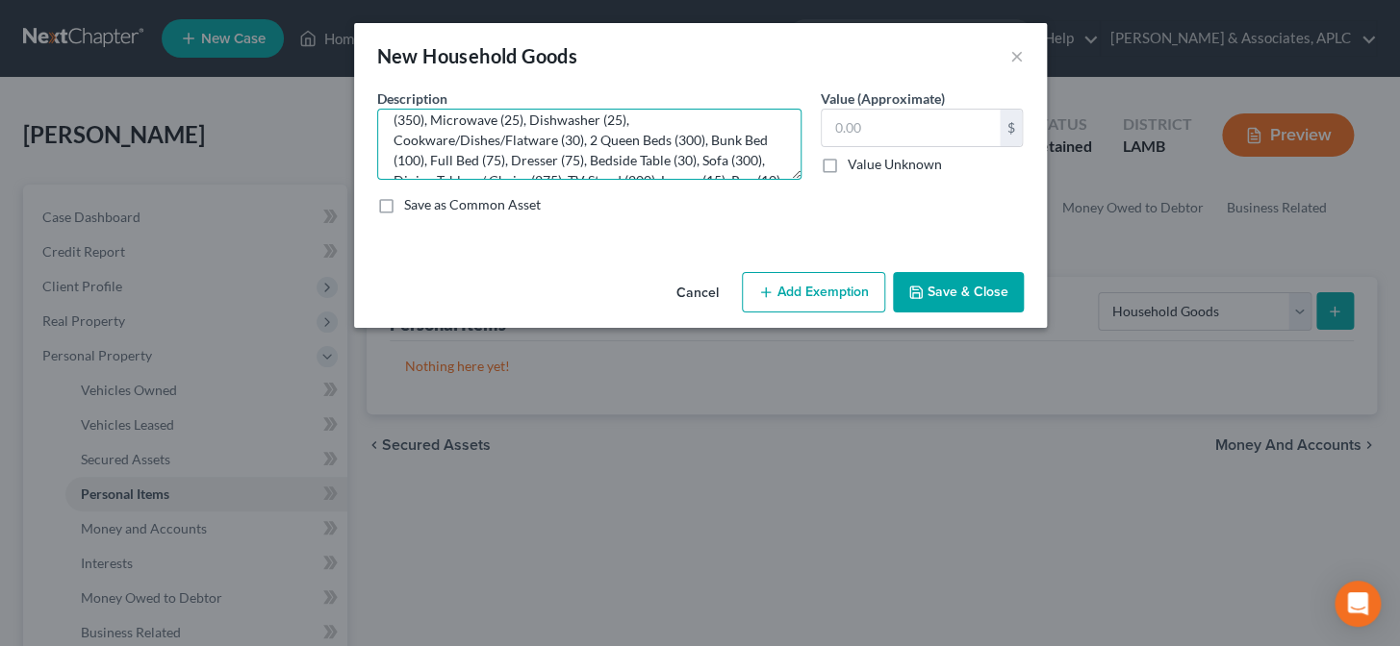
scroll to position [69, 0]
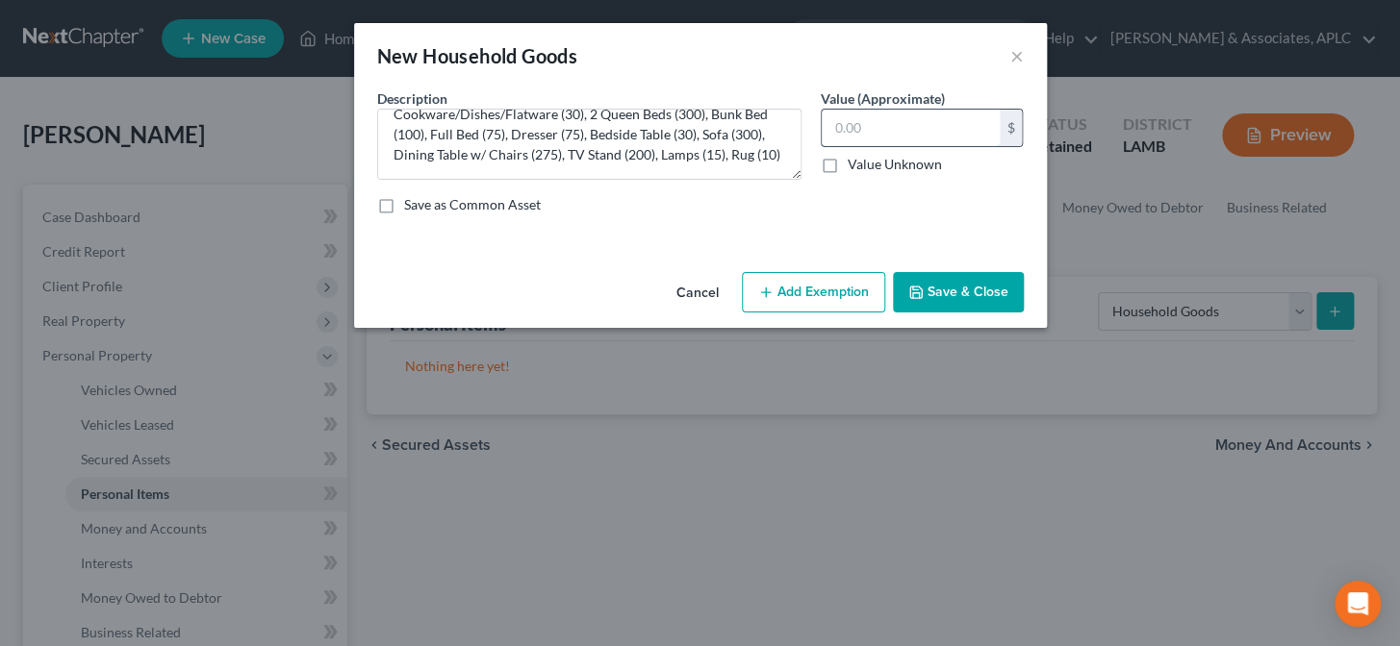
click at [908, 126] on input "text" at bounding box center [910, 128] width 178 height 37
click at [826, 290] on button "Add Exemption" at bounding box center [813, 292] width 143 height 40
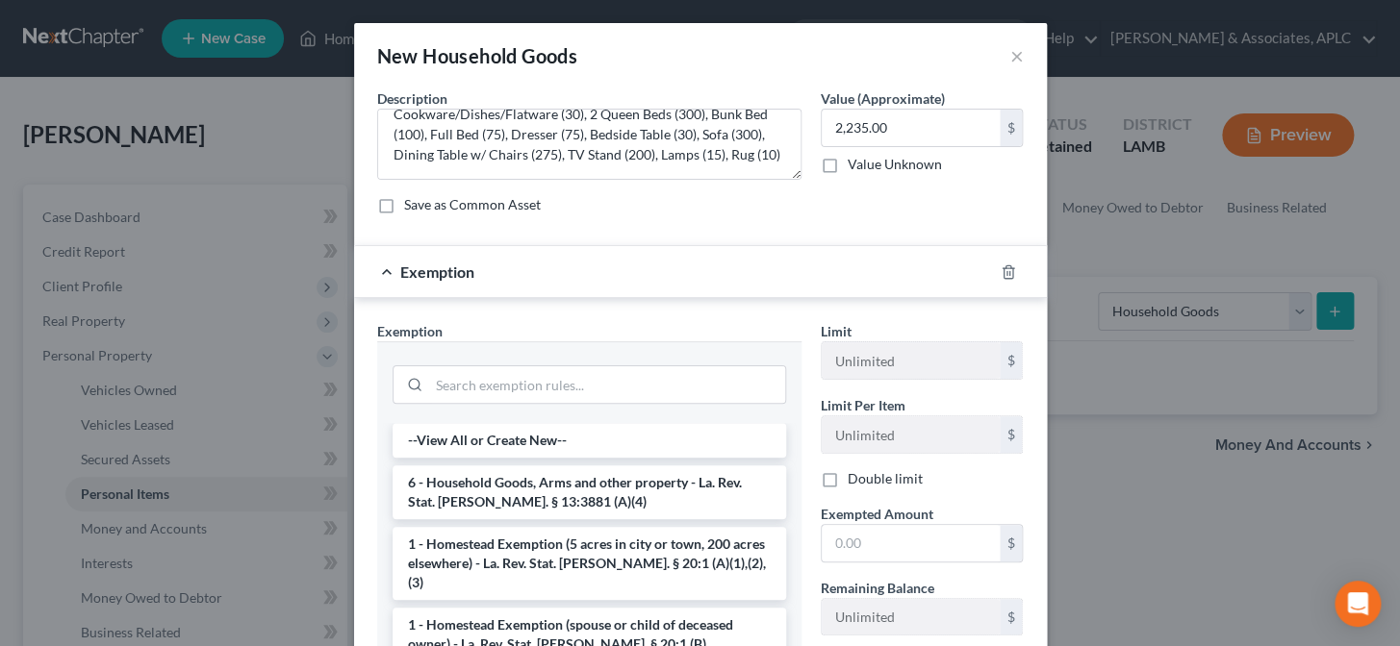
drag, startPoint x: 521, startPoint y: 509, endPoint x: 795, endPoint y: 558, distance: 278.5
click at [523, 510] on li "6 - Household Goods, Arms and other property - La. Rev. Stat. Ann. § 13:3881 (A…" at bounding box center [588, 493] width 393 height 54
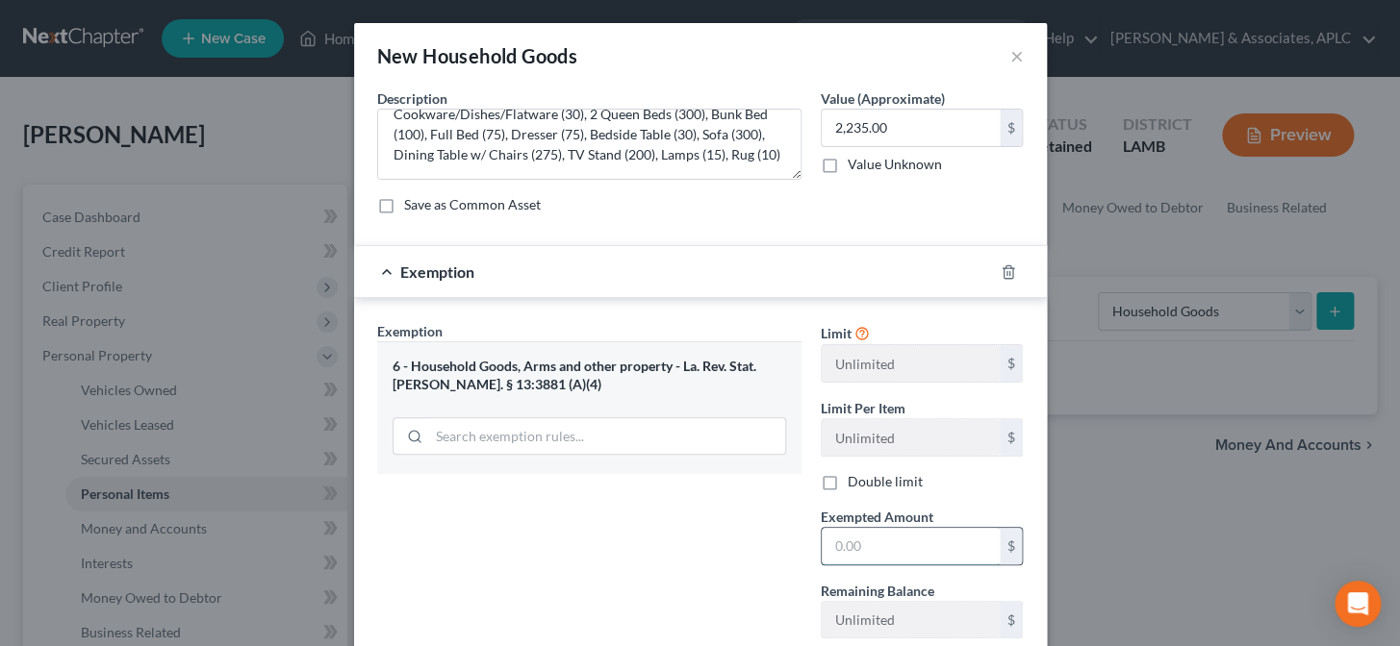
click at [867, 547] on input "text" at bounding box center [910, 546] width 178 height 37
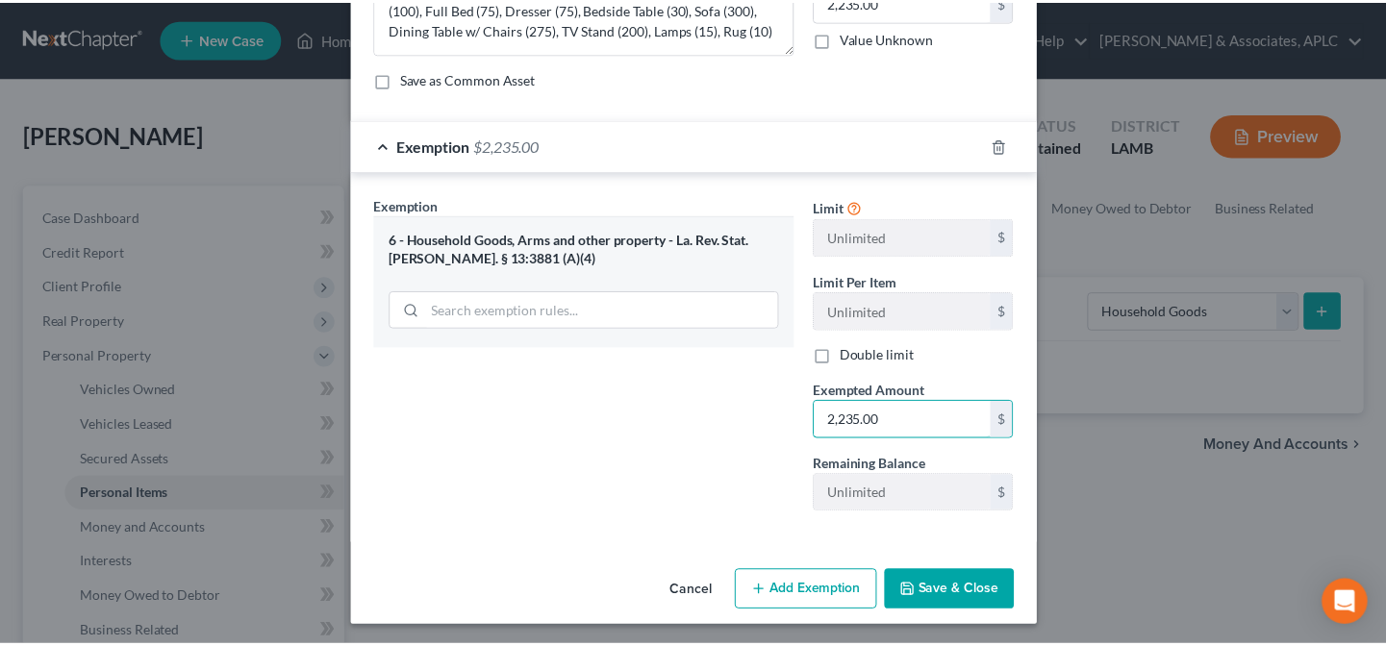
scroll to position [128, 0]
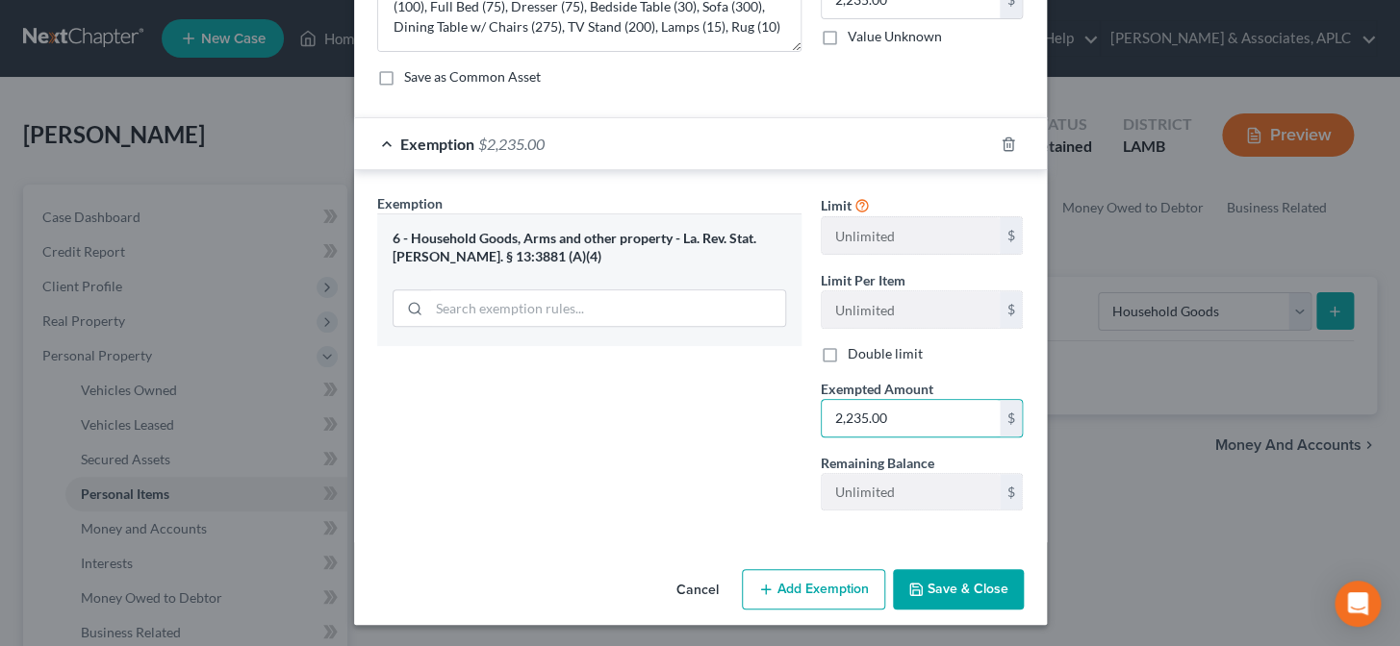
click at [945, 585] on button "Save & Close" at bounding box center [958, 589] width 131 height 40
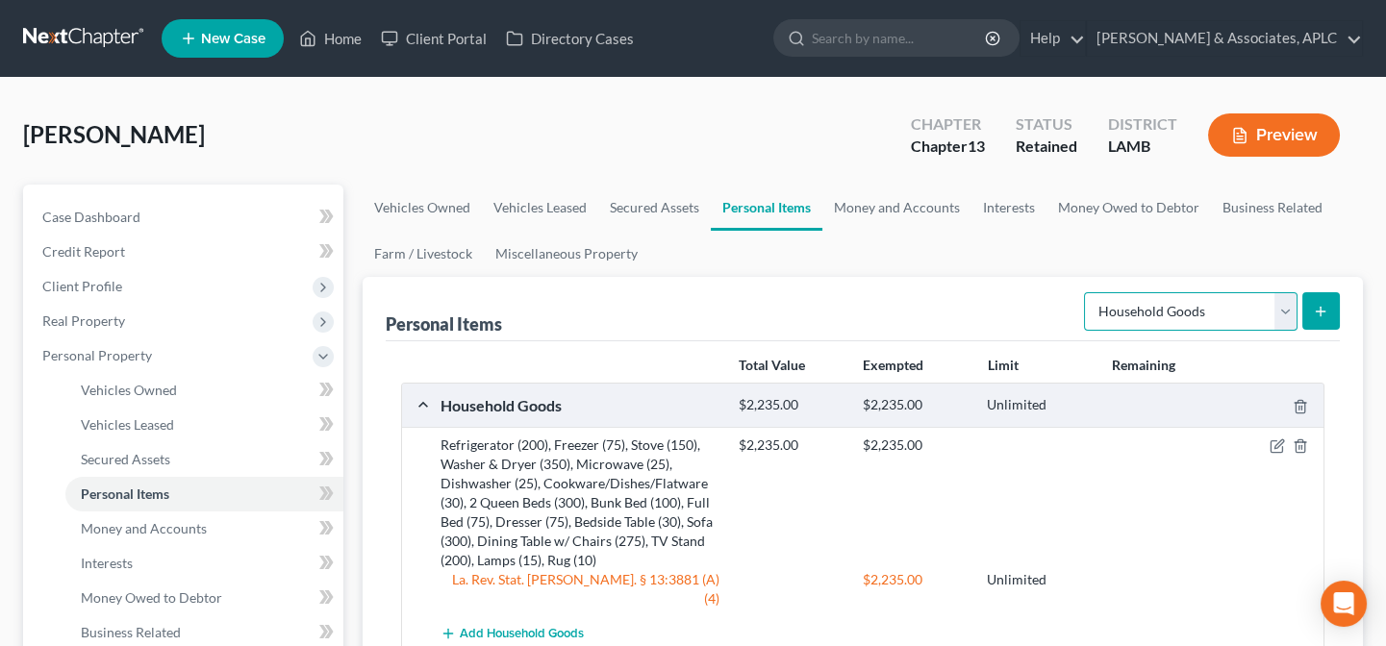
click at [1139, 306] on select "Select Item Type Clothing Collectibles Of Value Electronics Firearms Household …" at bounding box center [1191, 311] width 214 height 38
click at [1086, 292] on select "Select Item Type Clothing Collectibles Of Value Electronics Firearms Household …" at bounding box center [1191, 311] width 214 height 38
click at [1319, 312] on line "submit" at bounding box center [1321, 312] width 9 height 0
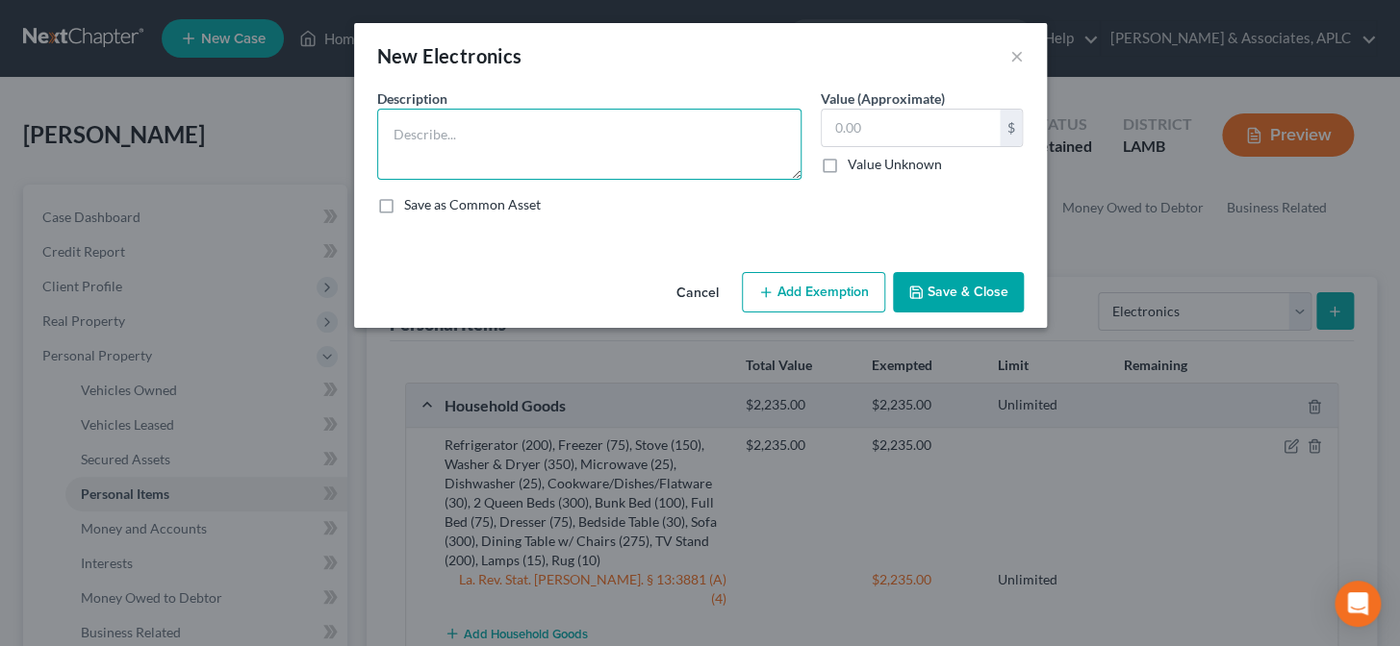
click at [598, 165] on textarea at bounding box center [589, 144] width 424 height 71
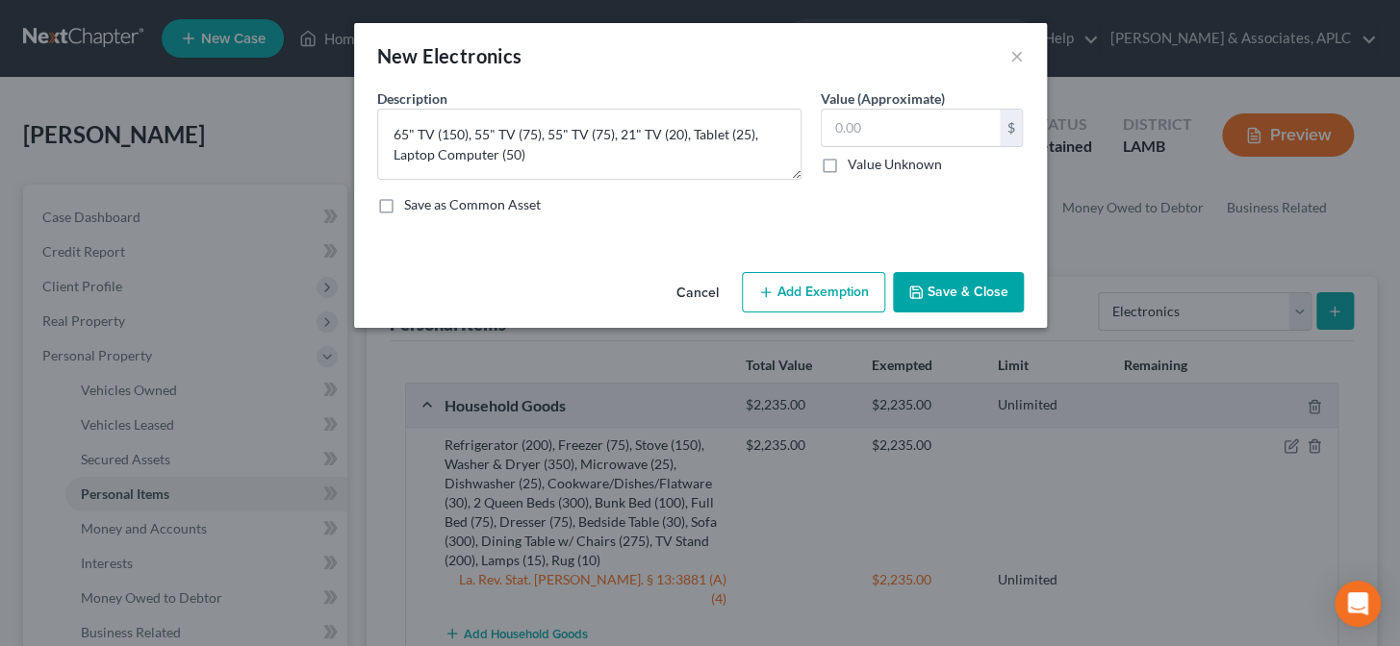
click at [944, 281] on button "Save & Close" at bounding box center [958, 292] width 131 height 40
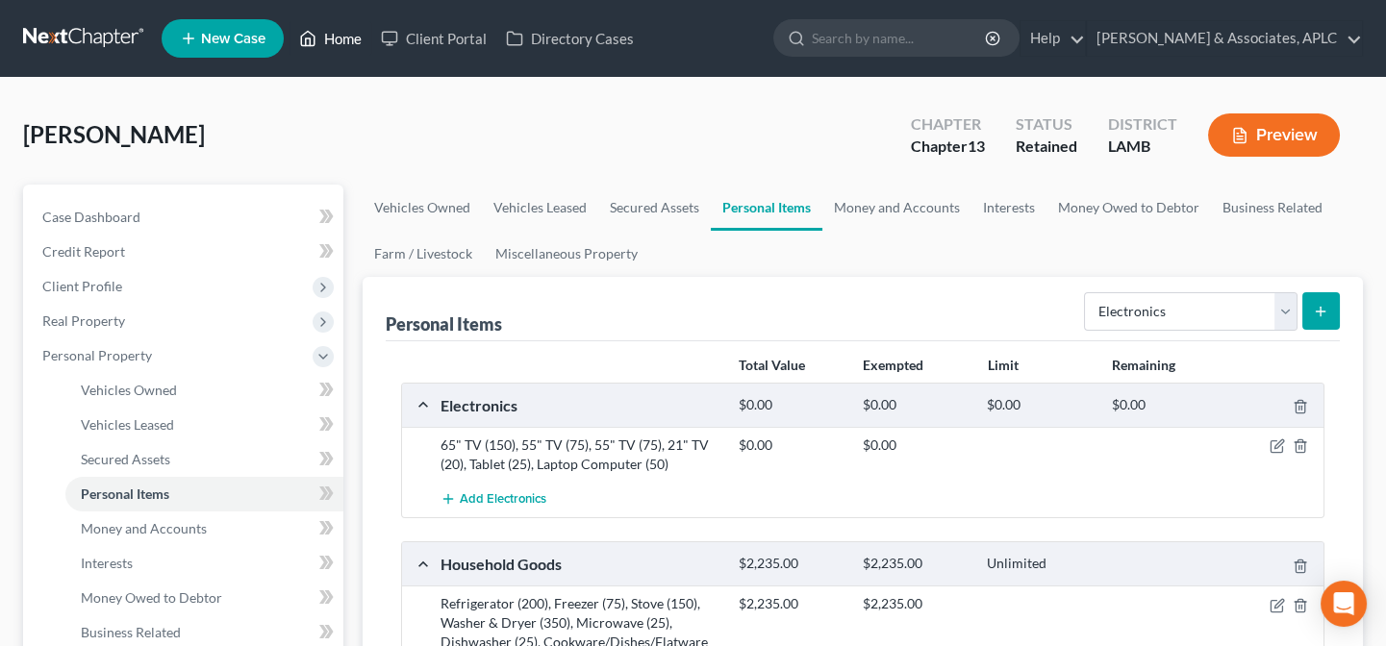
click at [328, 31] on link "Home" at bounding box center [331, 38] width 82 height 35
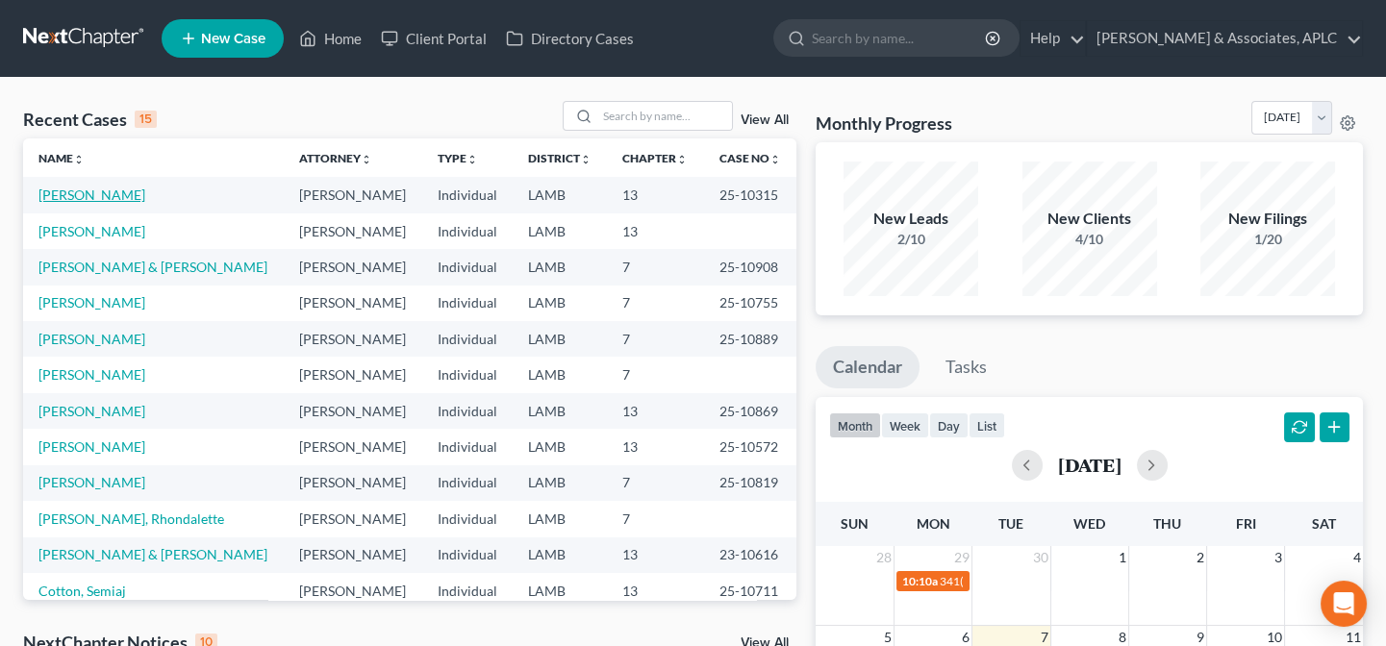
click at [83, 197] on link "[PERSON_NAME]" at bounding box center [91, 195] width 107 height 16
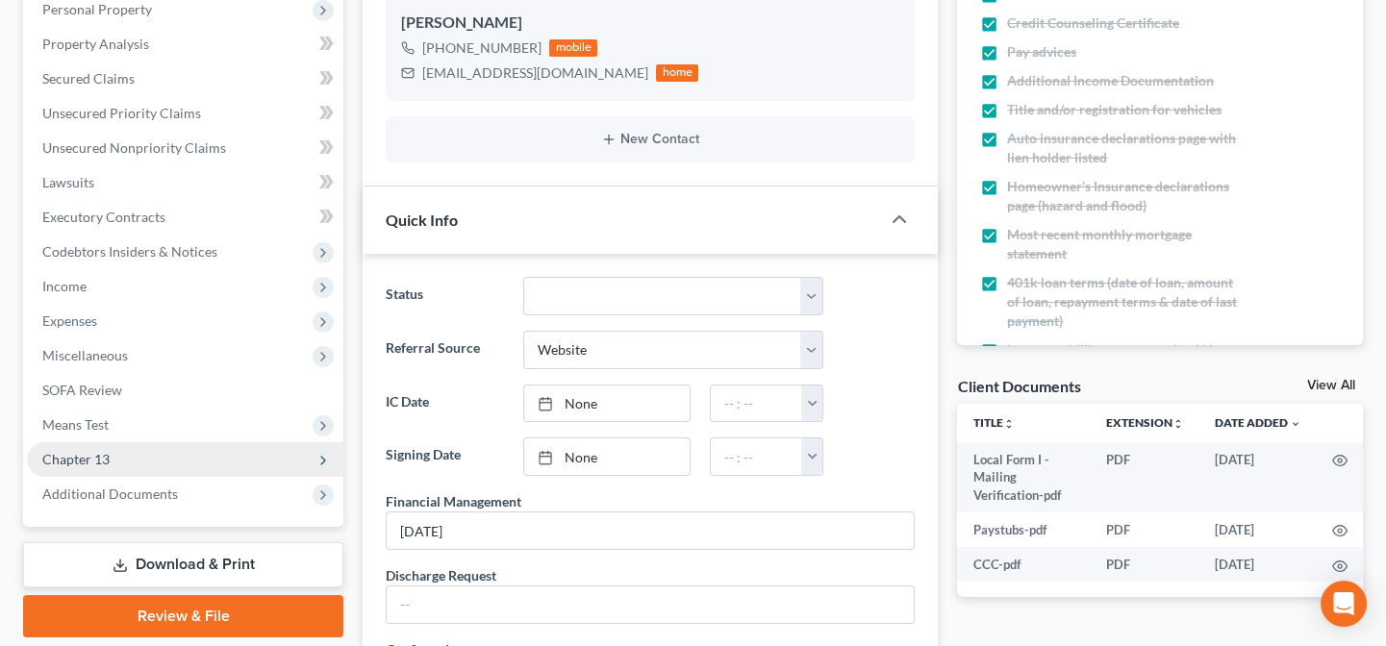
scroll to position [349, 0]
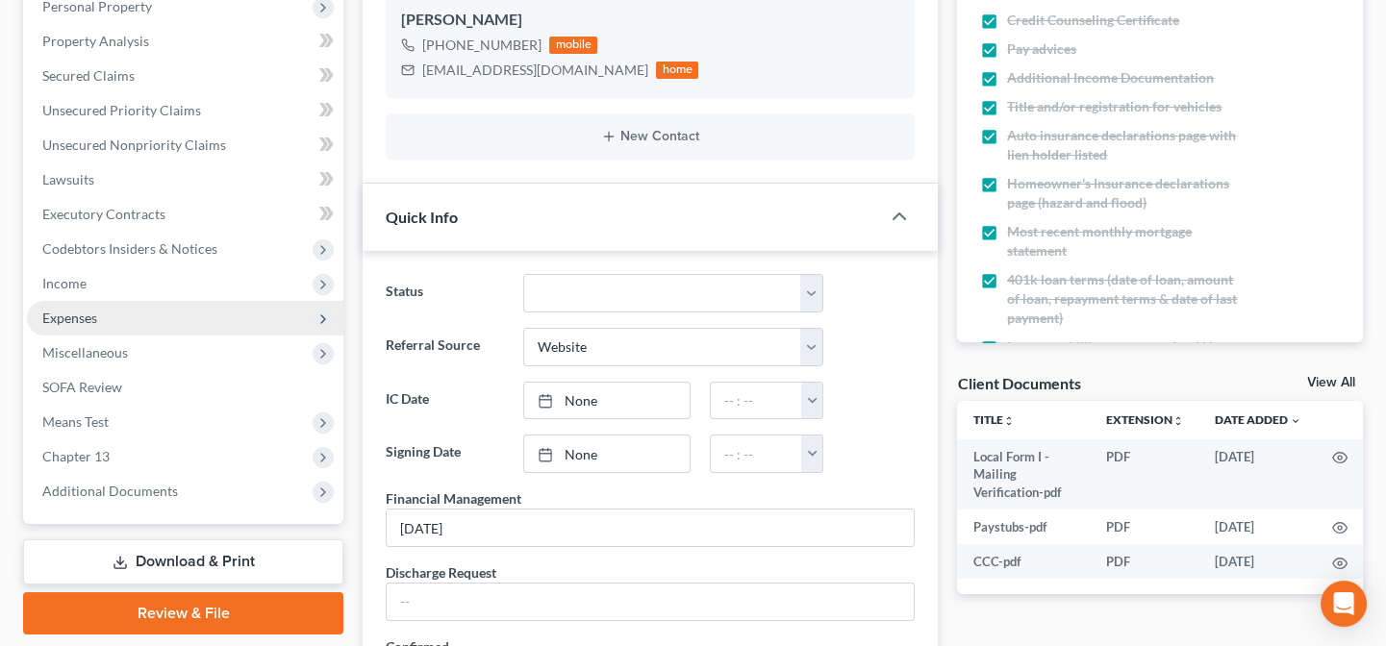
click at [88, 311] on span "Expenses" at bounding box center [69, 318] width 55 height 16
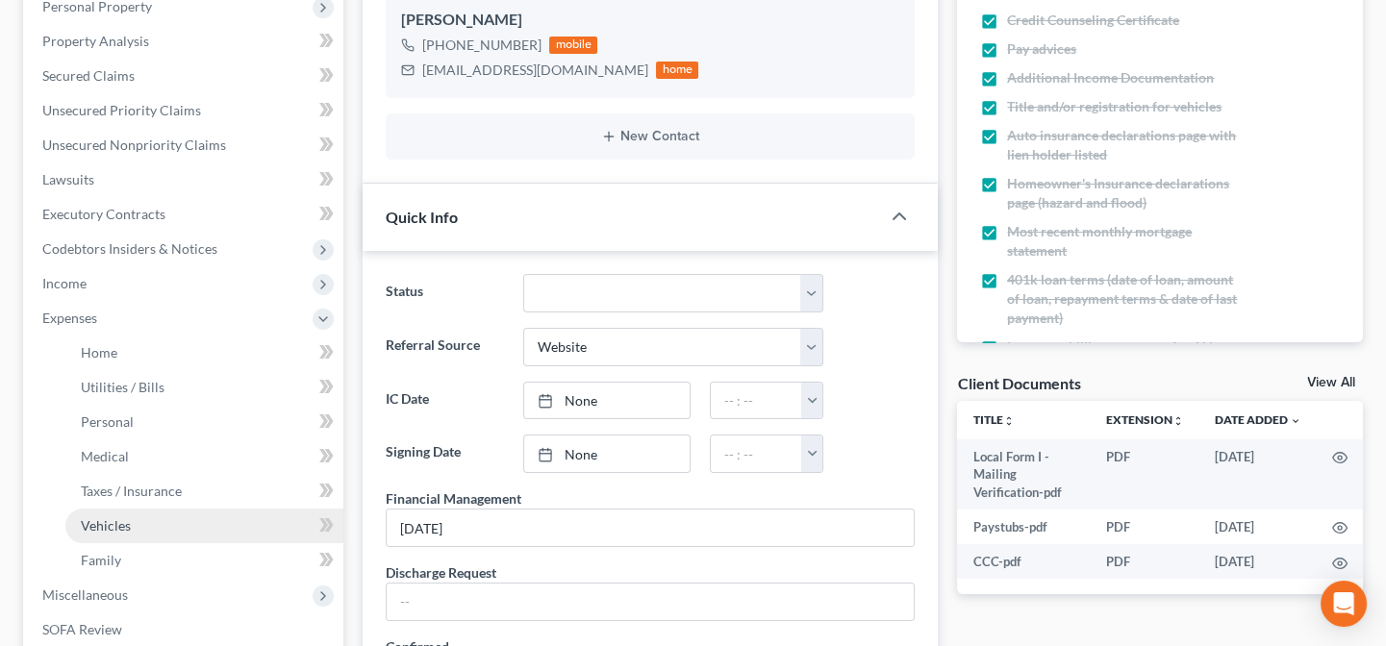
click at [155, 529] on link "Vehicles" at bounding box center [204, 526] width 278 height 35
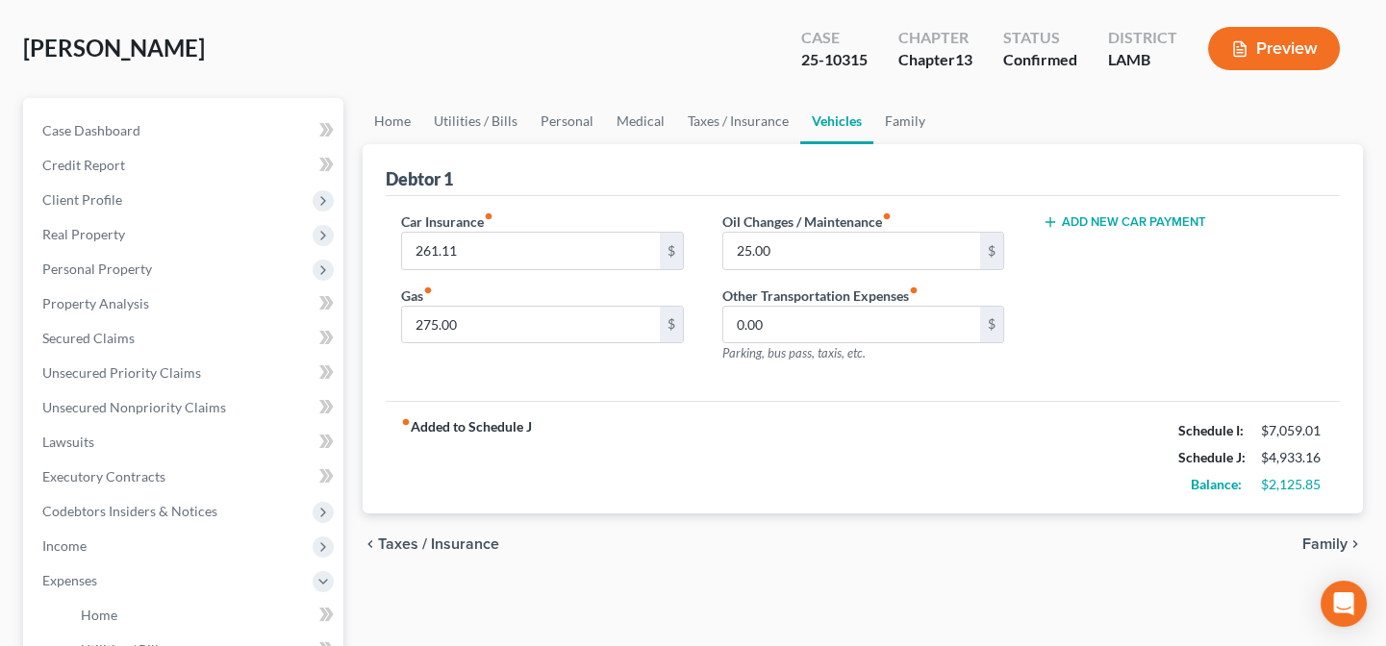
scroll to position [87, 0]
click at [896, 116] on link "Family" at bounding box center [904, 121] width 63 height 46
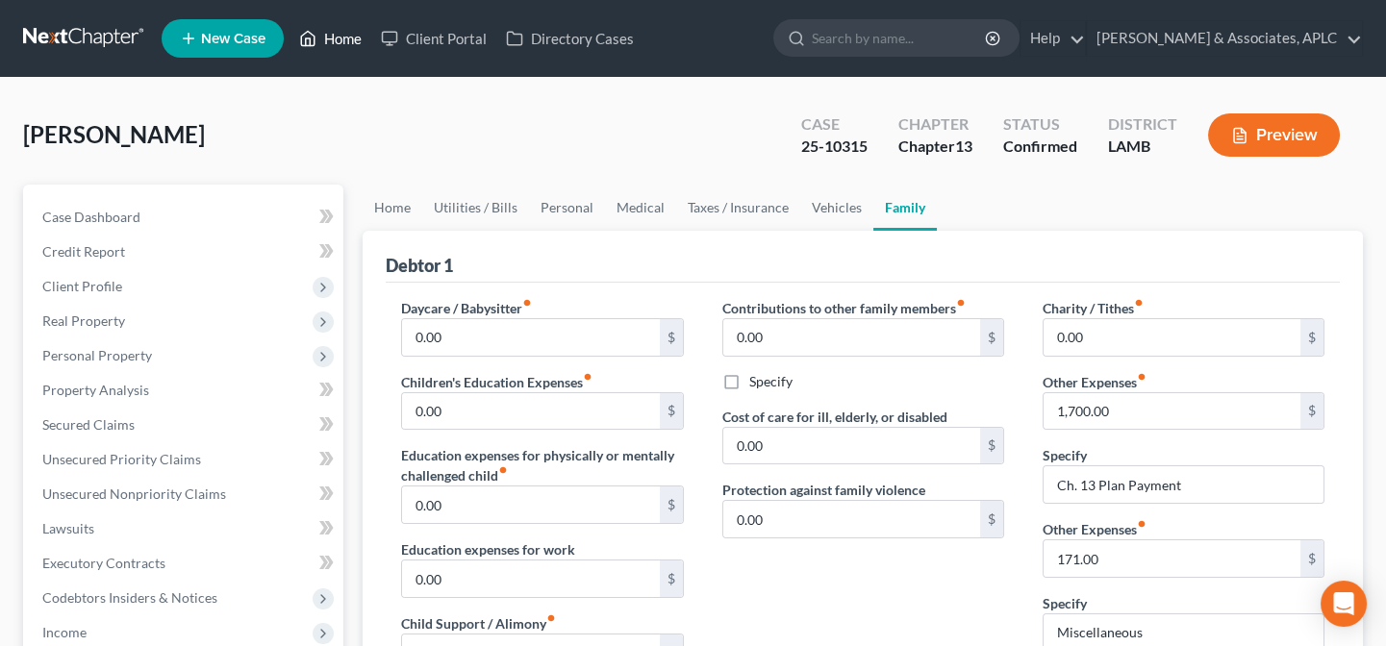
click at [333, 38] on link "Home" at bounding box center [331, 38] width 82 height 35
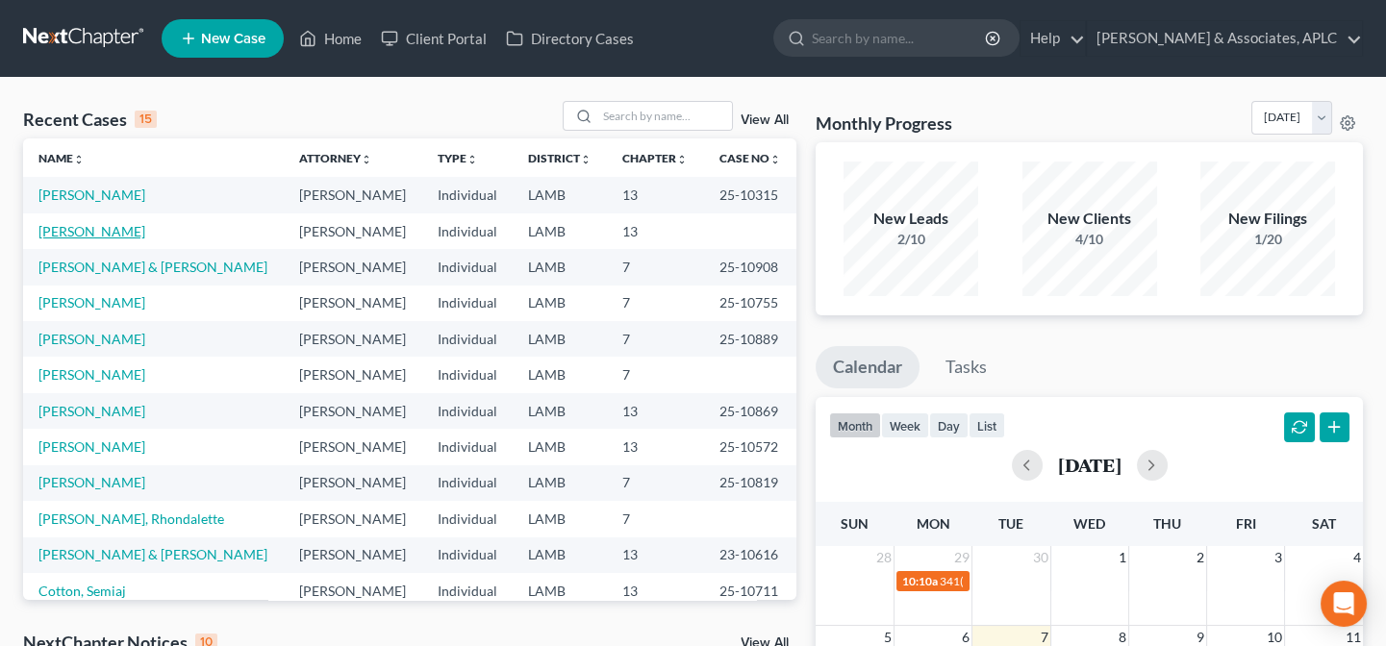
click at [97, 238] on link "[PERSON_NAME]" at bounding box center [91, 231] width 107 height 16
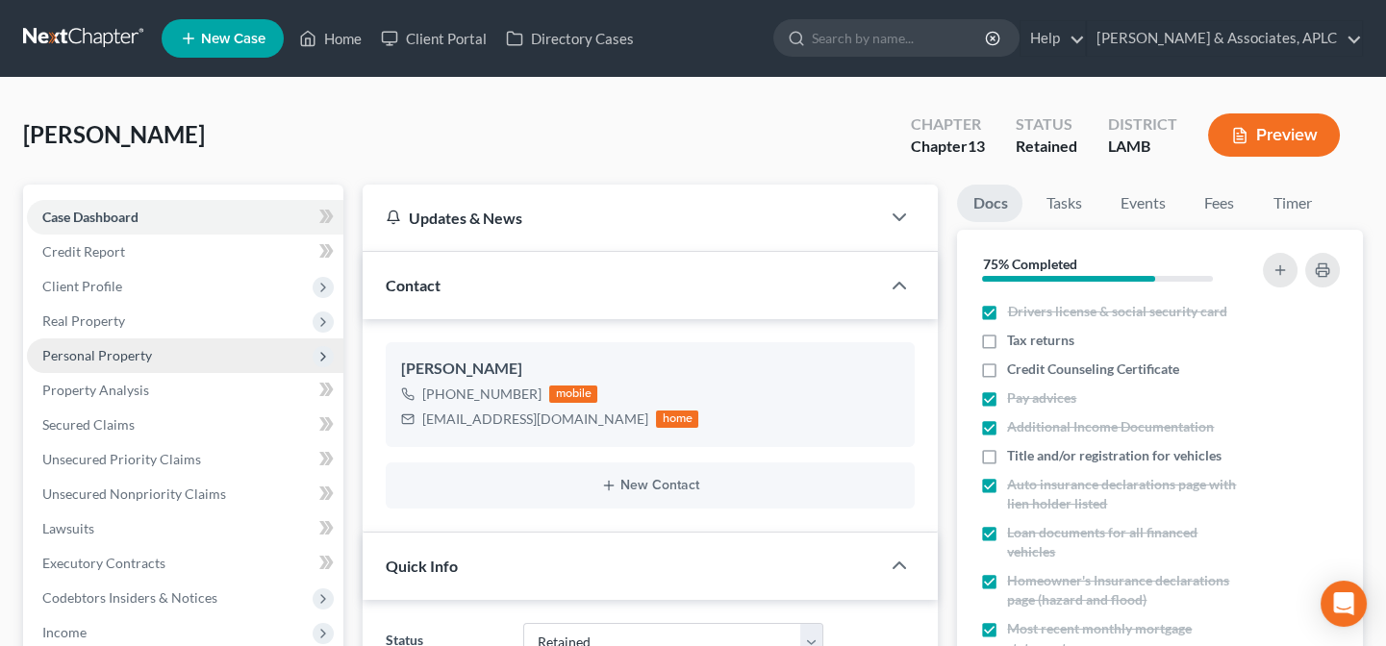
click at [91, 360] on span "Personal Property" at bounding box center [97, 355] width 110 height 16
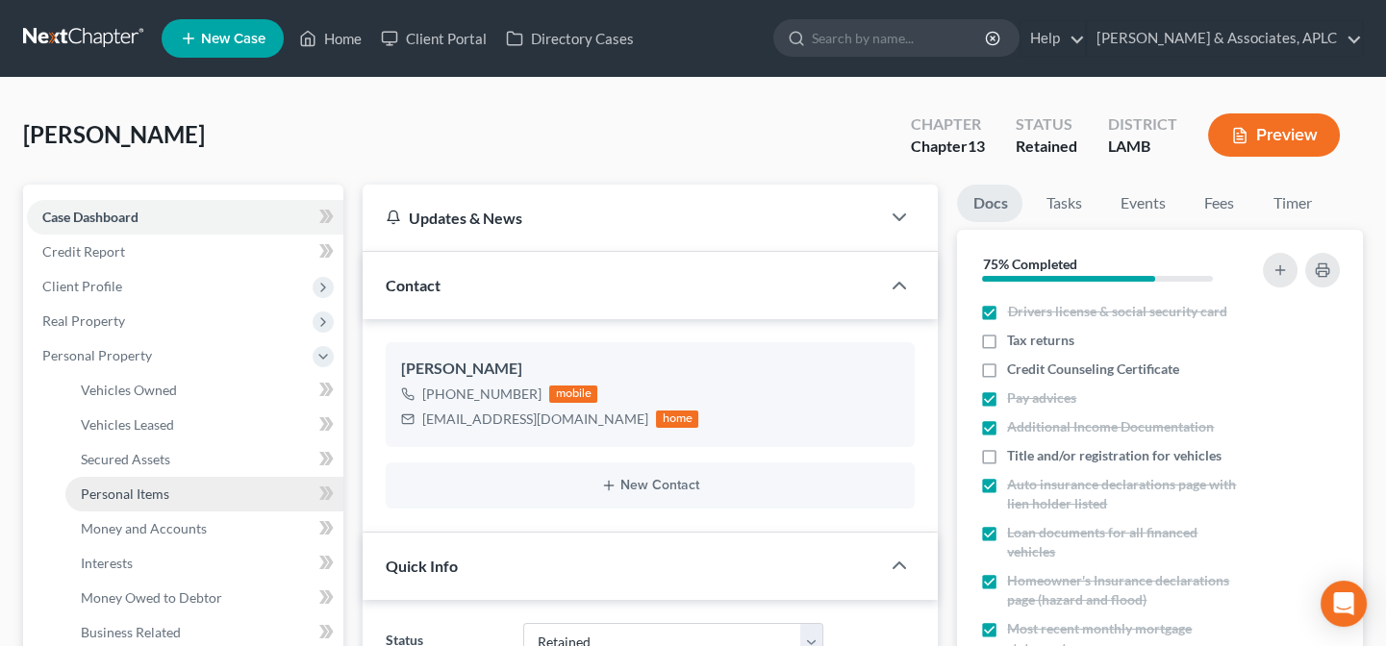
click at [126, 493] on span "Personal Items" at bounding box center [125, 494] width 88 height 16
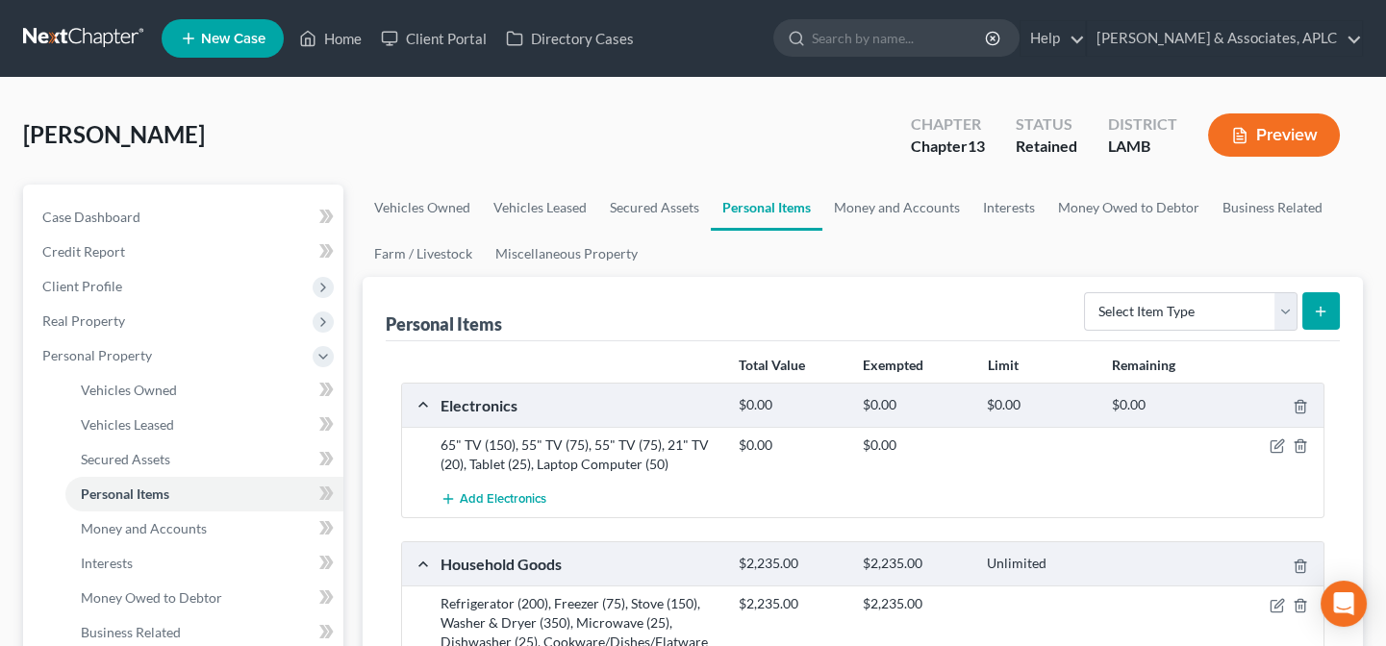
scroll to position [87, 0]
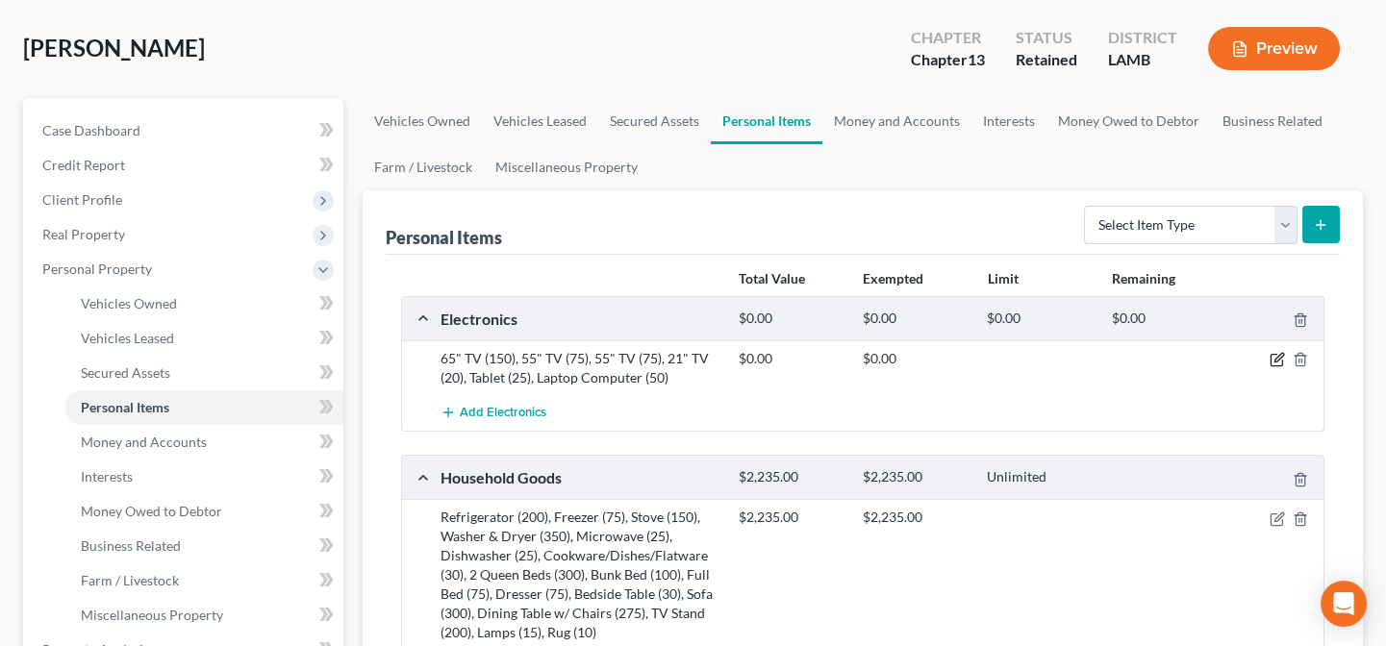
click at [1276, 359] on icon "button" at bounding box center [1277, 359] width 15 height 15
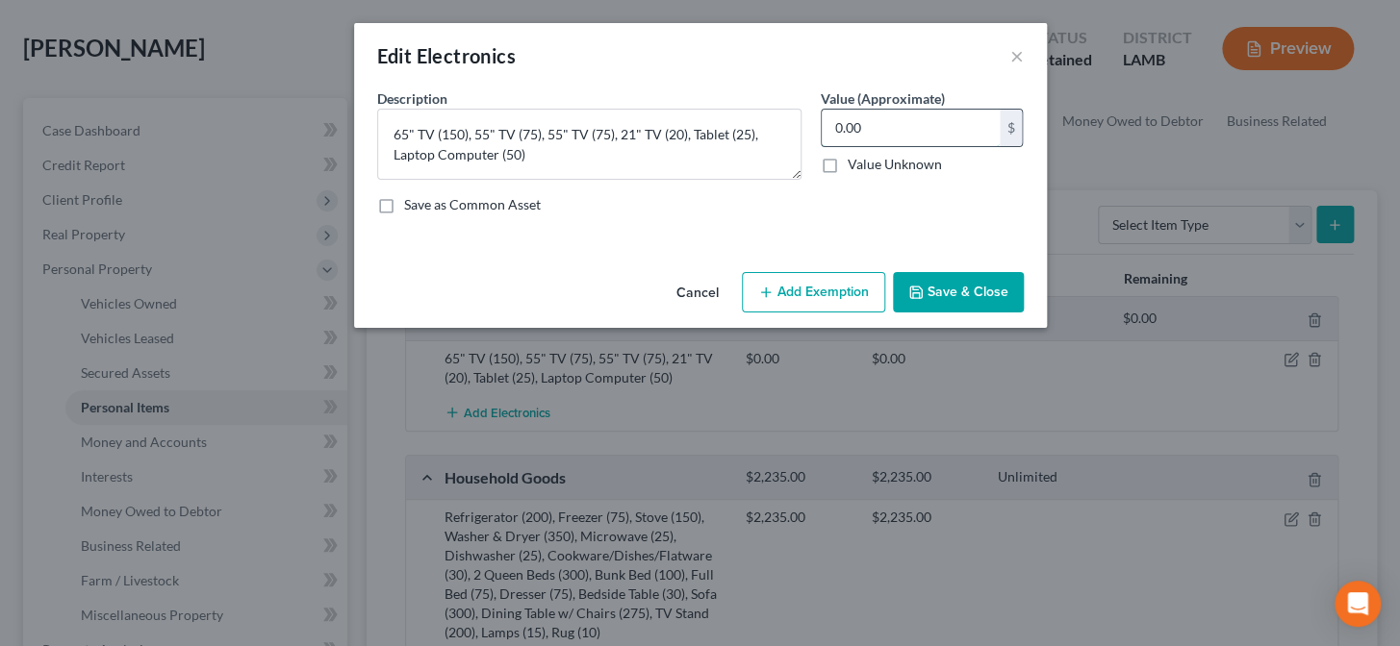
click at [903, 129] on input "0.00" at bounding box center [910, 128] width 178 height 37
click at [941, 287] on button "Save & Close" at bounding box center [958, 292] width 131 height 40
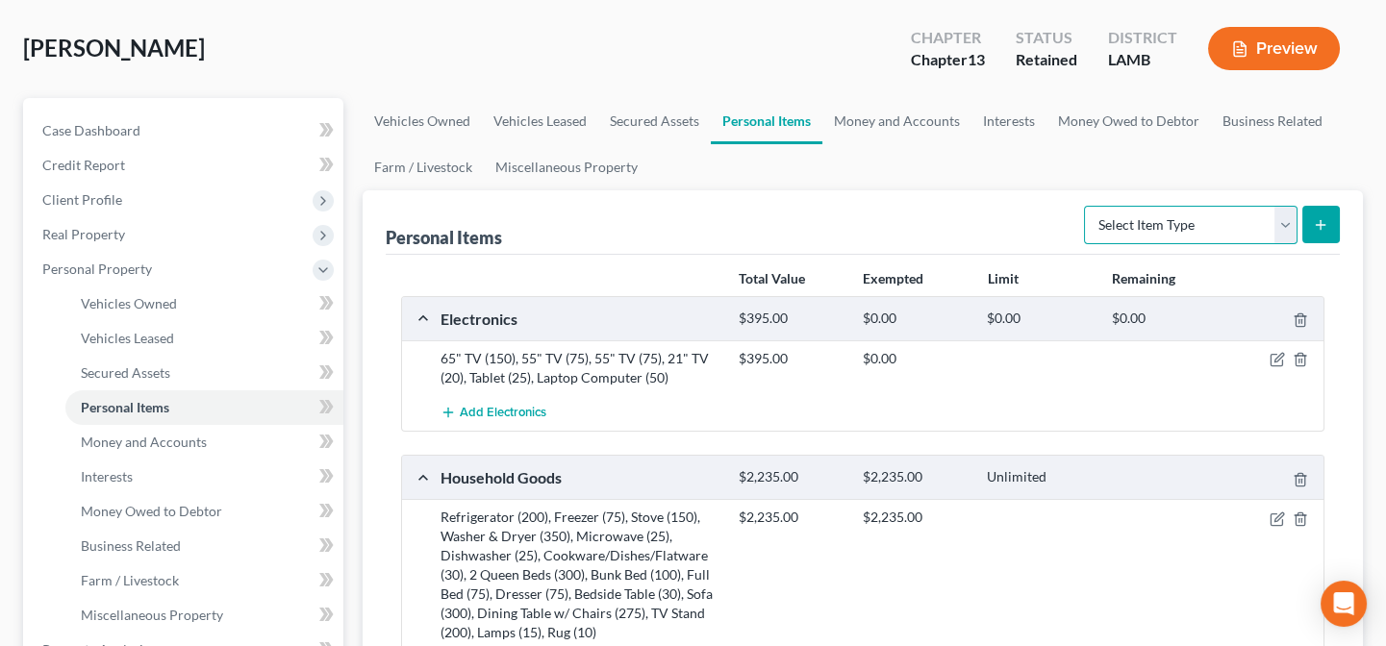
click at [1131, 212] on select "Select Item Type Clothing Collectibles Of Value Electronics Firearms Household …" at bounding box center [1191, 225] width 214 height 38
click at [1086, 206] on select "Select Item Type Clothing Collectibles Of Value Electronics Firearms Household …" at bounding box center [1191, 225] width 214 height 38
click at [1326, 217] on icon "submit" at bounding box center [1320, 224] width 15 height 15
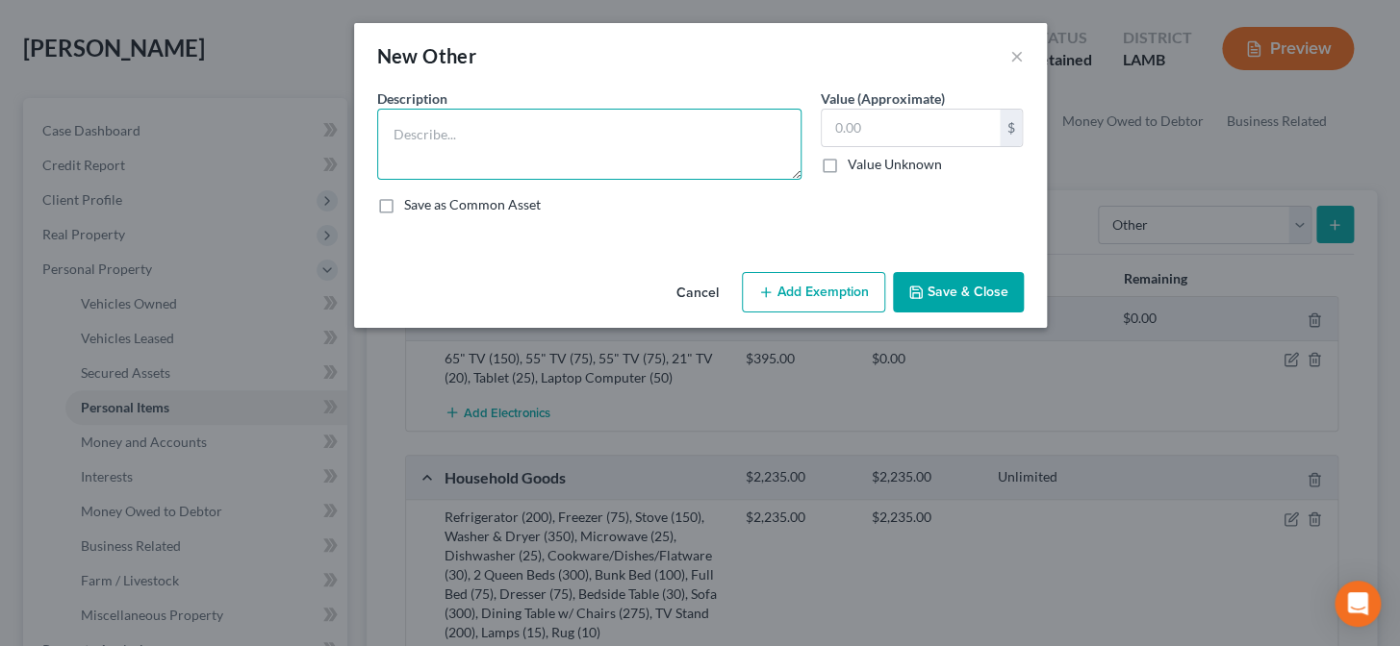
click at [464, 139] on textarea at bounding box center [589, 144] width 424 height 71
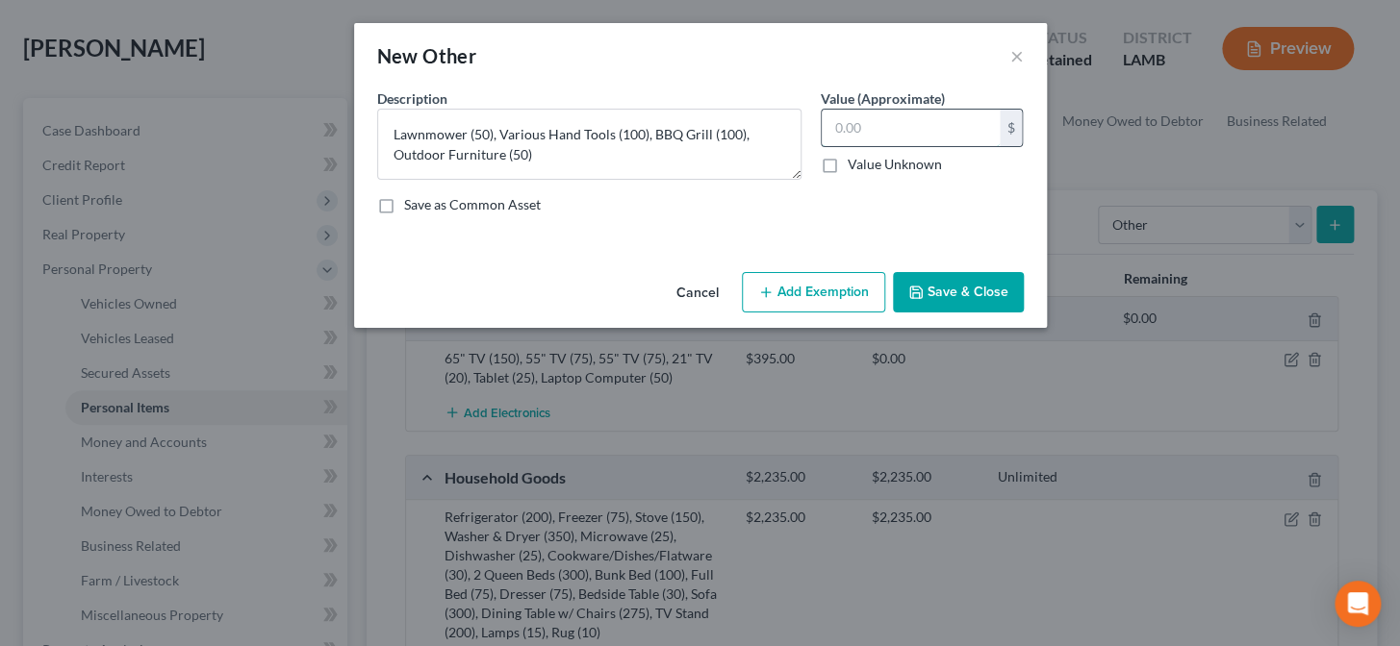
click at [896, 134] on input "text" at bounding box center [910, 128] width 178 height 37
click at [943, 296] on button "Save & Close" at bounding box center [958, 292] width 131 height 40
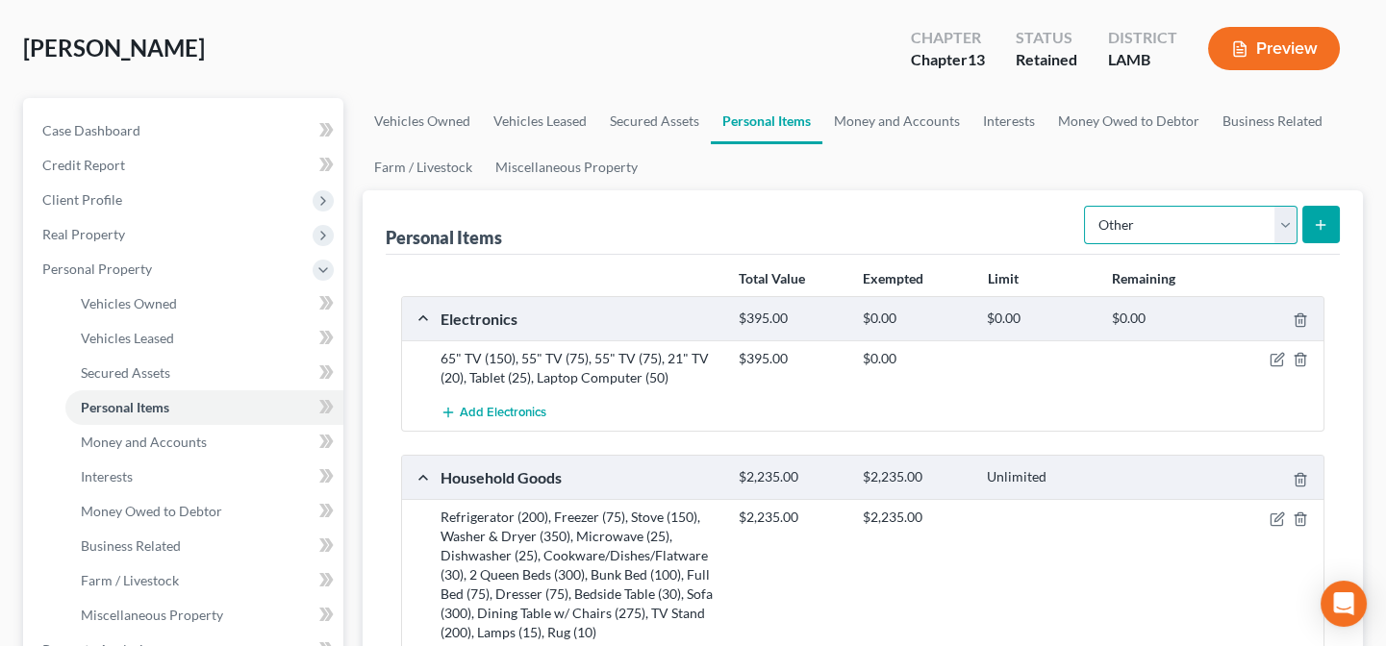
click at [1133, 221] on select "Select Item Type Clothing Collectibles Of Value Electronics Firearms Household …" at bounding box center [1191, 225] width 214 height 38
click at [1086, 206] on select "Select Item Type Clothing Collectibles Of Value Electronics Firearms Household …" at bounding box center [1191, 225] width 214 height 38
click at [1332, 217] on button "submit" at bounding box center [1321, 225] width 38 height 38
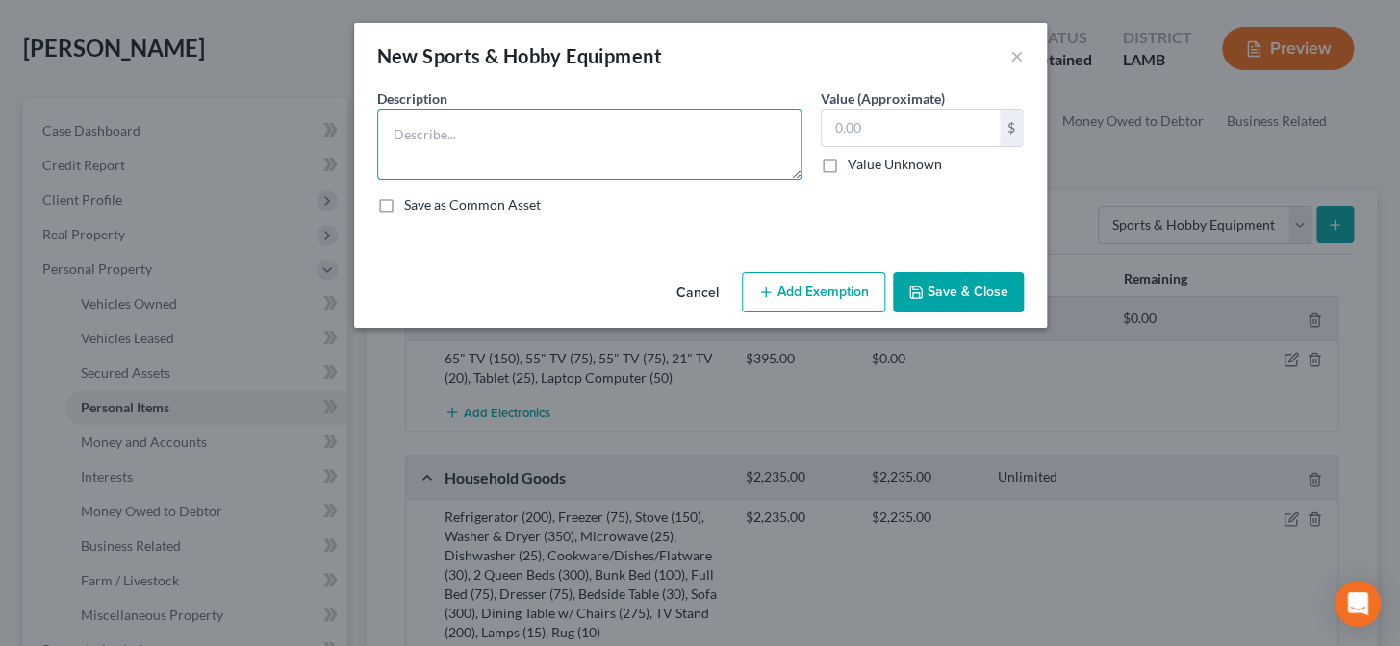
click at [455, 149] on textarea at bounding box center [589, 144] width 424 height 71
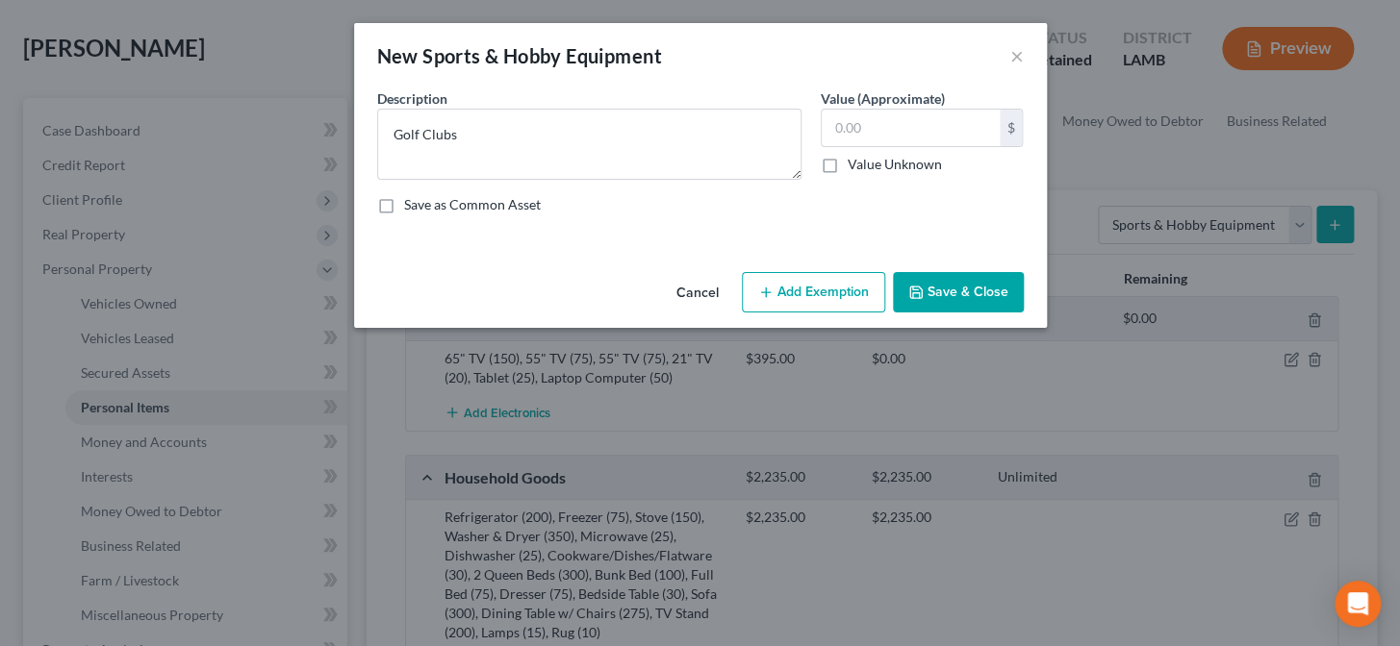
click at [988, 290] on button "Save & Close" at bounding box center [958, 292] width 131 height 40
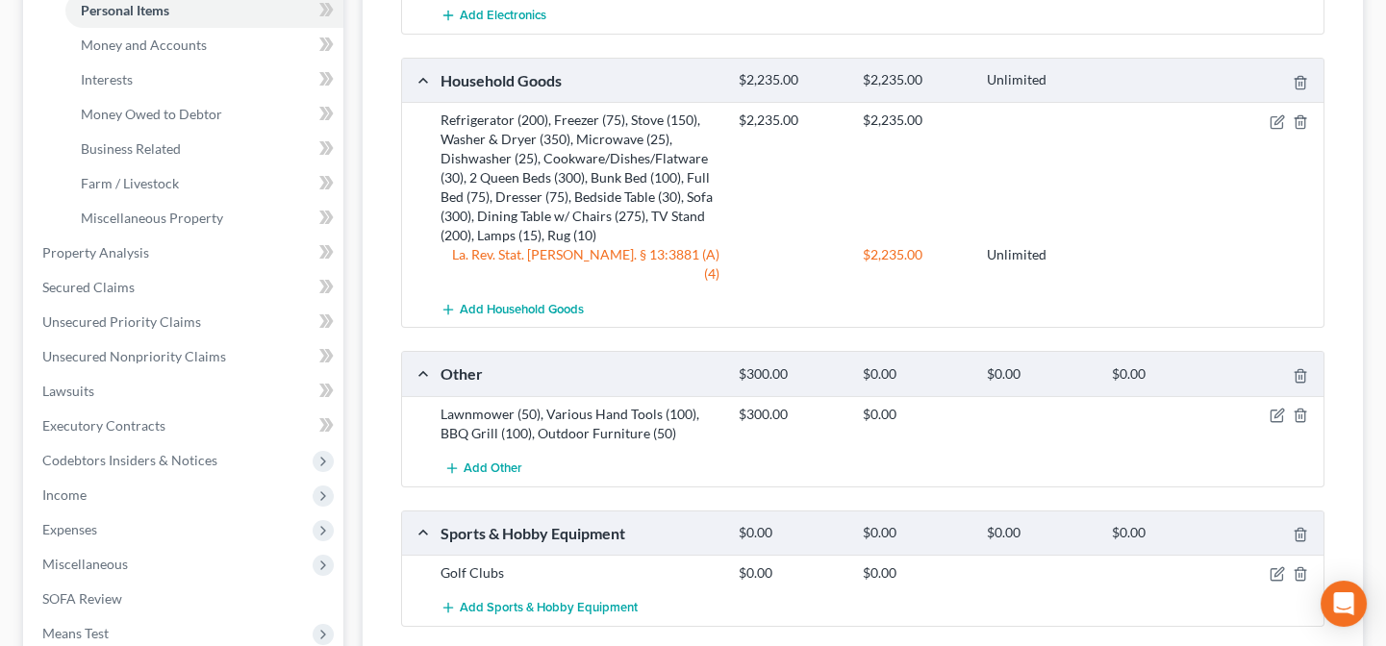
scroll to position [612, 0]
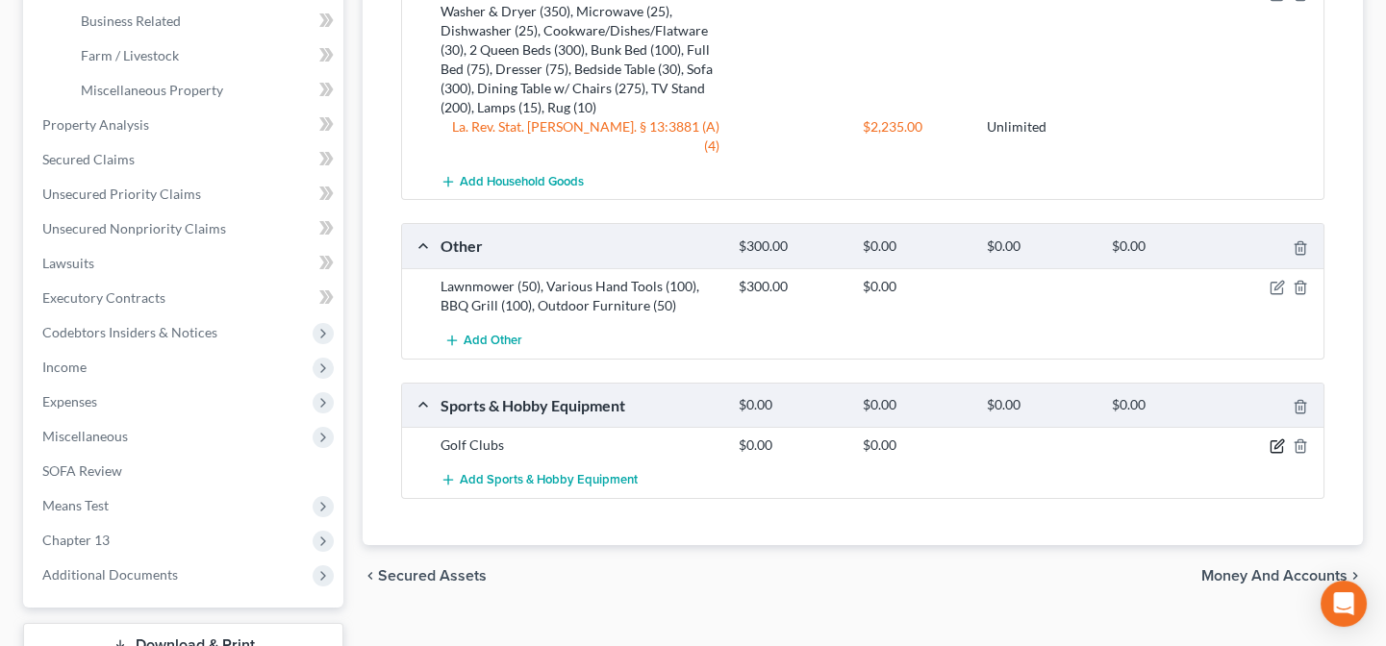
click at [1274, 441] on icon "button" at bounding box center [1278, 445] width 9 height 9
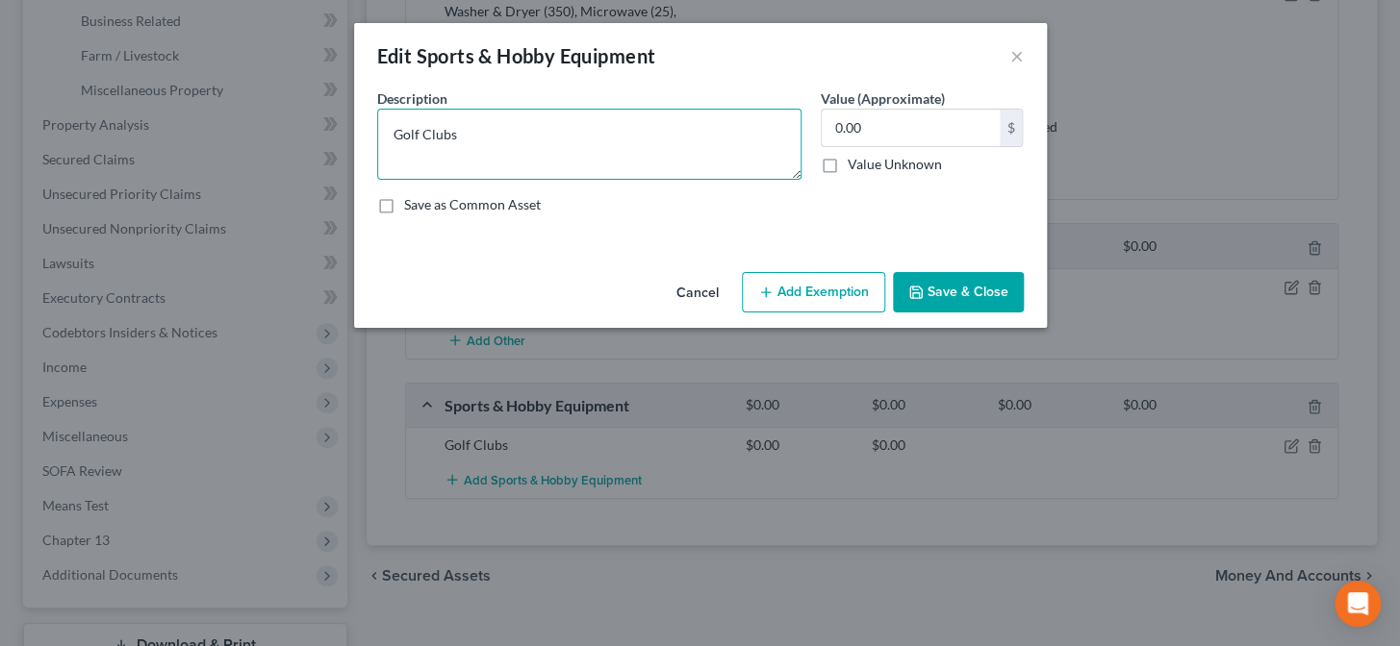
click at [539, 124] on textarea "Golf Clubs" at bounding box center [589, 144] width 424 height 71
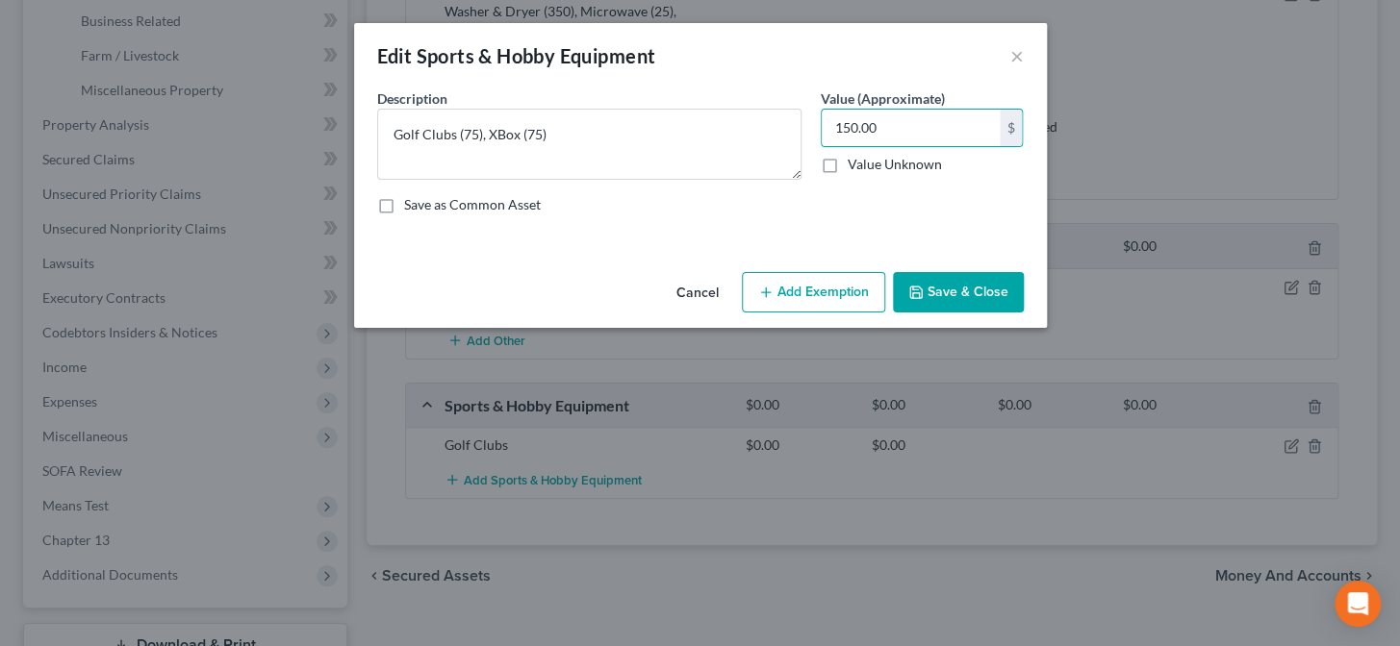
click at [928, 293] on button "Save & Close" at bounding box center [958, 292] width 131 height 40
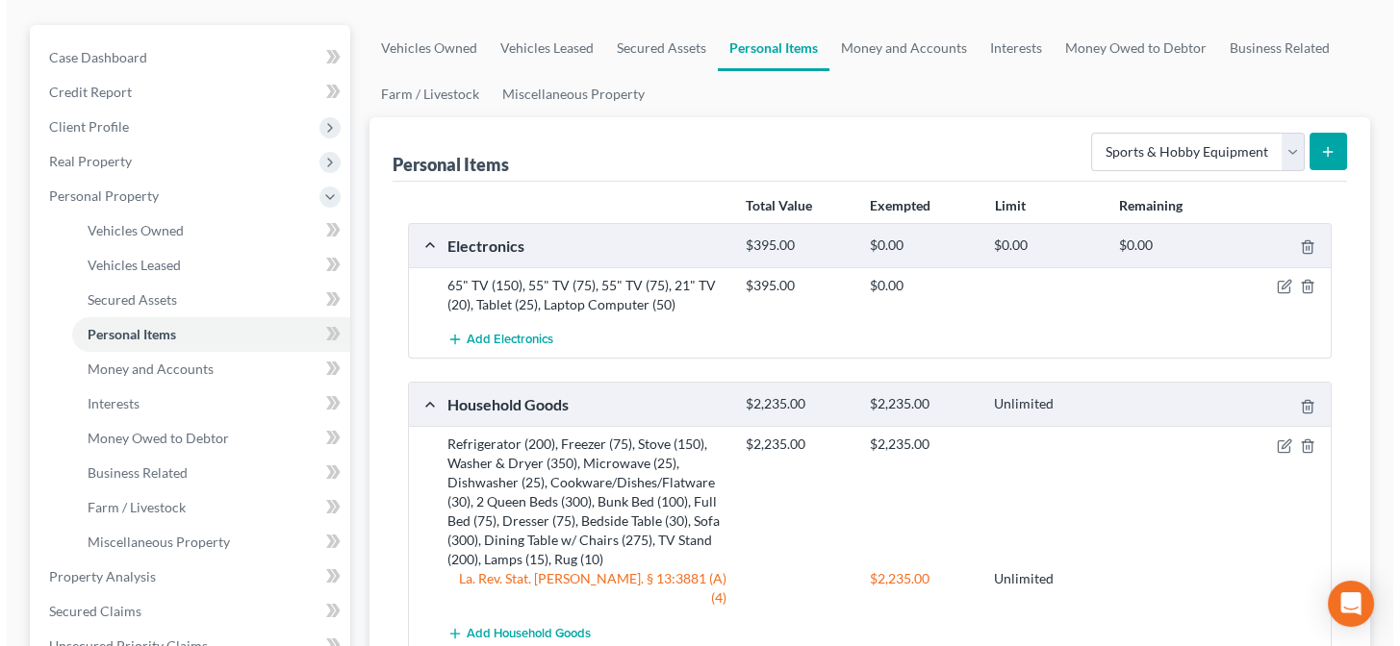
scroll to position [87, 0]
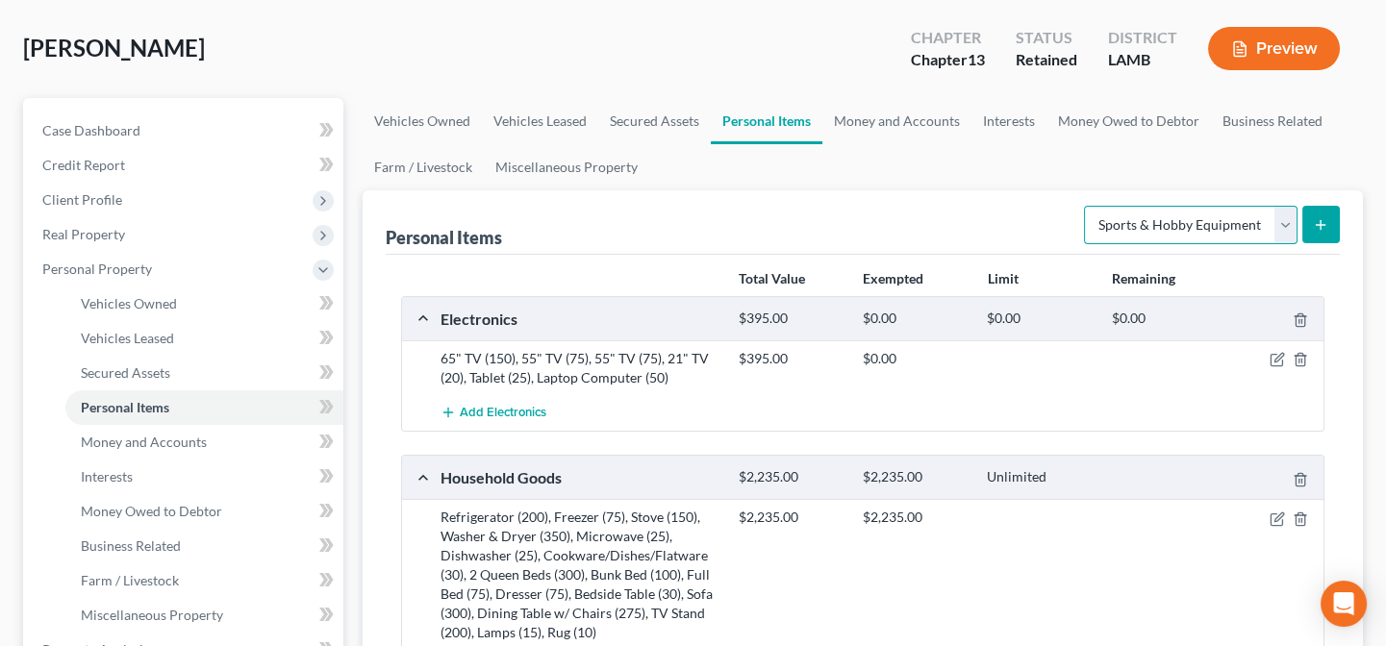
click at [1132, 223] on select "Select Item Type Clothing Collectibles Of Value Electronics Firearms Household …" at bounding box center [1191, 225] width 214 height 38
click at [1086, 206] on select "Select Item Type Clothing Collectibles Of Value Electronics Firearms Household …" at bounding box center [1191, 225] width 214 height 38
click at [1332, 220] on button "submit" at bounding box center [1321, 225] width 38 height 38
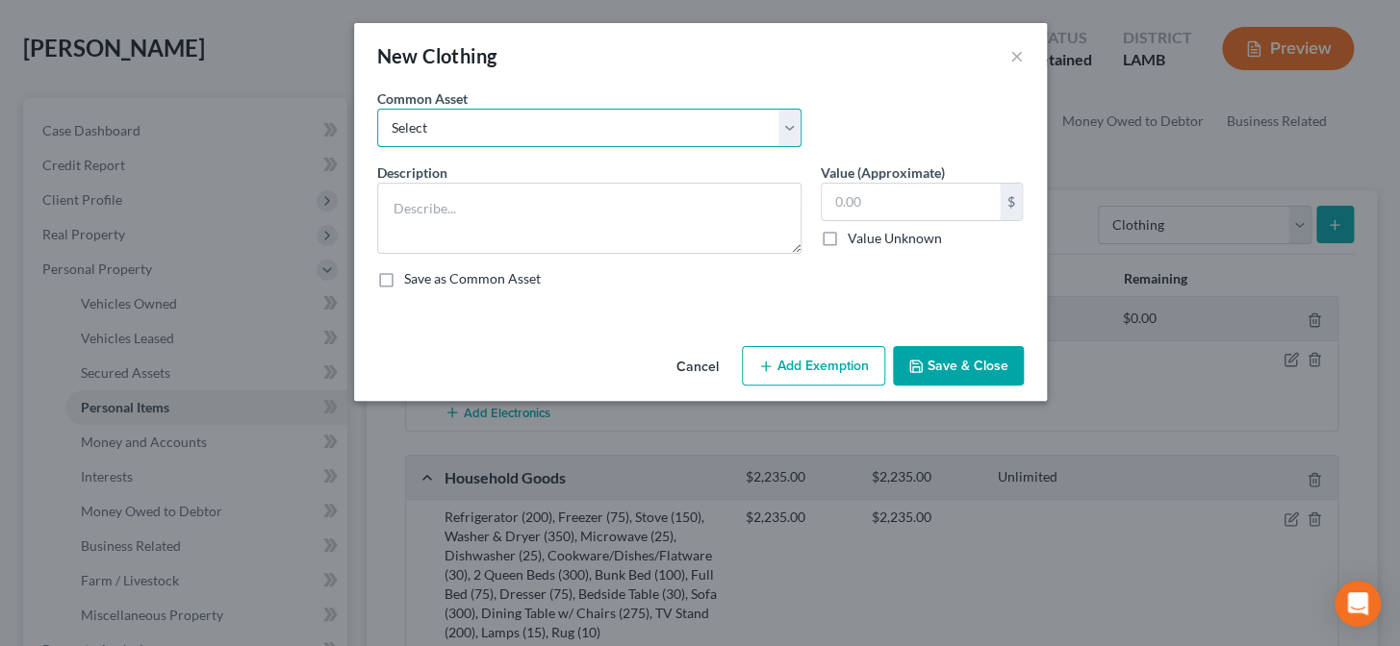
click at [465, 126] on select "Select Personal Clothing" at bounding box center [589, 128] width 424 height 38
click at [377, 109] on select "Select Personal Clothing" at bounding box center [589, 128] width 424 height 38
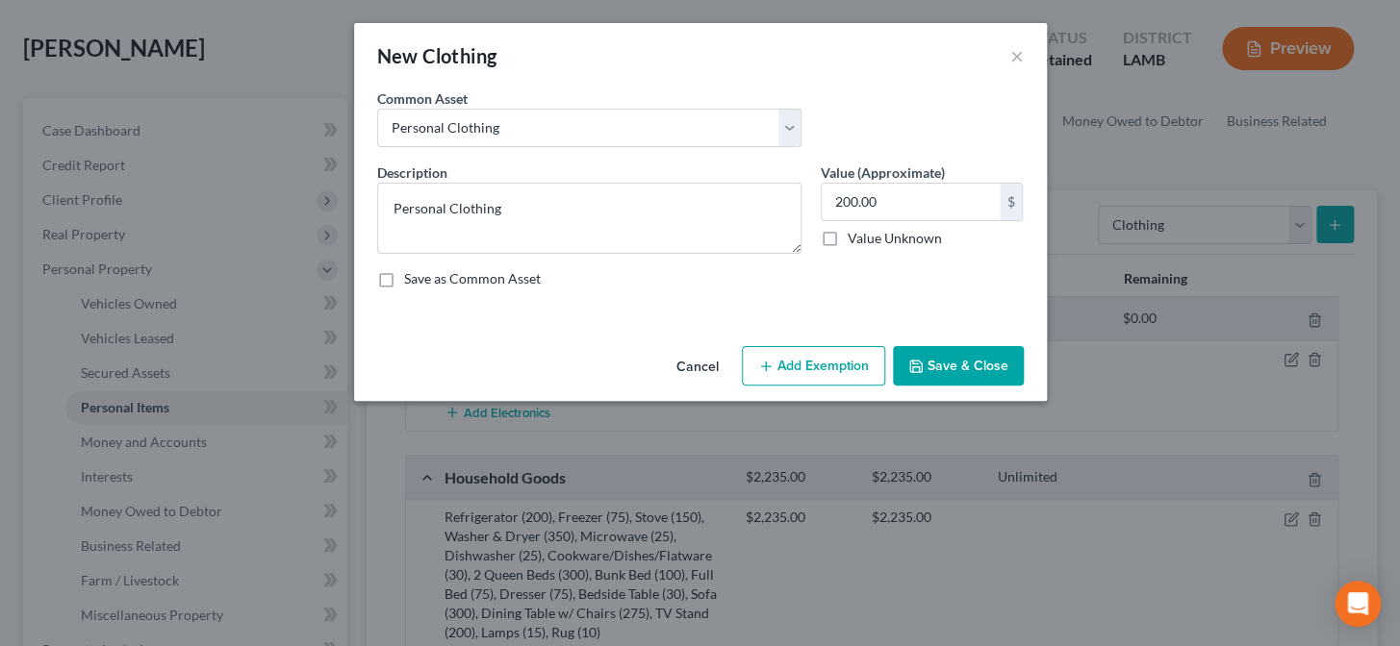
click at [826, 375] on button "Add Exemption" at bounding box center [813, 366] width 143 height 40
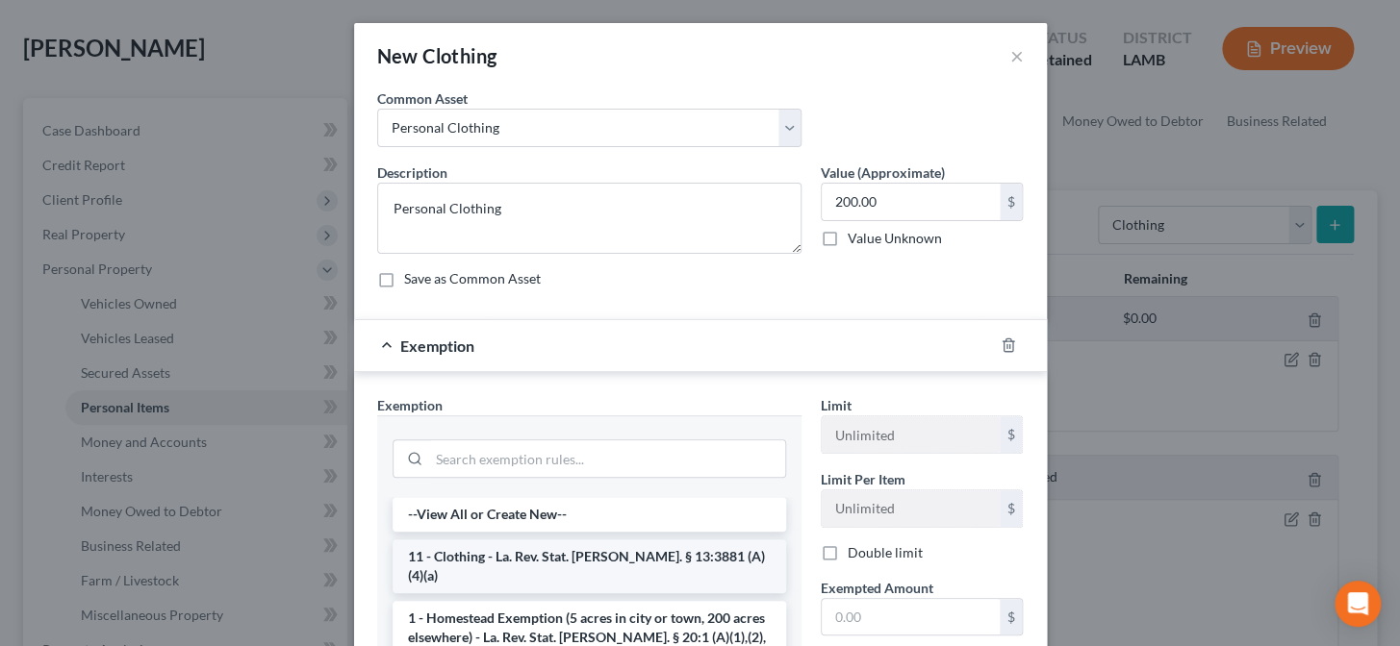
click at [528, 549] on li "11 - Clothing - La. Rev. Stat. Ann. § 13:3881 (A)(4)(a)" at bounding box center [588, 567] width 393 height 54
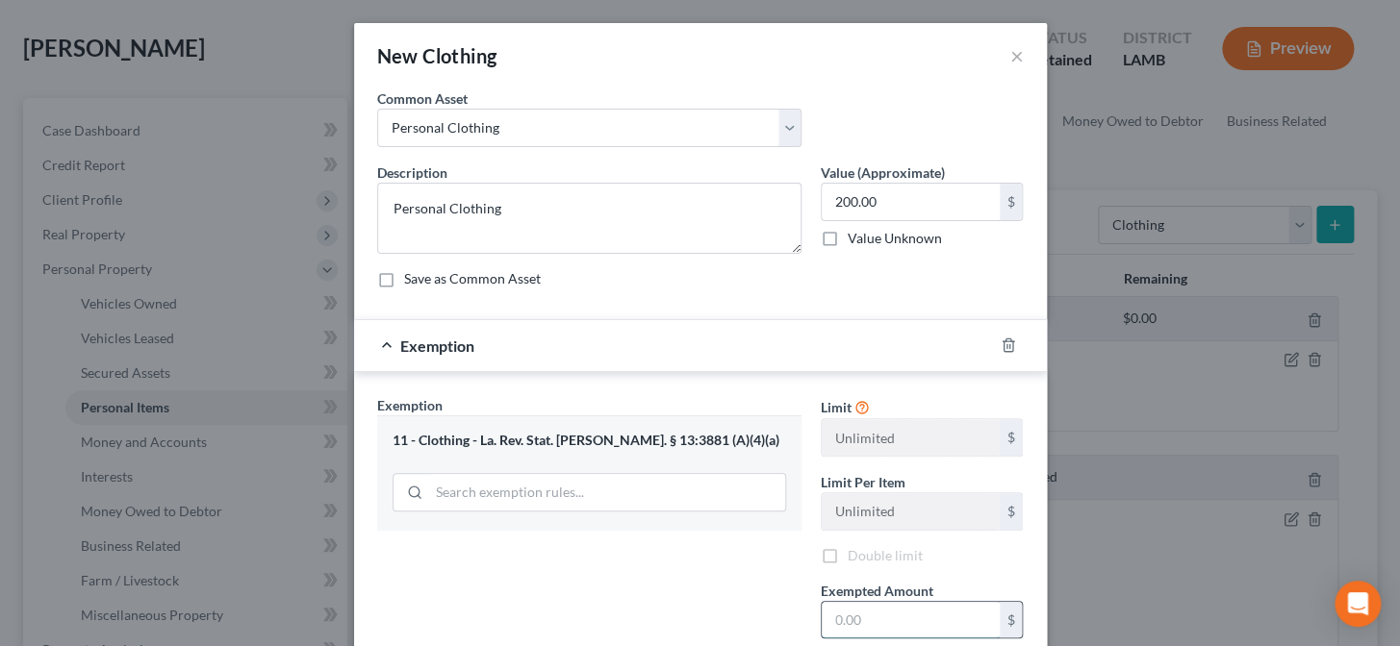
click at [873, 610] on input "text" at bounding box center [910, 620] width 178 height 37
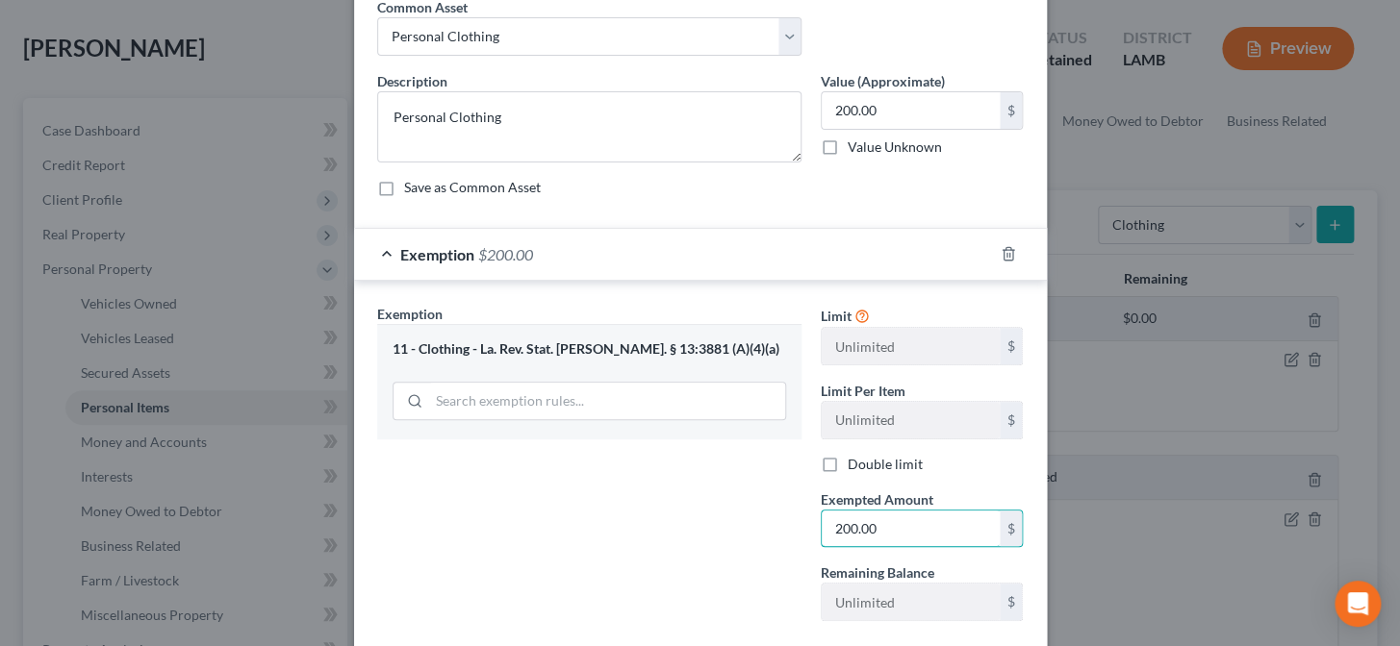
scroll to position [202, 0]
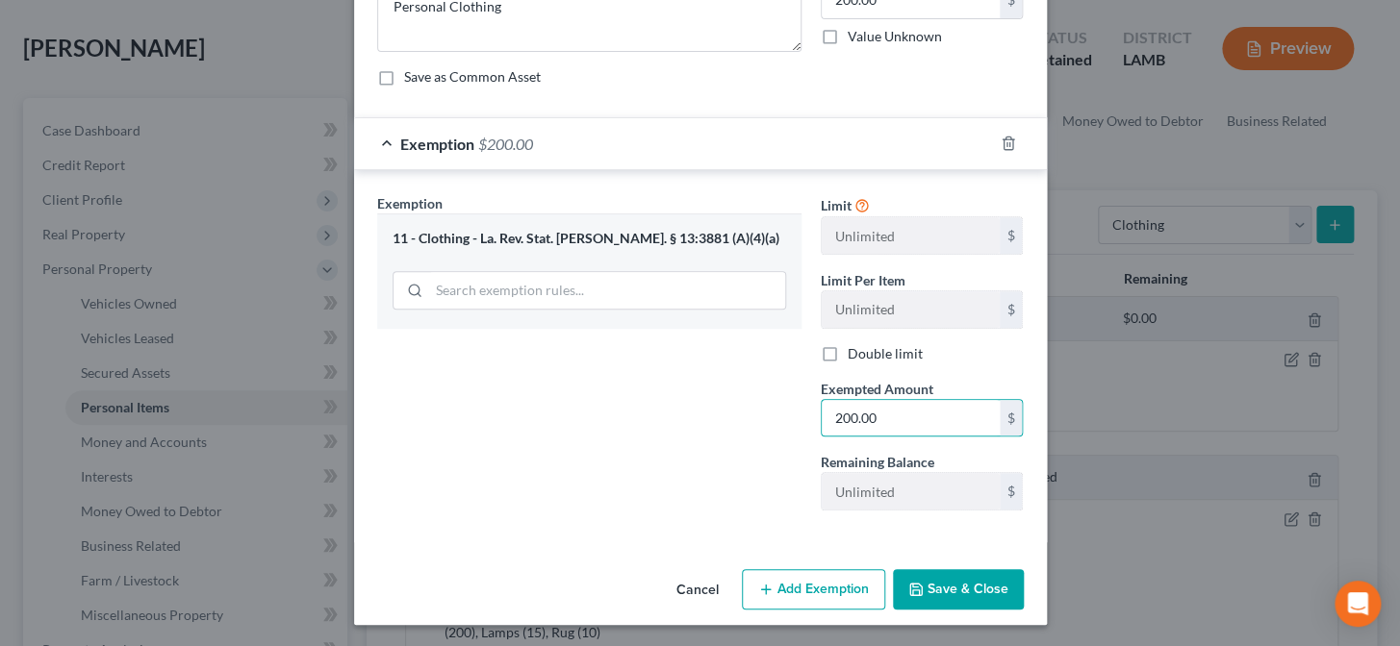
click at [896, 588] on button "Save & Close" at bounding box center [958, 589] width 131 height 40
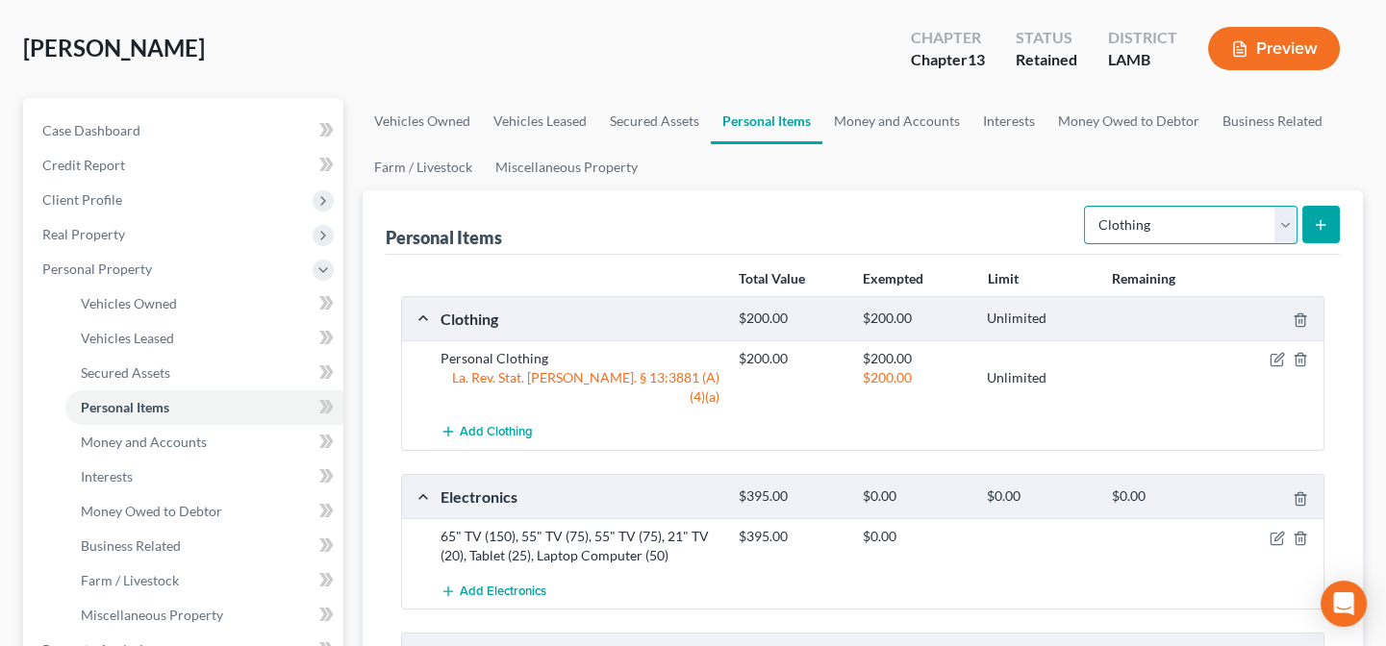
click at [1136, 213] on select "Select Item Type Clothing Collectibles Of Value Electronics Firearms Household …" at bounding box center [1191, 225] width 214 height 38
click at [1086, 206] on select "Select Item Type Clothing Collectibles Of Value Electronics Firearms Household …" at bounding box center [1191, 225] width 214 height 38
click at [1314, 218] on icon "submit" at bounding box center [1320, 224] width 15 height 15
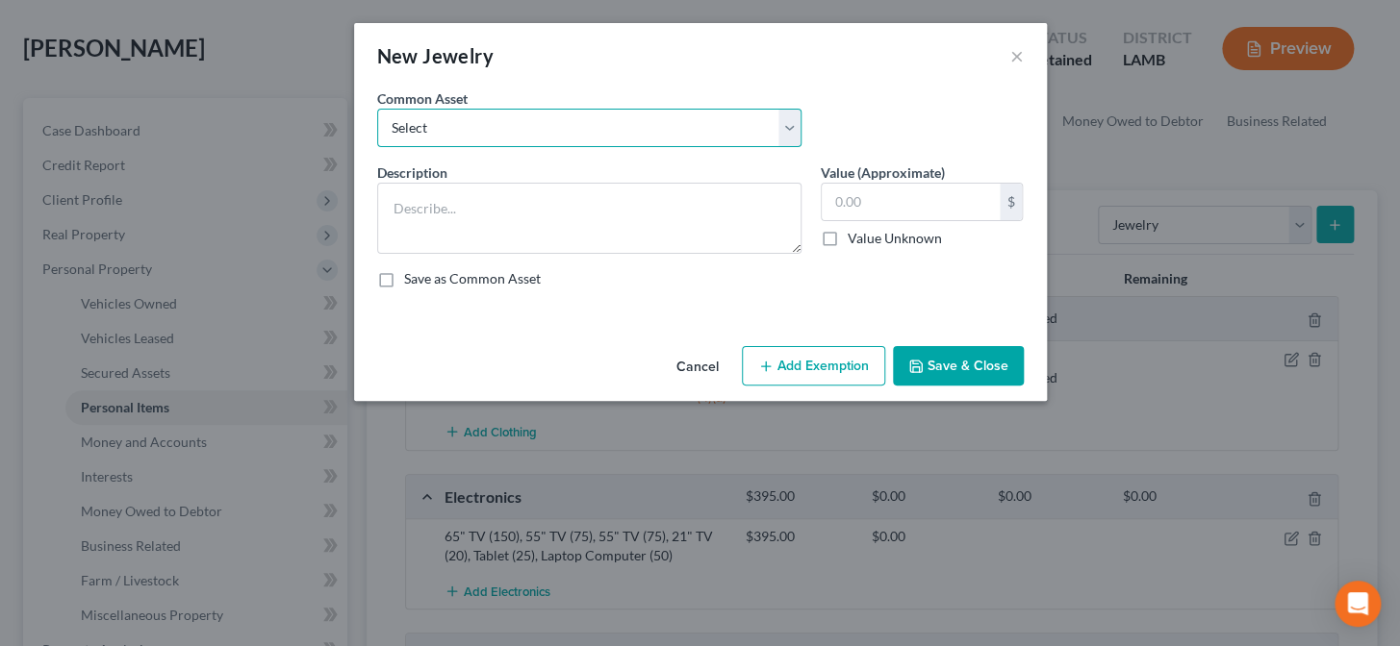
click at [422, 127] on select "Select Misc. Costume Jewelry Wedding Ring" at bounding box center [589, 128] width 424 height 38
click at [377, 109] on select "Select Misc. Costume Jewelry Wedding Ring" at bounding box center [589, 128] width 424 height 38
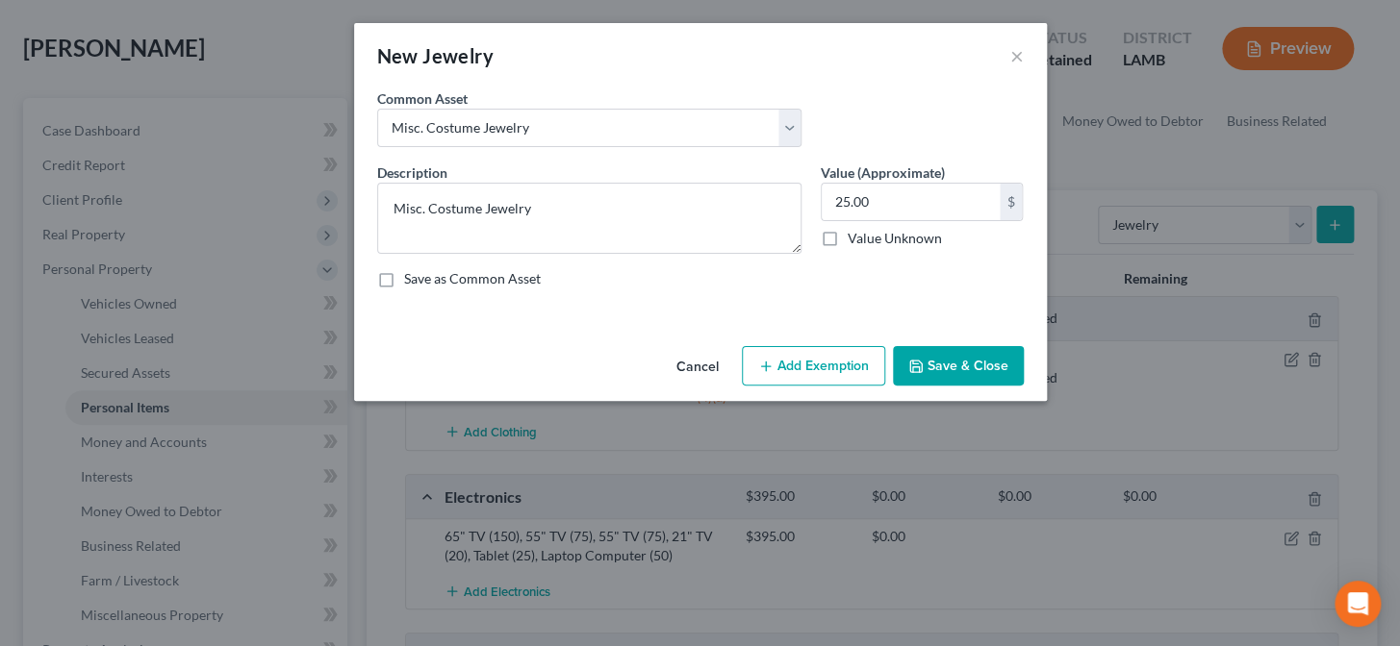
click at [968, 366] on button "Save & Close" at bounding box center [958, 366] width 131 height 40
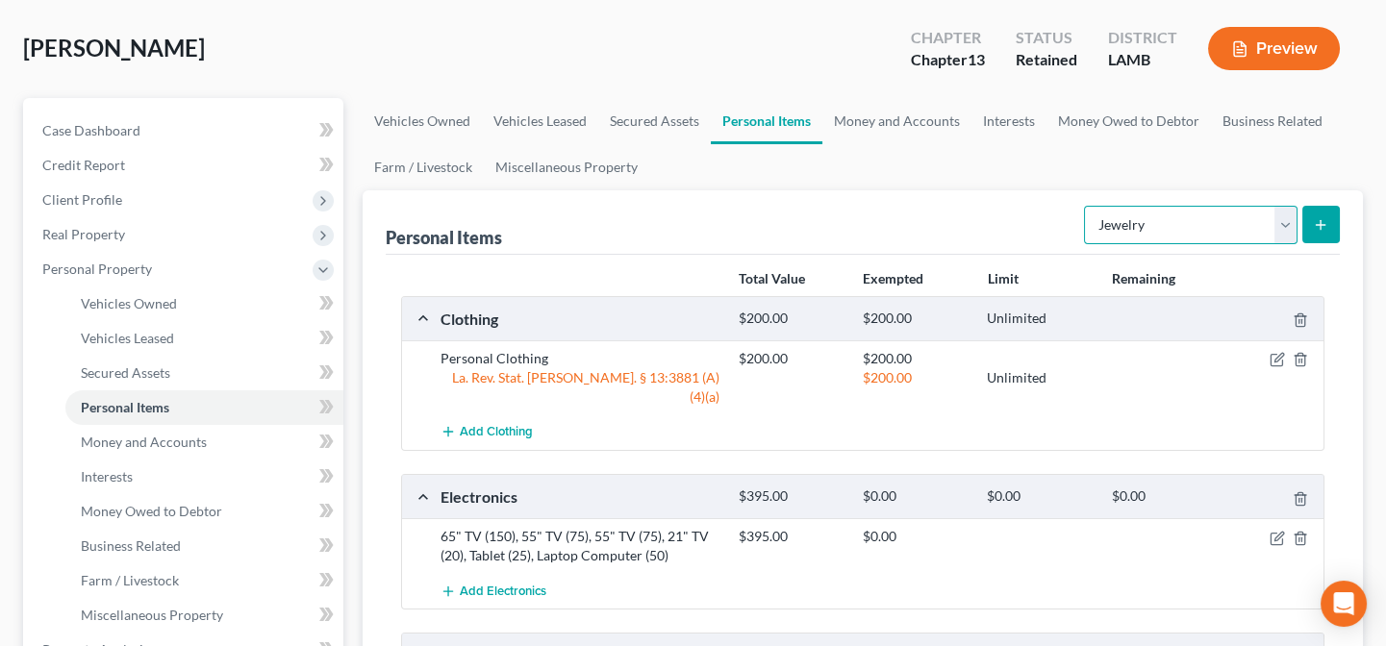
click at [1126, 228] on select "Select Item Type Clothing Collectibles Of Value Electronics Firearms Household …" at bounding box center [1191, 225] width 214 height 38
click at [1086, 206] on select "Select Item Type Clothing Collectibles Of Value Electronics Firearms Household …" at bounding box center [1191, 225] width 214 height 38
click at [1321, 230] on button "submit" at bounding box center [1321, 225] width 38 height 38
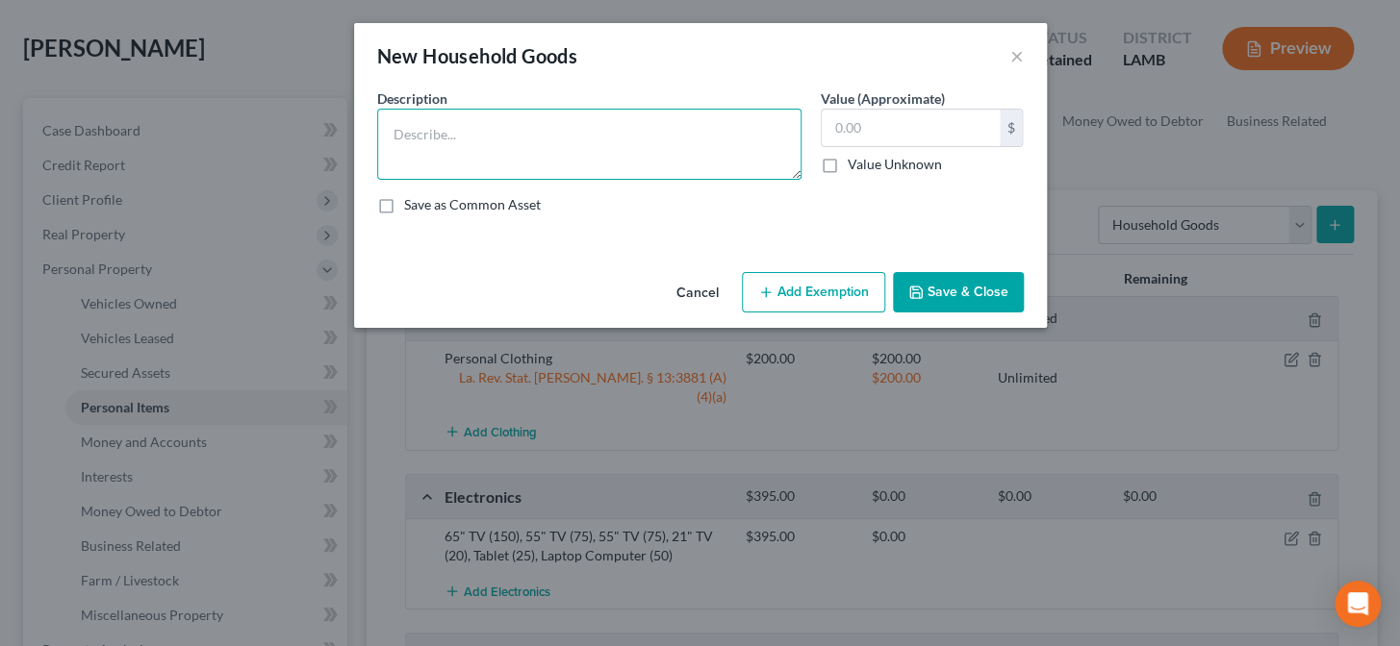
click at [588, 159] on textarea at bounding box center [589, 144] width 424 height 71
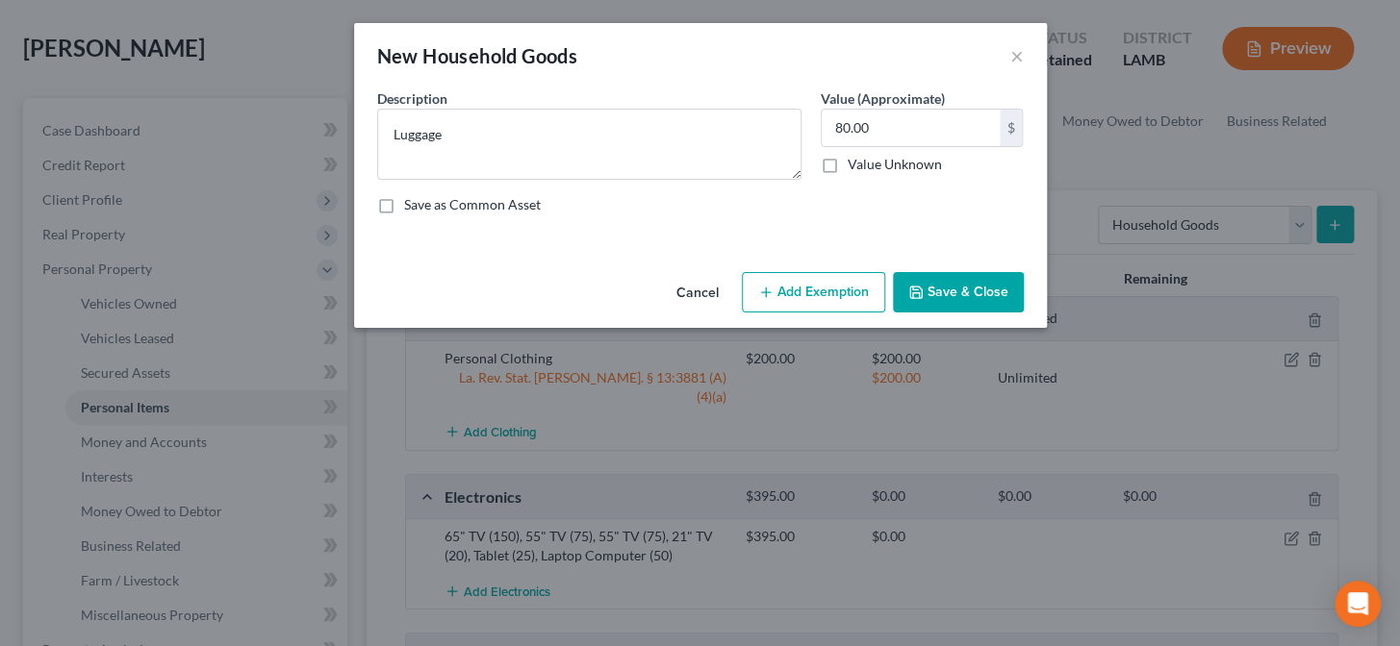
click at [929, 298] on button "Save & Close" at bounding box center [958, 292] width 131 height 40
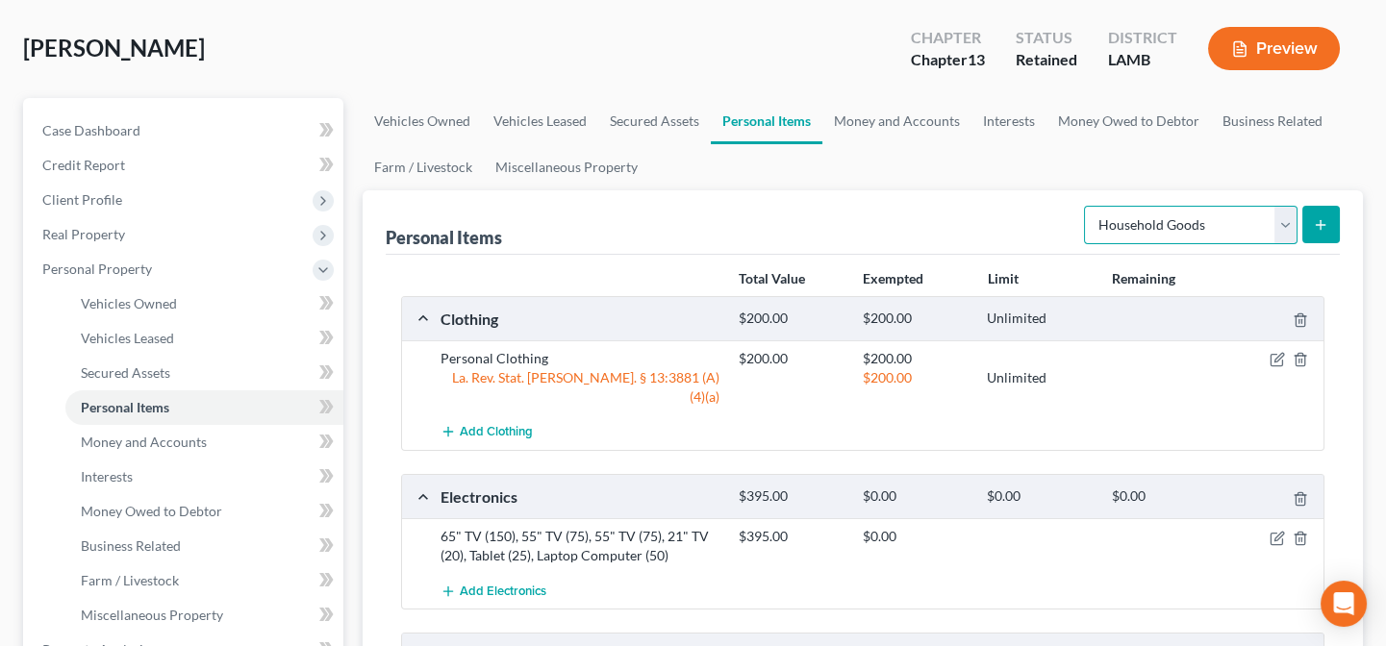
click at [1133, 231] on select "Select Item Type Clothing Collectibles Of Value Electronics Firearms Household …" at bounding box center [1191, 225] width 214 height 38
click at [1086, 206] on select "Select Item Type Clothing Collectibles Of Value Electronics Firearms Household …" at bounding box center [1191, 225] width 214 height 38
click at [1315, 217] on icon "submit" at bounding box center [1320, 224] width 15 height 15
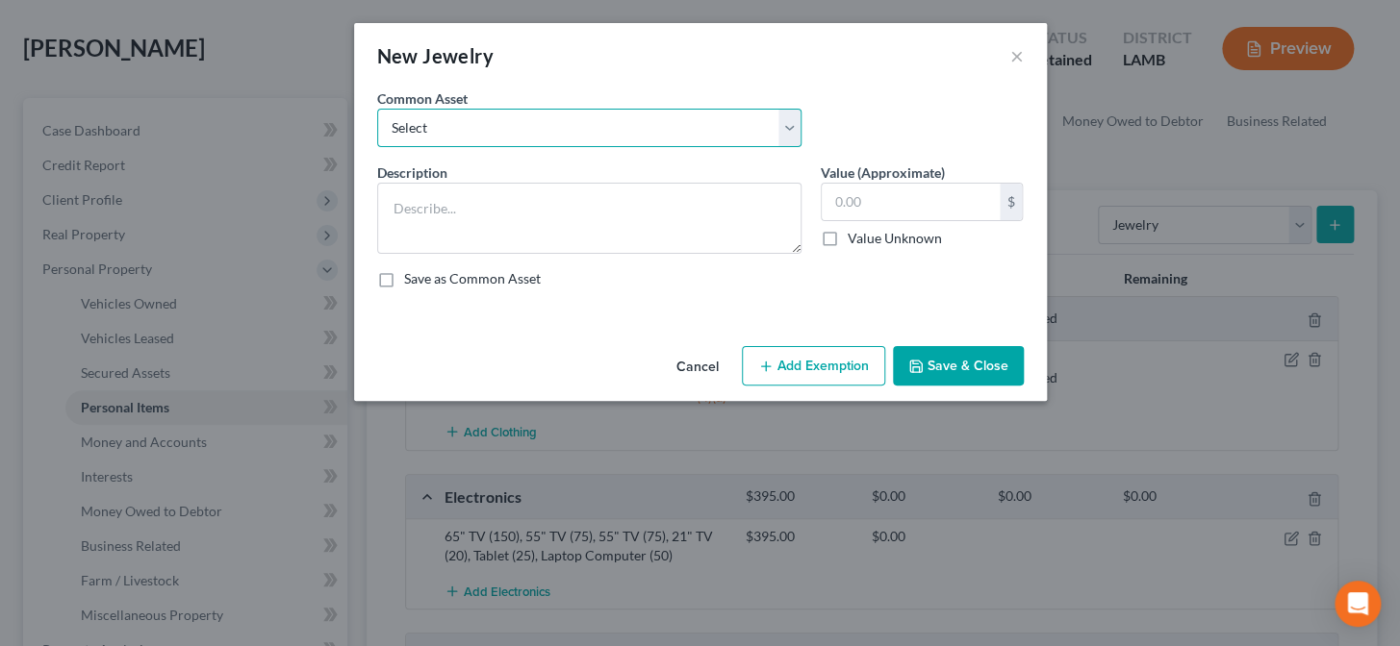
click at [484, 122] on select "Select Misc. Costume Jewelry Wedding Ring" at bounding box center [589, 128] width 424 height 38
click at [377, 109] on select "Select Misc. Costume Jewelry Wedding Ring" at bounding box center [589, 128] width 424 height 38
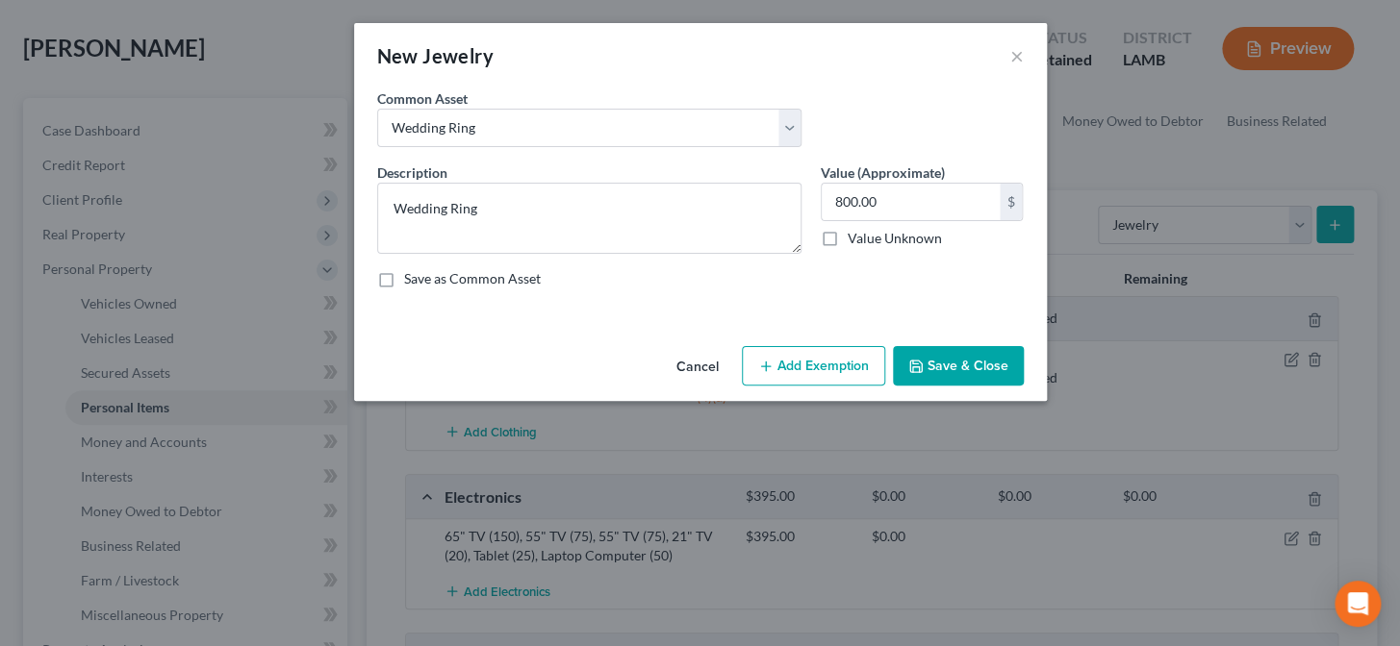
click at [812, 353] on button "Add Exemption" at bounding box center [813, 366] width 143 height 40
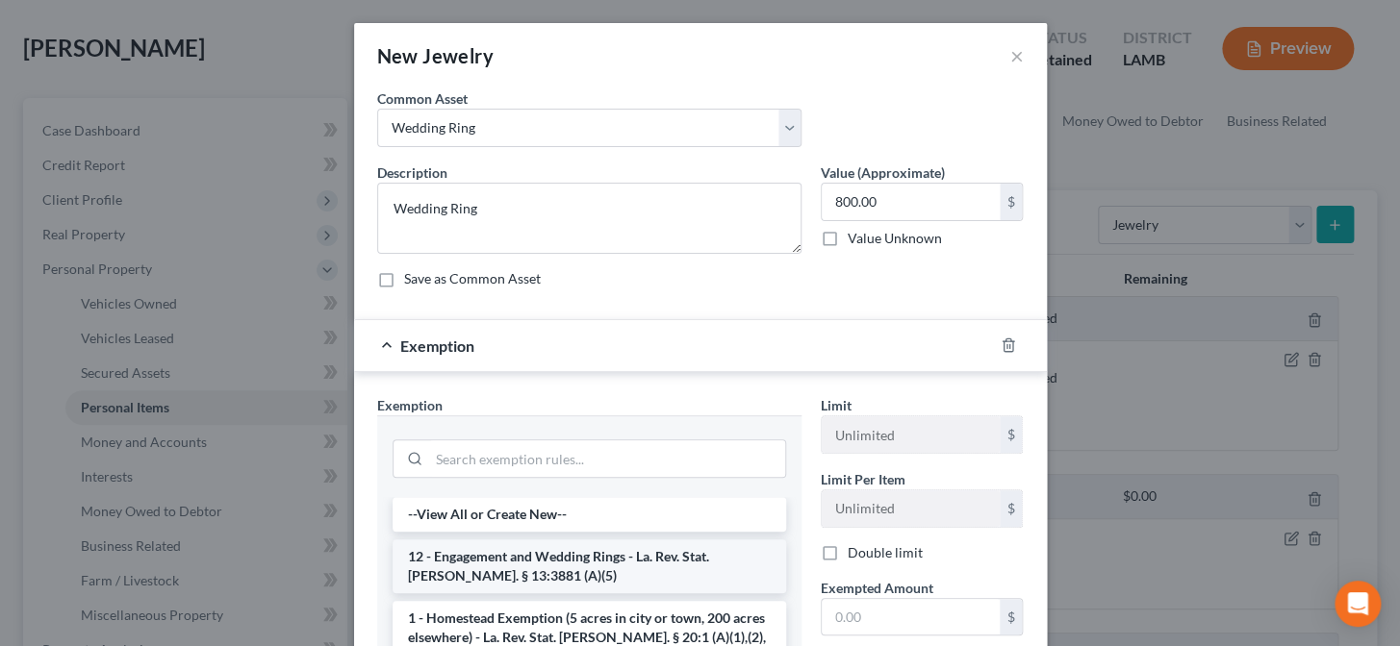
click at [632, 573] on li "12 - Engagement and Wedding Rings - La. Rev. Stat. Ann. § 13:3881 (A)(5)" at bounding box center [588, 567] width 393 height 54
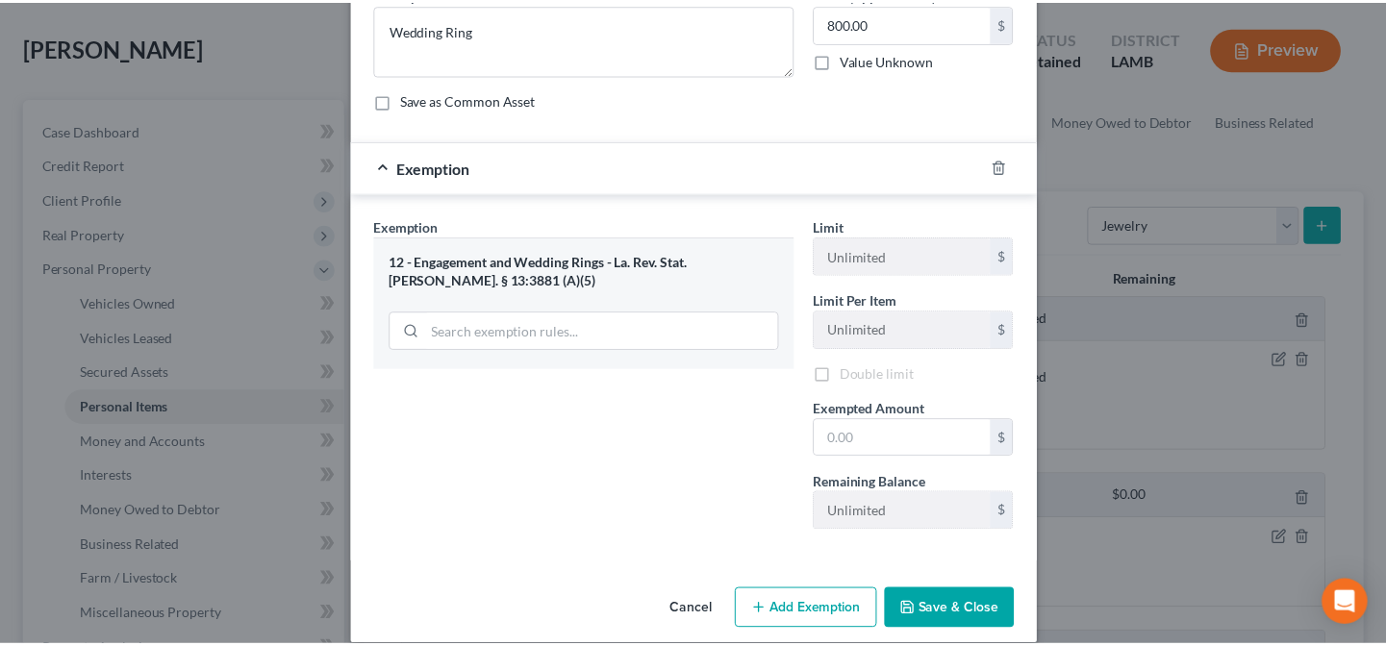
scroll to position [199, 0]
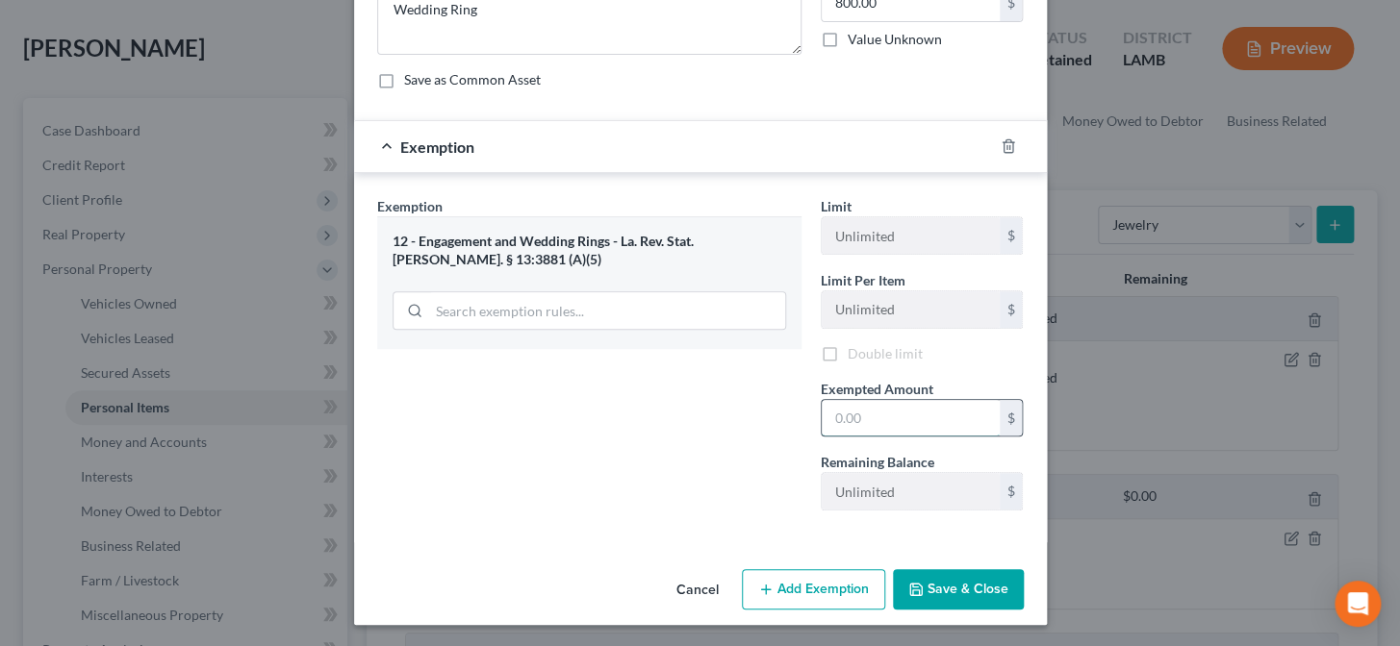
click at [879, 420] on input "text" at bounding box center [910, 418] width 178 height 37
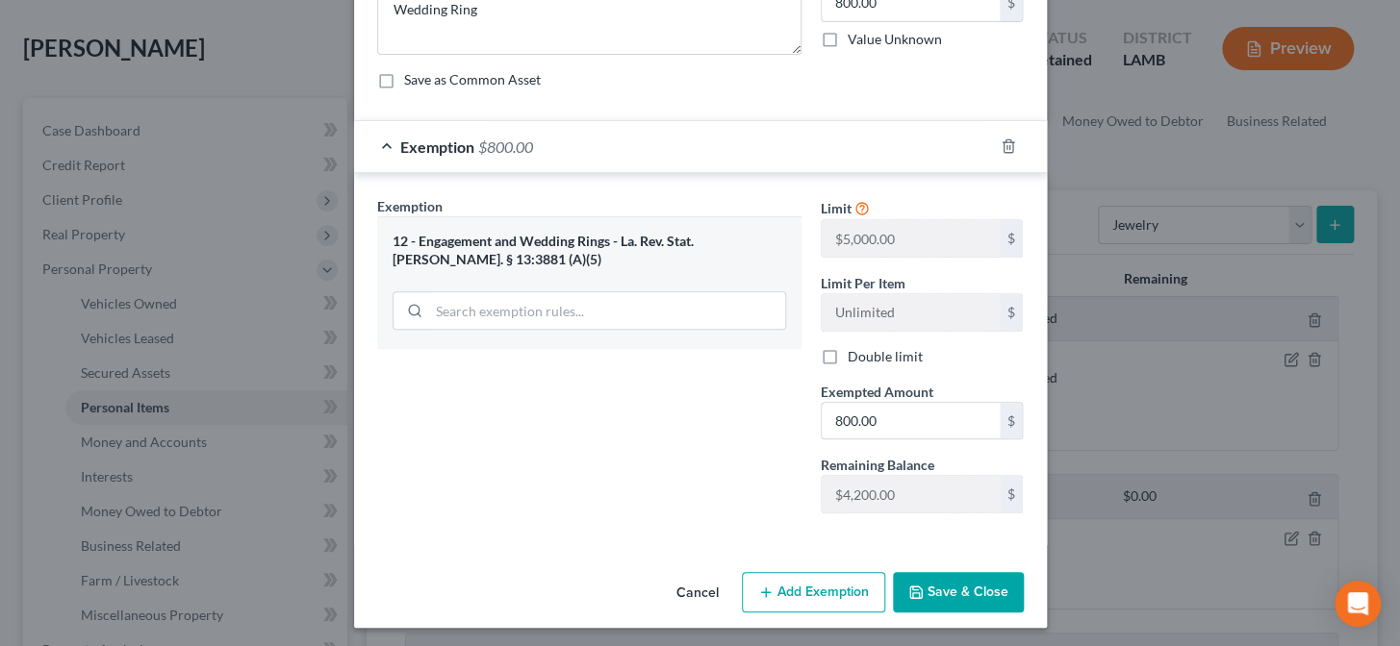
click at [941, 587] on button "Save & Close" at bounding box center [958, 592] width 131 height 40
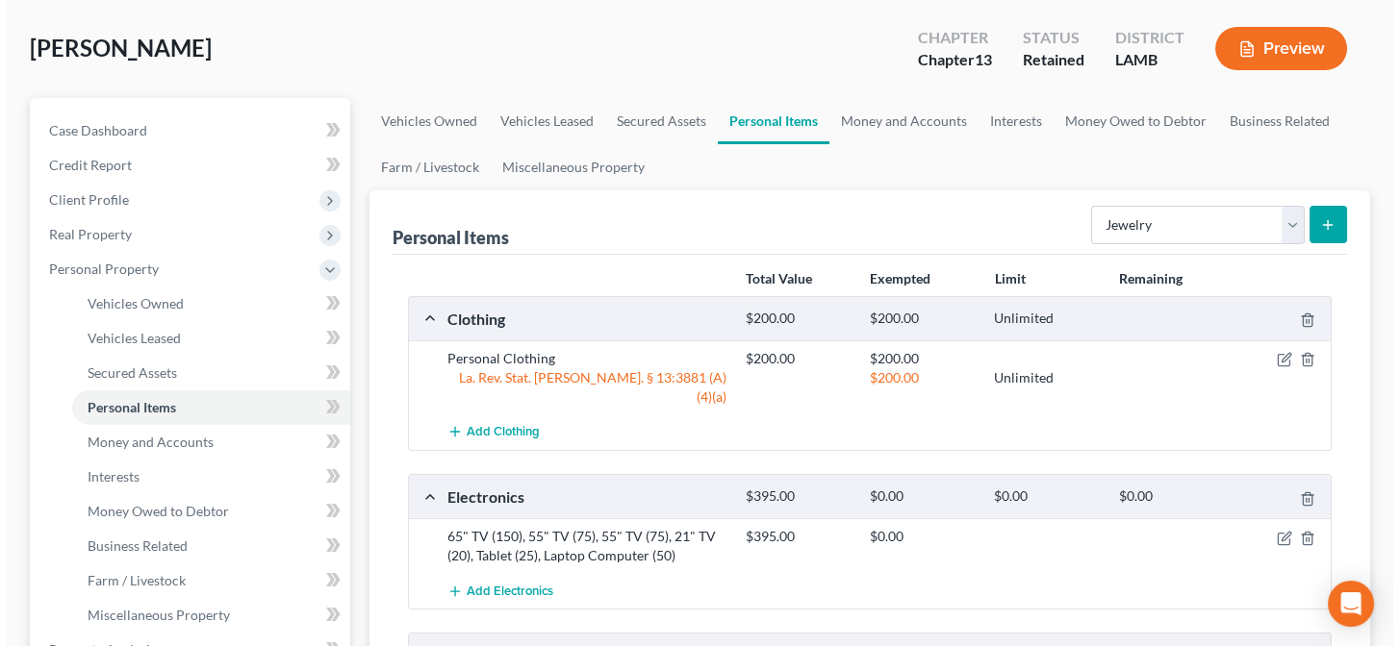
scroll to position [0, 0]
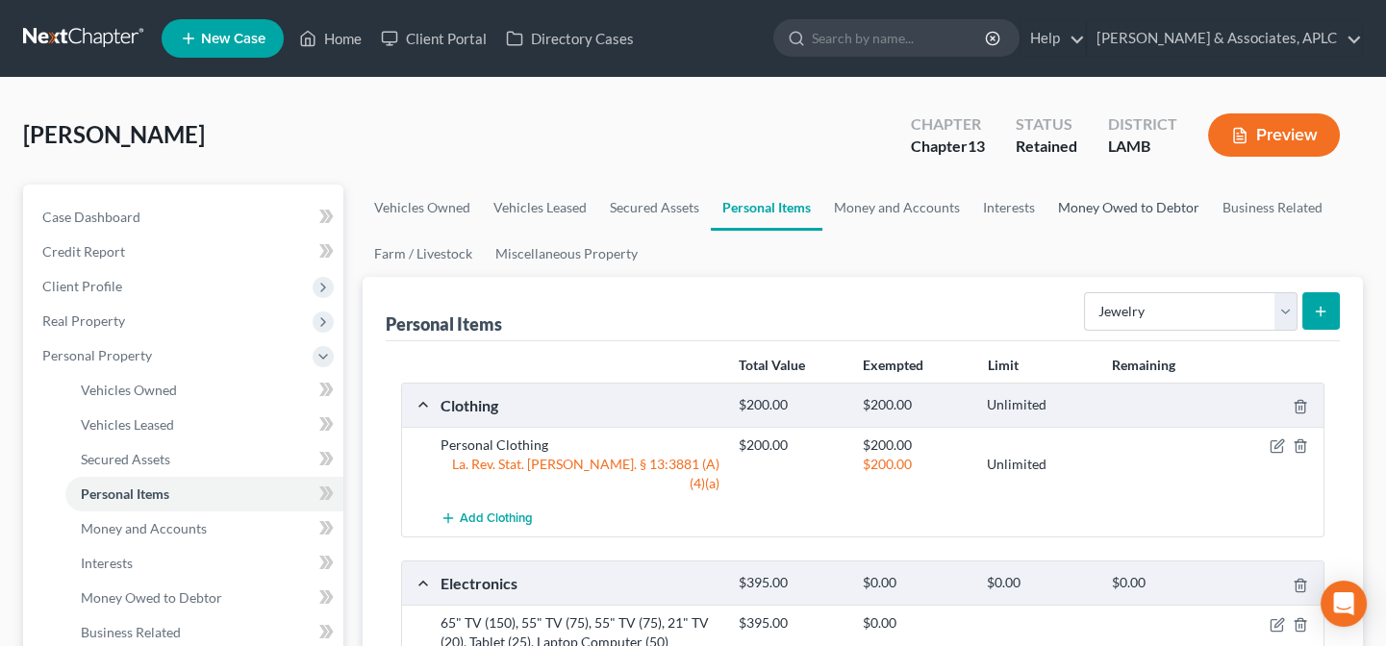
click at [1097, 205] on link "Money Owed to Debtor" at bounding box center [1129, 208] width 164 height 46
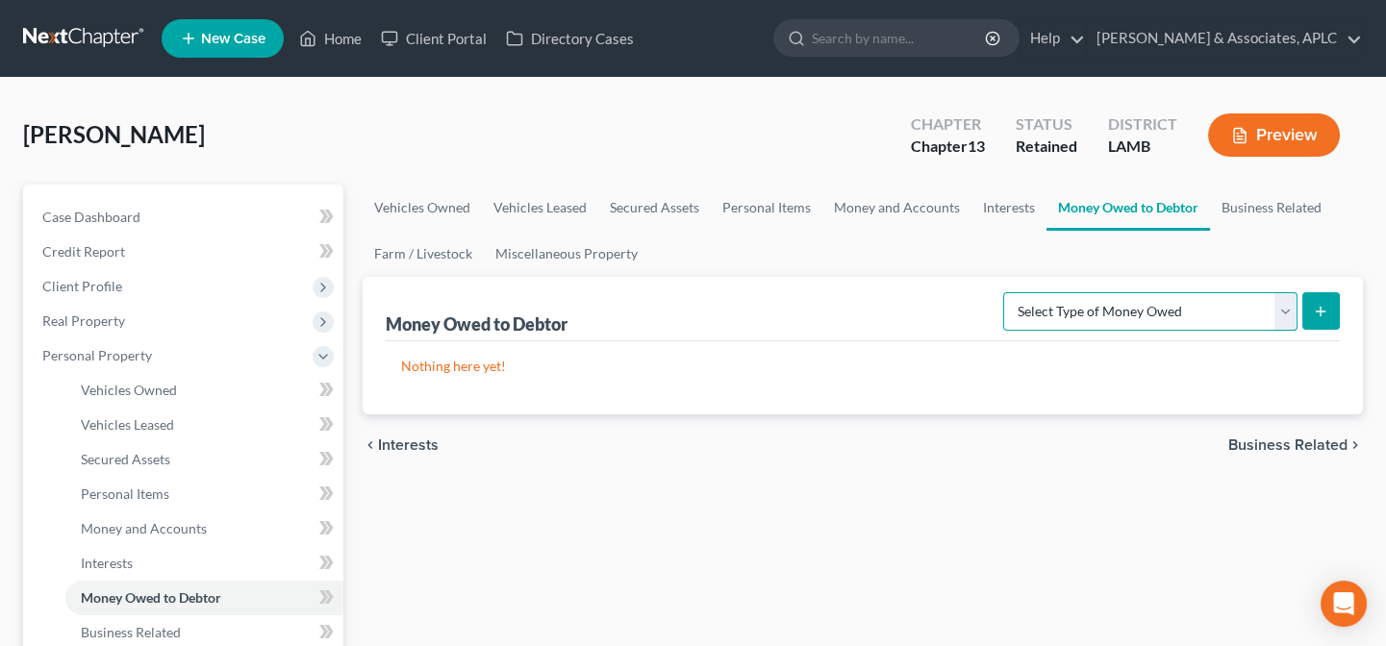
click at [1127, 307] on select "Select Type of Money Owed Accounts Receivable Alimony Child Support Claims Agai…" at bounding box center [1150, 311] width 294 height 38
click at [899, 211] on link "Money and Accounts" at bounding box center [896, 208] width 149 height 46
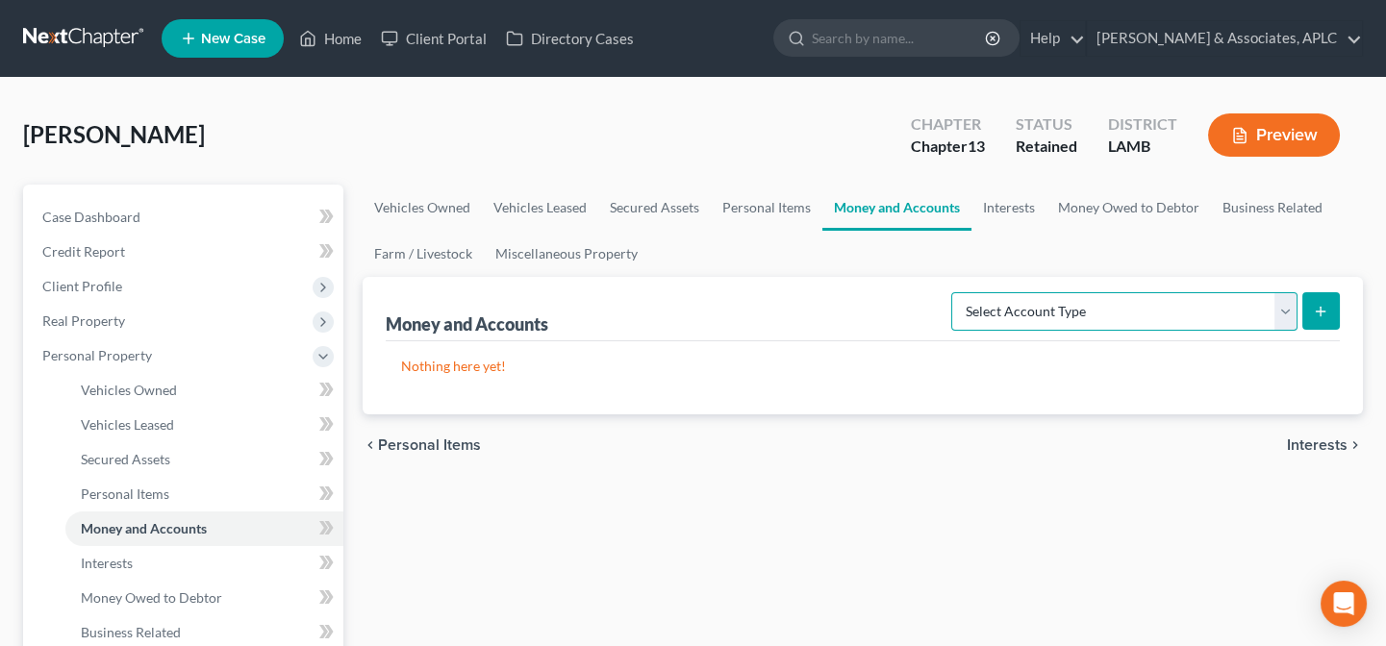
click at [1028, 325] on select "Select Account Type Brokerage Cash on Hand Certificates of Deposit Checking Acc…" at bounding box center [1124, 311] width 346 height 38
click at [956, 292] on select "Select Account Type Brokerage Cash on Hand Certificates of Deposit Checking Acc…" at bounding box center [1124, 311] width 346 height 38
click at [1325, 304] on icon "submit" at bounding box center [1320, 311] width 15 height 15
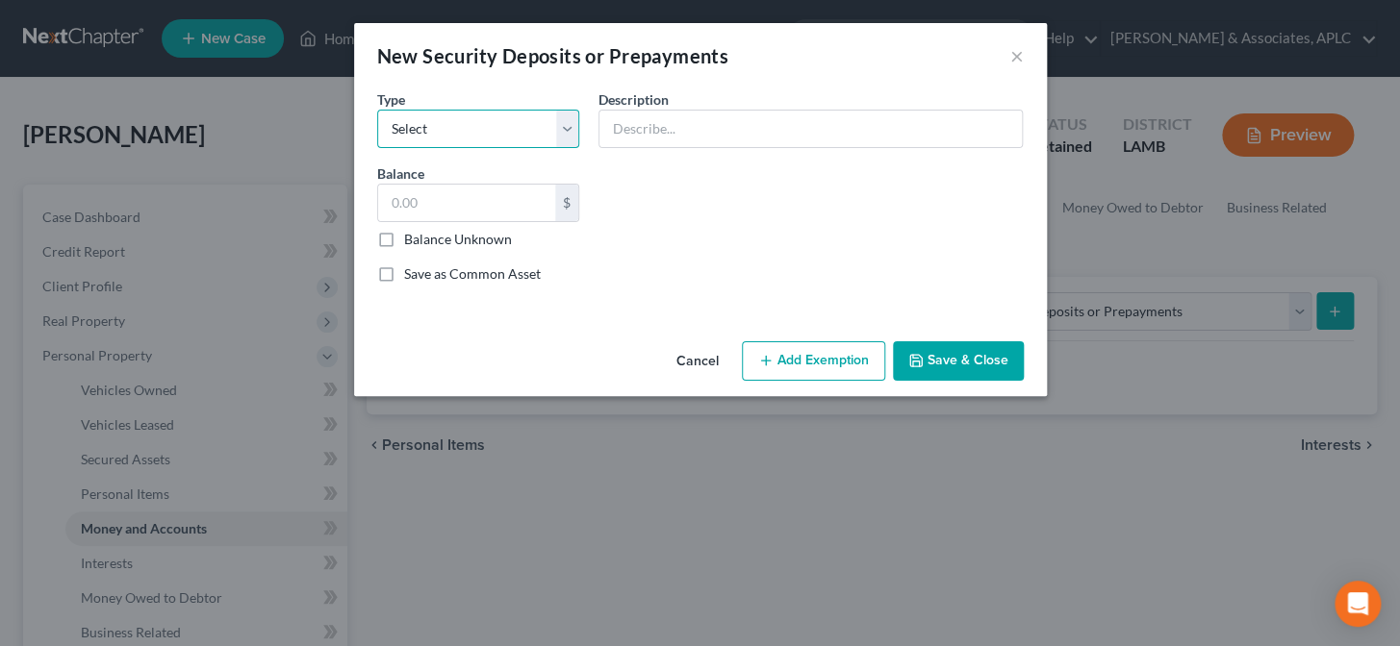
click at [442, 140] on select "Select Electric Gas Heating Oil Security Deposit On Rental Unit Prepaid Rent Te…" at bounding box center [478, 129] width 203 height 38
click at [377, 110] on select "Select Electric Gas Heating Oil Security Deposit On Rental Unit Prepaid Rent Te…" at bounding box center [478, 129] width 203 height 38
click at [428, 206] on input "text" at bounding box center [467, 203] width 178 height 37
click at [613, 136] on input "text" at bounding box center [810, 129] width 422 height 37
click at [990, 368] on button "Save & Close" at bounding box center [958, 361] width 131 height 40
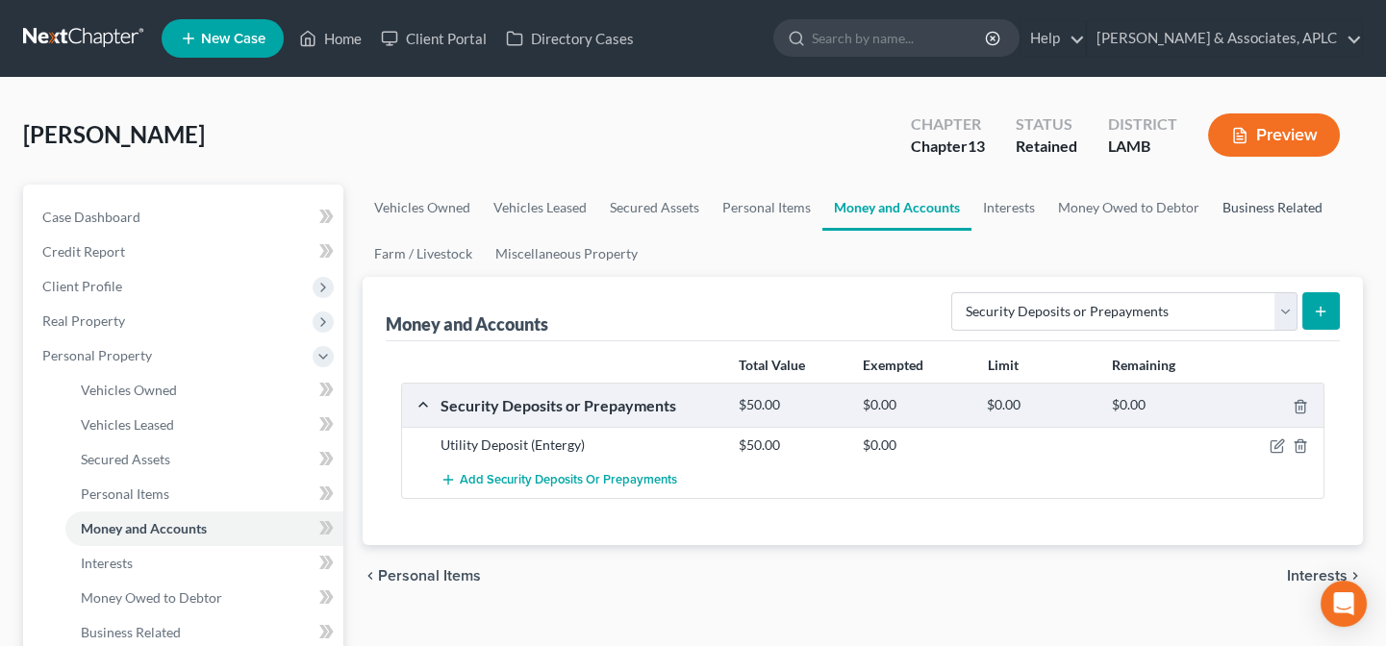
click at [1270, 205] on link "Business Related" at bounding box center [1272, 208] width 123 height 46
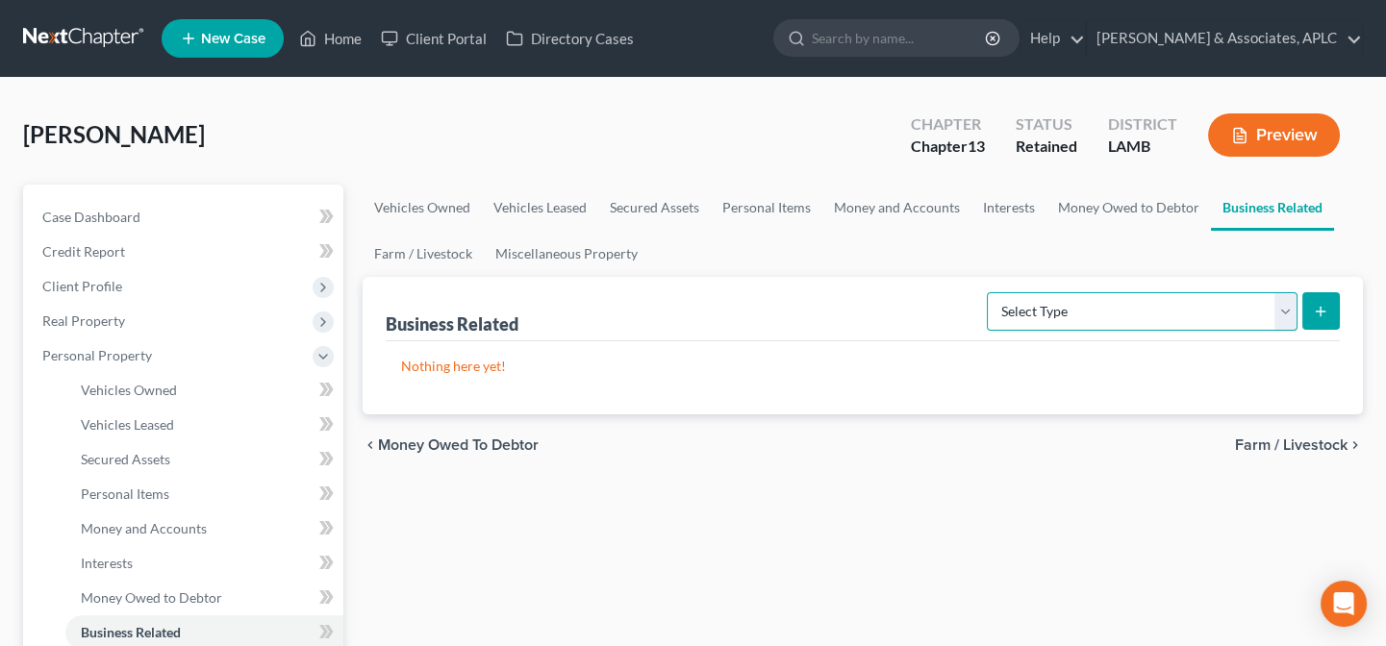
click at [1188, 308] on select "Select Type Customer Lists Franchises Inventory Licenses Machinery Office Equip…" at bounding box center [1142, 311] width 311 height 38
click at [988, 292] on select "Select Type Customer Lists Franchises Inventory Licenses Machinery Office Equip…" at bounding box center [1142, 311] width 311 height 38
click at [1285, 314] on select "Select Type Customer Lists Franchises Inventory Licenses Machinery Office Equip…" at bounding box center [1142, 311] width 311 height 38
click at [988, 292] on select "Select Type Customer Lists Franchises Inventory Licenses Machinery Office Equip…" at bounding box center [1142, 311] width 311 height 38
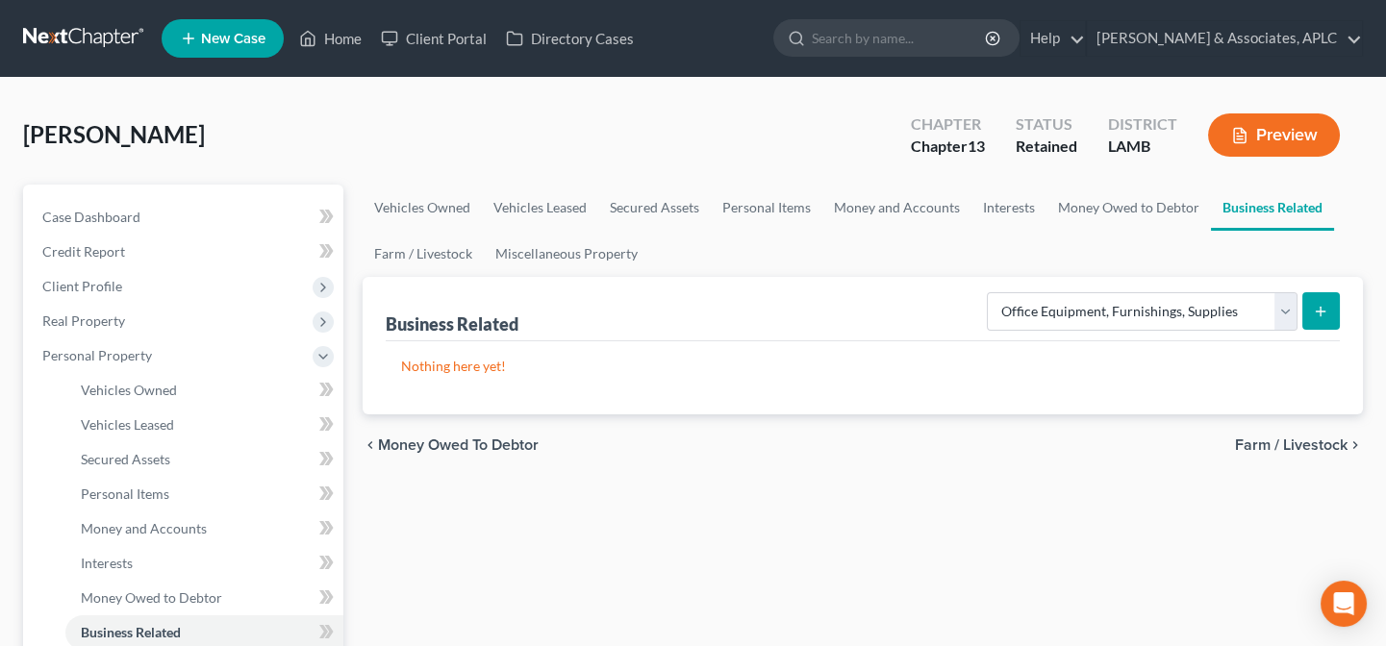
click at [1308, 300] on button "submit" at bounding box center [1321, 311] width 38 height 38
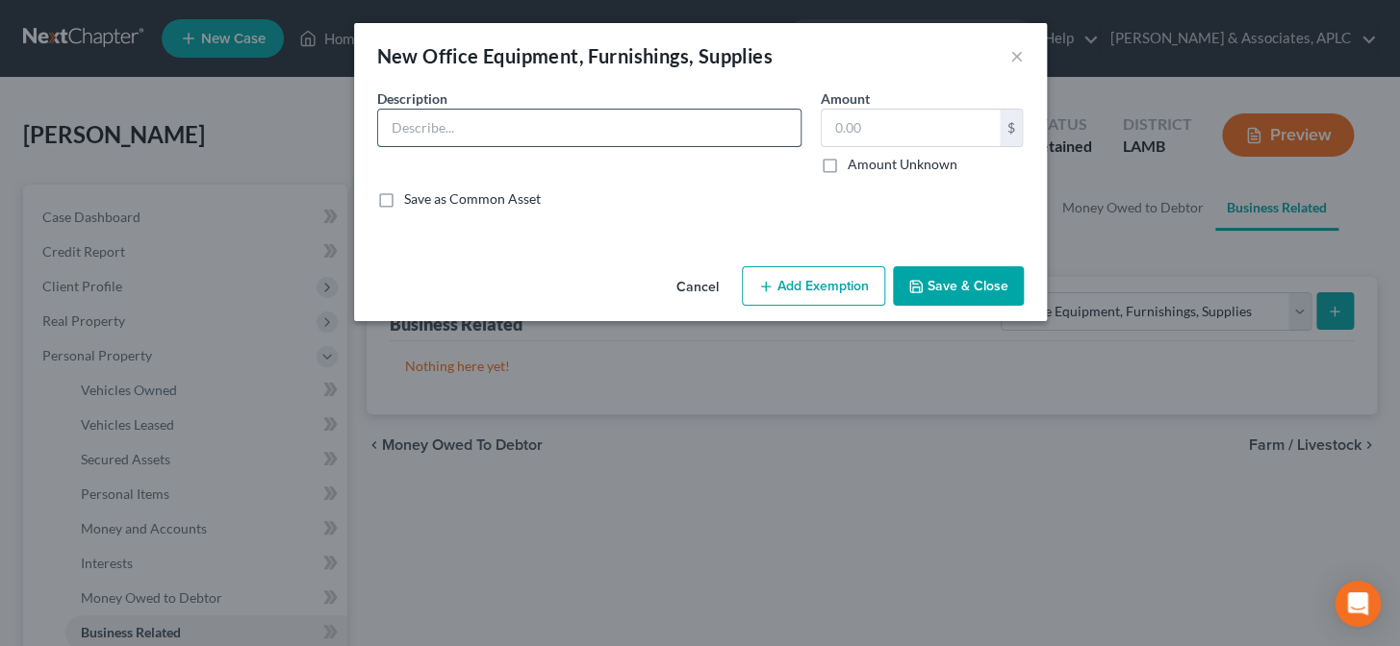
click at [566, 128] on input "text" at bounding box center [589, 128] width 422 height 37
click at [942, 139] on input "text" at bounding box center [910, 128] width 178 height 37
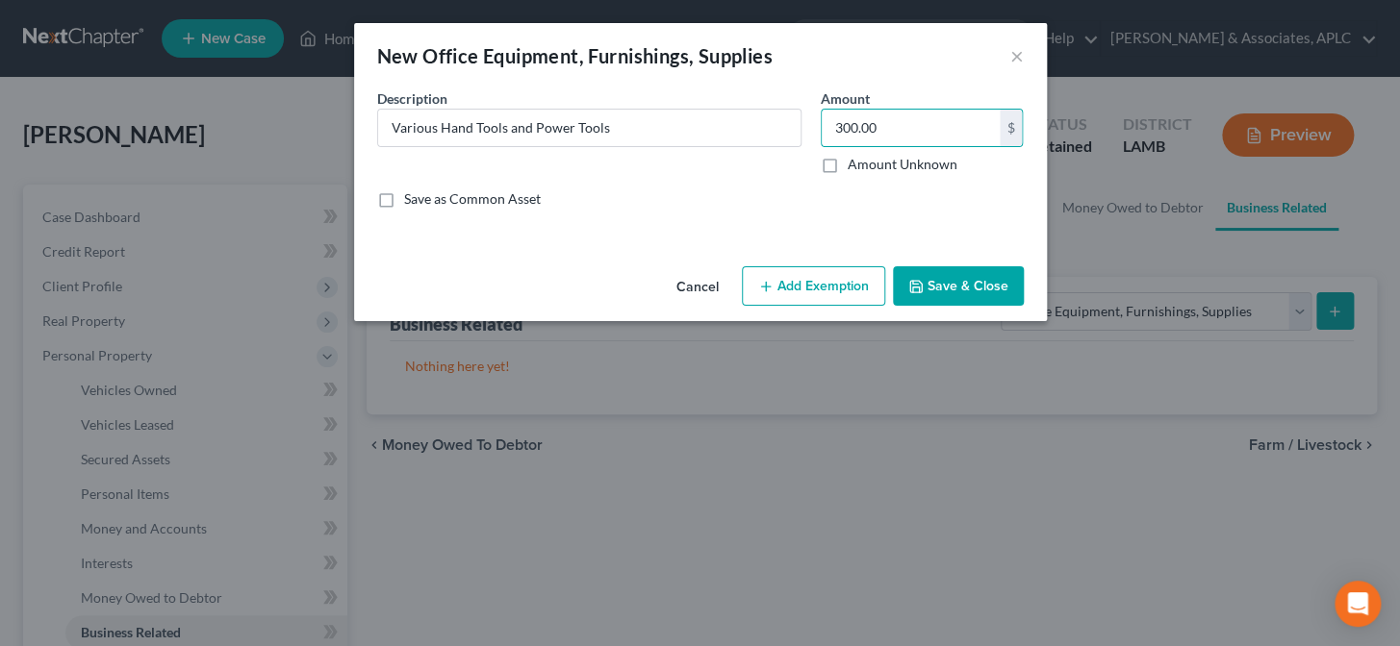
click at [820, 281] on button "Add Exemption" at bounding box center [813, 286] width 143 height 40
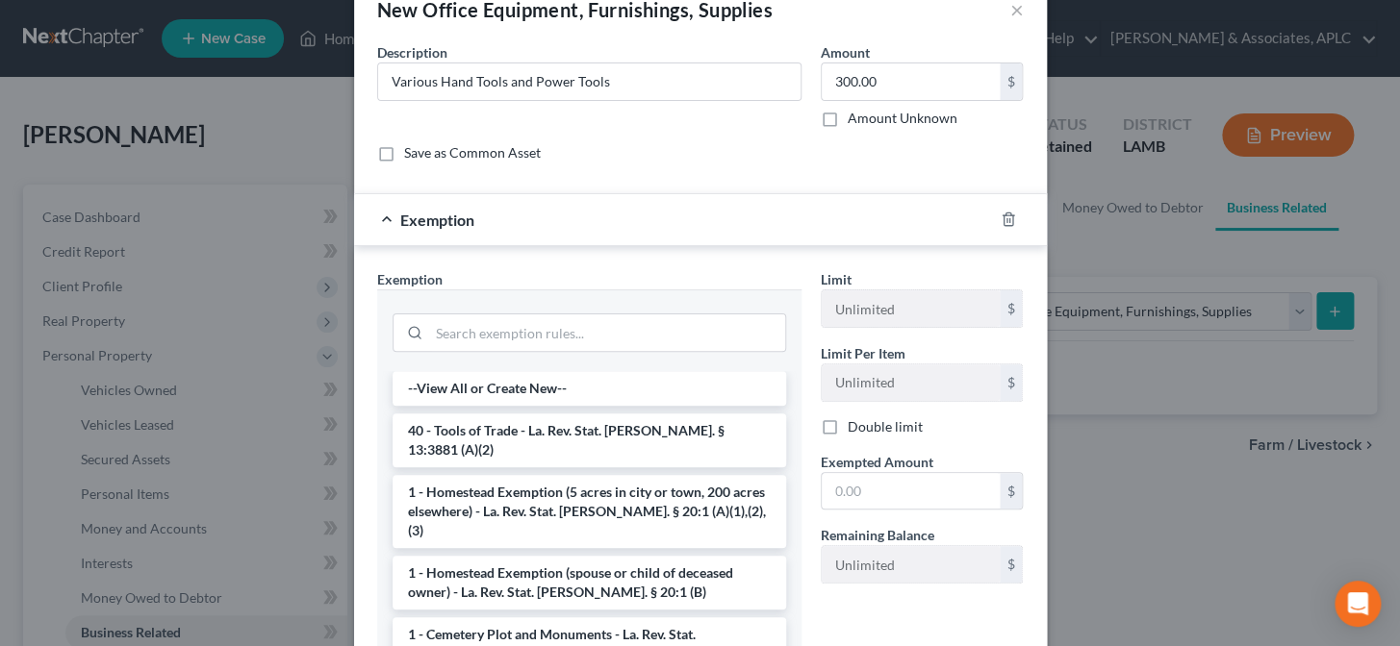
scroll to position [87, 0]
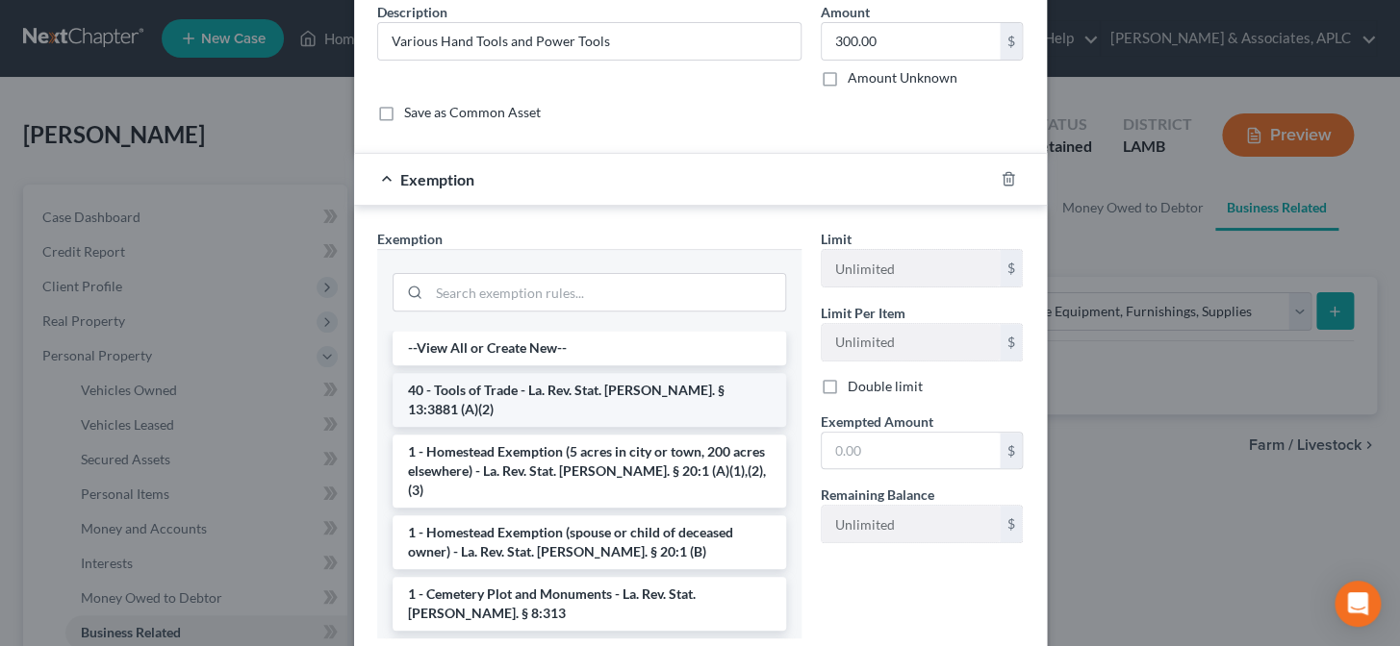
drag, startPoint x: 541, startPoint y: 393, endPoint x: 568, endPoint y: 397, distance: 27.2
click at [541, 394] on li "40 - Tools of Trade - La. Rev. Stat. Ann. § 13:3881 (A)(2)" at bounding box center [588, 400] width 393 height 54
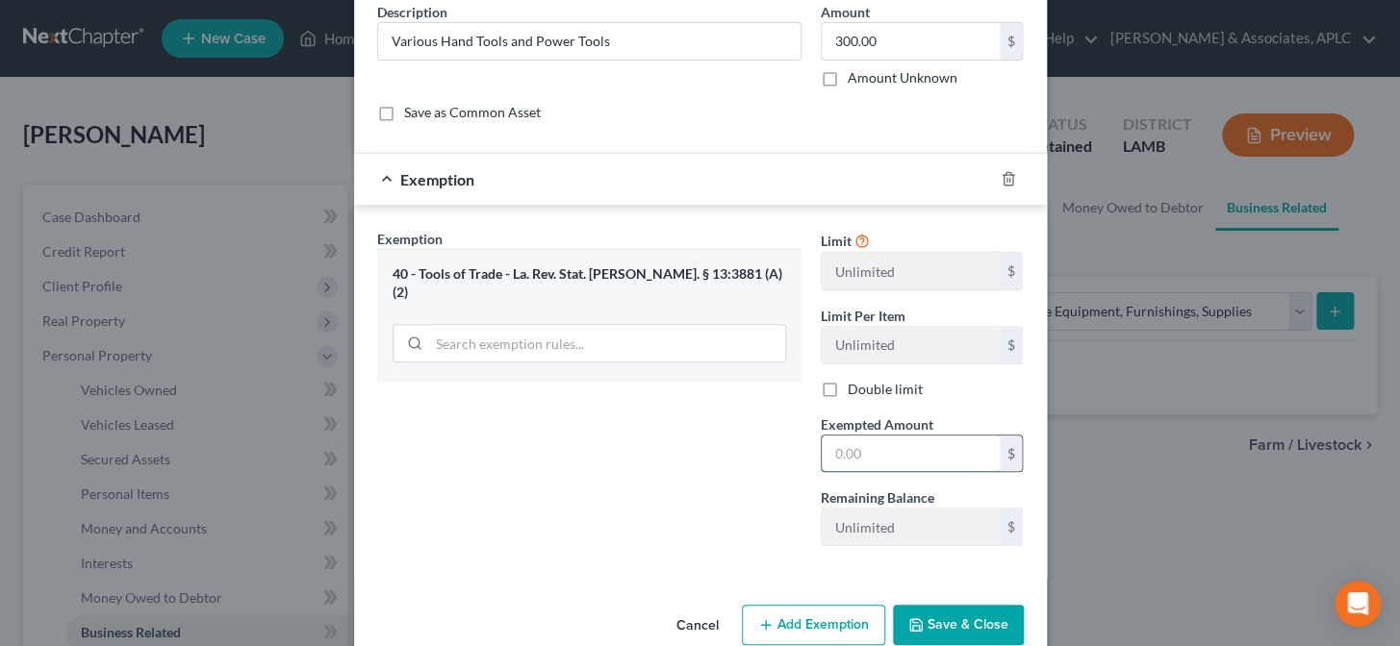
click at [871, 449] on input "text" at bounding box center [910, 454] width 178 height 37
click at [954, 627] on button "Save & Close" at bounding box center [958, 625] width 131 height 40
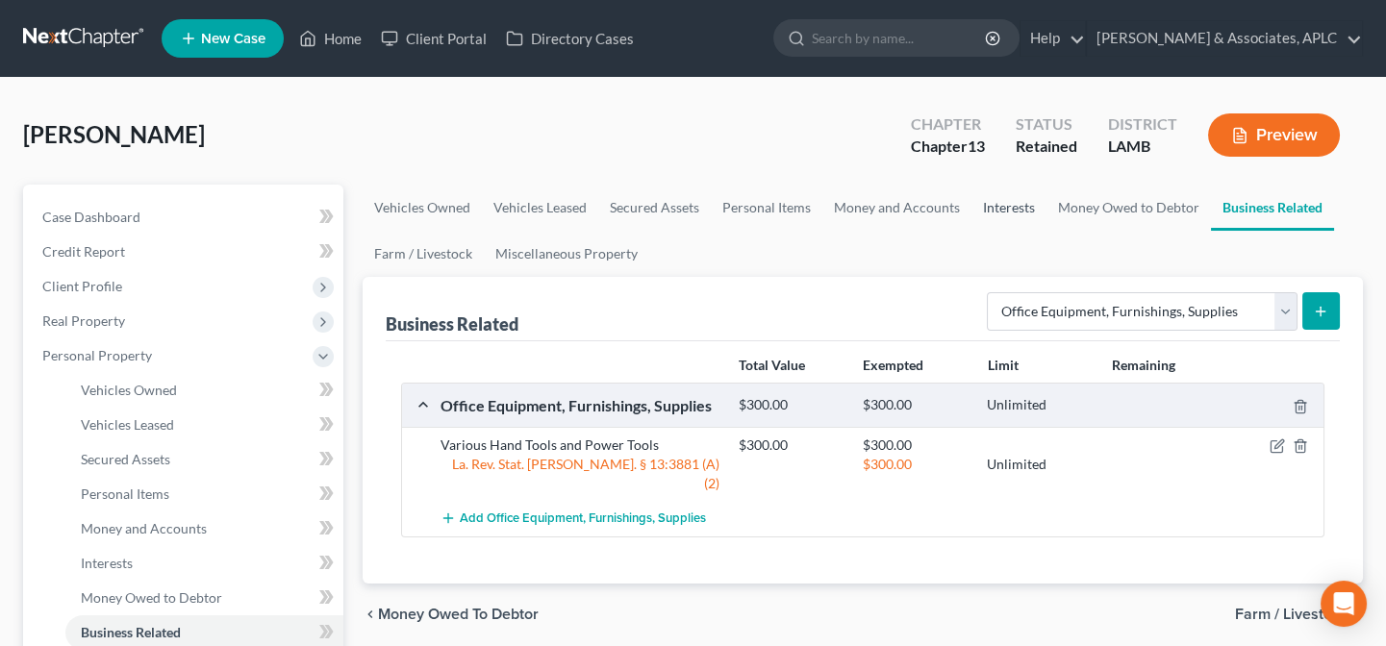
click at [996, 203] on link "Interests" at bounding box center [1009, 208] width 75 height 46
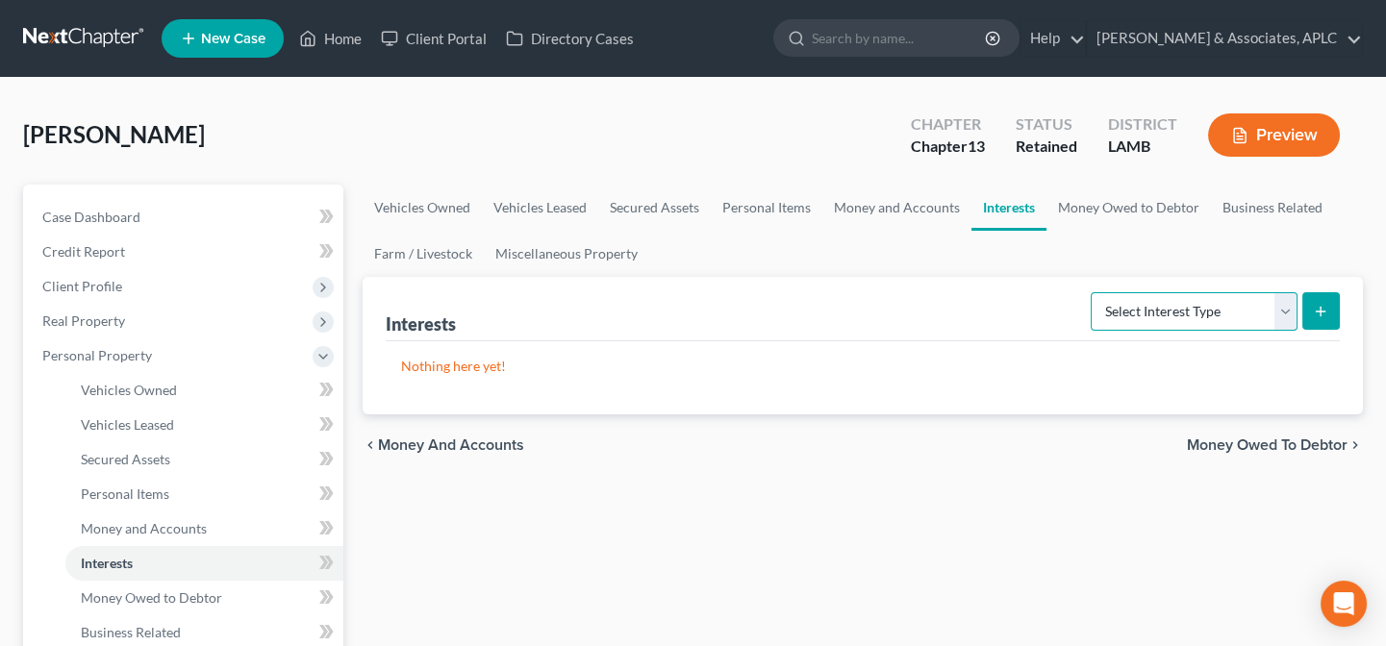
click at [1163, 317] on select "Select Interest Type 401K Annuity Bond Education IRA Government Bond Government…" at bounding box center [1194, 311] width 207 height 38
click at [1093, 292] on select "Select Interest Type 401K Annuity Bond Education IRA Government Bond Government…" at bounding box center [1194, 311] width 207 height 38
click at [1308, 304] on button "submit" at bounding box center [1321, 311] width 38 height 38
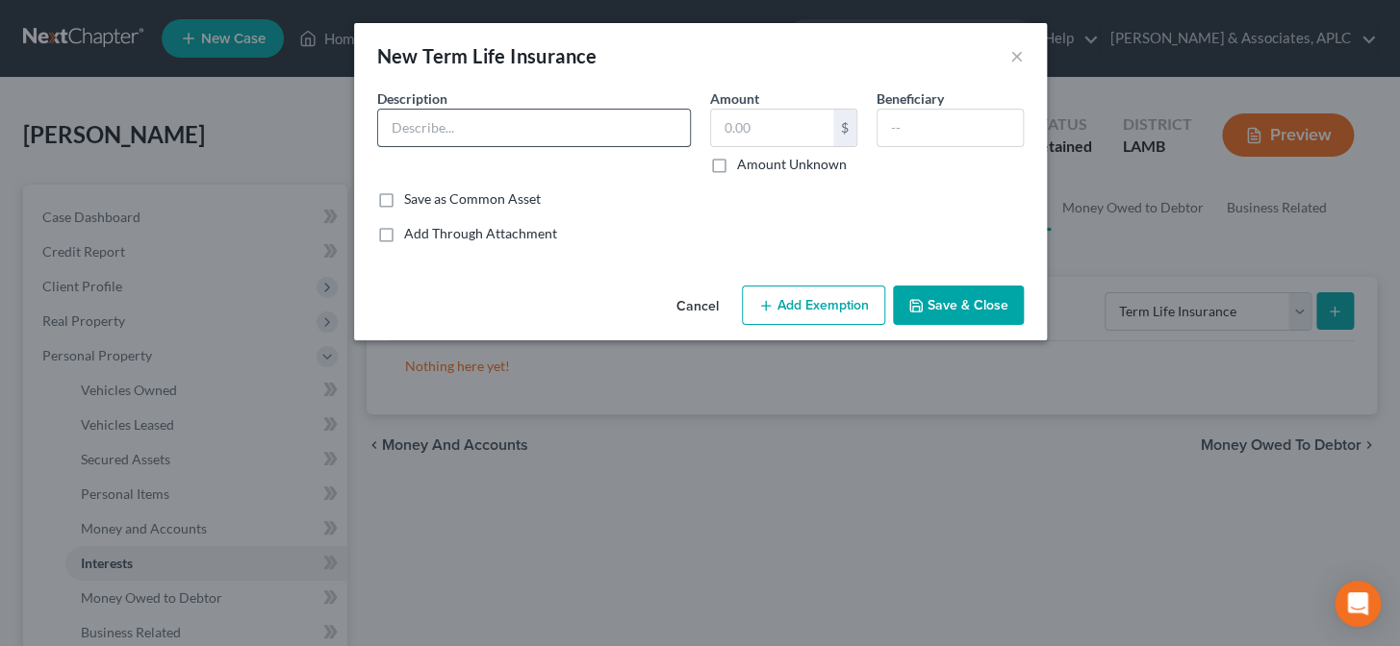
click at [492, 134] on input "text" at bounding box center [534, 128] width 312 height 37
click at [737, 162] on label "Amount Unknown" at bounding box center [792, 164] width 110 height 19
click at [744, 162] on input "Amount Unknown" at bounding box center [750, 161] width 13 height 13
click at [791, 304] on button "Add Exemption" at bounding box center [813, 306] width 143 height 40
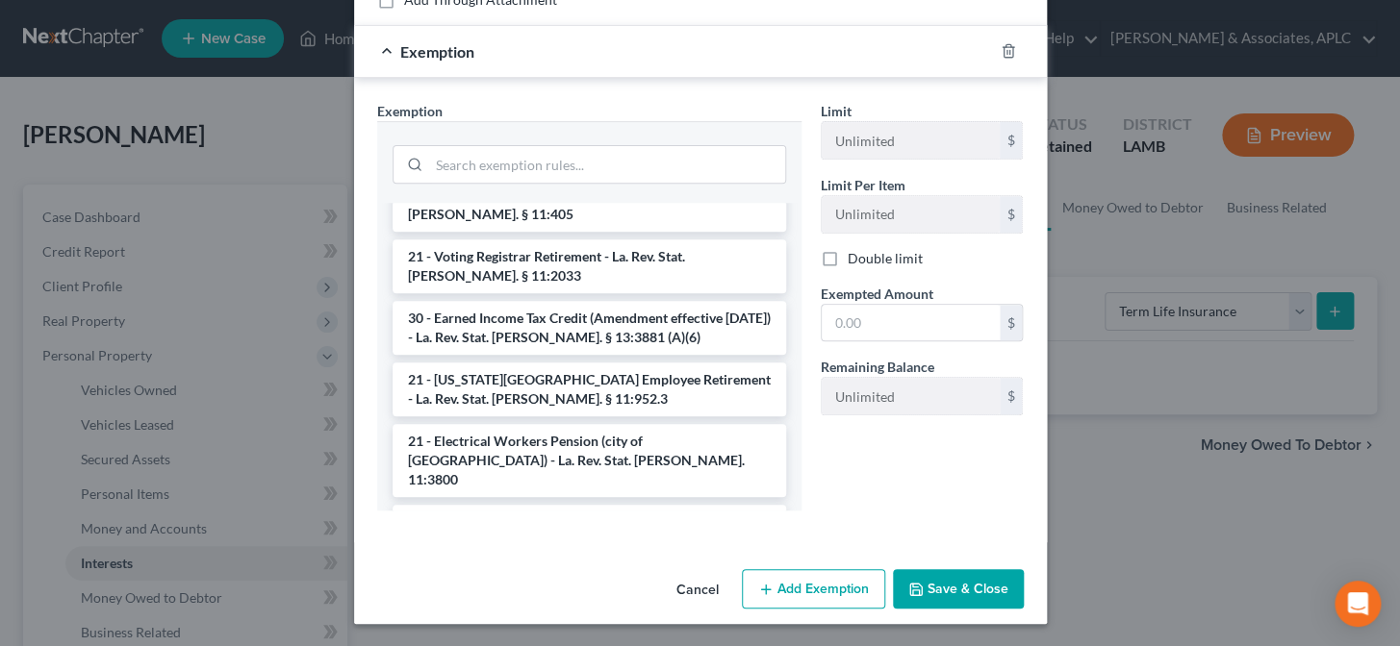
scroll to position [2623, 0]
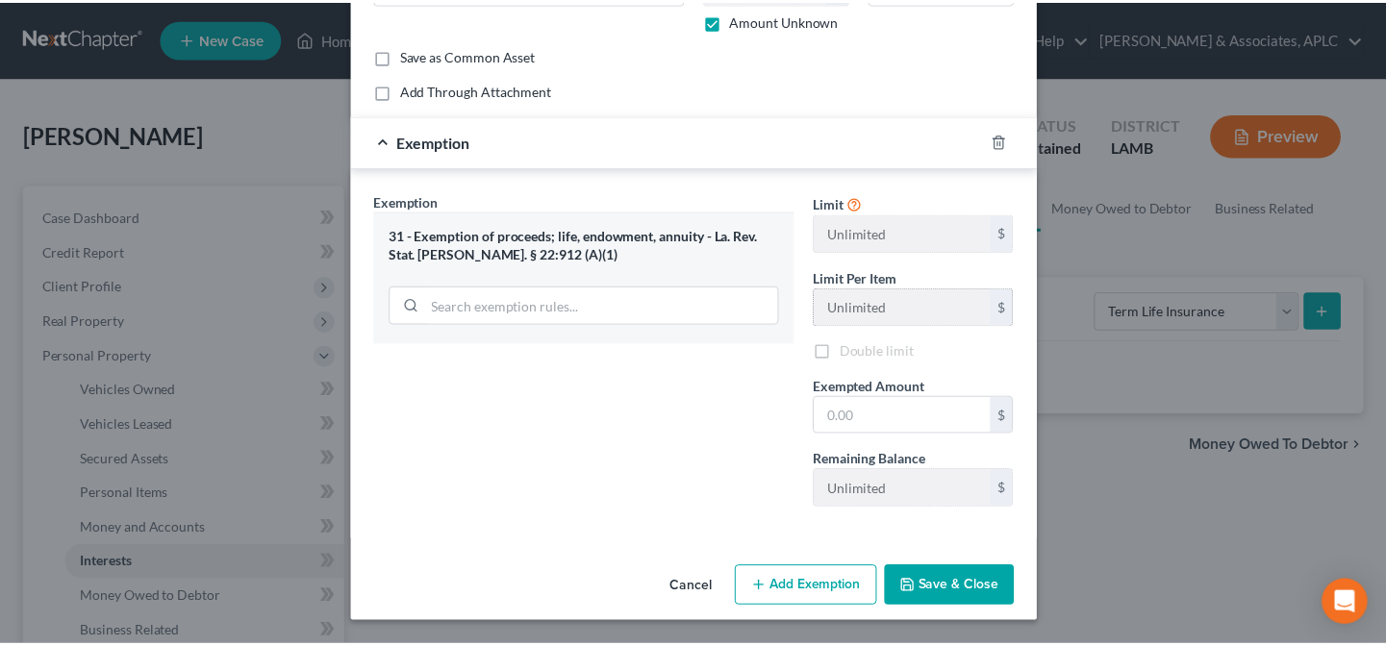
scroll to position [142, 0]
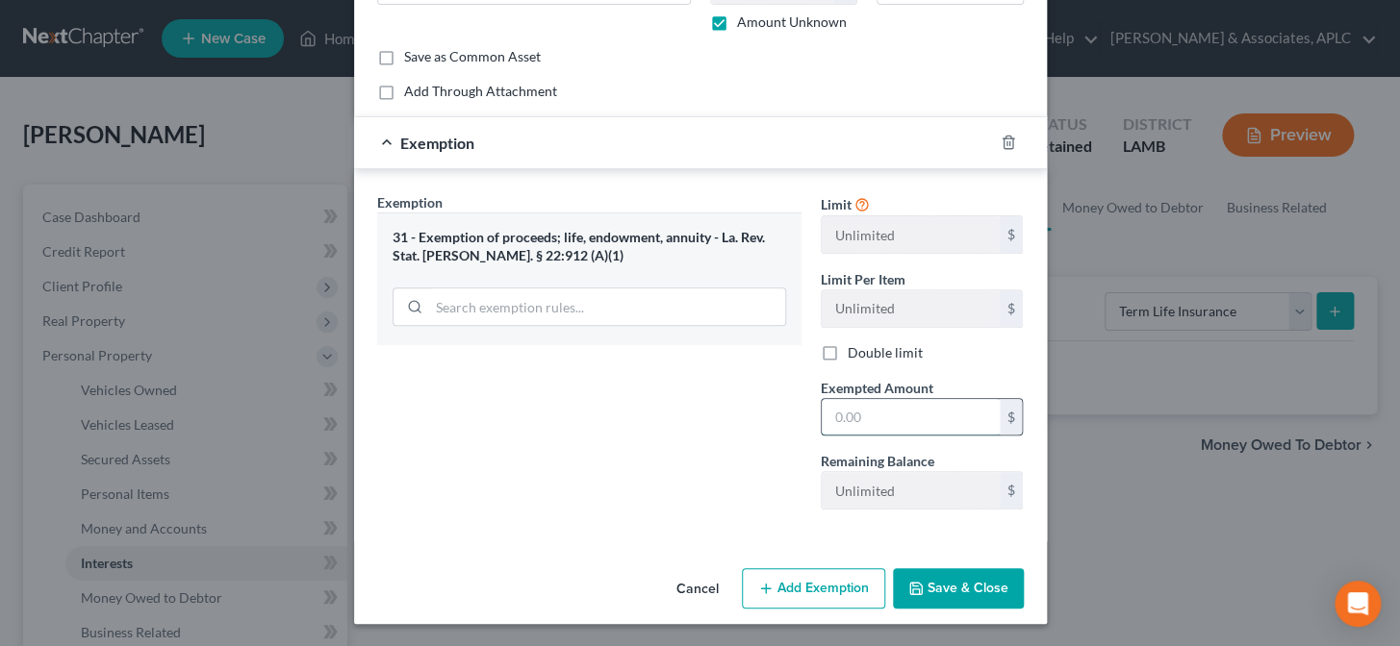
click at [887, 422] on input "text" at bounding box center [910, 417] width 178 height 37
click at [936, 590] on button "Save & Close" at bounding box center [958, 588] width 131 height 40
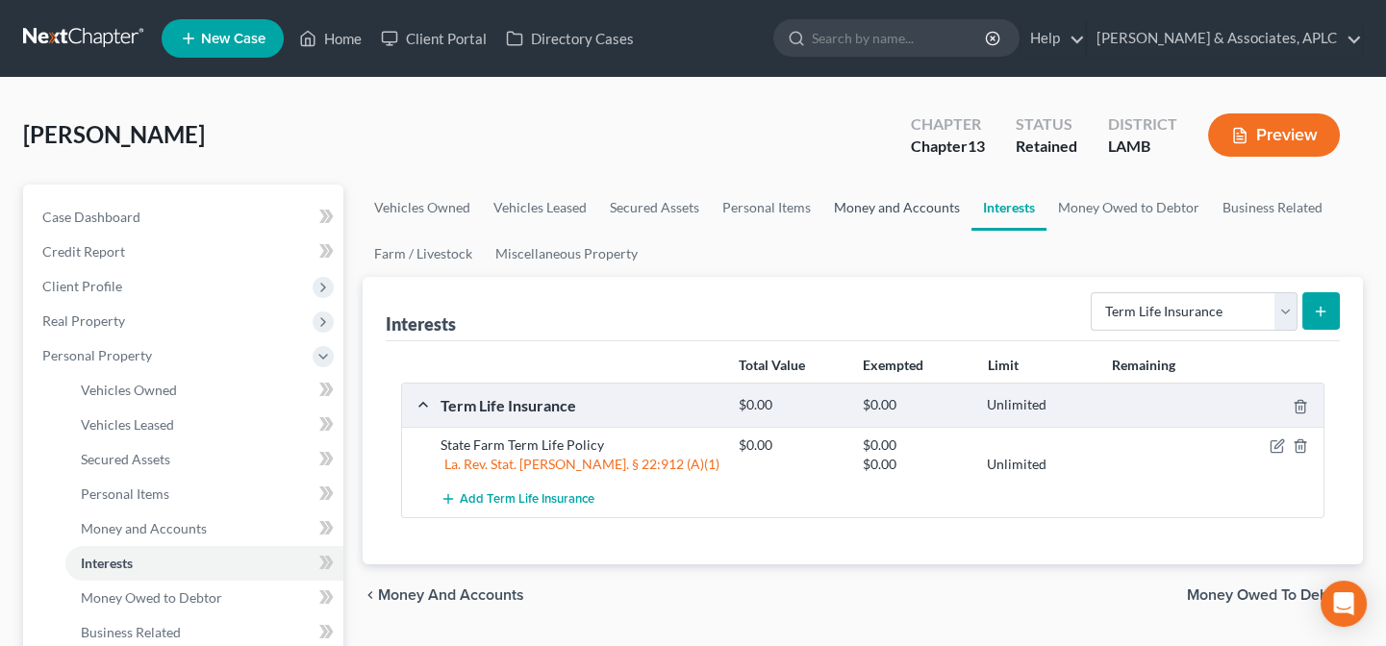
click at [876, 203] on link "Money and Accounts" at bounding box center [896, 208] width 149 height 46
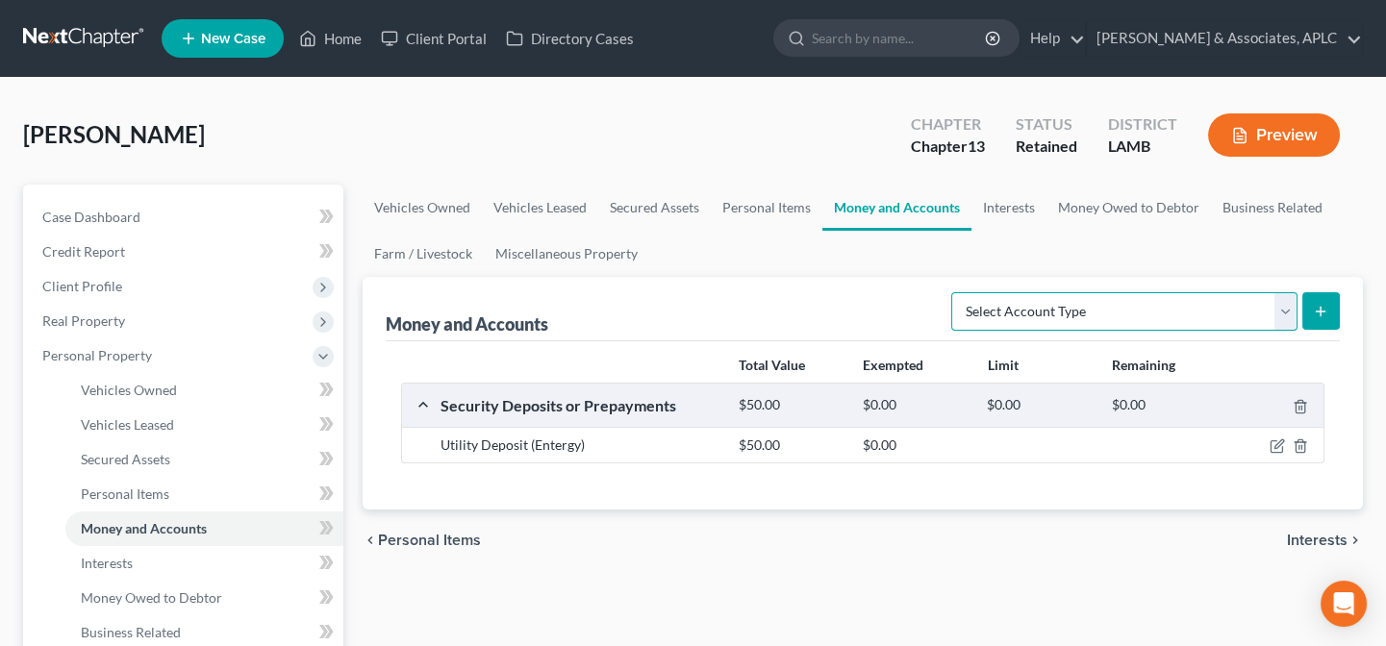
click at [1127, 307] on select "Select Account Type Brokerage Cash on Hand Certificates of Deposit Checking Acc…" at bounding box center [1124, 311] width 346 height 38
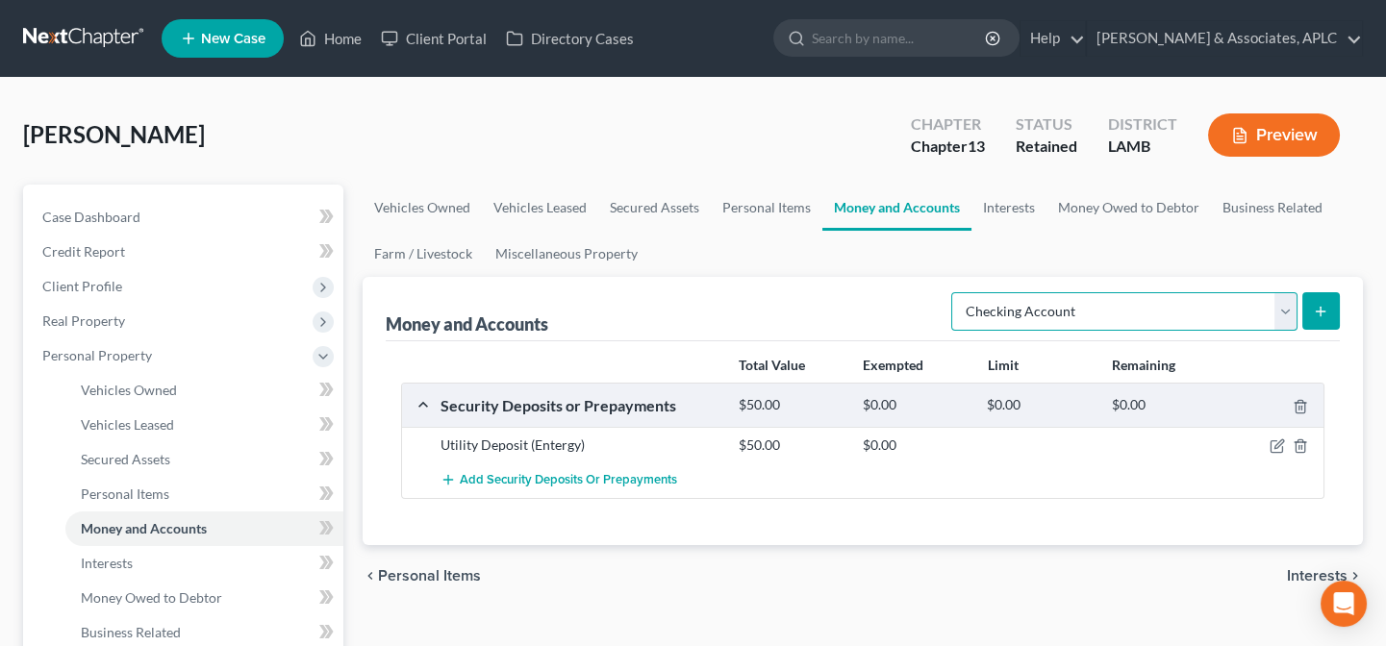
click at [956, 292] on select "Select Account Type Brokerage Cash on Hand Certificates of Deposit Checking Acc…" at bounding box center [1124, 311] width 346 height 38
click at [1313, 304] on icon "submit" at bounding box center [1320, 311] width 15 height 15
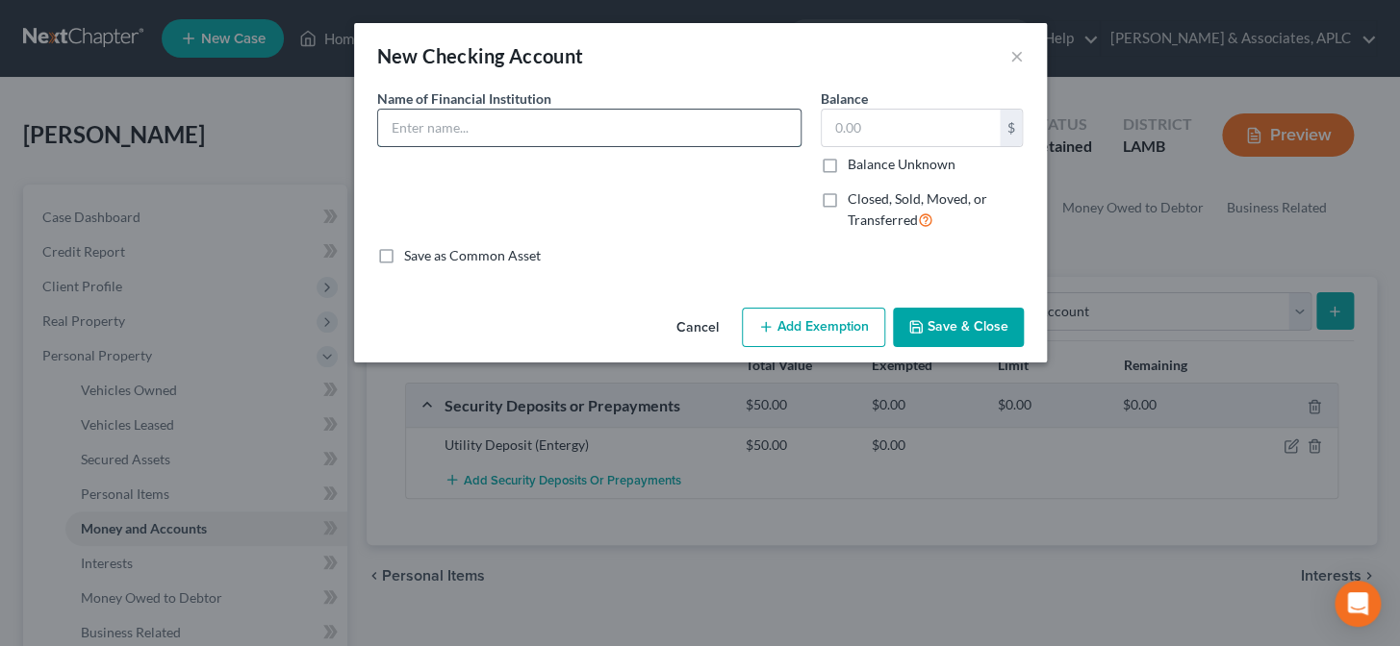
click at [499, 133] on input "text" at bounding box center [589, 128] width 422 height 37
click at [907, 322] on button "Save & Close" at bounding box center [958, 328] width 131 height 40
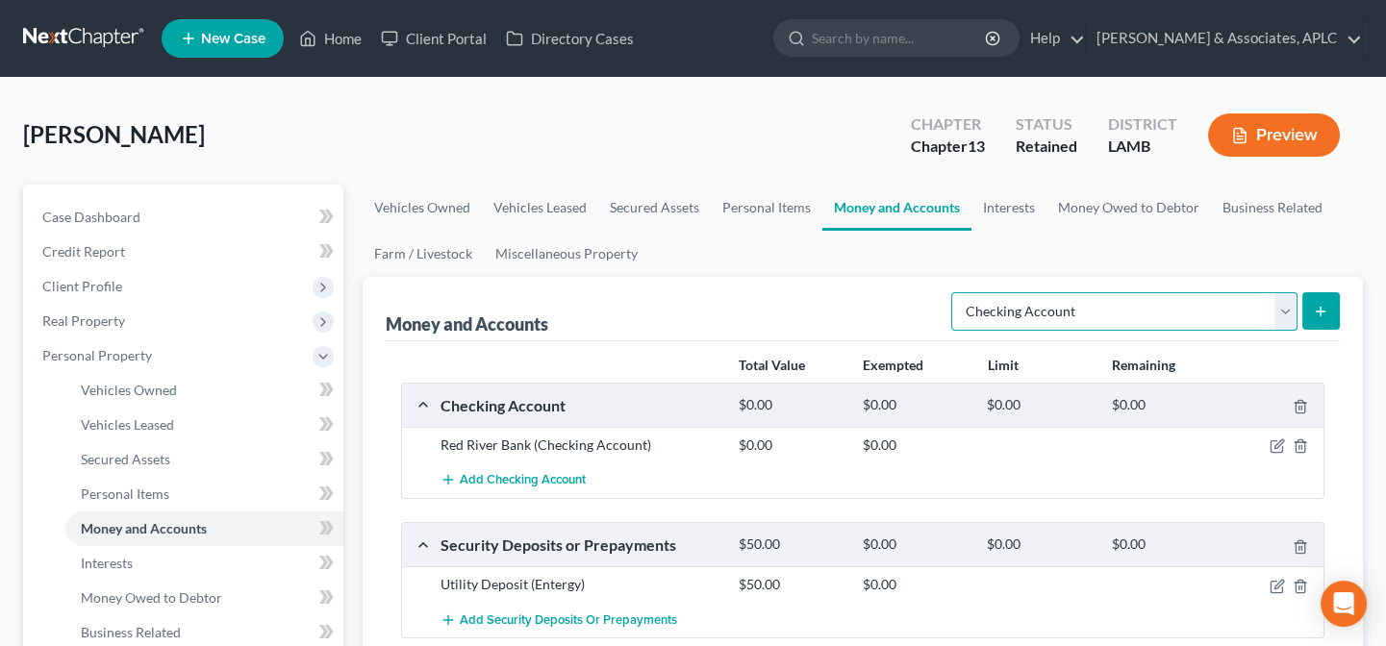
click at [1053, 313] on select "Select Account Type Brokerage Cash on Hand Certificates of Deposit Checking Acc…" at bounding box center [1124, 311] width 346 height 38
click at [956, 292] on select "Select Account Type Brokerage Cash on Hand Certificates of Deposit Checking Acc…" at bounding box center [1124, 311] width 346 height 38
click at [1330, 309] on button "submit" at bounding box center [1321, 311] width 38 height 38
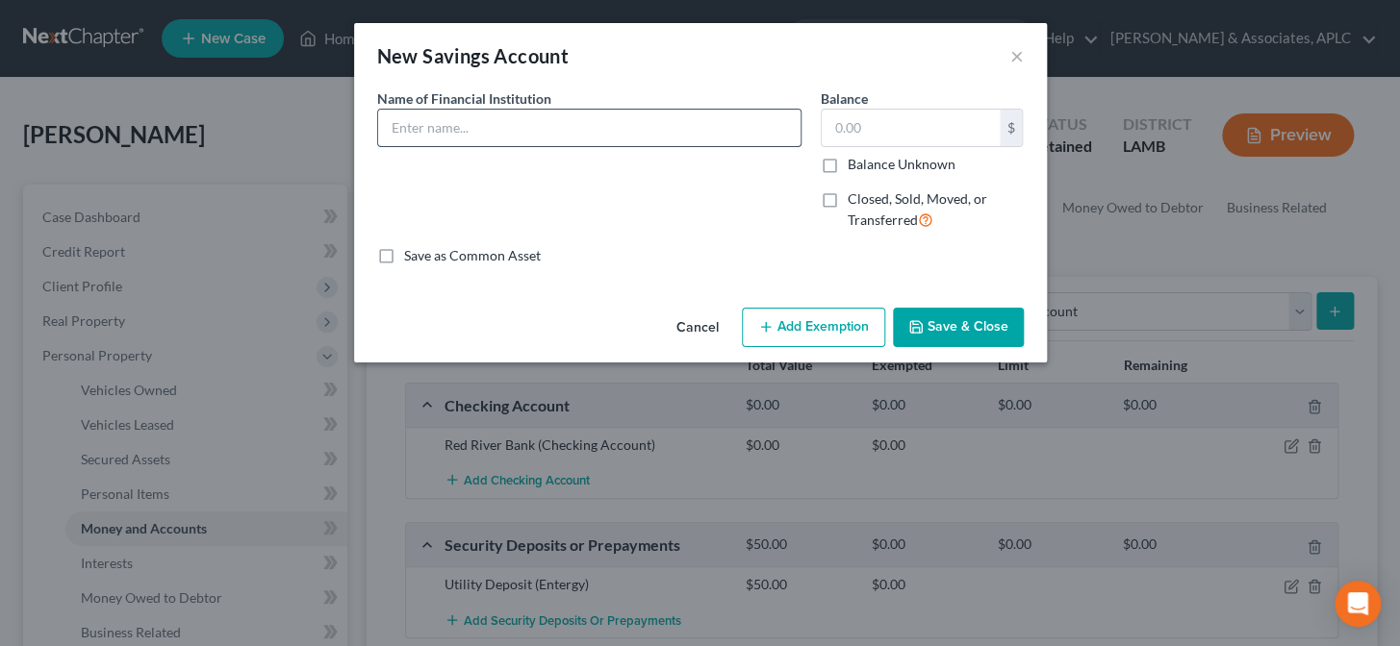
click at [553, 125] on input "text" at bounding box center [589, 128] width 422 height 37
click at [972, 329] on button "Save & Close" at bounding box center [958, 328] width 131 height 40
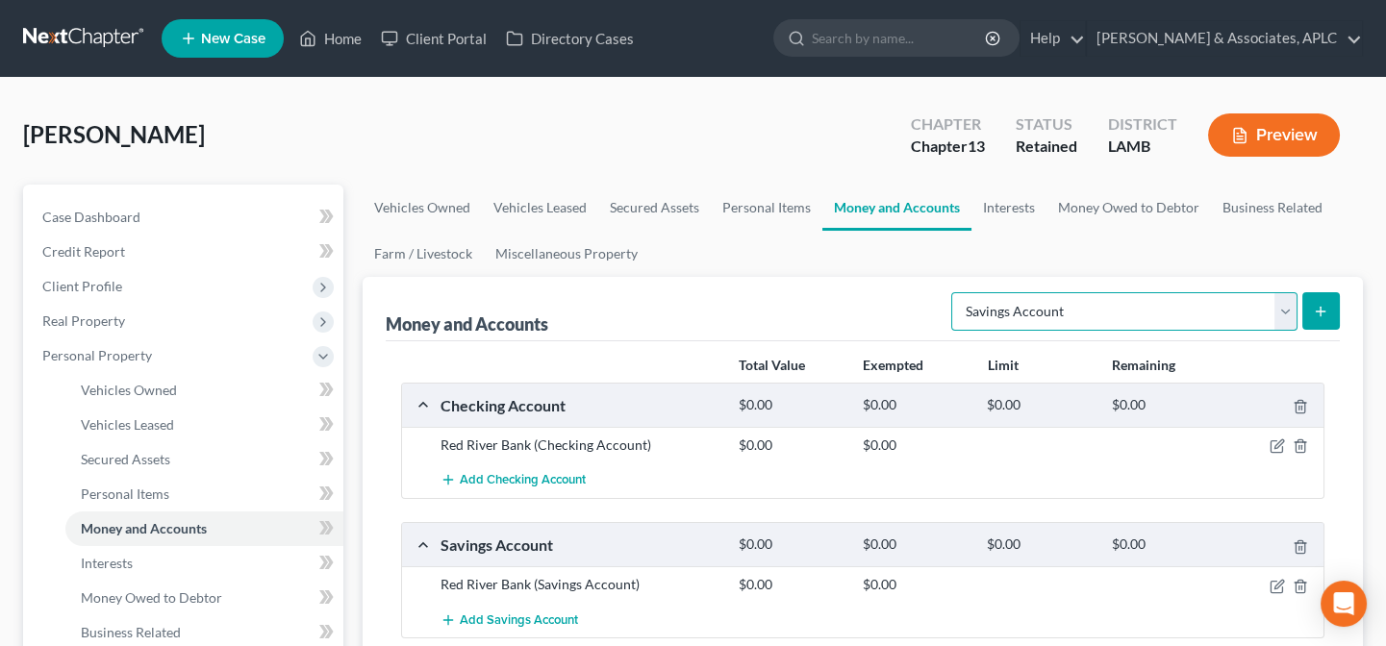
click at [1050, 318] on select "Select Account Type Brokerage Cash on Hand Certificates of Deposit Checking Acc…" at bounding box center [1124, 311] width 346 height 38
click at [956, 292] on select "Select Account Type Brokerage Cash on Hand Certificates of Deposit Checking Acc…" at bounding box center [1124, 311] width 346 height 38
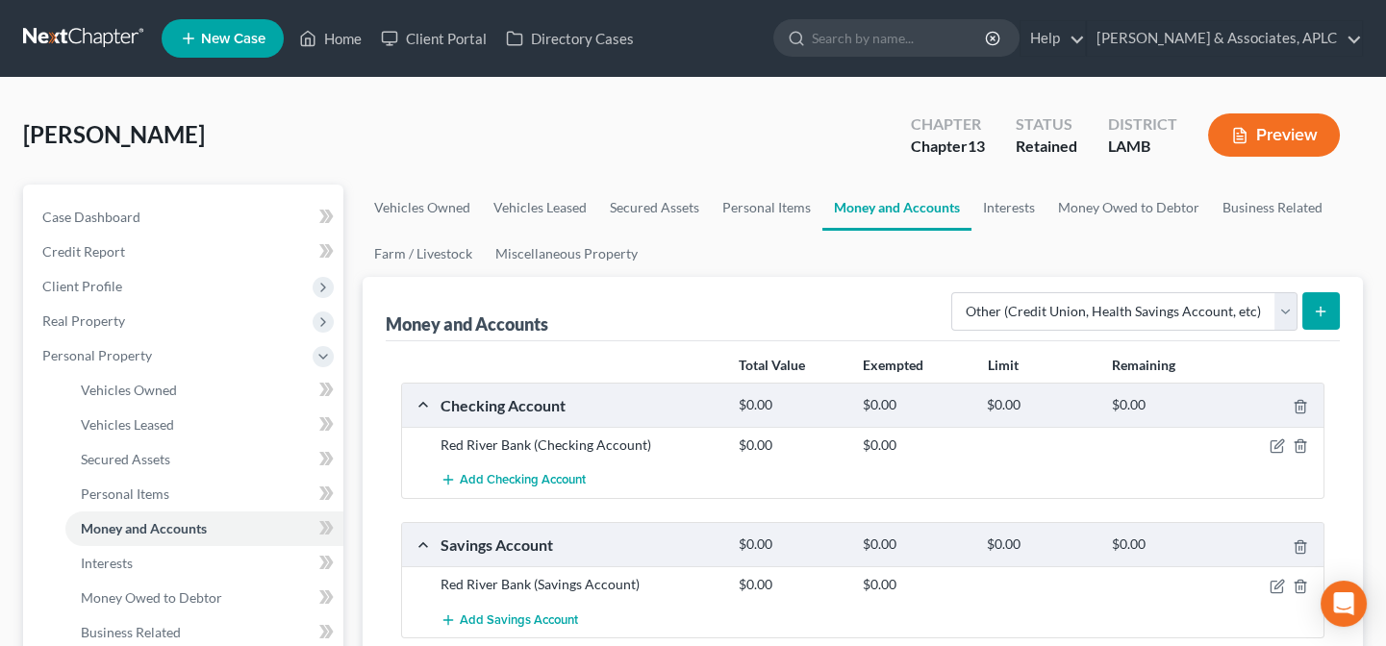
click at [1316, 308] on icon "submit" at bounding box center [1320, 311] width 15 height 15
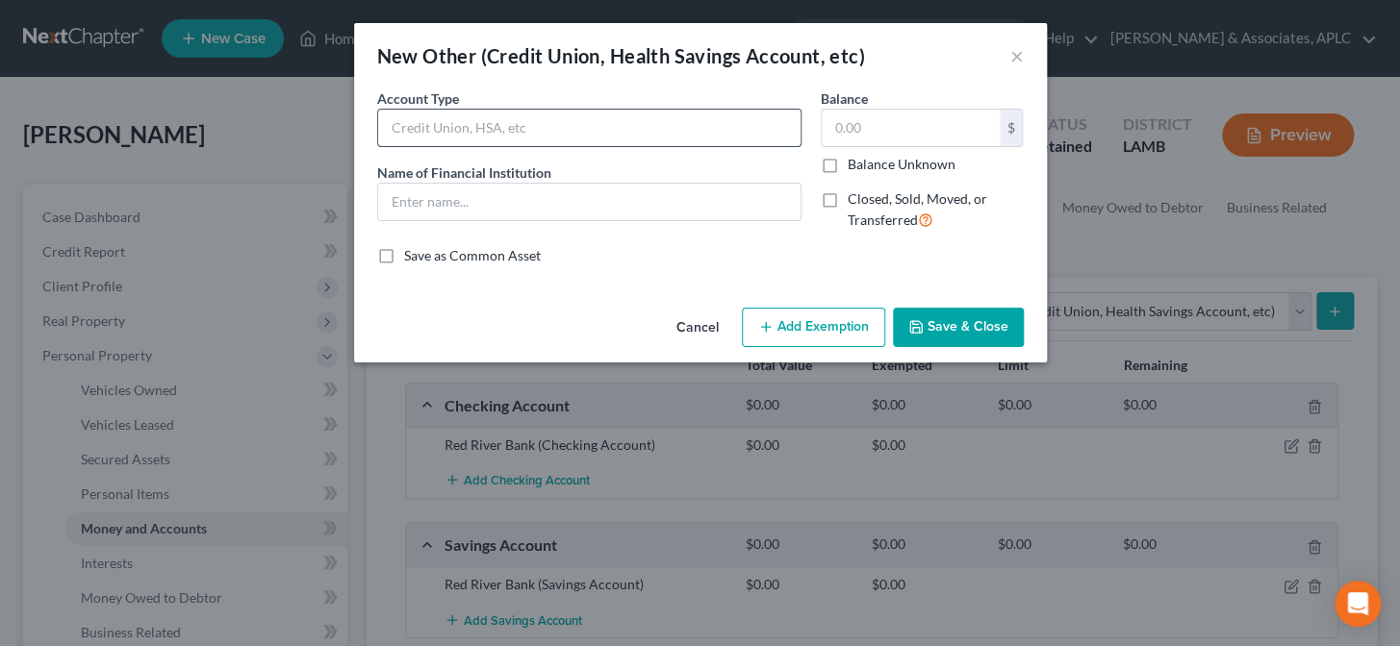
click at [498, 121] on input "text" at bounding box center [589, 128] width 422 height 37
click at [463, 201] on input "text" at bounding box center [589, 202] width 422 height 37
drag, startPoint x: 910, startPoint y: 318, endPoint x: 1043, endPoint y: 313, distance: 132.9
click at [910, 319] on icon "button" at bounding box center [915, 326] width 15 height 15
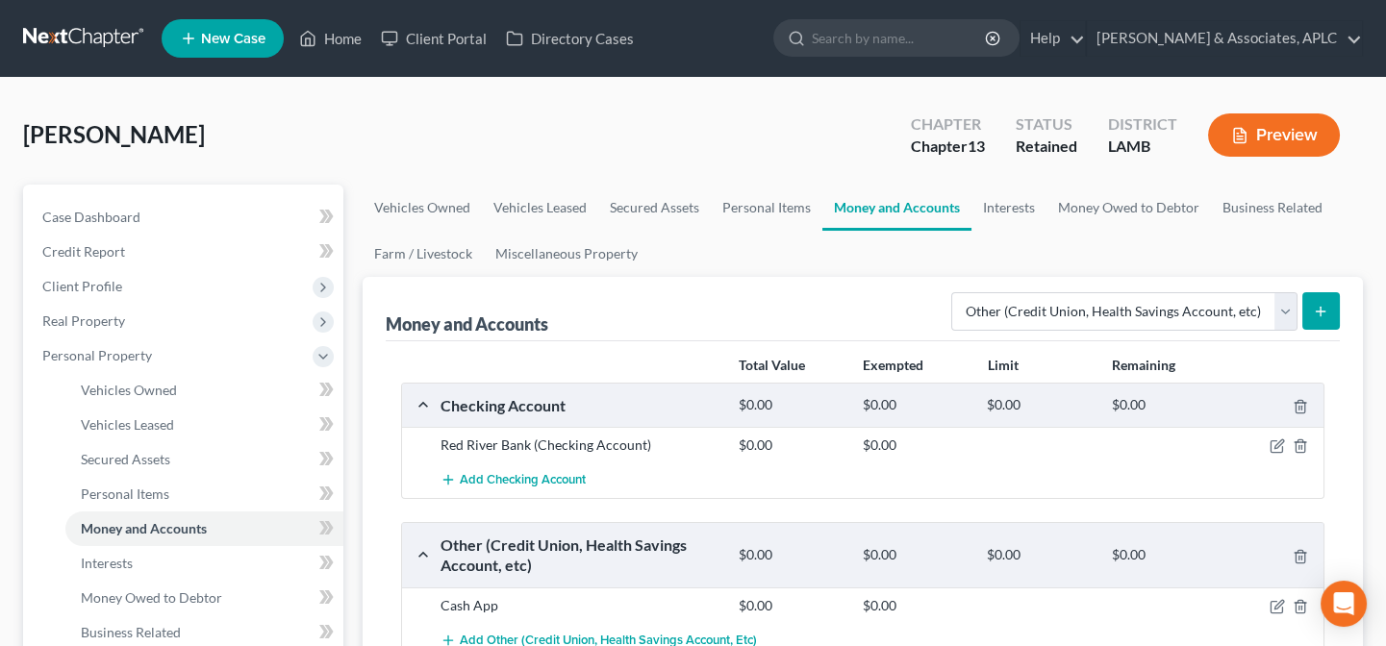
click at [1327, 315] on icon "submit" at bounding box center [1320, 311] width 15 height 15
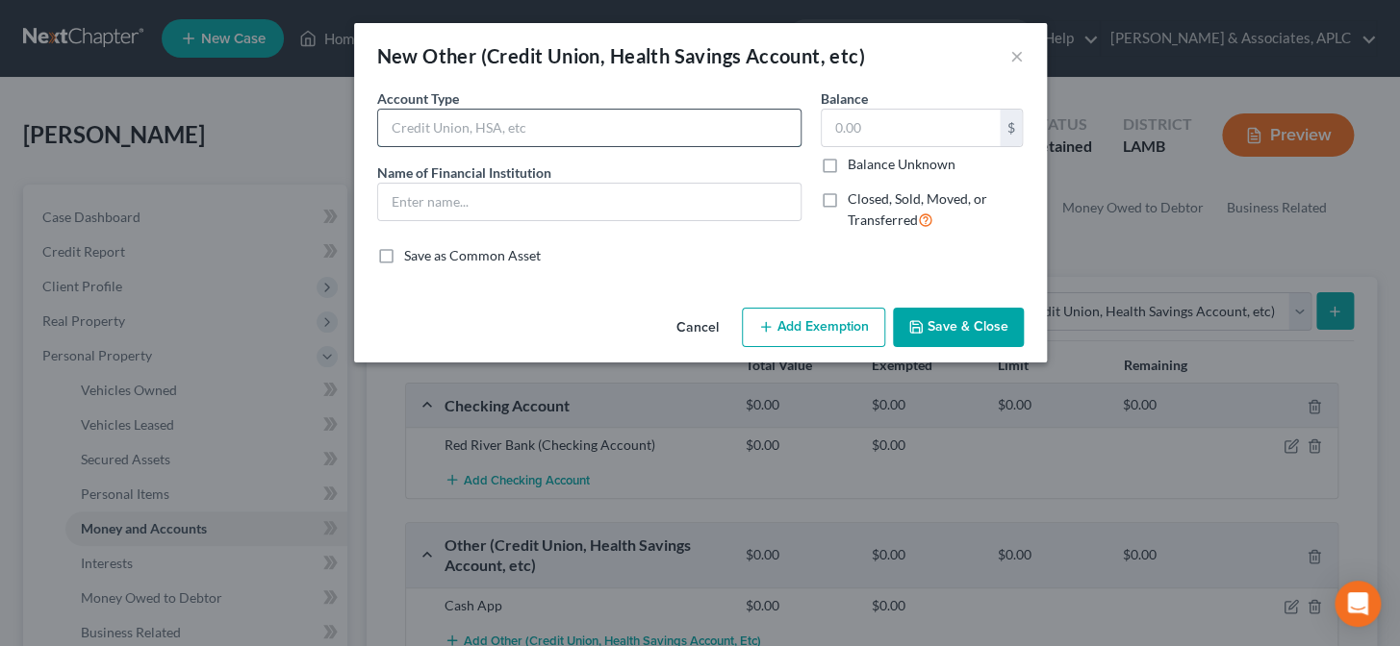
click at [498, 117] on input "text" at bounding box center [589, 128] width 422 height 37
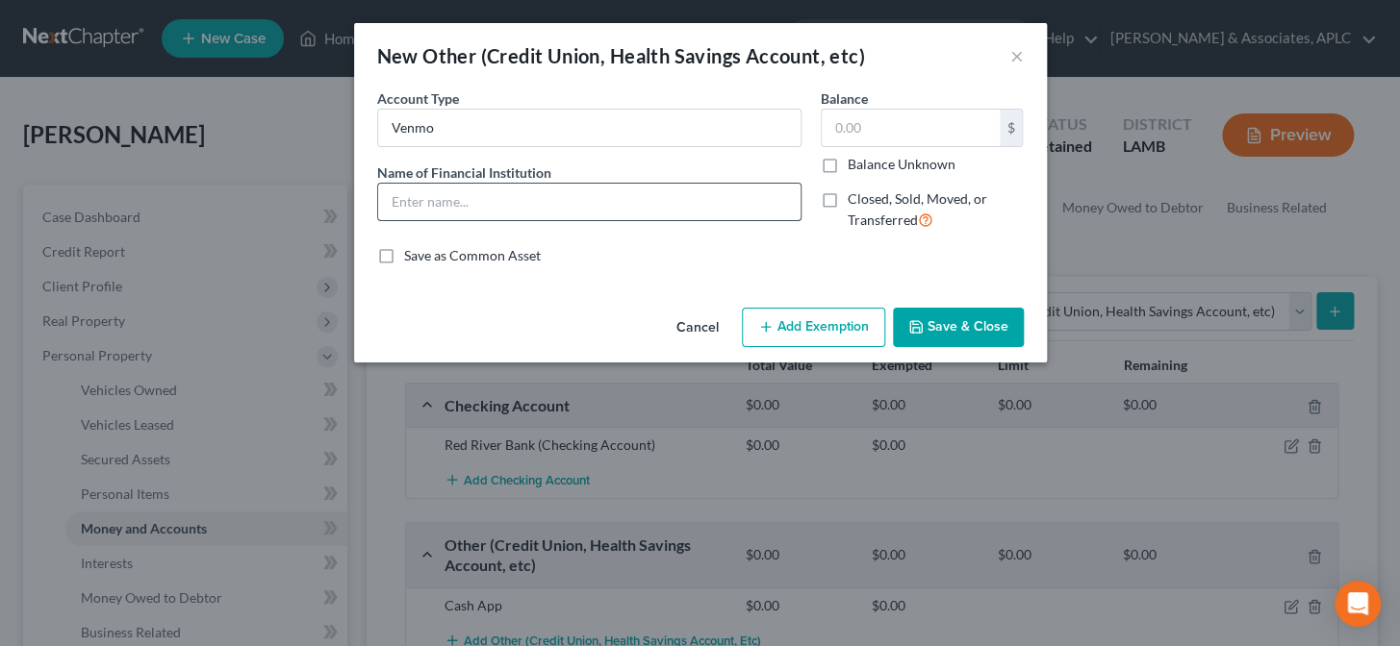
click at [478, 212] on input "text" at bounding box center [589, 202] width 422 height 37
click at [942, 324] on button "Save & Close" at bounding box center [958, 328] width 131 height 40
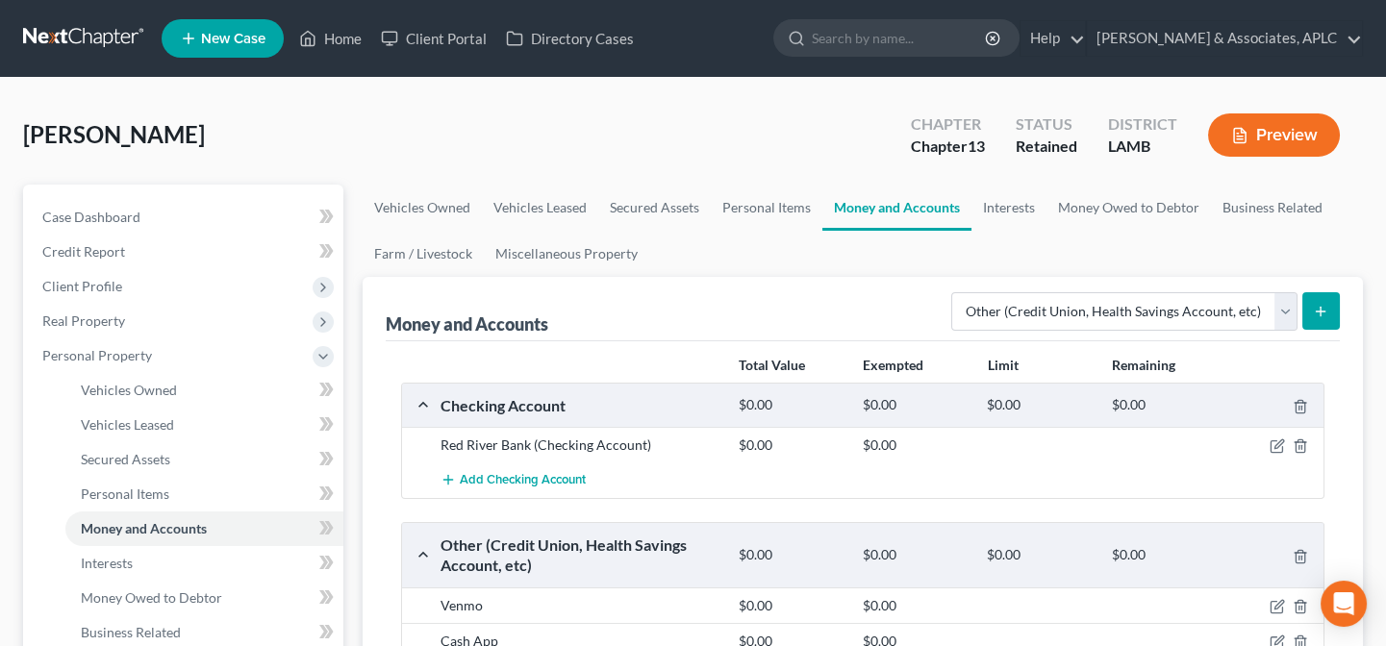
click at [1320, 300] on button "submit" at bounding box center [1321, 311] width 38 height 38
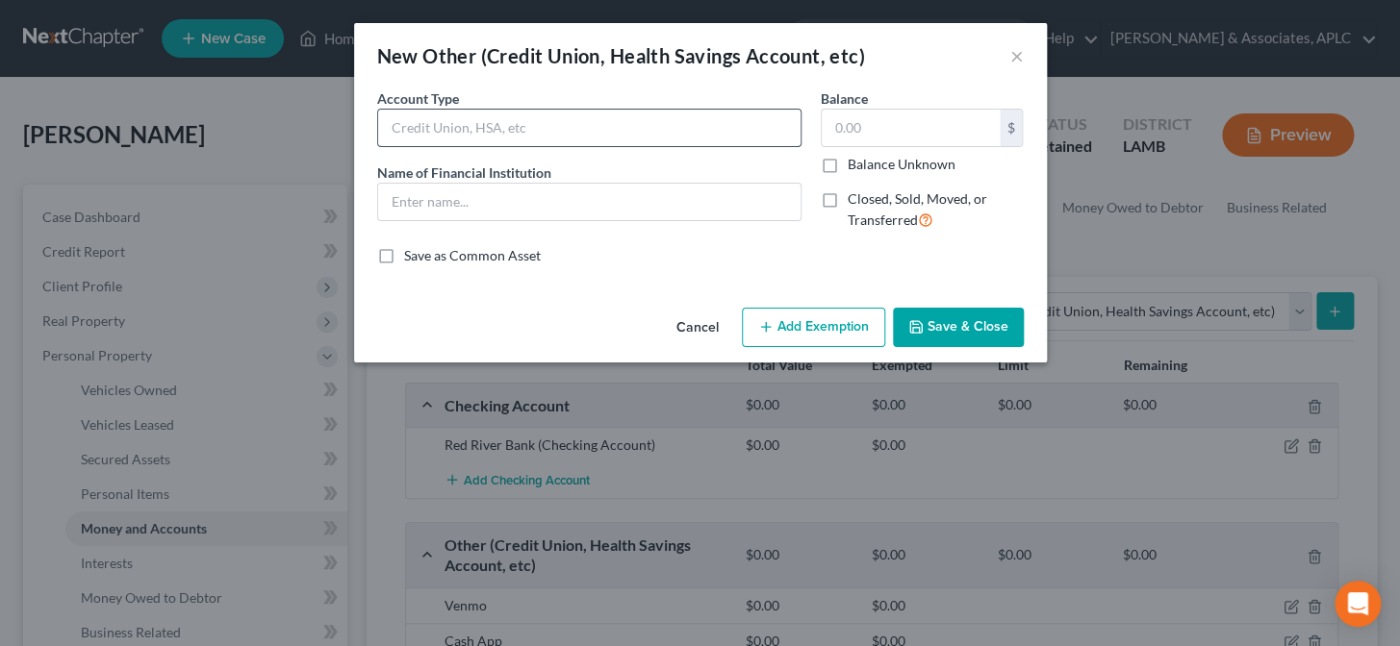
click at [464, 126] on input "text" at bounding box center [589, 128] width 422 height 37
click at [472, 211] on input "text" at bounding box center [589, 202] width 422 height 37
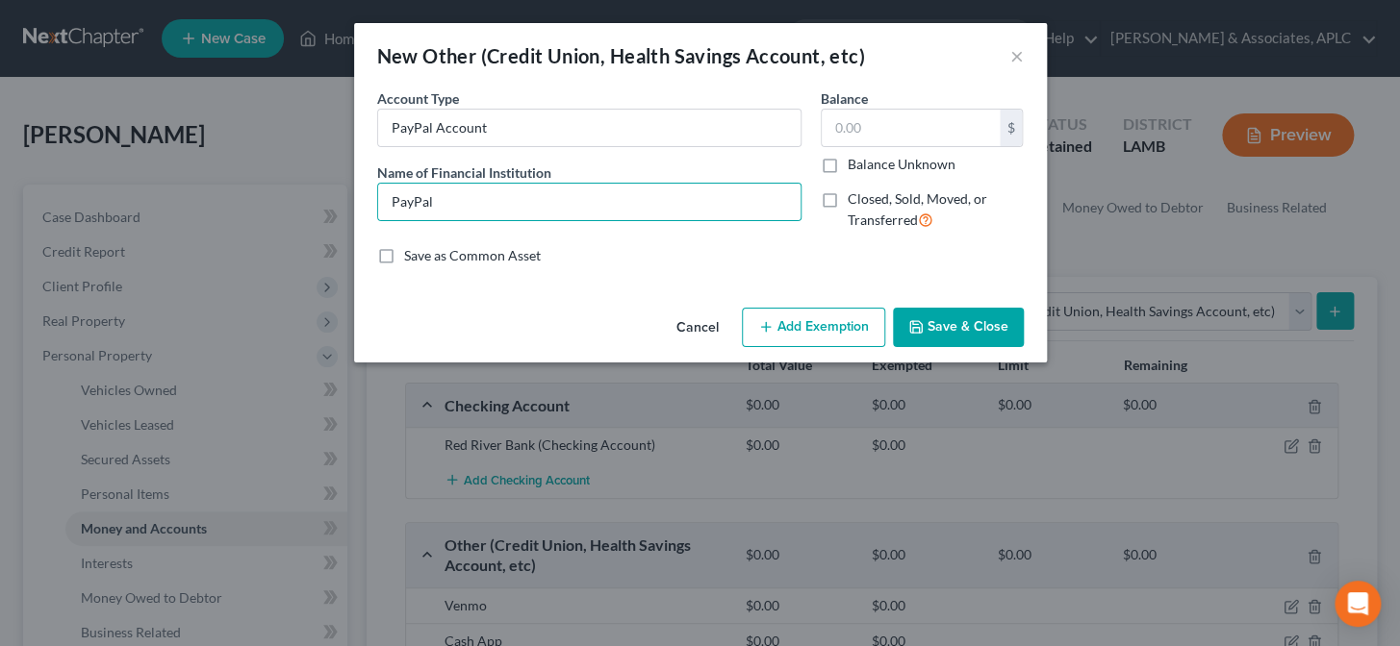
click at [956, 335] on button "Save & Close" at bounding box center [958, 328] width 131 height 40
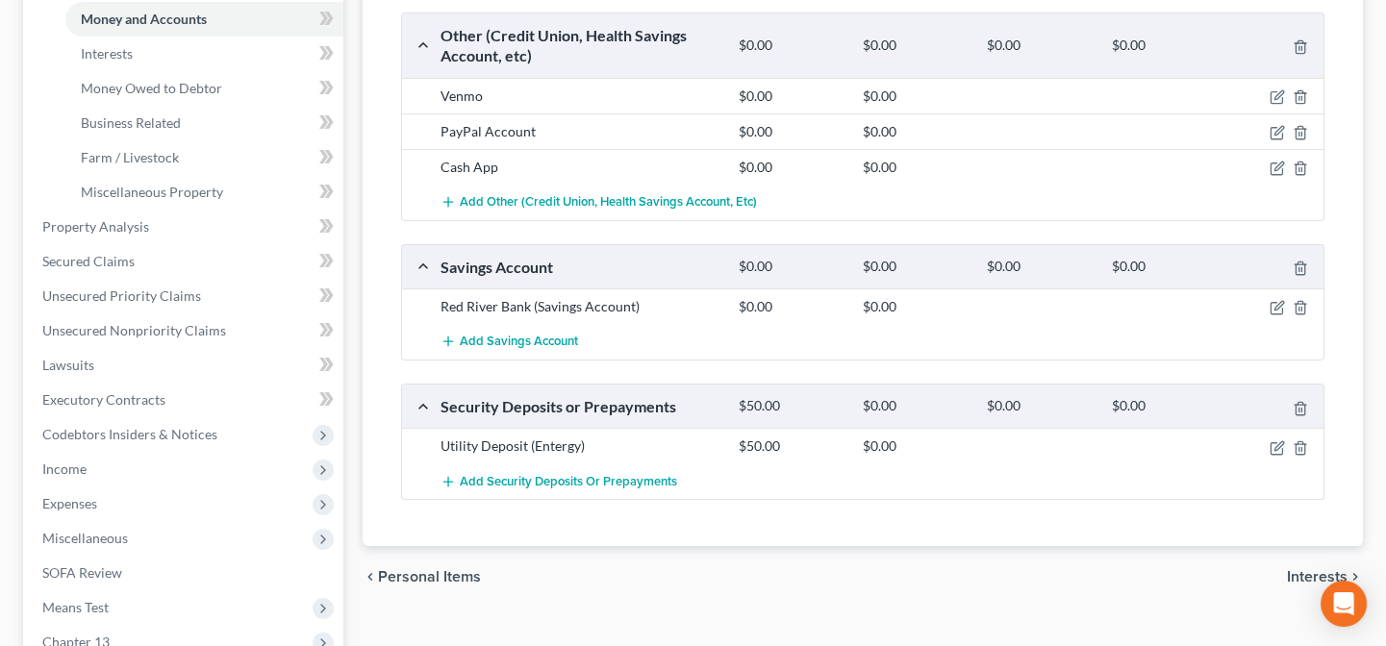
scroll to position [262, 0]
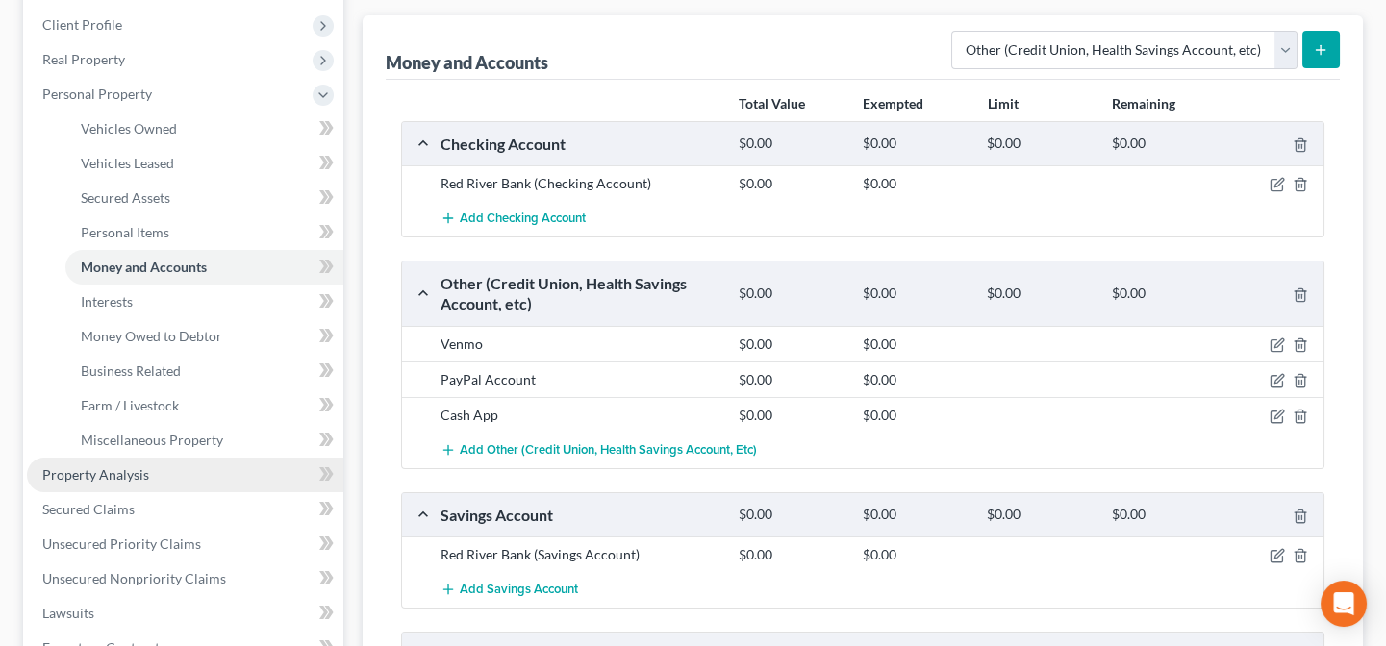
click at [127, 479] on span "Property Analysis" at bounding box center [95, 475] width 107 height 16
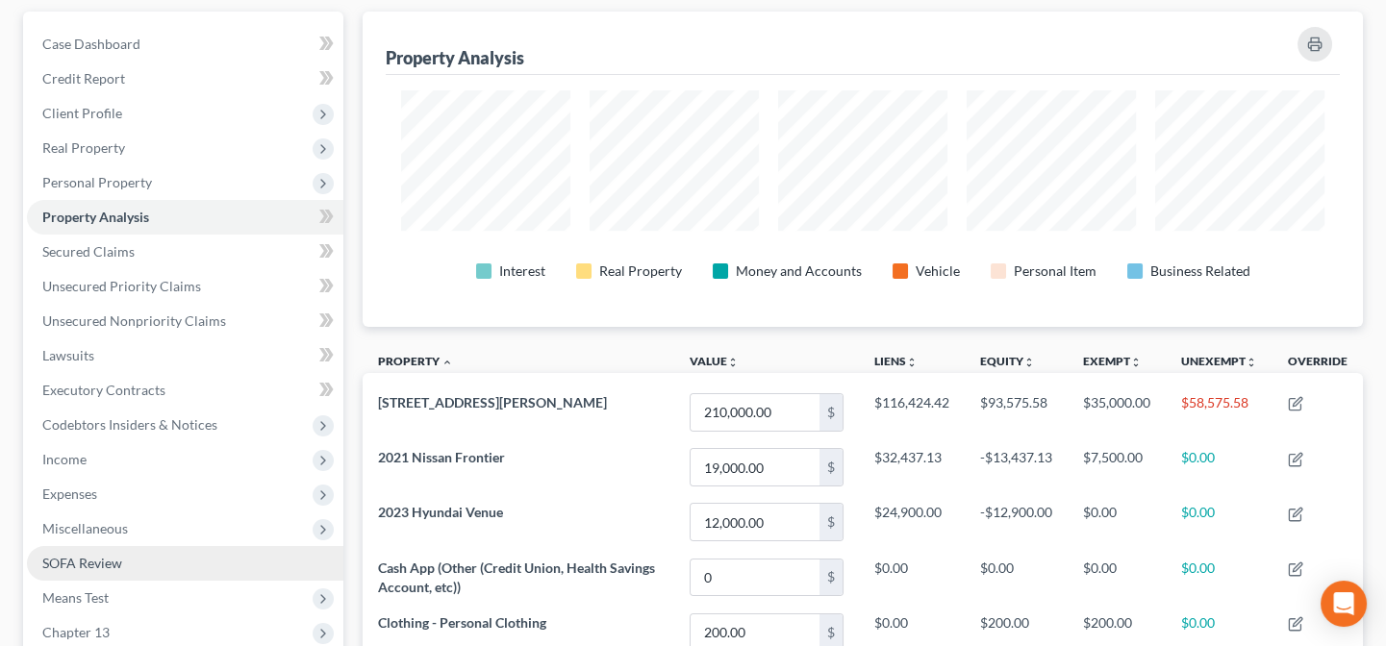
scroll to position [141, 0]
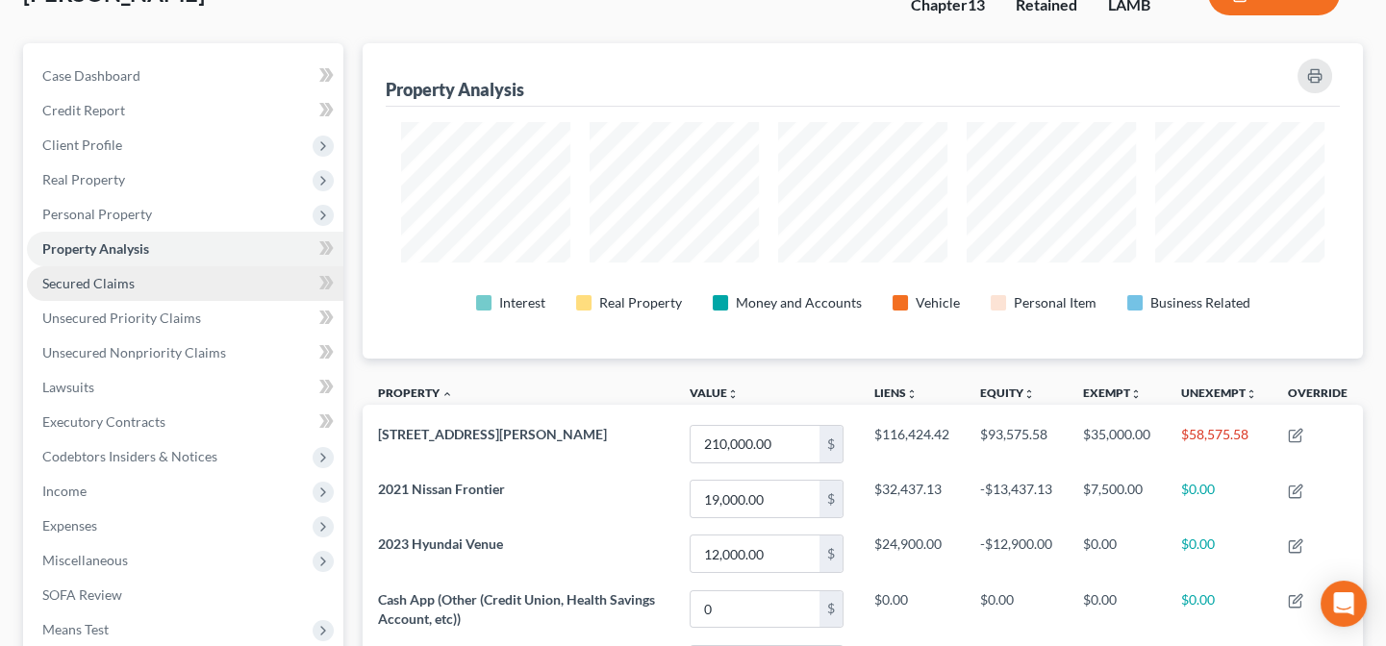
click at [112, 283] on span "Secured Claims" at bounding box center [88, 283] width 92 height 16
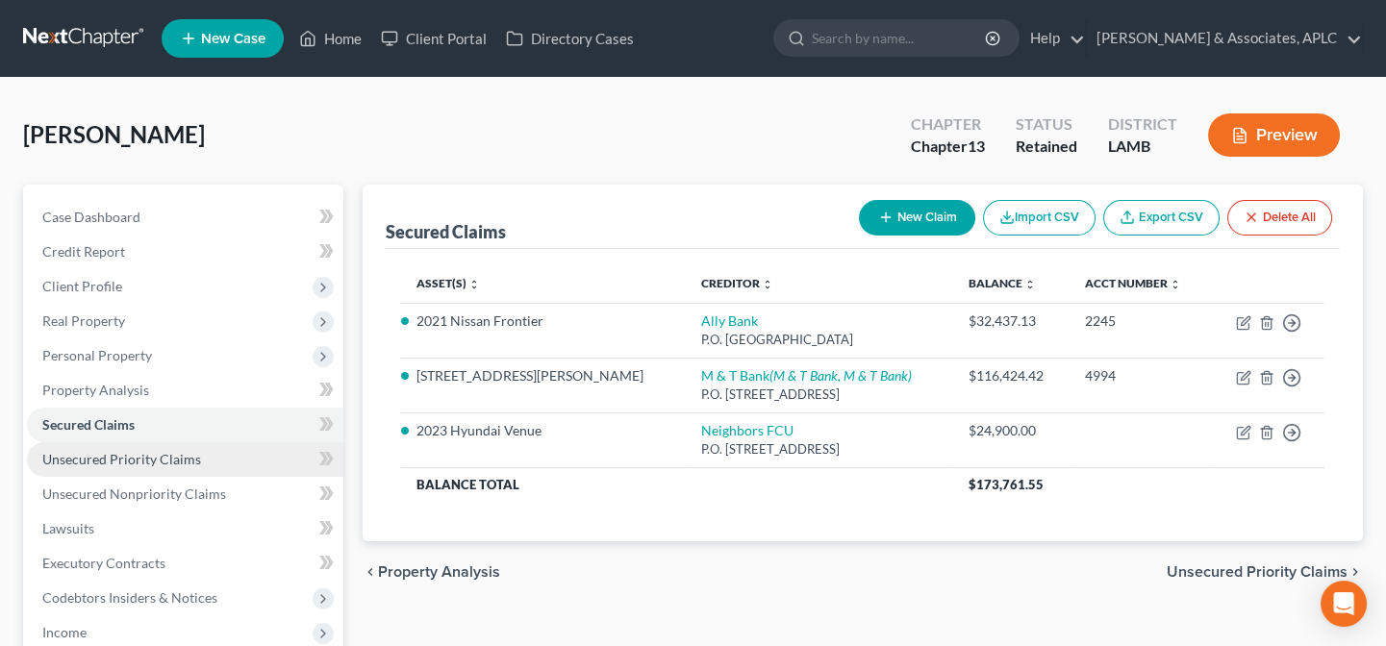
click at [139, 465] on span "Unsecured Priority Claims" at bounding box center [121, 459] width 159 height 16
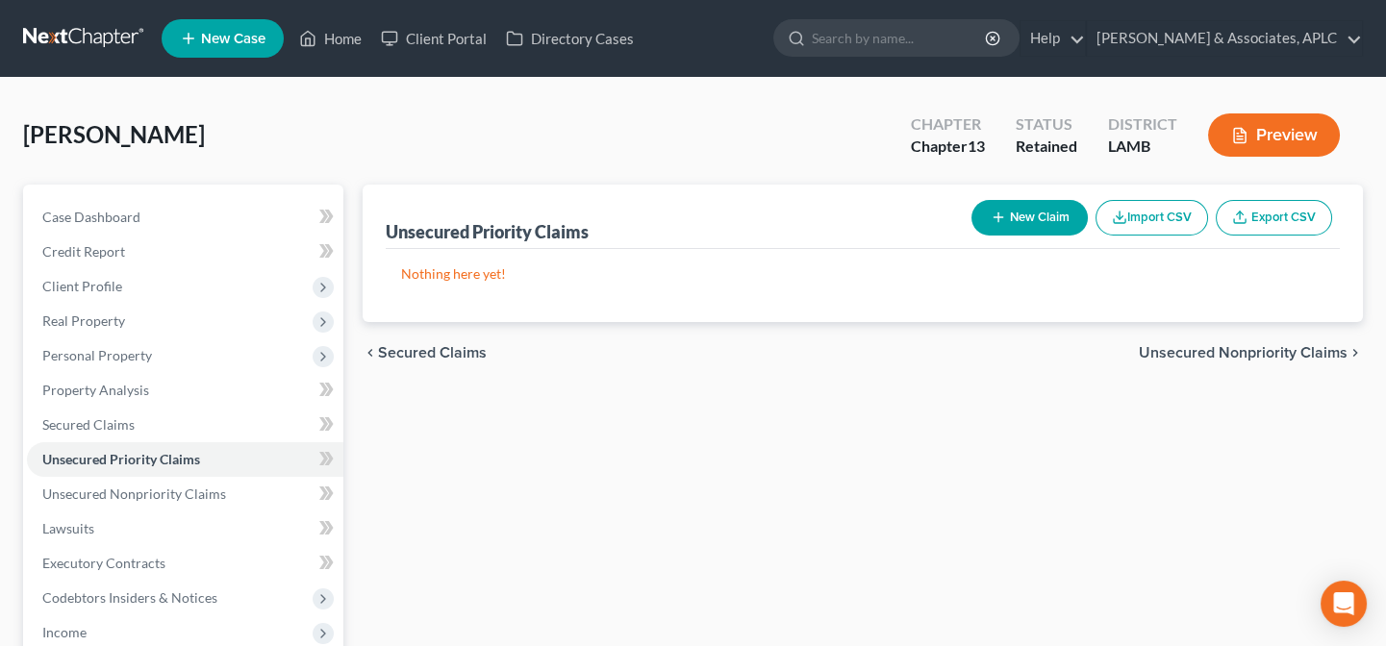
click at [1048, 211] on button "New Claim" at bounding box center [1030, 218] width 116 height 36
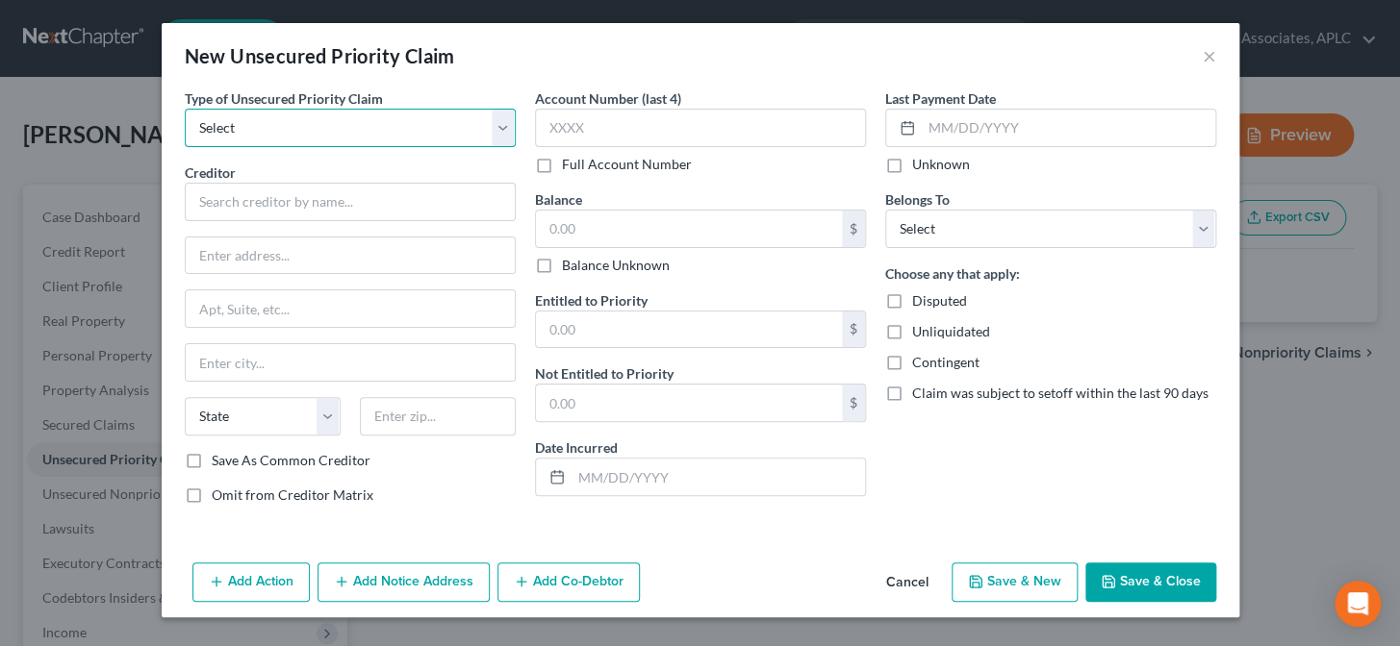
click at [258, 130] on select "Select Taxes & Other Government Units Domestic Support Obligations Extensions o…" at bounding box center [350, 128] width 331 height 38
click at [185, 109] on select "Select Taxes & Other Government Units Domestic Support Obligations Extensions o…" at bounding box center [350, 128] width 331 height 38
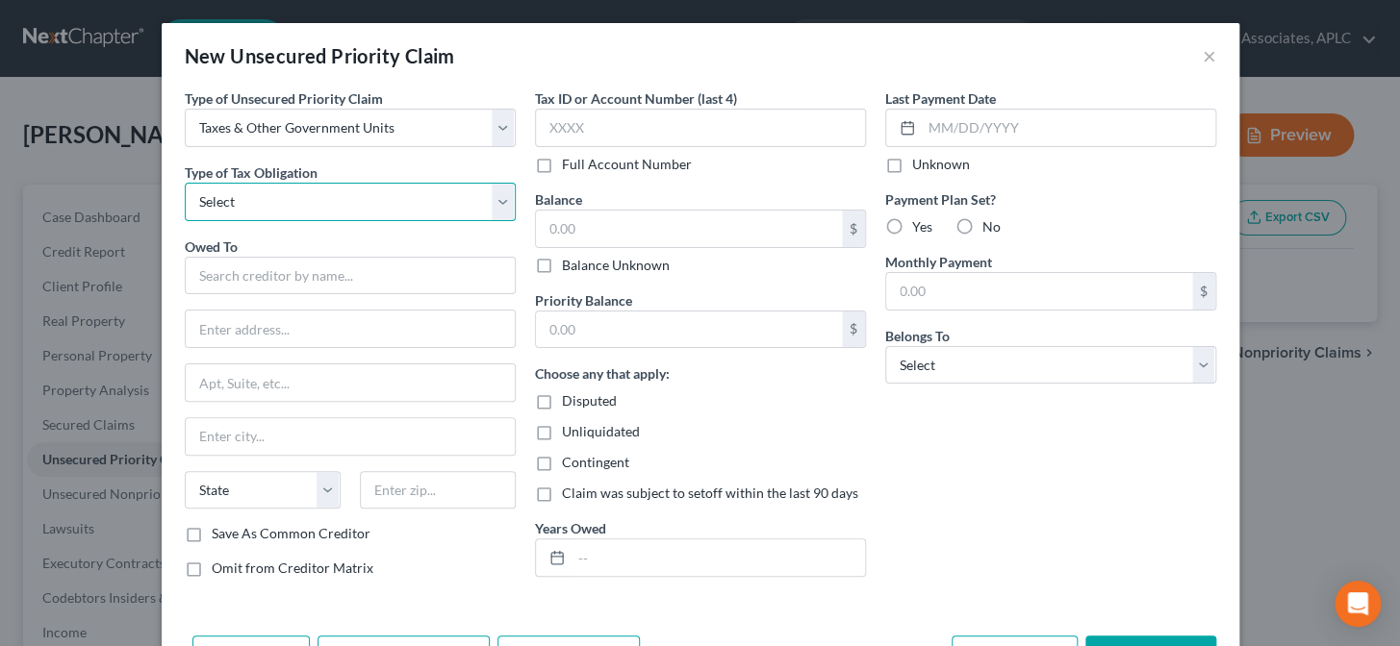
click at [236, 200] on select "Select Federal City State Franchise Tax Board Other" at bounding box center [350, 202] width 331 height 38
click at [185, 183] on select "Select Federal City State Franchise Tax Board Other" at bounding box center [350, 202] width 331 height 38
click at [233, 274] on input "text" at bounding box center [350, 276] width 331 height 38
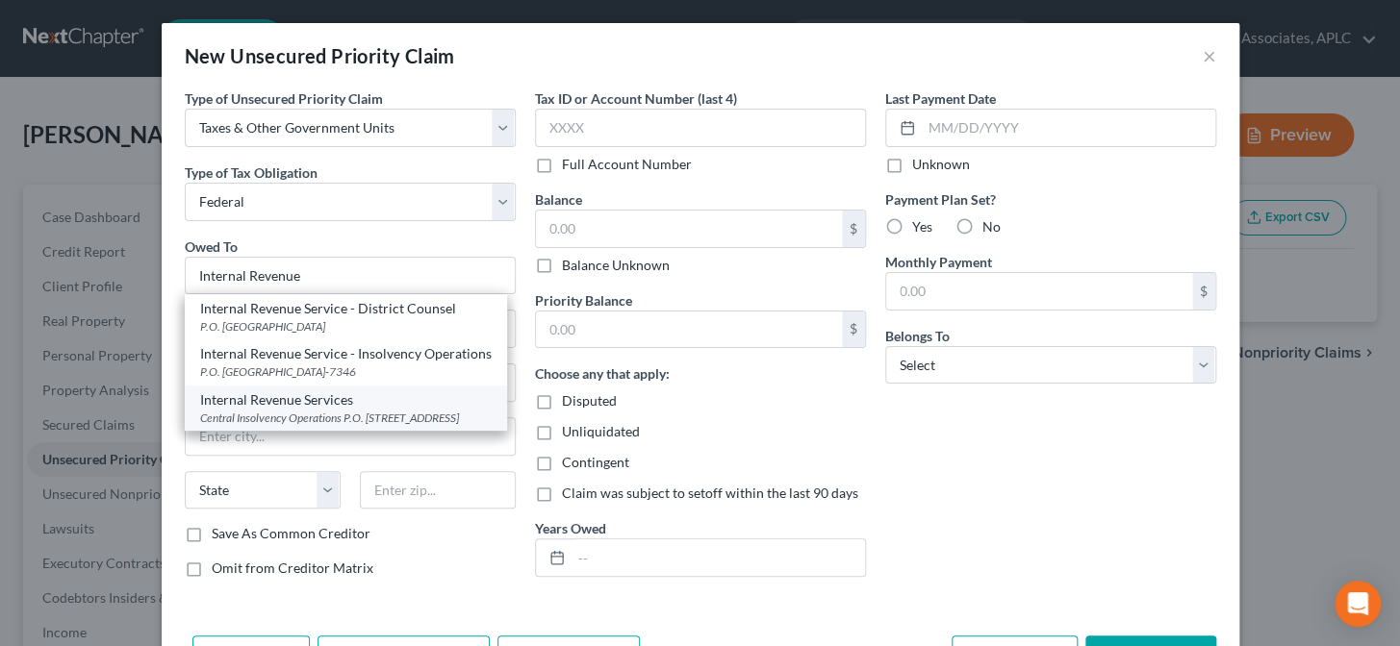
click at [279, 418] on div "Central Insolvency Operations P.O. Box 7346, Philadelphia, PA 19101" at bounding box center [345, 418] width 291 height 16
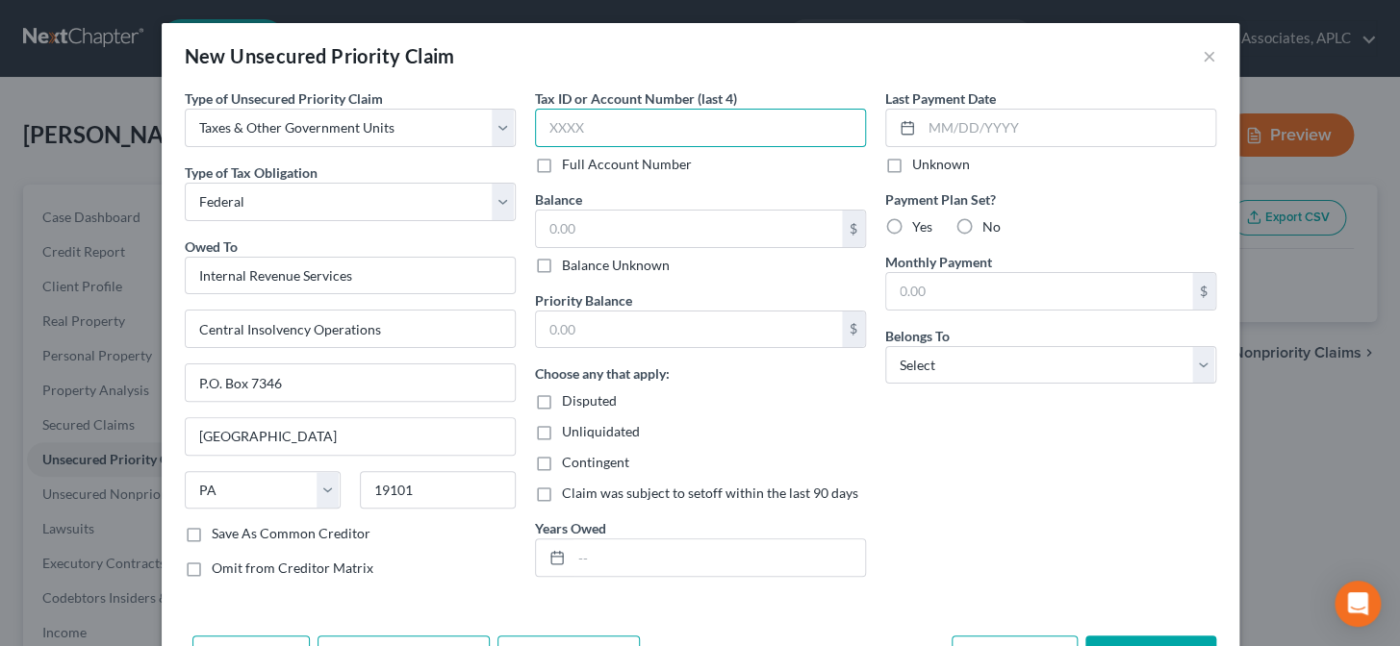
click at [612, 133] on input "text" at bounding box center [700, 128] width 331 height 38
click at [593, 558] on input "text" at bounding box center [717, 558] width 293 height 37
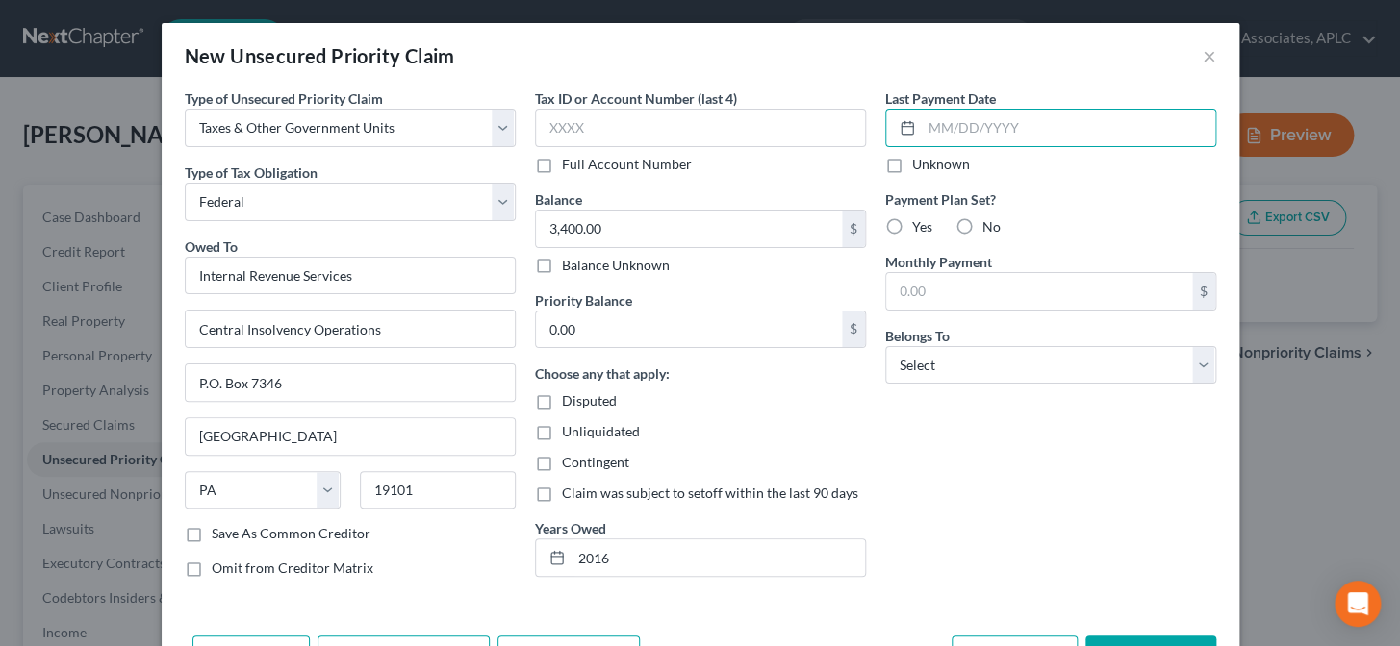
click at [912, 164] on label "Unknown" at bounding box center [941, 164] width 58 height 19
click at [920, 164] on input "Unknown" at bounding box center [926, 161] width 13 height 13
click at [982, 226] on label "No" at bounding box center [991, 226] width 18 height 19
click at [990, 226] on input "No" at bounding box center [996, 223] width 13 height 13
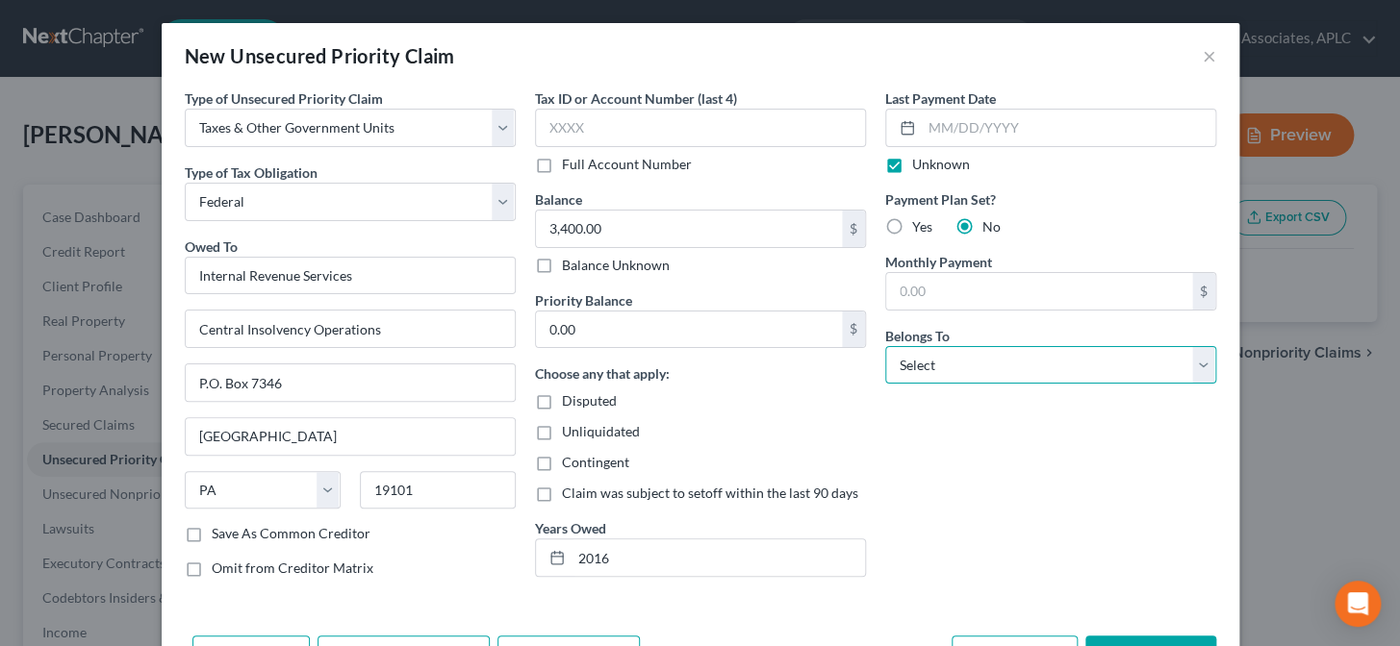
click at [935, 375] on select "Select Debtor 1 Only Debtor 2 Only Debtor 1 And Debtor 2 Only At Least One Of T…" at bounding box center [1050, 365] width 331 height 38
click at [885, 346] on select "Select Debtor 1 Only Debtor 2 Only Debtor 1 And Debtor 2 Only At Least One Of T…" at bounding box center [1050, 365] width 331 height 38
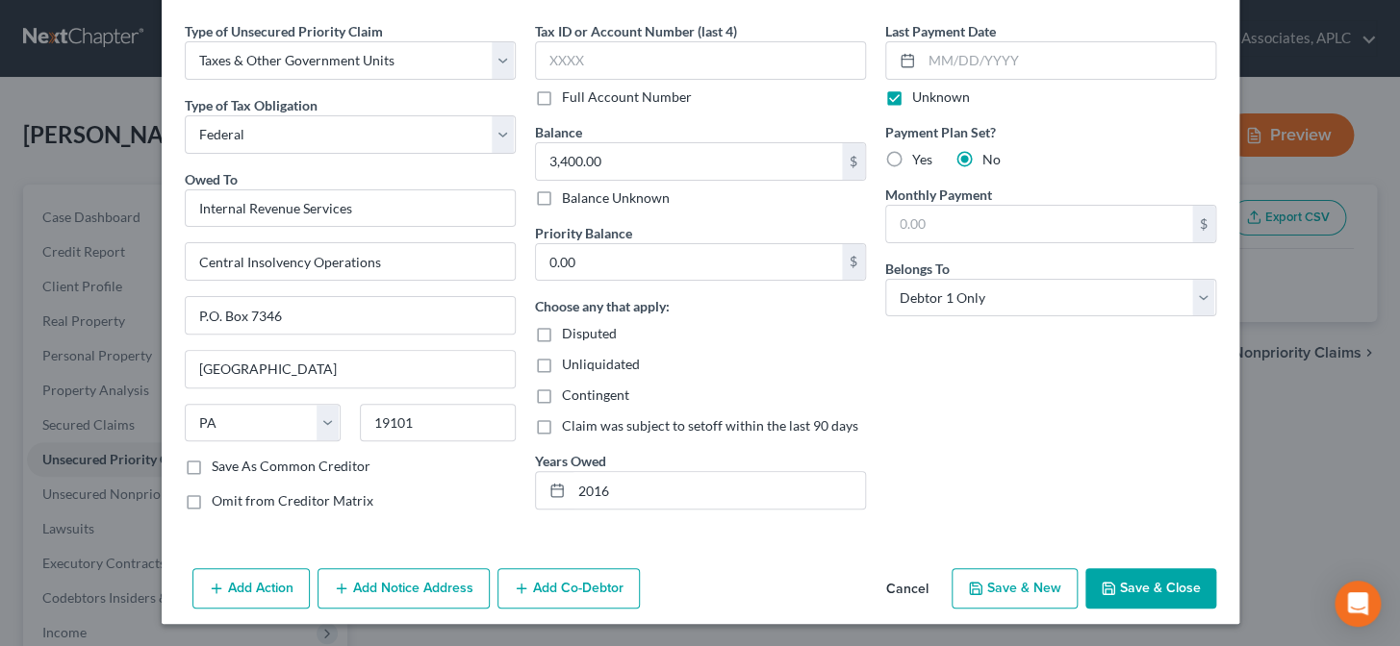
click at [1116, 596] on button "Save & Close" at bounding box center [1150, 588] width 131 height 40
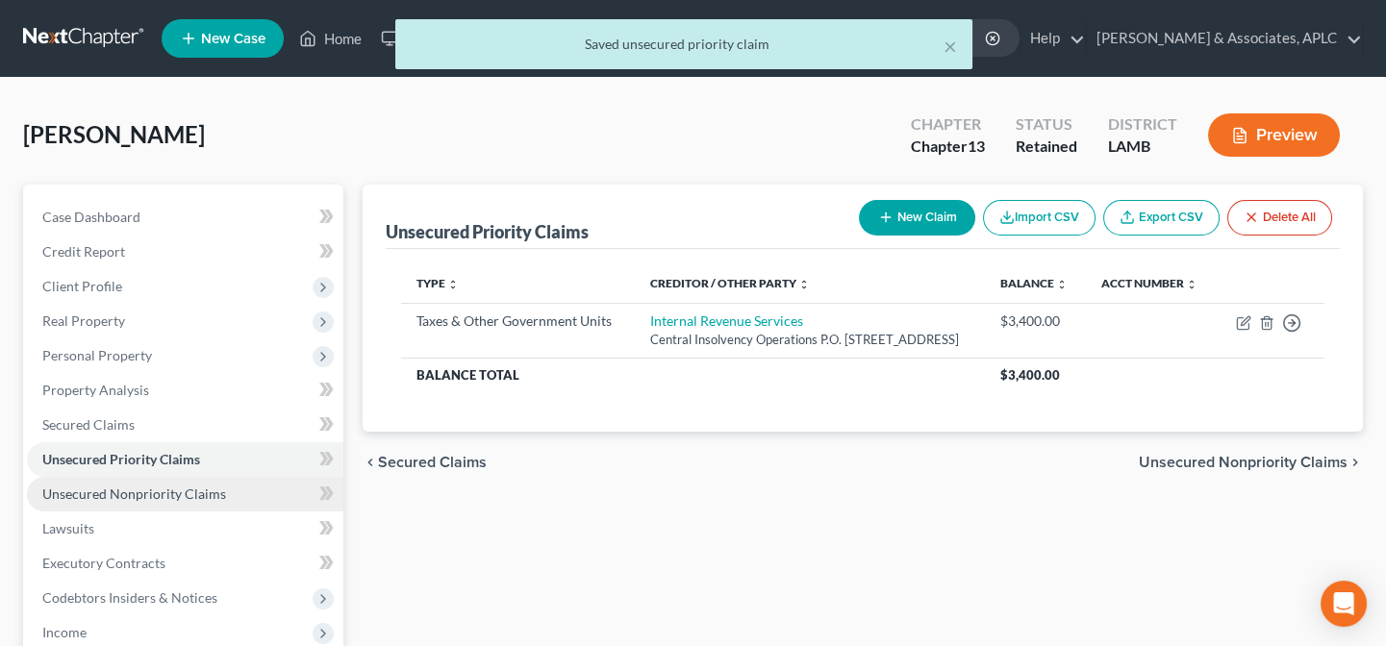
click at [145, 489] on span "Unsecured Nonpriority Claims" at bounding box center [134, 494] width 184 height 16
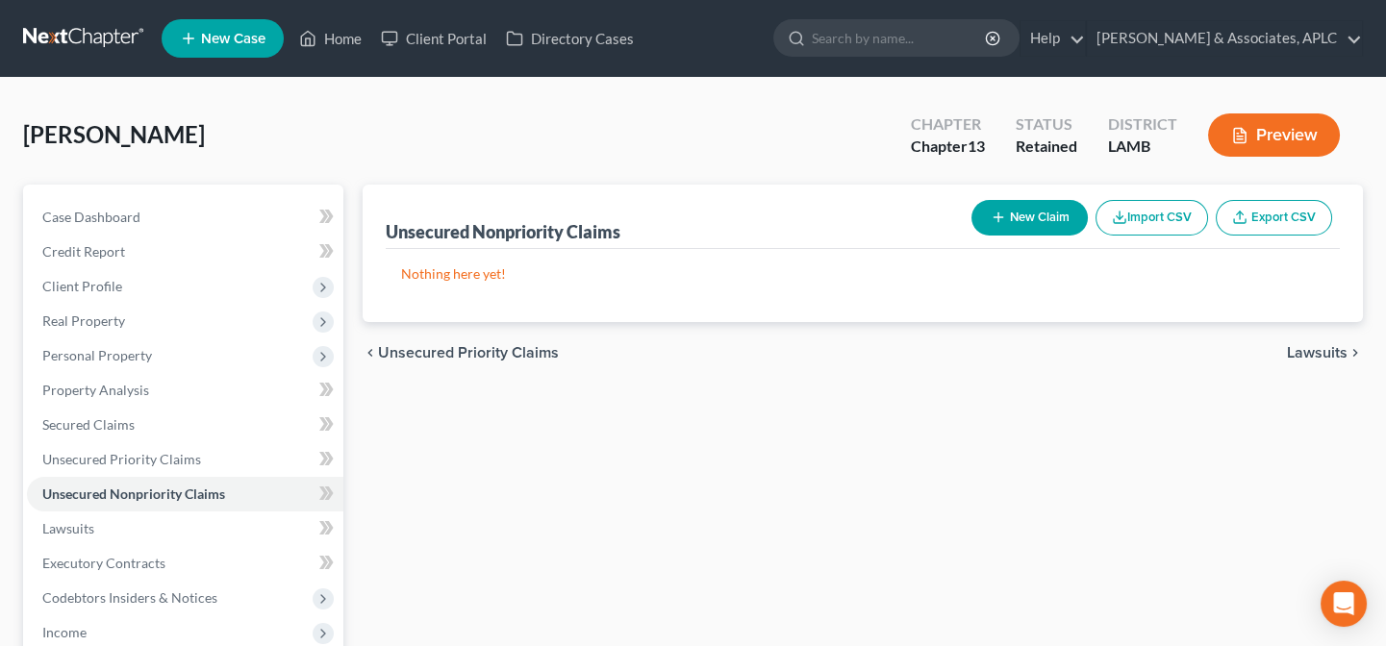
click at [1018, 216] on button "New Claim" at bounding box center [1030, 218] width 116 height 36
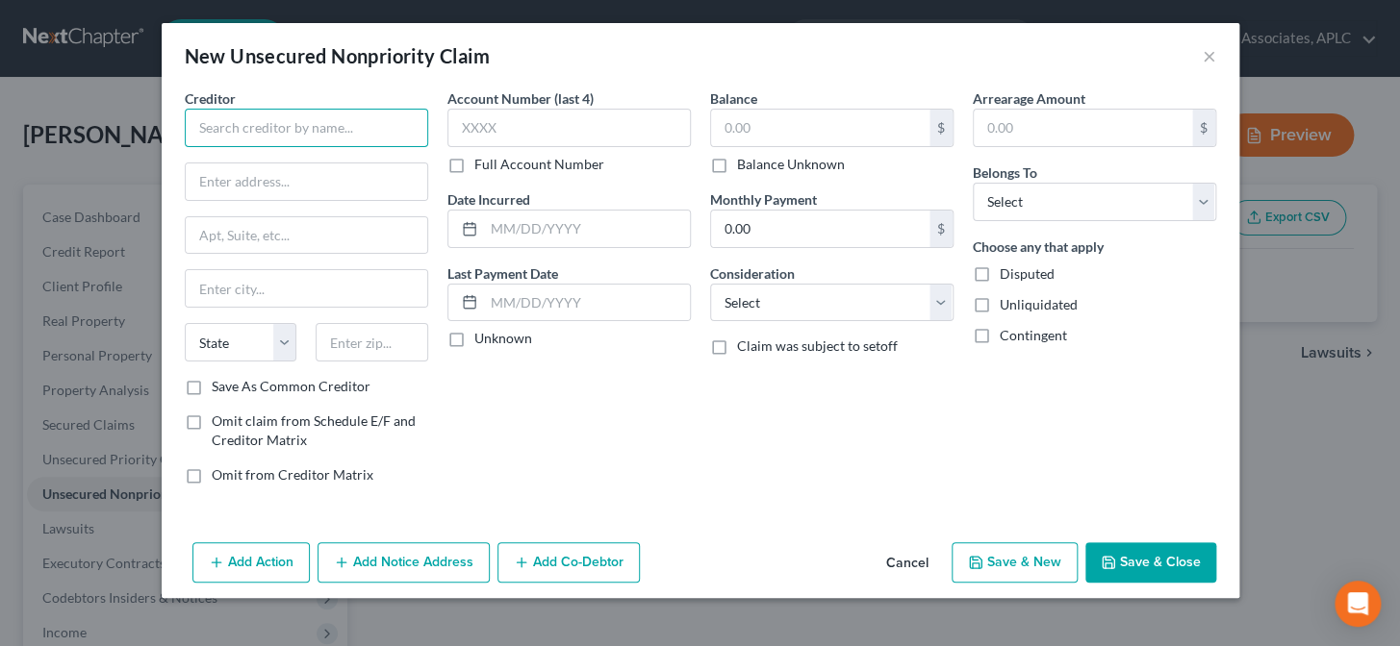
click at [319, 118] on input "text" at bounding box center [306, 128] width 243 height 38
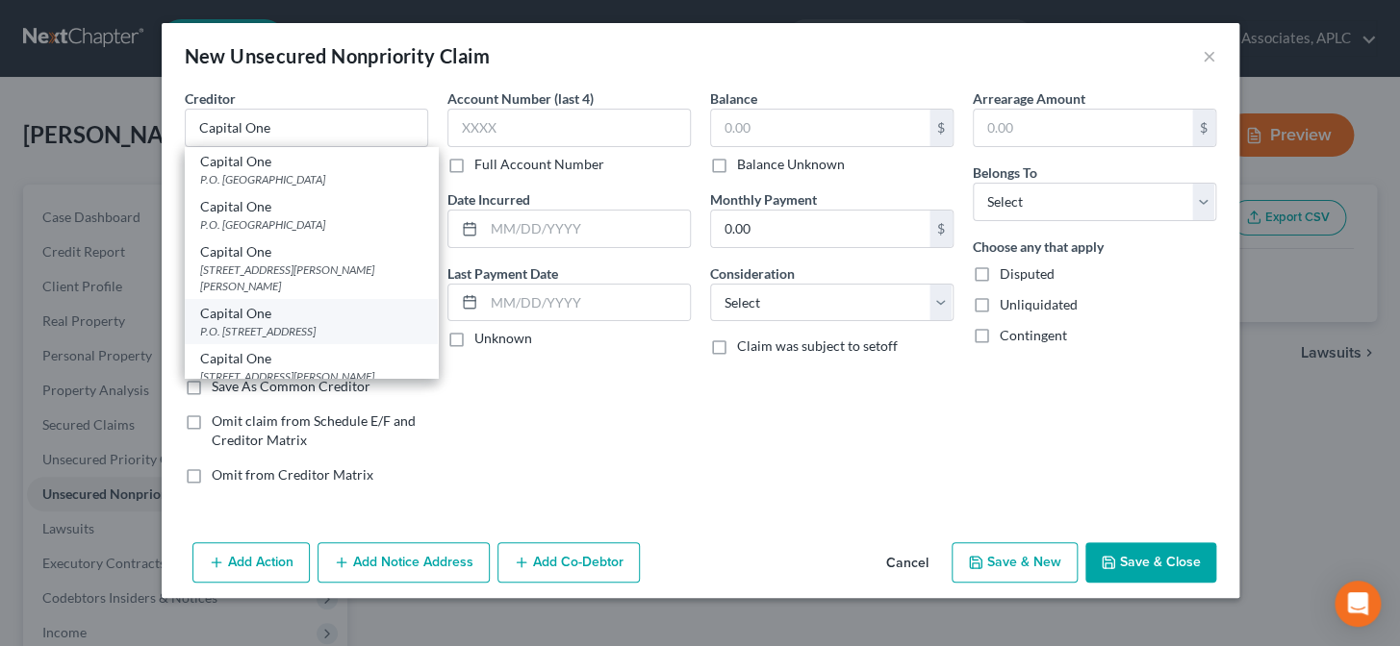
click at [317, 323] on div "P.O. Box 31293, Salt Lake City, UT 84131" at bounding box center [311, 331] width 222 height 16
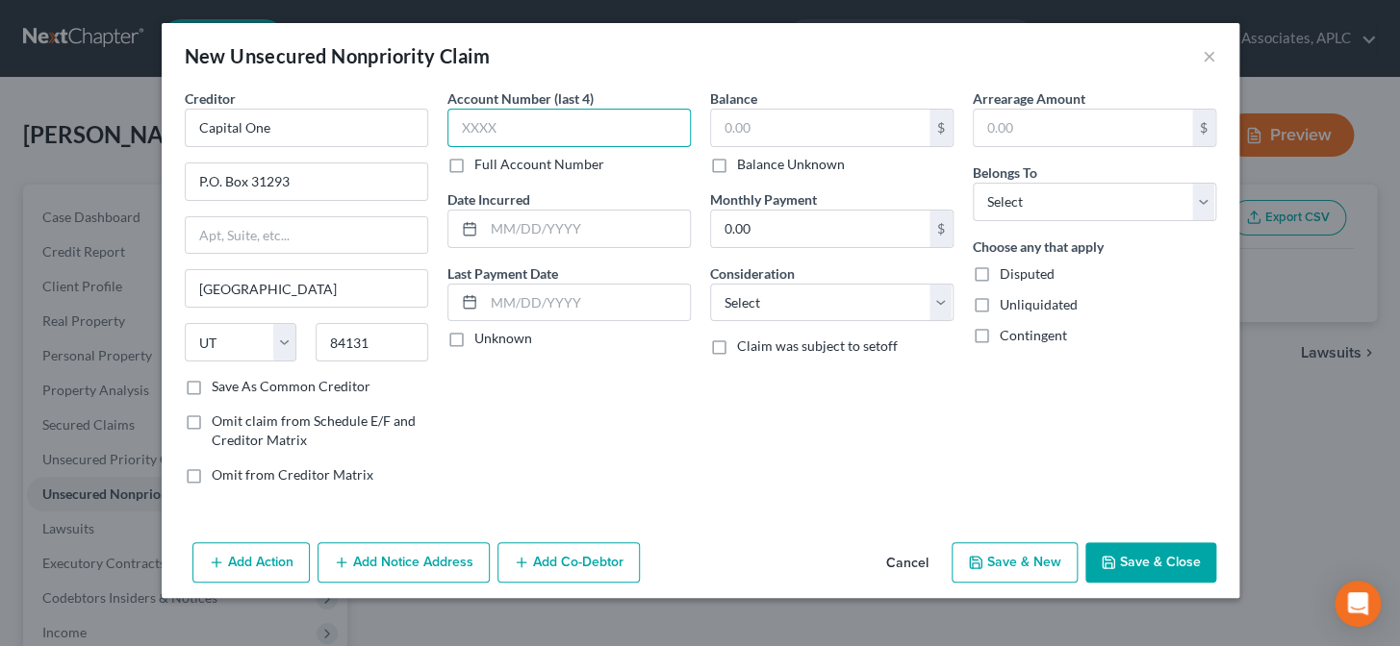
click at [488, 130] on input "text" at bounding box center [568, 128] width 243 height 38
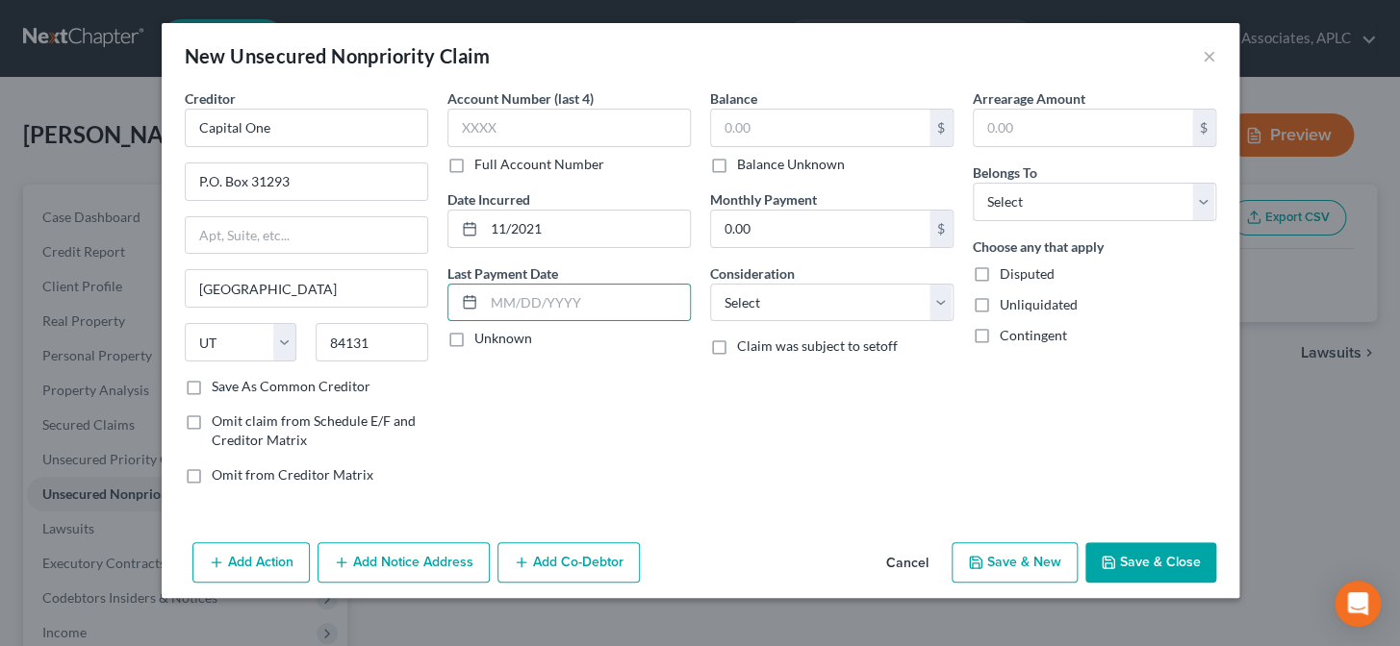
click at [474, 342] on label "Unknown" at bounding box center [503, 338] width 58 height 19
click at [482, 341] on input "Unknown" at bounding box center [488, 335] width 13 height 13
click at [807, 131] on input "text" at bounding box center [820, 128] width 218 height 37
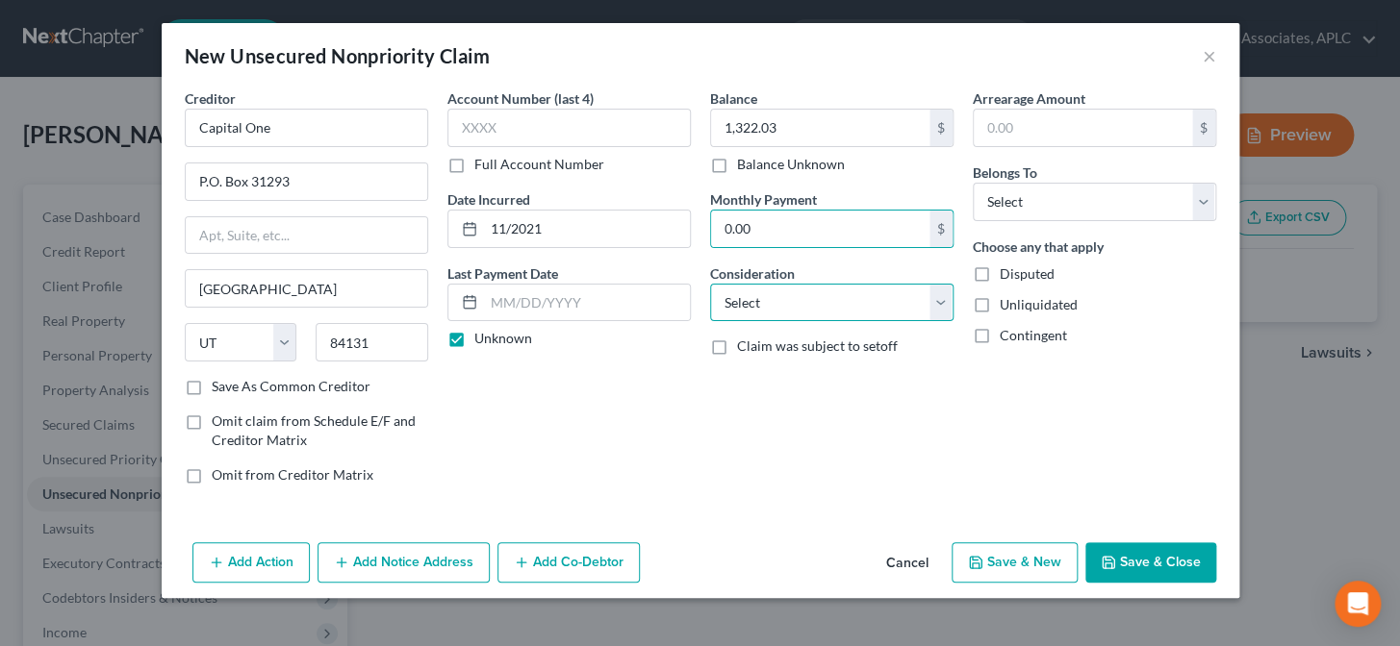
click at [789, 311] on select "Select Cable / Satellite Services Collection Agency Credit Card Debt Debt Couns…" at bounding box center [831, 303] width 243 height 38
click at [710, 284] on select "Select Cable / Satellite Services Collection Agency Credit Card Debt Debt Couns…" at bounding box center [831, 303] width 243 height 38
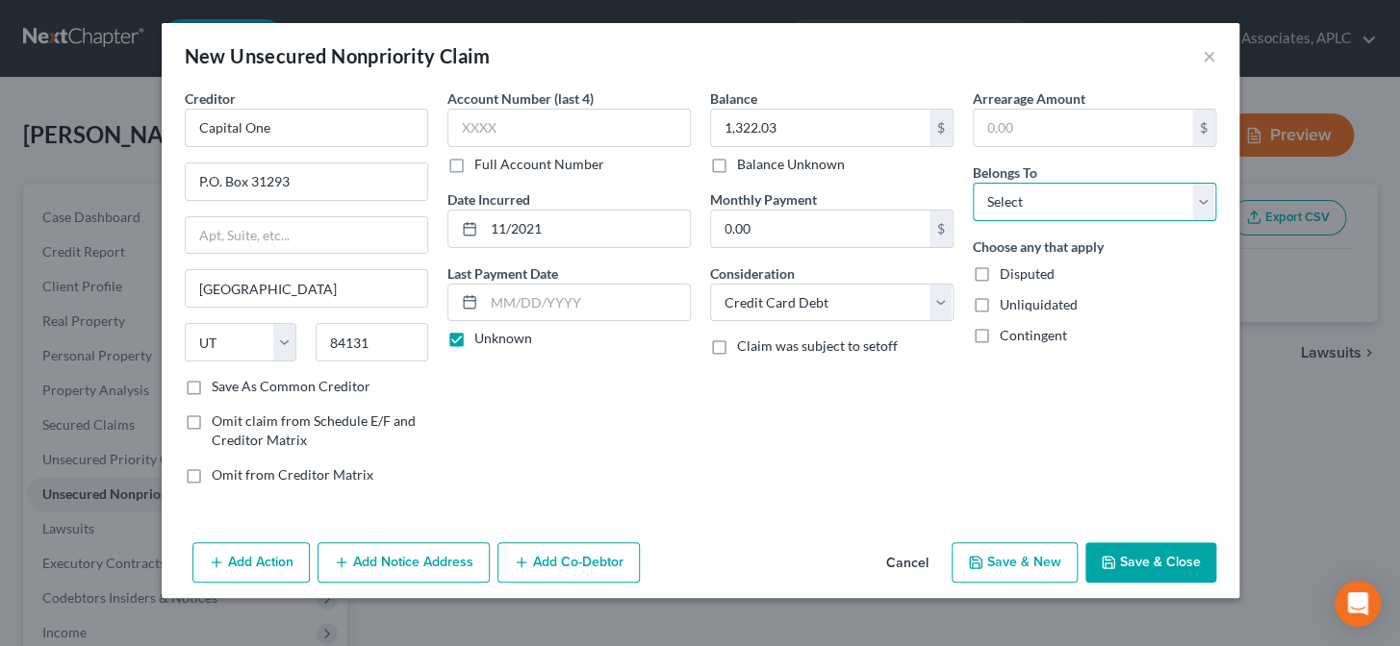
click at [1093, 199] on select "Select Debtor 1 Only Debtor 2 Only Debtor 1 And Debtor 2 Only At Least One Of T…" at bounding box center [1093, 202] width 243 height 38
click at [972, 183] on select "Select Debtor 1 Only Debtor 2 Only Debtor 1 And Debtor 2 Only At Least One Of T…" at bounding box center [1093, 202] width 243 height 38
click at [580, 559] on button "Add Co-Debtor" at bounding box center [568, 563] width 142 height 40
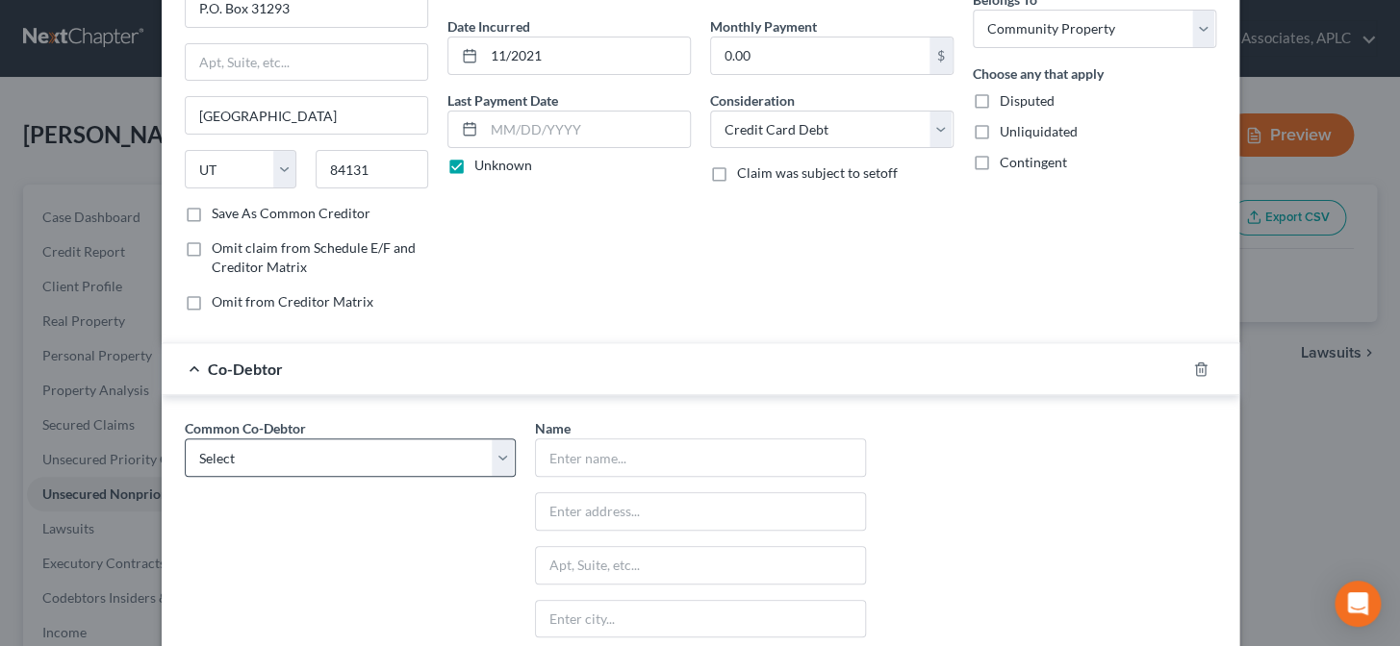
scroll to position [174, 0]
drag, startPoint x: 375, startPoint y: 449, endPoint x: 366, endPoint y: 470, distance: 23.2
click at [375, 449] on select "Select Amanda Aucoin" at bounding box center [350, 457] width 331 height 38
click at [185, 438] on select "Select Amanda Aucoin" at bounding box center [350, 457] width 331 height 38
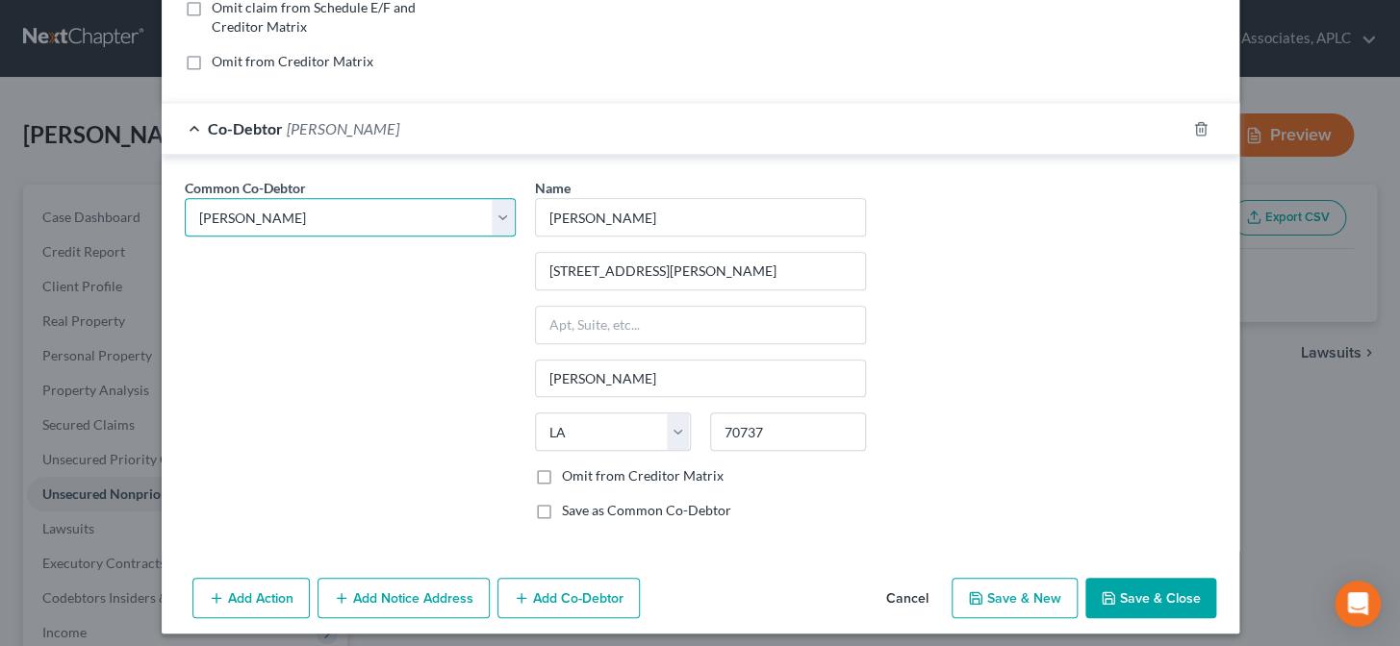
scroll to position [422, 0]
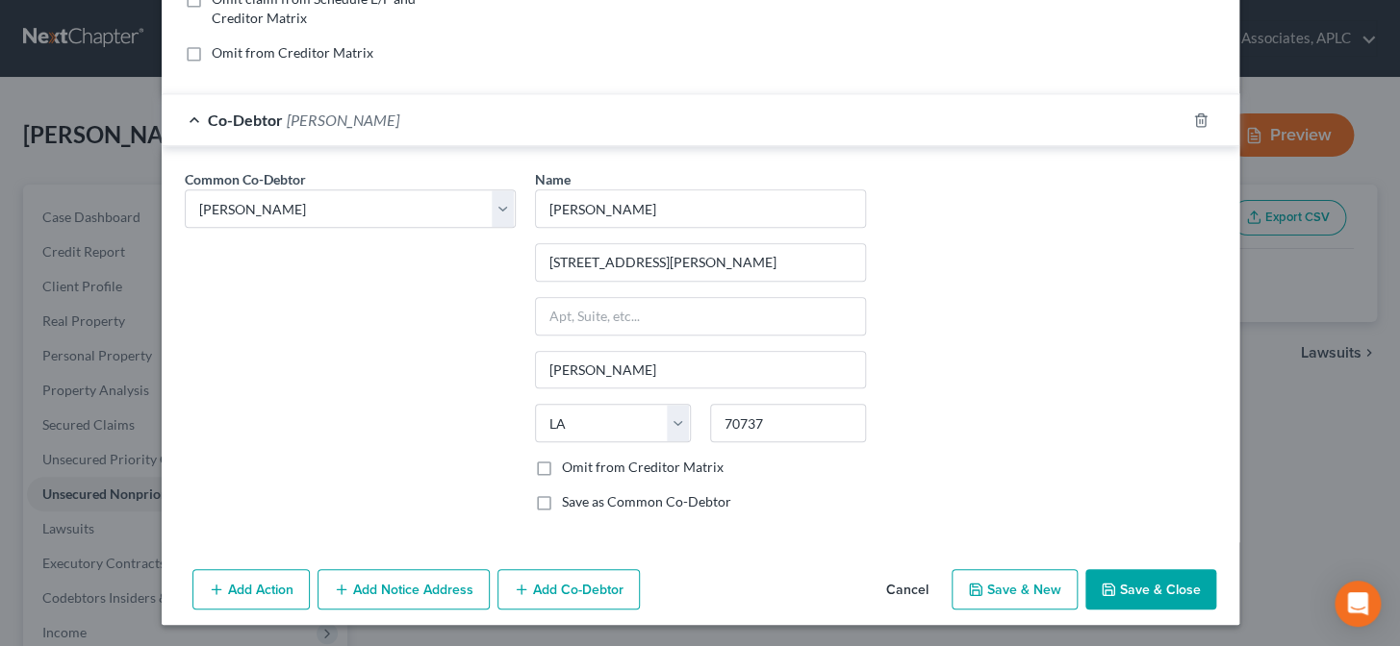
click at [1017, 596] on button "Save & New" at bounding box center [1014, 589] width 126 height 40
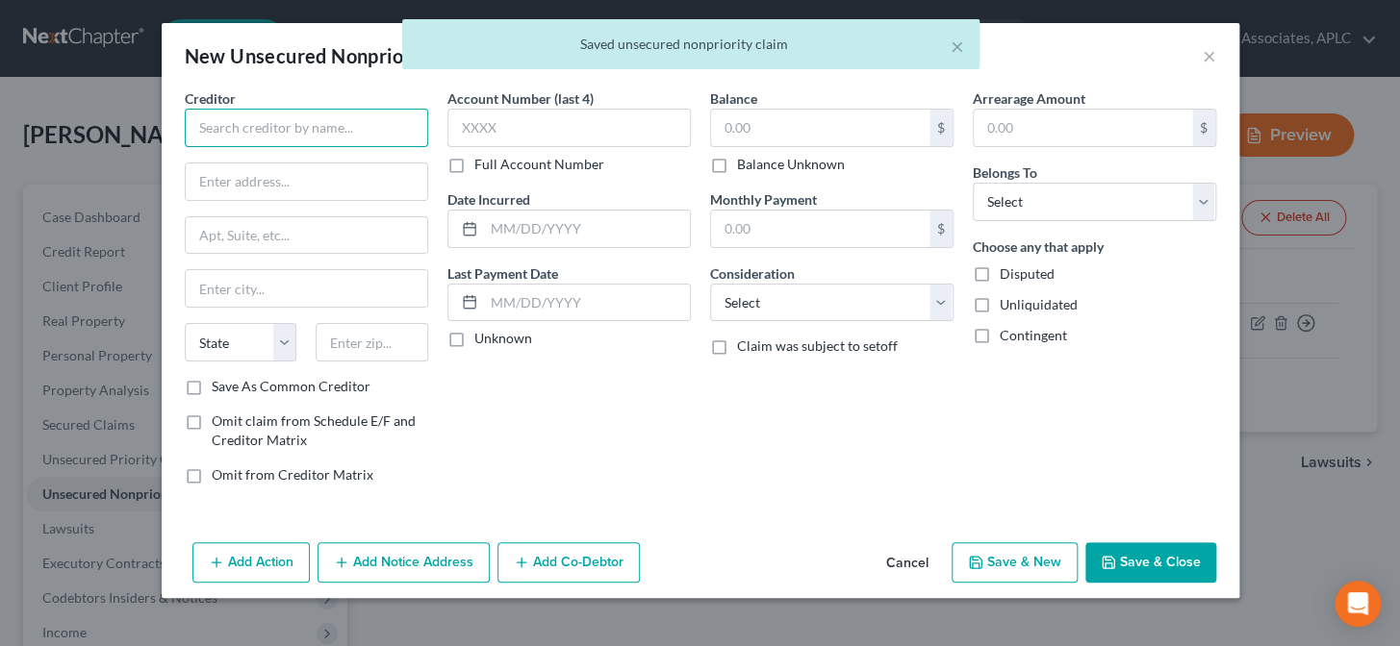
click at [342, 135] on input "text" at bounding box center [306, 128] width 243 height 38
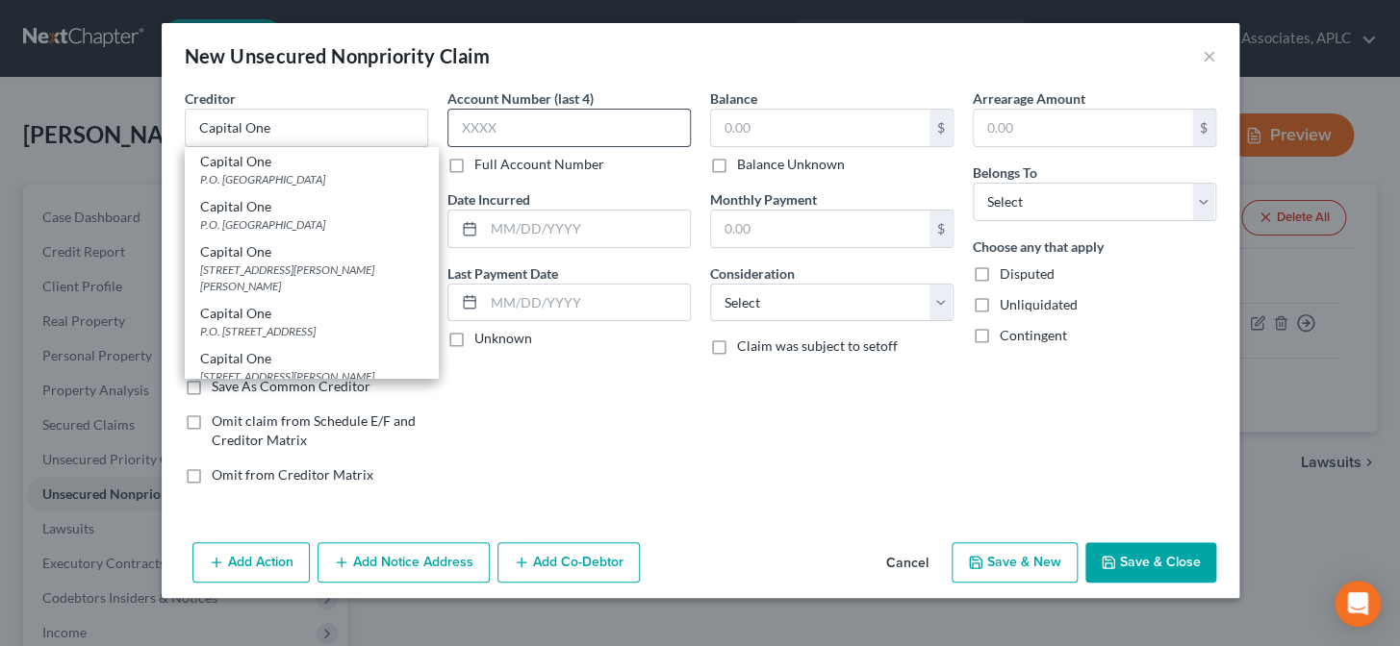
drag, startPoint x: 297, startPoint y: 309, endPoint x: 473, endPoint y: 134, distance: 248.3
click at [297, 305] on div "Capital One P.O. Box 31293, Salt Lake City, UT 84131" at bounding box center [311, 321] width 253 height 45
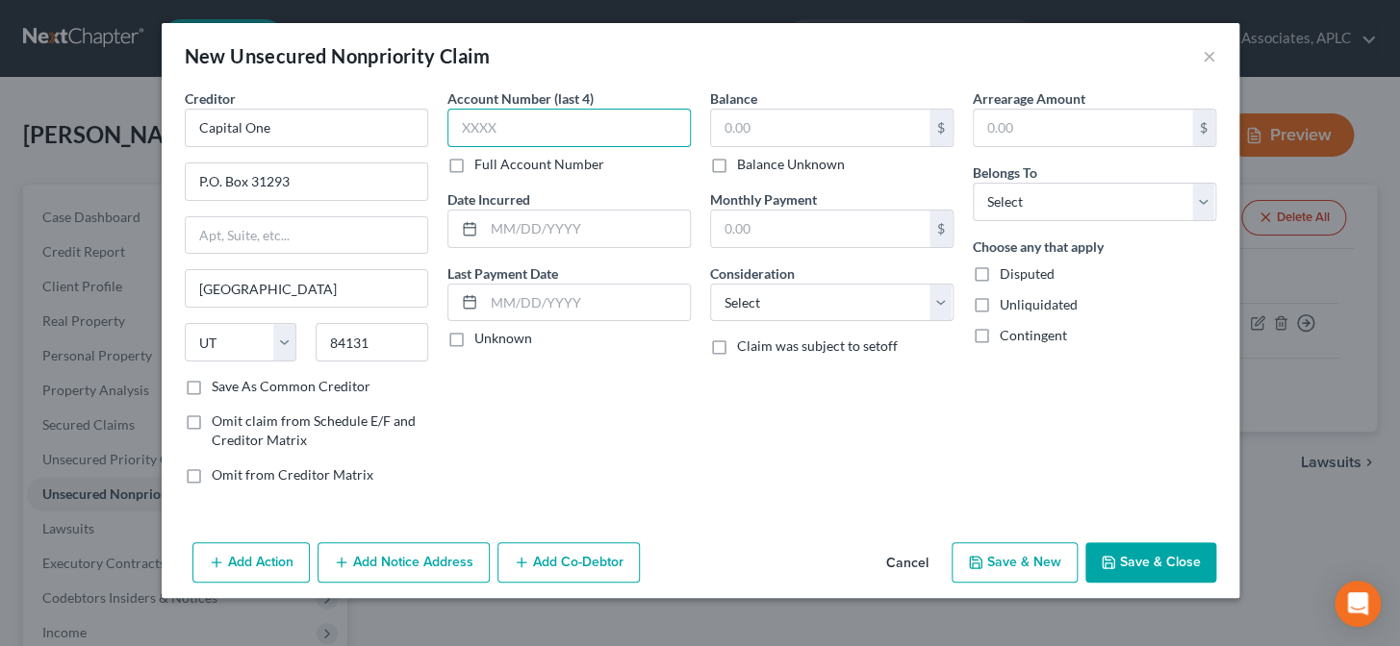
click at [520, 133] on input "text" at bounding box center [568, 128] width 243 height 38
click at [536, 235] on input "text" at bounding box center [587, 229] width 206 height 37
click at [474, 338] on label "Unknown" at bounding box center [503, 338] width 58 height 19
click at [482, 338] on input "Unknown" at bounding box center [488, 335] width 13 height 13
click at [783, 134] on input "text" at bounding box center [820, 128] width 218 height 37
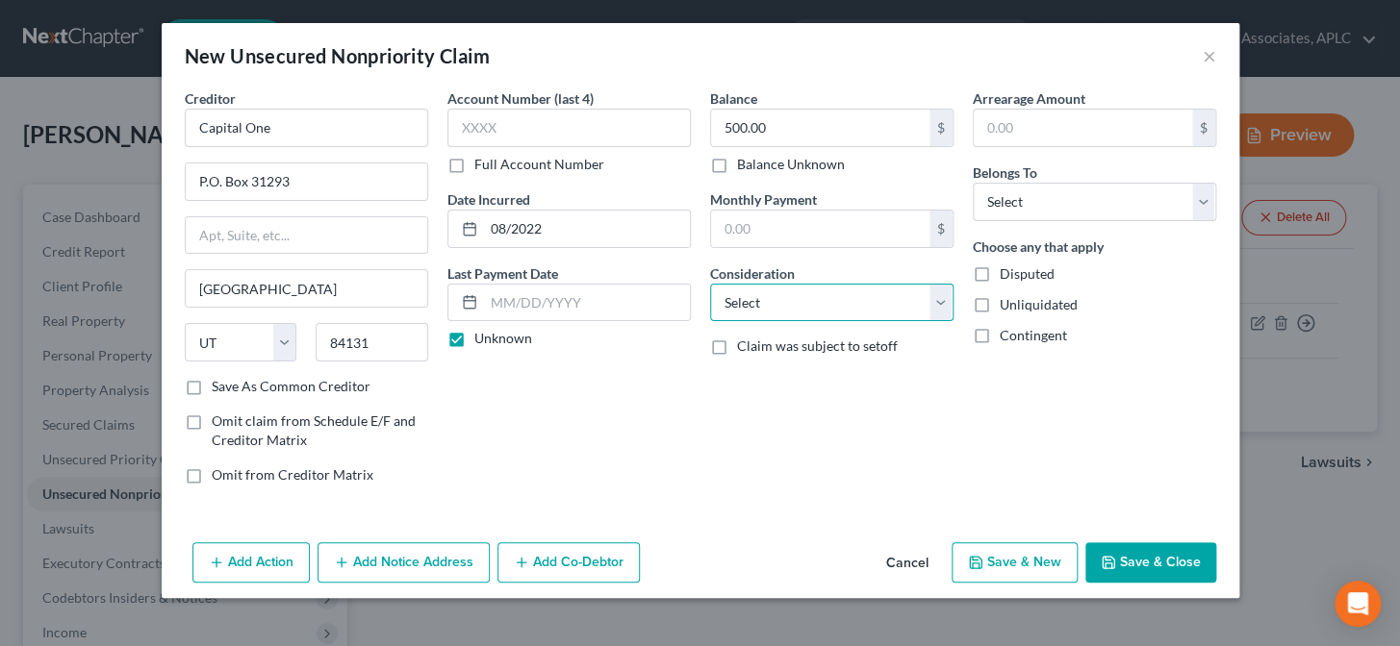
click at [824, 290] on select "Select Cable / Satellite Services Collection Agency Credit Card Debt Debt Couns…" at bounding box center [831, 303] width 243 height 38
click at [710, 284] on select "Select Cable / Satellite Services Collection Agency Credit Card Debt Debt Couns…" at bounding box center [831, 303] width 243 height 38
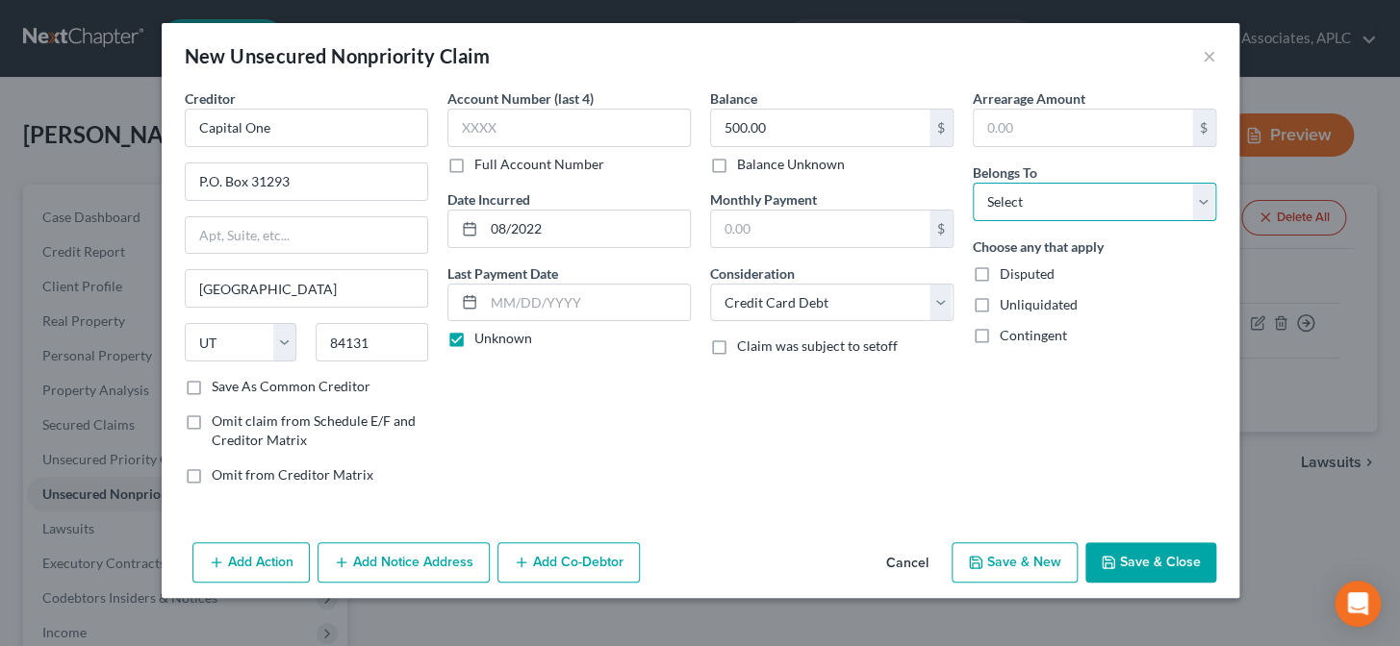
drag, startPoint x: 985, startPoint y: 191, endPoint x: 997, endPoint y: 215, distance: 26.7
click at [985, 191] on select "Select Debtor 1 Only Debtor 2 Only Debtor 1 And Debtor 2 Only At Least One Of T…" at bounding box center [1093, 202] width 243 height 38
click at [972, 183] on select "Select Debtor 1 Only Debtor 2 Only Debtor 1 And Debtor 2 Only At Least One Of T…" at bounding box center [1093, 202] width 243 height 38
click at [606, 569] on button "Add Co-Debtor" at bounding box center [568, 563] width 142 height 40
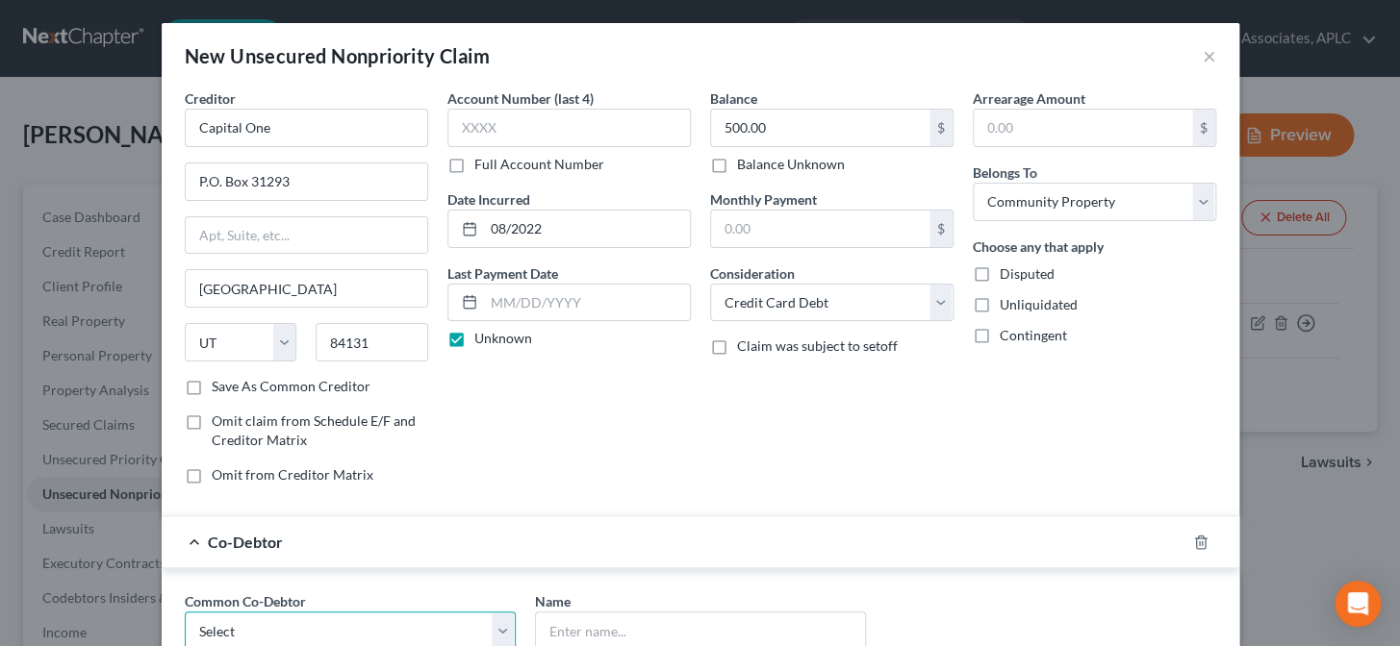
scroll to position [2, 0]
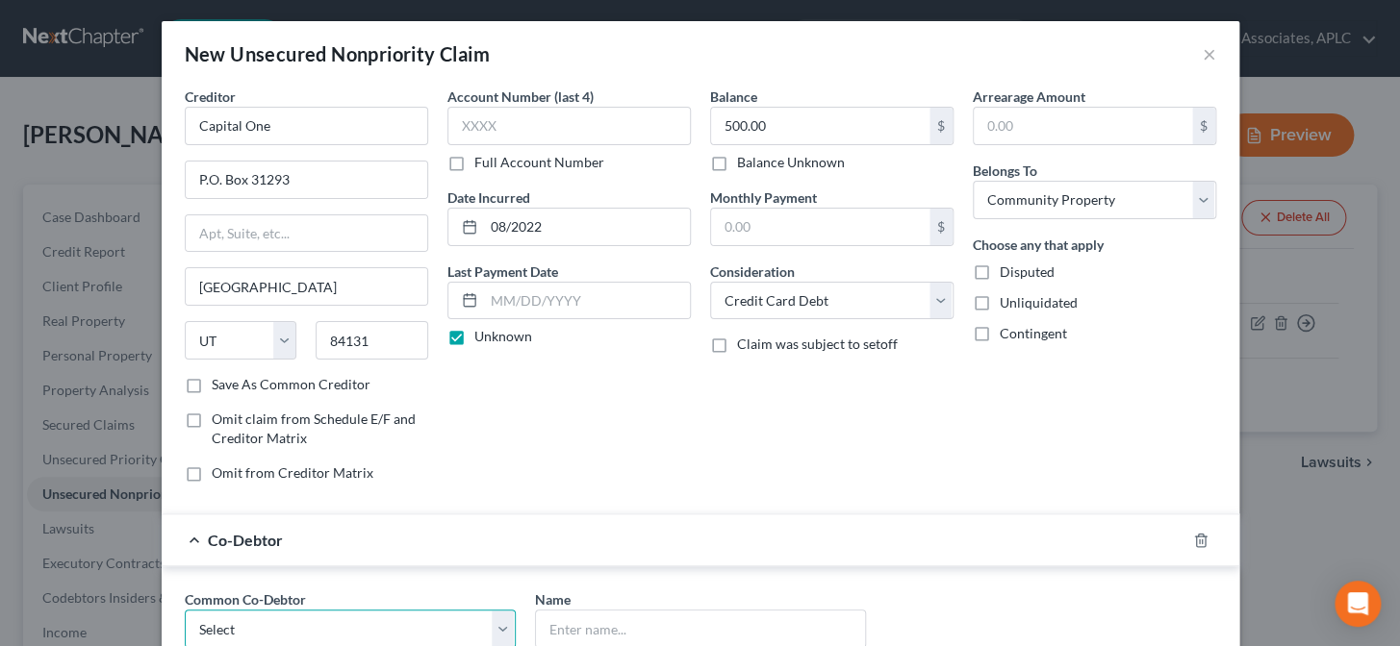
click at [347, 643] on select "Select Amanda Aucoin" at bounding box center [350, 629] width 331 height 38
click at [185, 610] on select "Select Amanda Aucoin" at bounding box center [350, 629] width 331 height 38
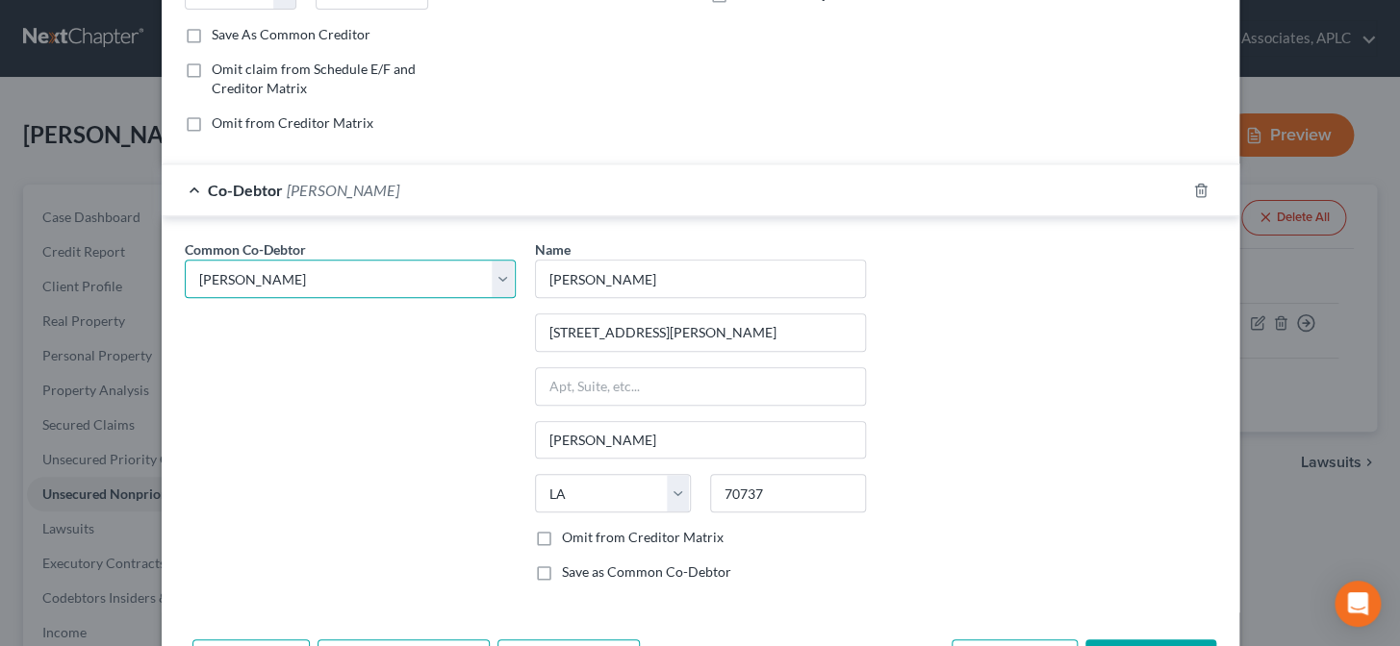
scroll to position [422, 0]
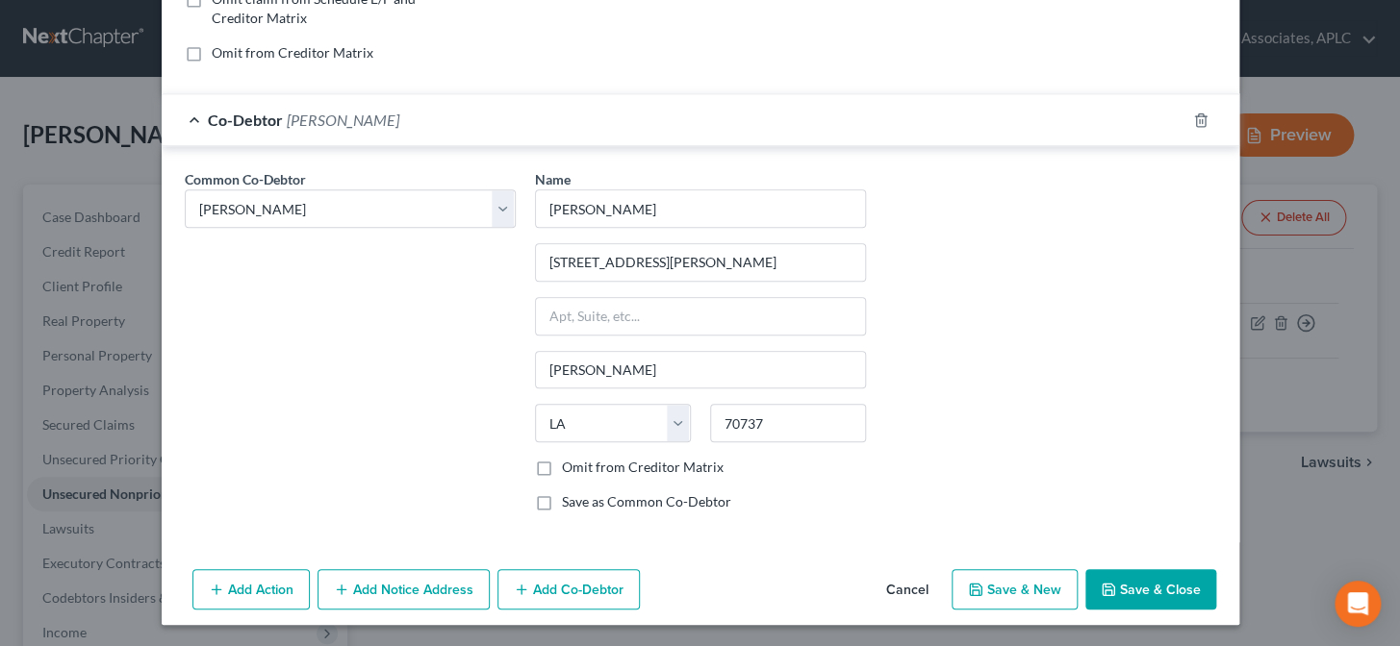
click at [1144, 588] on button "Save & Close" at bounding box center [1150, 589] width 131 height 40
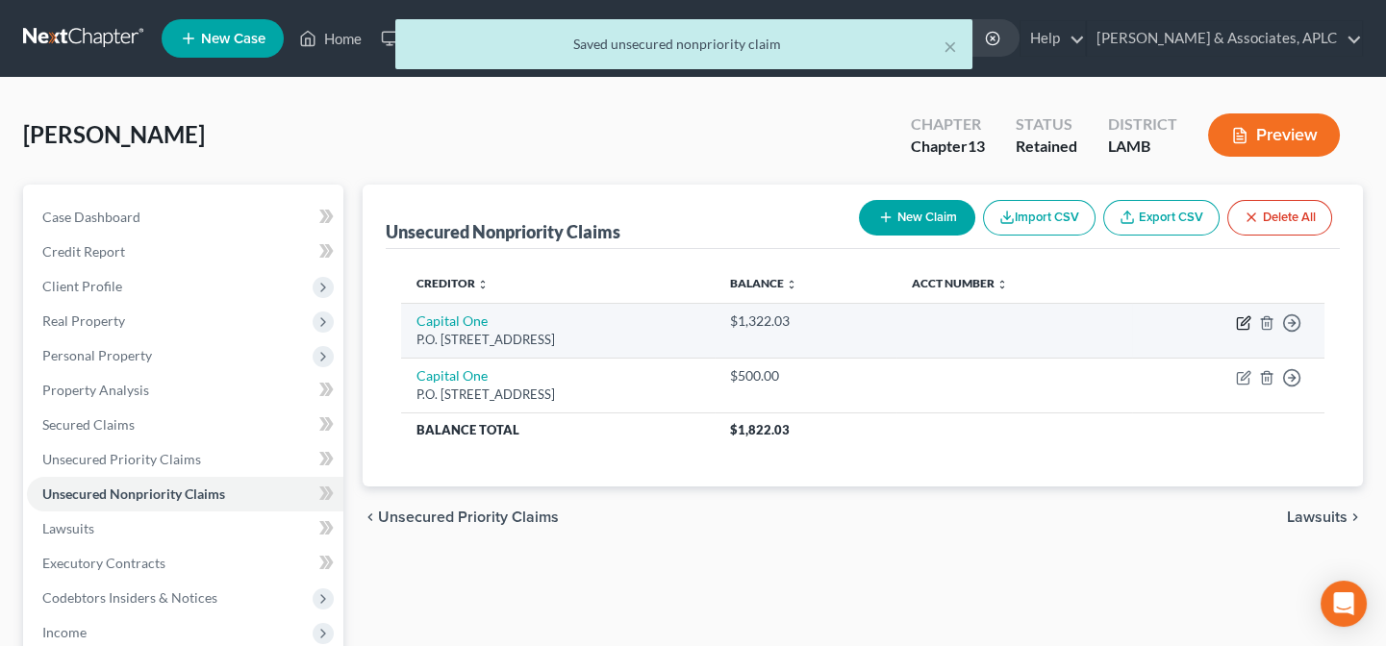
click at [1241, 324] on icon "button" at bounding box center [1245, 320] width 9 height 9
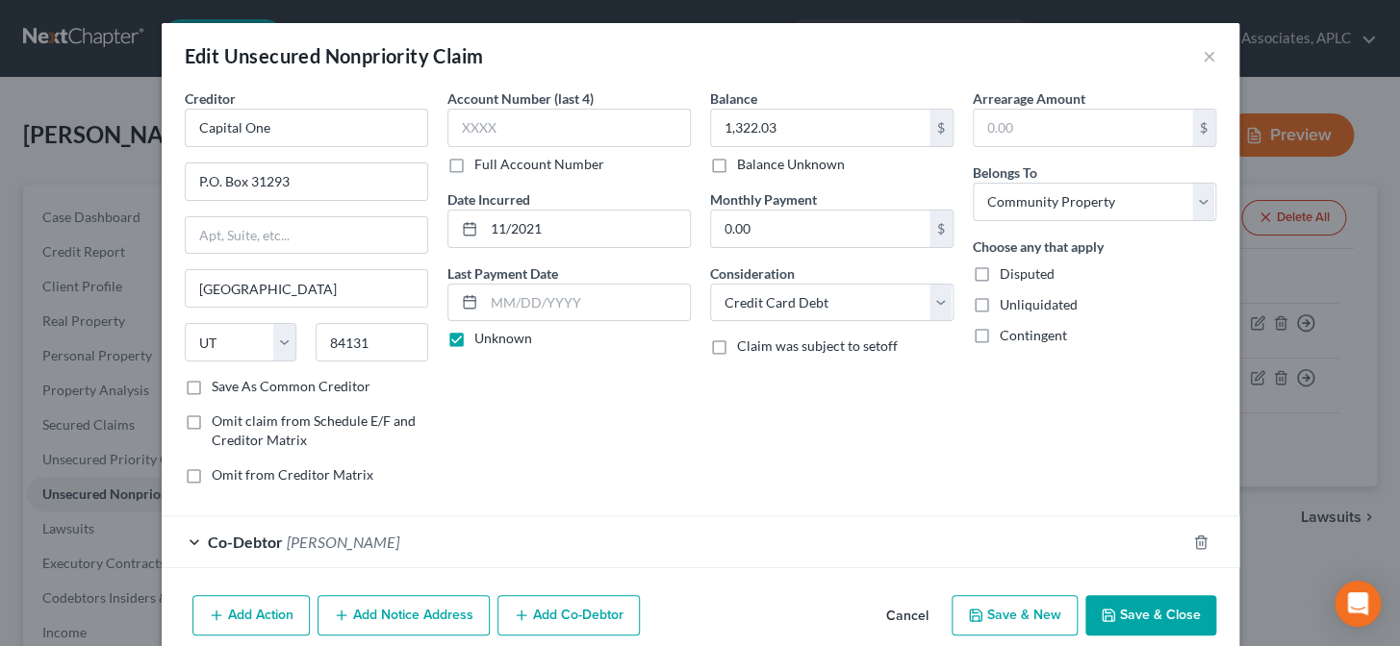
click at [1123, 623] on button "Save & Close" at bounding box center [1150, 615] width 131 height 40
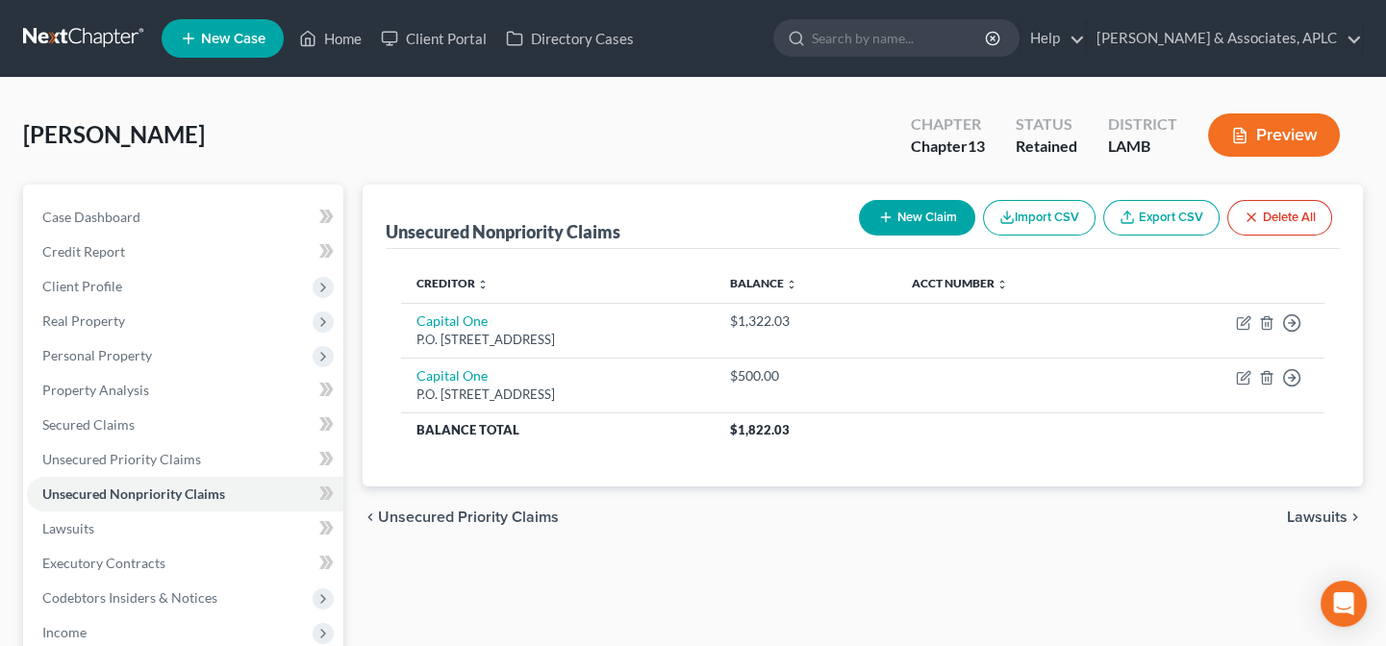
click at [896, 220] on button "New Claim" at bounding box center [917, 218] width 116 height 36
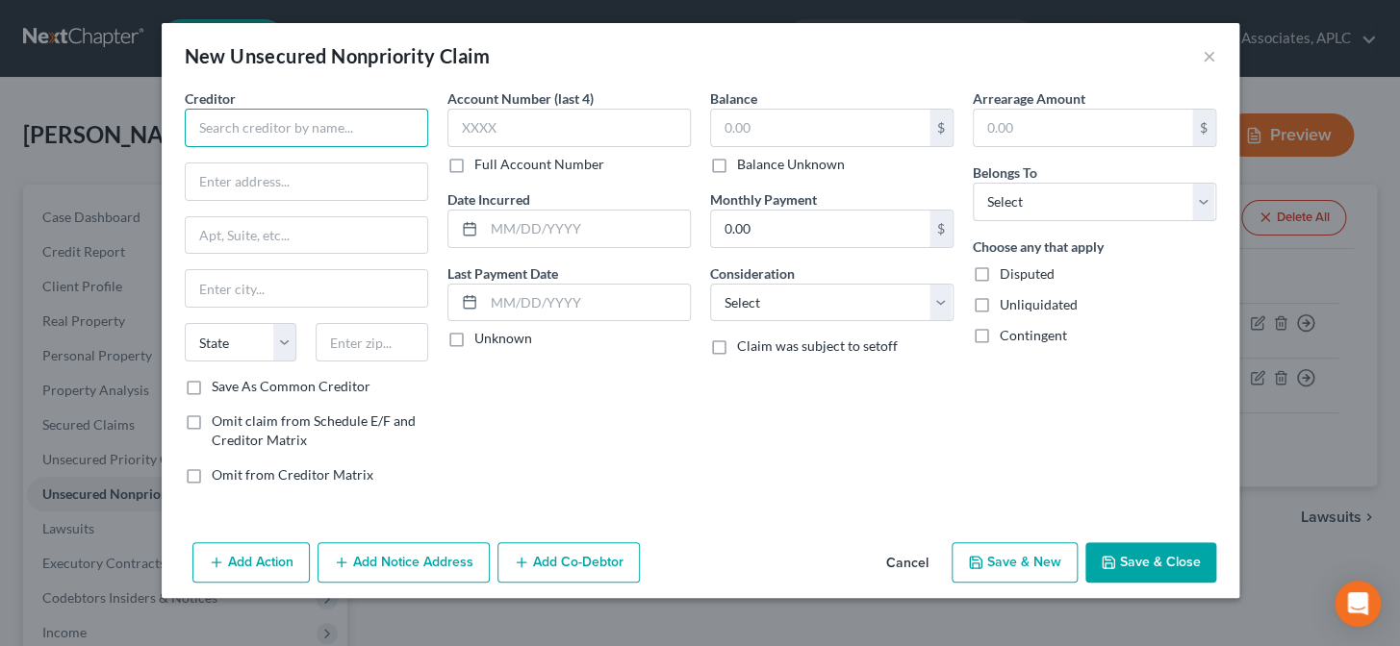
click at [289, 137] on input "text" at bounding box center [306, 128] width 243 height 38
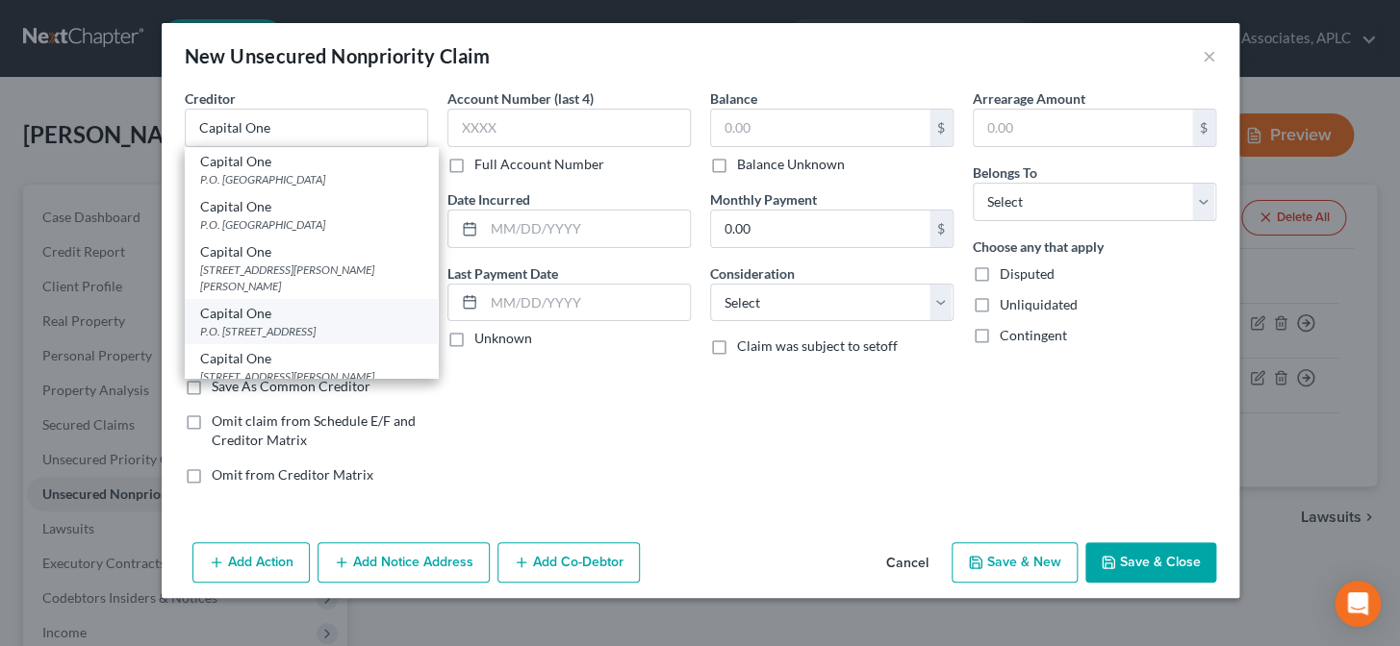
click at [292, 323] on div "P.O. Box 31293, Salt Lake City, UT 84131" at bounding box center [311, 331] width 222 height 16
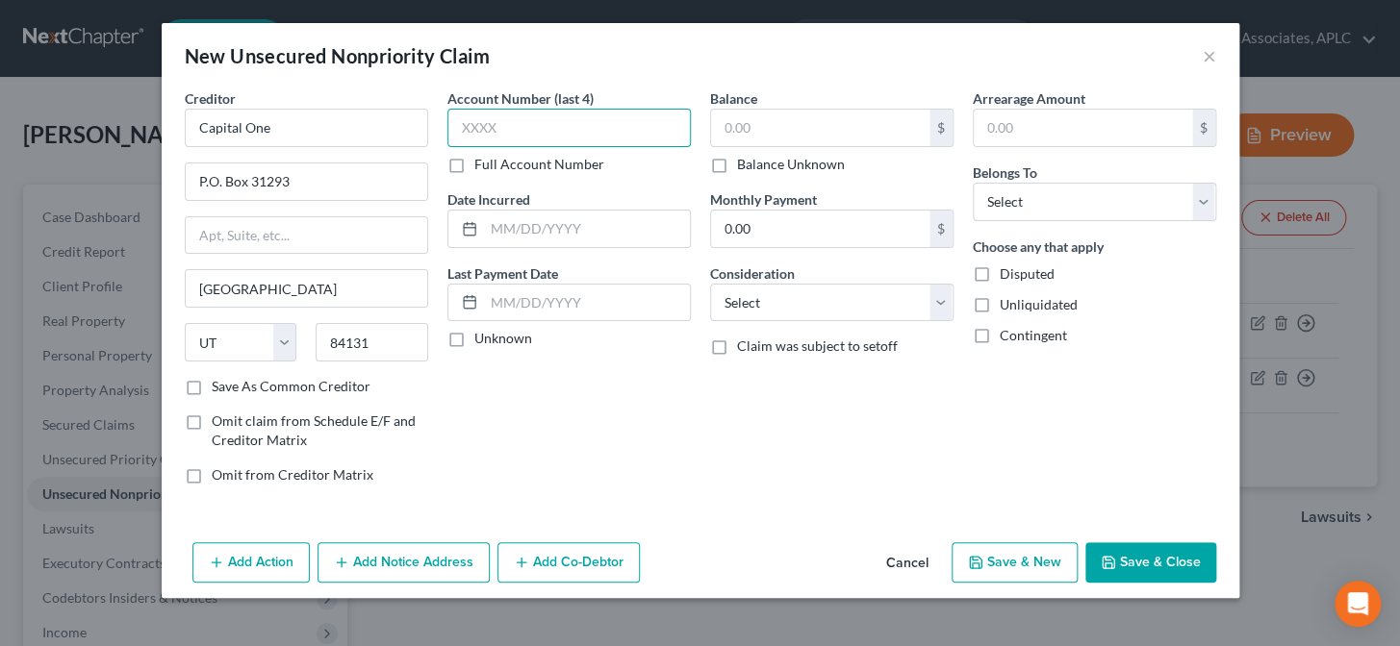
click at [546, 125] on input "text" at bounding box center [568, 128] width 243 height 38
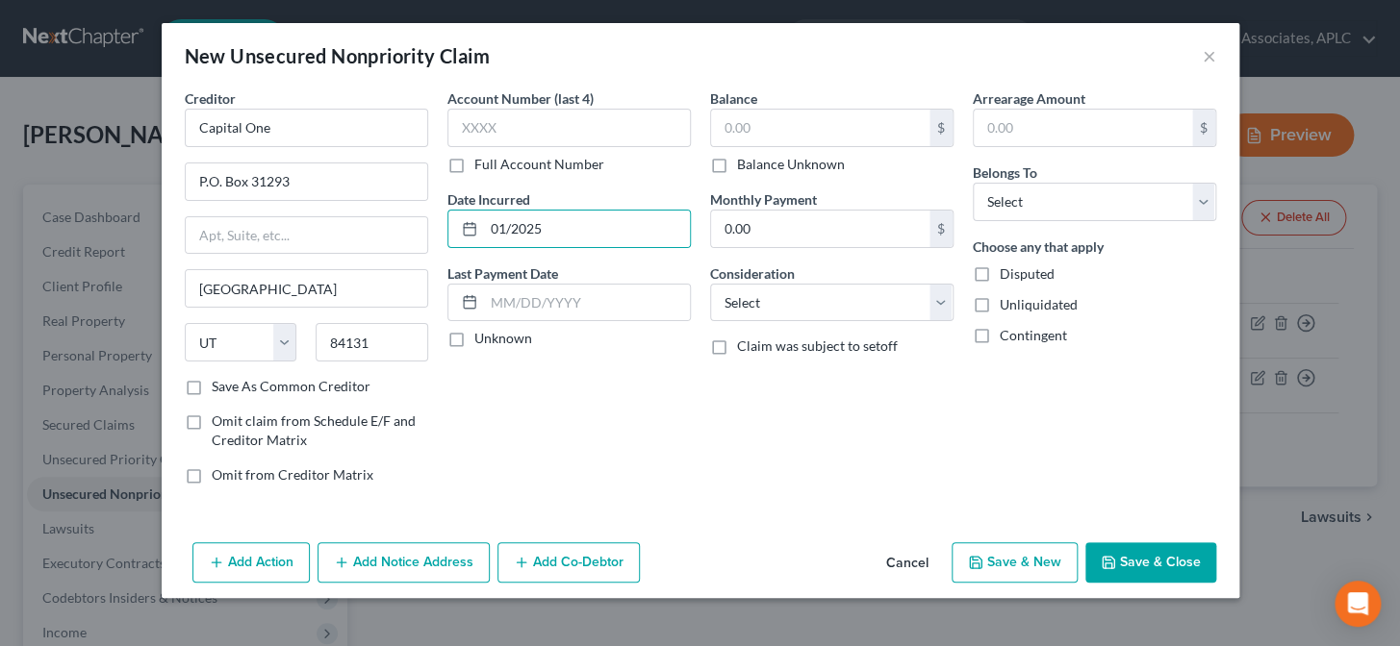
click at [474, 346] on label "Unknown" at bounding box center [503, 338] width 58 height 19
click at [482, 341] on input "Unknown" at bounding box center [488, 335] width 13 height 13
click at [768, 125] on input "text" at bounding box center [820, 128] width 218 height 37
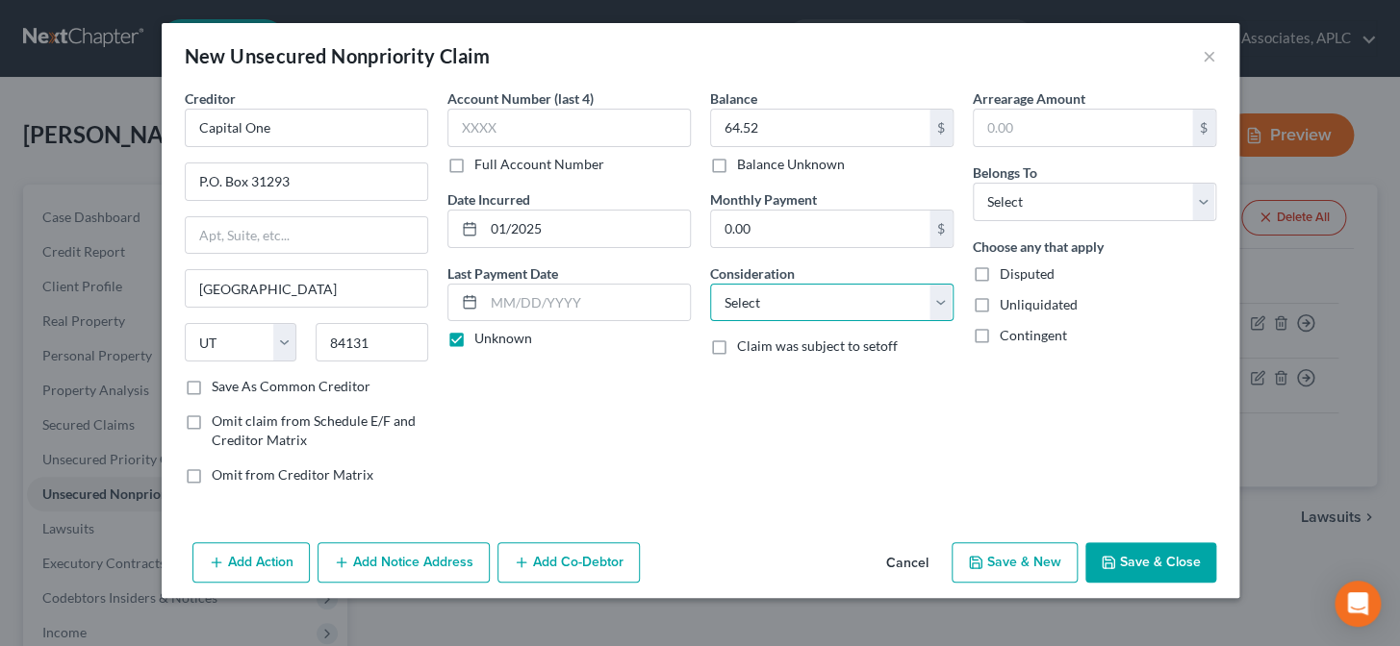
click at [777, 308] on select "Select Cable / Satellite Services Collection Agency Credit Card Debt Debt Couns…" at bounding box center [831, 303] width 243 height 38
click at [710, 284] on select "Select Cable / Satellite Services Collection Agency Credit Card Debt Debt Couns…" at bounding box center [831, 303] width 243 height 38
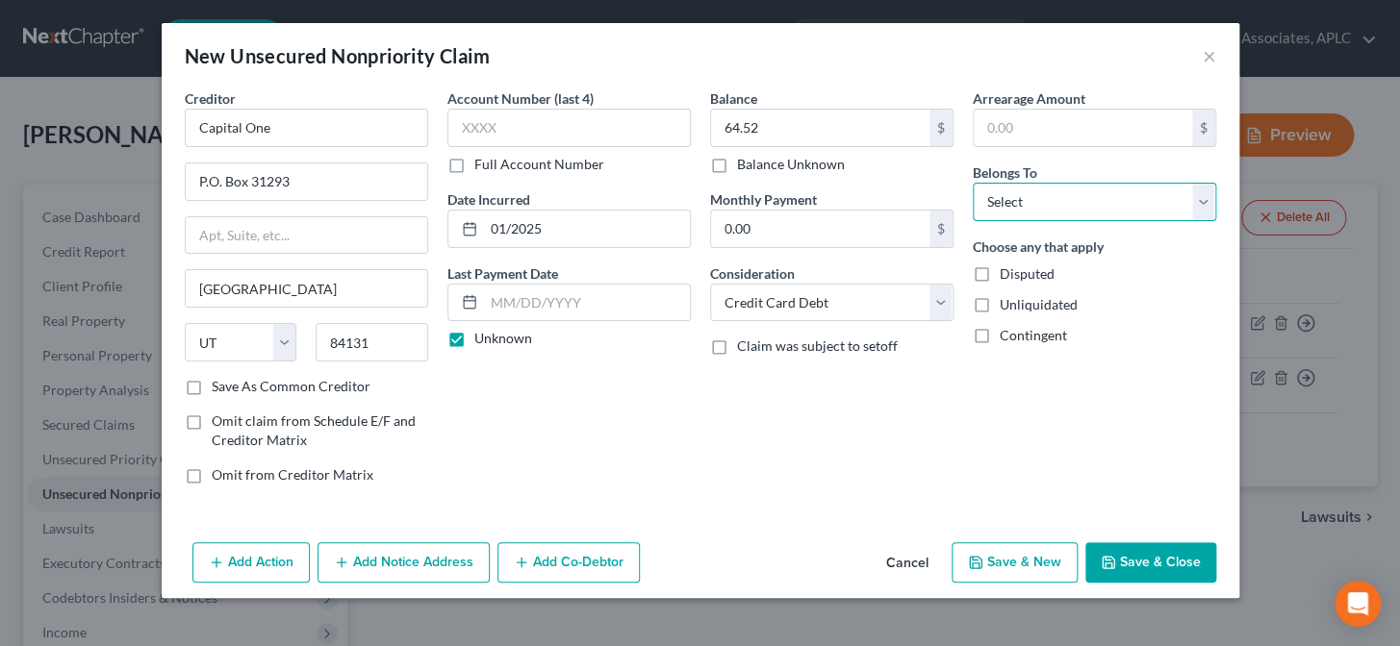
click at [1005, 211] on select "Select Debtor 1 Only Debtor 2 Only Debtor 1 And Debtor 2 Only At Least One Of T…" at bounding box center [1093, 202] width 243 height 38
click at [972, 183] on select "Select Debtor 1 Only Debtor 2 Only Debtor 1 And Debtor 2 Only At Least One Of T…" at bounding box center [1093, 202] width 243 height 38
click at [559, 582] on div "Add Action Add Notice Address Add Co-Debtor Cancel Save & New Save & Close" at bounding box center [700, 566] width 1077 height 63
click at [552, 568] on button "Add Co-Debtor" at bounding box center [568, 563] width 142 height 40
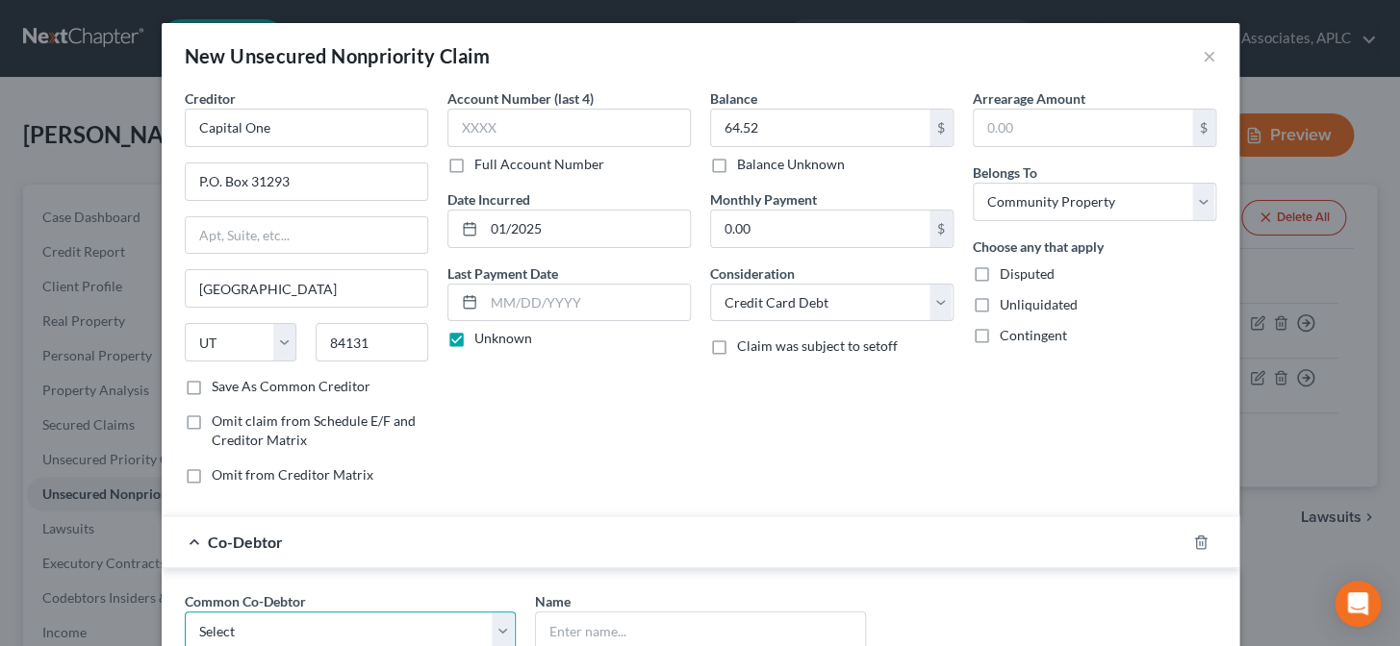
scroll to position [2, 0]
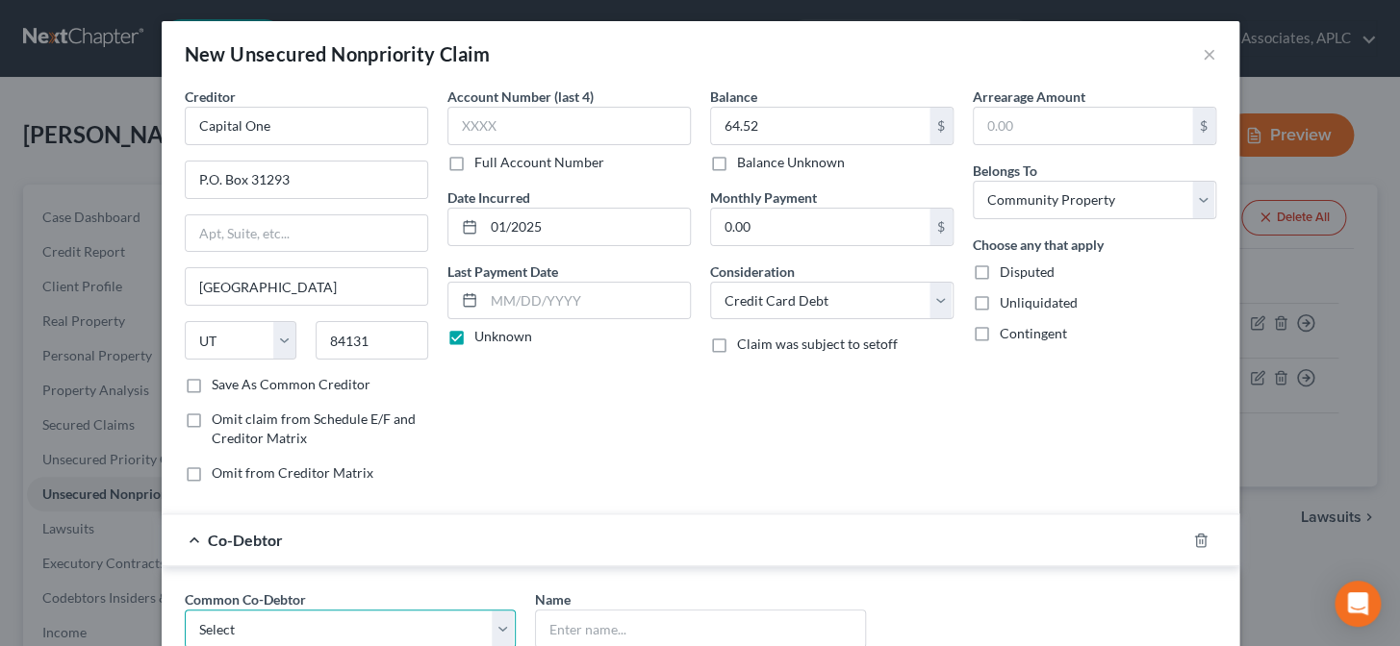
click at [385, 628] on select "Select Amanda Aucoin" at bounding box center [350, 629] width 331 height 38
click at [185, 610] on select "Select Amanda Aucoin" at bounding box center [350, 629] width 331 height 38
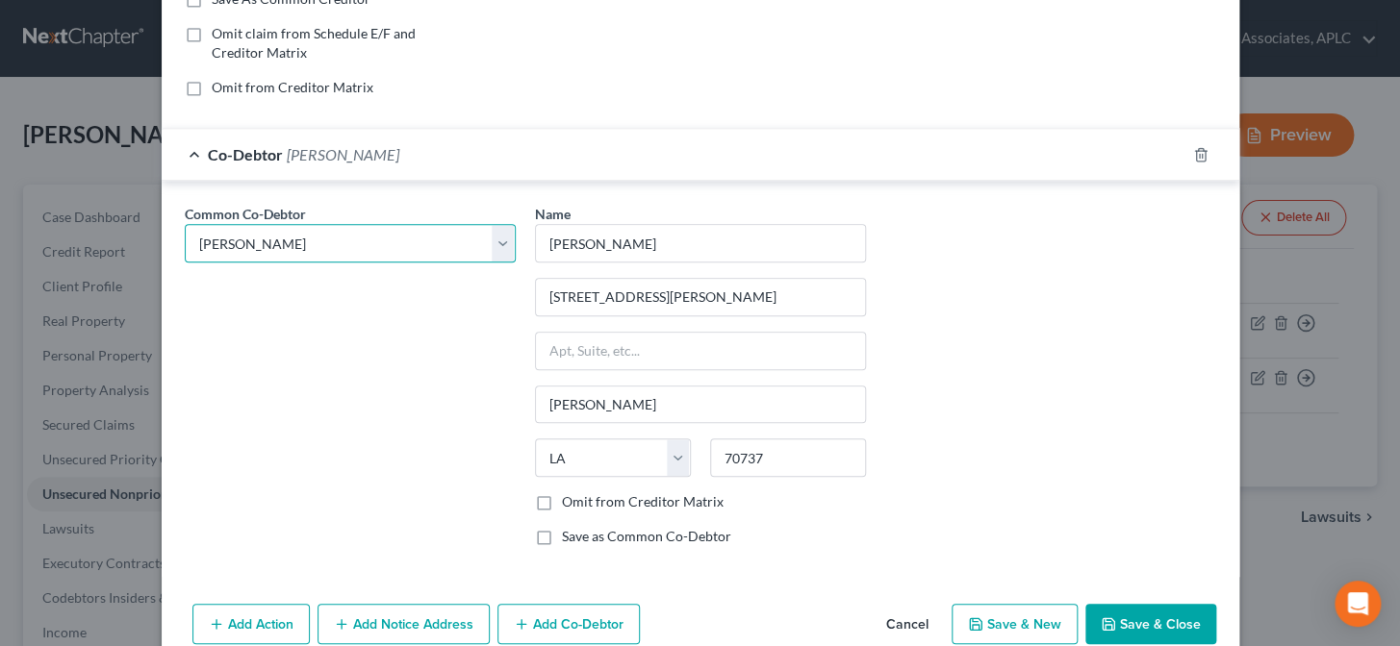
scroll to position [422, 0]
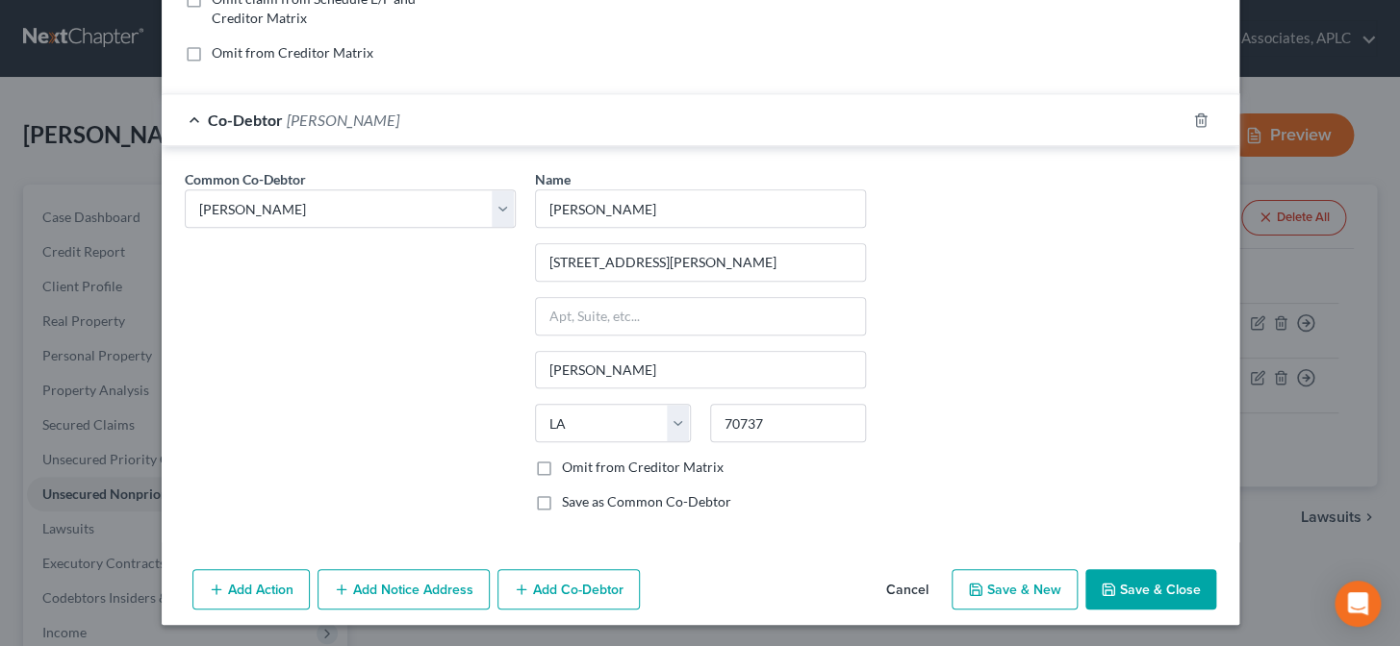
click at [1145, 592] on button "Save & Close" at bounding box center [1150, 589] width 131 height 40
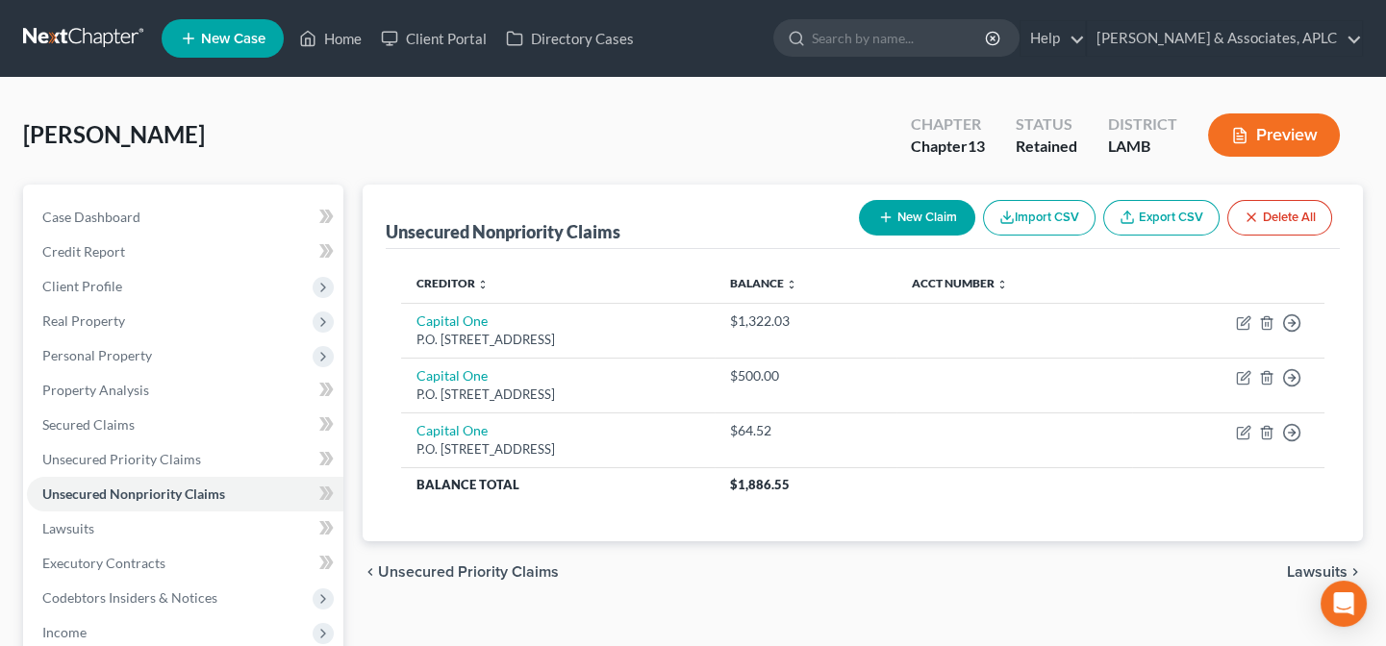
click at [934, 218] on button "New Claim" at bounding box center [917, 218] width 116 height 36
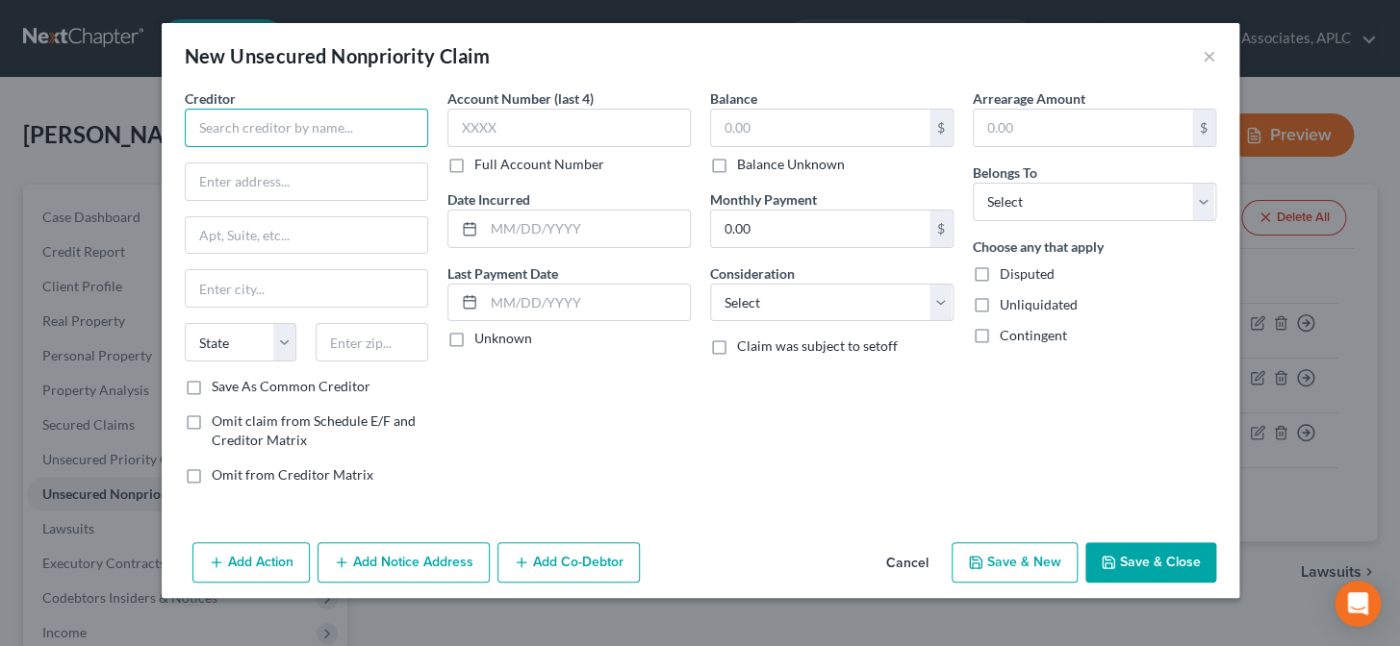
click at [322, 127] on input "text" at bounding box center [306, 128] width 243 height 38
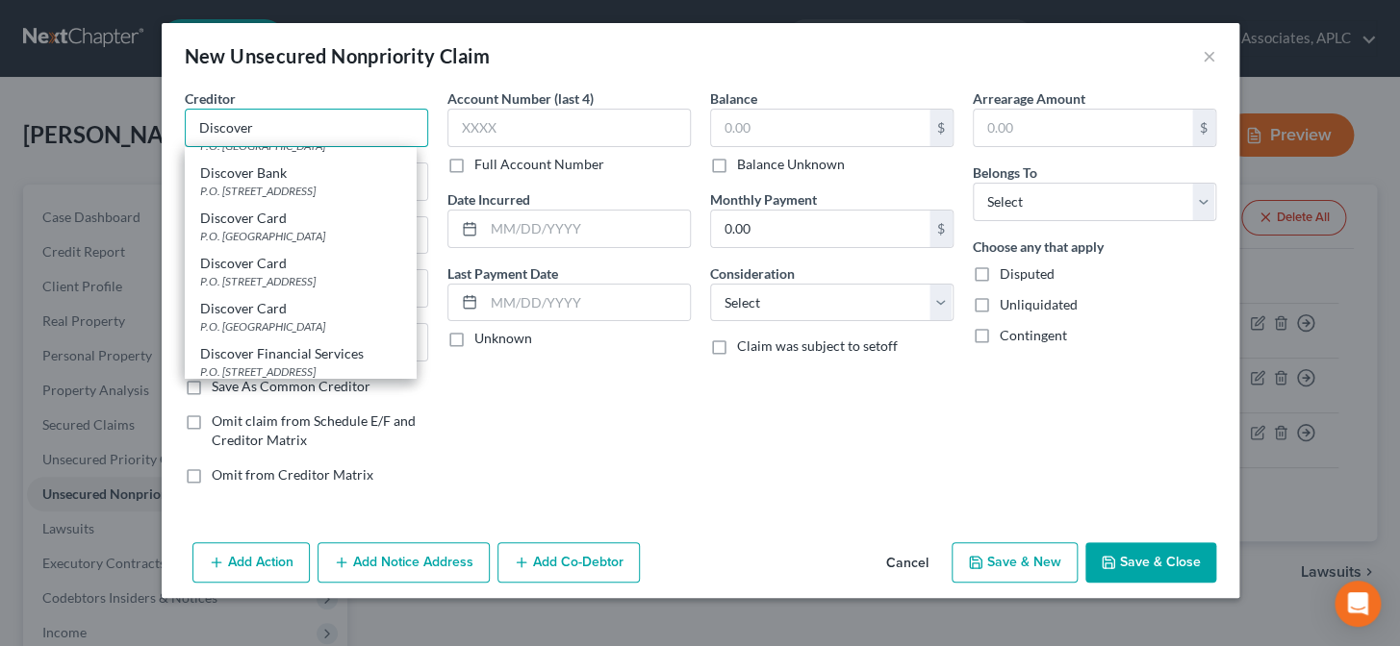
scroll to position [349, 0]
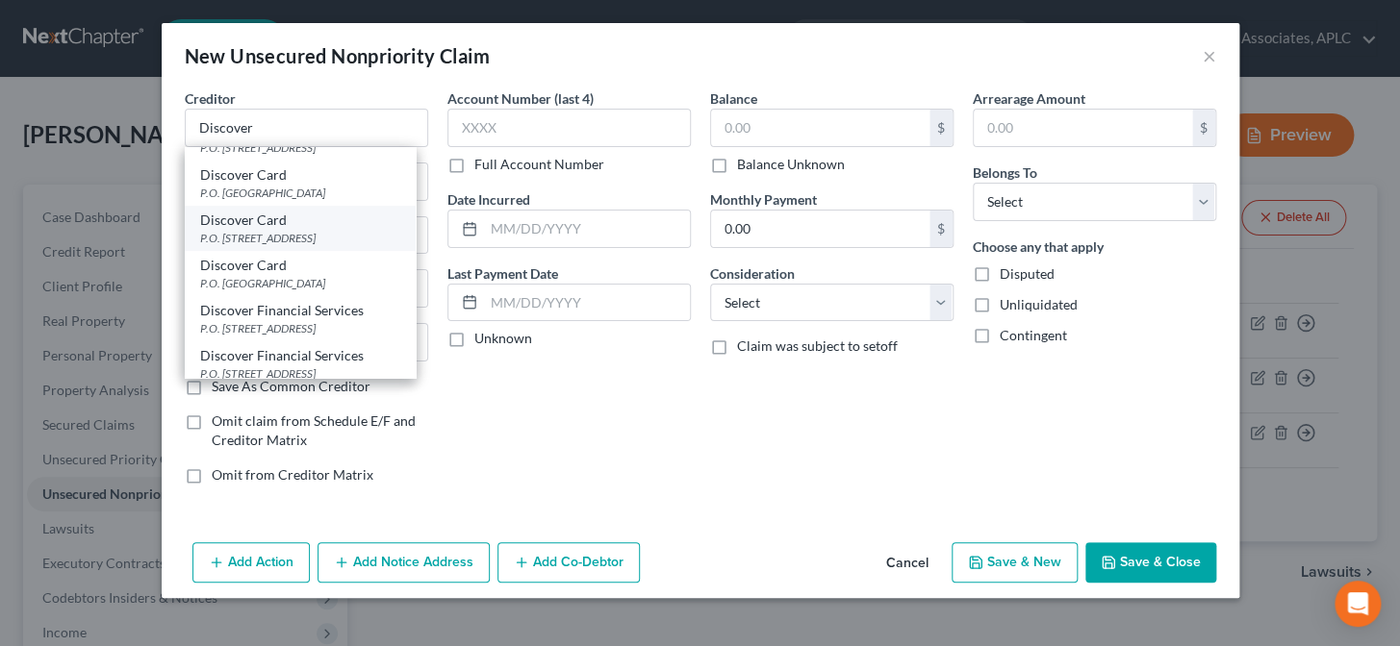
click at [310, 236] on div "P.O. Box 6103, Carol Stream, IL 60197" at bounding box center [300, 238] width 200 height 16
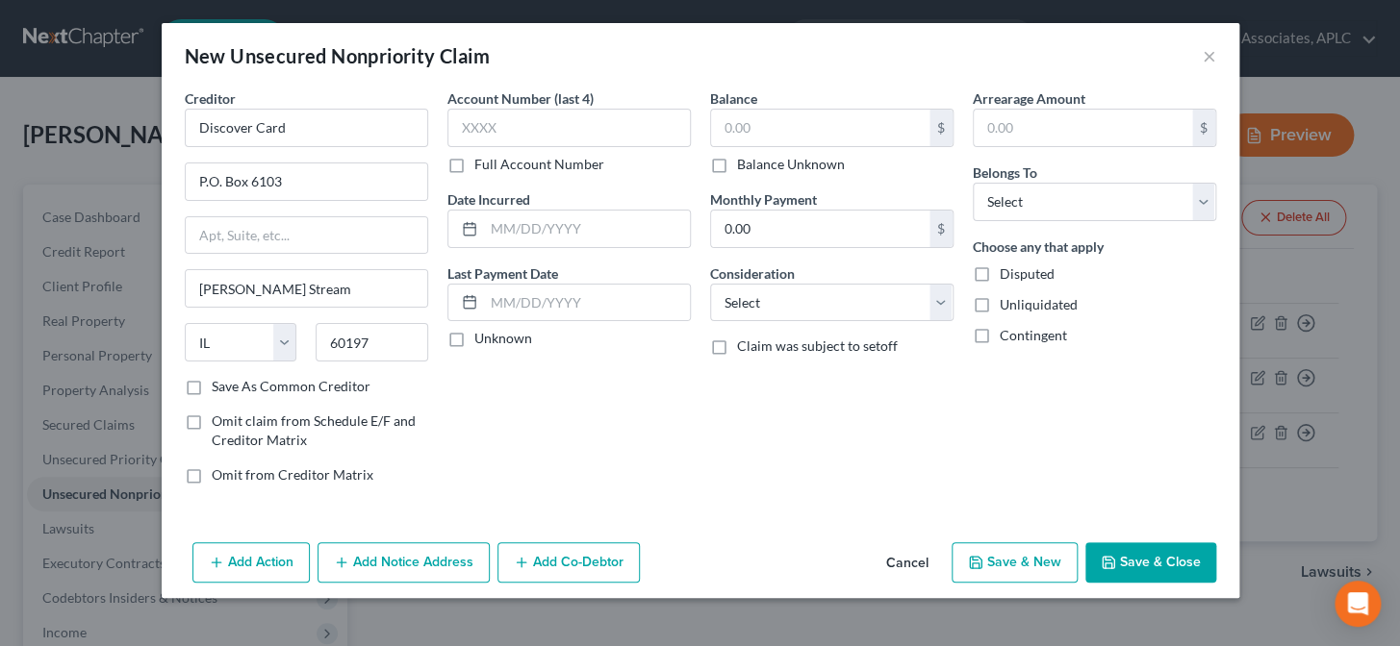
scroll to position [0, 0]
click at [480, 129] on input "text" at bounding box center [568, 128] width 243 height 38
click at [474, 341] on label "Unknown" at bounding box center [503, 338] width 58 height 19
click at [482, 341] on input "Unknown" at bounding box center [488, 335] width 13 height 13
click at [758, 111] on input "text" at bounding box center [820, 128] width 218 height 37
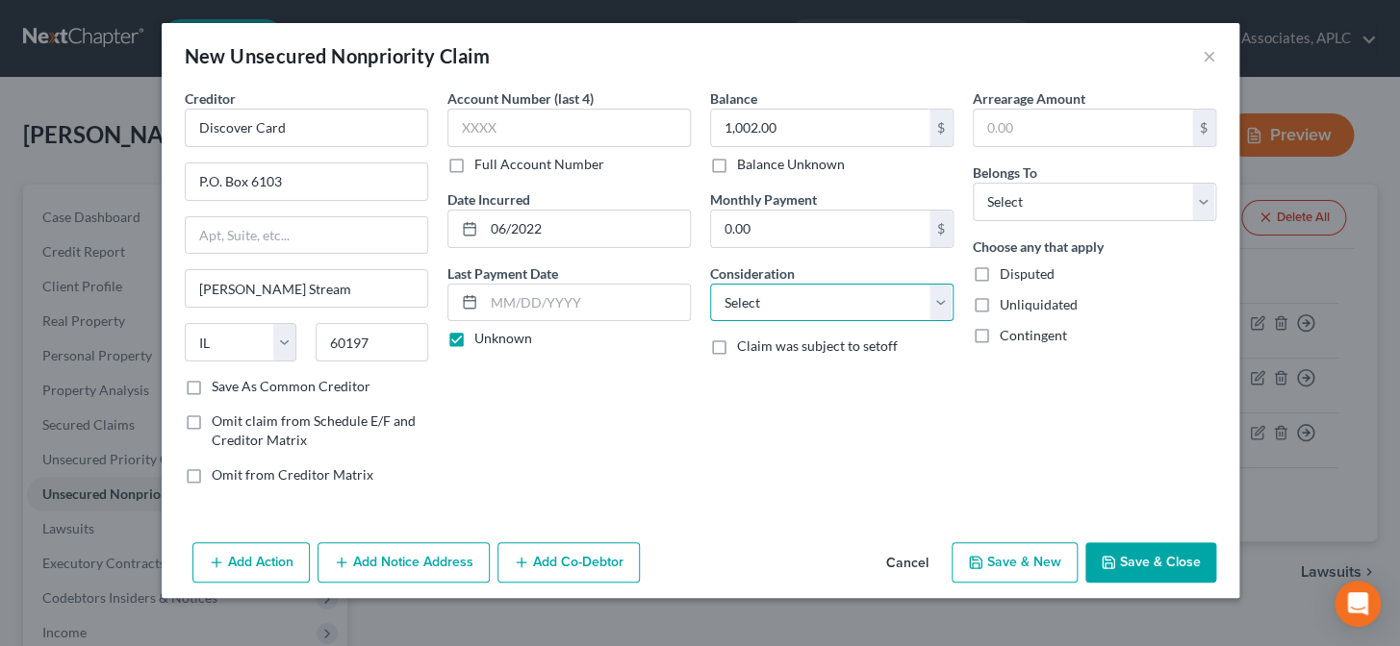
click at [788, 295] on select "Select Cable / Satellite Services Collection Agency Credit Card Debt Debt Couns…" at bounding box center [831, 303] width 243 height 38
click at [710, 284] on select "Select Cable / Satellite Services Collection Agency Credit Card Debt Debt Couns…" at bounding box center [831, 303] width 243 height 38
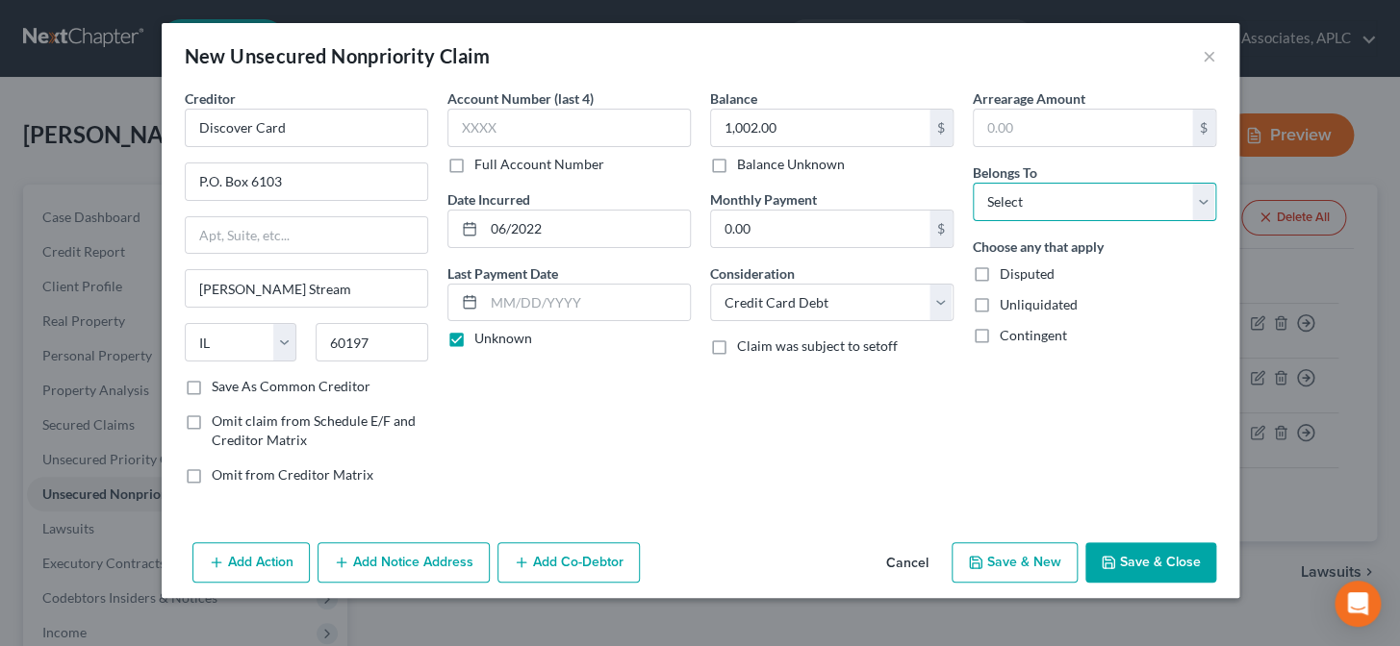
click at [995, 203] on select "Select Debtor 1 Only Debtor 2 Only Debtor 1 And Debtor 2 Only At Least One Of T…" at bounding box center [1093, 202] width 243 height 38
click at [972, 183] on select "Select Debtor 1 Only Debtor 2 Only Debtor 1 And Debtor 2 Only At Least One Of T…" at bounding box center [1093, 202] width 243 height 38
click at [577, 572] on button "Add Co-Debtor" at bounding box center [568, 563] width 142 height 40
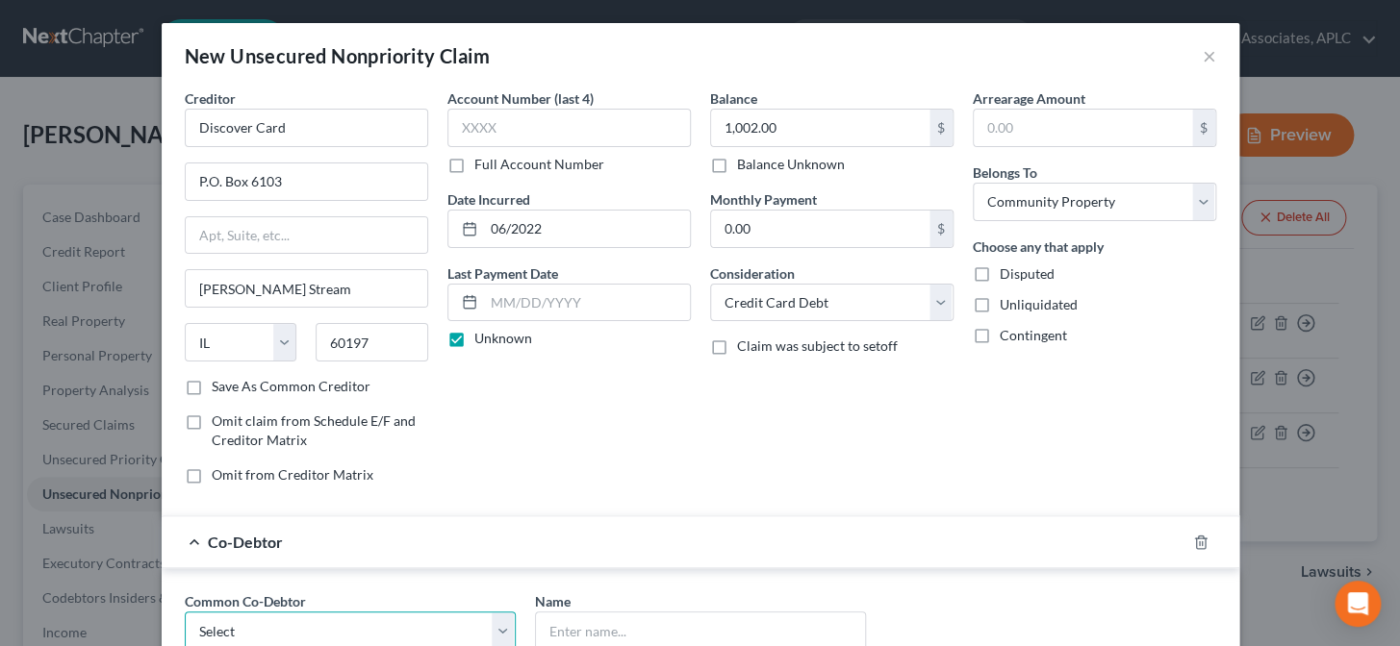
scroll to position [2, 0]
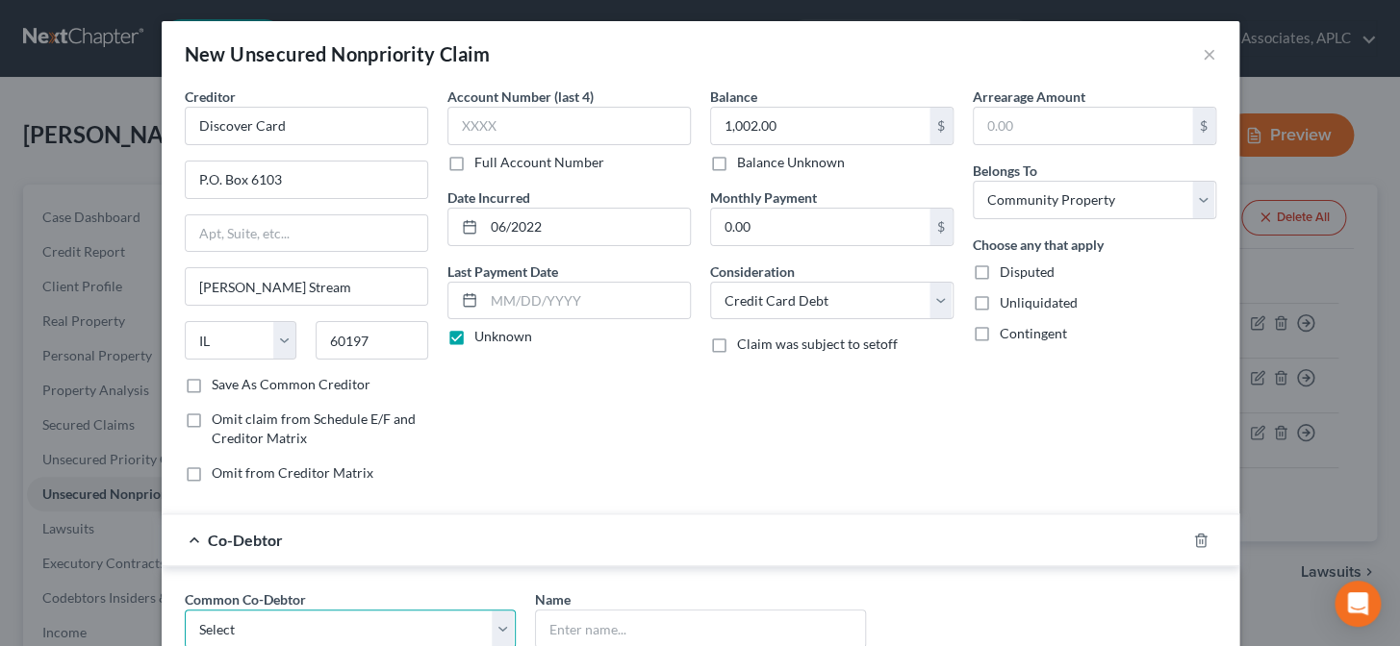
click at [376, 620] on select "Select Amanda Aucoin" at bounding box center [350, 629] width 331 height 38
click at [185, 610] on select "Select Amanda Aucoin" at bounding box center [350, 629] width 331 height 38
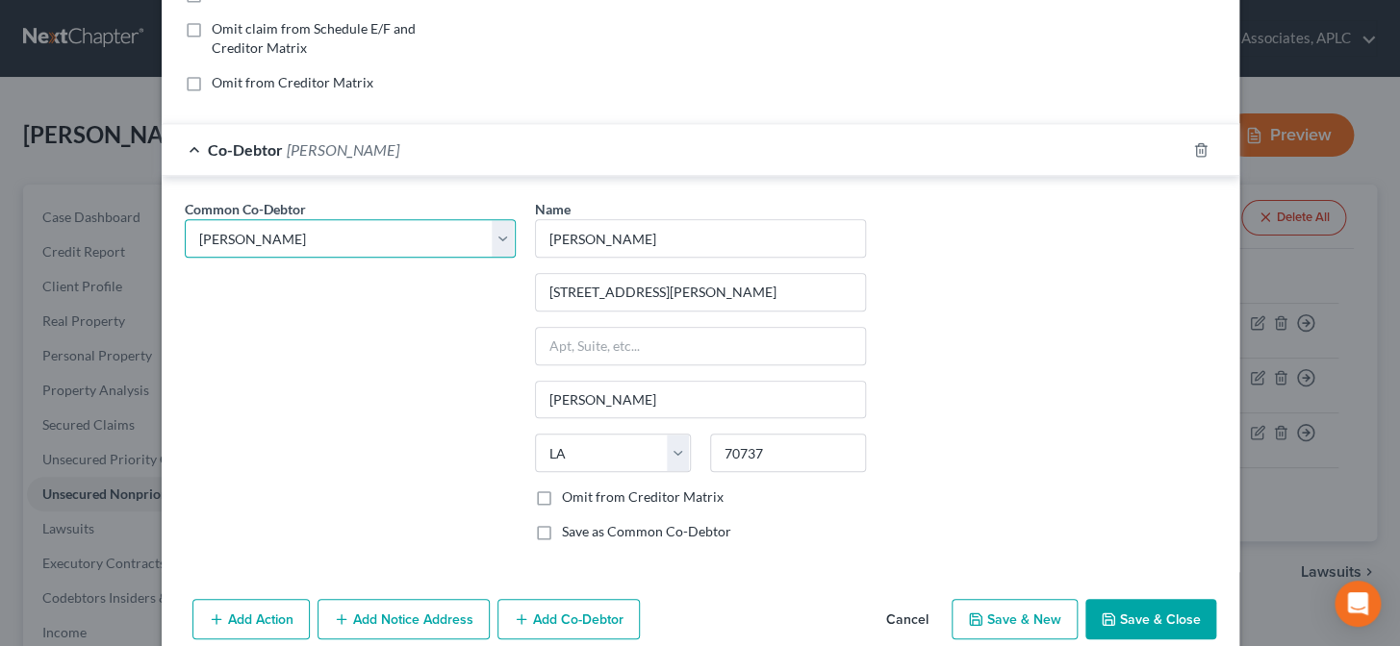
scroll to position [422, 0]
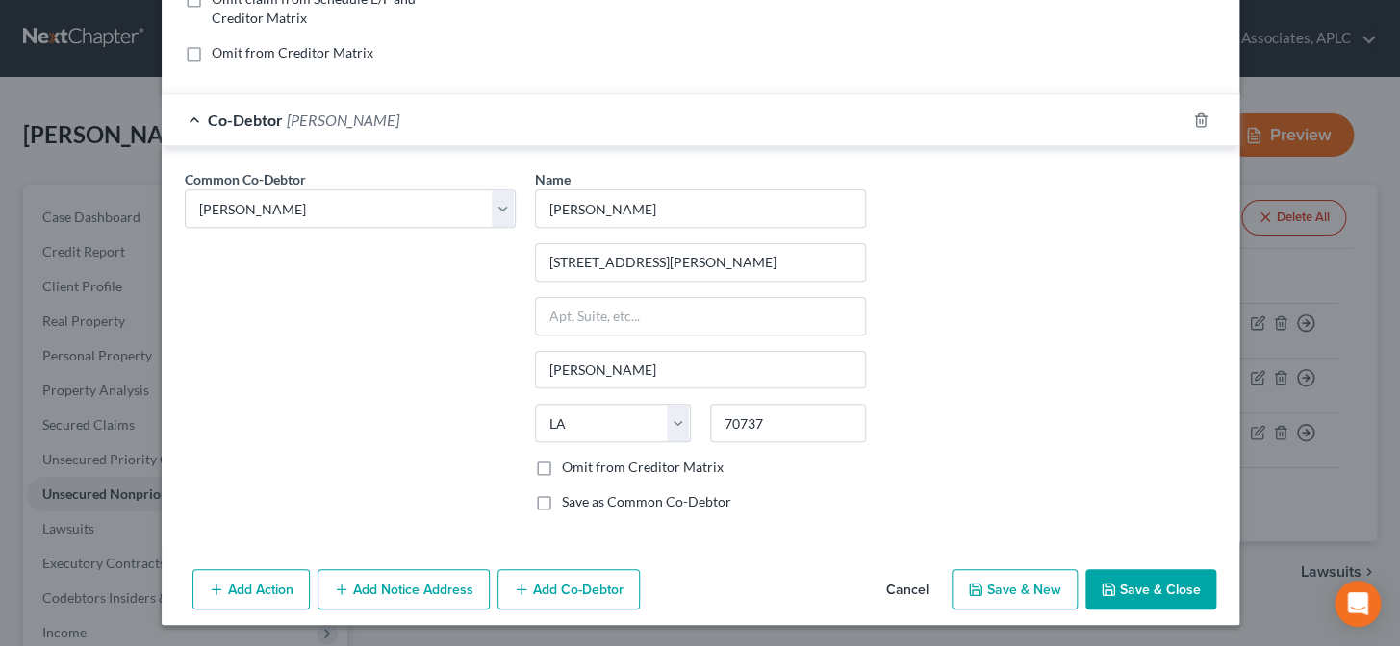
click at [995, 579] on button "Save & New" at bounding box center [1014, 589] width 126 height 40
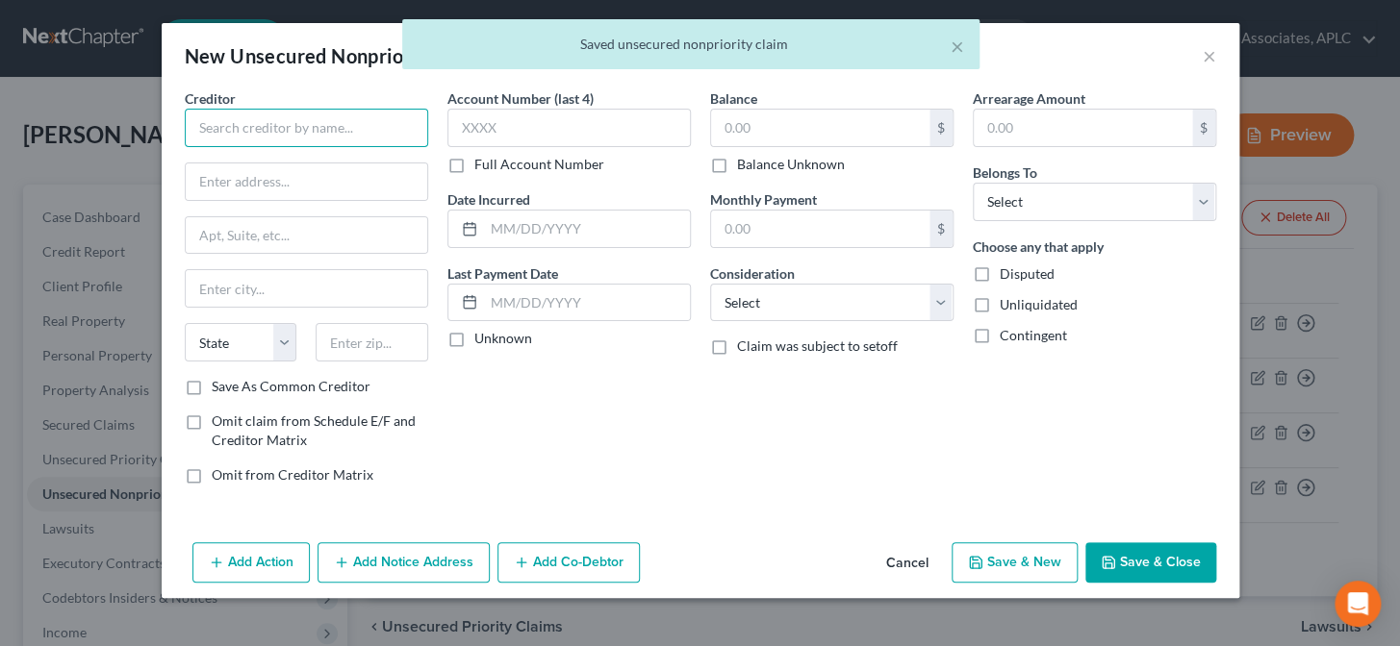
click at [353, 118] on input "text" at bounding box center [306, 128] width 243 height 38
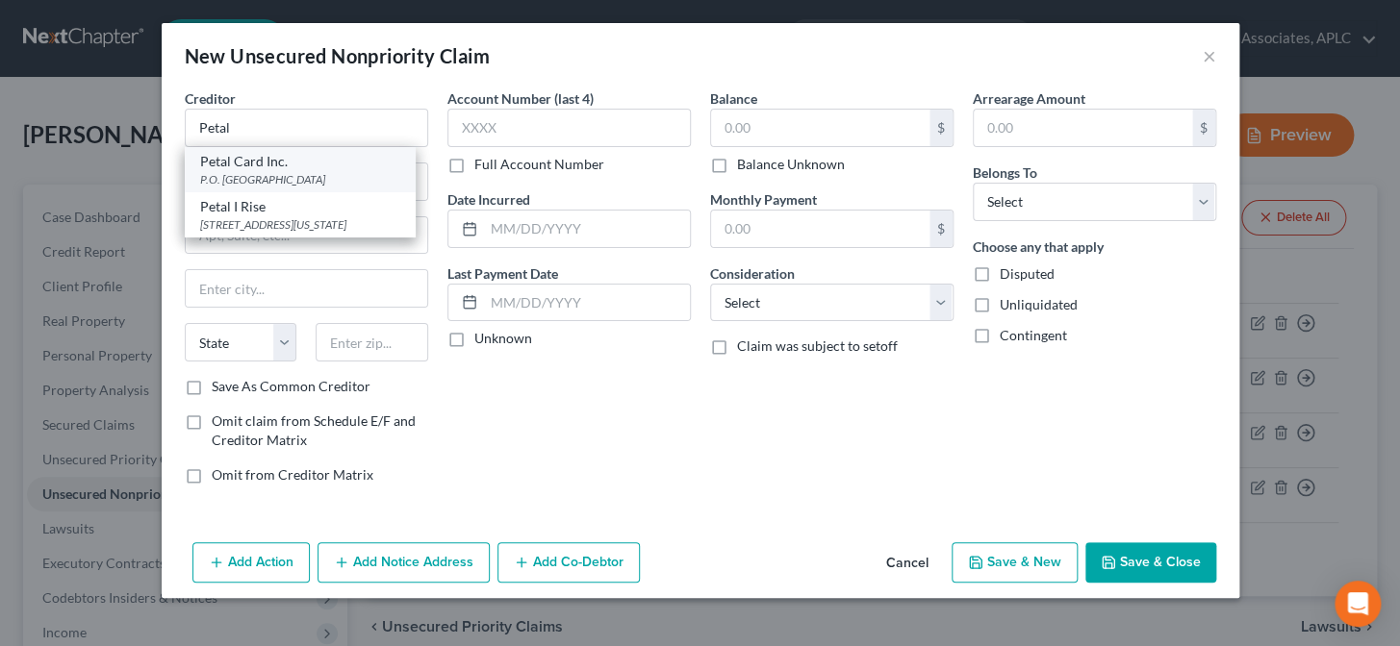
click at [283, 180] on div "P.O. Box 105168, Atlanta, GA 30348" at bounding box center [300, 179] width 200 height 16
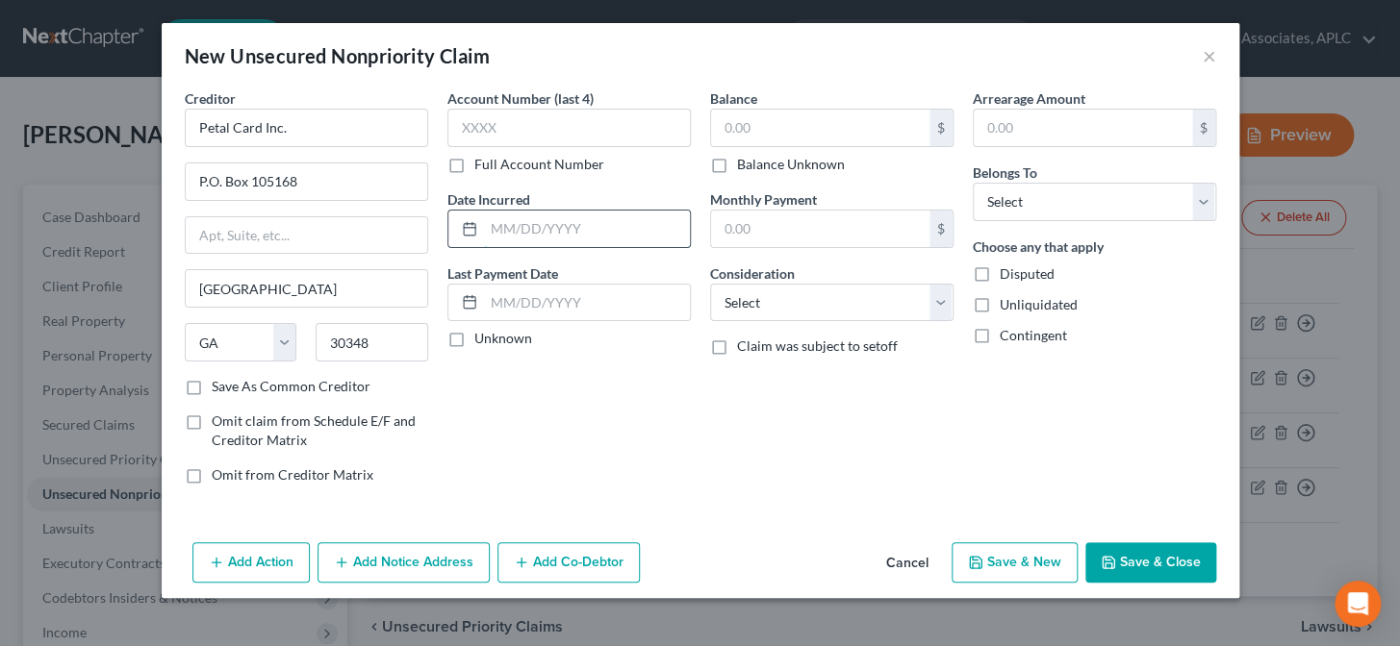
click at [534, 239] on input "text" at bounding box center [587, 229] width 206 height 37
click at [474, 345] on label "Unknown" at bounding box center [503, 338] width 58 height 19
click at [482, 341] on input "Unknown" at bounding box center [488, 335] width 13 height 13
click at [770, 132] on input "text" at bounding box center [820, 128] width 218 height 37
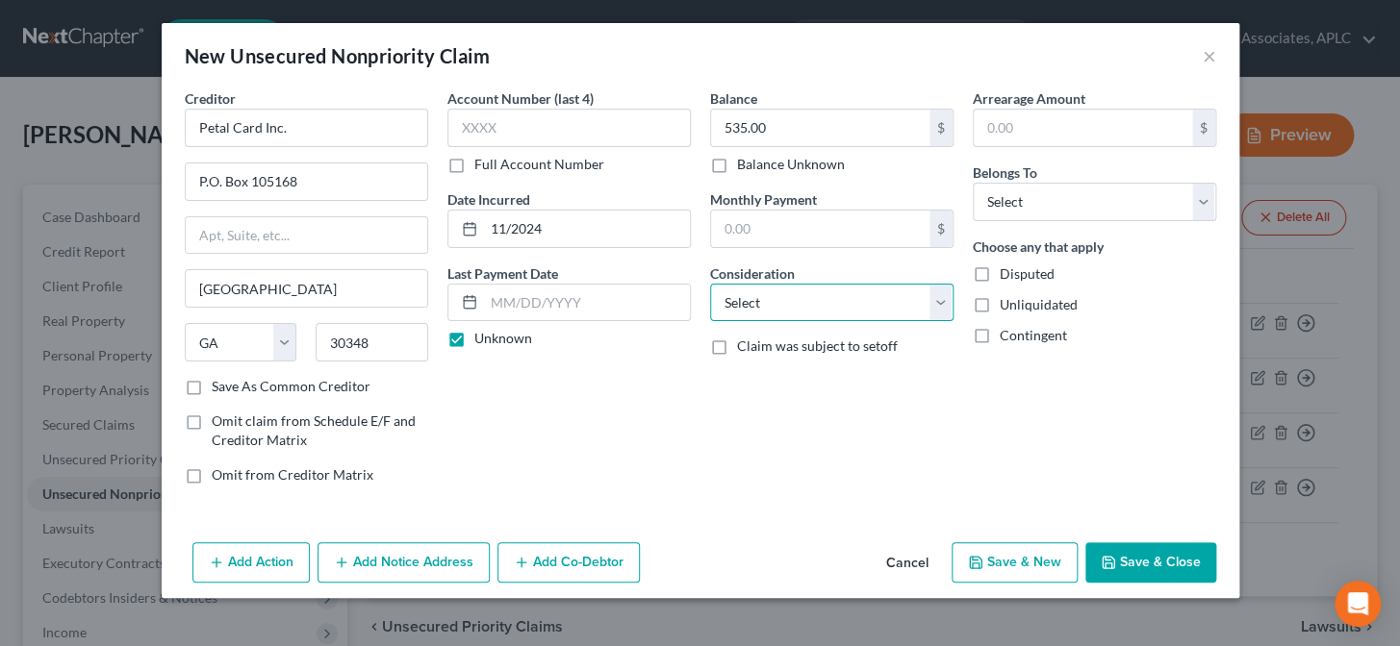
click at [767, 302] on select "Select Cable / Satellite Services Collection Agency Credit Card Debt Debt Couns…" at bounding box center [831, 303] width 243 height 38
click at [710, 284] on select "Select Cable / Satellite Services Collection Agency Credit Card Debt Debt Couns…" at bounding box center [831, 303] width 243 height 38
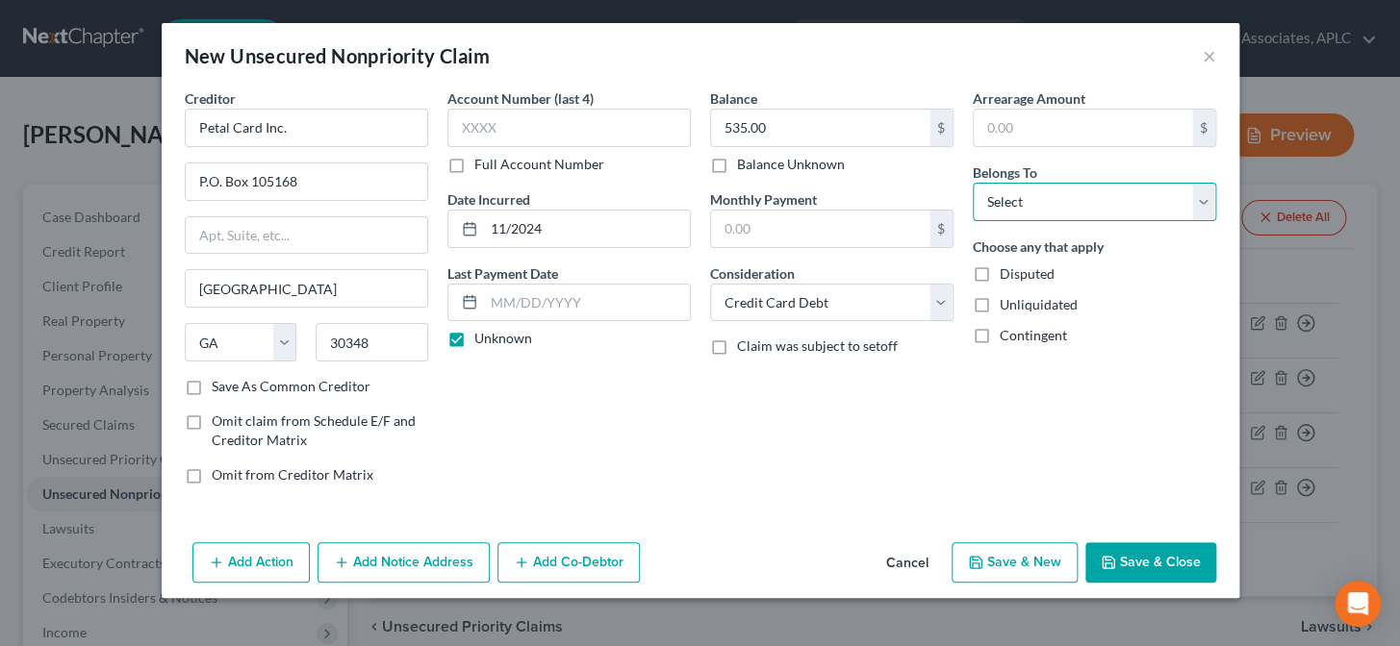
click at [991, 199] on select "Select Debtor 1 Only Debtor 2 Only Debtor 1 And Debtor 2 Only At Least One Of T…" at bounding box center [1093, 202] width 243 height 38
click at [972, 183] on select "Select Debtor 1 Only Debtor 2 Only Debtor 1 And Debtor 2 Only At Least One Of T…" at bounding box center [1093, 202] width 243 height 38
click at [600, 554] on button "Add Co-Debtor" at bounding box center [568, 563] width 142 height 40
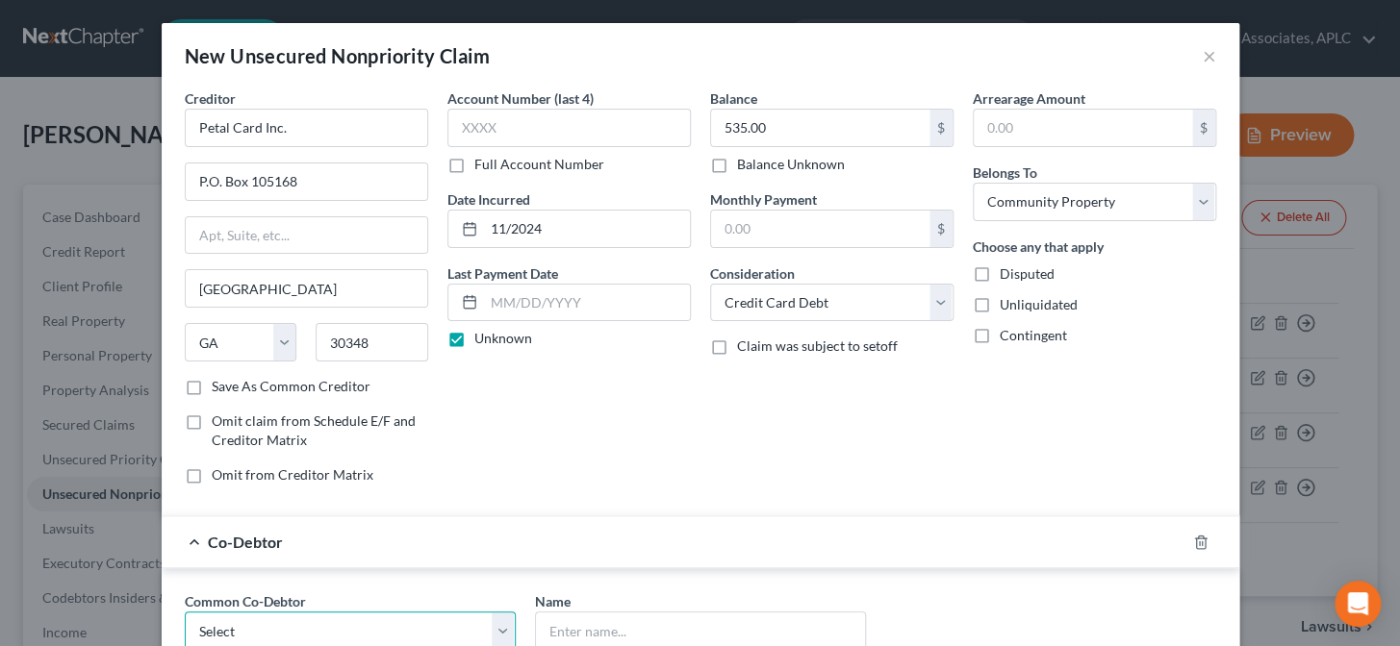
scroll to position [2, 0]
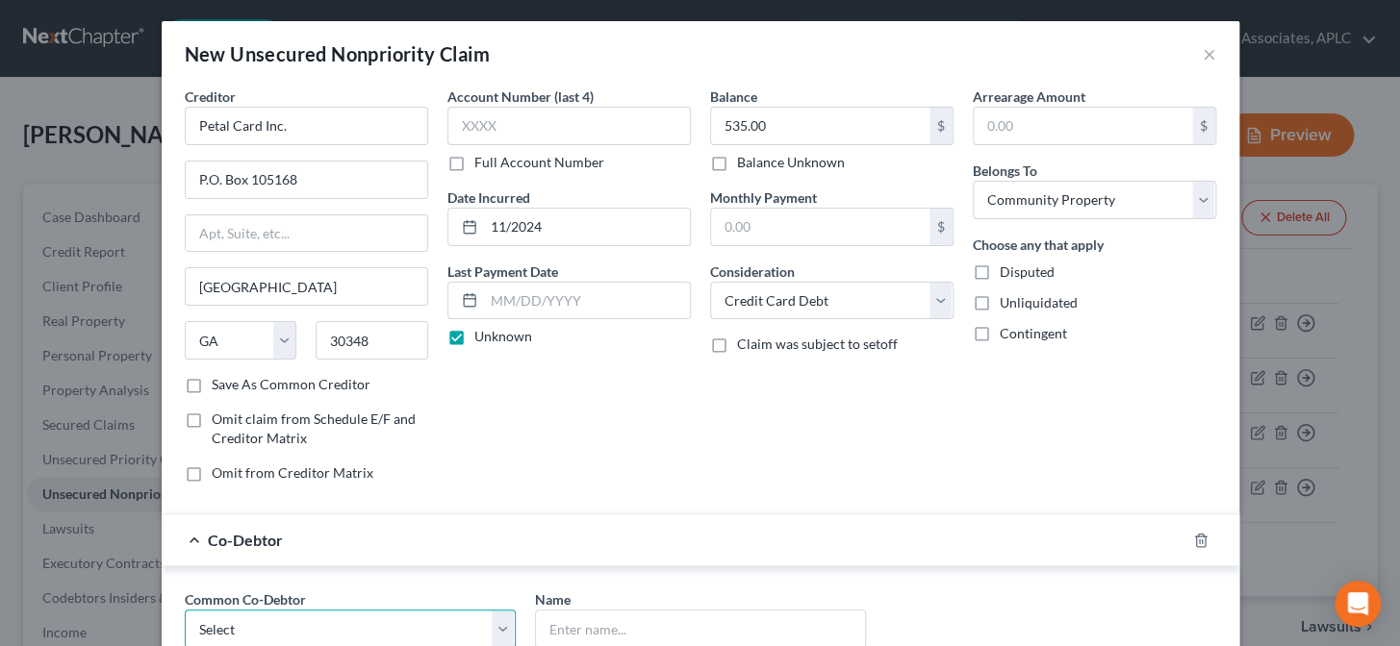
click at [341, 621] on select "Select Amanda Aucoin" at bounding box center [350, 629] width 331 height 38
click at [185, 610] on select "Select Amanda Aucoin" at bounding box center [350, 629] width 331 height 38
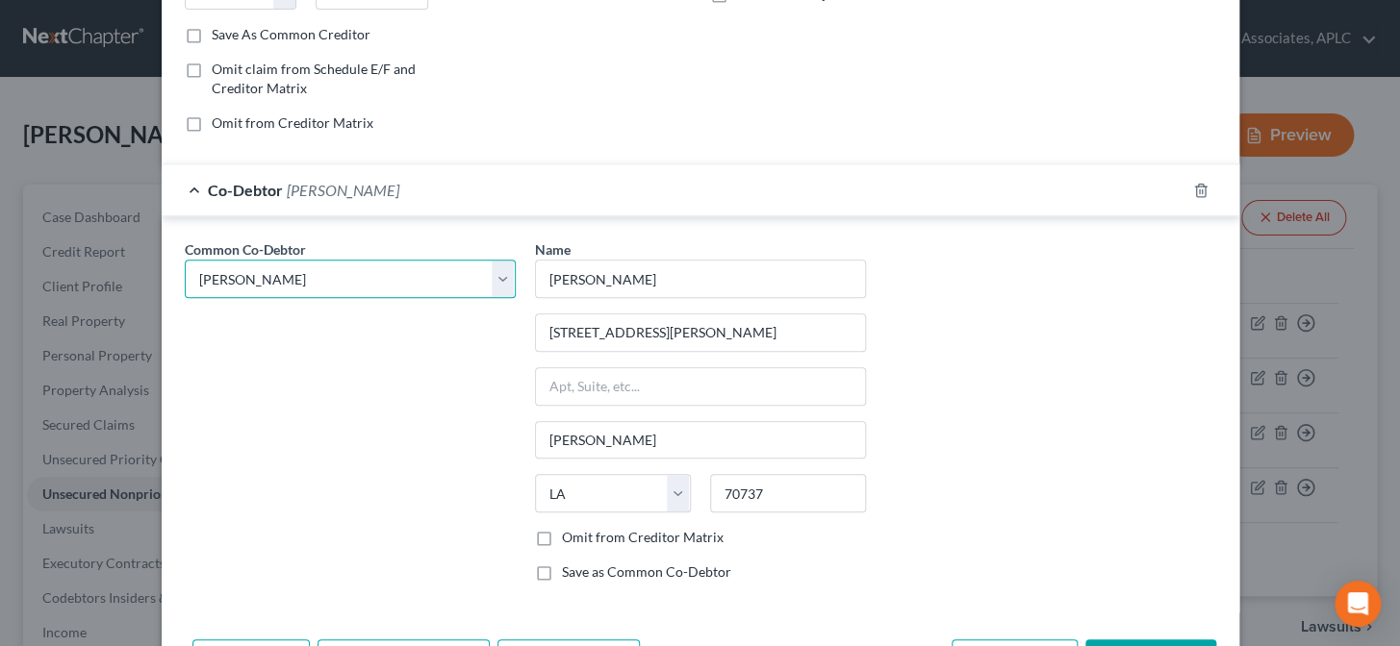
scroll to position [422, 0]
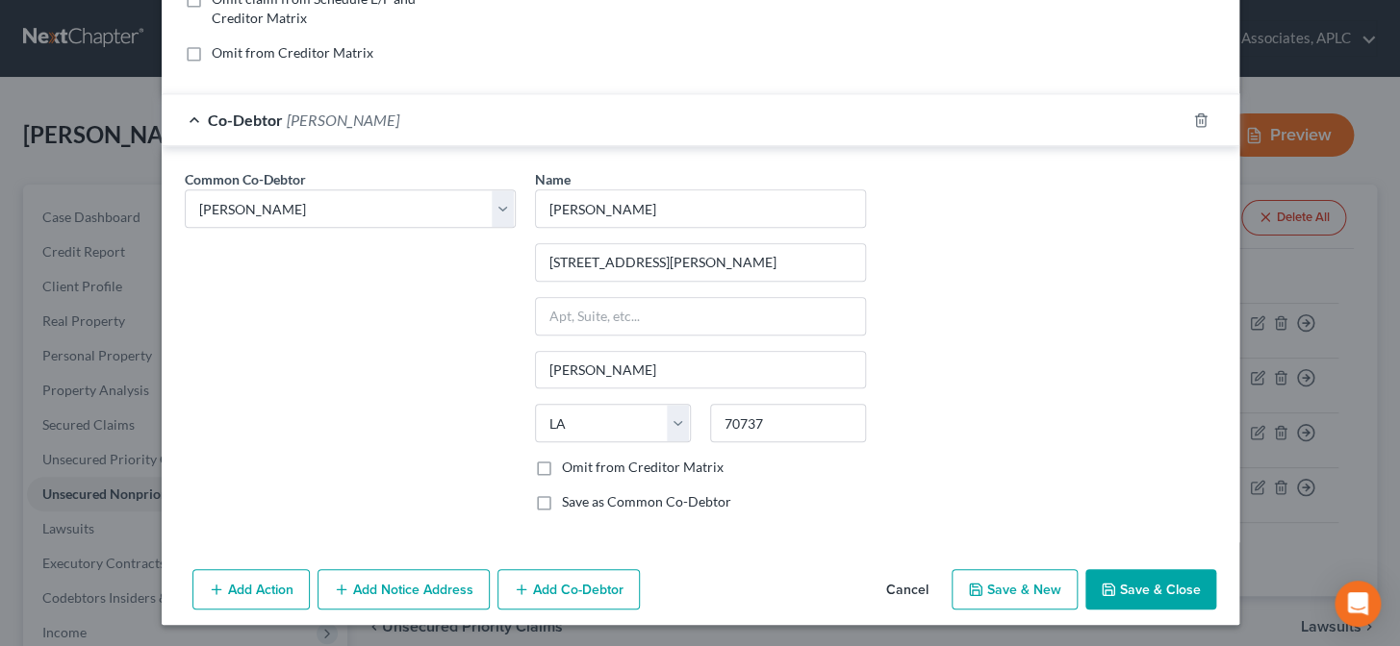
click at [1020, 583] on button "Save & New" at bounding box center [1014, 589] width 126 height 40
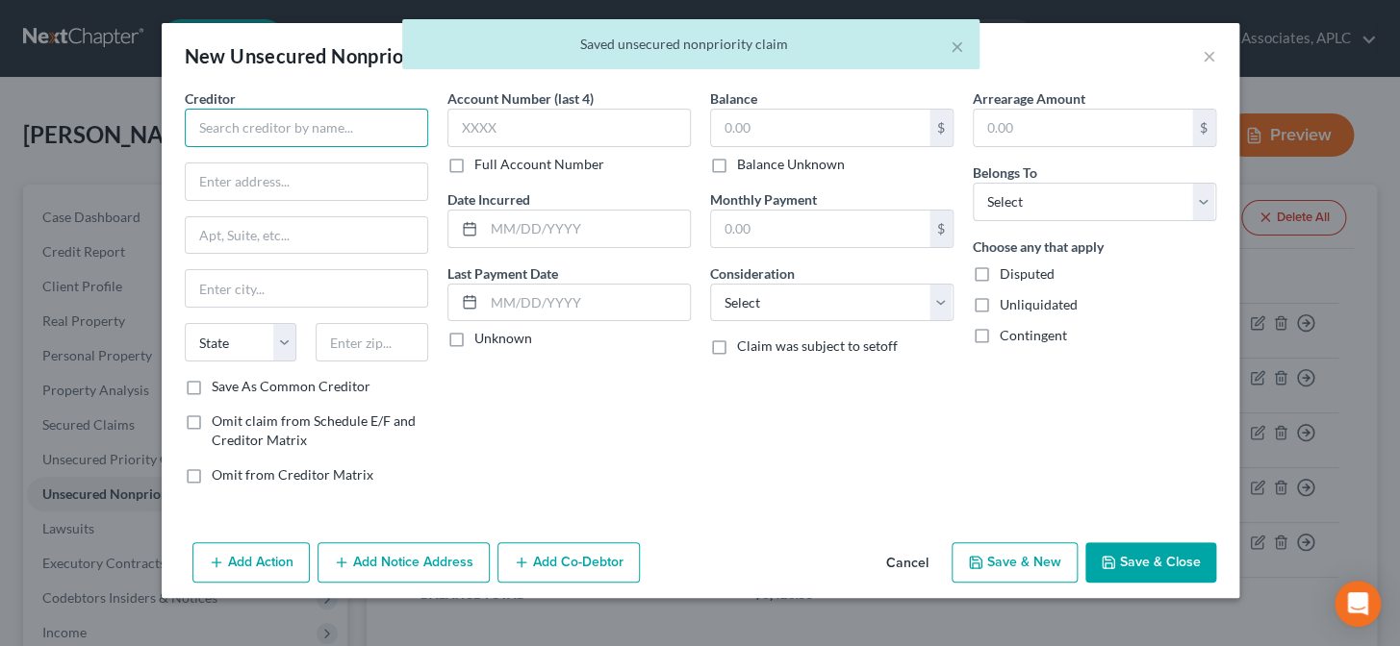
click at [383, 132] on input "text" at bounding box center [306, 128] width 243 height 38
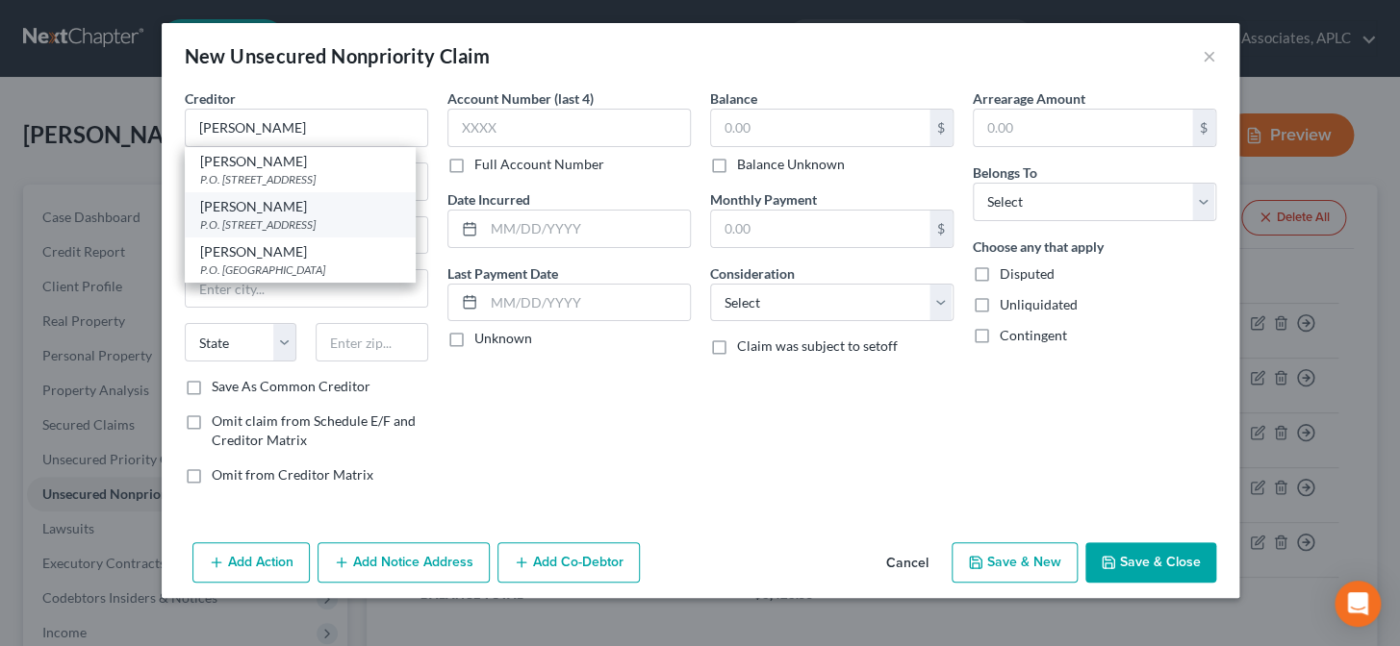
click at [321, 227] on div "P.O. Box 4019, Gulfport, MS 39502" at bounding box center [300, 224] width 200 height 16
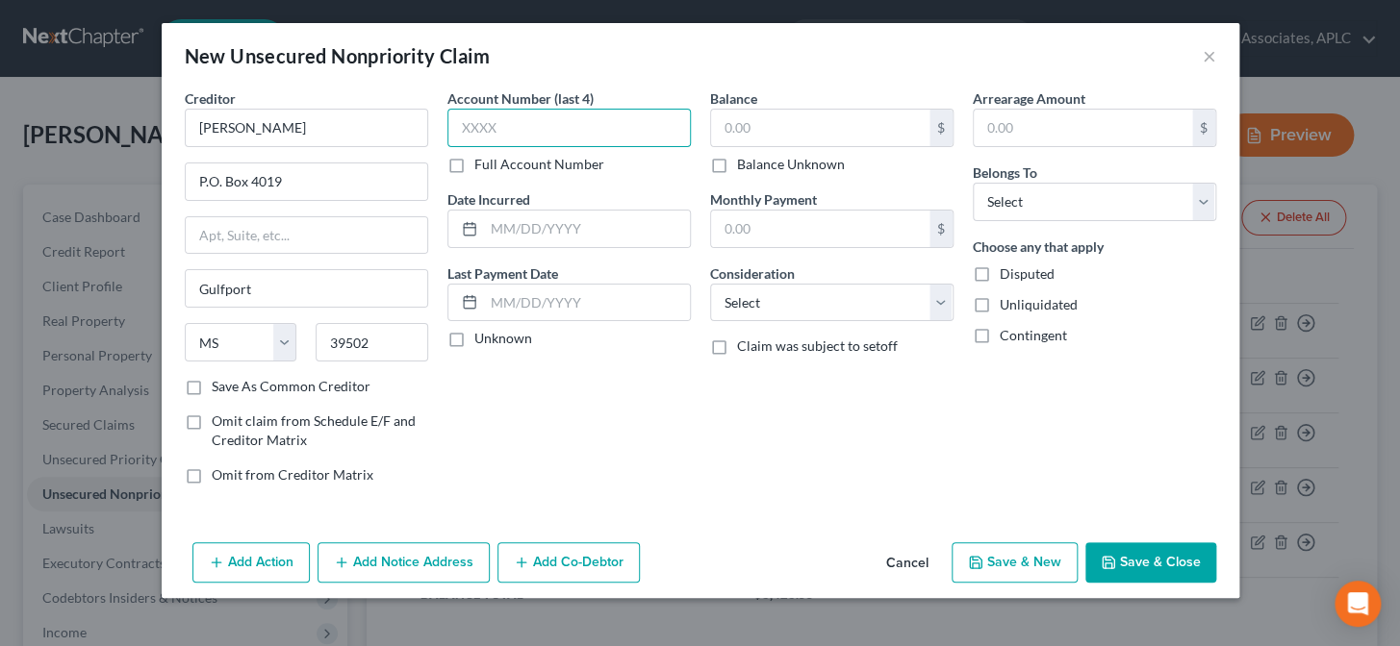
click at [525, 126] on input "text" at bounding box center [568, 128] width 243 height 38
click at [474, 336] on label "Unknown" at bounding box center [503, 338] width 58 height 19
click at [482, 336] on input "Unknown" at bounding box center [488, 335] width 13 height 13
click at [728, 125] on input "text" at bounding box center [820, 128] width 218 height 37
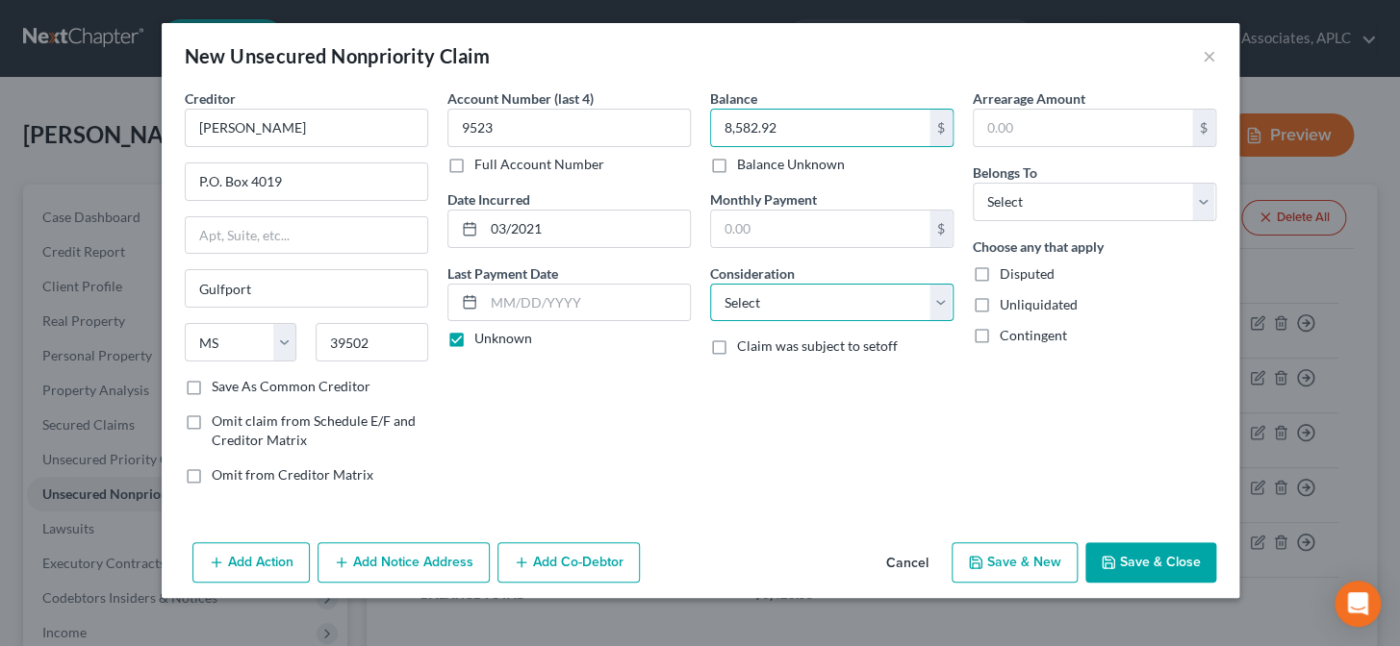
click at [804, 309] on select "Select Cable / Satellite Services Collection Agency Credit Card Debt Debt Couns…" at bounding box center [831, 303] width 243 height 38
click at [710, 284] on select "Select Cable / Satellite Services Collection Agency Credit Card Debt Debt Couns…" at bounding box center [831, 303] width 243 height 38
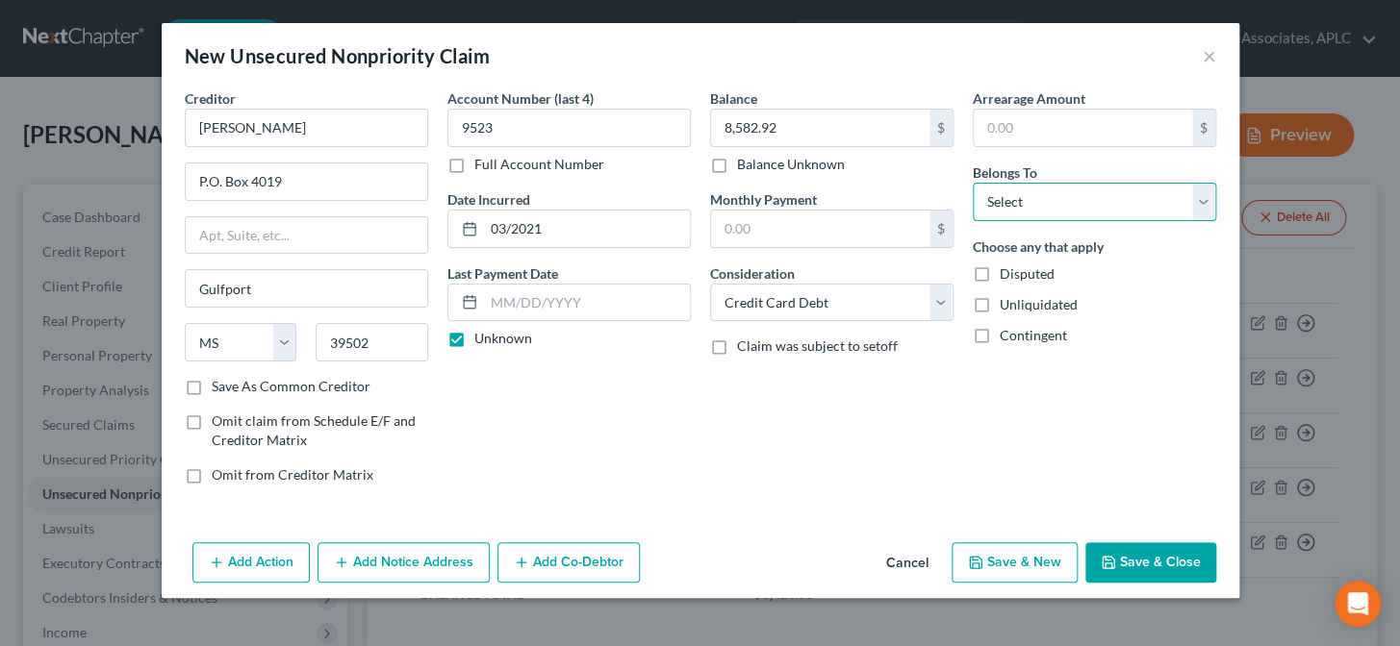
drag, startPoint x: 1005, startPoint y: 202, endPoint x: 1010, endPoint y: 216, distance: 15.2
click at [1005, 202] on select "Select Debtor 1 Only Debtor 2 Only Debtor 1 And Debtor 2 Only At Least One Of T…" at bounding box center [1093, 202] width 243 height 38
click at [972, 183] on select "Select Debtor 1 Only Debtor 2 Only Debtor 1 And Debtor 2 Only At Least One Of T…" at bounding box center [1093, 202] width 243 height 38
click at [554, 574] on button "Add Co-Debtor" at bounding box center [568, 563] width 142 height 40
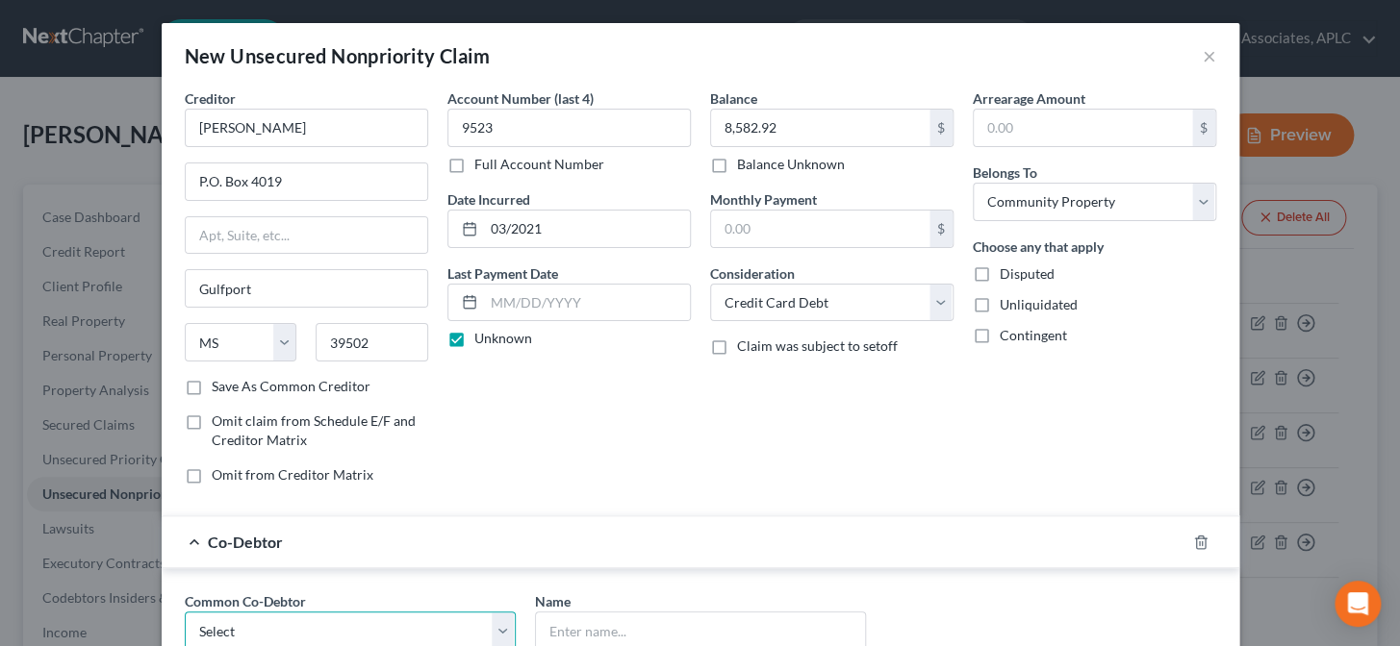
scroll to position [2, 0]
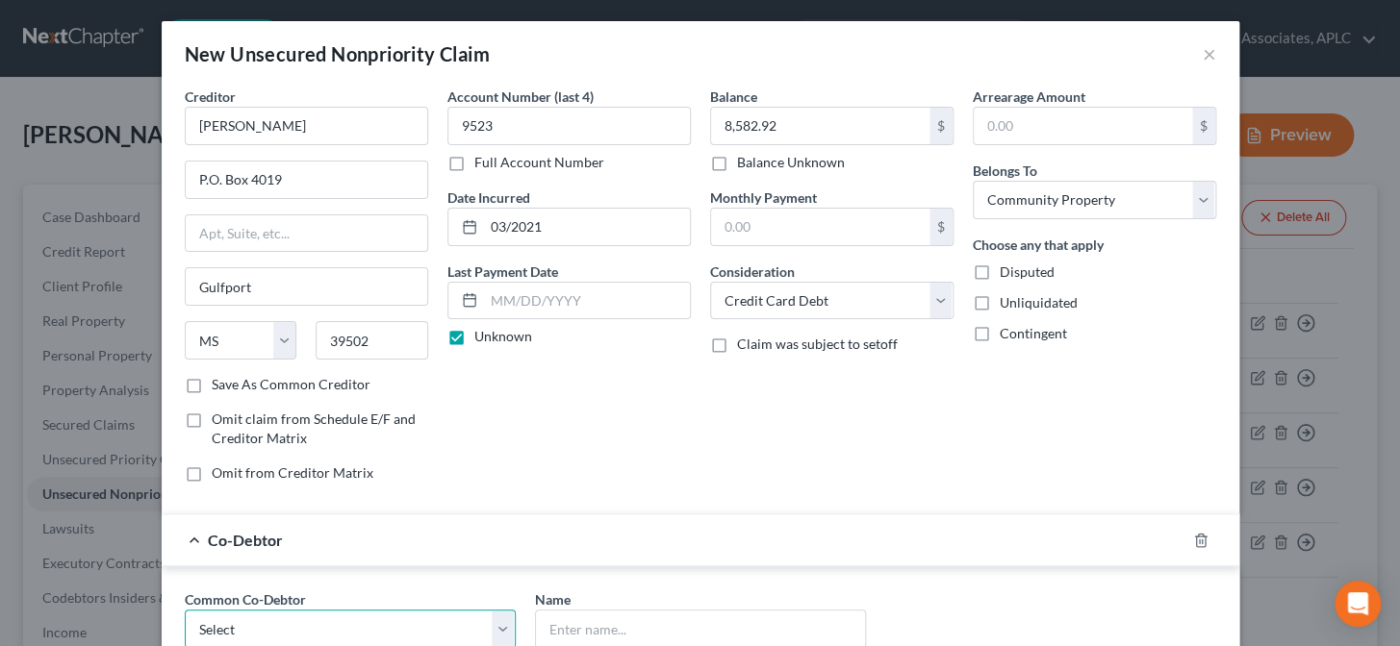
click at [348, 625] on select "Select Amanda Aucoin" at bounding box center [350, 629] width 331 height 38
click at [185, 610] on select "Select Amanda Aucoin" at bounding box center [350, 629] width 331 height 38
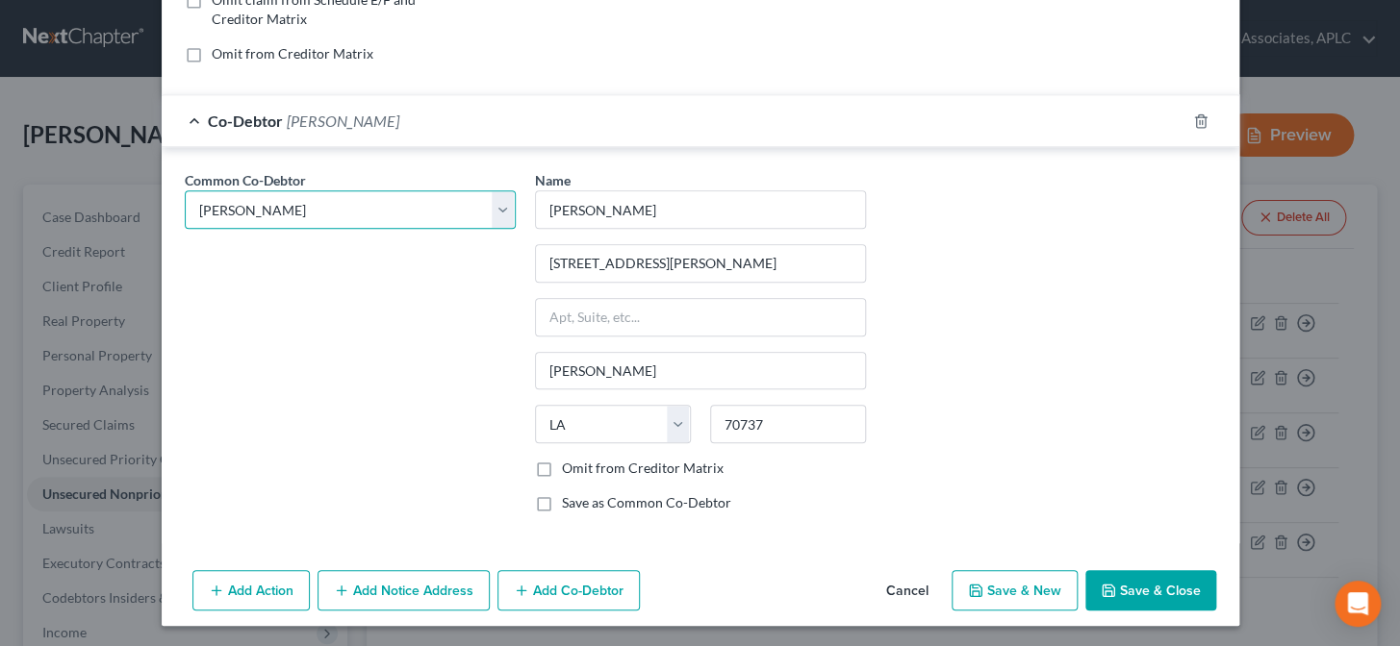
scroll to position [422, 0]
click at [399, 594] on button "Add Notice Address" at bounding box center [403, 589] width 172 height 40
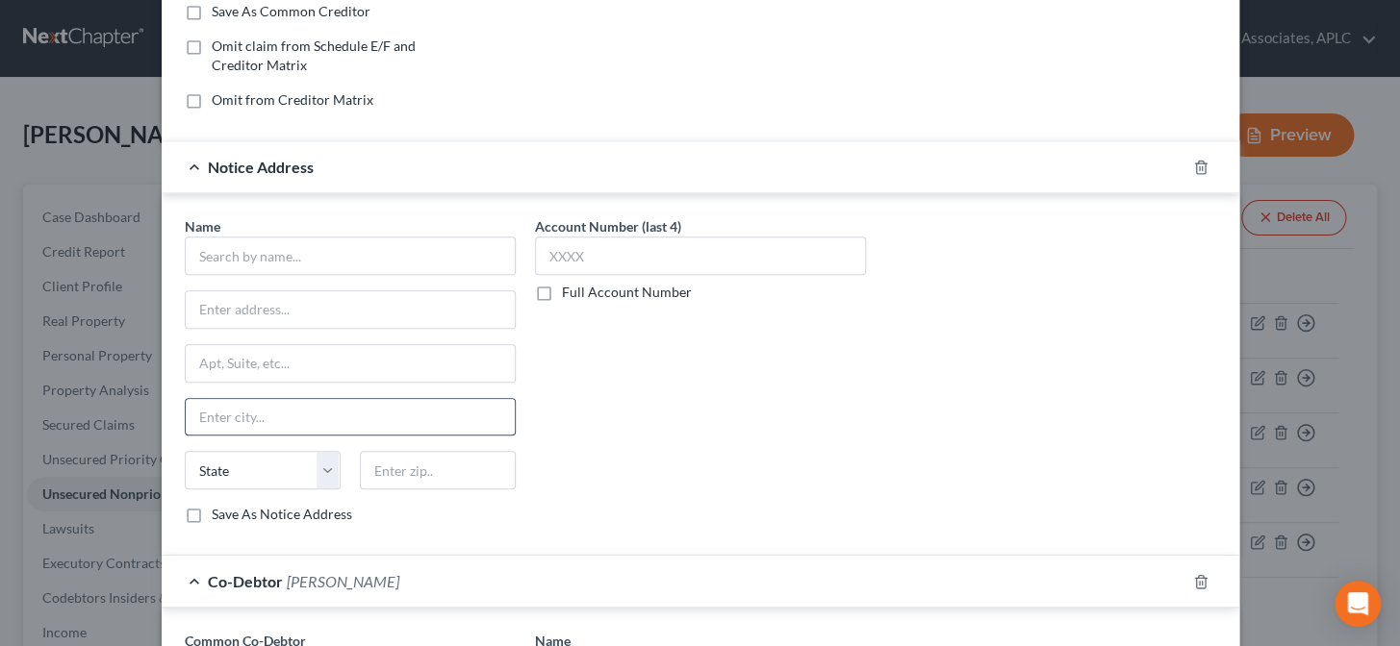
scroll to position [335, 0]
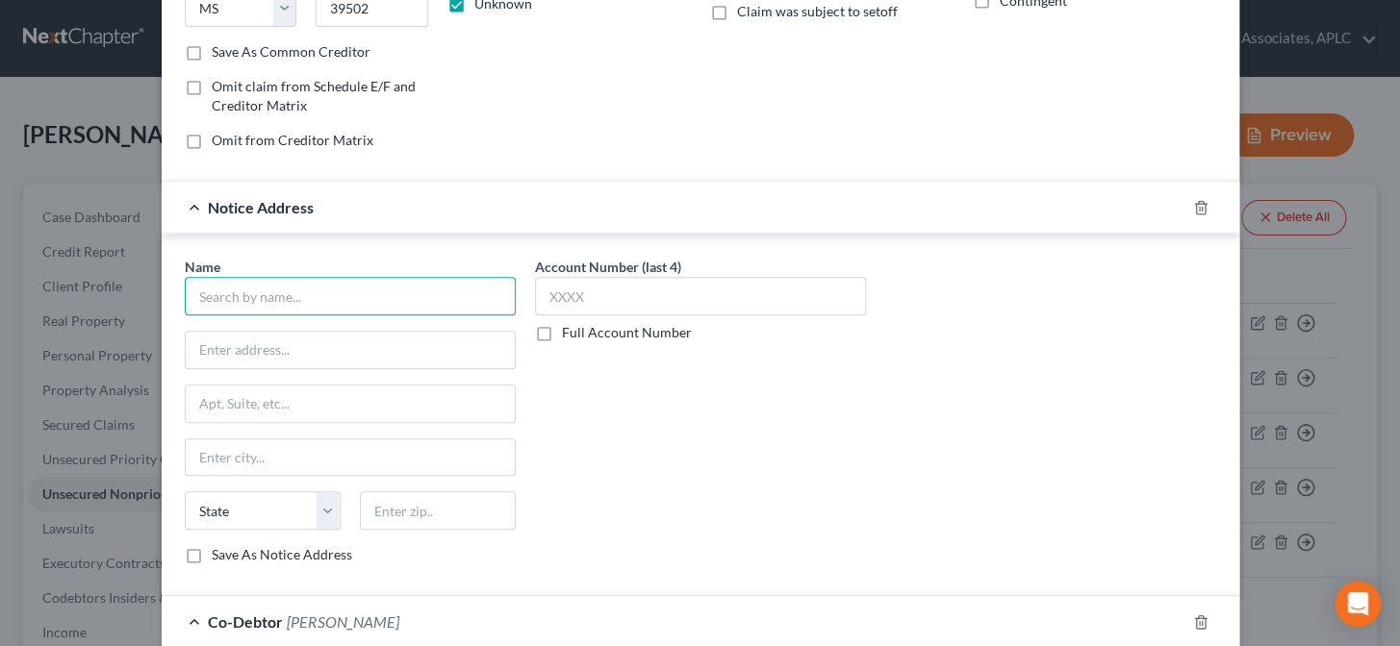
click at [313, 302] on input "text" at bounding box center [350, 296] width 331 height 38
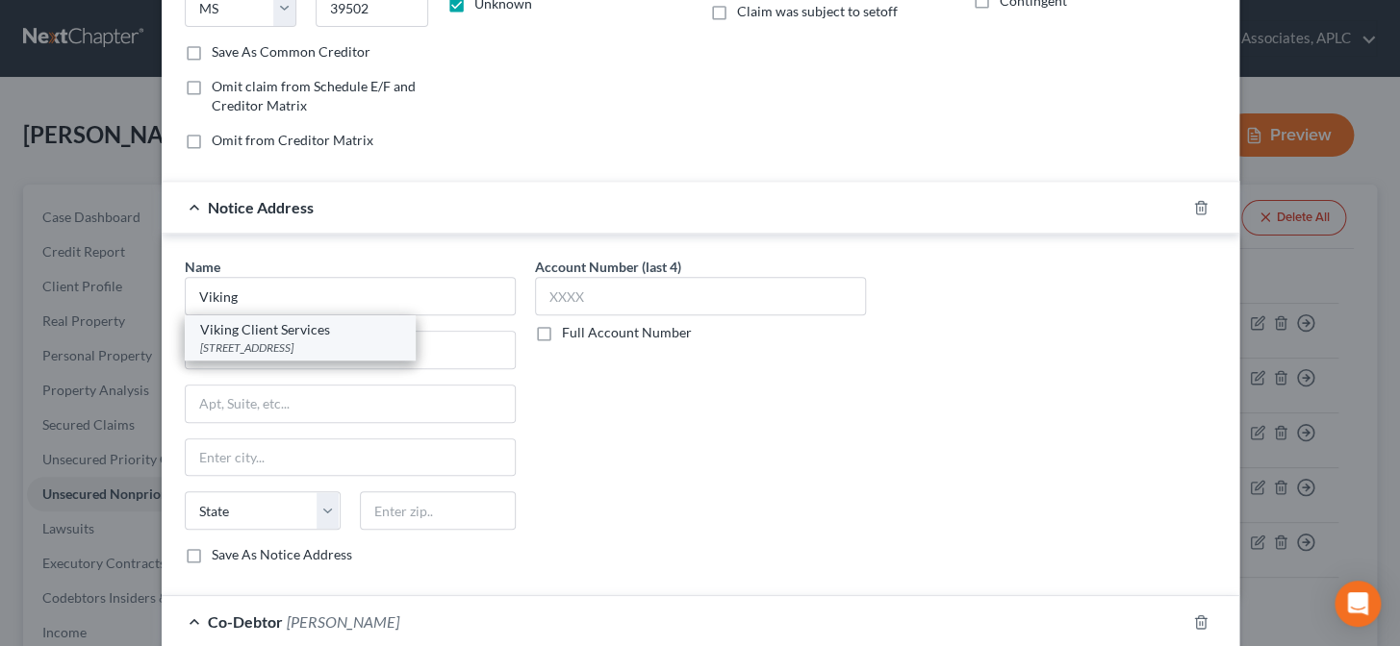
click at [303, 342] on div "10050 Crosstown Circle Suite 300, Eden Prairie, MN 55344" at bounding box center [300, 348] width 200 height 16
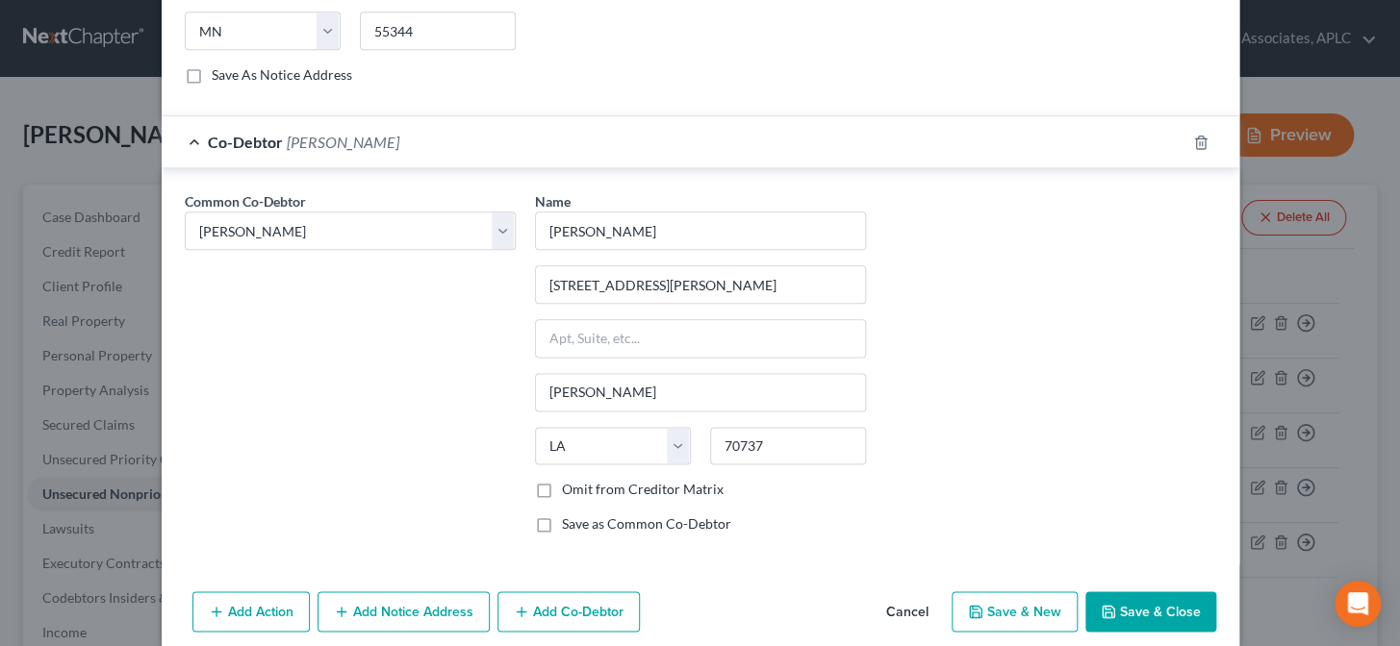
scroll to position [836, 0]
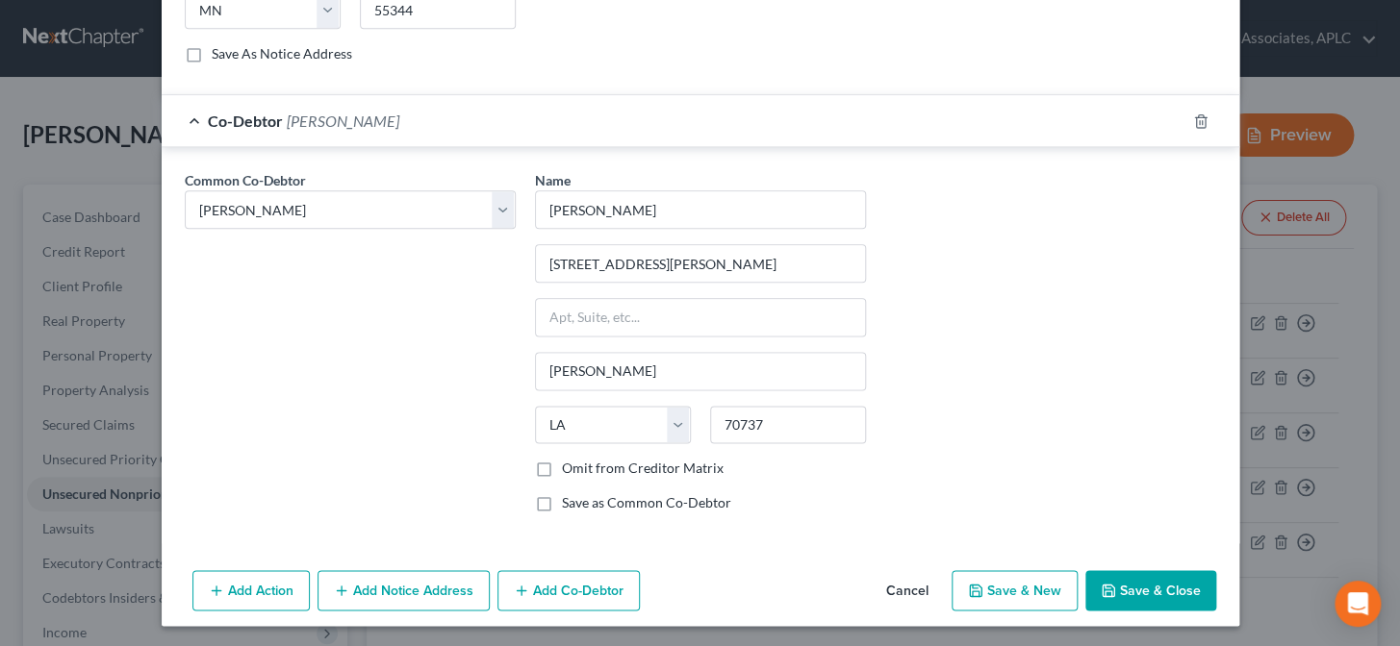
click at [1123, 588] on button "Save & Close" at bounding box center [1150, 590] width 131 height 40
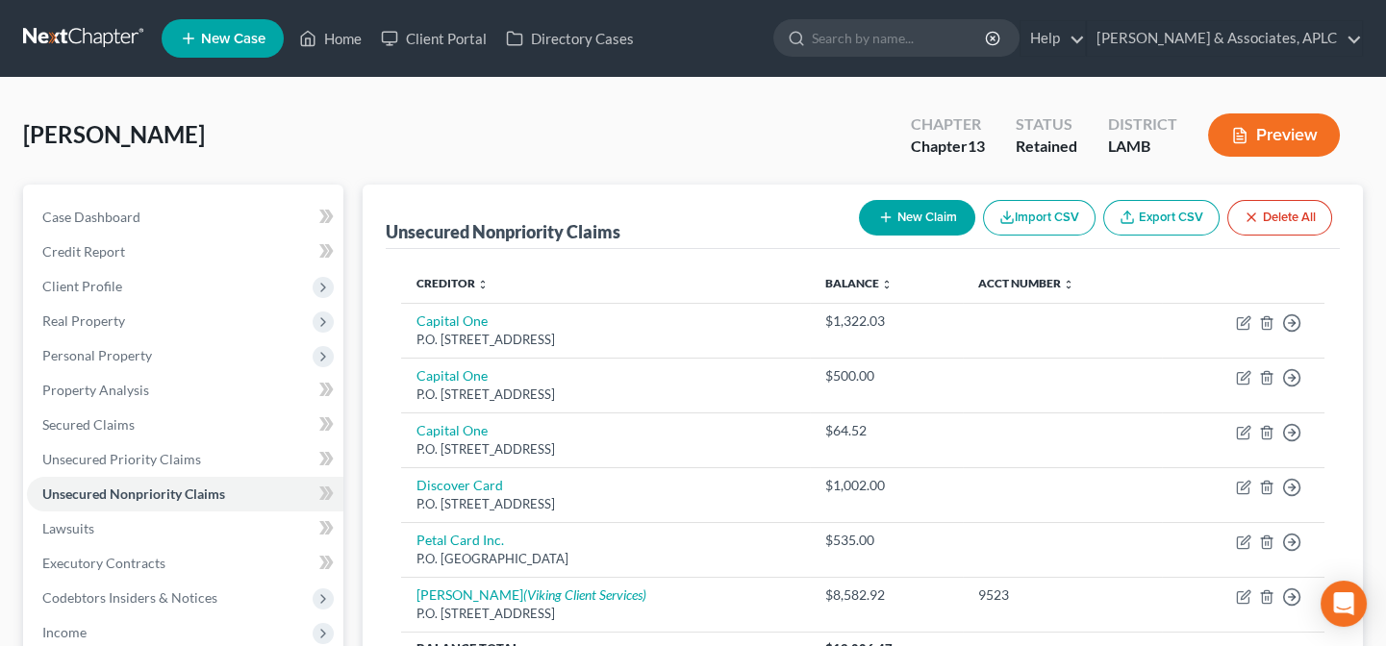
click at [889, 225] on button "New Claim" at bounding box center [917, 218] width 116 height 36
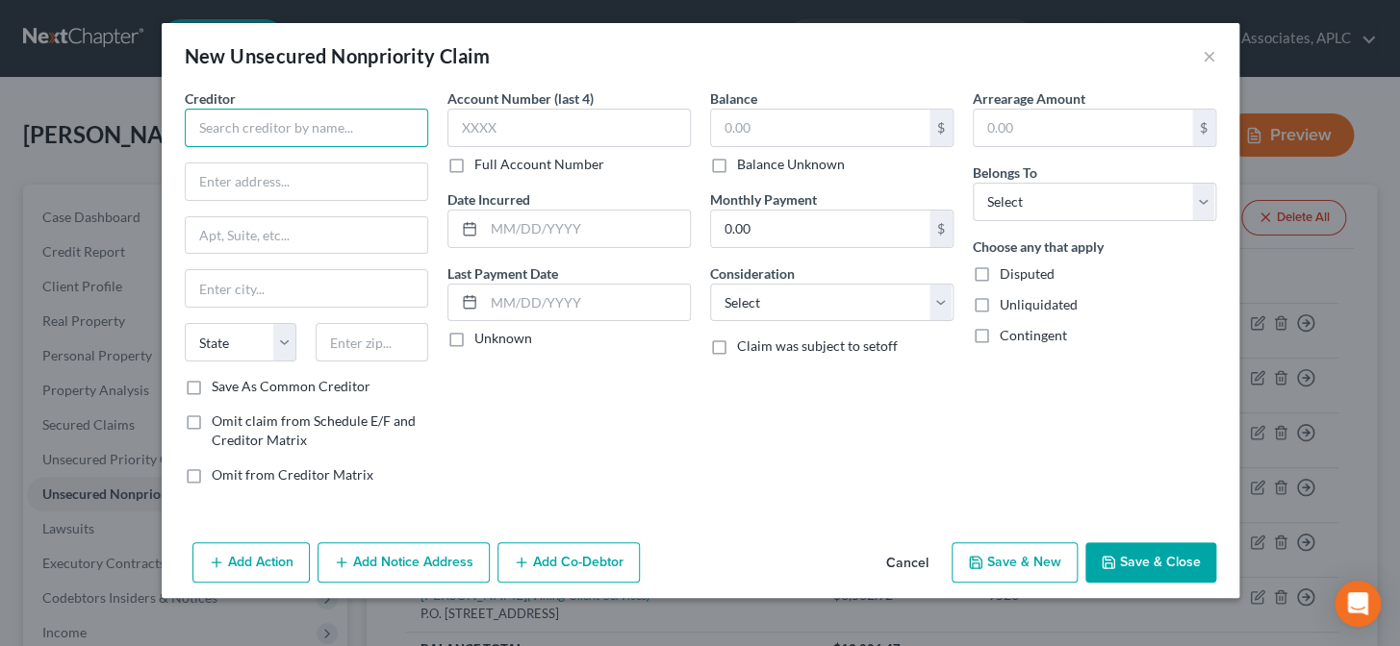
click at [370, 135] on input "text" at bounding box center [306, 128] width 243 height 38
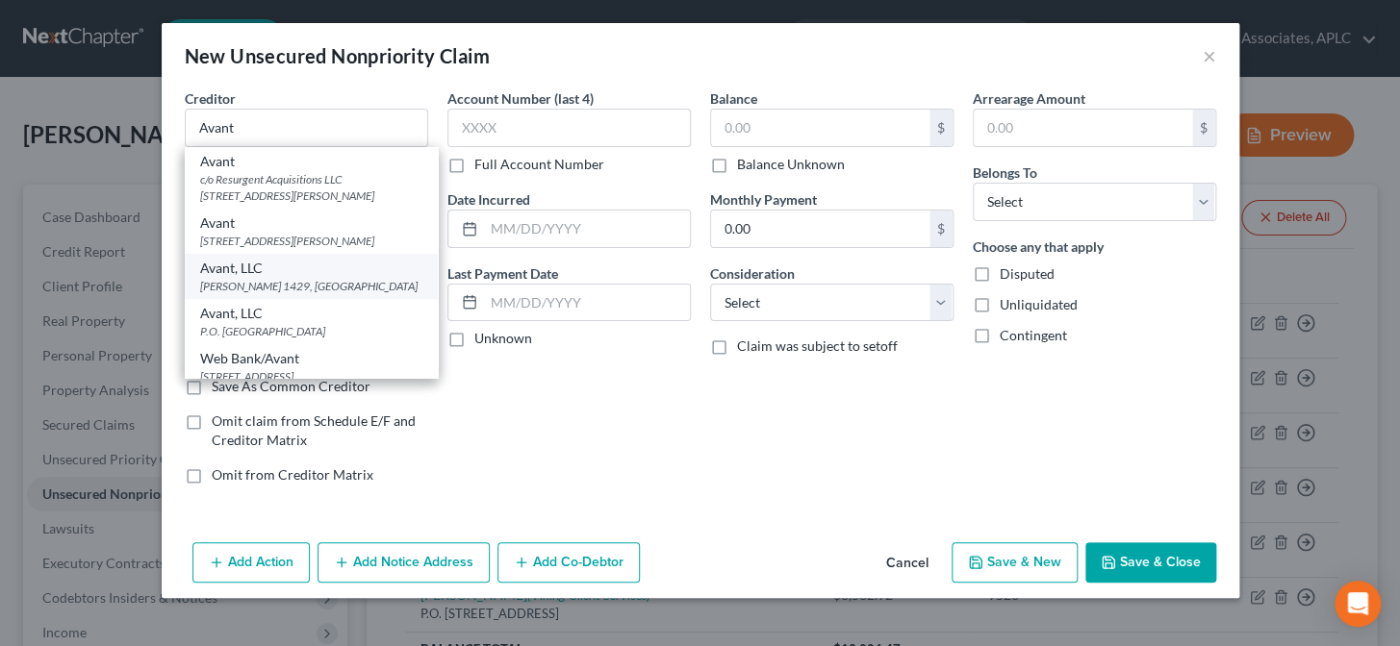
click at [290, 294] on div "P.O. Box 1429, Carol Stream, IL 60132" at bounding box center [311, 286] width 222 height 16
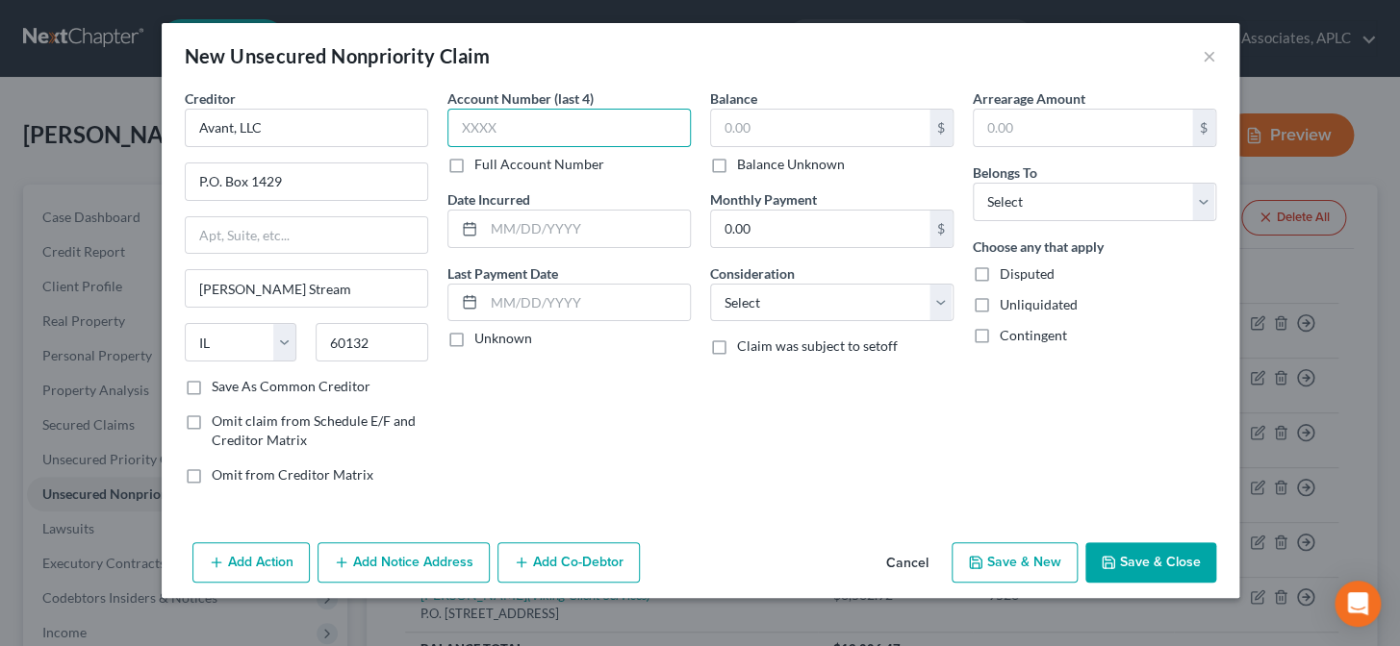
click at [484, 134] on input "text" at bounding box center [568, 128] width 243 height 38
click at [474, 339] on label "Unknown" at bounding box center [503, 338] width 58 height 19
click at [482, 339] on input "Unknown" at bounding box center [488, 335] width 13 height 13
click at [792, 131] on input "text" at bounding box center [820, 128] width 218 height 37
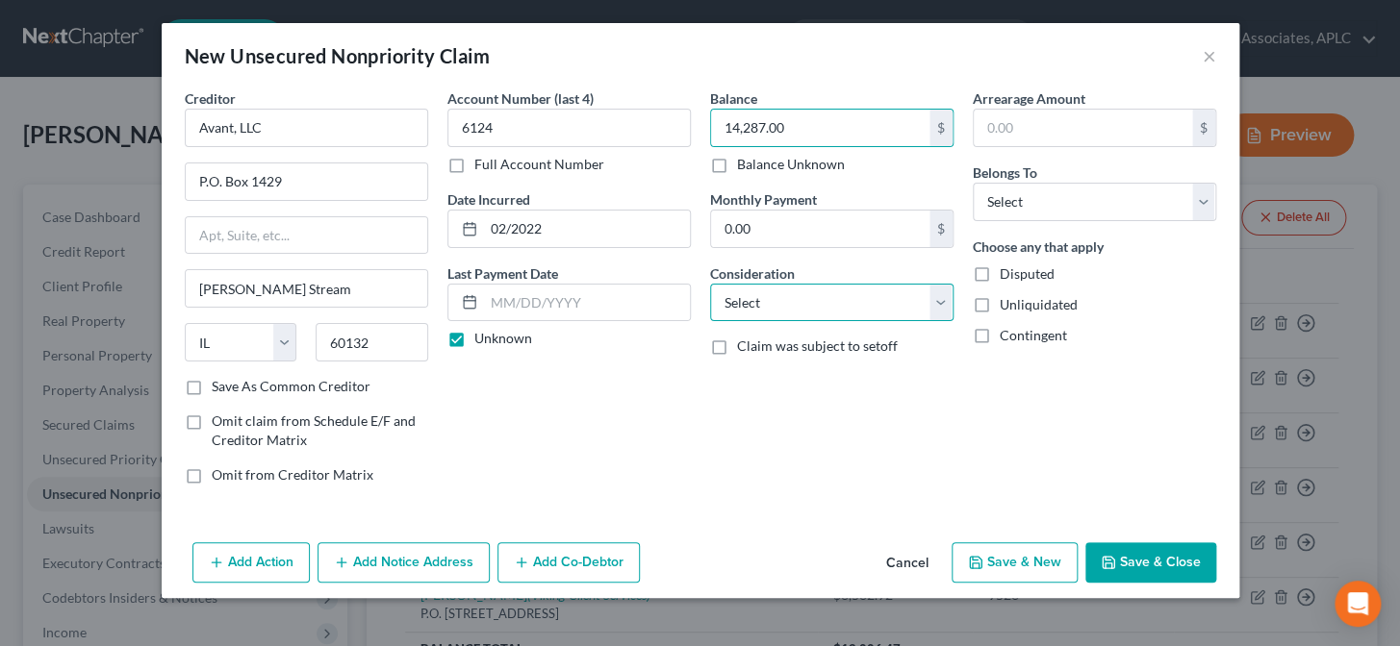
click at [777, 316] on select "Select Cable / Satellite Services Collection Agency Credit Card Debt Debt Couns…" at bounding box center [831, 303] width 243 height 38
click at [710, 284] on select "Select Cable / Satellite Services Collection Agency Credit Card Debt Debt Couns…" at bounding box center [831, 303] width 243 height 38
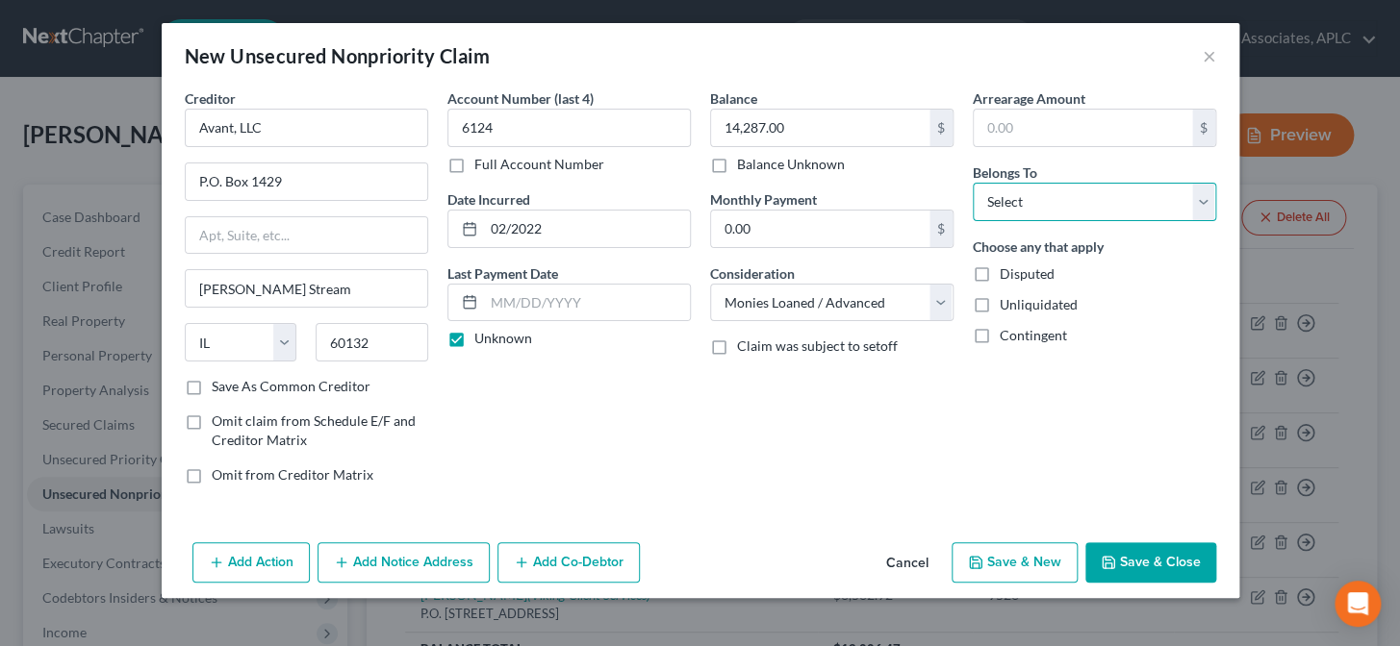
click at [1039, 200] on select "Select Debtor 1 Only Debtor 2 Only Debtor 1 And Debtor 2 Only At Least One Of T…" at bounding box center [1093, 202] width 243 height 38
click at [972, 183] on select "Select Debtor 1 Only Debtor 2 Only Debtor 1 And Debtor 2 Only At Least One Of T…" at bounding box center [1093, 202] width 243 height 38
click at [606, 574] on button "Add Co-Debtor" at bounding box center [568, 563] width 142 height 40
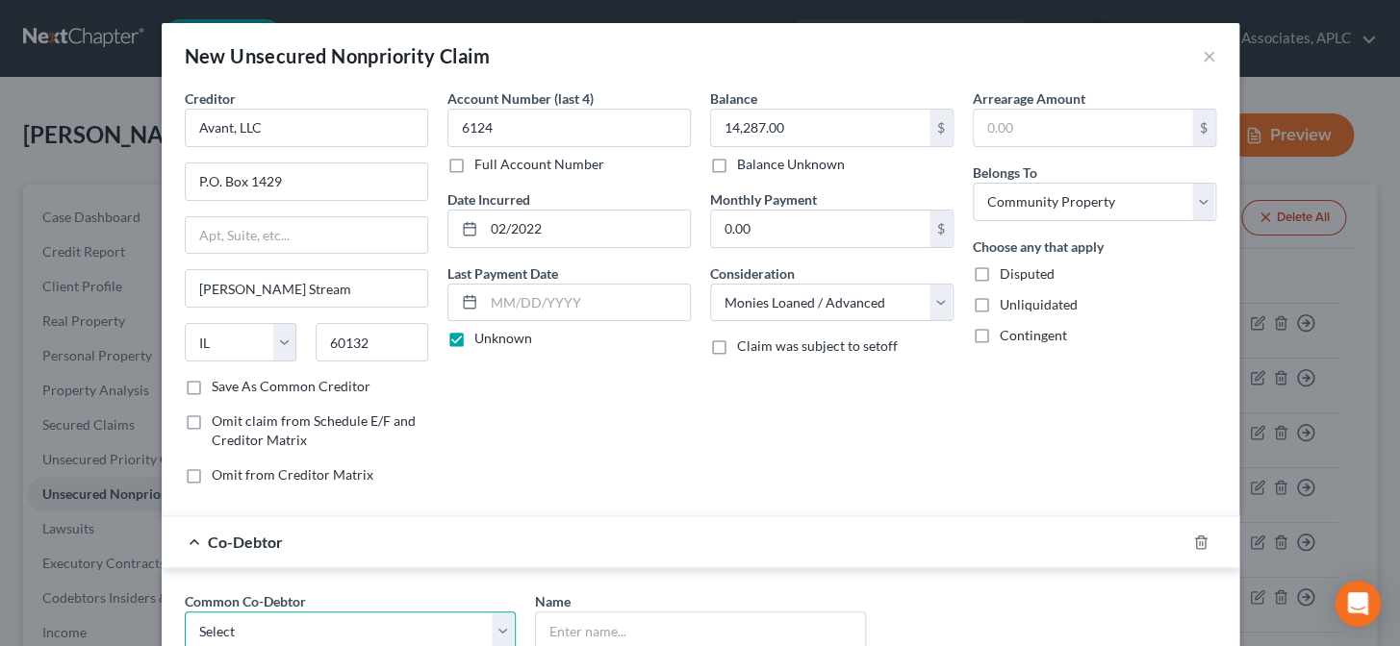
scroll to position [2, 0]
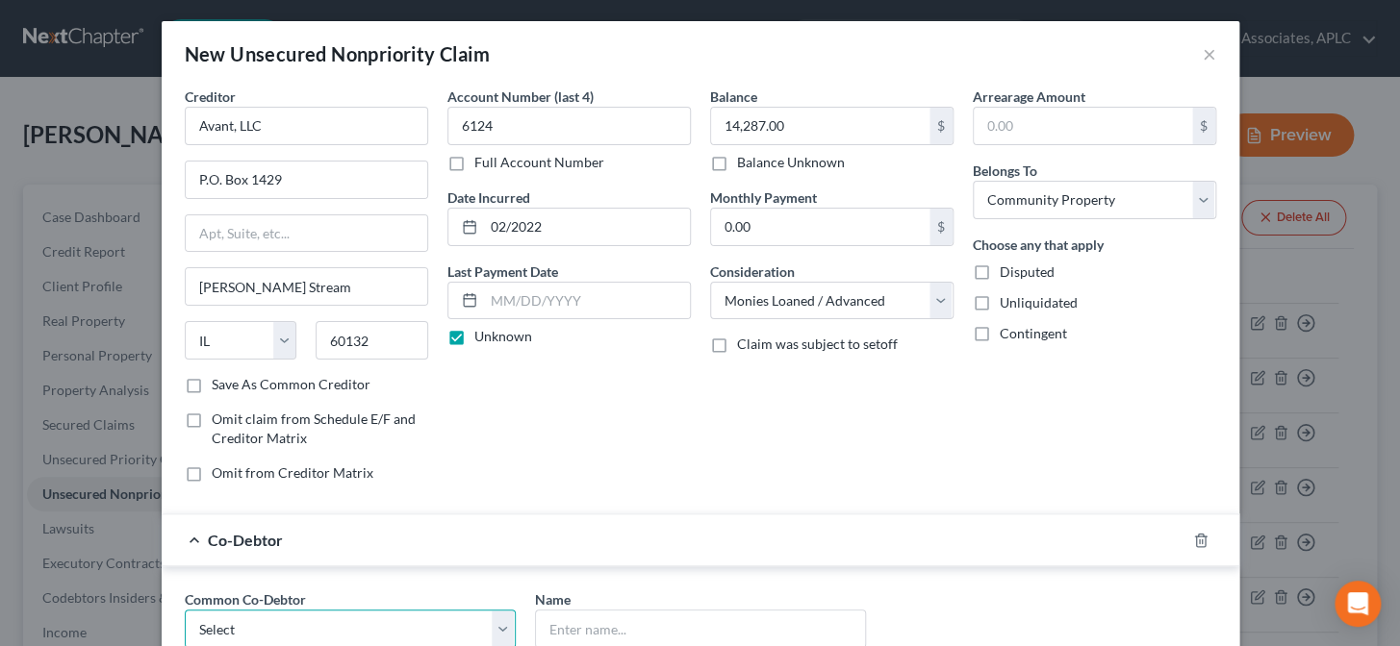
click at [346, 625] on select "Select Amanda Aucoin" at bounding box center [350, 629] width 331 height 38
click at [185, 610] on select "Select Amanda Aucoin" at bounding box center [350, 629] width 331 height 38
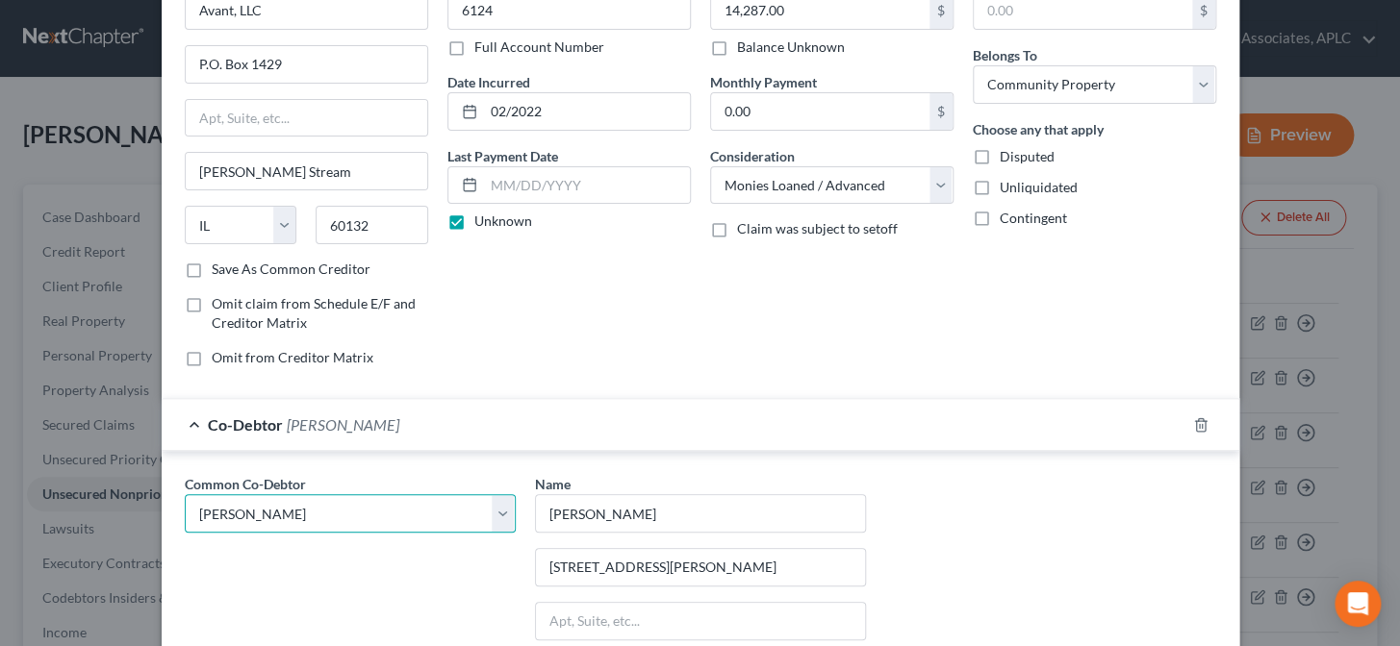
scroll to position [422, 0]
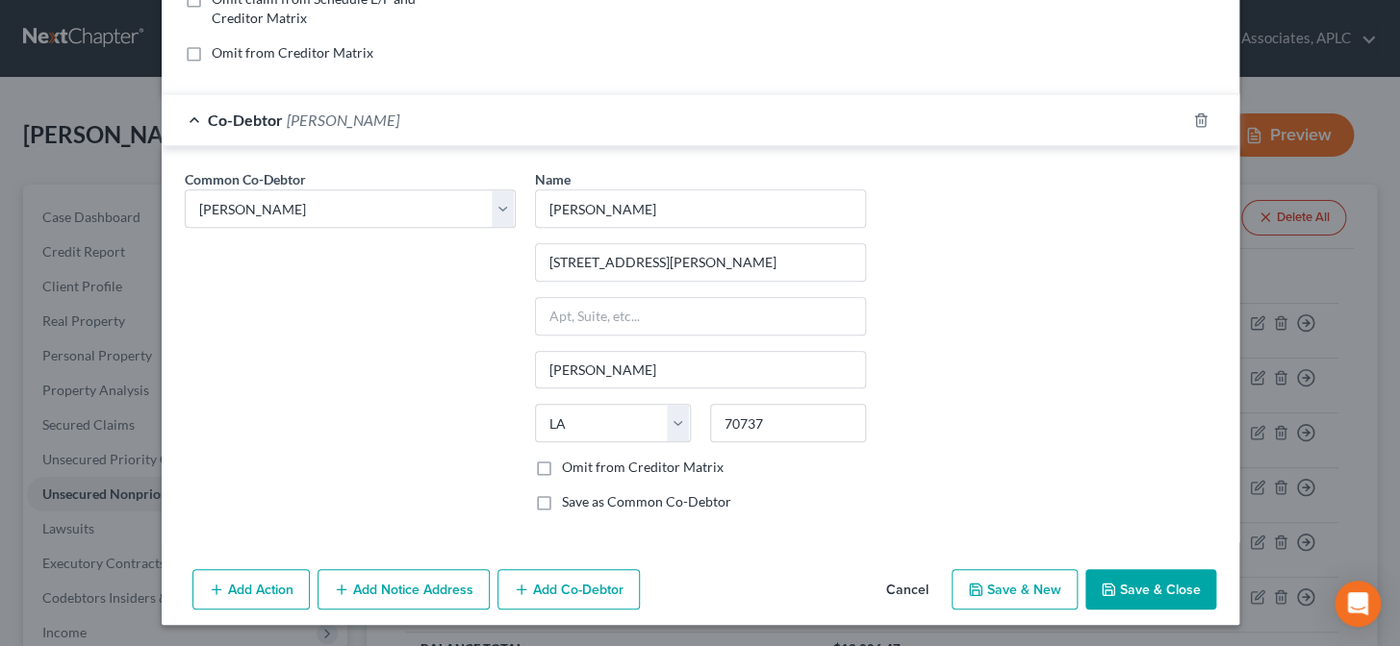
click at [1022, 596] on button "Save & New" at bounding box center [1014, 589] width 126 height 40
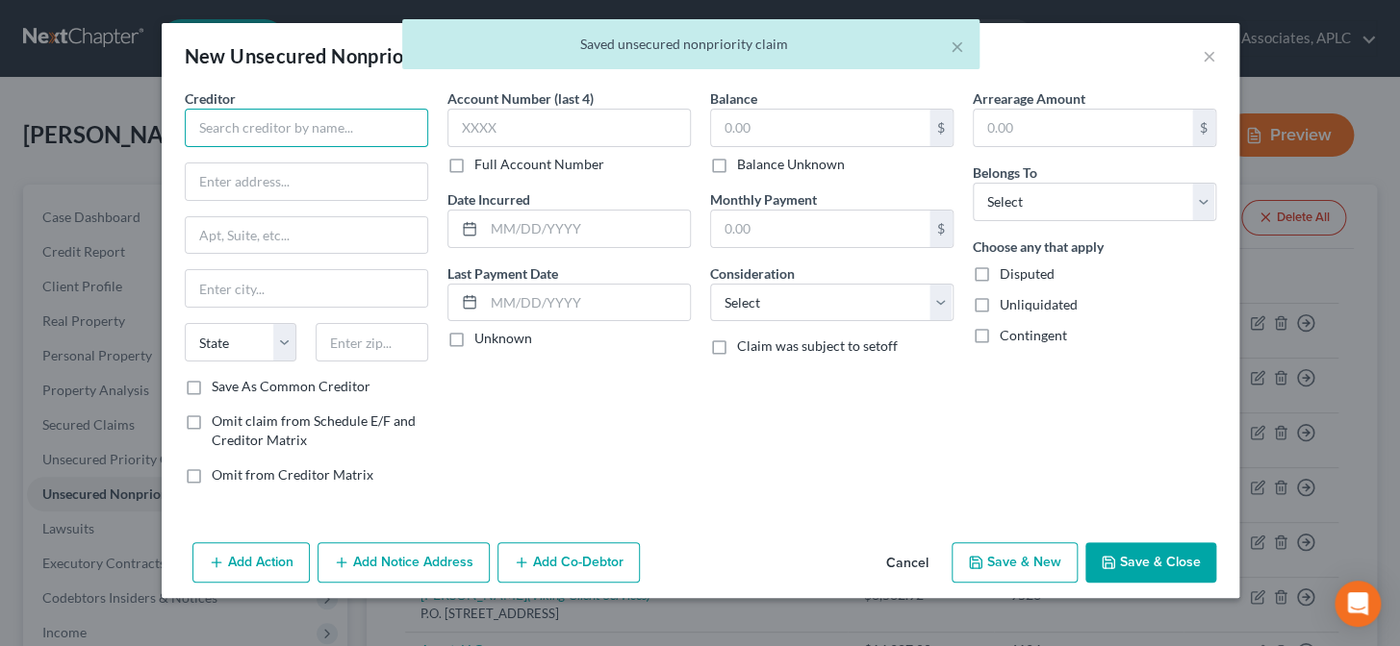
click at [366, 139] on input "text" at bounding box center [306, 128] width 243 height 38
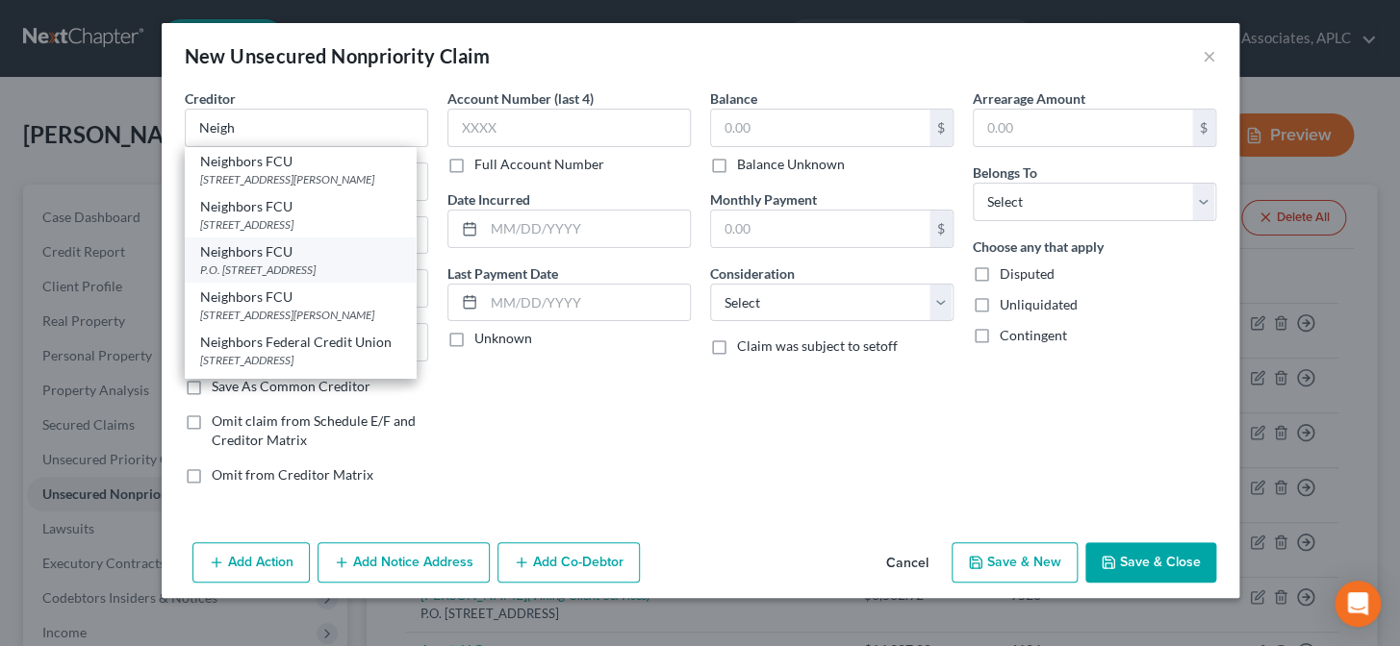
click at [332, 278] on div "P.O. Box 2831, Baton Rouge, LA 70821" at bounding box center [300, 270] width 200 height 16
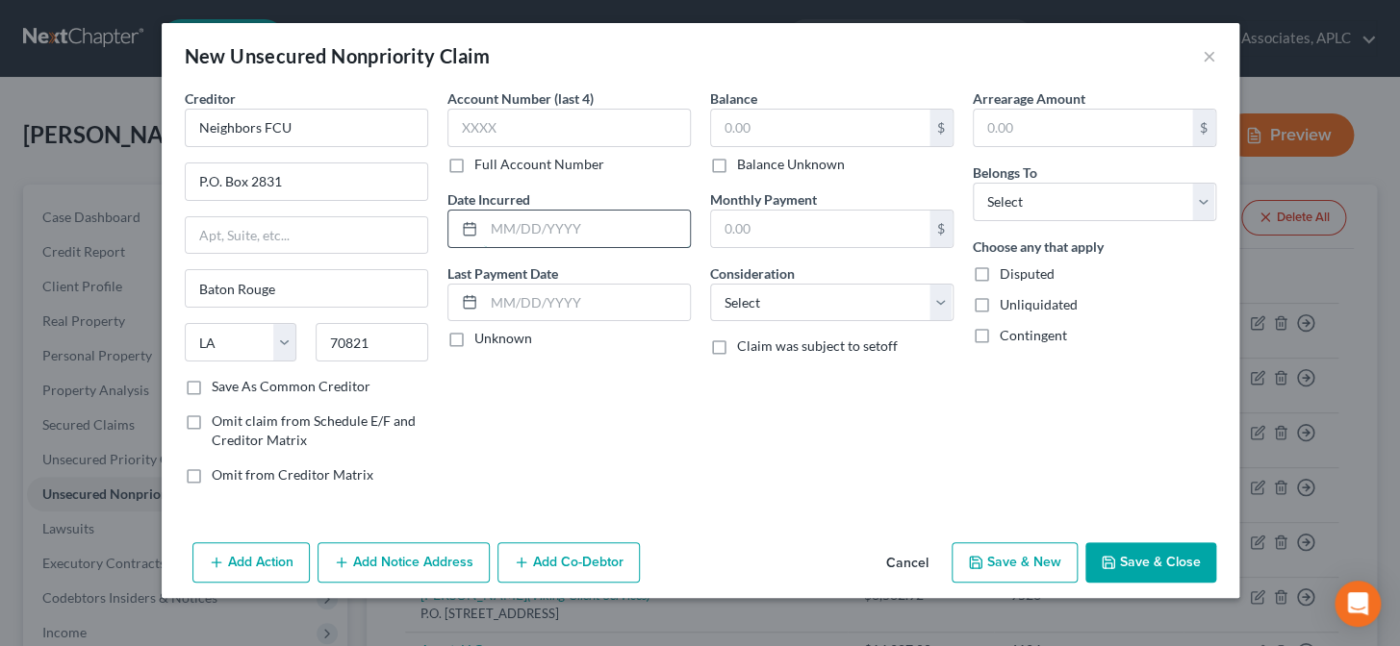
click at [521, 228] on input "text" at bounding box center [587, 229] width 206 height 37
drag, startPoint x: 453, startPoint y: 341, endPoint x: 748, endPoint y: 120, distance: 368.4
click at [474, 340] on label "Unknown" at bounding box center [503, 338] width 58 height 19
click at [482, 340] on input "Unknown" at bounding box center [488, 335] width 13 height 13
click at [748, 120] on input "text" at bounding box center [820, 128] width 218 height 37
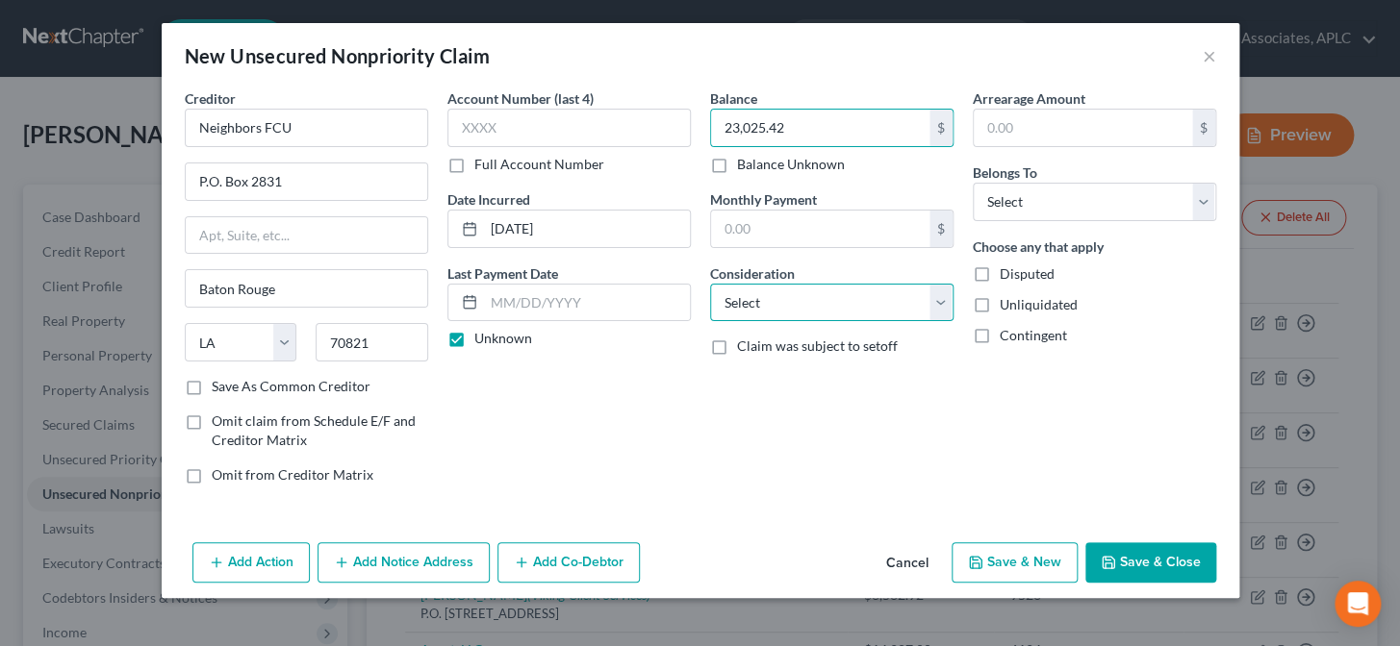
click at [748, 294] on select "Select Cable / Satellite Services Collection Agency Credit Card Debt Debt Couns…" at bounding box center [831, 303] width 243 height 38
click at [710, 284] on select "Select Cable / Satellite Services Collection Agency Credit Card Debt Debt Couns…" at bounding box center [831, 303] width 243 height 38
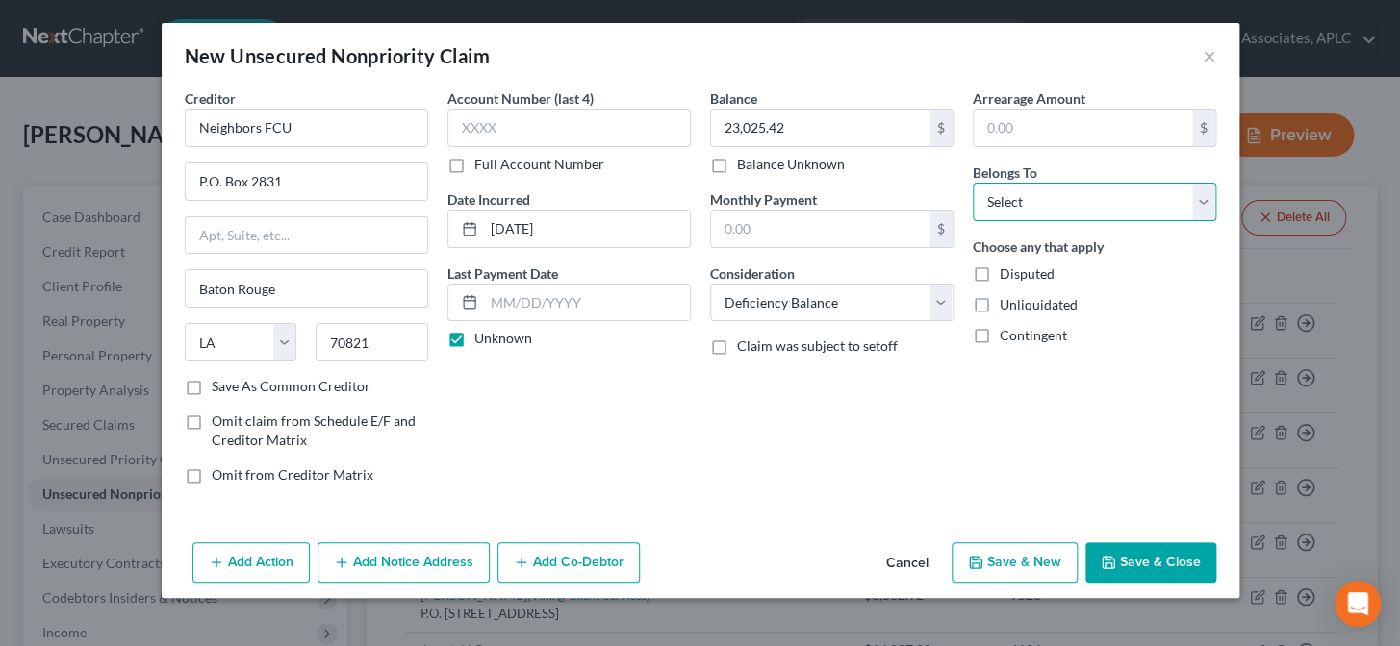
click at [1007, 214] on select "Select Debtor 1 Only Debtor 2 Only Debtor 1 And Debtor 2 Only At Least One Of T…" at bounding box center [1093, 202] width 243 height 38
click at [972, 183] on select "Select Debtor 1 Only Debtor 2 Only Debtor 1 And Debtor 2 Only At Least One Of T…" at bounding box center [1093, 202] width 243 height 38
click at [505, 563] on button "Add Co-Debtor" at bounding box center [568, 563] width 142 height 40
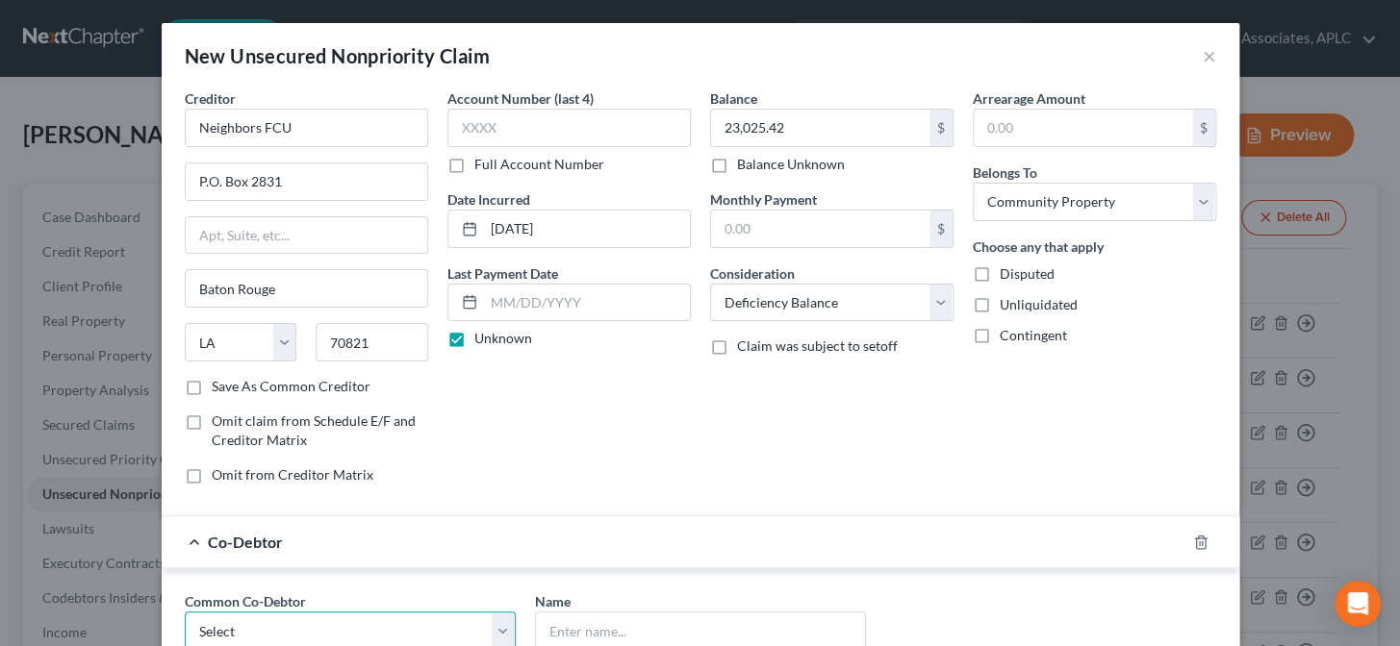
scroll to position [2, 0]
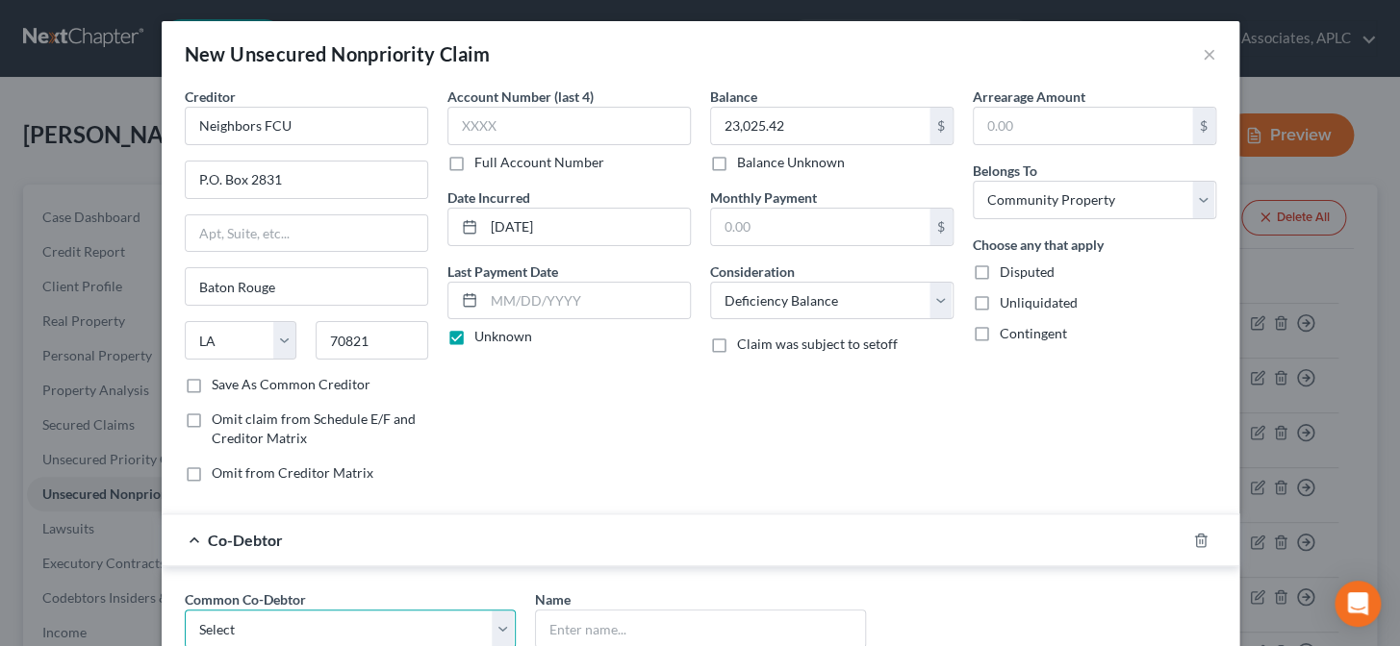
click at [341, 630] on select "Select Amanda Aucoin" at bounding box center [350, 629] width 331 height 38
click at [185, 610] on select "Select Amanda Aucoin" at bounding box center [350, 629] width 331 height 38
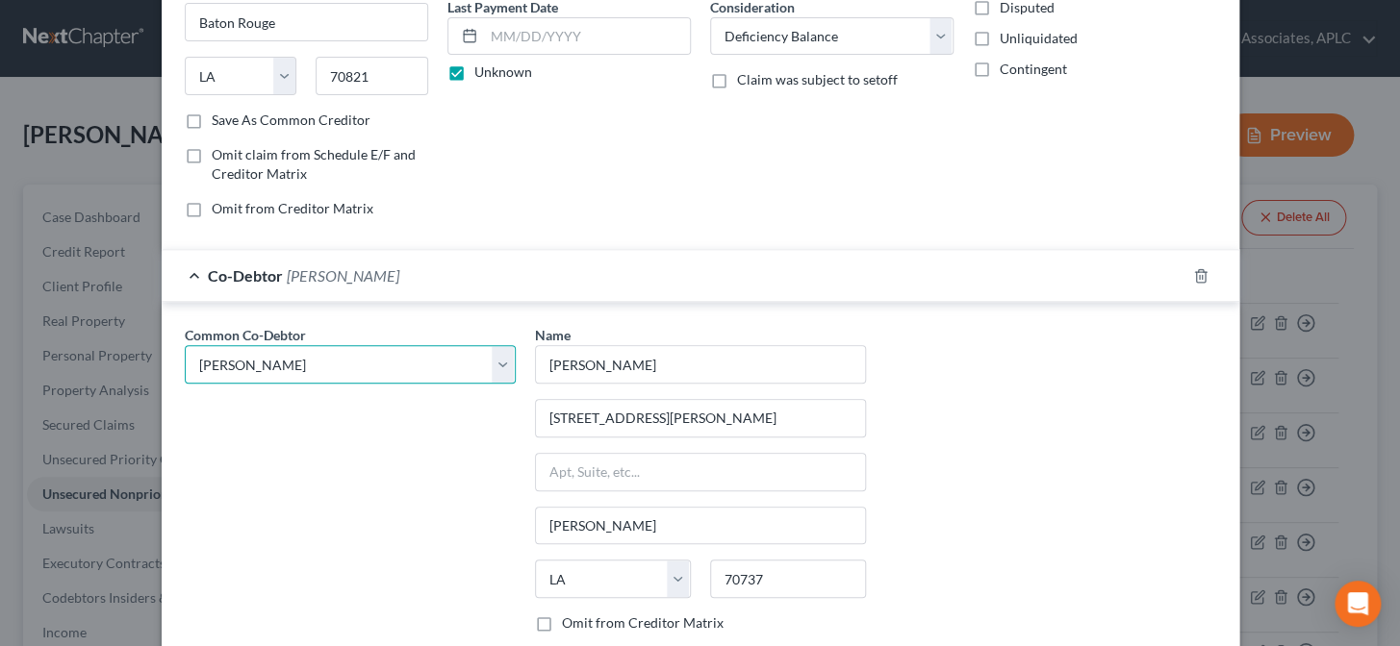
scroll to position [422, 0]
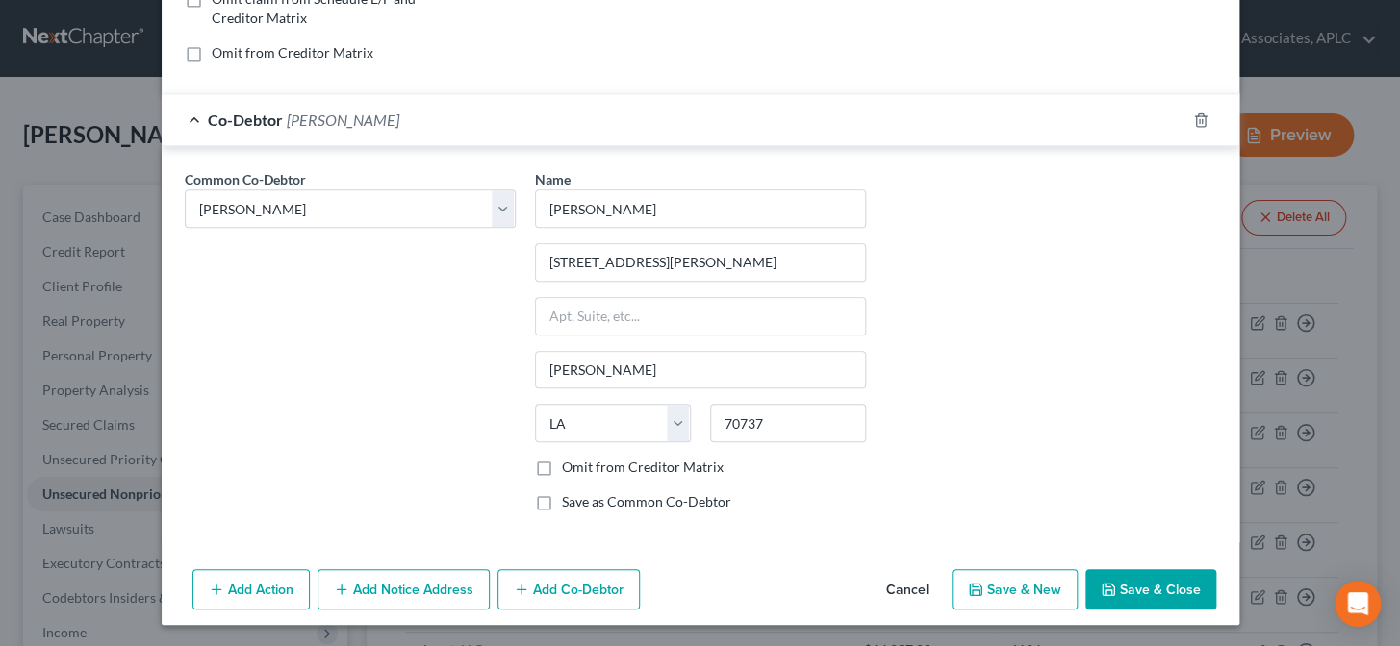
click at [378, 596] on button "Add Notice Address" at bounding box center [403, 589] width 172 height 40
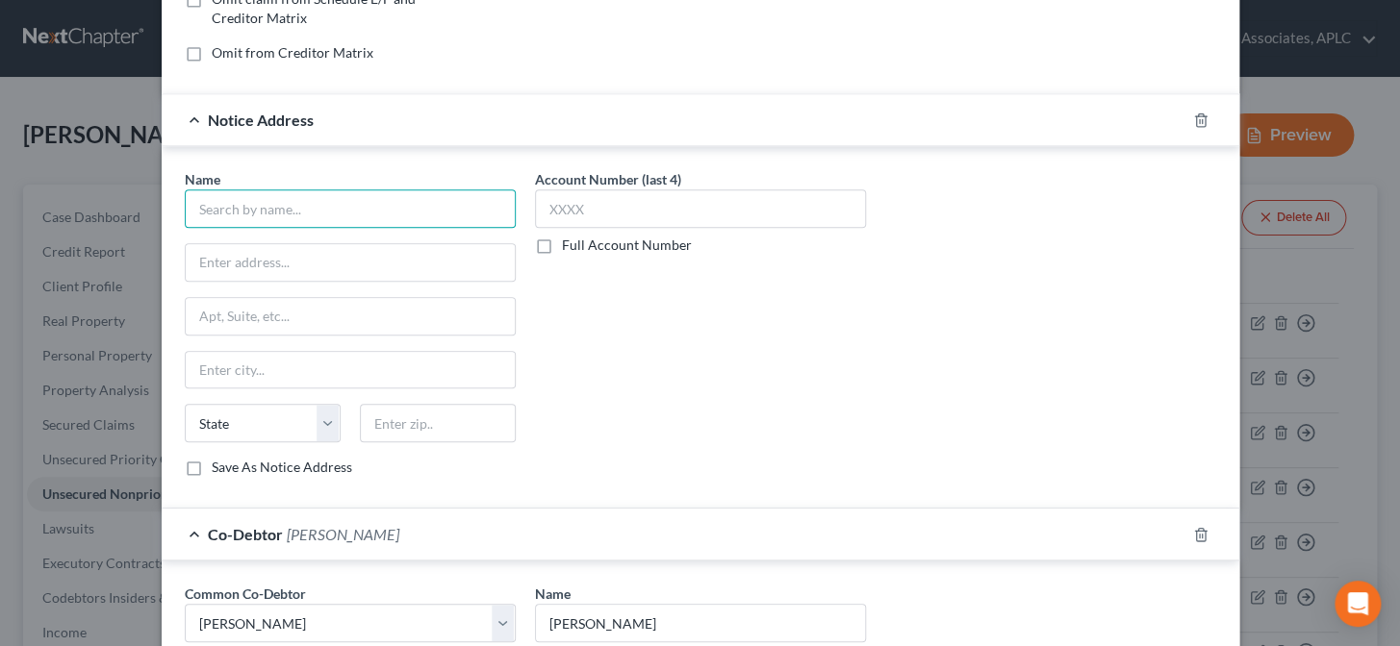
click at [327, 211] on input "text" at bounding box center [350, 208] width 331 height 38
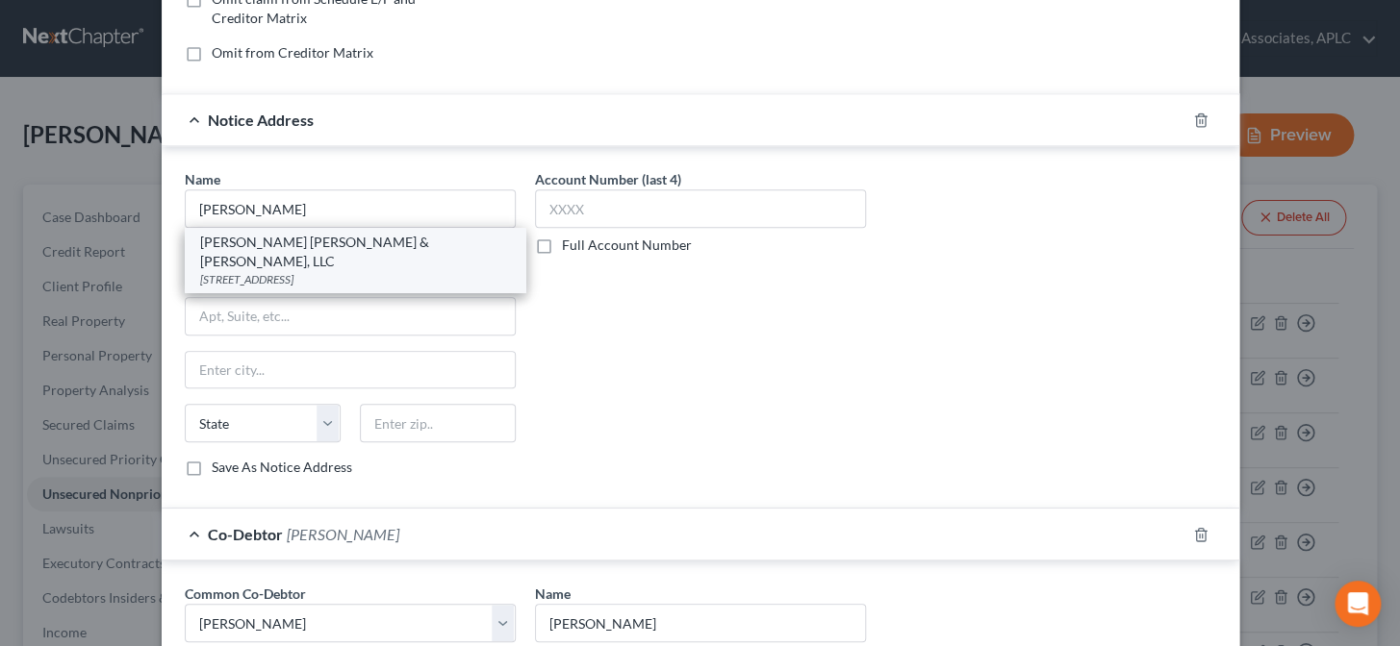
click at [313, 271] on div "10214 Jefferson Hwy., Baton Rouge, LA 70809" at bounding box center [355, 279] width 310 height 16
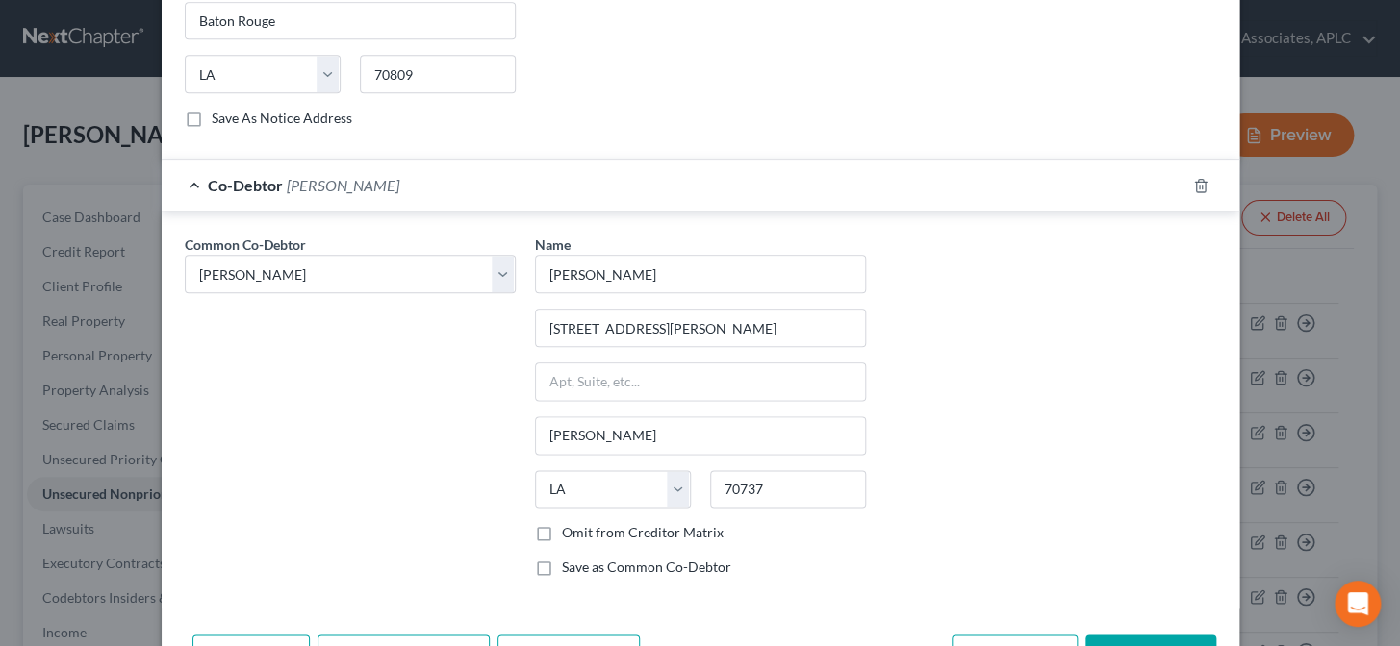
scroll to position [836, 0]
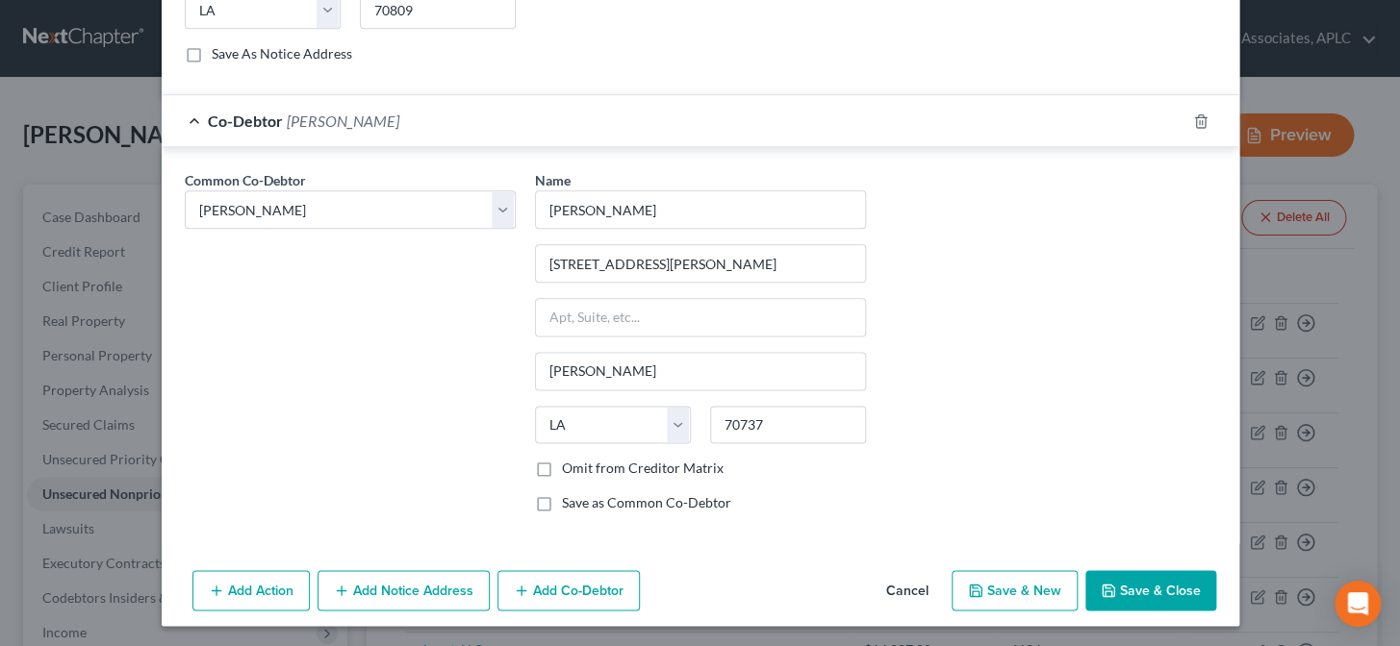
click at [265, 589] on button "Add Action" at bounding box center [250, 590] width 117 height 40
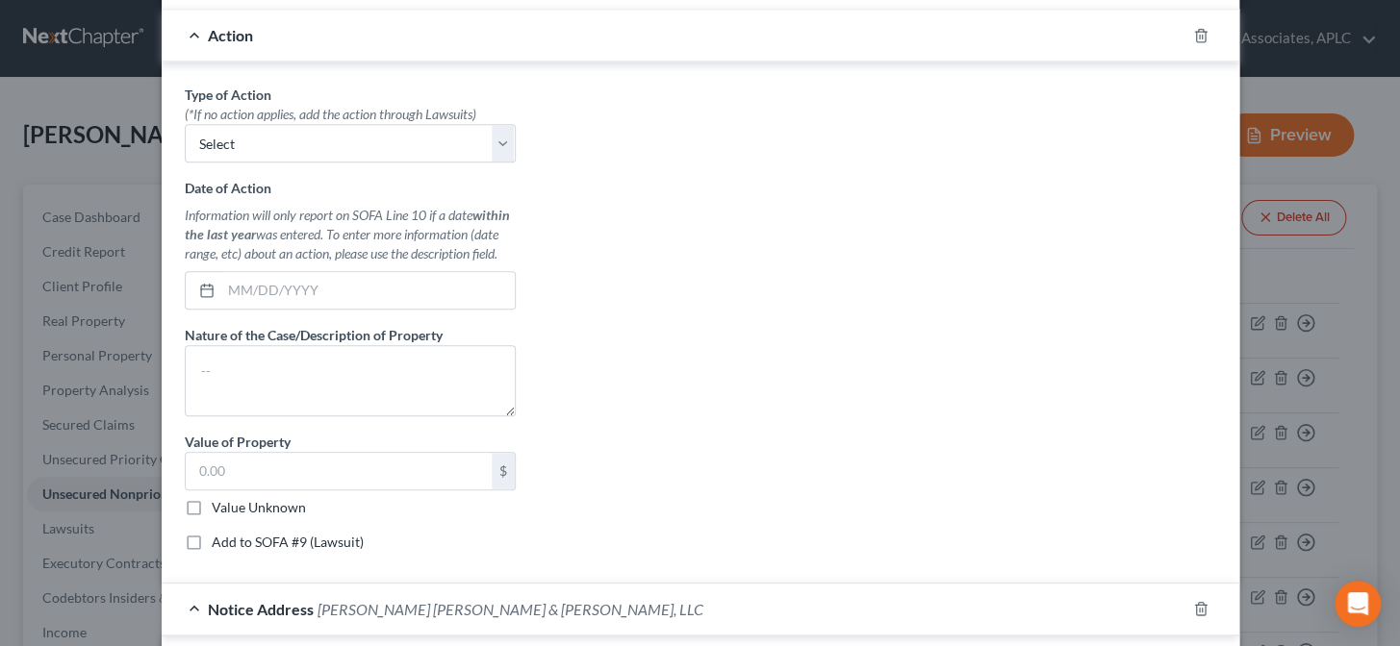
scroll to position [446, 0]
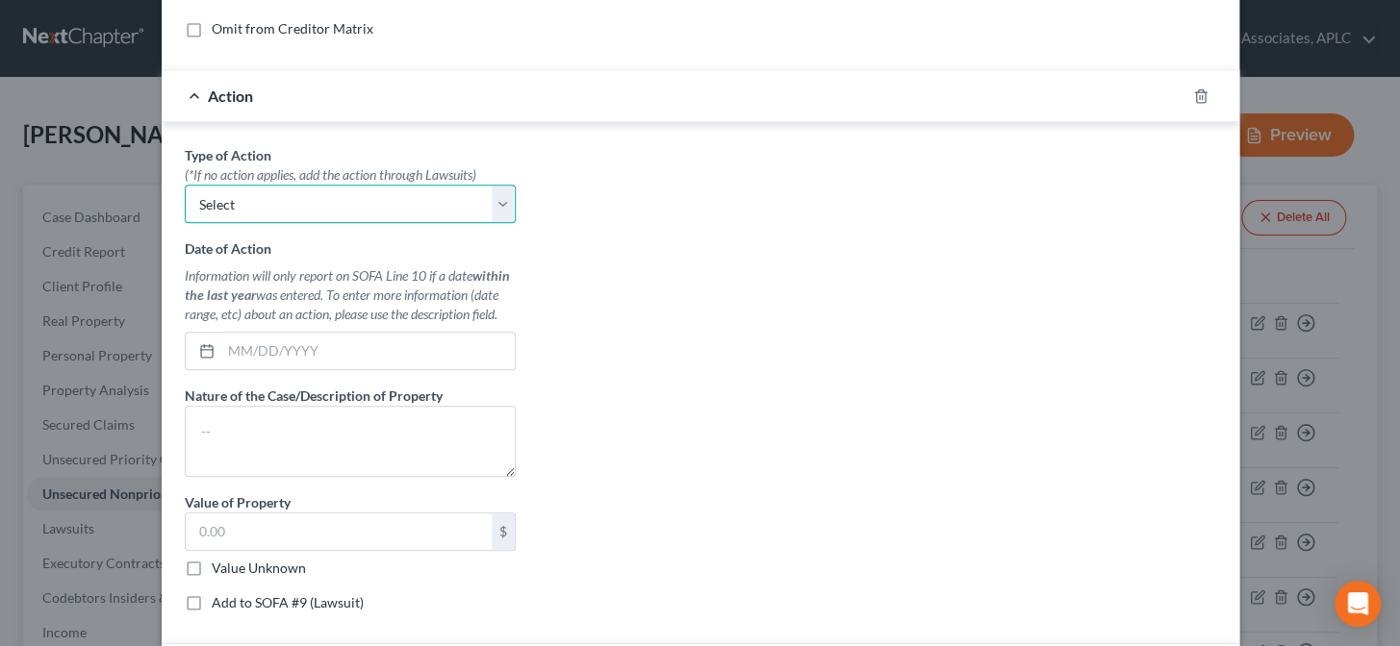
click at [350, 207] on select "Select Repossession Garnishment Foreclosure Personal Injury Attached, Seized, O…" at bounding box center [350, 204] width 331 height 38
click at [185, 185] on select "Select Repossession Garnishment Foreclosure Personal Injury Attached, Seized, O…" at bounding box center [350, 204] width 331 height 38
click at [298, 356] on input "text" at bounding box center [367, 351] width 293 height 37
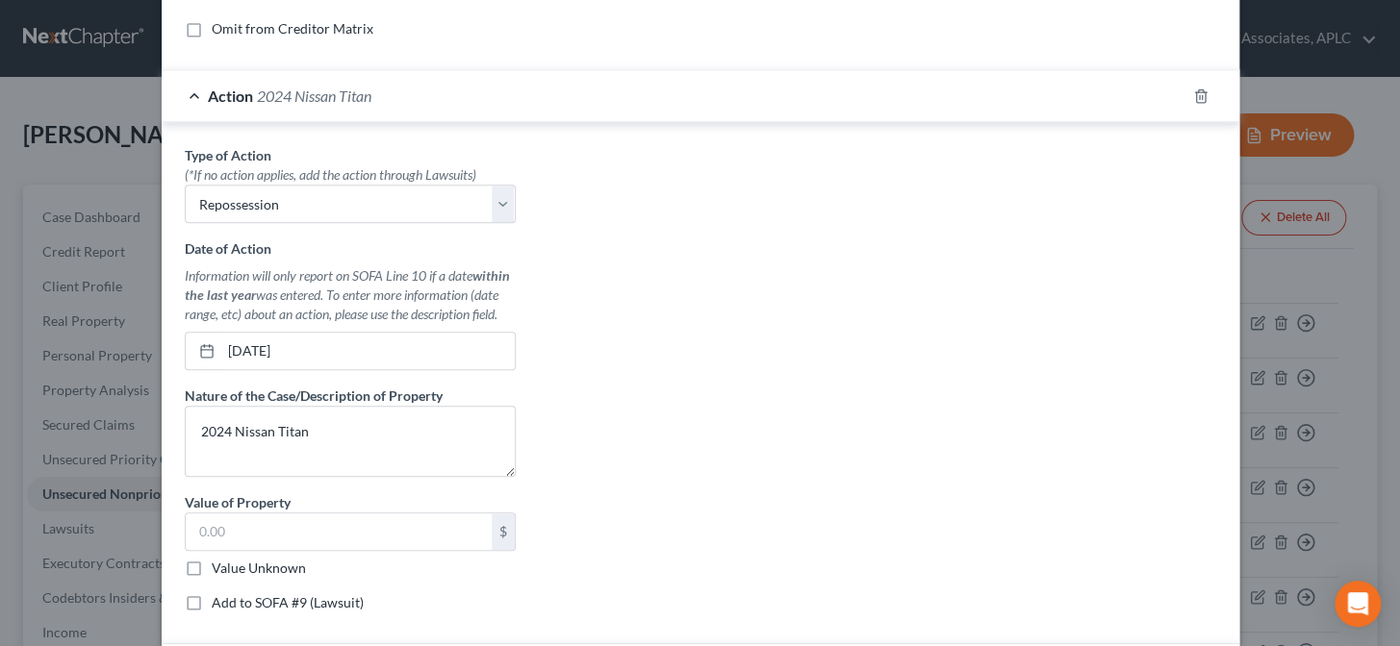
click at [212, 568] on label "Value Unknown" at bounding box center [259, 568] width 94 height 19
click at [219, 568] on input "Value Unknown" at bounding box center [225, 565] width 13 height 13
click at [212, 600] on label "Add to SOFA #9 (Lawsuit)" at bounding box center [288, 602] width 152 height 19
click at [219, 600] on input "Add to SOFA #9 (Lawsuit)" at bounding box center [225, 599] width 13 height 13
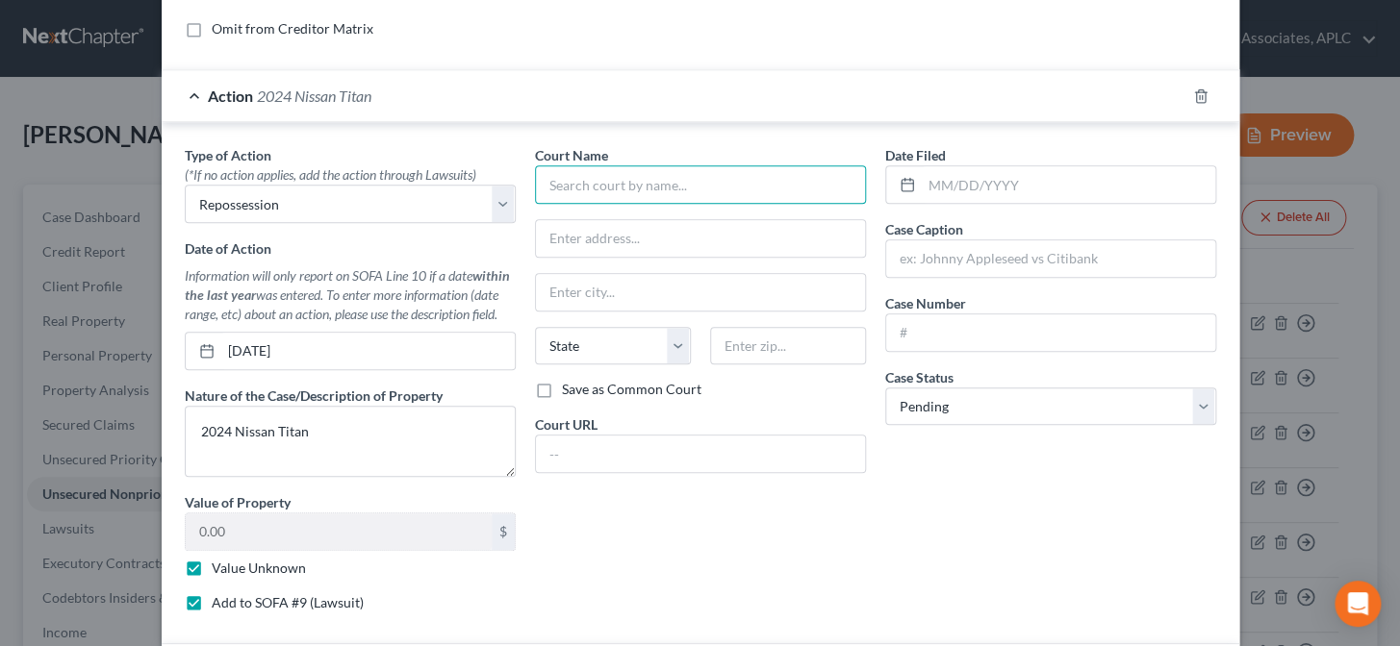
click at [614, 181] on input "text" at bounding box center [700, 184] width 331 height 38
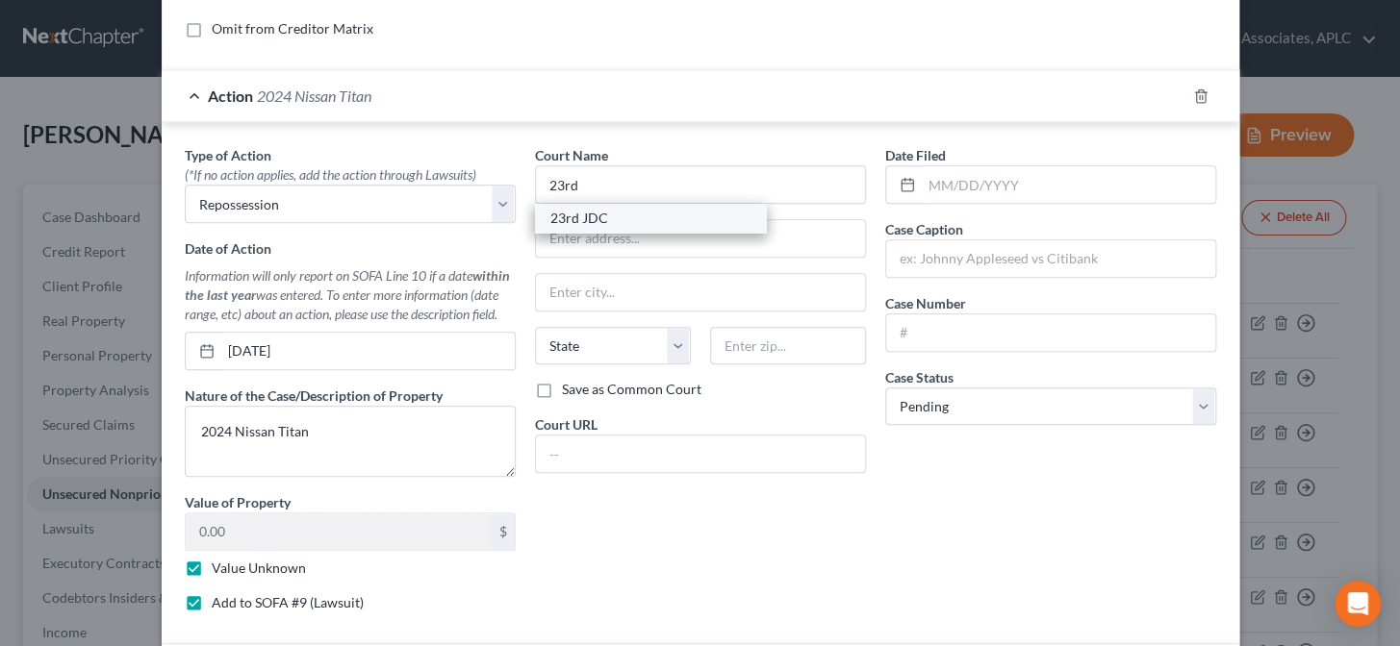
click at [613, 214] on div "23rd JDC" at bounding box center [650, 218] width 200 height 19
click at [921, 176] on input "text" at bounding box center [1067, 184] width 293 height 37
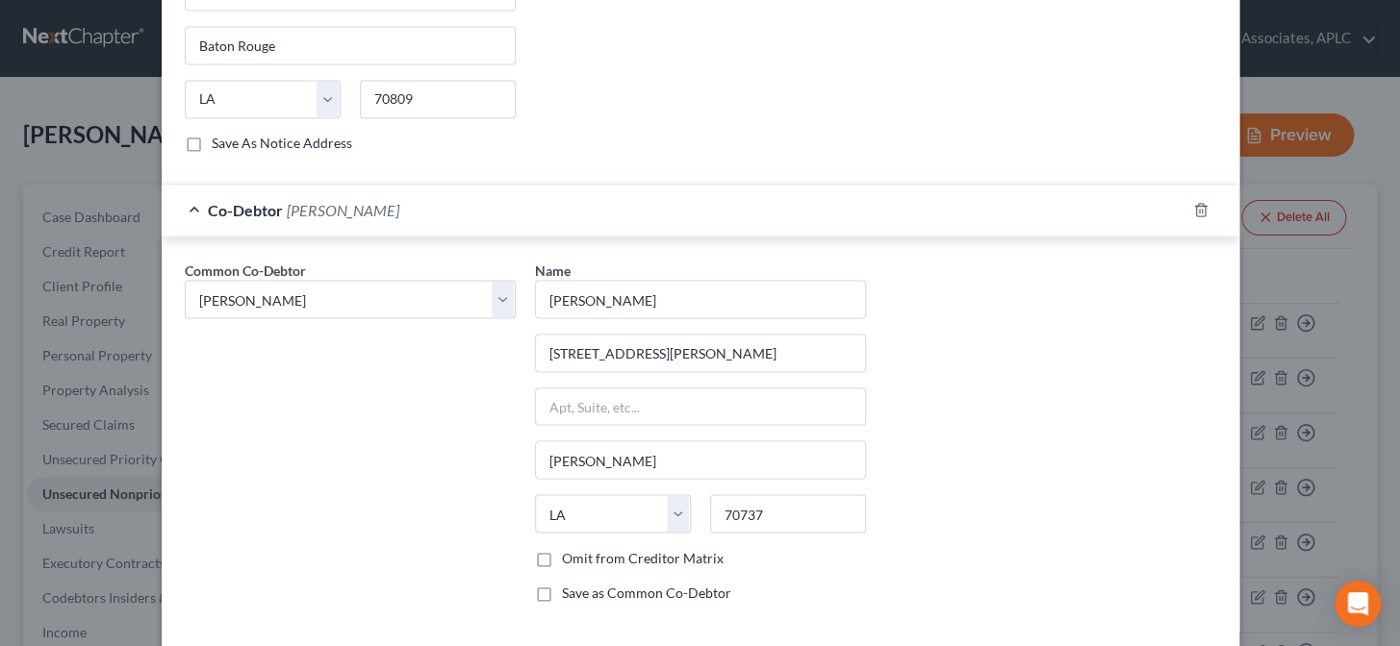
scroll to position [1408, 0]
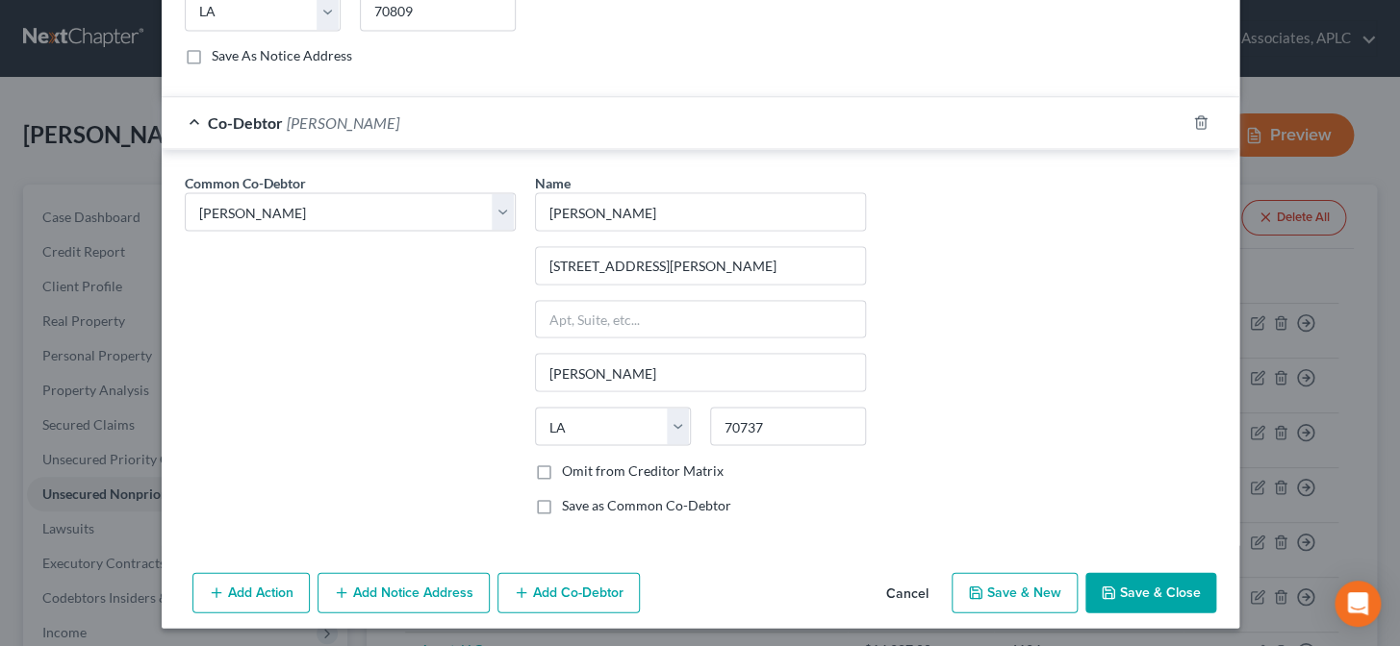
click at [1128, 577] on button "Save & Close" at bounding box center [1150, 592] width 131 height 40
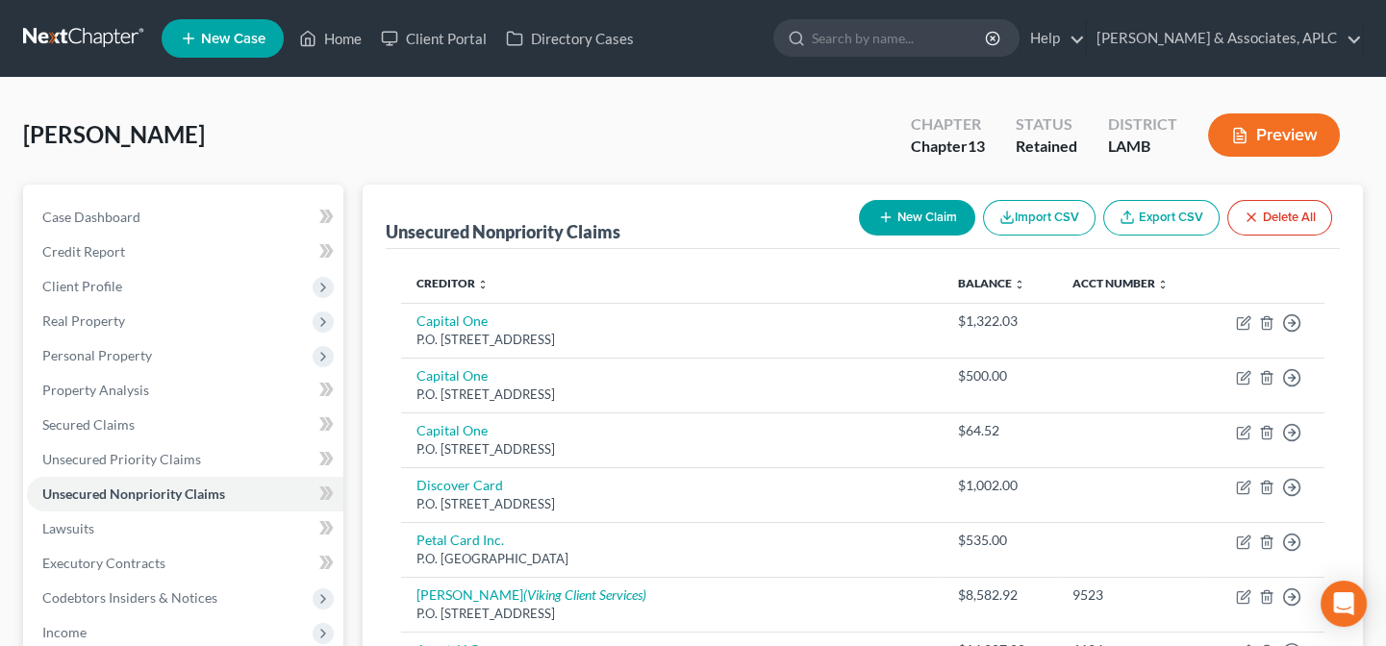
click at [932, 229] on button "New Claim" at bounding box center [917, 218] width 116 height 36
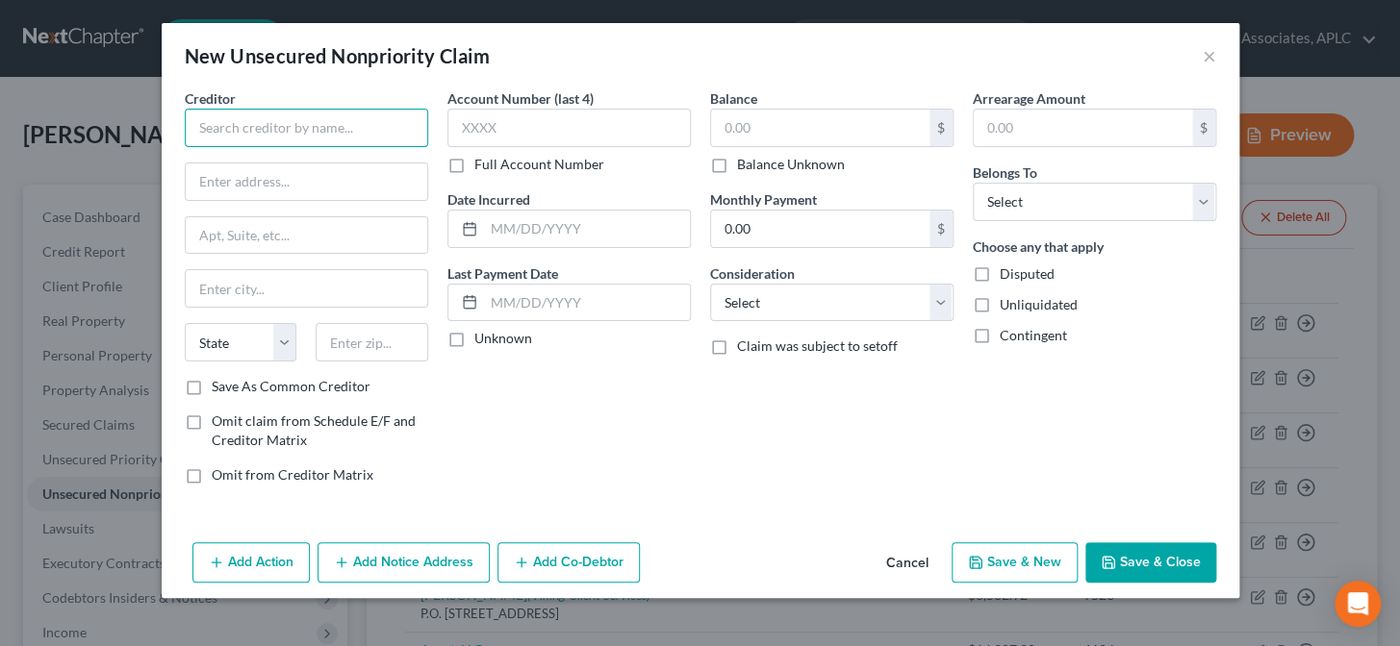
click at [385, 125] on input "text" at bounding box center [306, 128] width 243 height 38
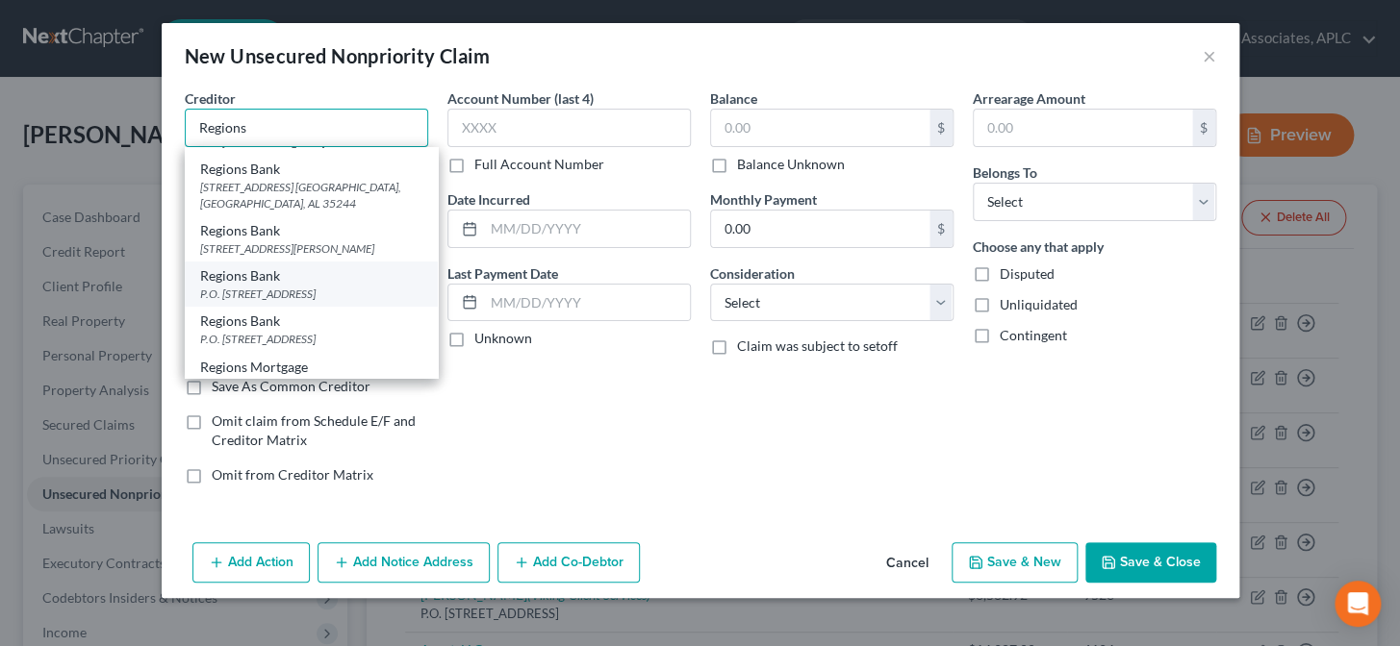
scroll to position [74, 0]
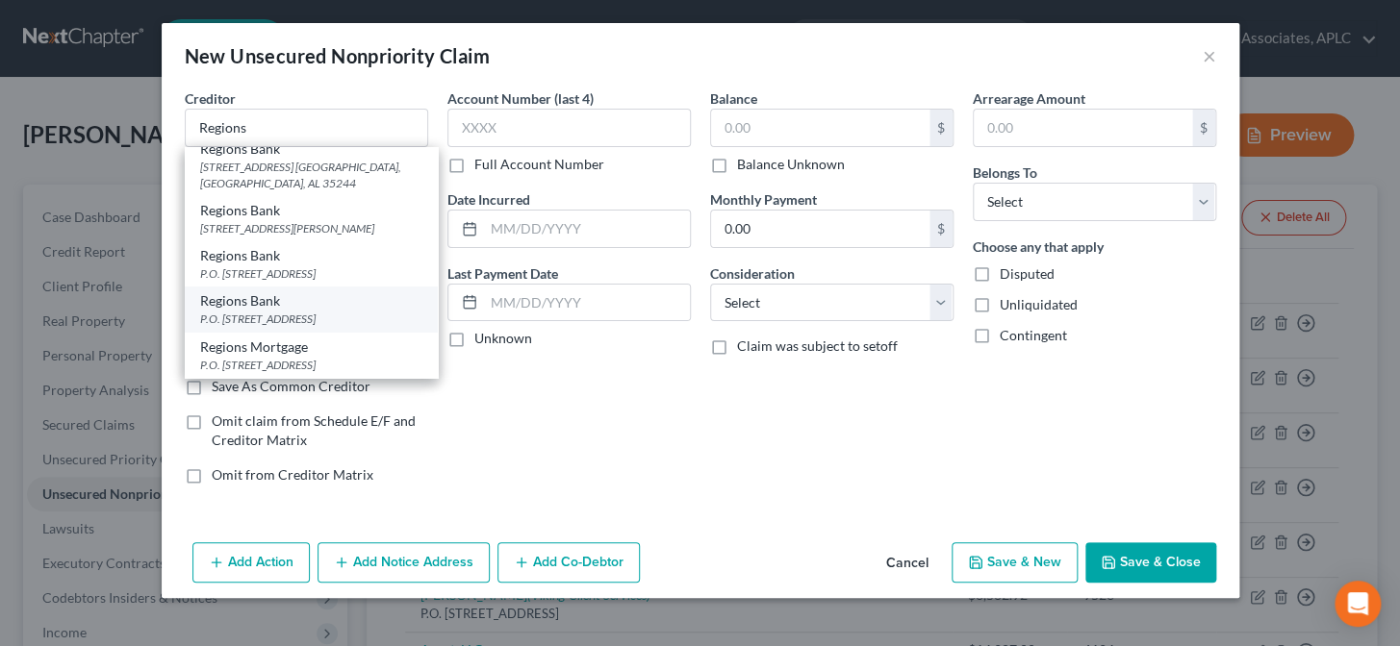
click at [304, 319] on div "P.O. Box 11007, Birmingham, AL 35288" at bounding box center [311, 319] width 222 height 16
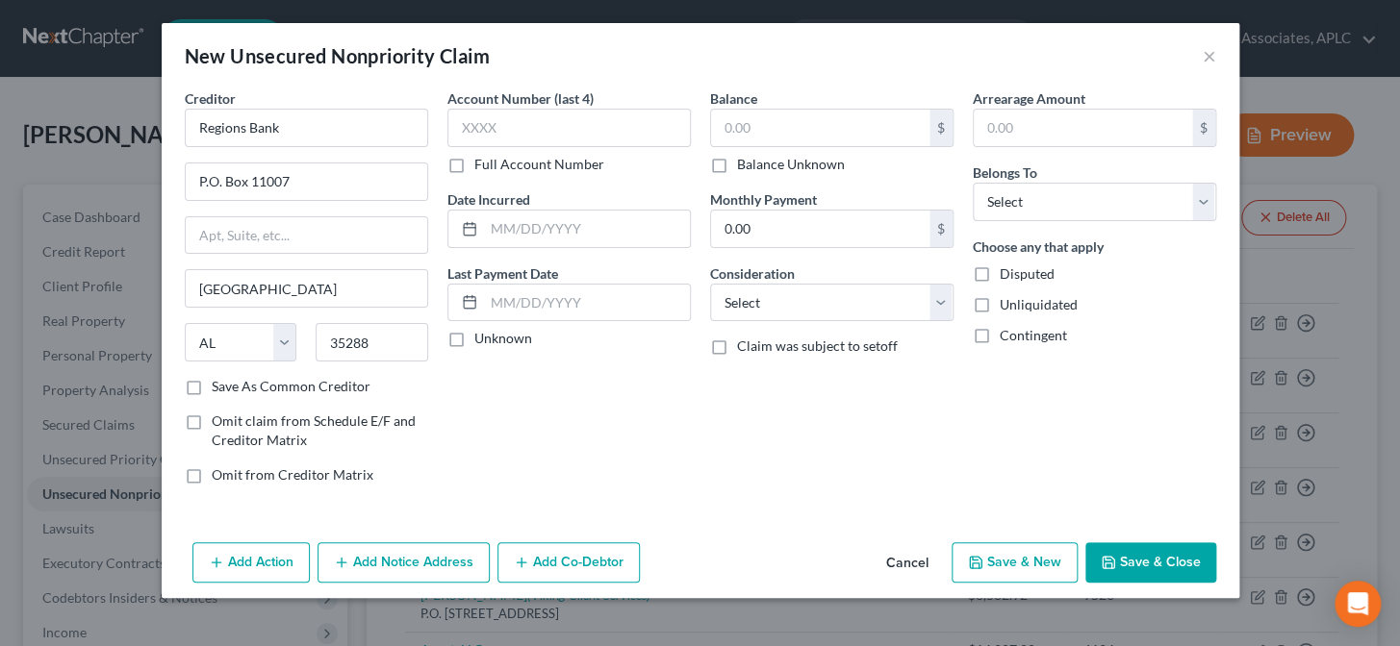
scroll to position [0, 0]
click at [1025, 200] on select "Select Debtor 1 Only Debtor 2 Only Debtor 1 And Debtor 2 Only At Least One Of T…" at bounding box center [1093, 202] width 243 height 38
click at [972, 183] on select "Select Debtor 1 Only Debtor 2 Only Debtor 1 And Debtor 2 Only At Least One Of T…" at bounding box center [1093, 202] width 243 height 38
click at [517, 564] on icon "button" at bounding box center [521, 562] width 15 height 15
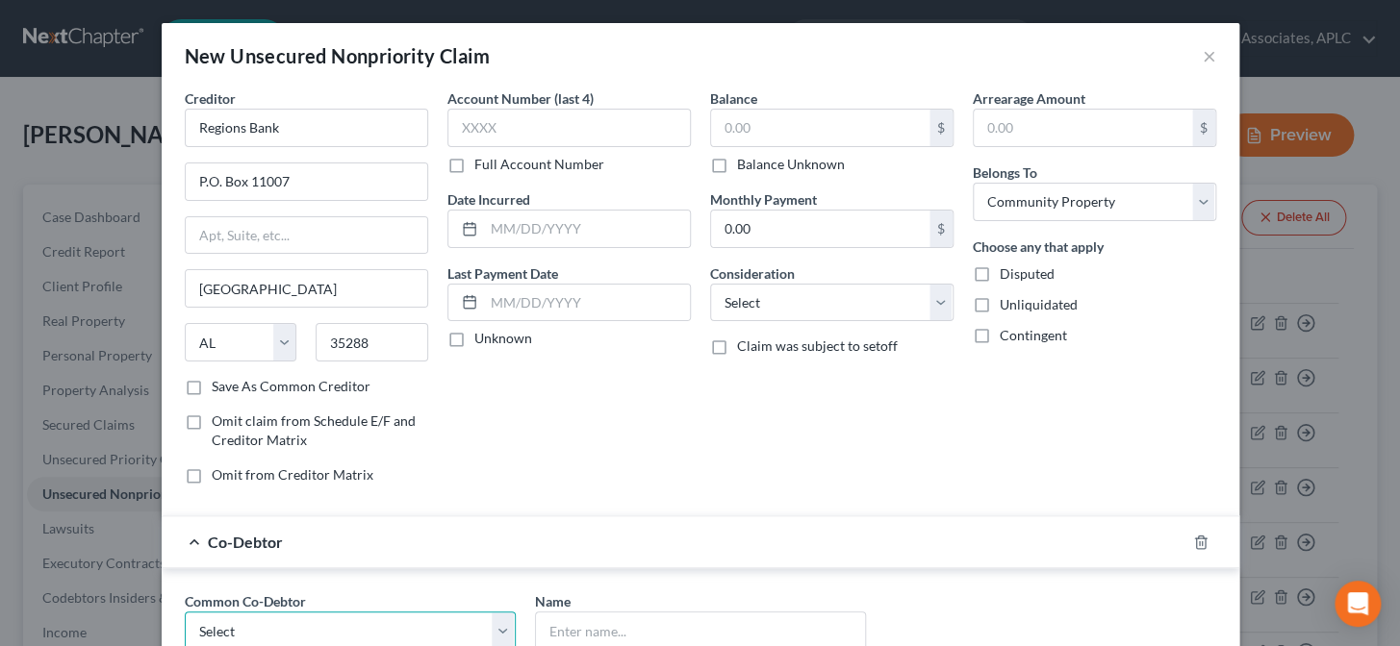
scroll to position [2, 0]
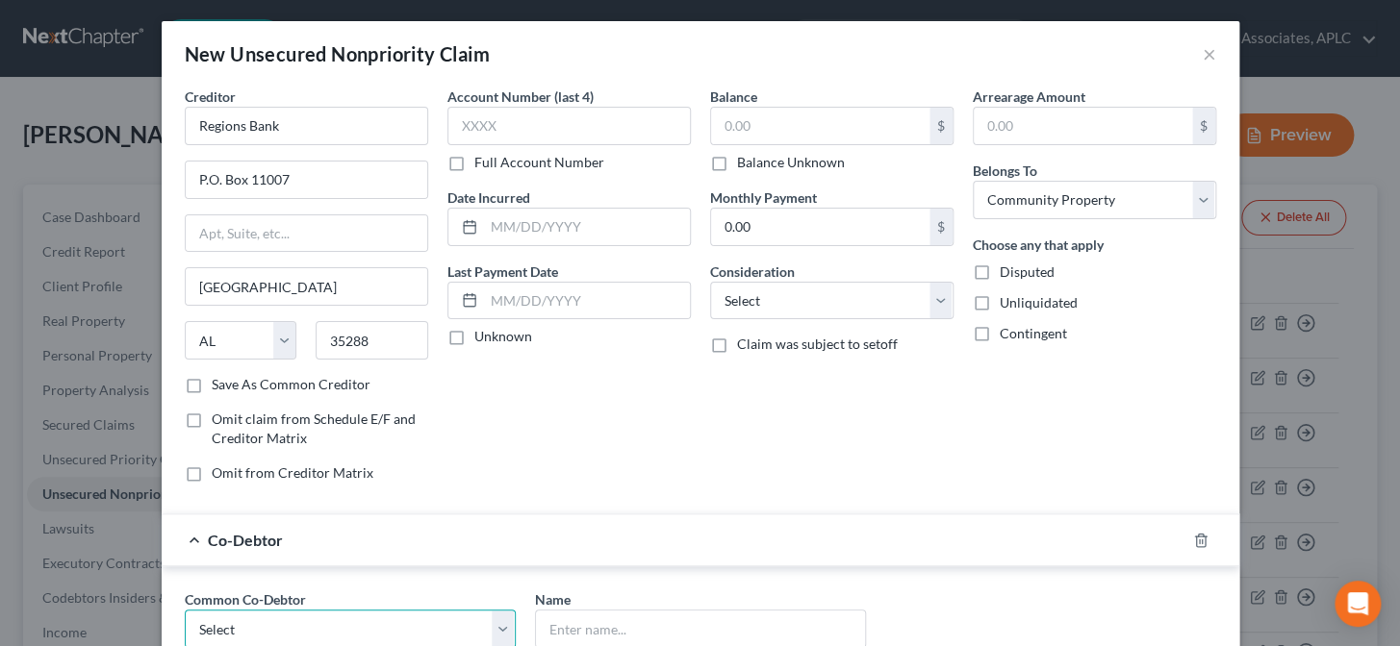
click at [370, 632] on select "Select Amanda Aucoin" at bounding box center [350, 629] width 331 height 38
click at [185, 610] on select "Select Amanda Aucoin" at bounding box center [350, 629] width 331 height 38
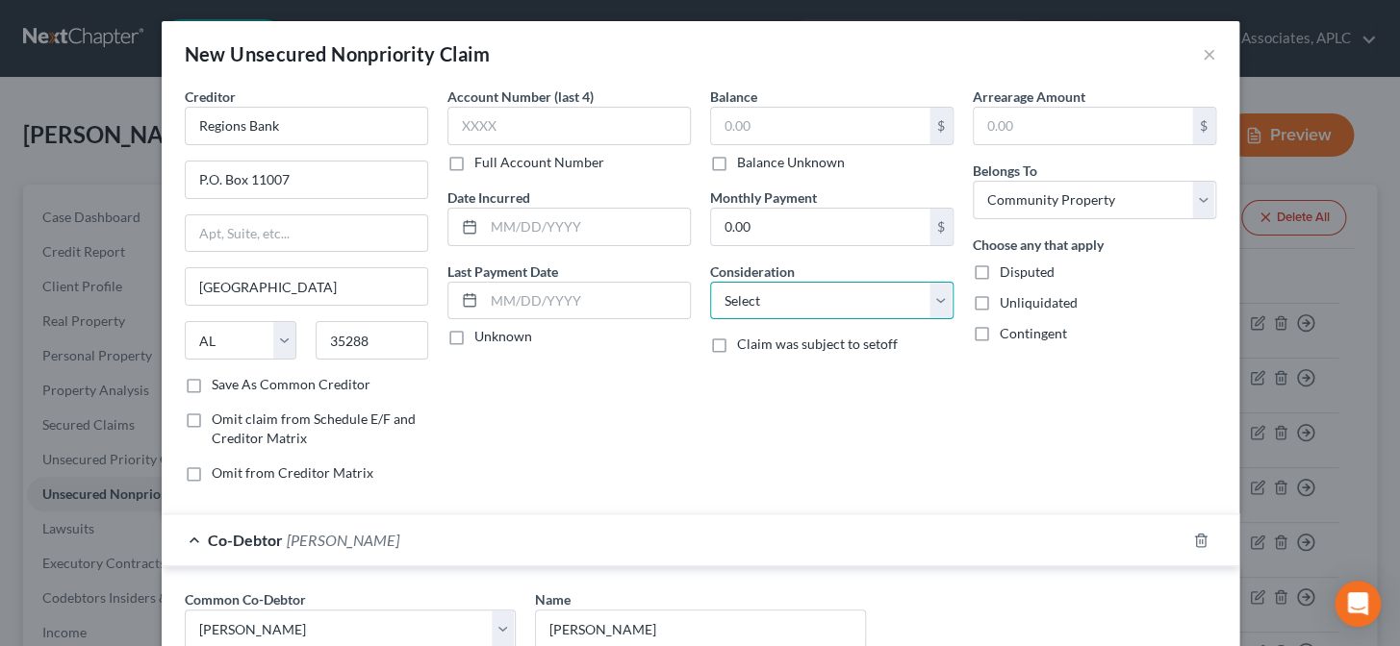
click at [743, 313] on select "Select Cable / Satellite Services Collection Agency Credit Card Debt Debt Couns…" at bounding box center [831, 301] width 243 height 38
click at [710, 282] on select "Select Cable / Satellite Services Collection Agency Credit Card Debt Debt Couns…" at bounding box center [831, 301] width 243 height 38
click at [742, 400] on div "Balance $ Balance Unknown Balance Undetermined $ Balance Unknown Monthly Paymen…" at bounding box center [831, 293] width 263 height 412
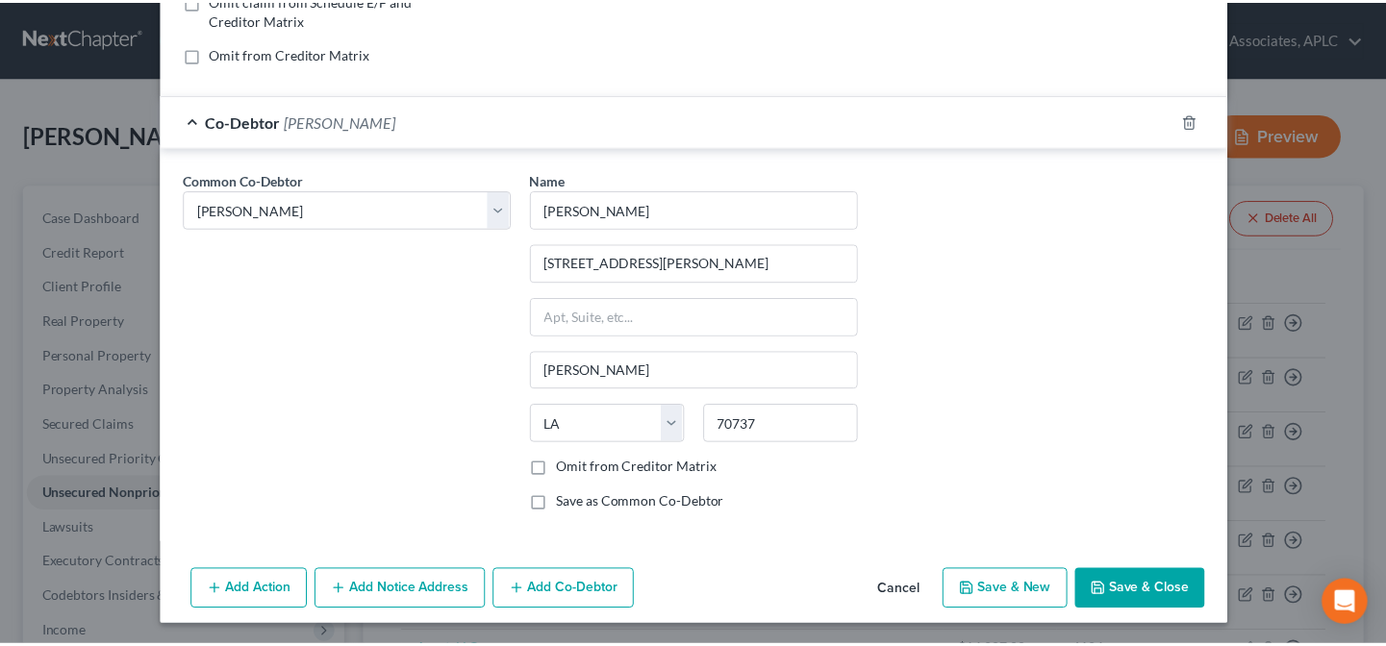
scroll to position [422, 0]
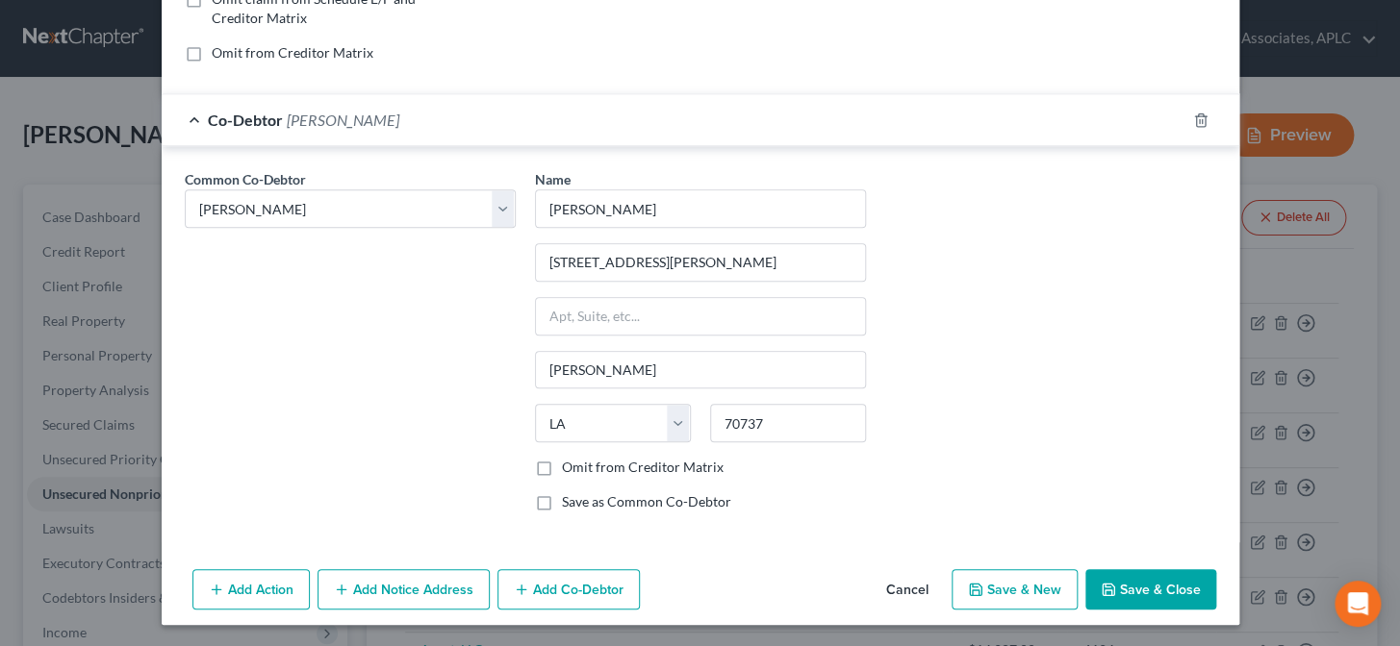
click at [1150, 600] on button "Save & Close" at bounding box center [1150, 589] width 131 height 40
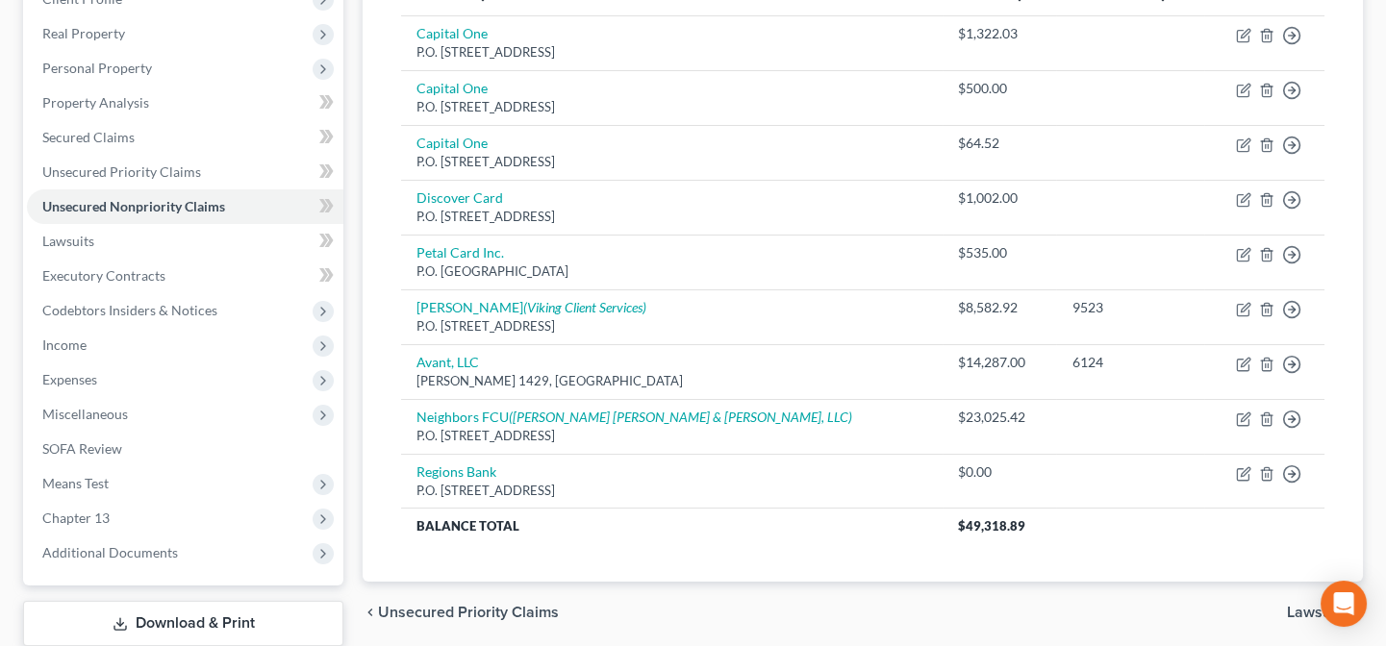
scroll to position [0, 0]
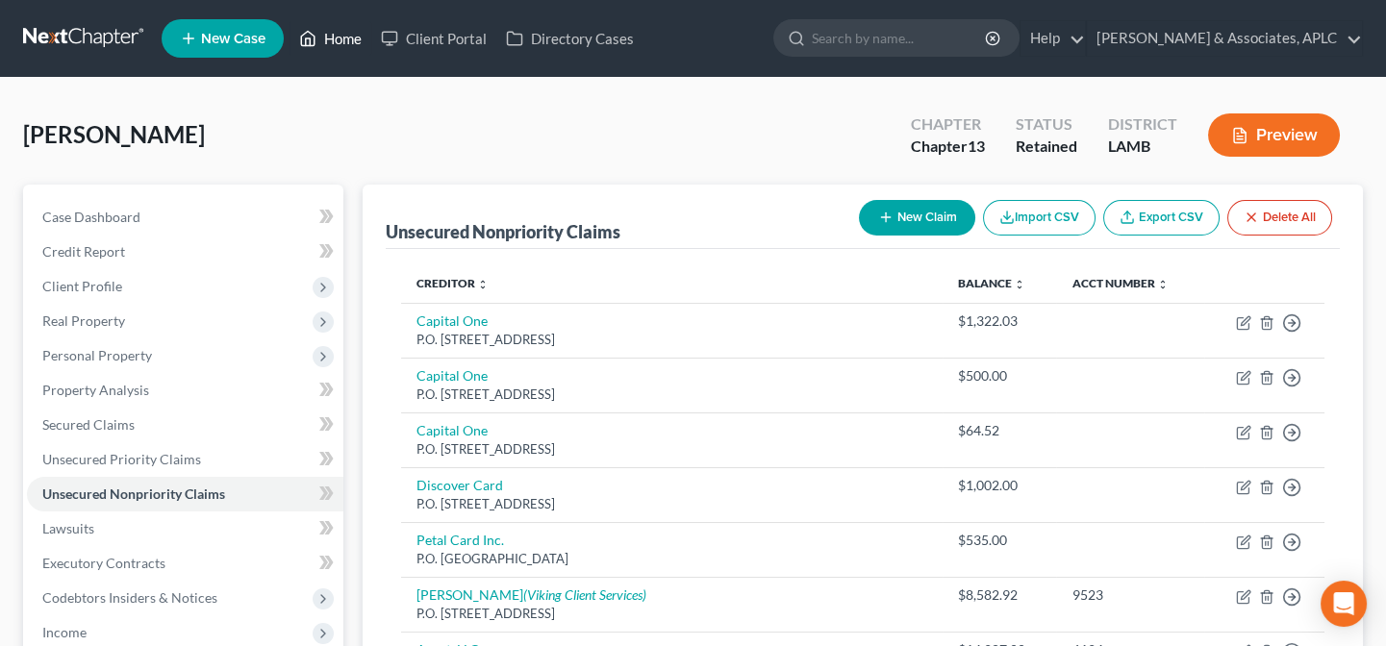
click at [346, 40] on link "Home" at bounding box center [331, 38] width 82 height 35
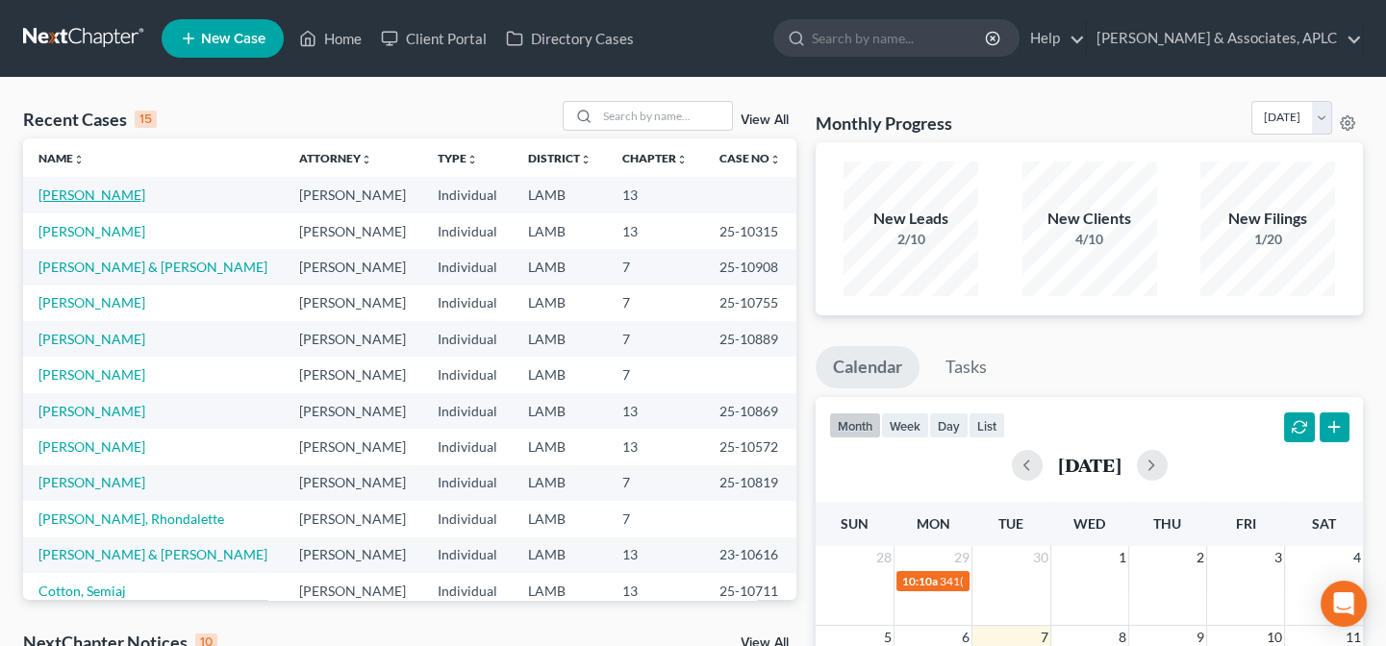
click at [91, 196] on link "[PERSON_NAME]" at bounding box center [91, 195] width 107 height 16
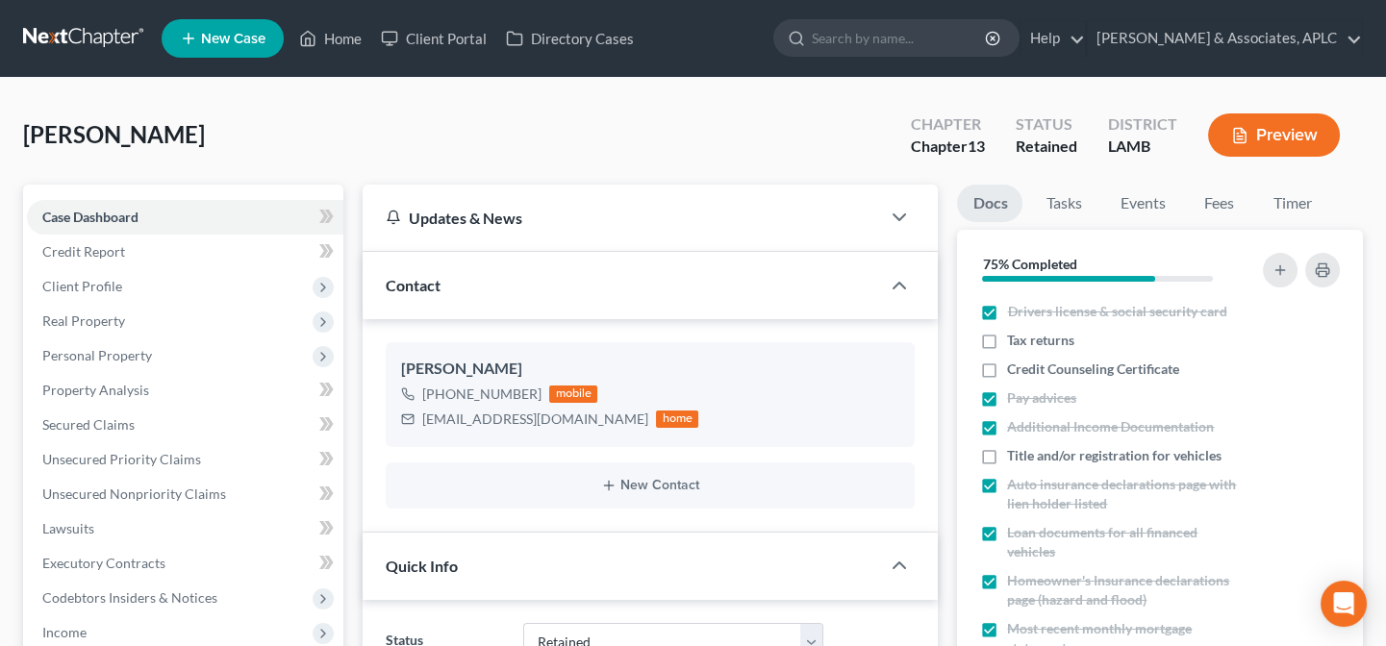
scroll to position [87, 0]
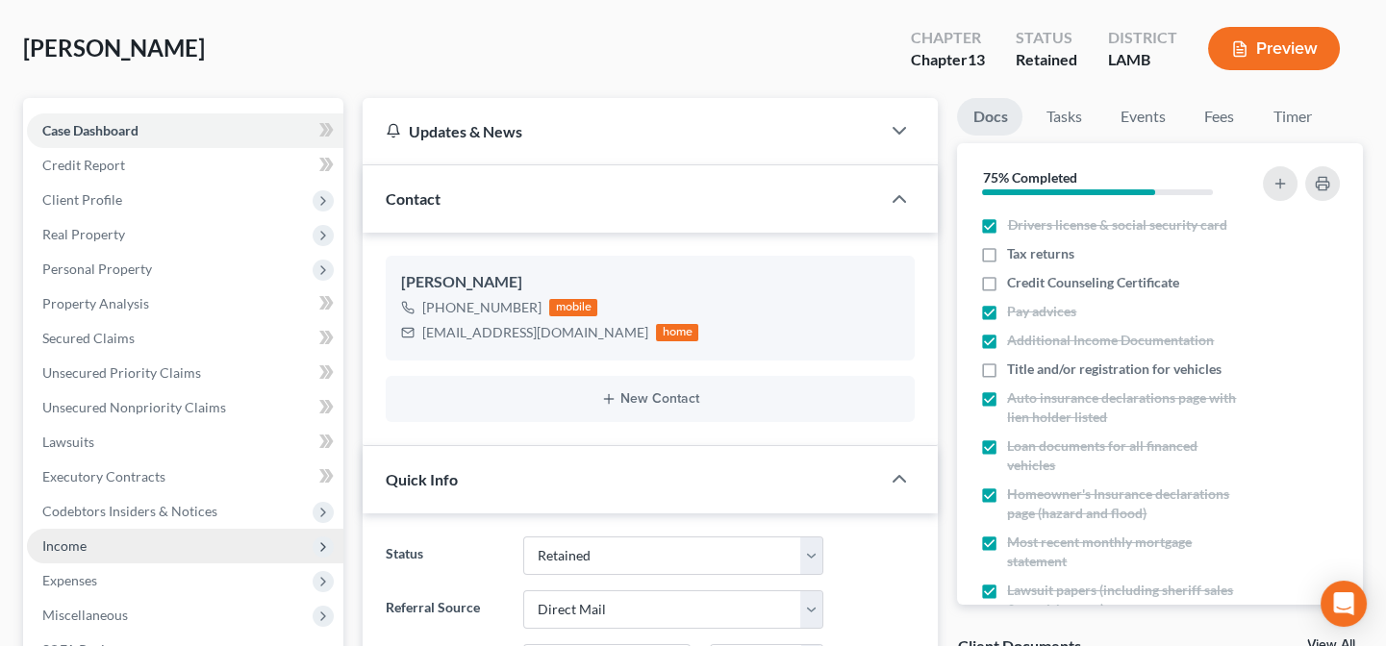
click at [108, 547] on span "Income" at bounding box center [185, 546] width 316 height 35
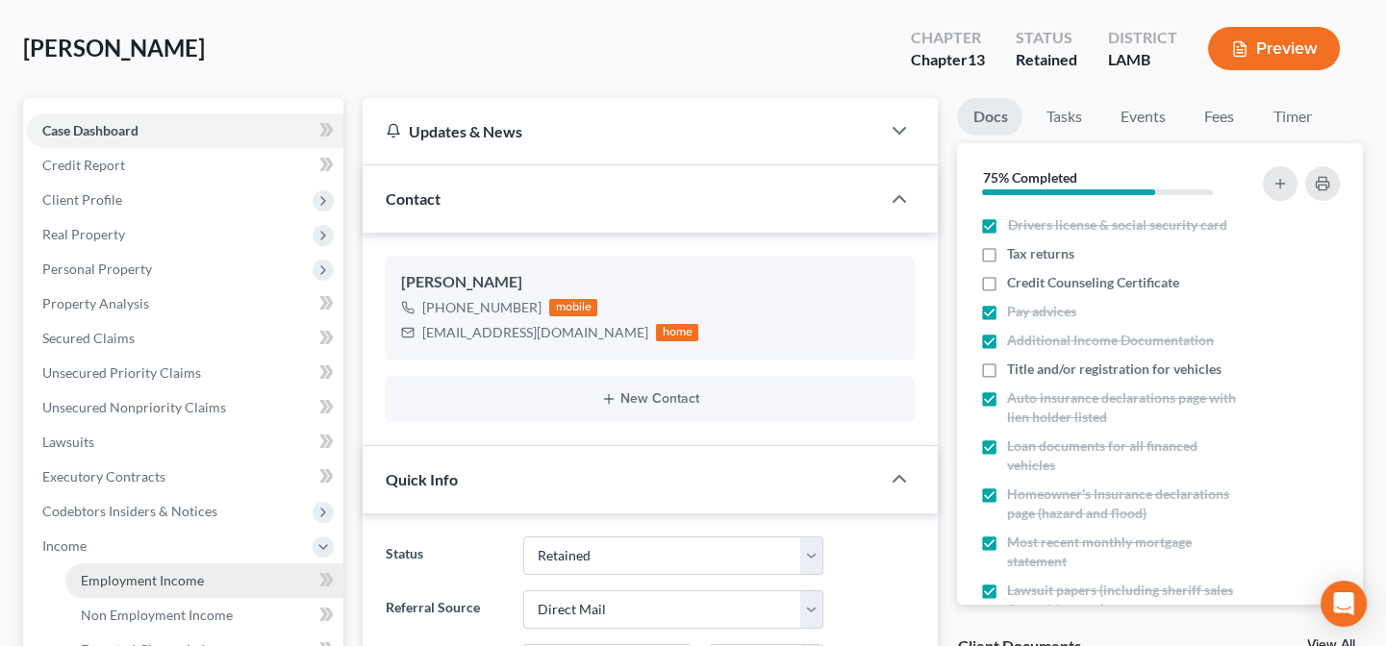
click at [125, 579] on span "Employment Income" at bounding box center [142, 580] width 123 height 16
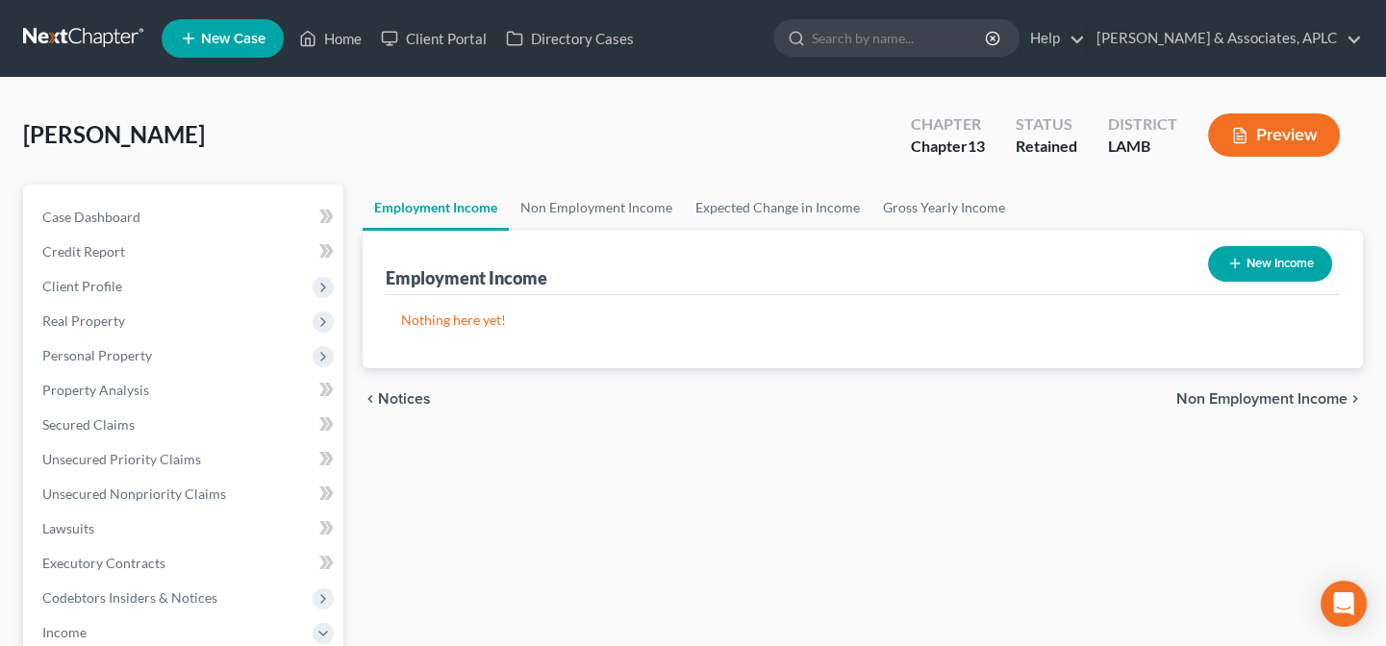
click at [1272, 265] on button "New Income" at bounding box center [1270, 264] width 124 height 36
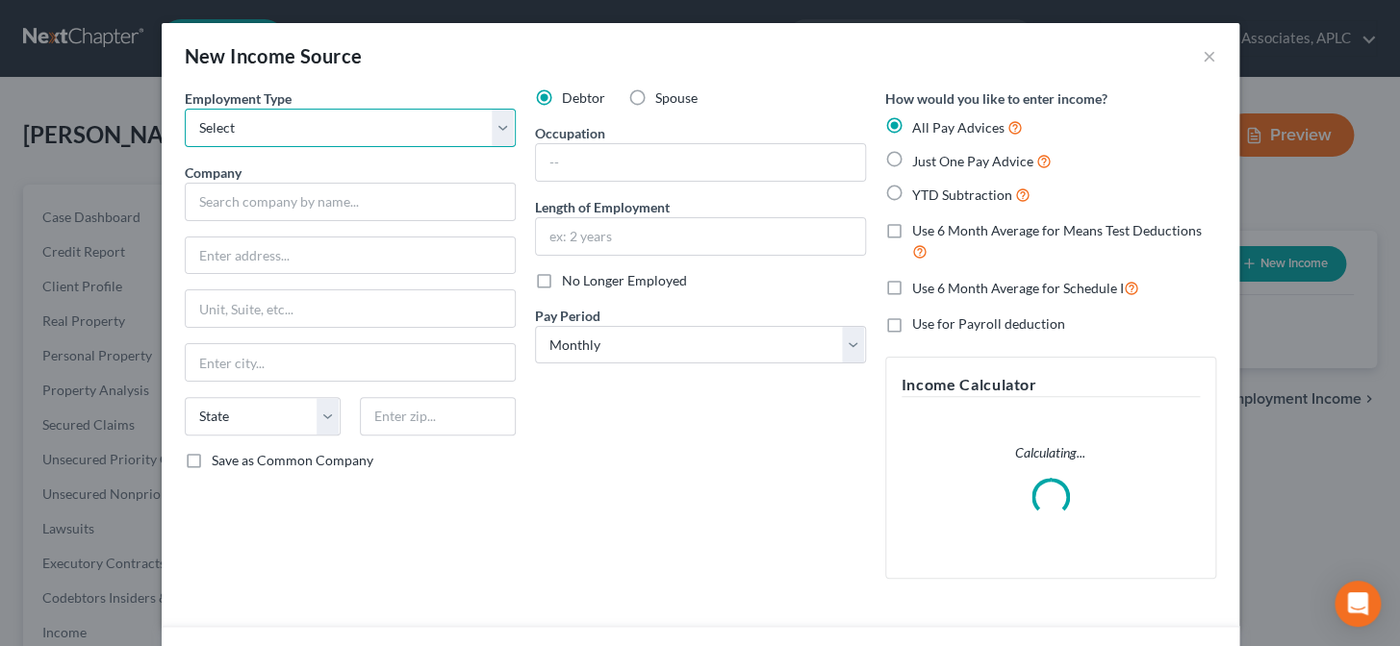
drag, startPoint x: 366, startPoint y: 133, endPoint x: 353, endPoint y: 144, distance: 17.0
click at [366, 133] on select "Select Full or Part Time Employment Self Employment" at bounding box center [350, 128] width 331 height 38
click at [185, 109] on select "Select Full or Part Time Employment Self Employment" at bounding box center [350, 128] width 331 height 38
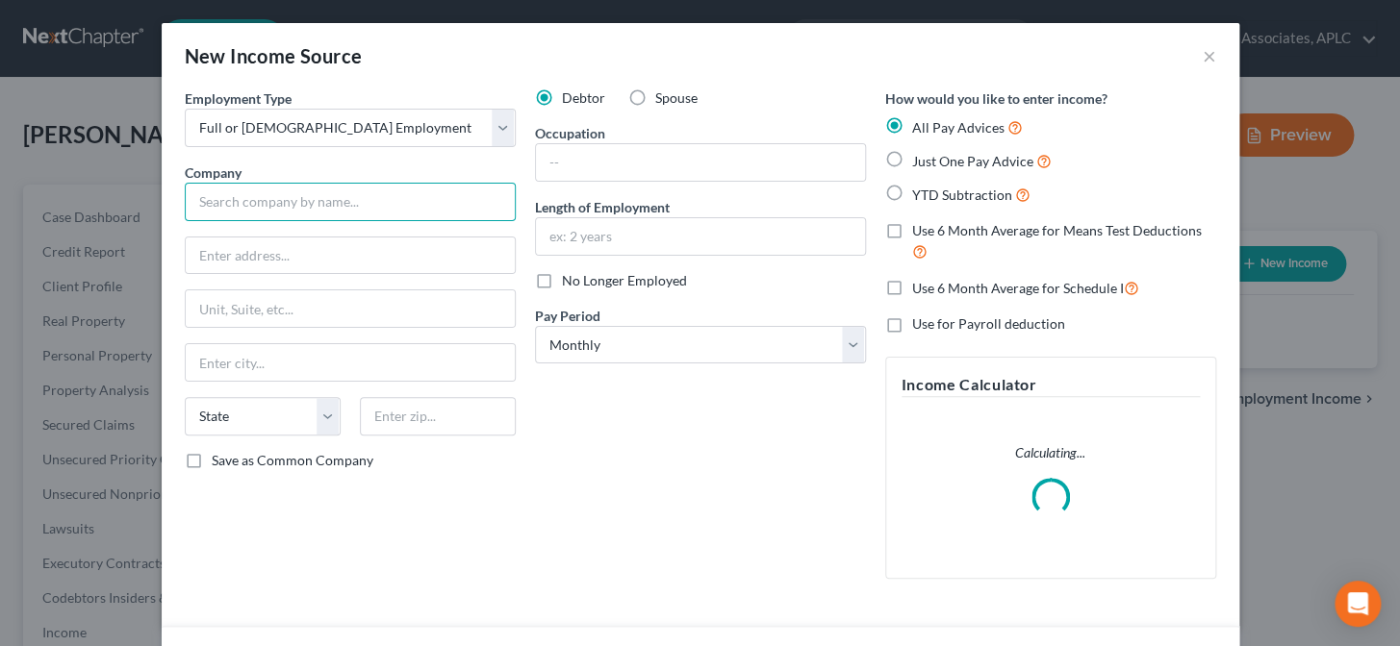
click at [313, 205] on input "text" at bounding box center [350, 202] width 331 height 38
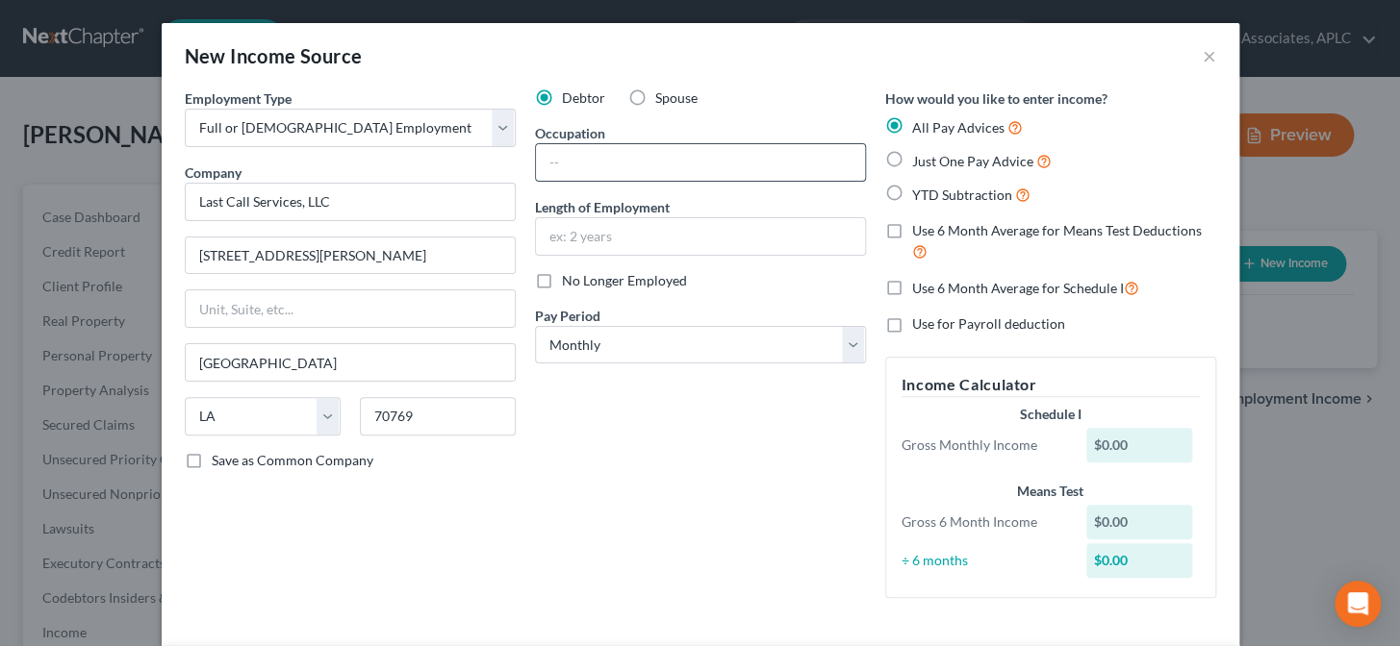
click at [590, 165] on input "text" at bounding box center [700, 162] width 329 height 37
click at [766, 434] on div "Debtor Spouse Occupation Supervisor Length of Employment 4.5 Years No Longer Em…" at bounding box center [700, 350] width 350 height 525
click at [912, 159] on label "Just One Pay Advice" at bounding box center [981, 161] width 139 height 22
click at [920, 159] on input "Just One Pay Advice" at bounding box center [926, 156] width 13 height 13
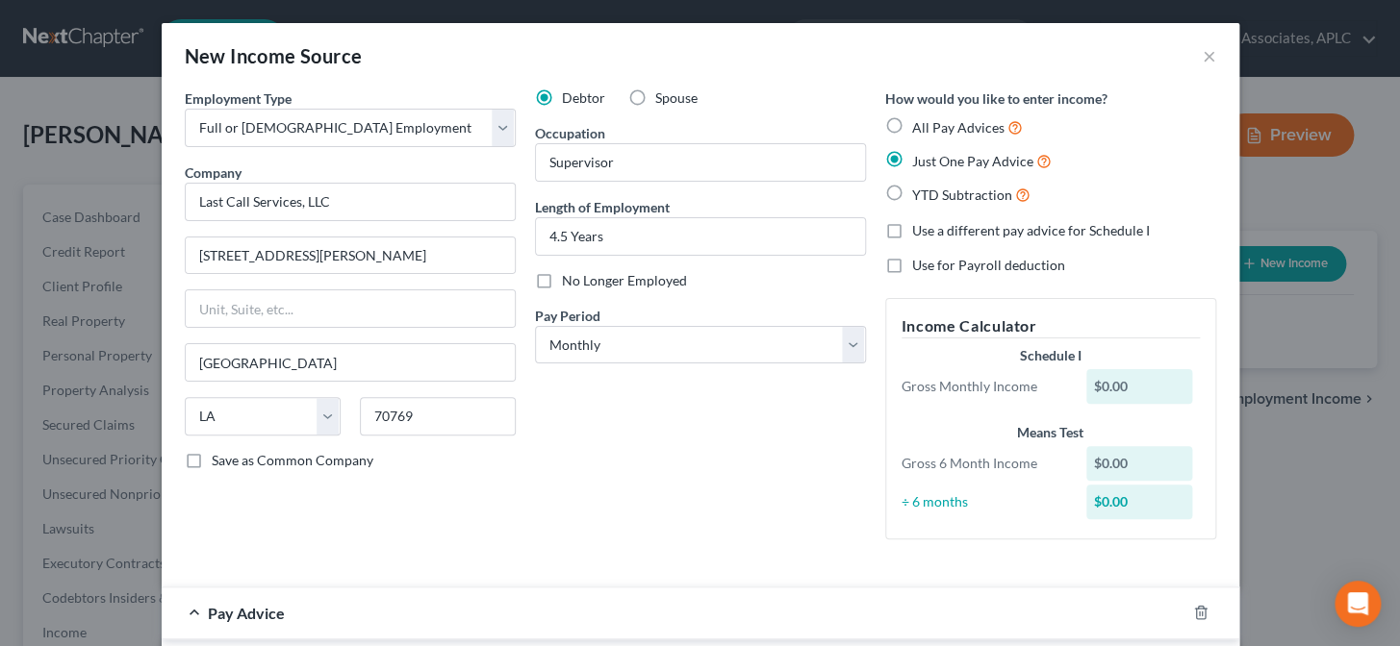
click at [794, 455] on div "Debtor Spouse Occupation Supervisor Length of Employment 4.5 Years No Longer Em…" at bounding box center [700, 321] width 350 height 467
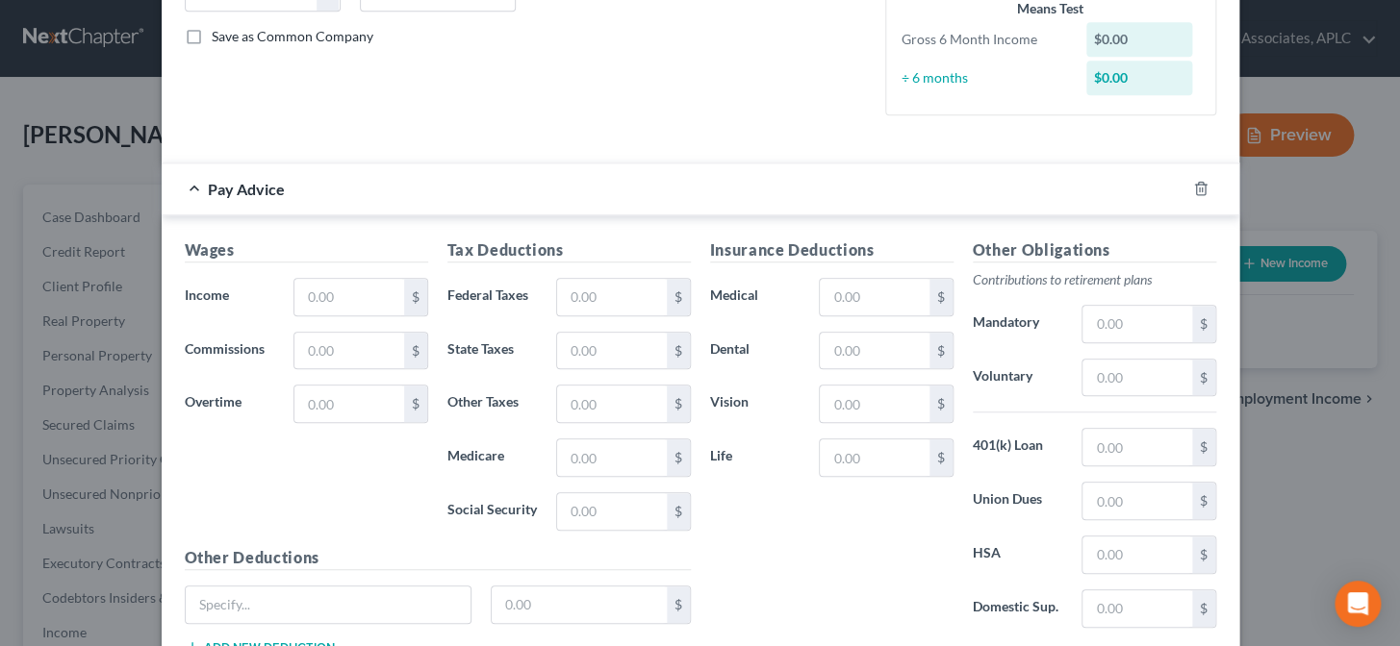
scroll to position [437, 0]
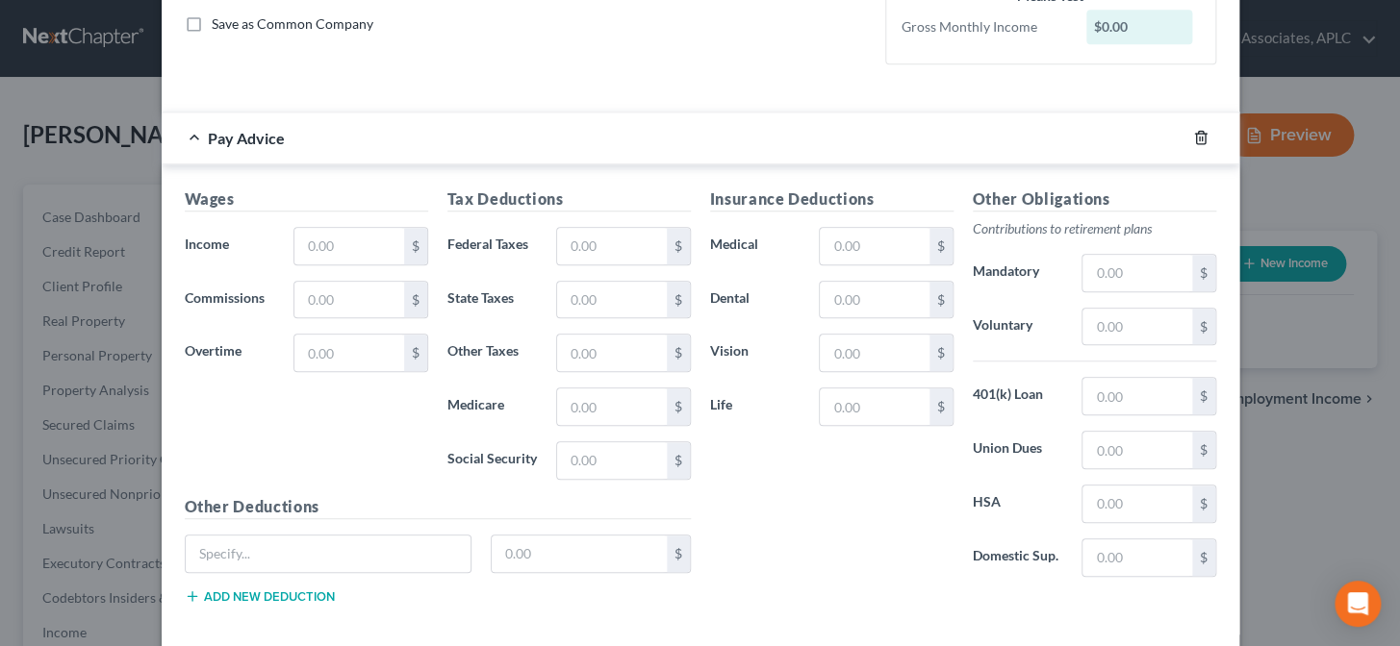
click at [1193, 141] on icon "button" at bounding box center [1200, 137] width 15 height 15
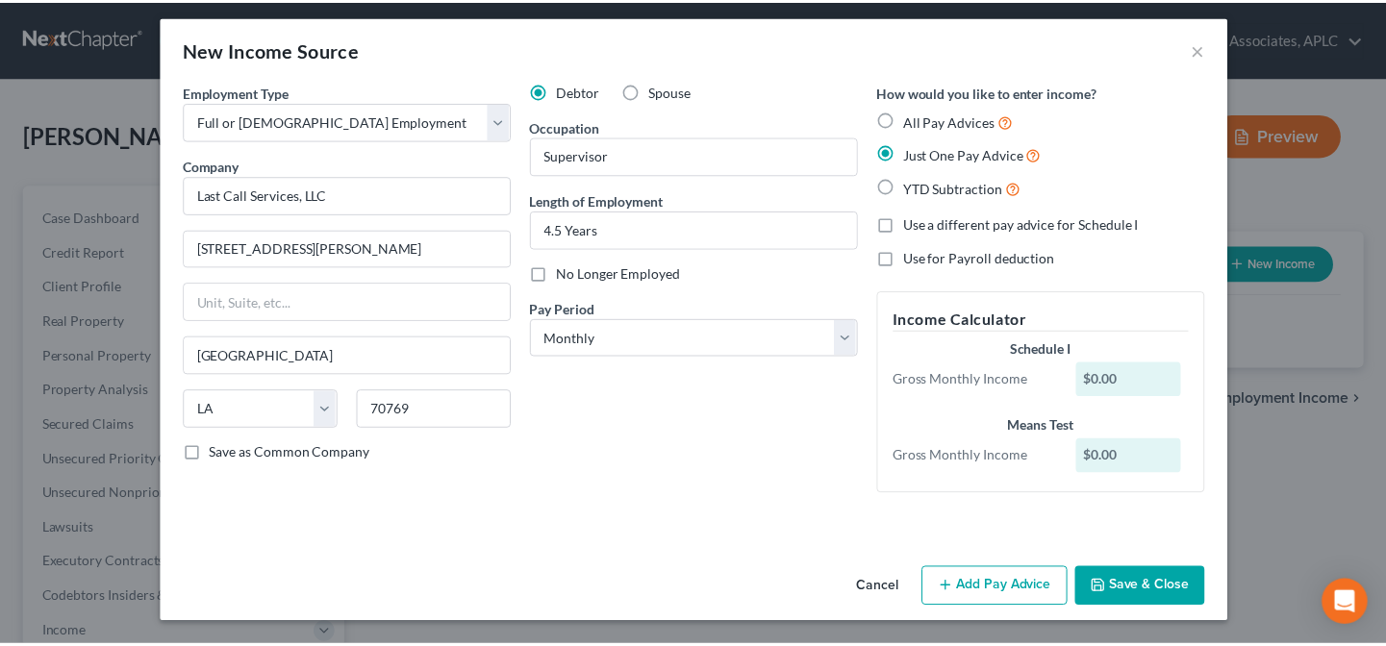
scroll to position [7, 0]
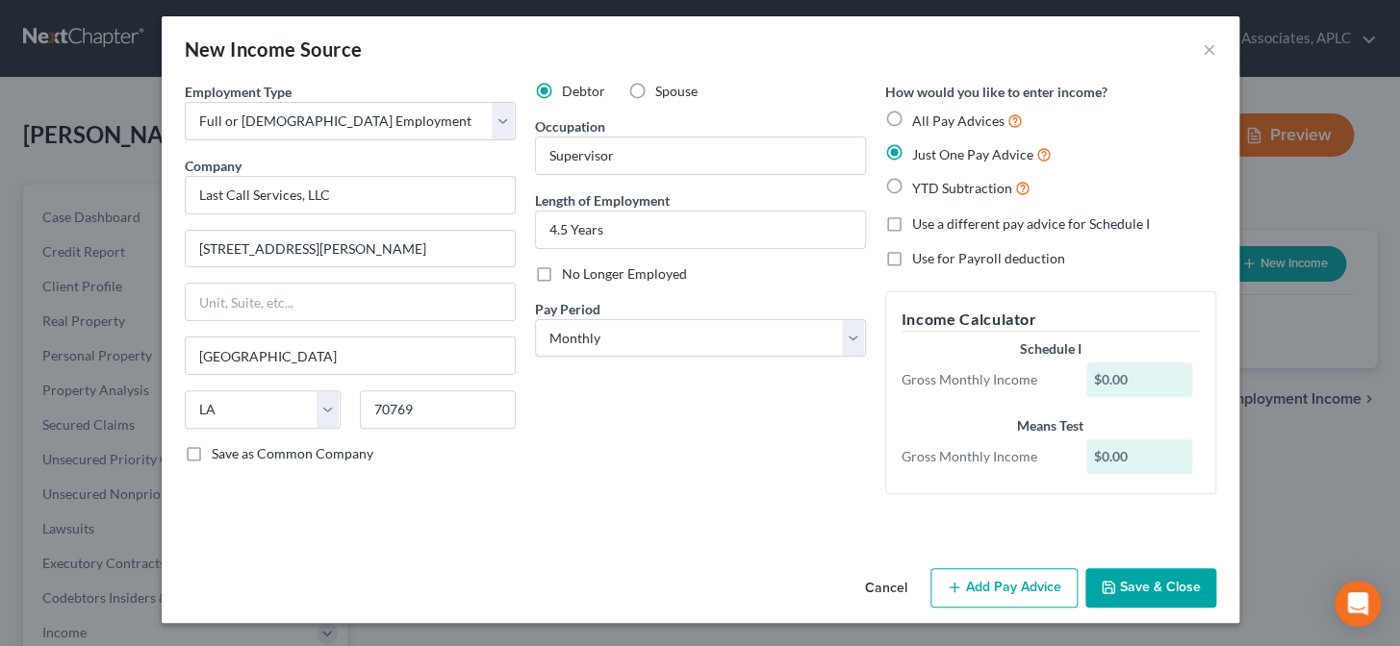
click at [1140, 594] on button "Save & Close" at bounding box center [1150, 588] width 131 height 40
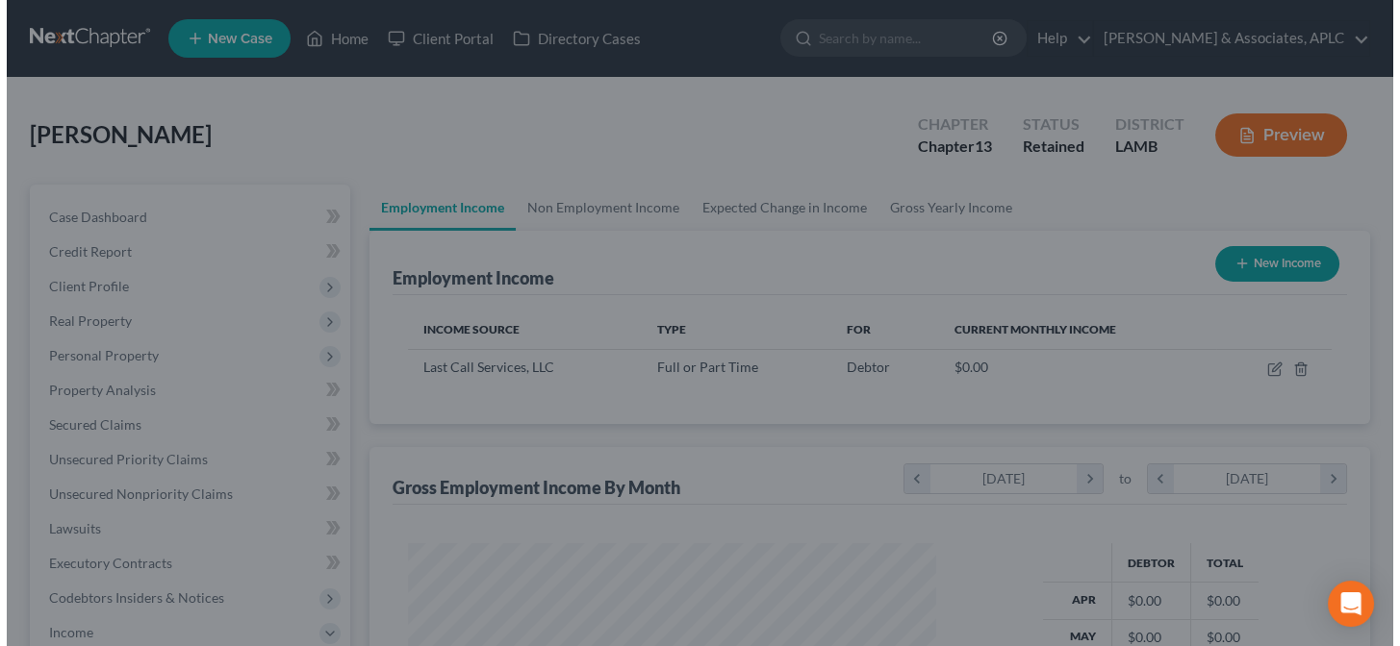
scroll to position [961538, 961322]
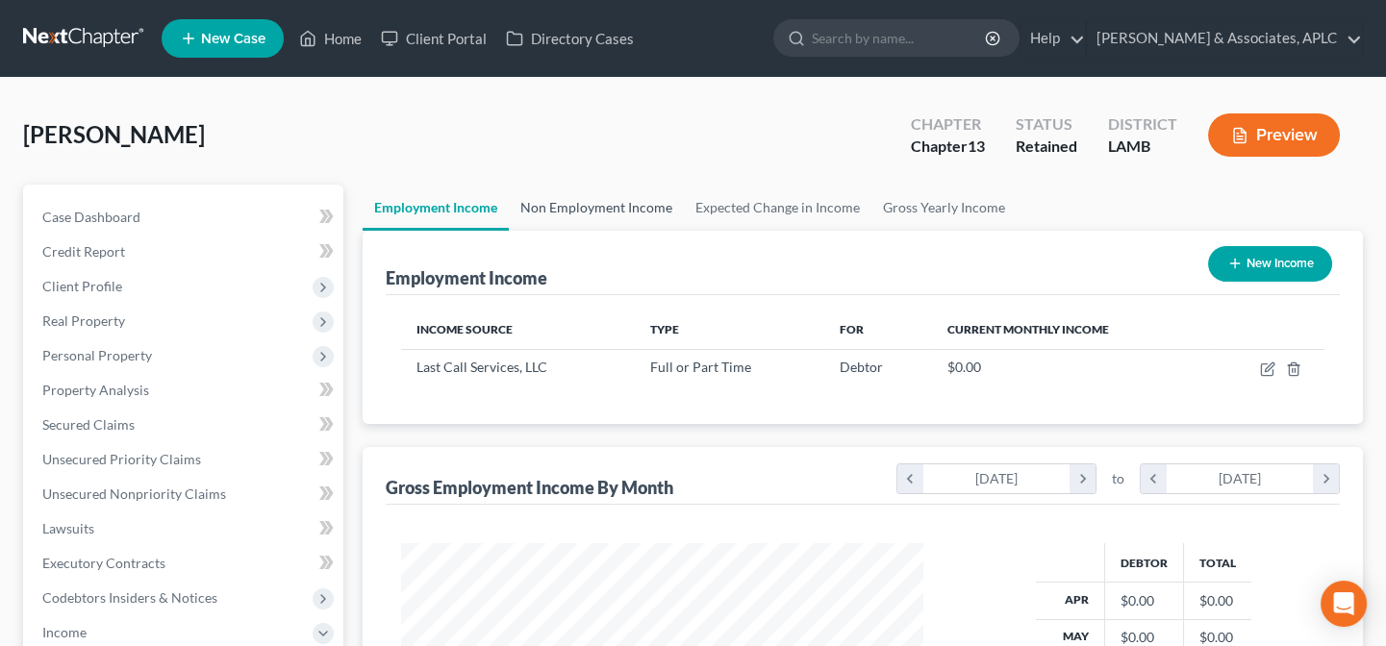
click at [632, 202] on link "Non Employment Income" at bounding box center [596, 208] width 175 height 46
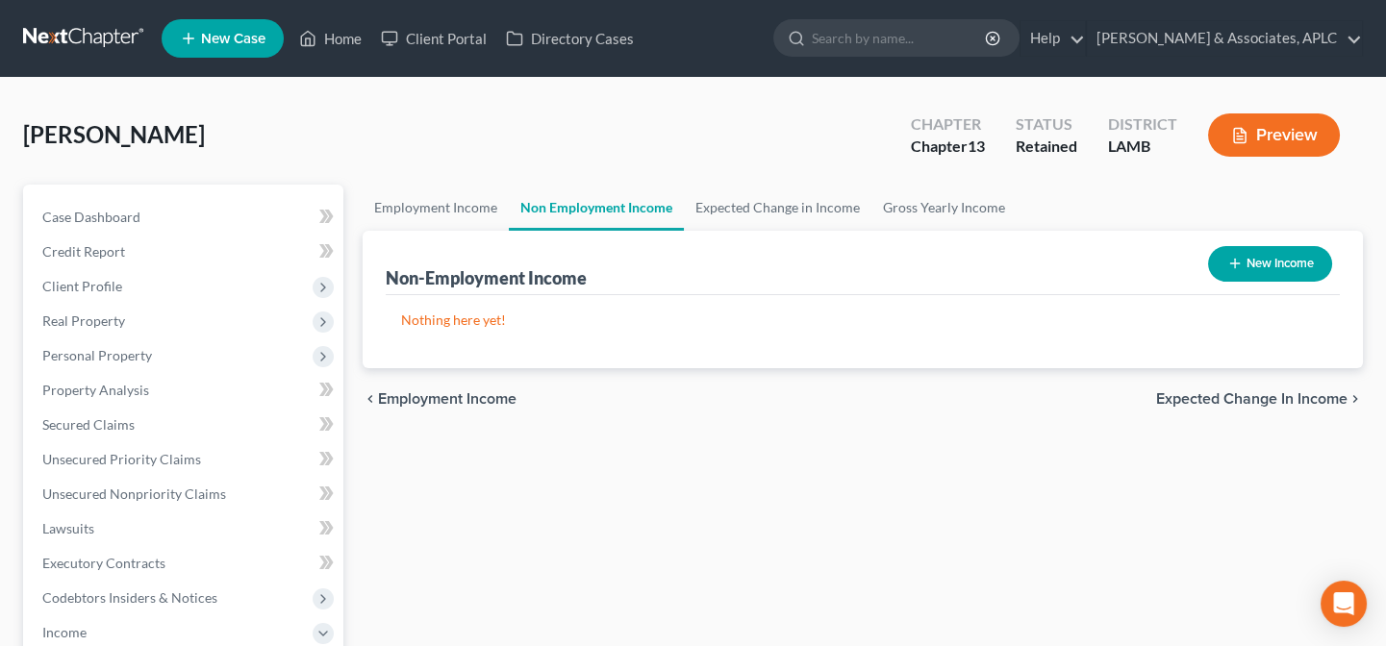
click at [1238, 270] on button "New Income" at bounding box center [1270, 264] width 124 height 36
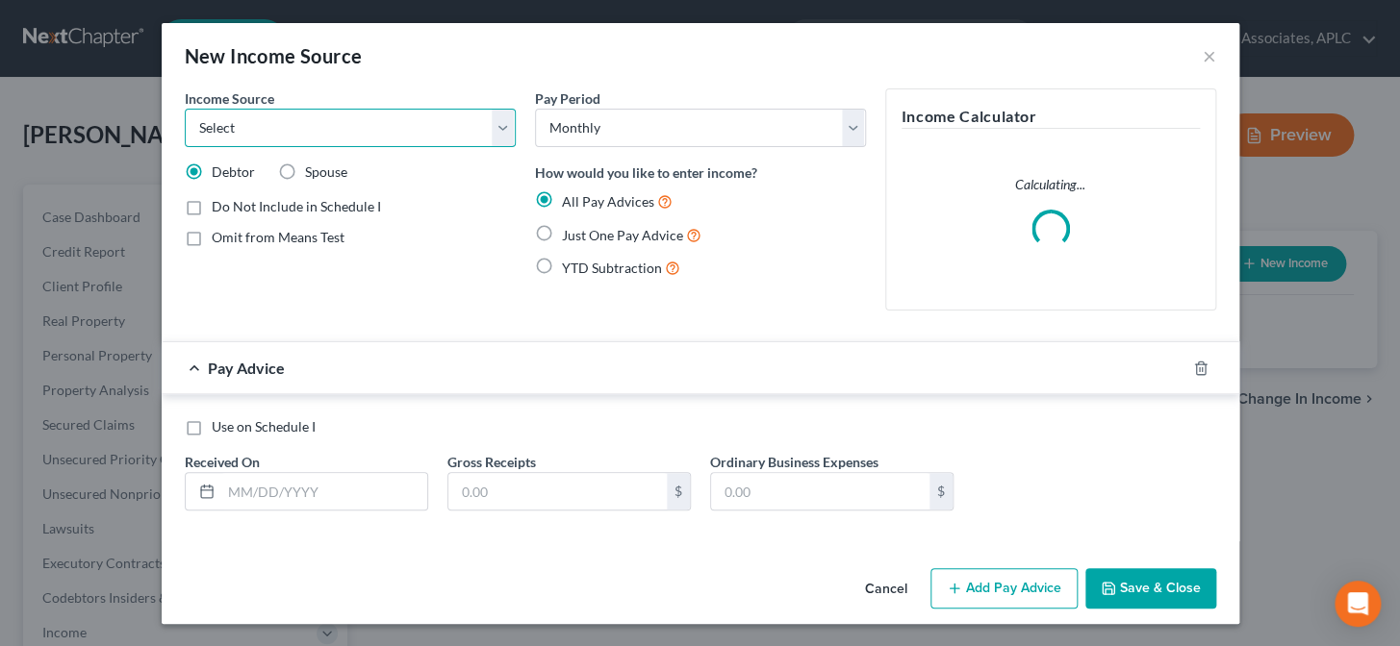
click at [280, 120] on select "Select Unemployment Disability (from employer) Pension Retirement Social Securi…" at bounding box center [350, 128] width 331 height 38
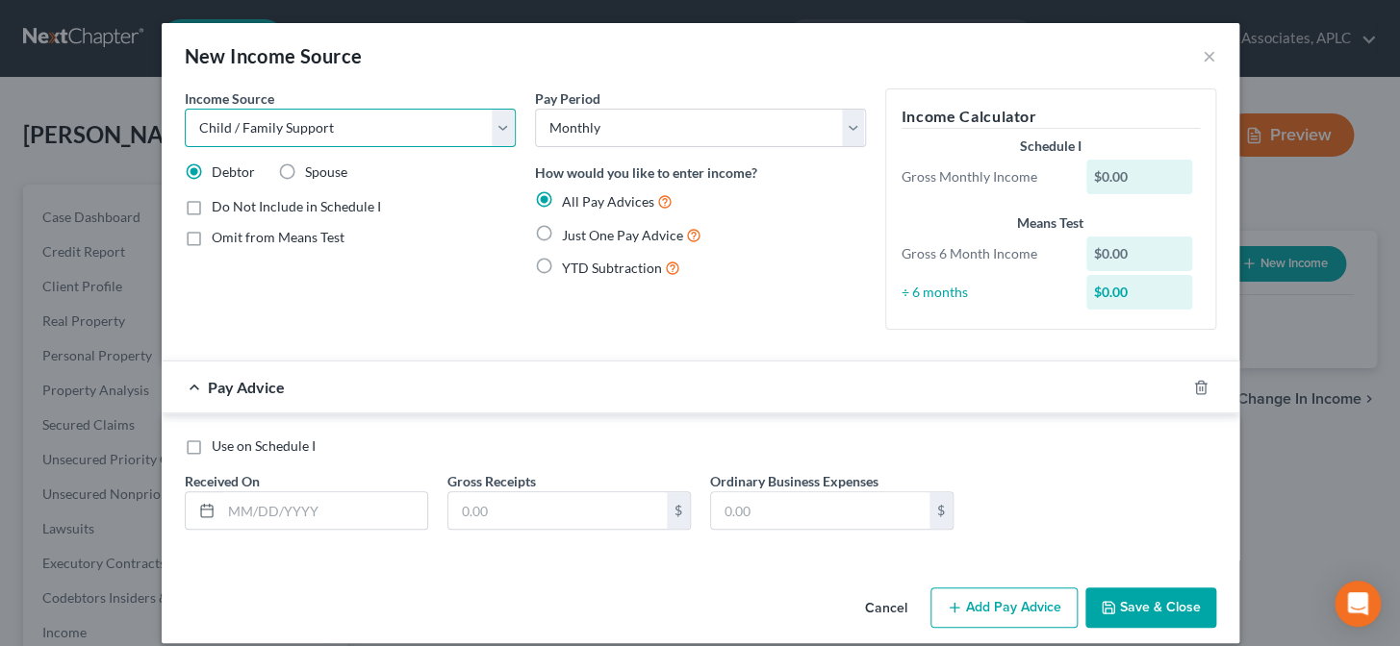
click at [185, 109] on select "Select Unemployment Disability (from employer) Pension Retirement Social Securi…" at bounding box center [350, 128] width 331 height 38
click at [305, 170] on label "Spouse" at bounding box center [326, 172] width 42 height 19
click at [313, 170] on input "Spouse" at bounding box center [319, 169] width 13 height 13
click at [562, 232] on label "Just One Pay Advice" at bounding box center [631, 235] width 139 height 22
click at [569, 232] on input "Just One Pay Advice" at bounding box center [575, 230] width 13 height 13
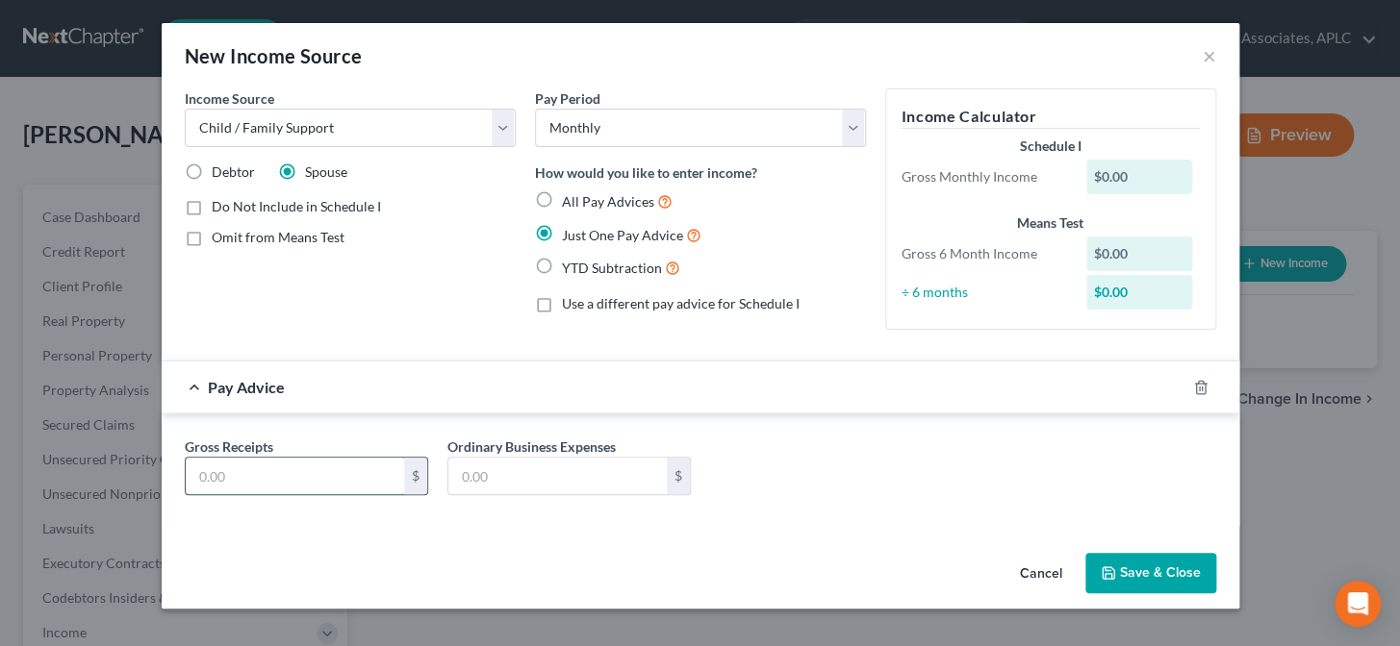
click at [326, 466] on input "text" at bounding box center [295, 476] width 218 height 37
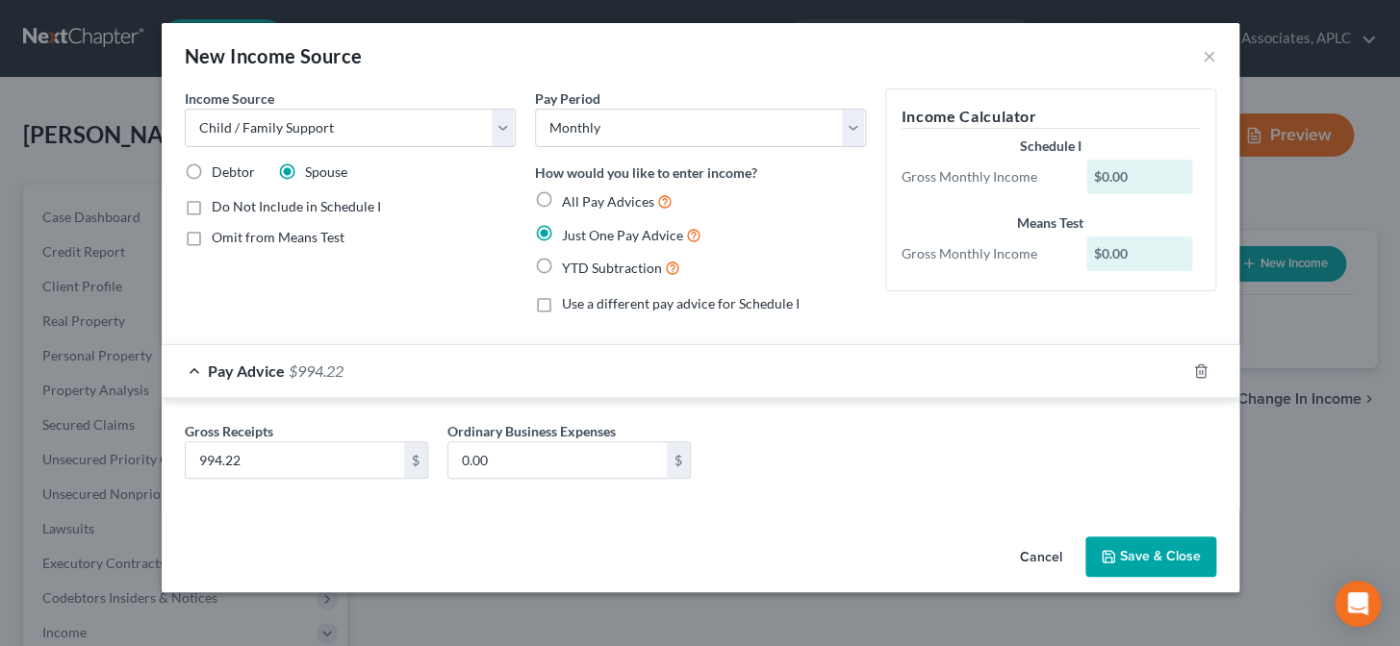
click at [1135, 550] on button "Save & Close" at bounding box center [1150, 557] width 131 height 40
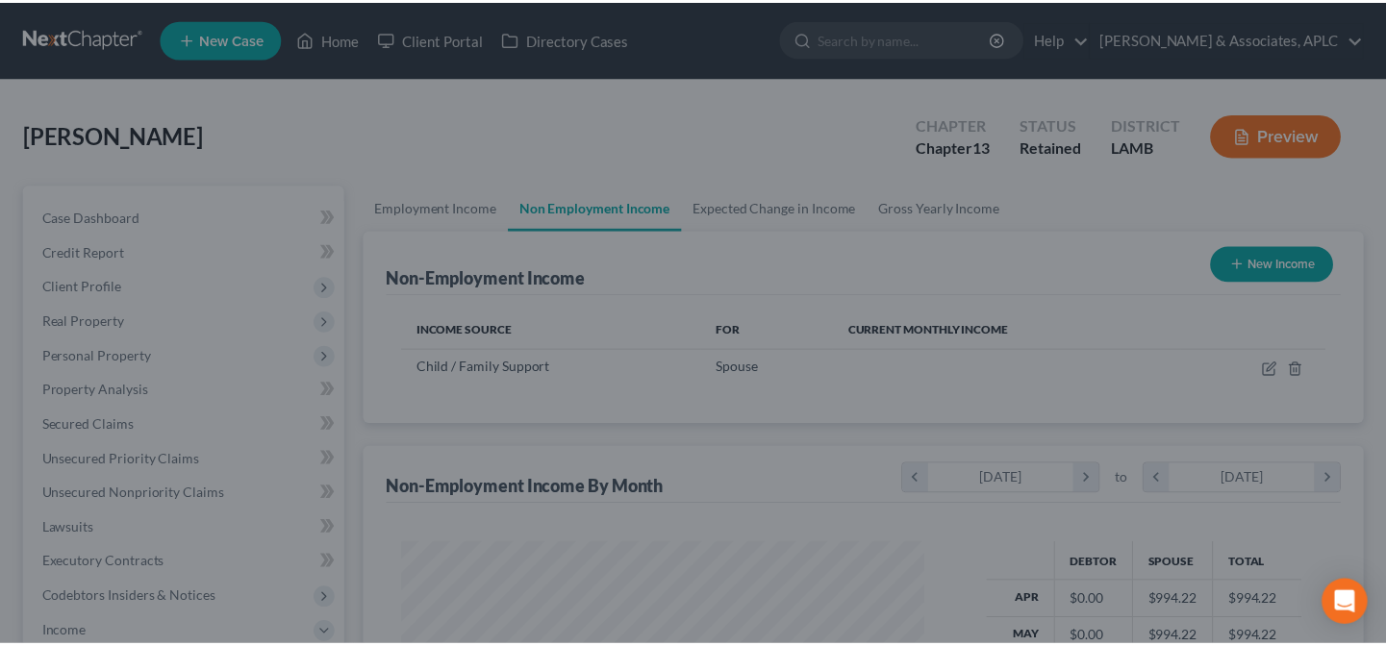
scroll to position [344, 561]
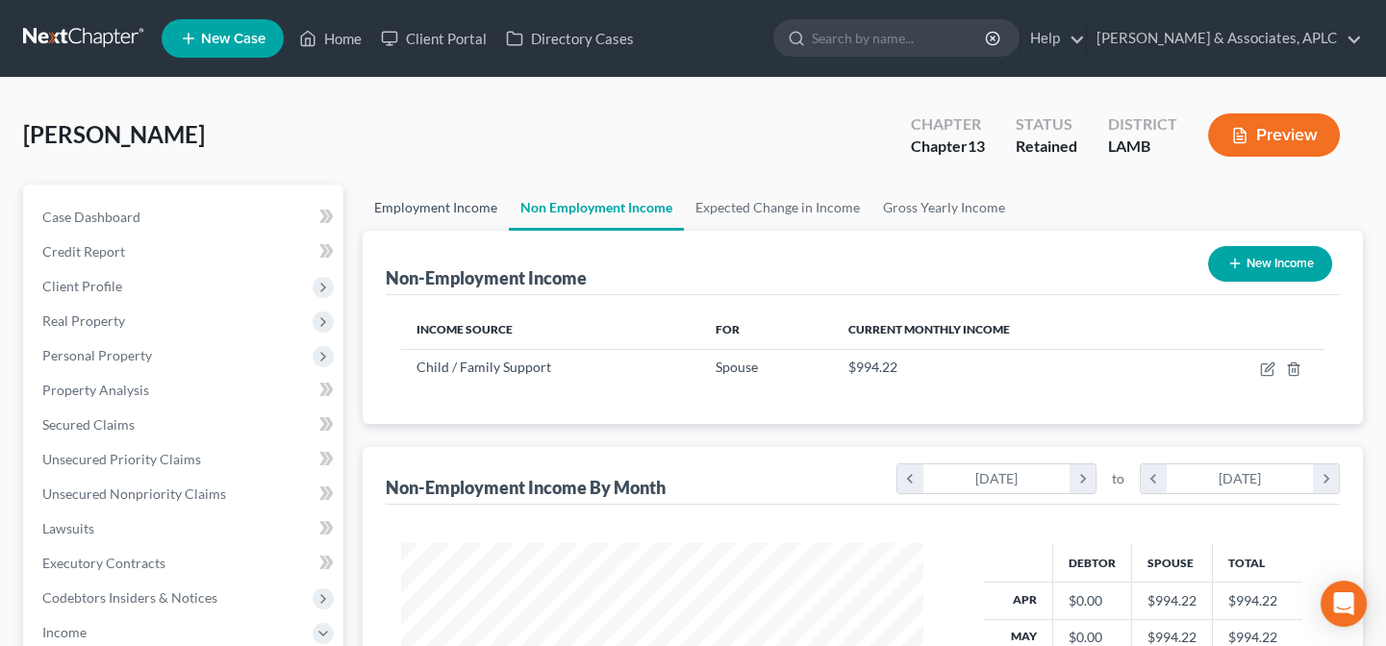
click at [453, 205] on link "Employment Income" at bounding box center [436, 208] width 146 height 46
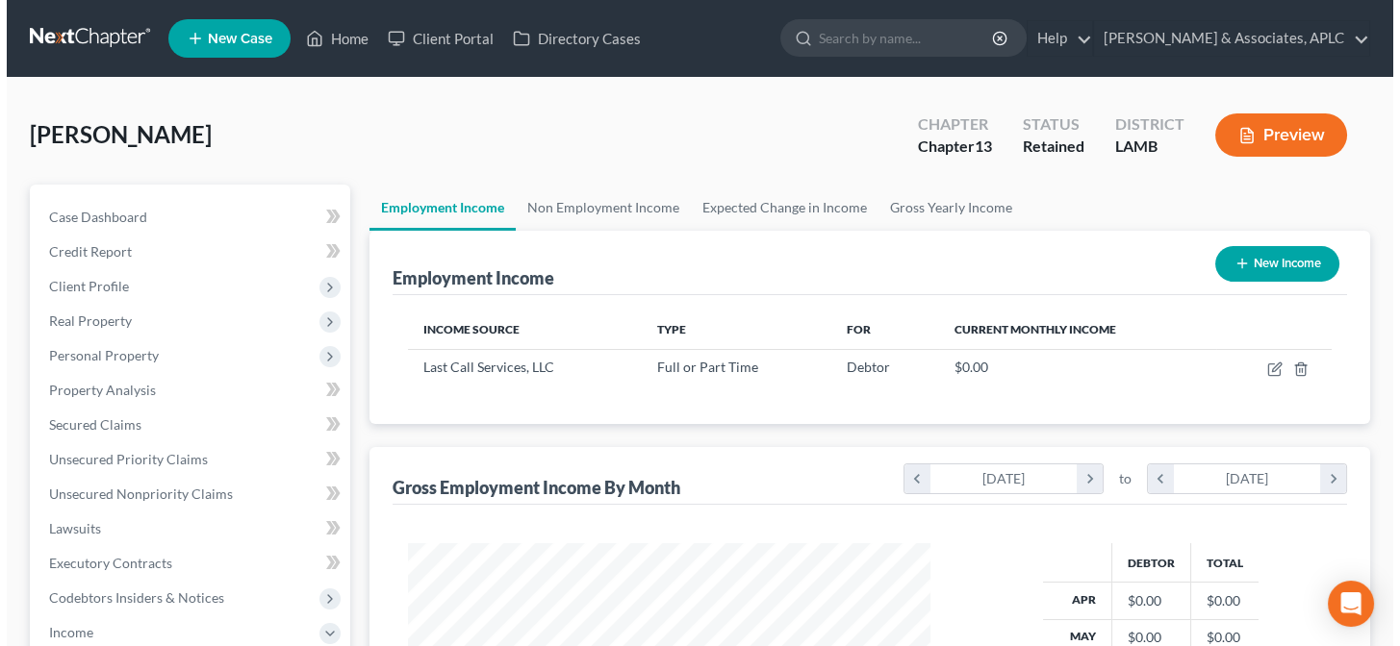
scroll to position [344, 561]
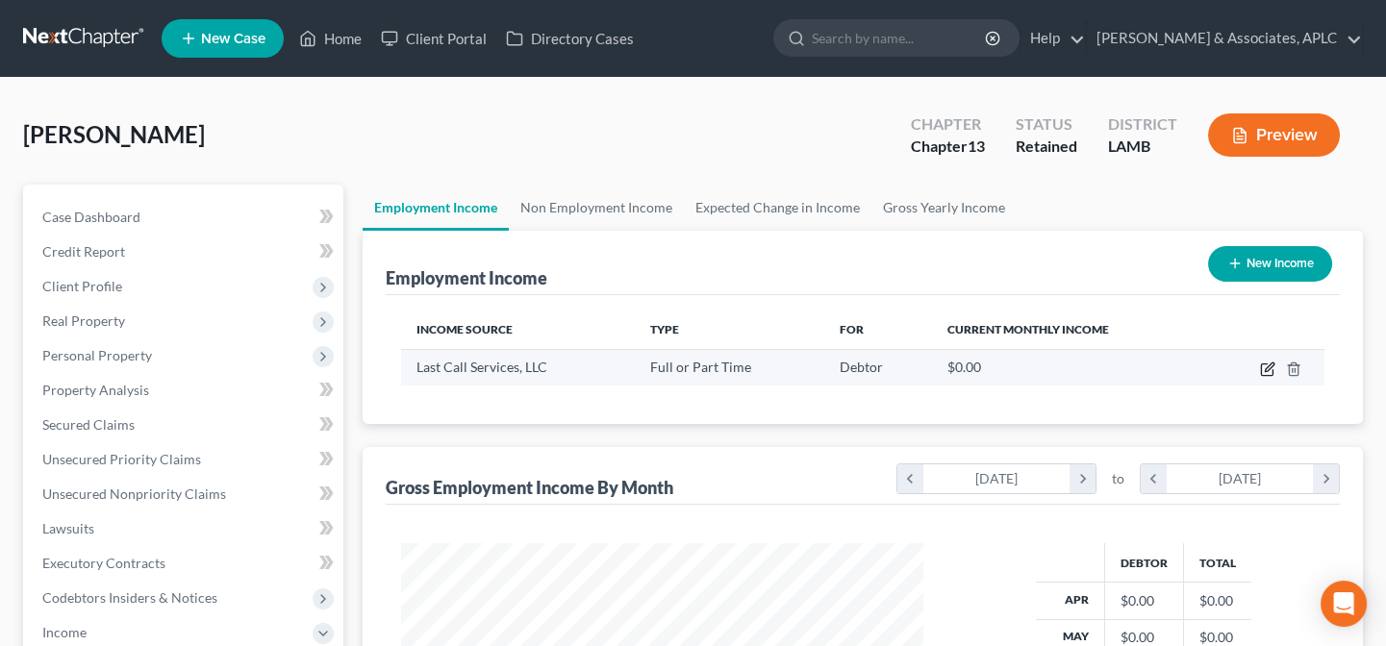
click at [1270, 366] on icon "button" at bounding box center [1267, 369] width 15 height 15
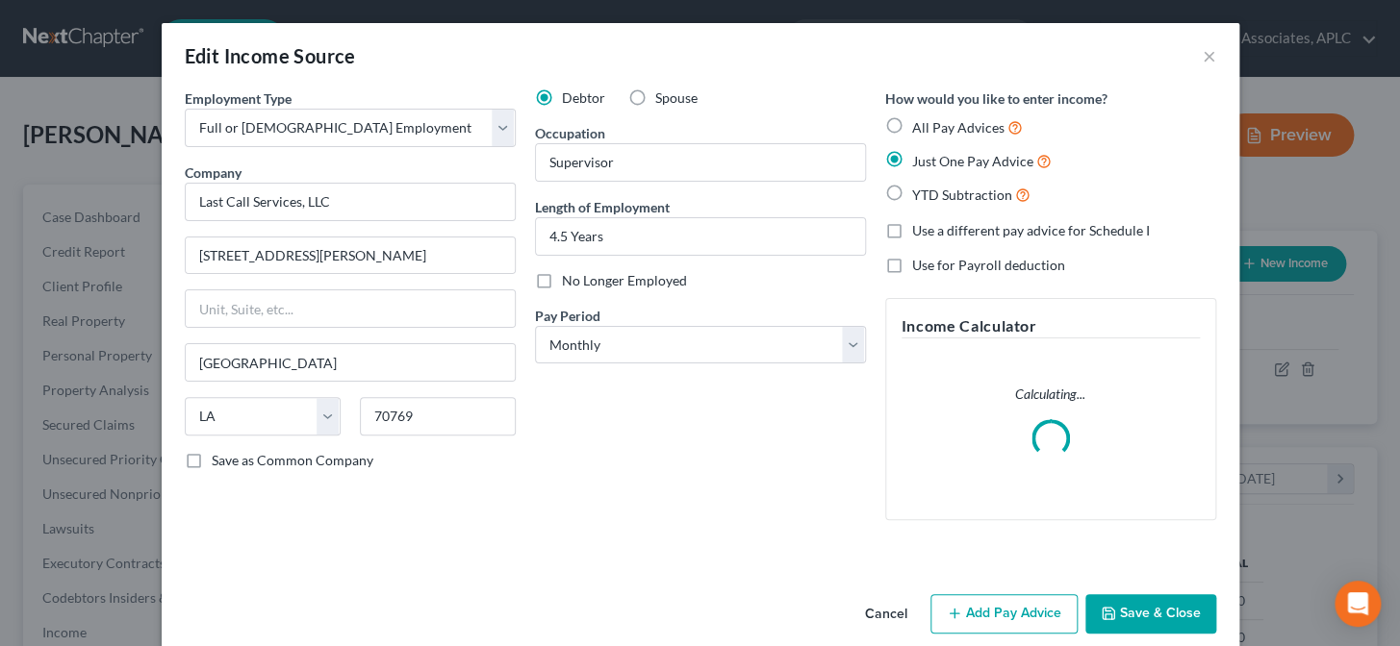
scroll to position [344, 567]
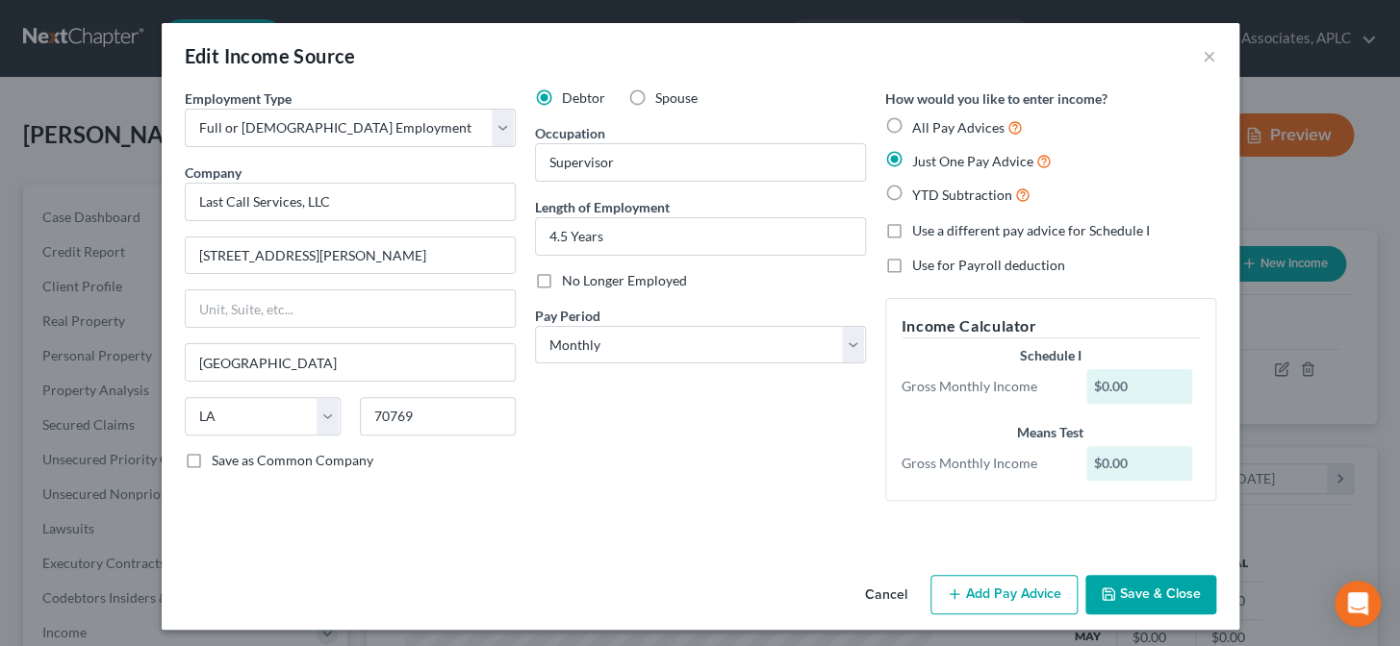
click at [988, 595] on button "Add Pay Advice" at bounding box center [1003, 595] width 147 height 40
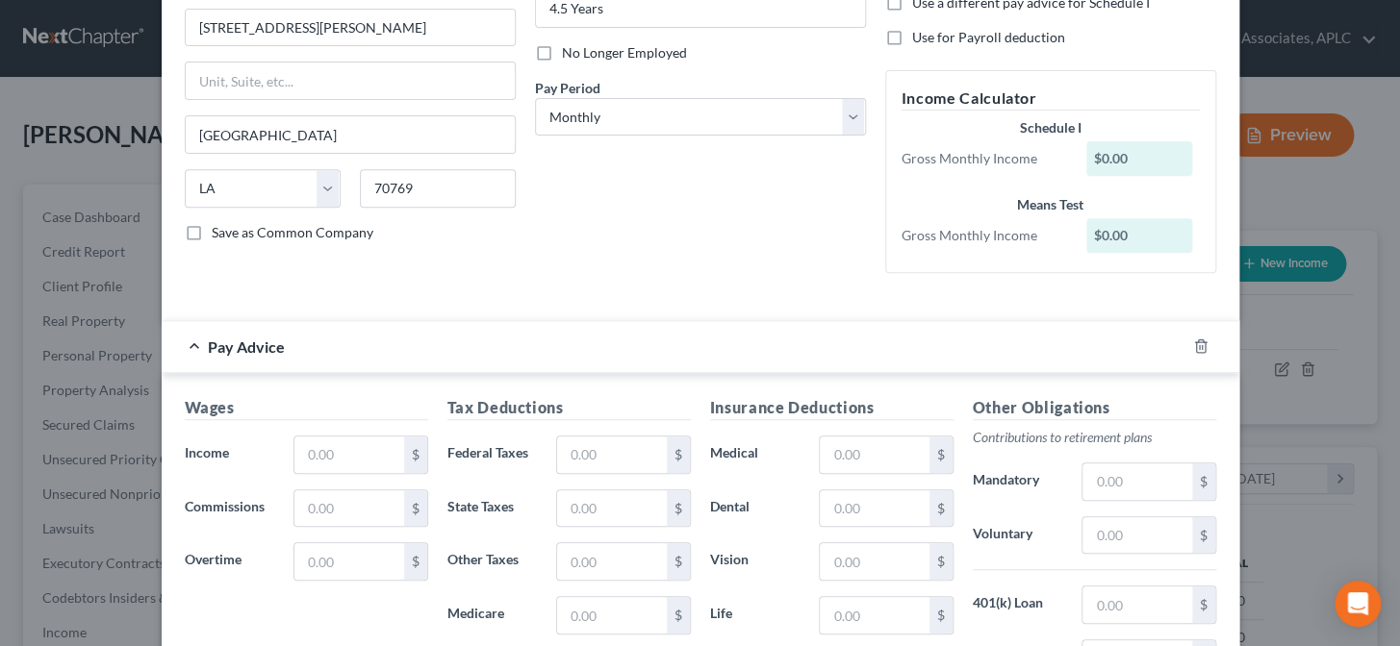
scroll to position [262, 0]
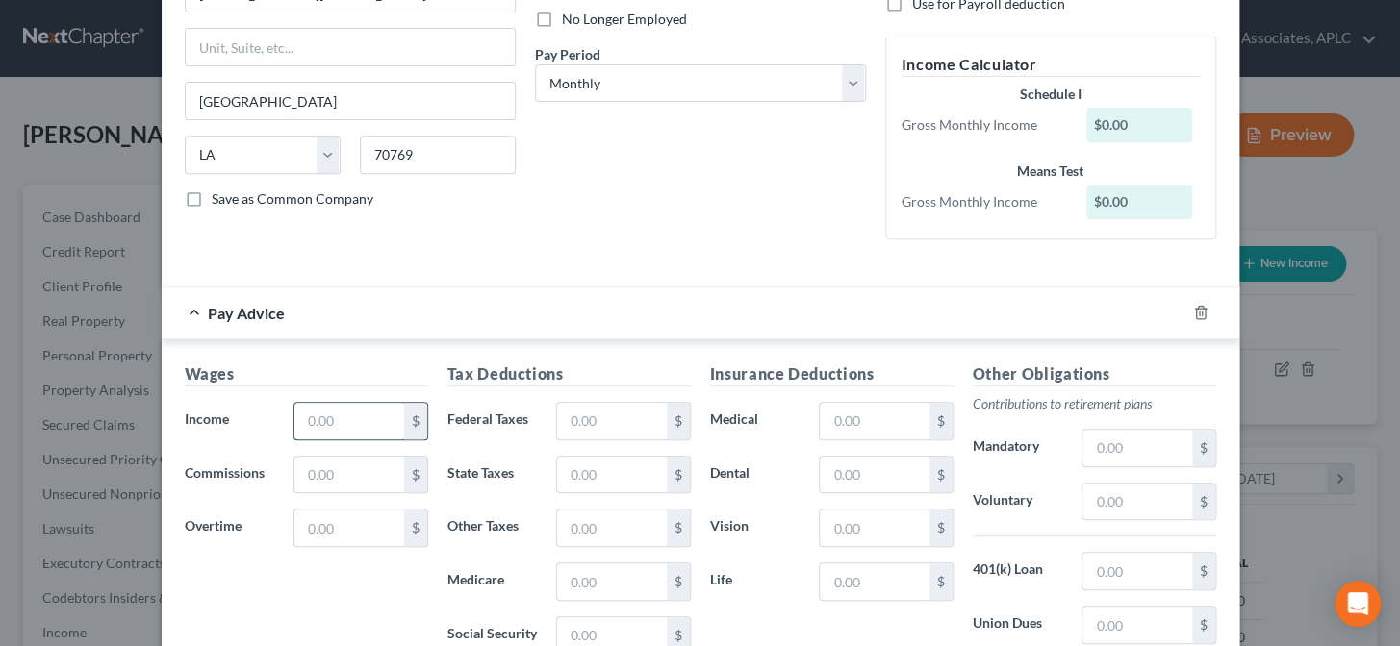
click at [331, 423] on input "text" at bounding box center [348, 421] width 109 height 37
click at [616, 422] on input "text" at bounding box center [611, 421] width 109 height 37
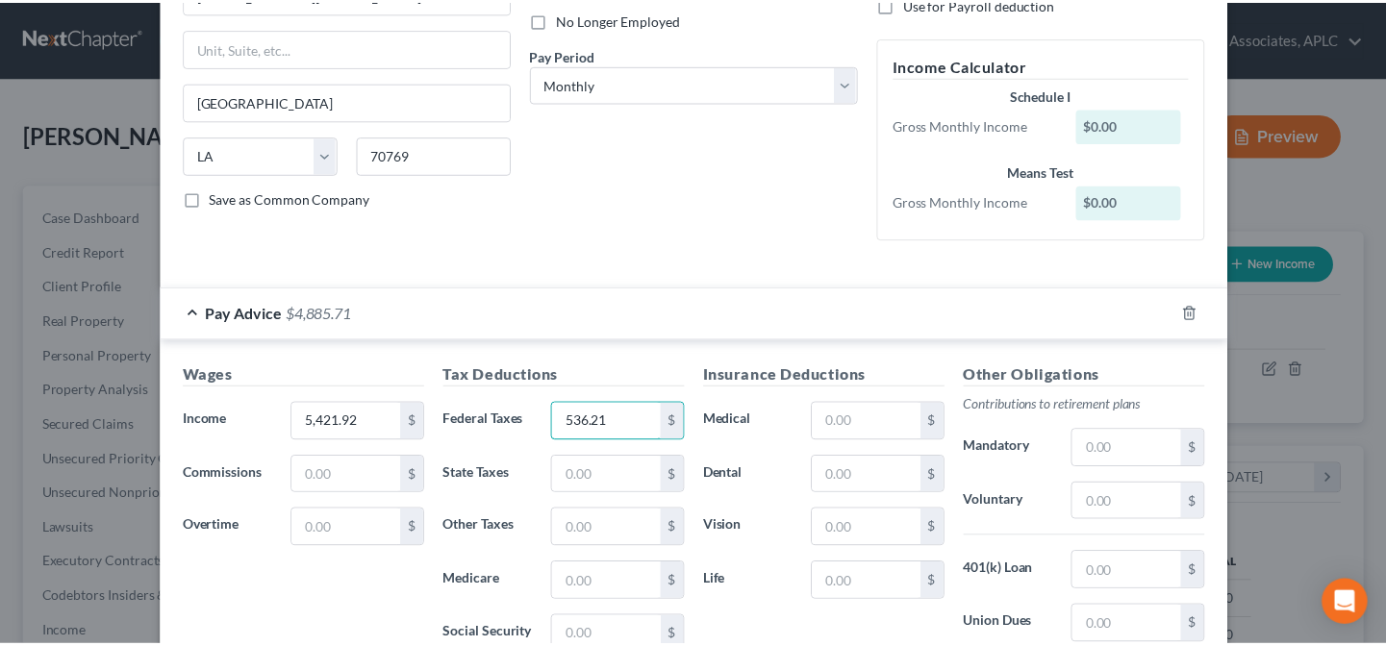
scroll to position [524, 0]
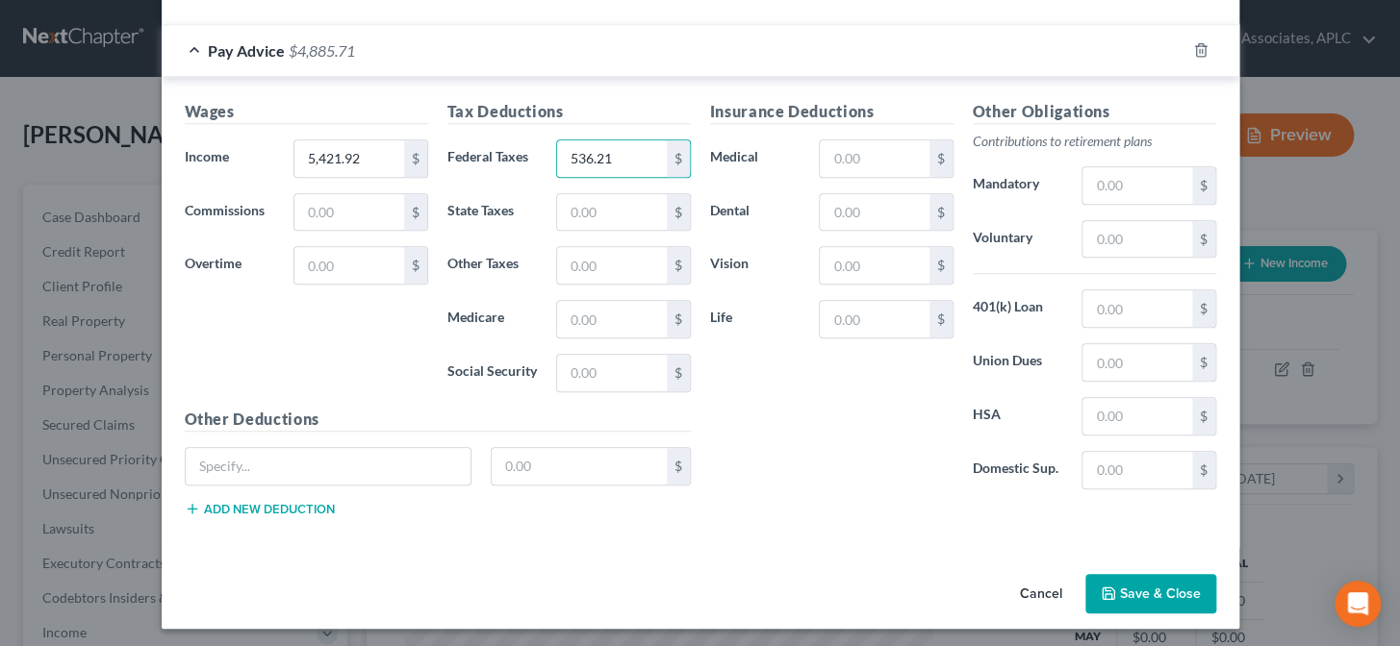
click at [1109, 591] on icon "button" at bounding box center [1107, 593] width 15 height 15
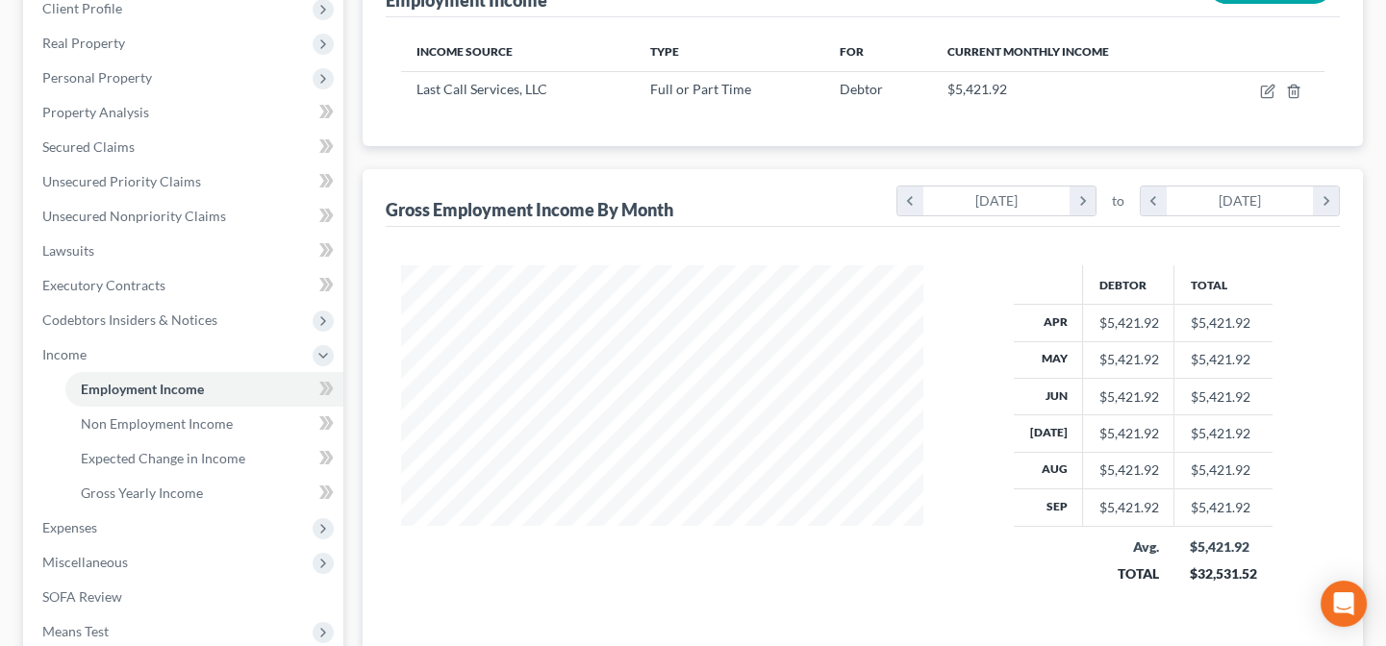
scroll to position [349, 0]
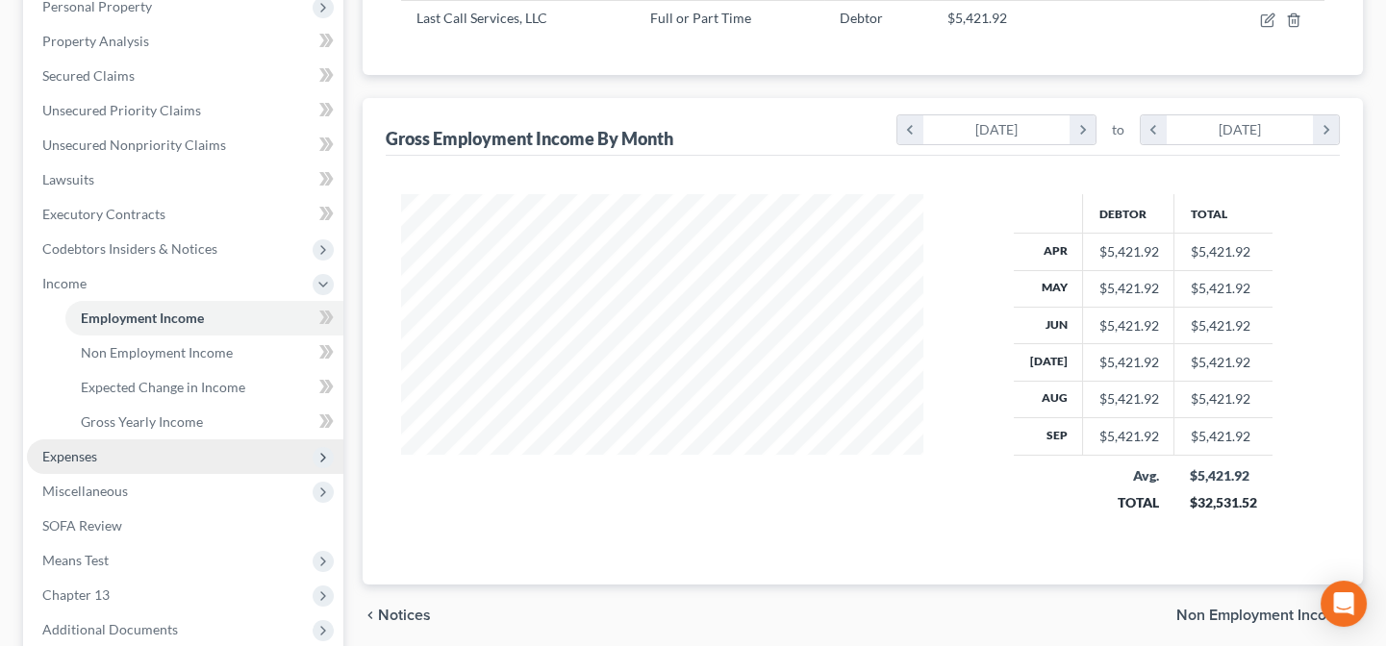
click at [112, 443] on span "Expenses" at bounding box center [185, 457] width 316 height 35
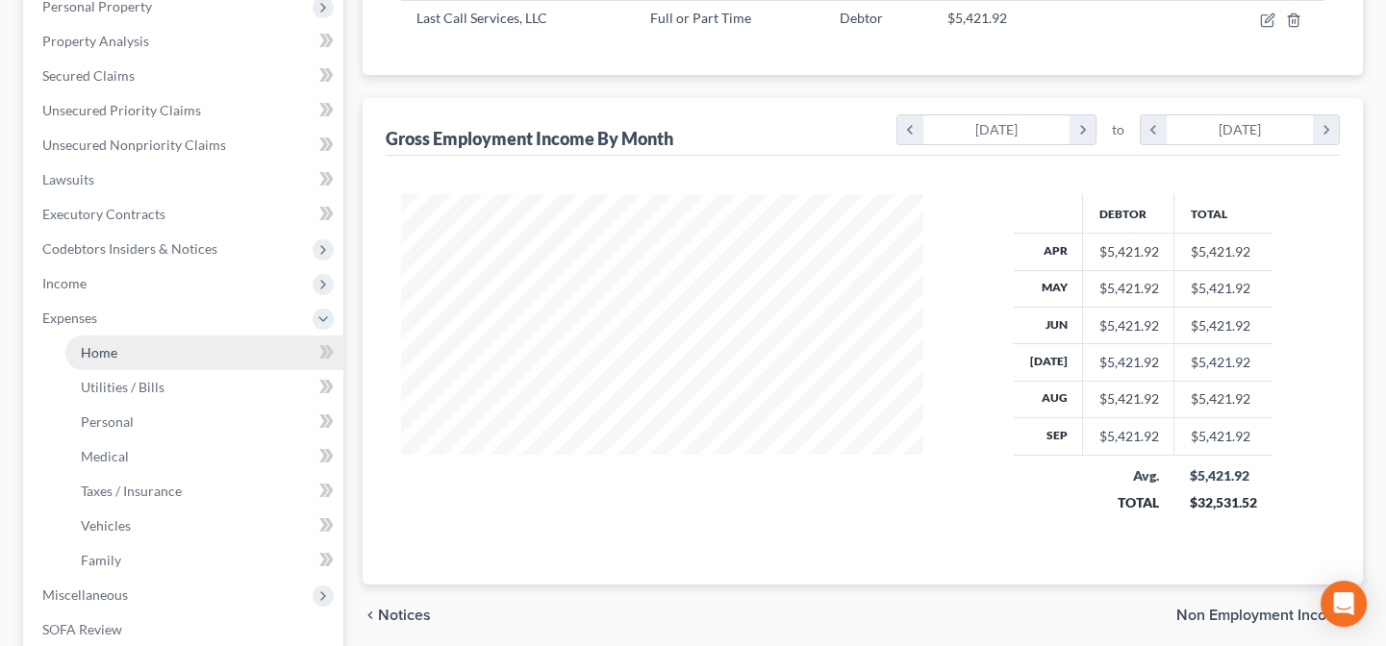
click at [131, 351] on link "Home" at bounding box center [204, 353] width 278 height 35
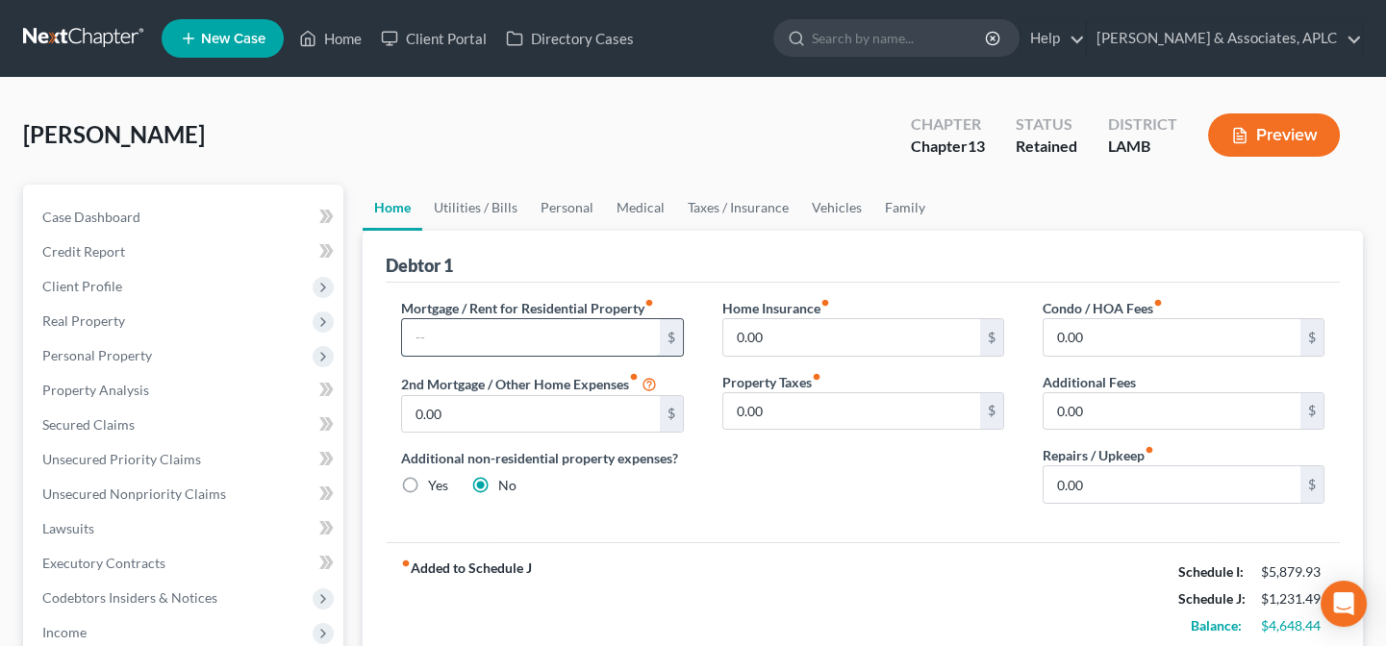
click at [485, 333] on input "text" at bounding box center [530, 337] width 257 height 37
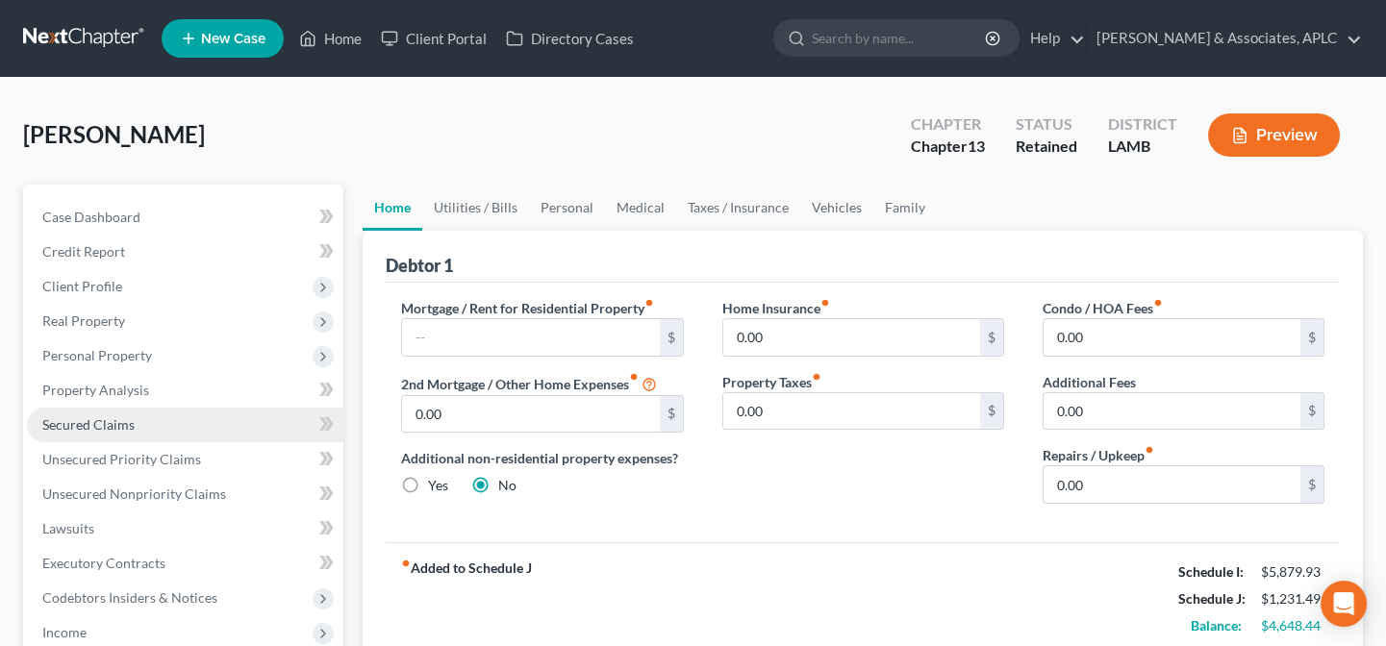
click at [139, 419] on link "Secured Claims" at bounding box center [185, 425] width 316 height 35
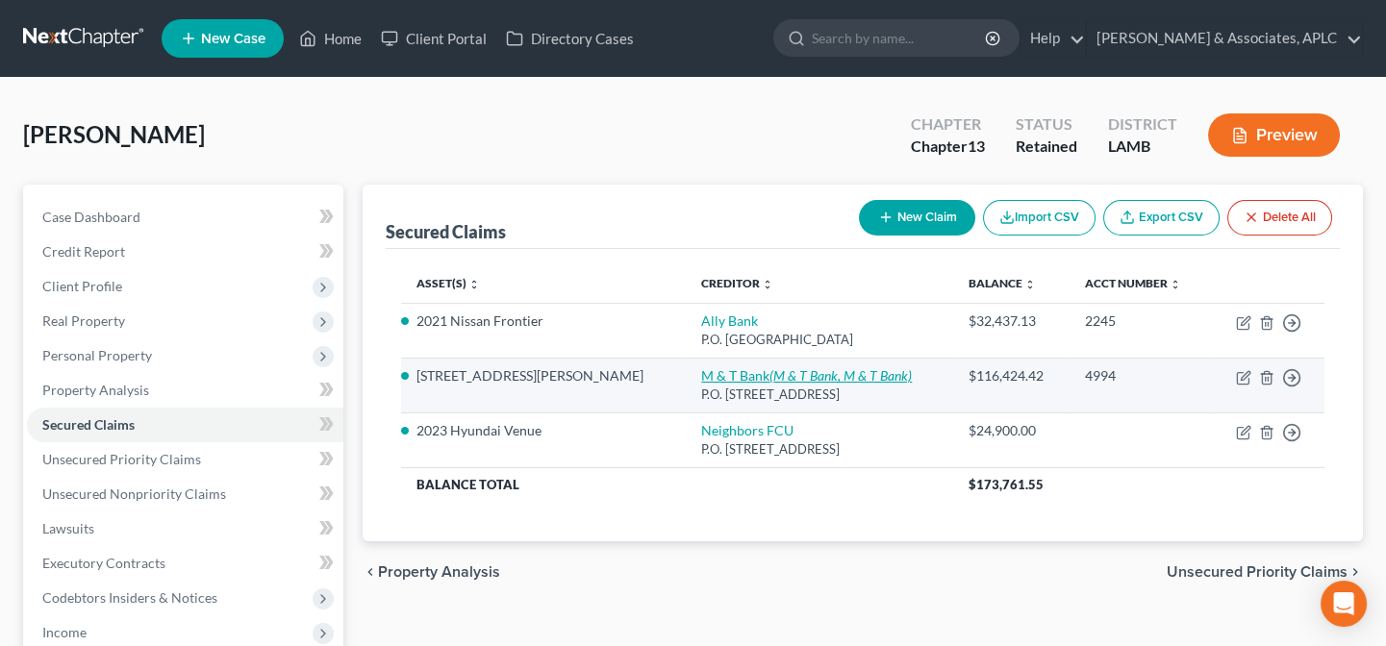
click at [701, 367] on link "M & T Bank (M & T Bank, M & T Bank)" at bounding box center [806, 375] width 211 height 16
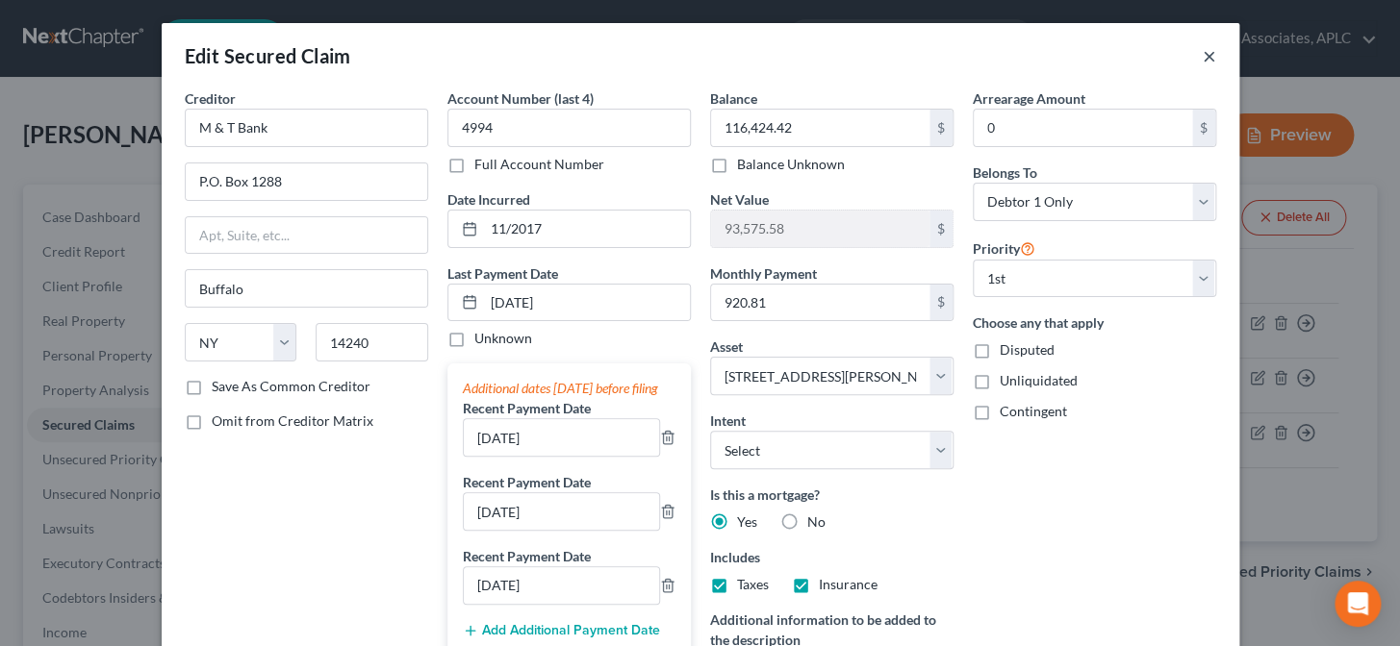
click at [1202, 57] on button "×" at bounding box center [1208, 55] width 13 height 23
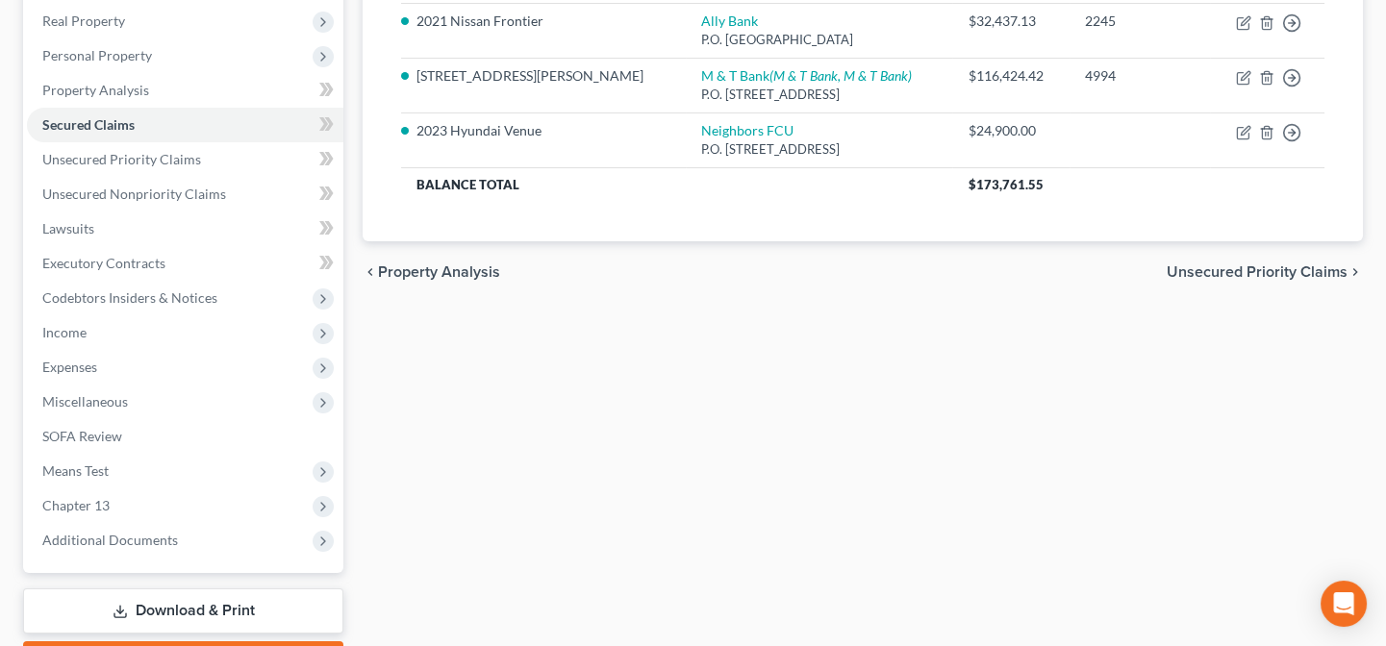
scroll to position [349, 0]
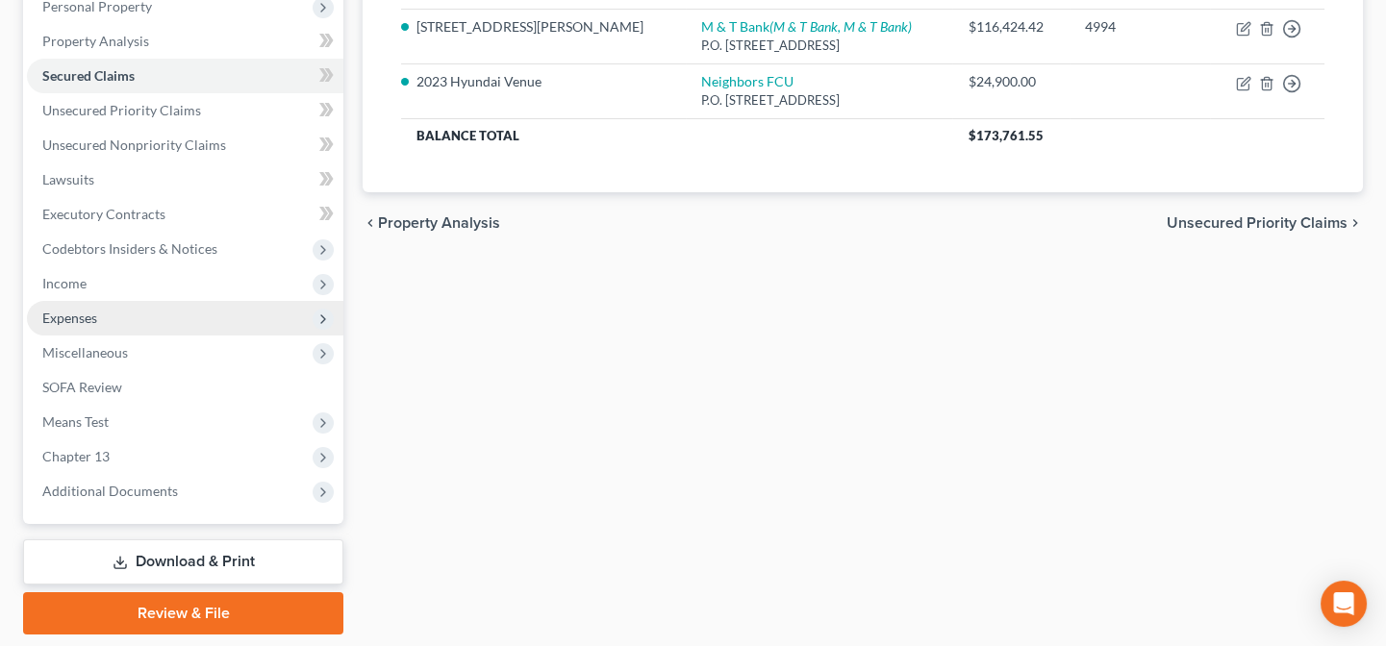
click at [104, 317] on span "Expenses" at bounding box center [185, 318] width 316 height 35
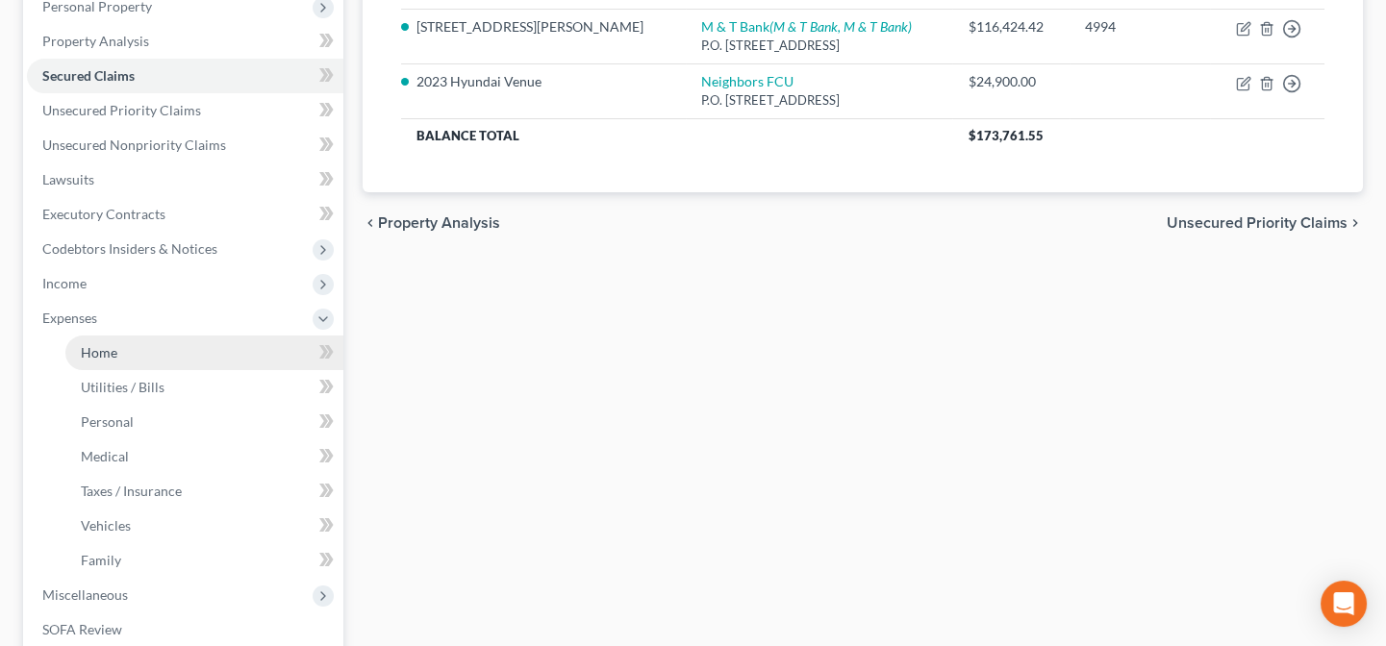
click at [121, 346] on link "Home" at bounding box center [204, 353] width 278 height 35
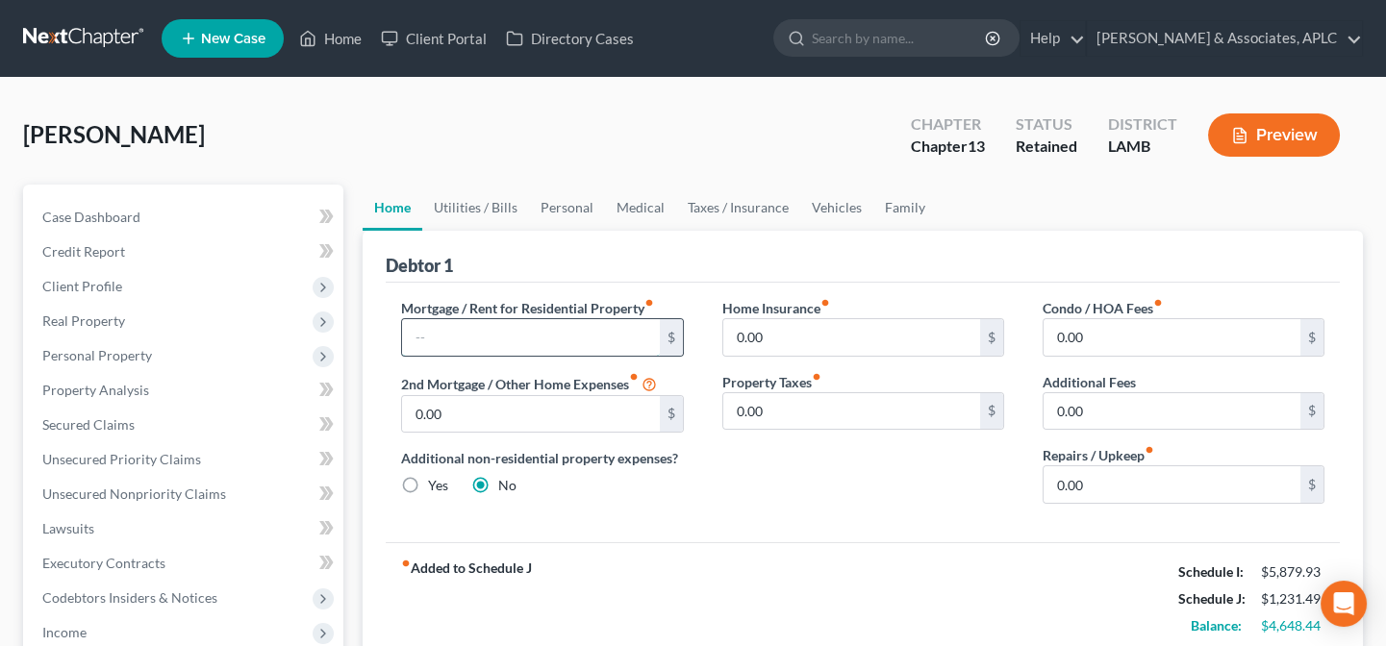
click at [448, 341] on input "text" at bounding box center [530, 337] width 257 height 37
click at [1083, 468] on input "0.00" at bounding box center [1172, 485] width 257 height 37
click at [477, 206] on link "Utilities / Bills" at bounding box center [475, 208] width 107 height 46
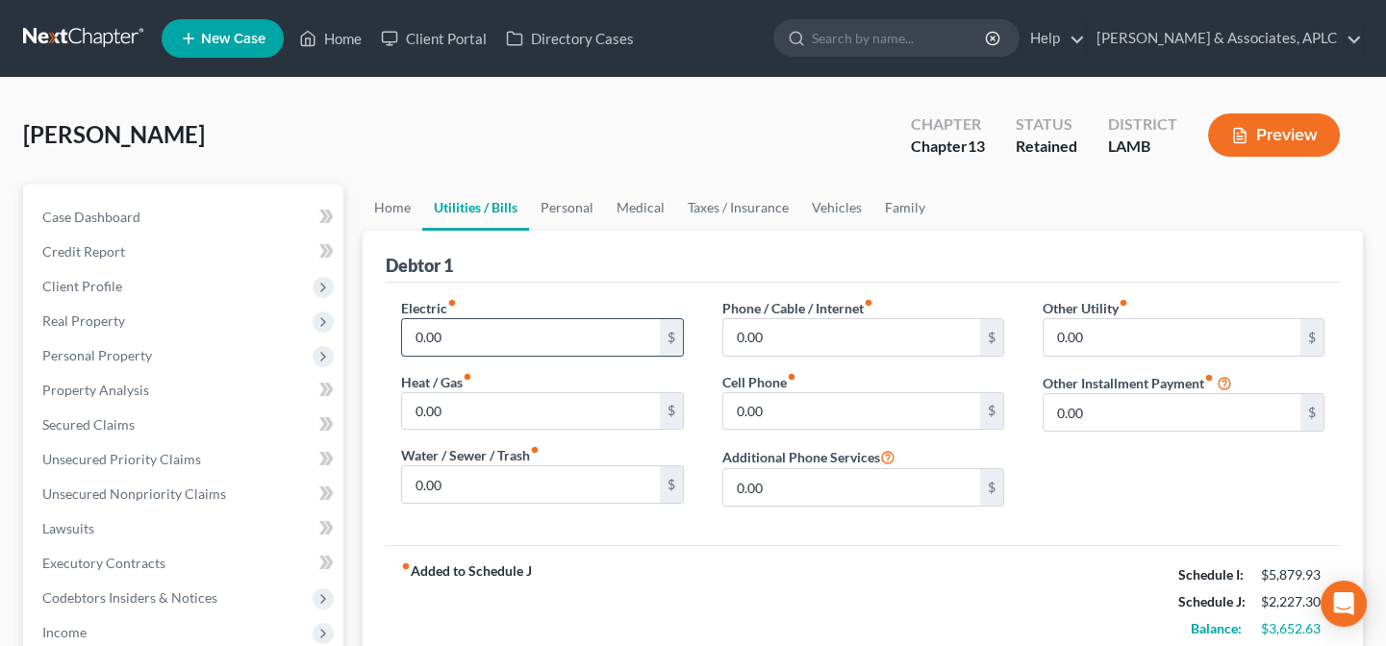
click at [529, 335] on input "0.00" at bounding box center [530, 337] width 257 height 37
click at [555, 200] on link "Personal" at bounding box center [567, 208] width 76 height 46
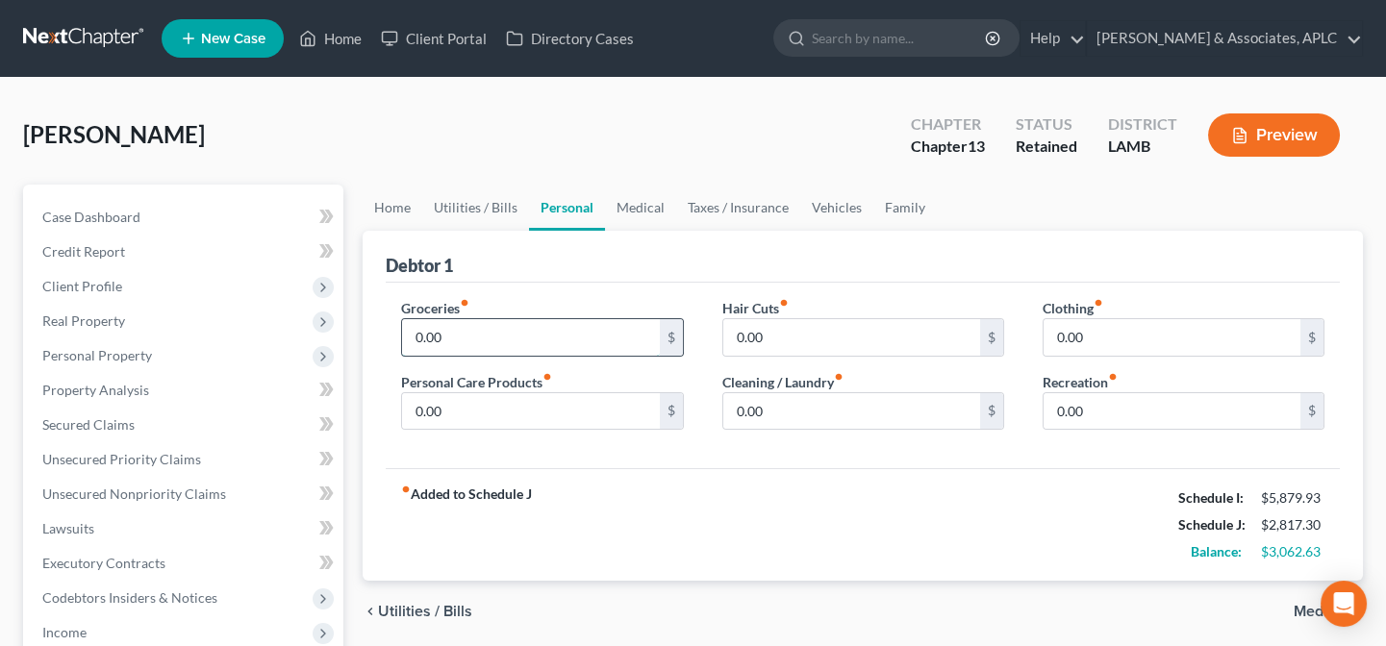
click at [519, 337] on input "0.00" at bounding box center [530, 337] width 257 height 37
click at [652, 205] on link "Medical" at bounding box center [640, 208] width 71 height 46
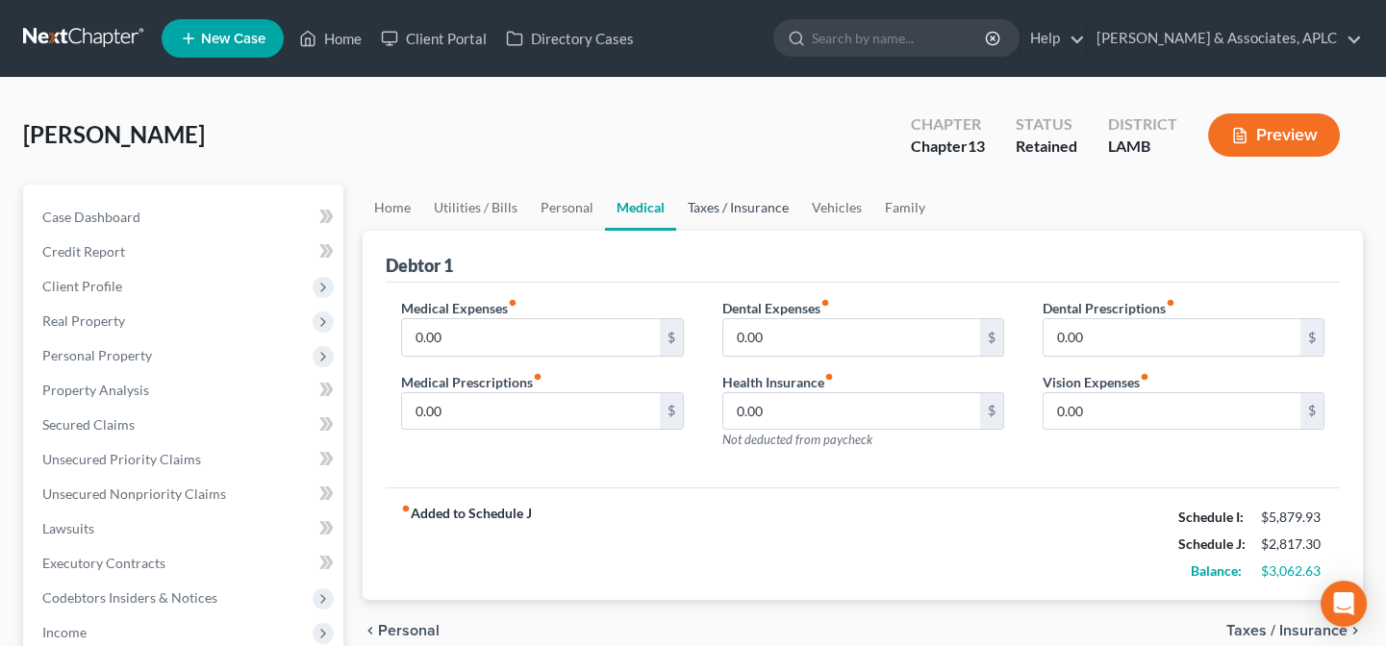
click at [704, 200] on link "Taxes / Insurance" at bounding box center [738, 208] width 124 height 46
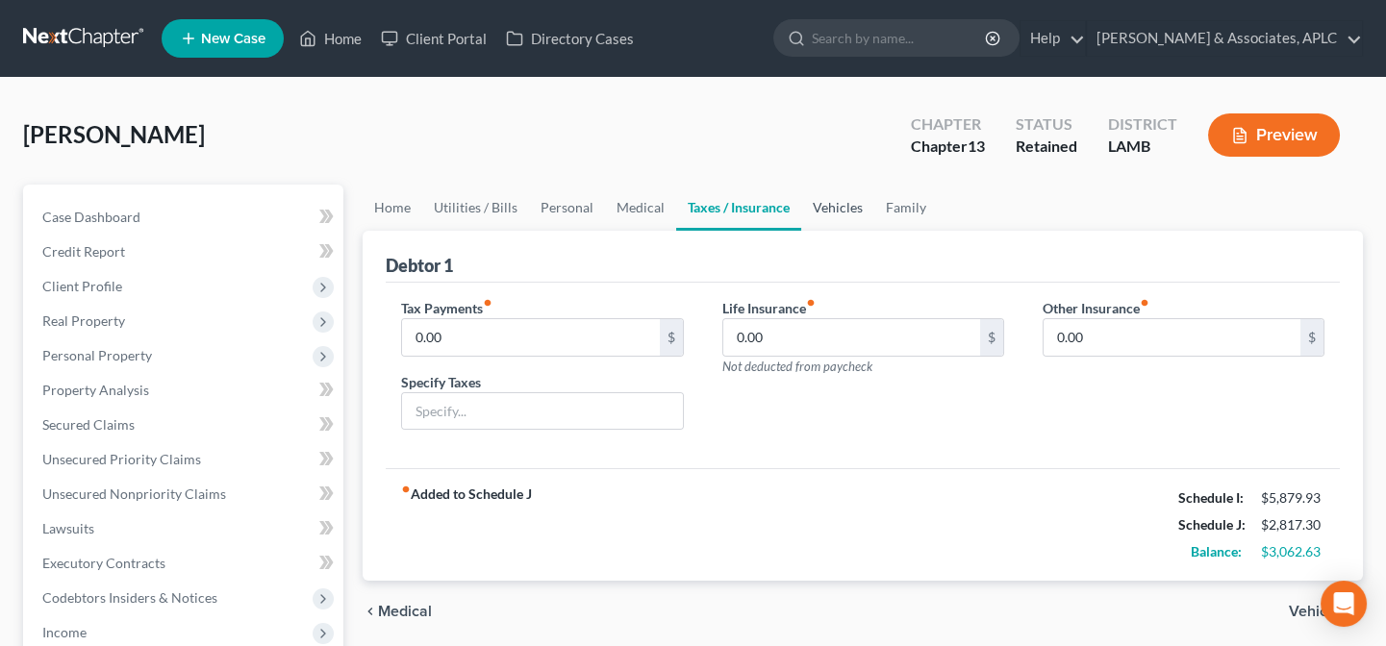
click at [846, 206] on link "Vehicles" at bounding box center [837, 208] width 73 height 46
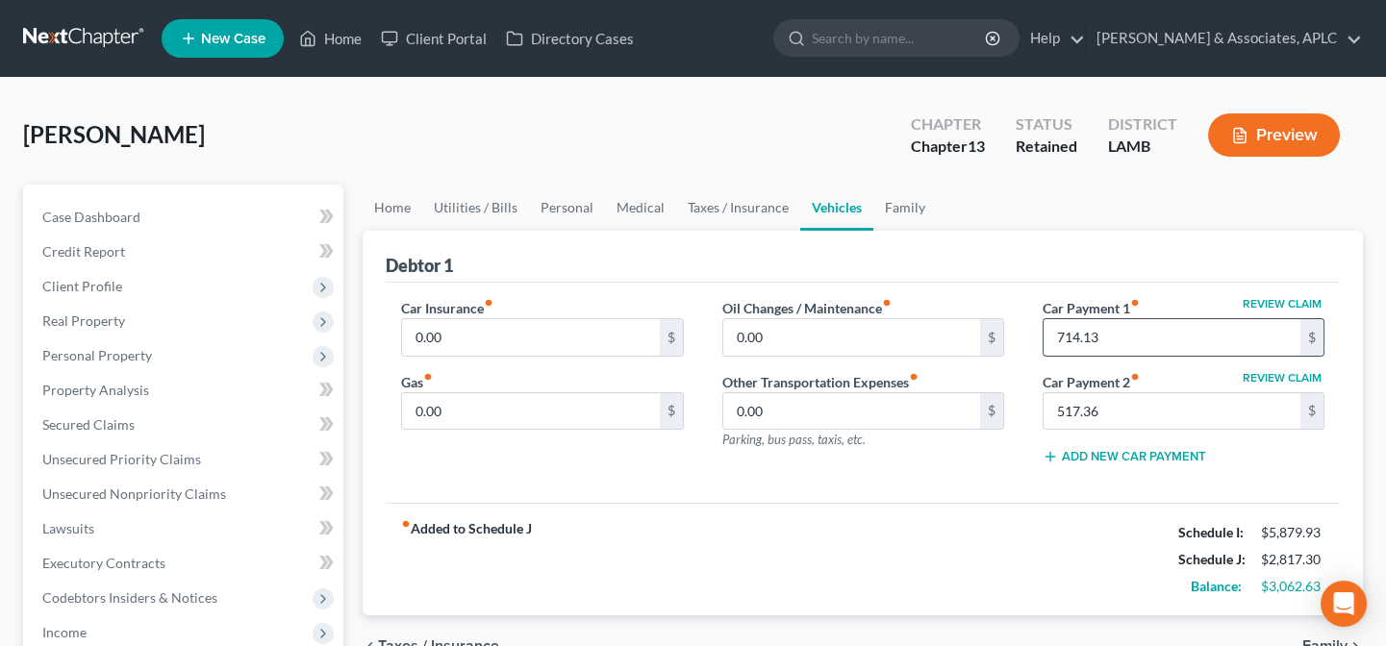
click at [1143, 335] on input "714.13" at bounding box center [1172, 337] width 257 height 37
click at [907, 207] on link "Family" at bounding box center [904, 208] width 63 height 46
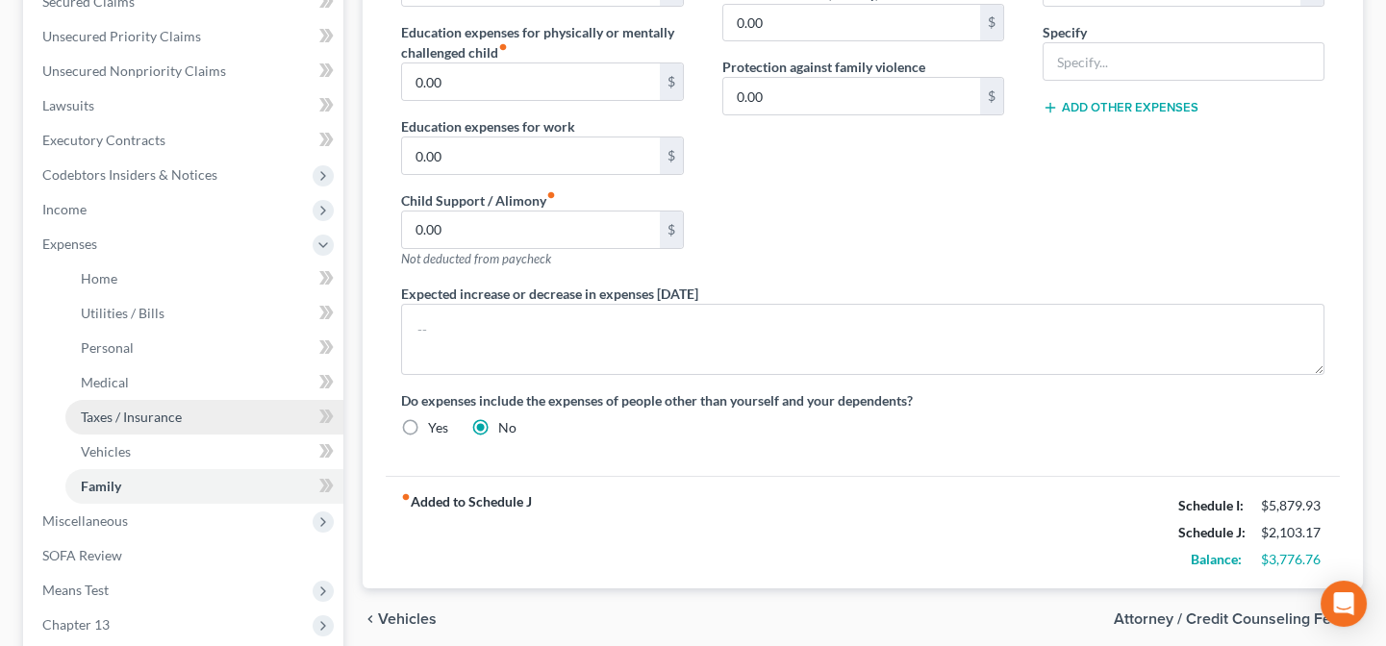
scroll to position [524, 0]
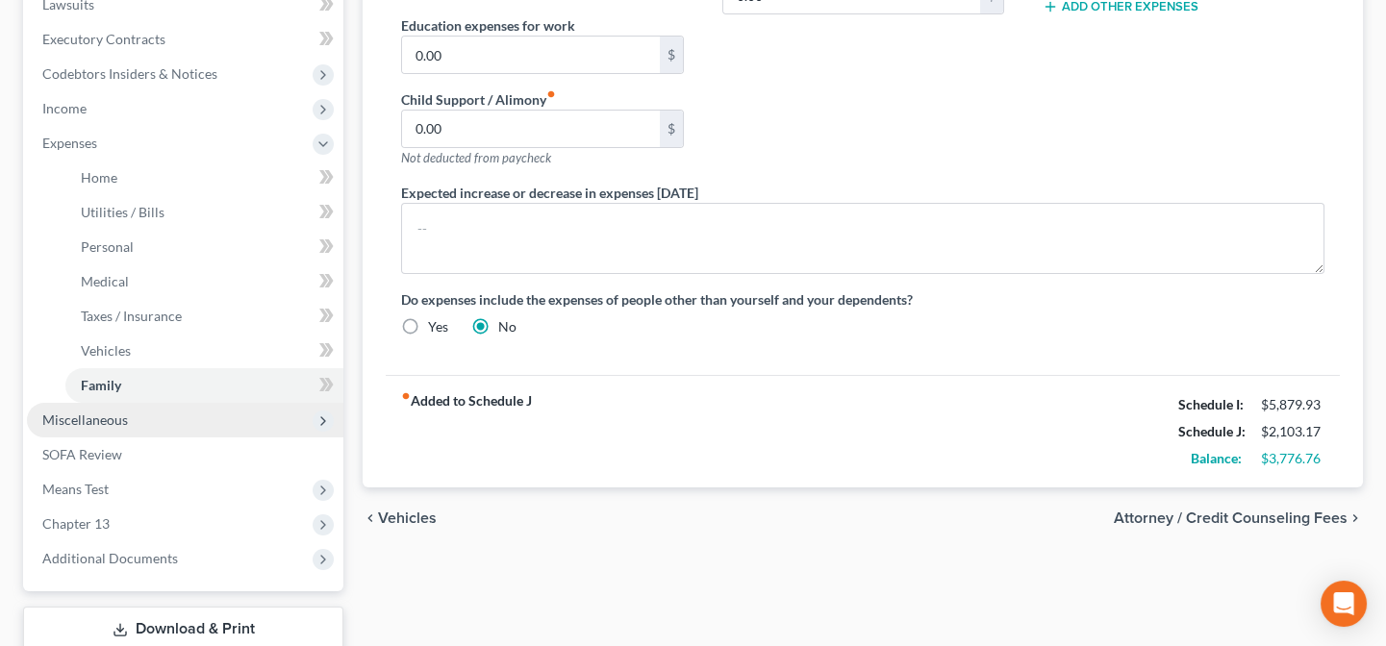
click at [117, 416] on span "Miscellaneous" at bounding box center [85, 420] width 86 height 16
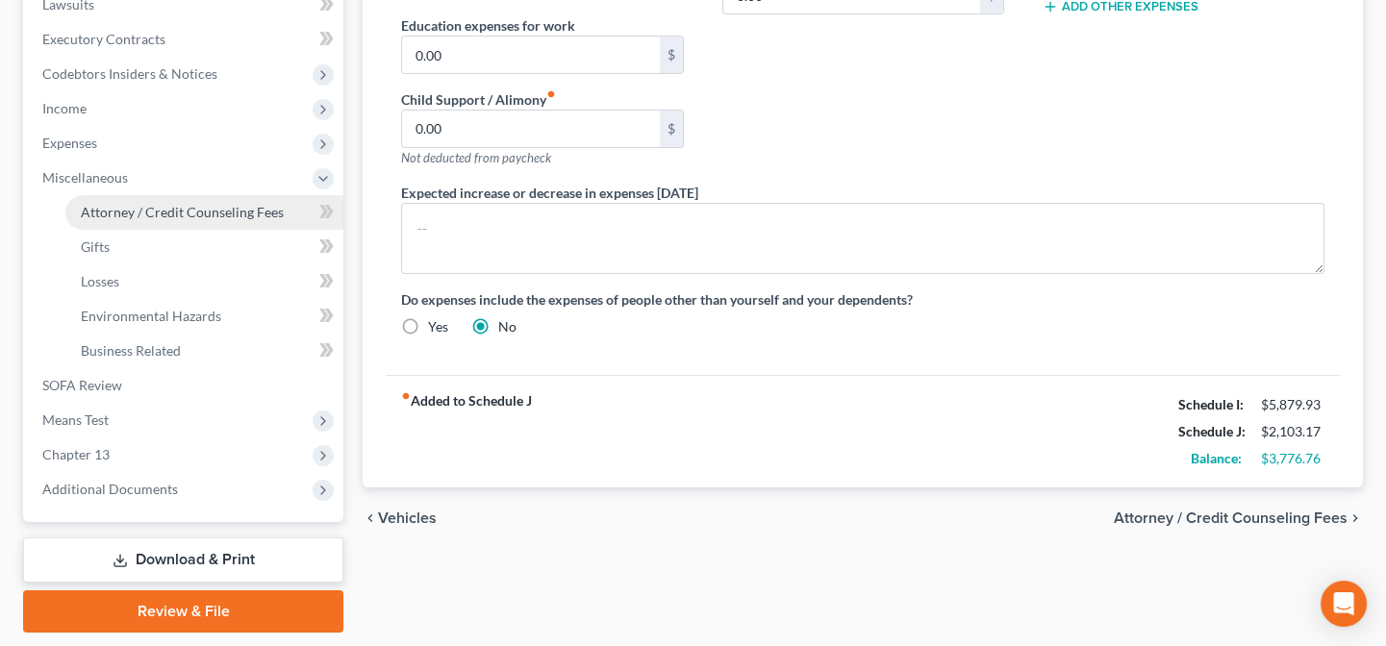
click at [142, 212] on span "Attorney / Credit Counseling Fees" at bounding box center [182, 212] width 203 height 16
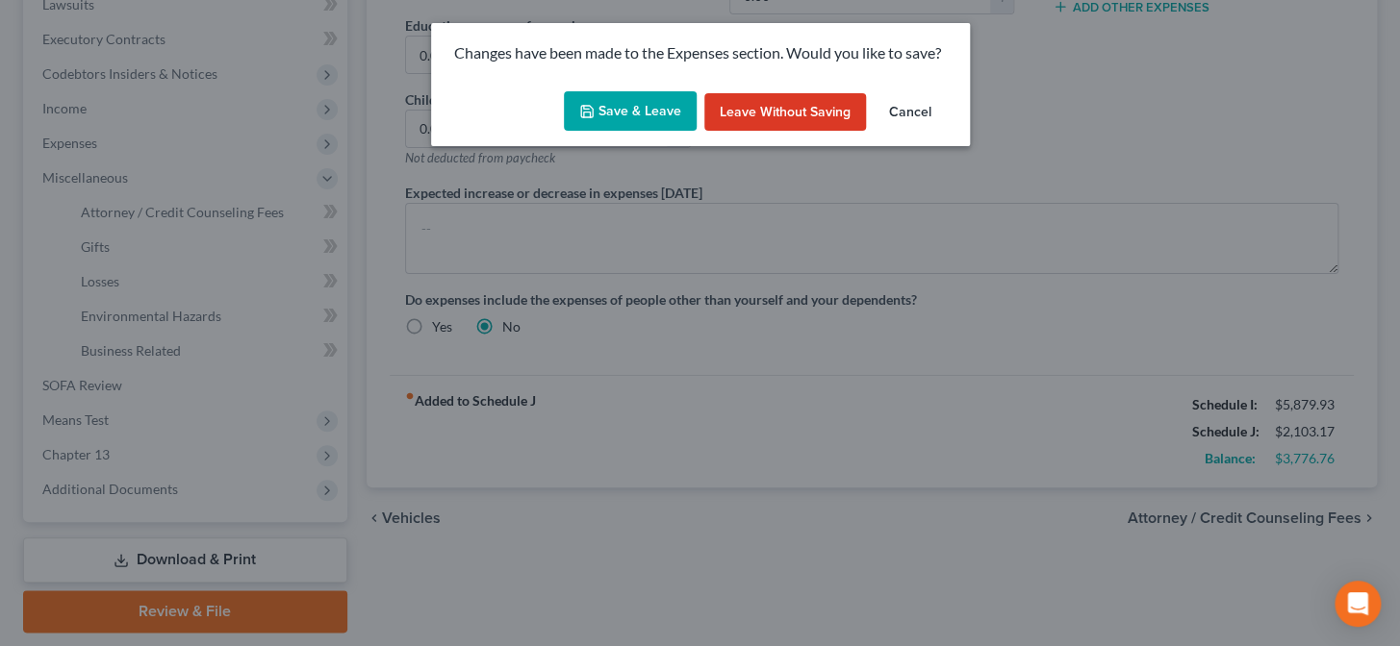
click at [616, 101] on button "Save & Leave" at bounding box center [630, 111] width 133 height 40
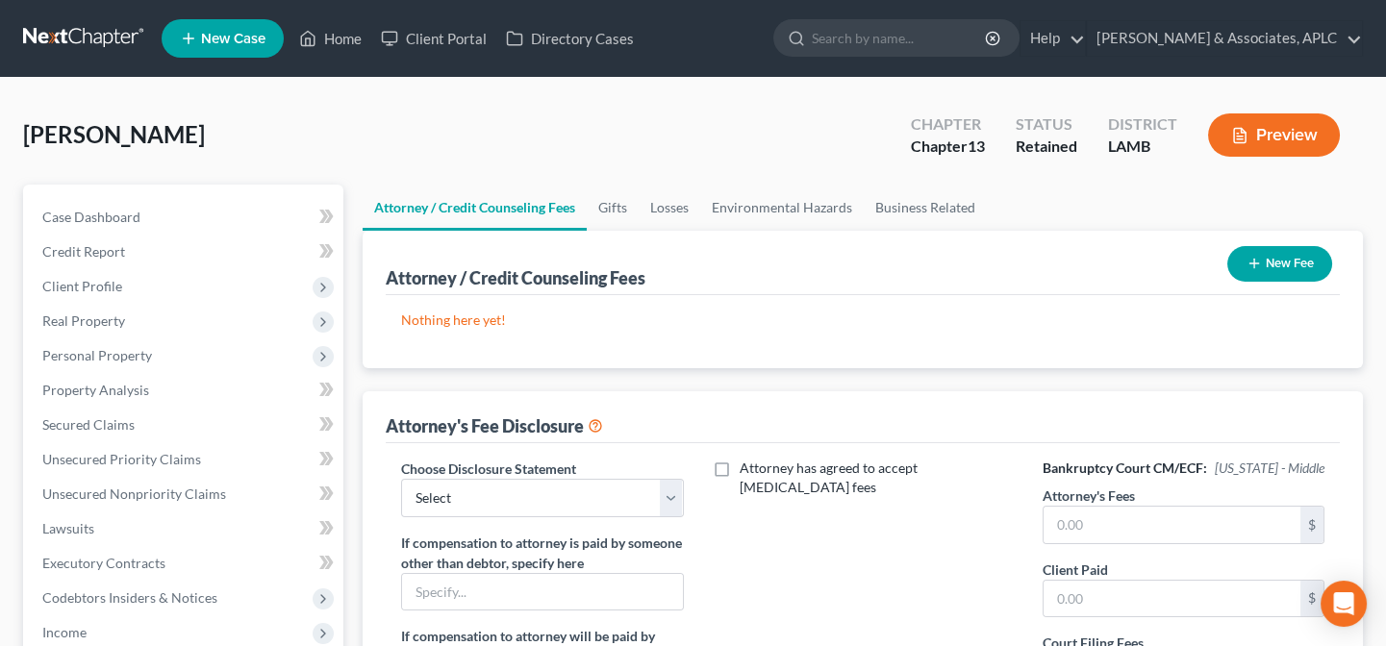
click at [1266, 256] on button "New Fee" at bounding box center [1279, 264] width 105 height 36
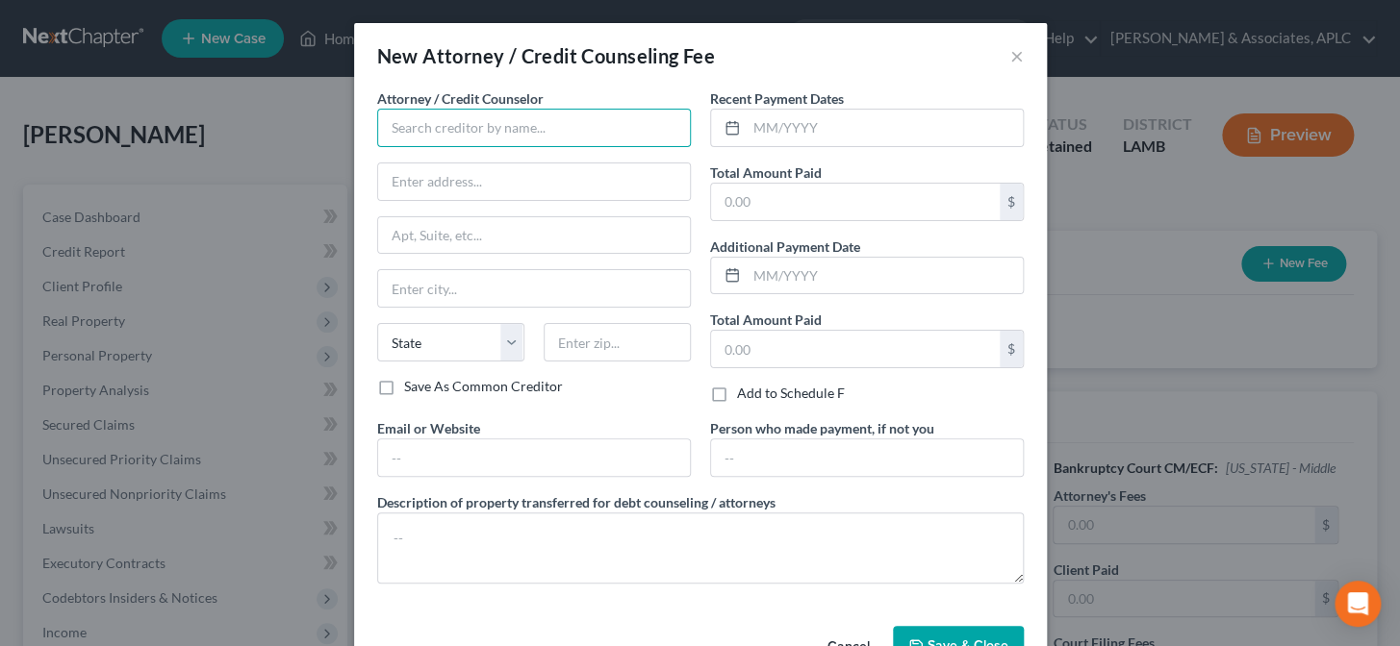
click at [466, 126] on input "text" at bounding box center [534, 128] width 314 height 38
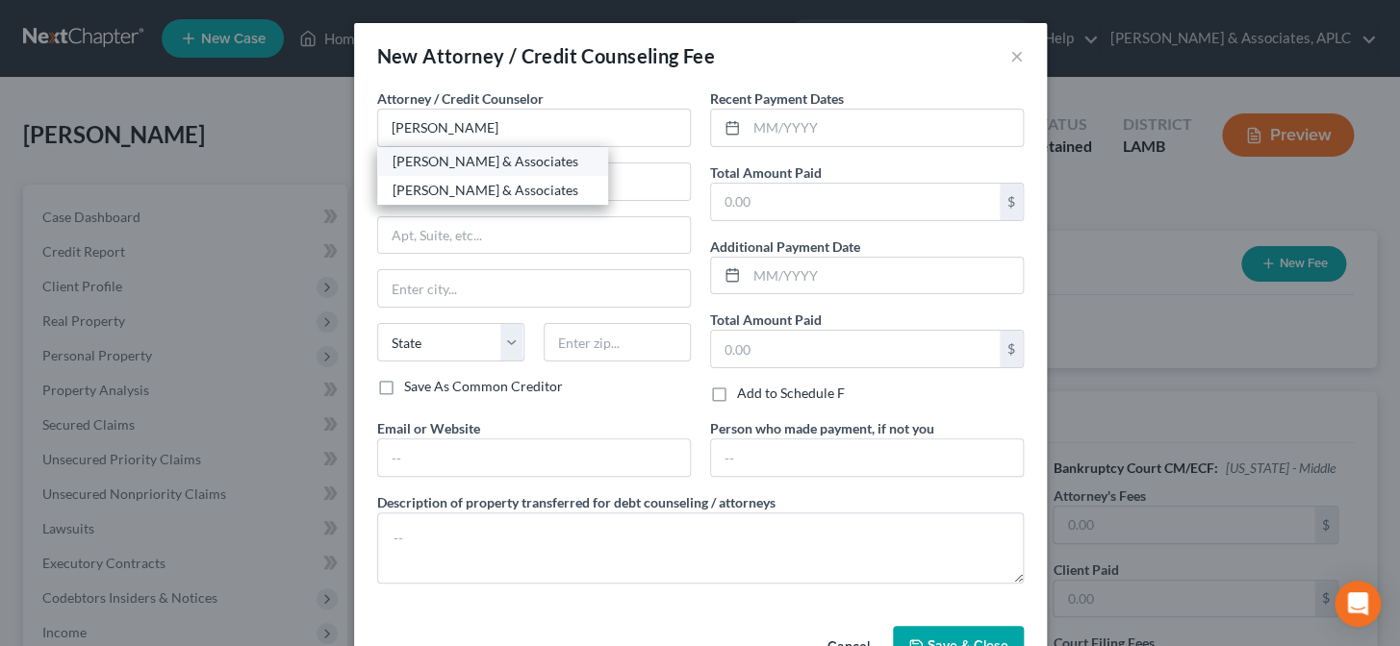
click at [465, 168] on div "Derren S. Johnson & Associates" at bounding box center [492, 161] width 200 height 19
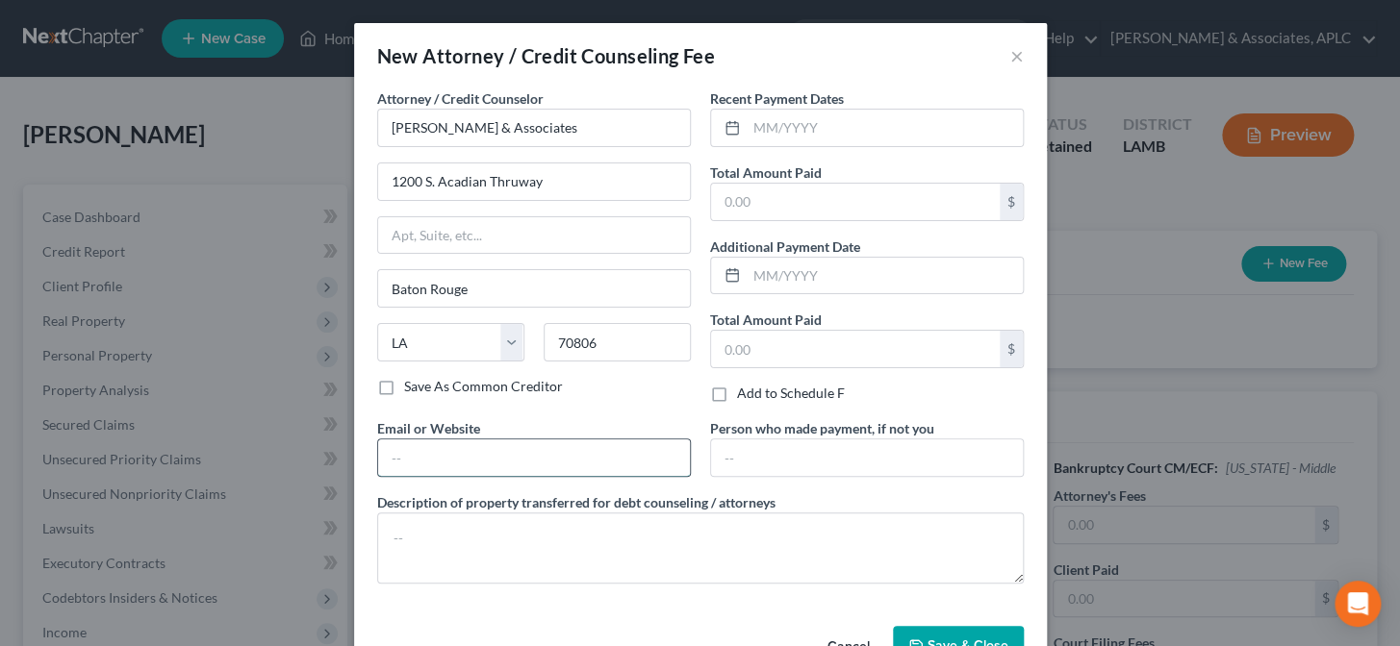
click at [467, 453] on input "text" at bounding box center [534, 458] width 312 height 37
click at [862, 104] on div "Recent Payment Dates" at bounding box center [867, 117] width 314 height 59
click at [865, 147] on div "Recent Payment Dates Total Amount Paid $ Additional Payment Date Total Amount P…" at bounding box center [866, 253] width 333 height 330
click at [865, 134] on input "text" at bounding box center [884, 128] width 276 height 37
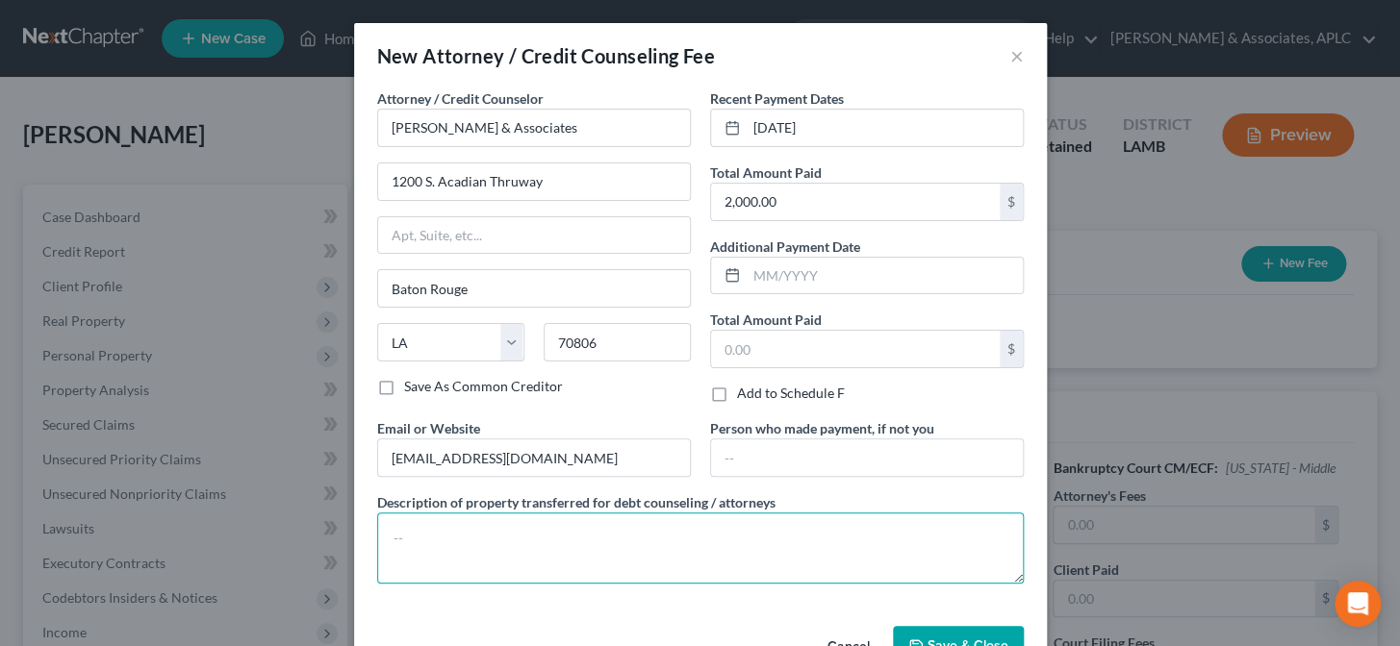
click at [677, 558] on textarea at bounding box center [700, 548] width 646 height 71
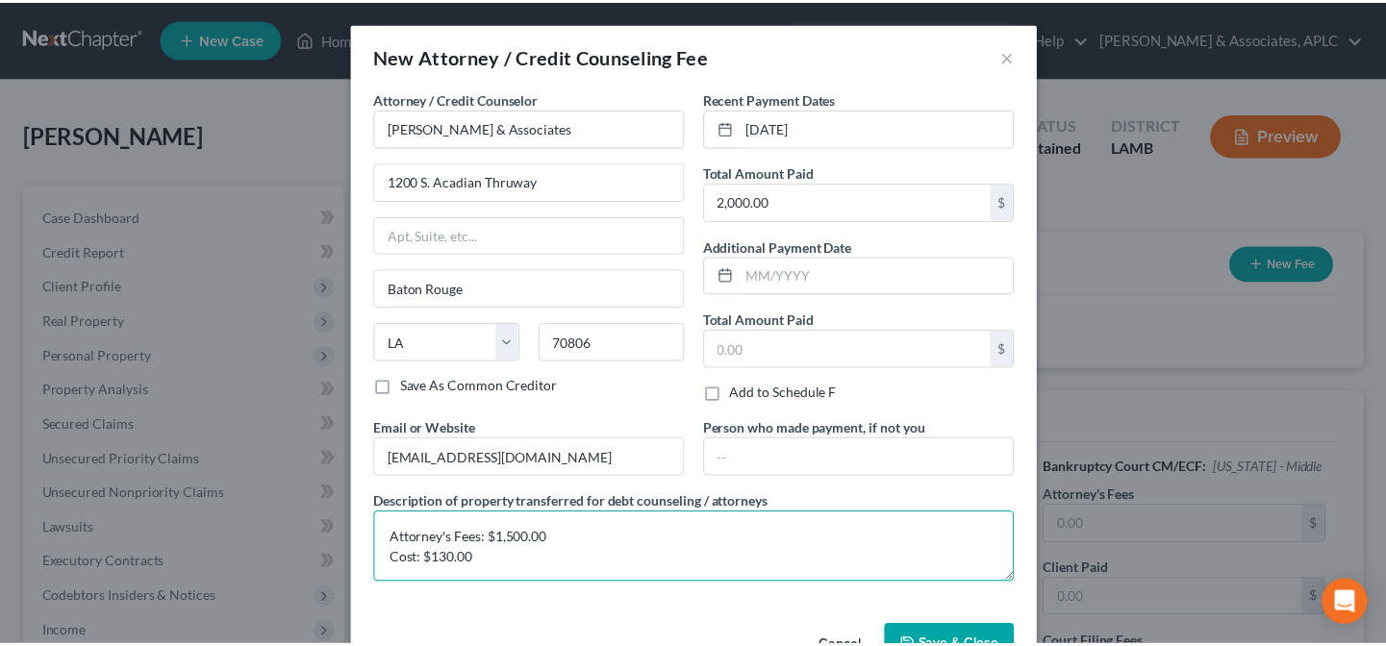
scroll to position [3, 0]
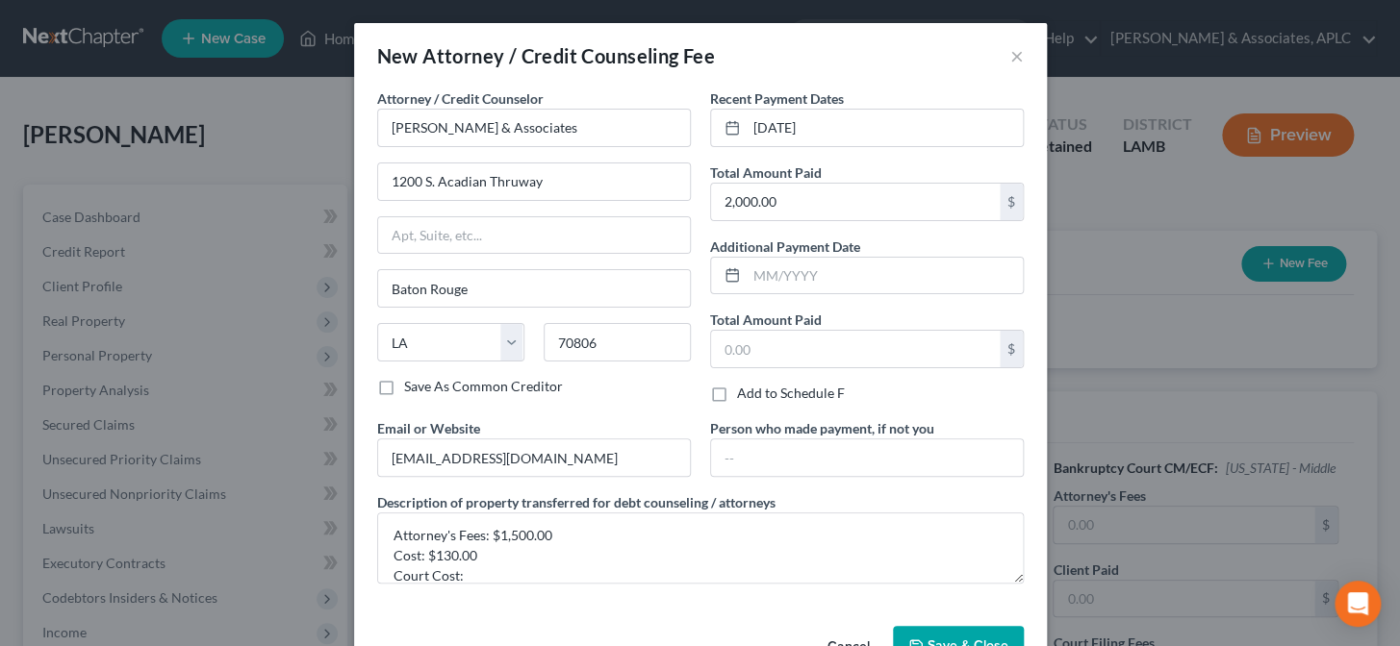
click at [934, 634] on button "Save & Close" at bounding box center [958, 646] width 131 height 40
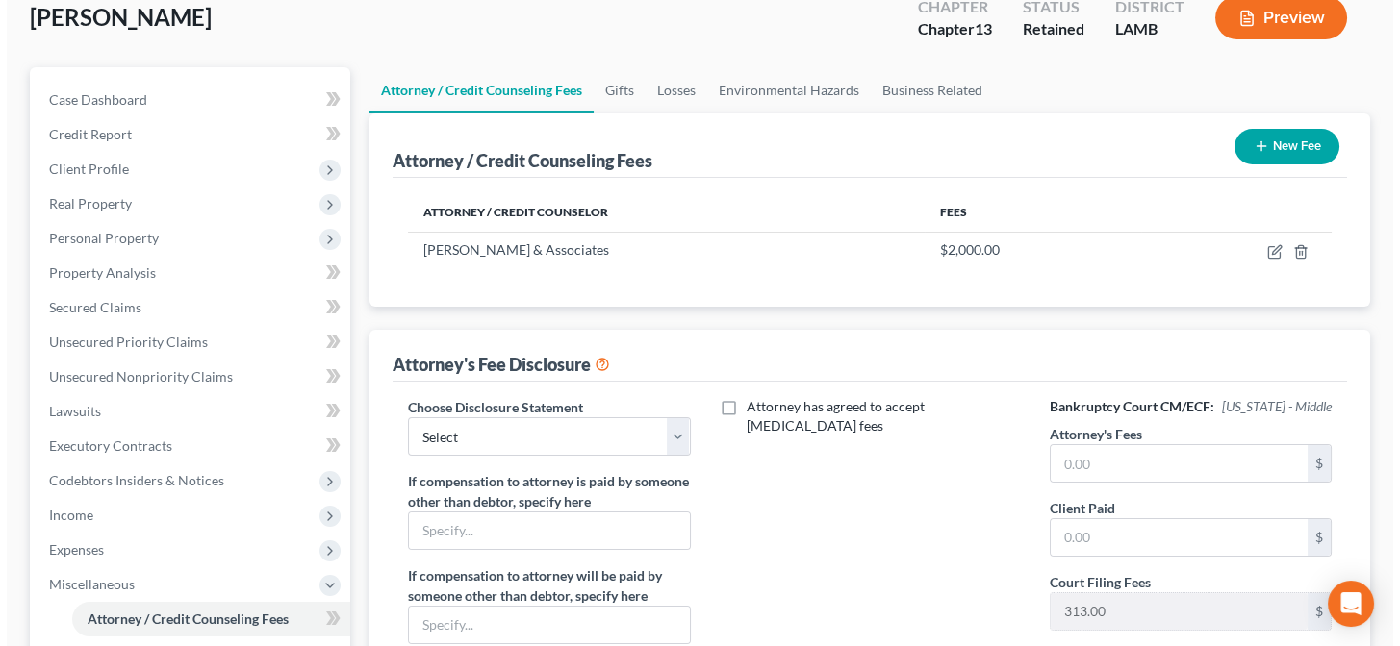
scroll to position [174, 0]
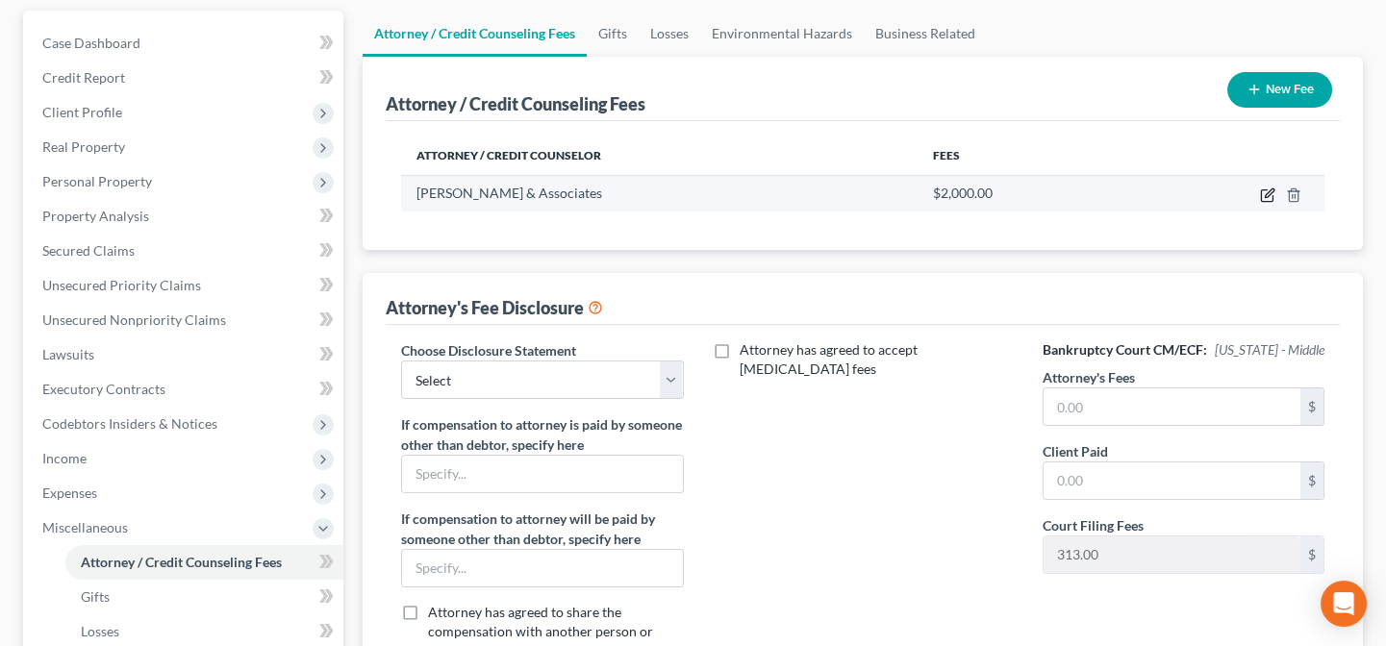
click at [1269, 191] on icon "button" at bounding box center [1267, 195] width 15 height 15
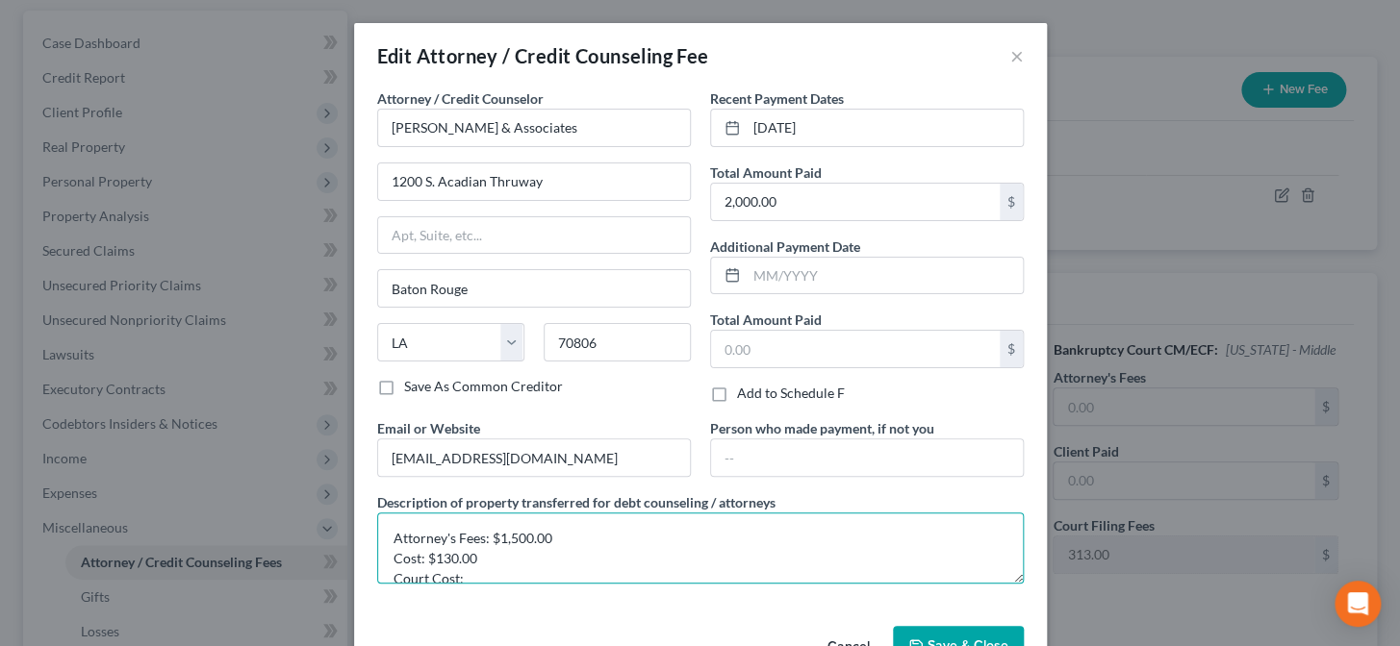
click at [611, 573] on textarea "Attorney's Fees: $1,500.00 Cost: $130.00 Court Cost:" at bounding box center [700, 548] width 646 height 71
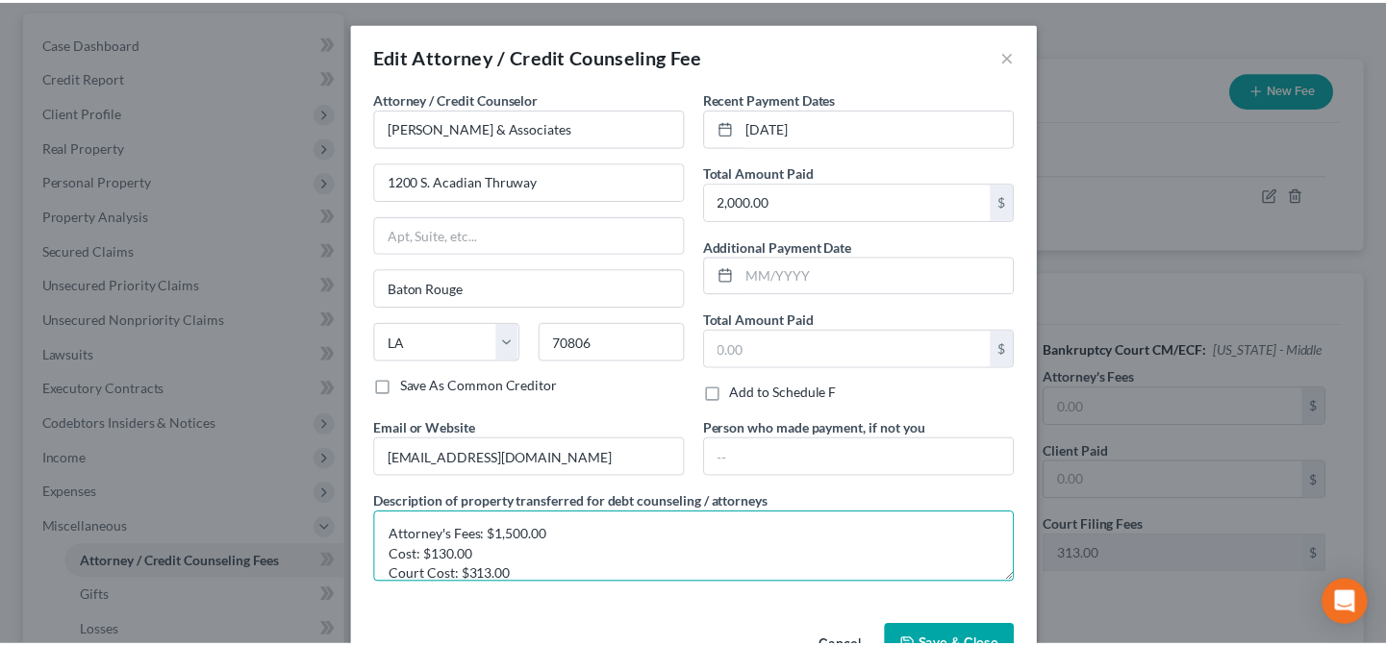
scroll to position [23, 0]
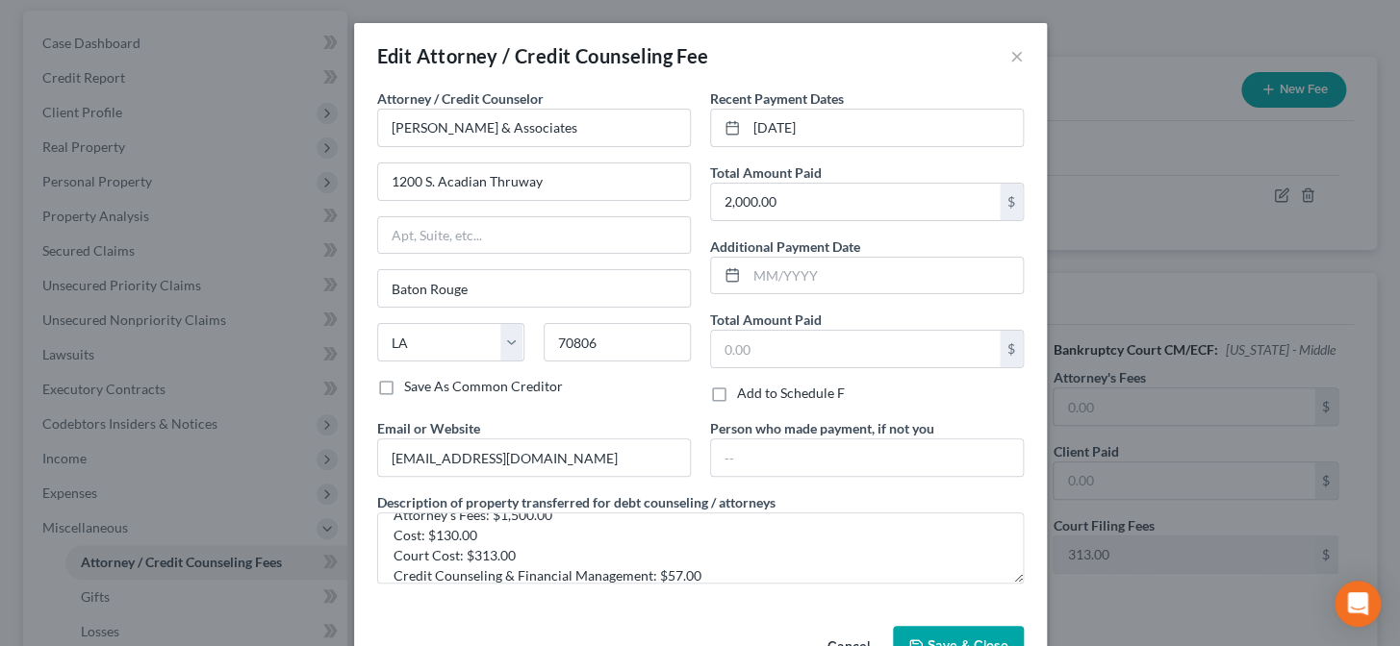
click at [917, 633] on button "Save & Close" at bounding box center [958, 646] width 131 height 40
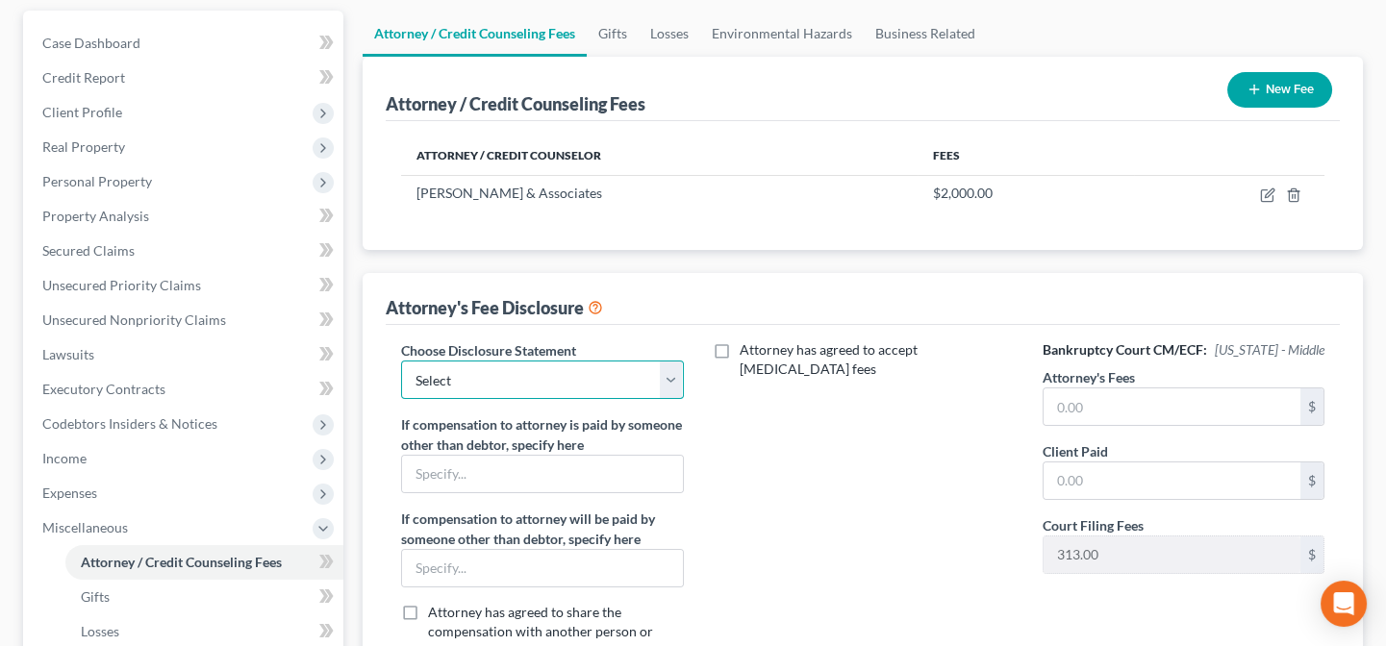
click at [490, 379] on select "Select Chapter 13 Chapter 7" at bounding box center [542, 380] width 282 height 38
click at [401, 361] on select "Select Chapter 13 Chapter 7" at bounding box center [542, 380] width 282 height 38
click at [1096, 408] on input "text" at bounding box center [1172, 407] width 257 height 37
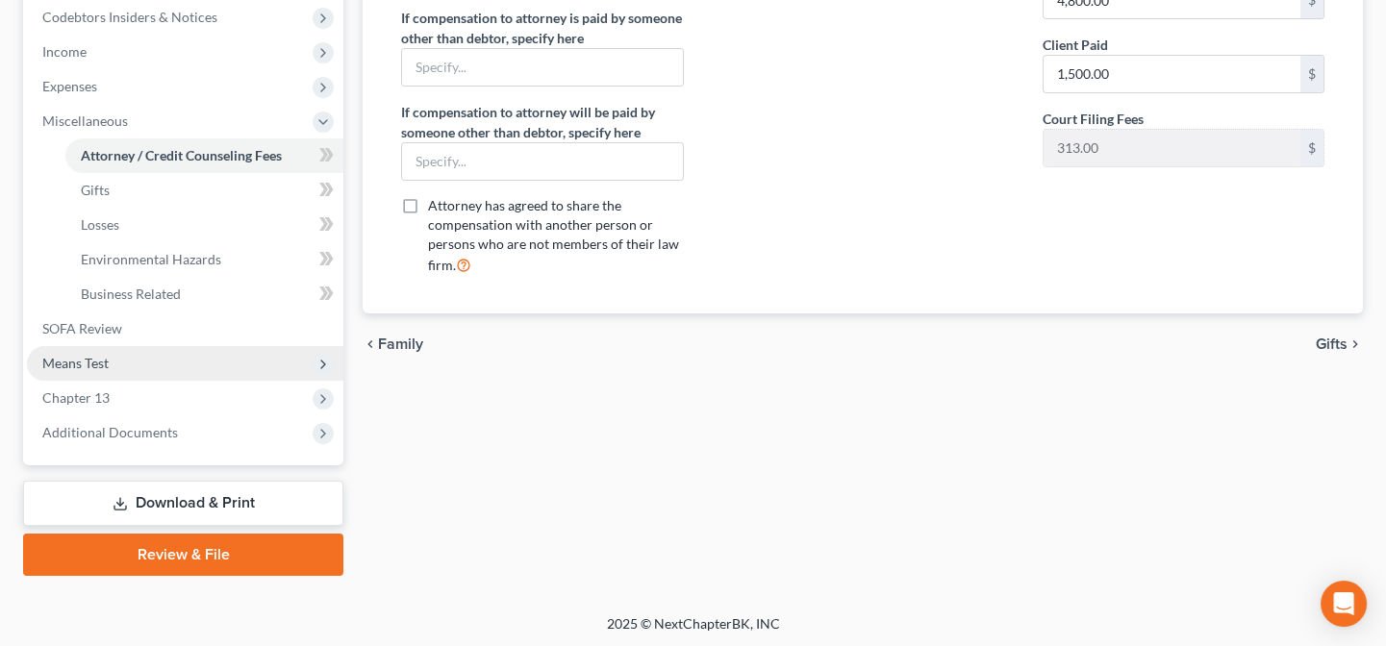
click at [116, 353] on span "Means Test" at bounding box center [185, 363] width 316 height 35
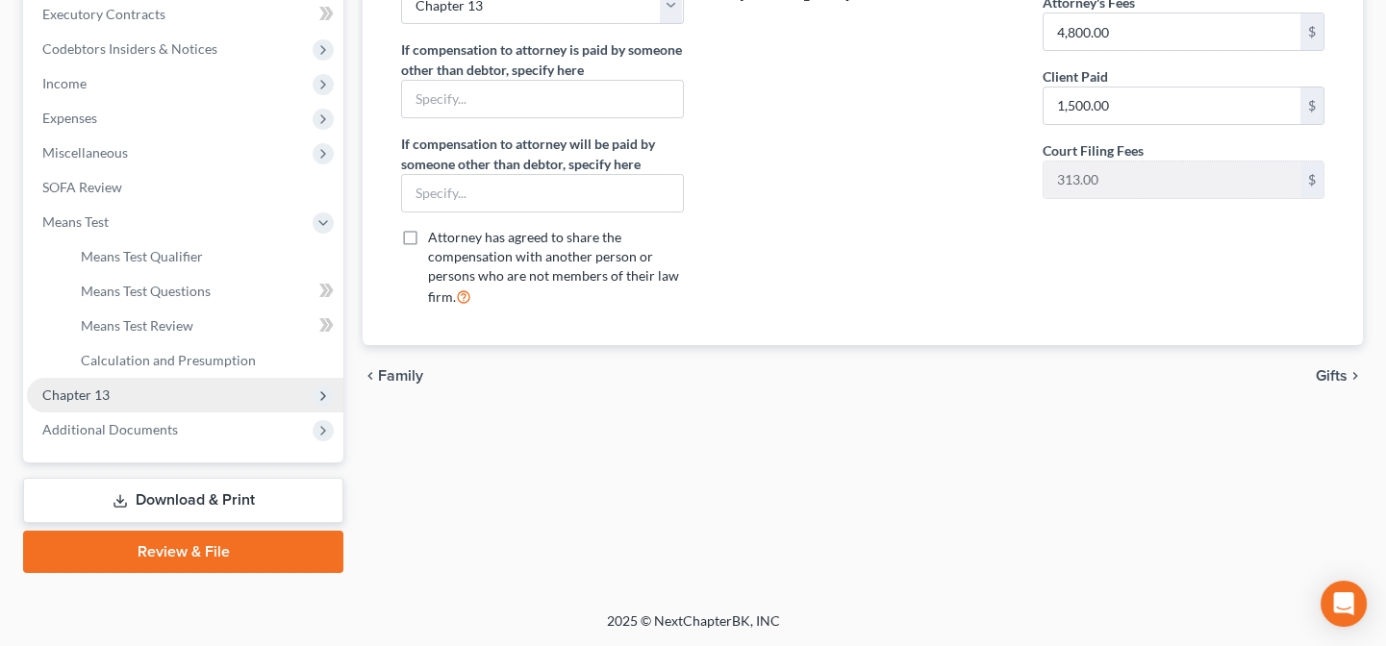
scroll to position [547, 0]
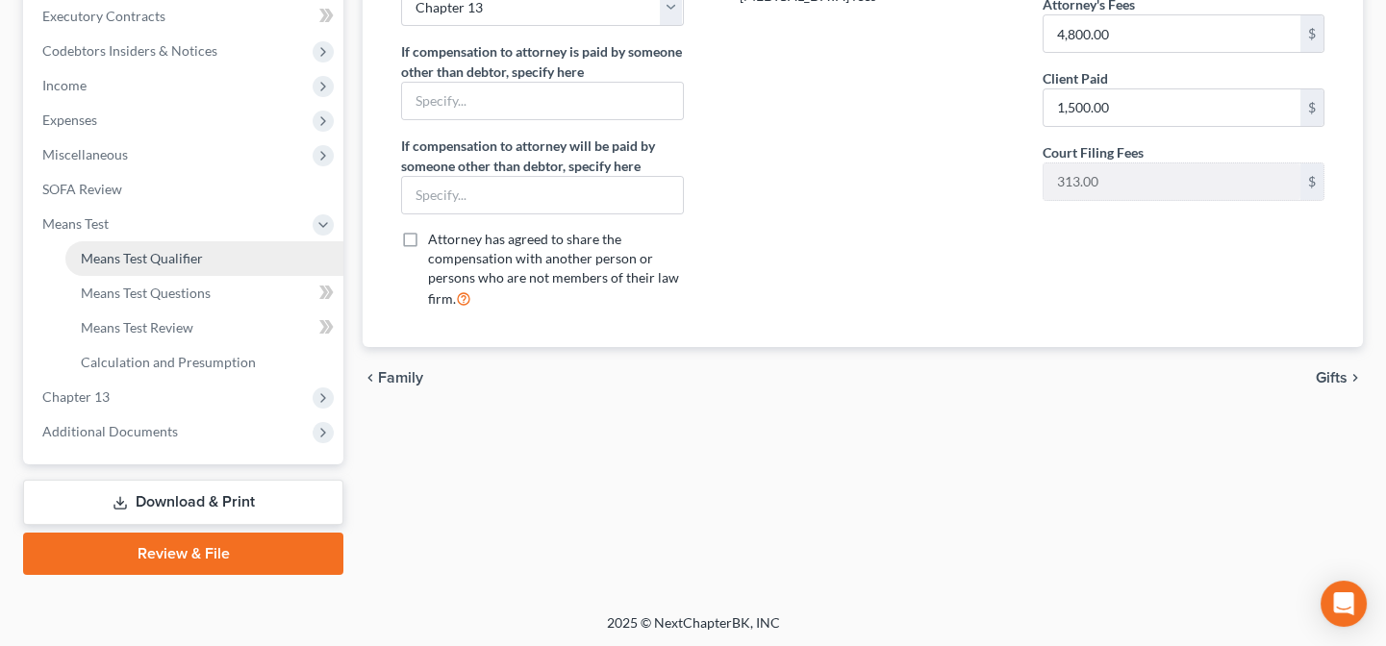
click at [151, 256] on span "Means Test Qualifier" at bounding box center [142, 258] width 122 height 16
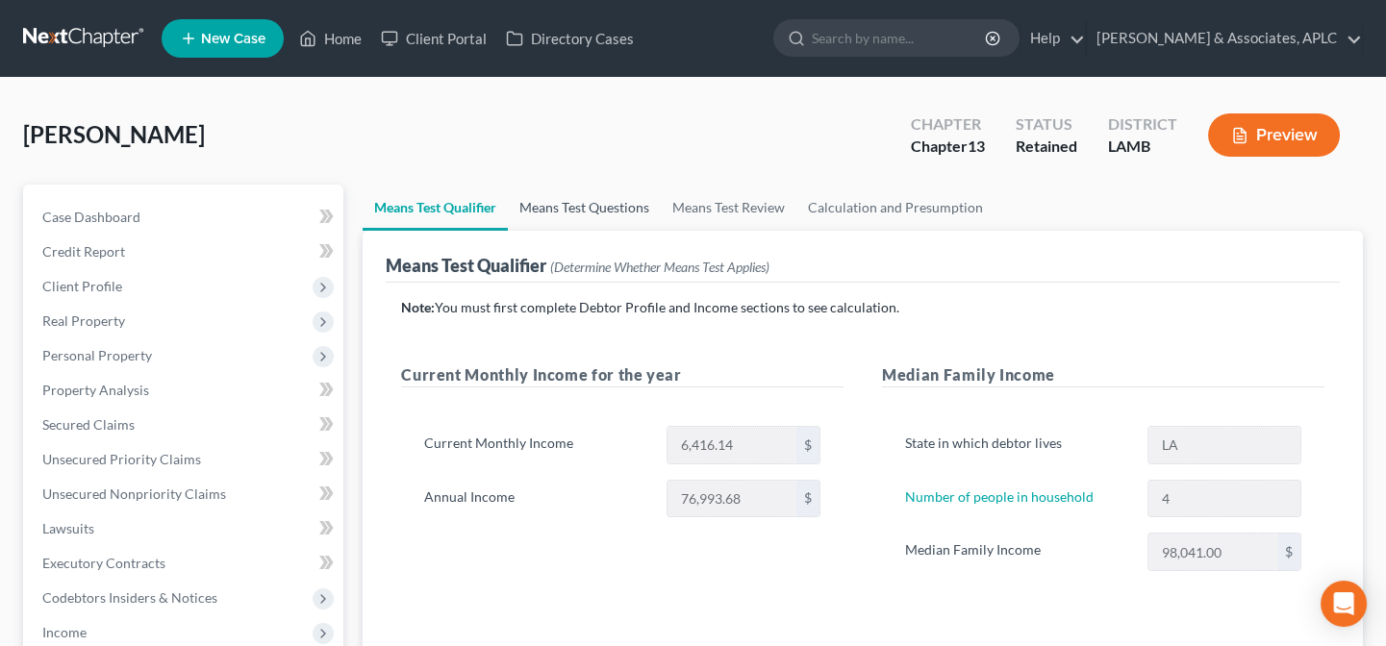
click at [589, 204] on link "Means Test Questions" at bounding box center [584, 208] width 153 height 46
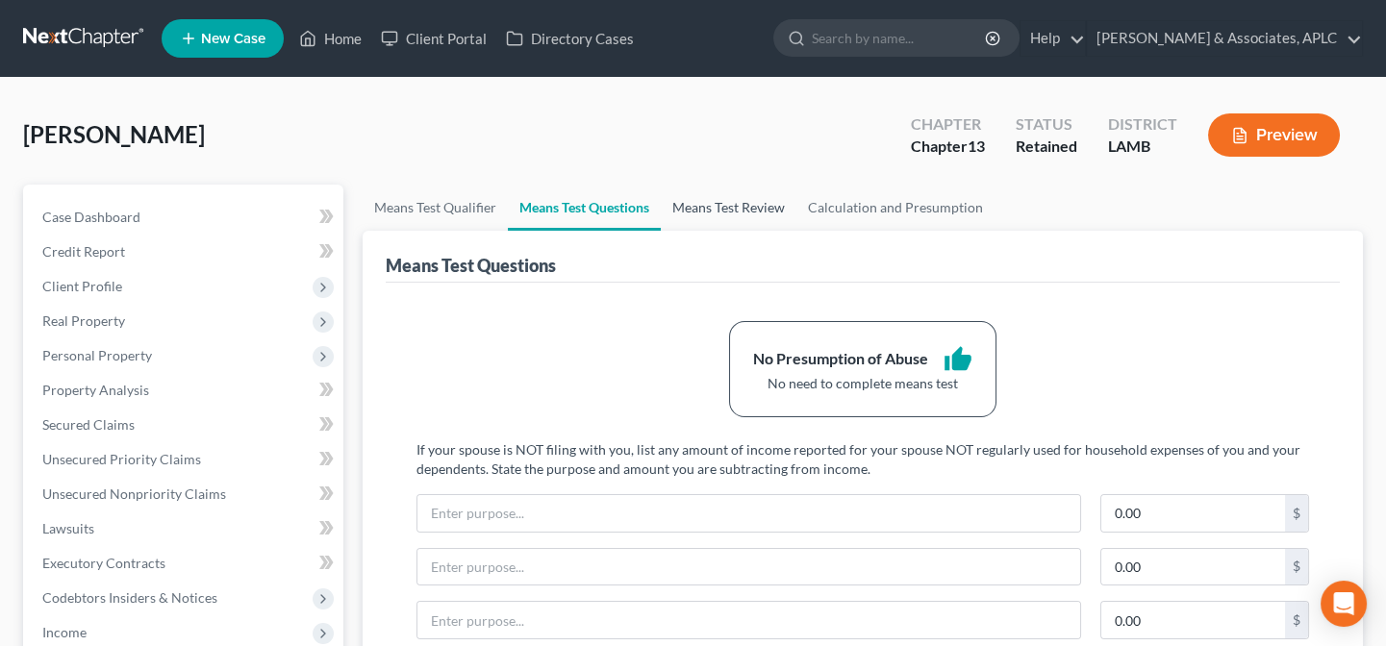
click at [719, 210] on link "Means Test Review" at bounding box center [729, 208] width 136 height 46
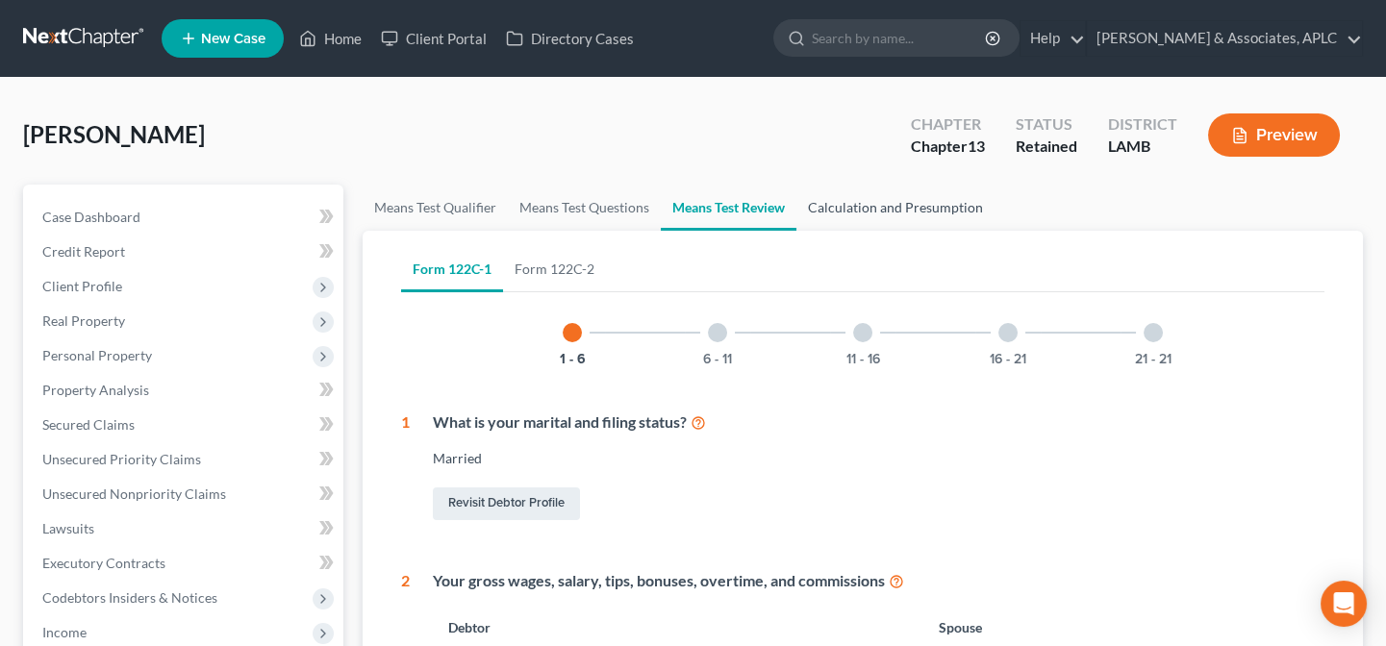
click at [867, 200] on link "Calculation and Presumption" at bounding box center [895, 208] width 198 height 46
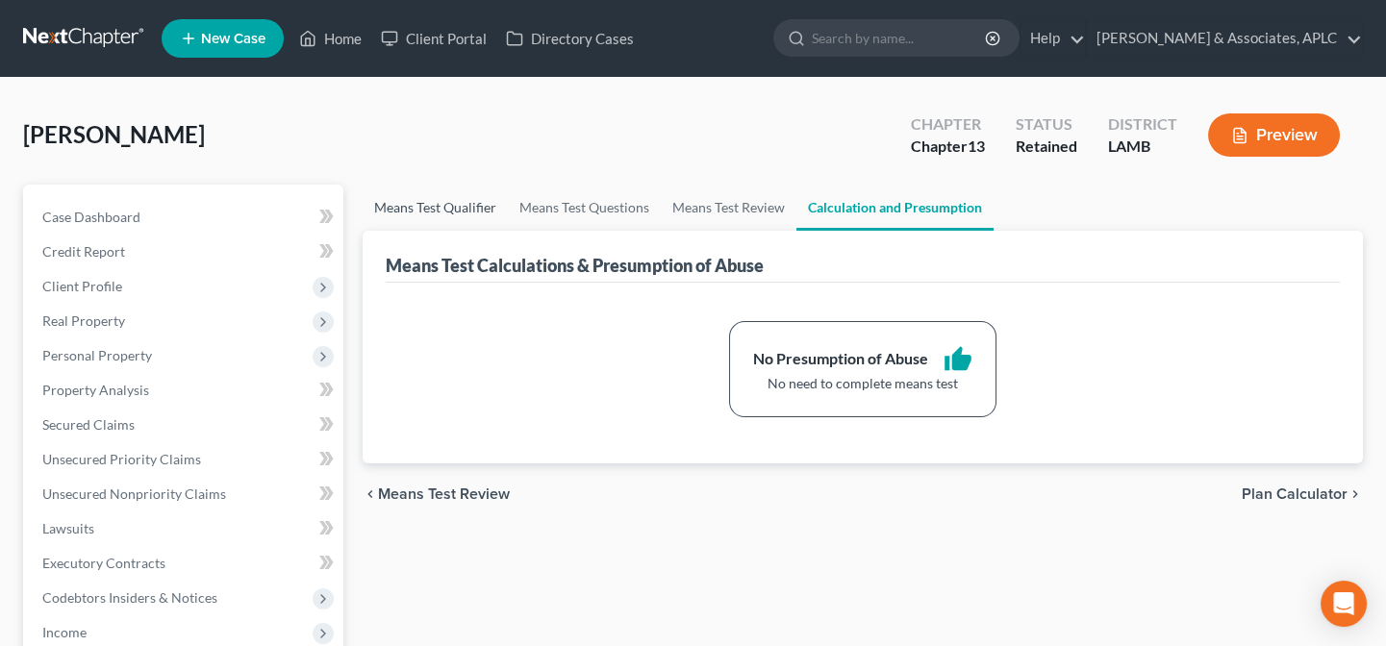
click at [442, 210] on link "Means Test Qualifier" at bounding box center [435, 208] width 145 height 46
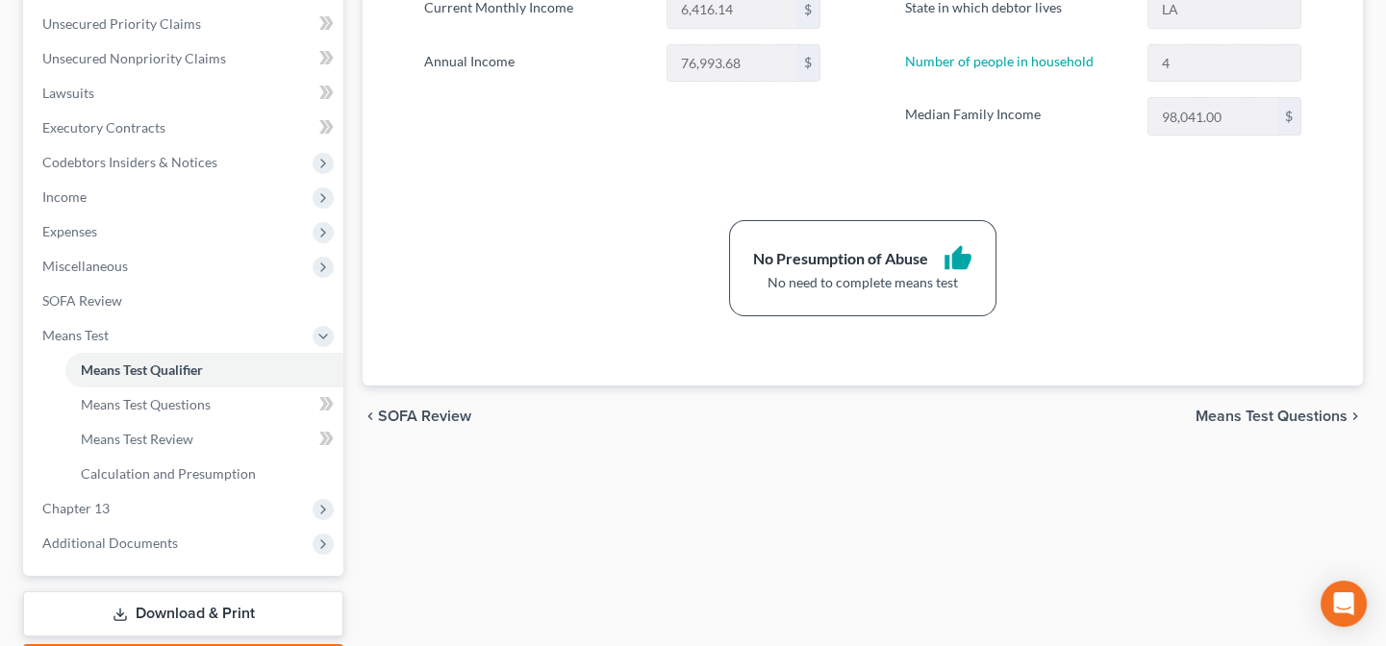
scroll to position [437, 0]
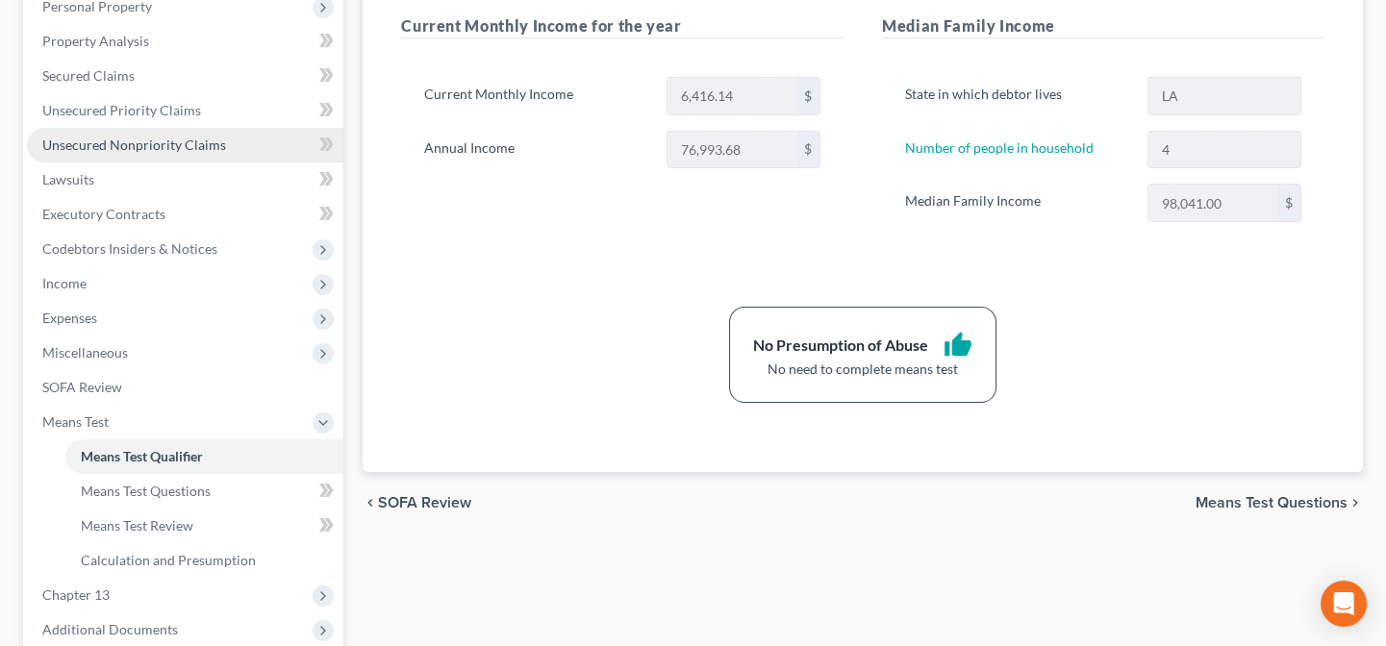
click at [162, 150] on span "Unsecured Nonpriority Claims" at bounding box center [134, 145] width 184 height 16
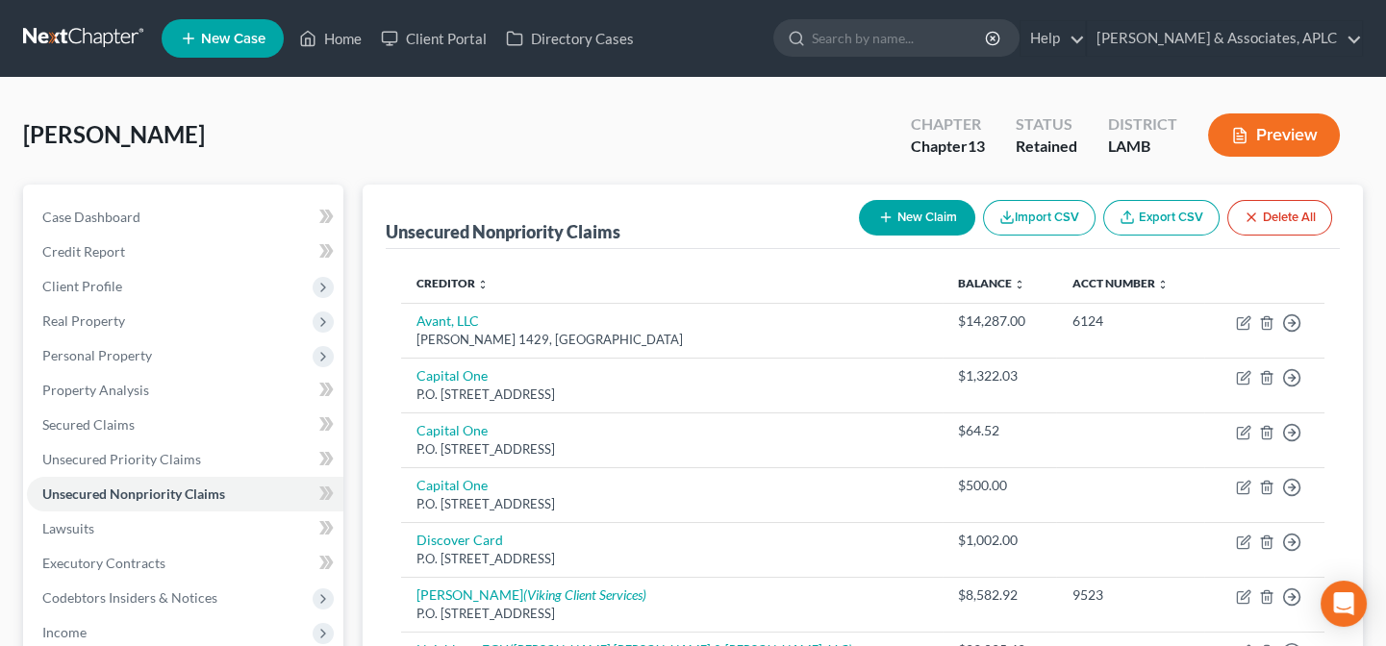
click at [922, 222] on button "New Claim" at bounding box center [917, 218] width 116 height 36
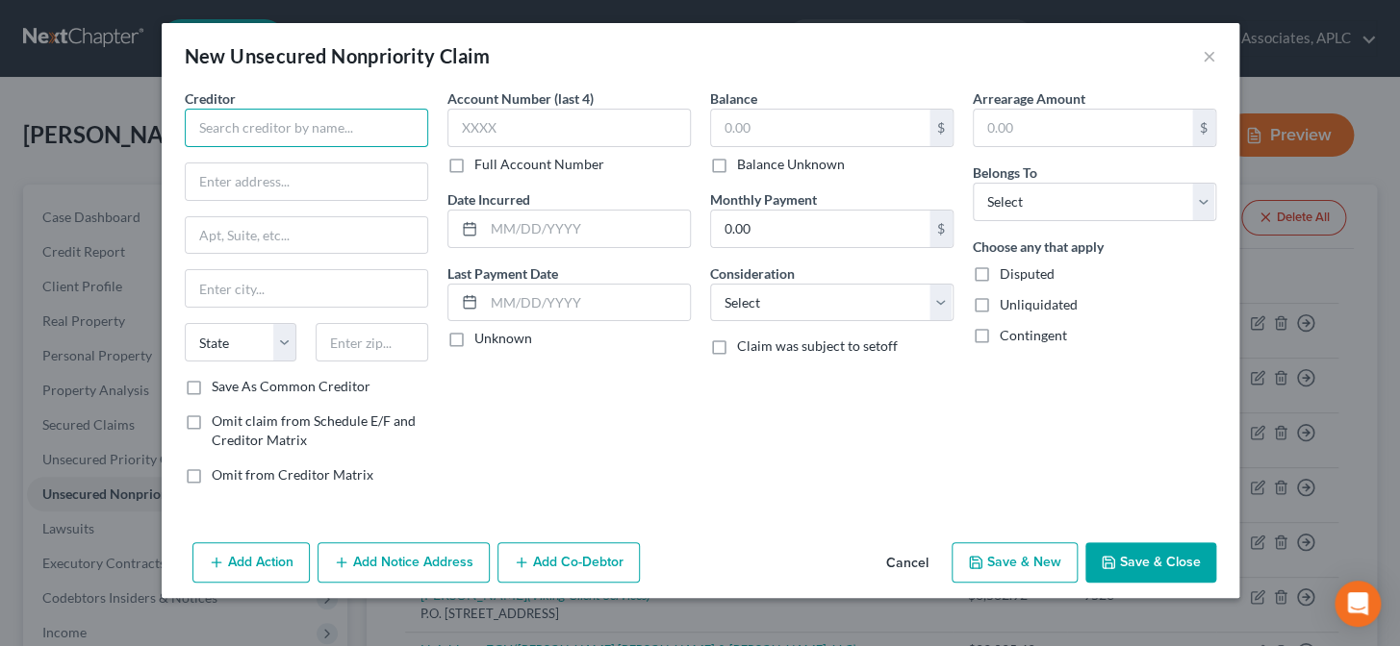
click at [406, 129] on input "text" at bounding box center [306, 128] width 243 height 38
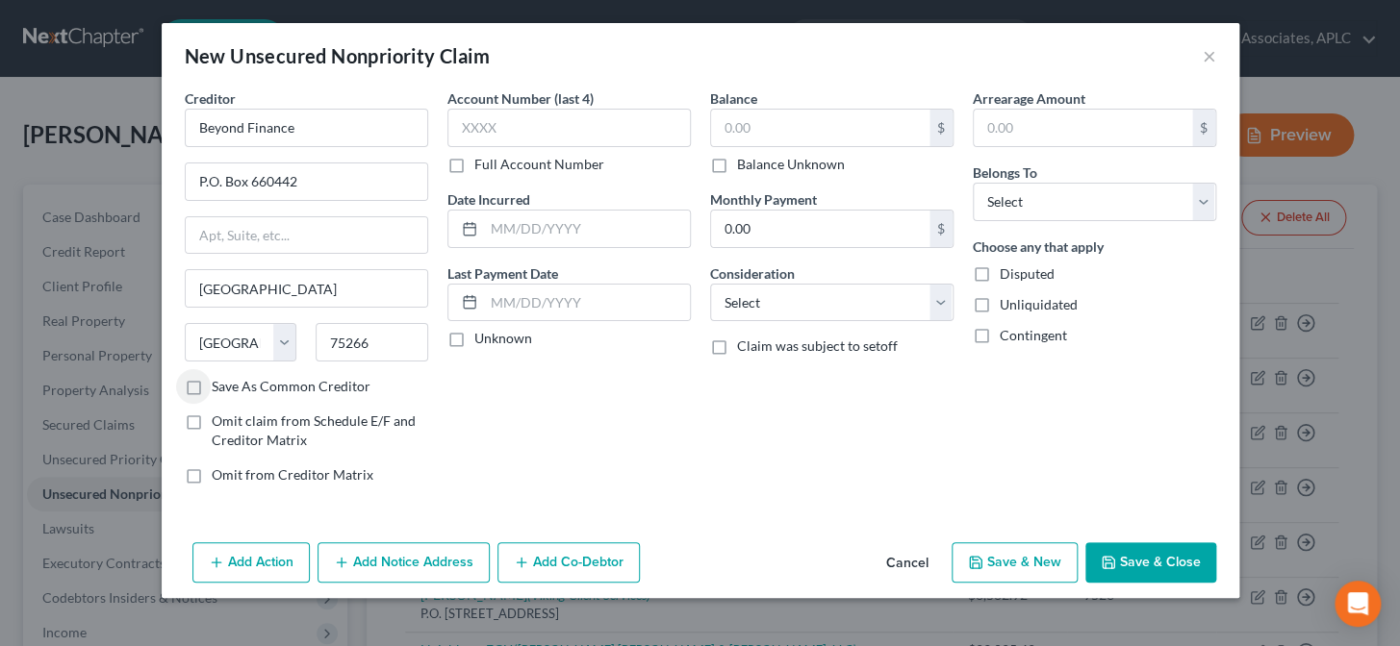
click at [212, 386] on label "Save As Common Creditor" at bounding box center [291, 386] width 159 height 19
click at [219, 386] on input "Save As Common Creditor" at bounding box center [225, 383] width 13 height 13
click at [527, 131] on input "text" at bounding box center [568, 128] width 243 height 38
drag, startPoint x: 460, startPoint y: 341, endPoint x: 741, endPoint y: 144, distance: 342.6
click at [474, 341] on label "Unknown" at bounding box center [503, 338] width 58 height 19
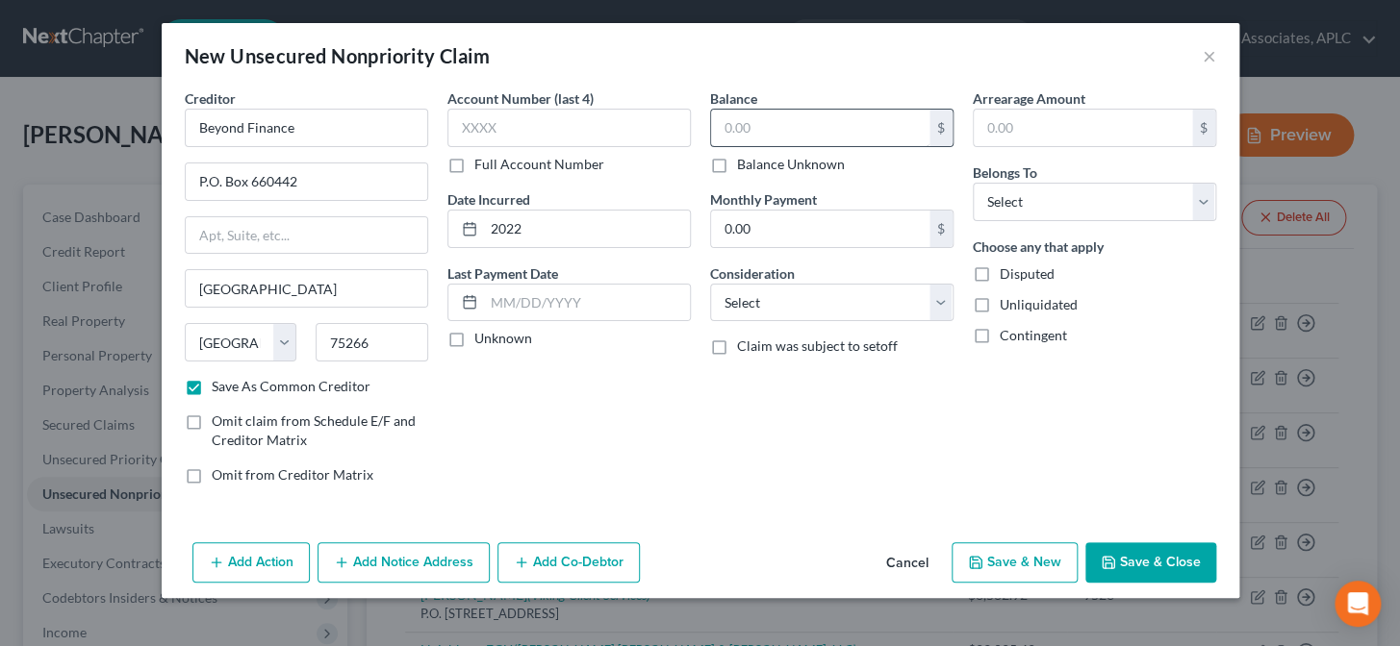
click at [482, 341] on input "Unknown" at bounding box center [488, 335] width 13 height 13
click at [737, 164] on label "Balance Unknown" at bounding box center [791, 164] width 108 height 19
click at [744, 164] on input "Balance Unknown" at bounding box center [750, 161] width 13 height 13
click at [766, 308] on select "Select Cable / Satellite Services Collection Agency Credit Card Debt Debt Couns…" at bounding box center [831, 303] width 243 height 38
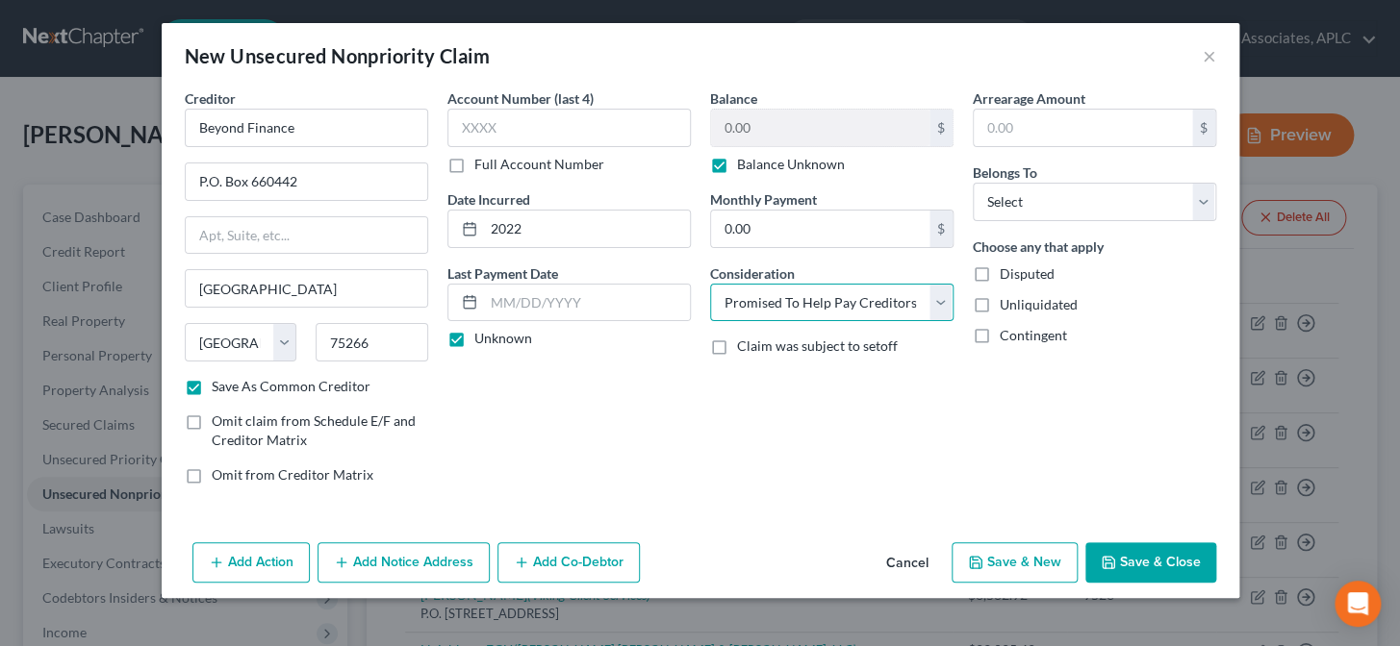
click at [710, 284] on select "Select Cable / Satellite Services Collection Agency Credit Card Debt Debt Couns…" at bounding box center [831, 303] width 243 height 38
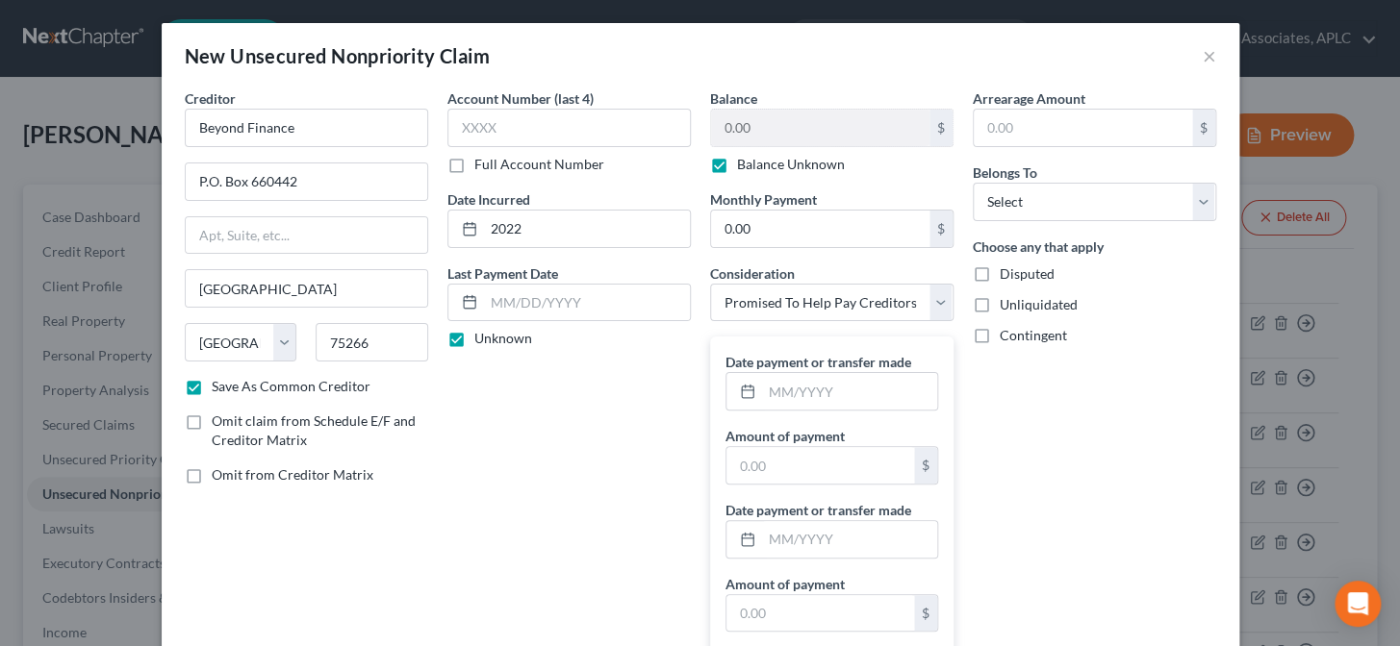
click at [635, 389] on div "Account Number (last 4) Full Account Number Date Incurred 2022 Last Payment Dat…" at bounding box center [569, 456] width 263 height 736
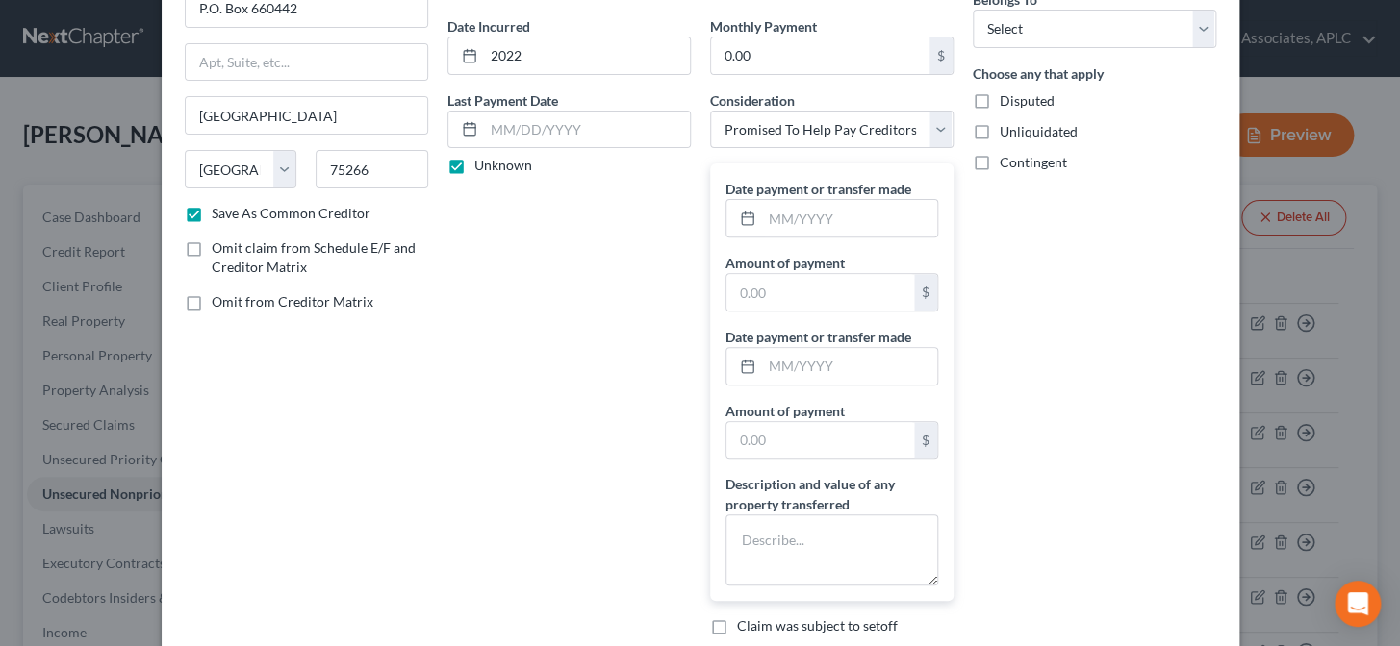
scroll to position [174, 0]
click at [831, 214] on input "text" at bounding box center [849, 217] width 175 height 37
click at [755, 561] on textarea at bounding box center [831, 549] width 213 height 71
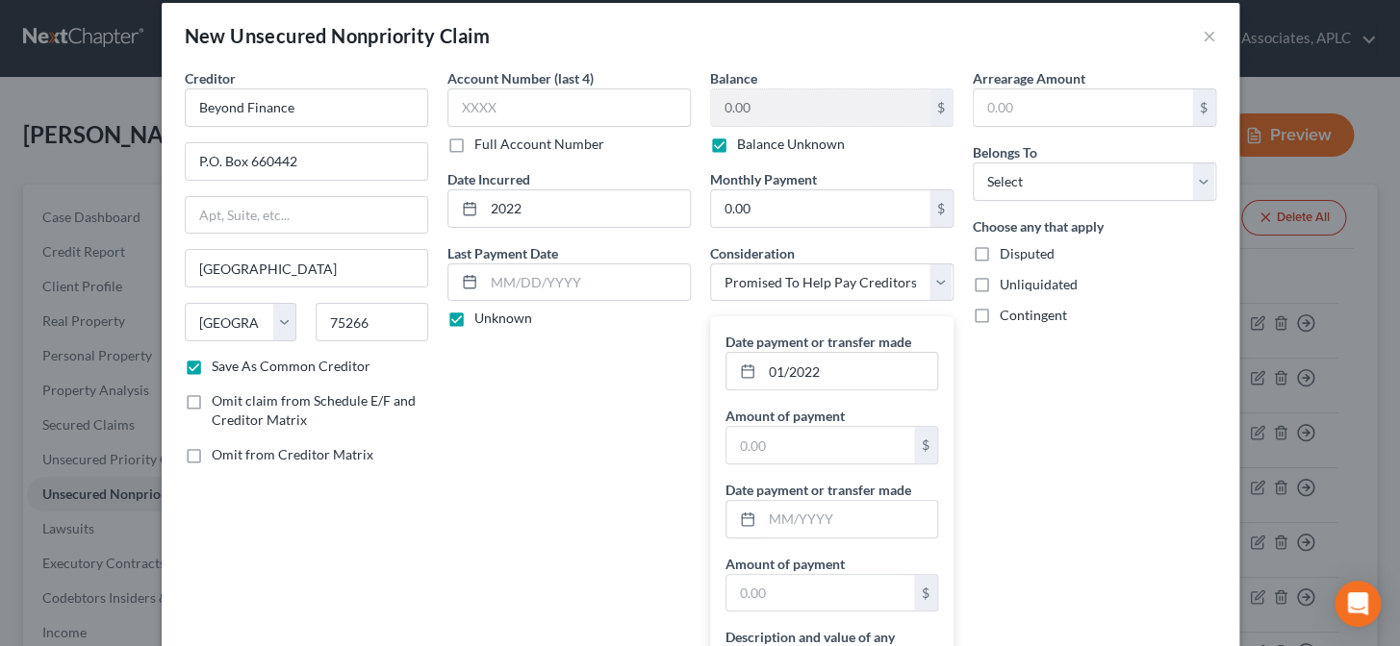
scroll to position [0, 0]
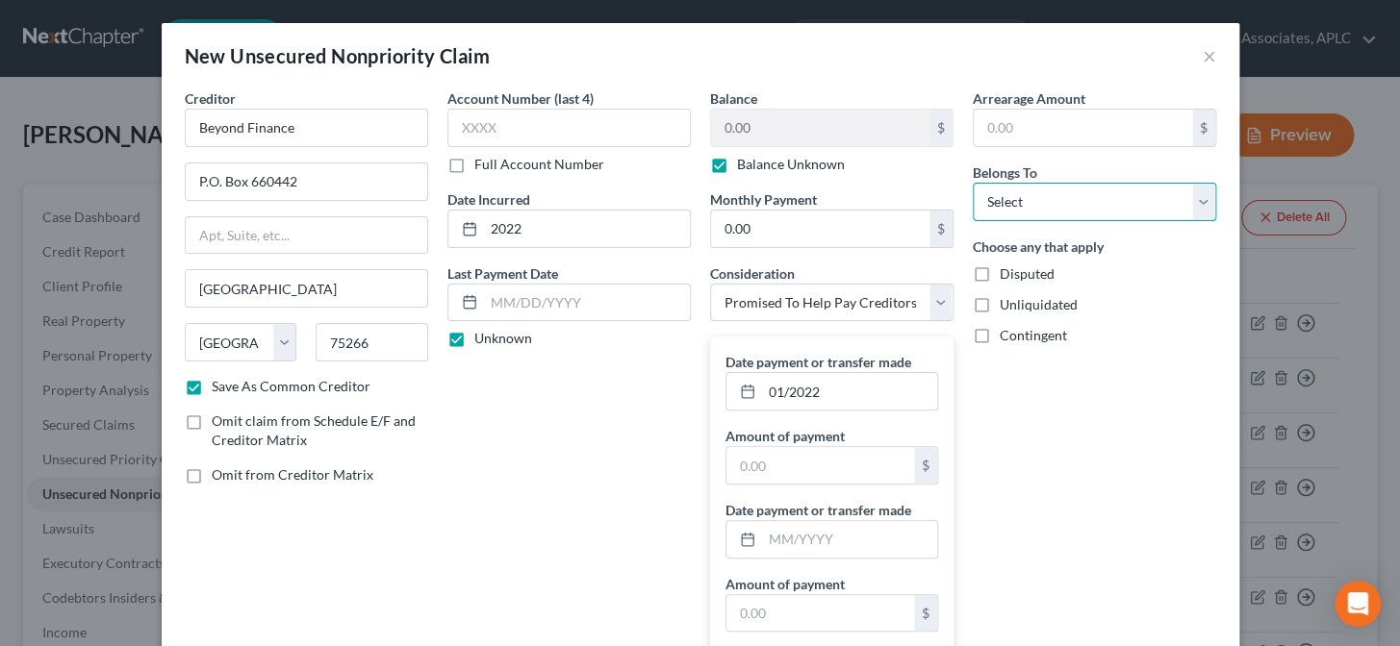
click at [1018, 199] on select "Select Debtor 1 Only Debtor 2 Only Debtor 1 And Debtor 2 Only At Least One Of T…" at bounding box center [1093, 202] width 243 height 38
click at [972, 183] on select "Select Debtor 1 Only Debtor 2 Only Debtor 1 And Debtor 2 Only At Least One Of T…" at bounding box center [1093, 202] width 243 height 38
click at [1014, 461] on div "Arrearage Amount $ Belongs To * Select Debtor 1 Only Debtor 2 Only Debtor 1 And…" at bounding box center [1094, 456] width 263 height 736
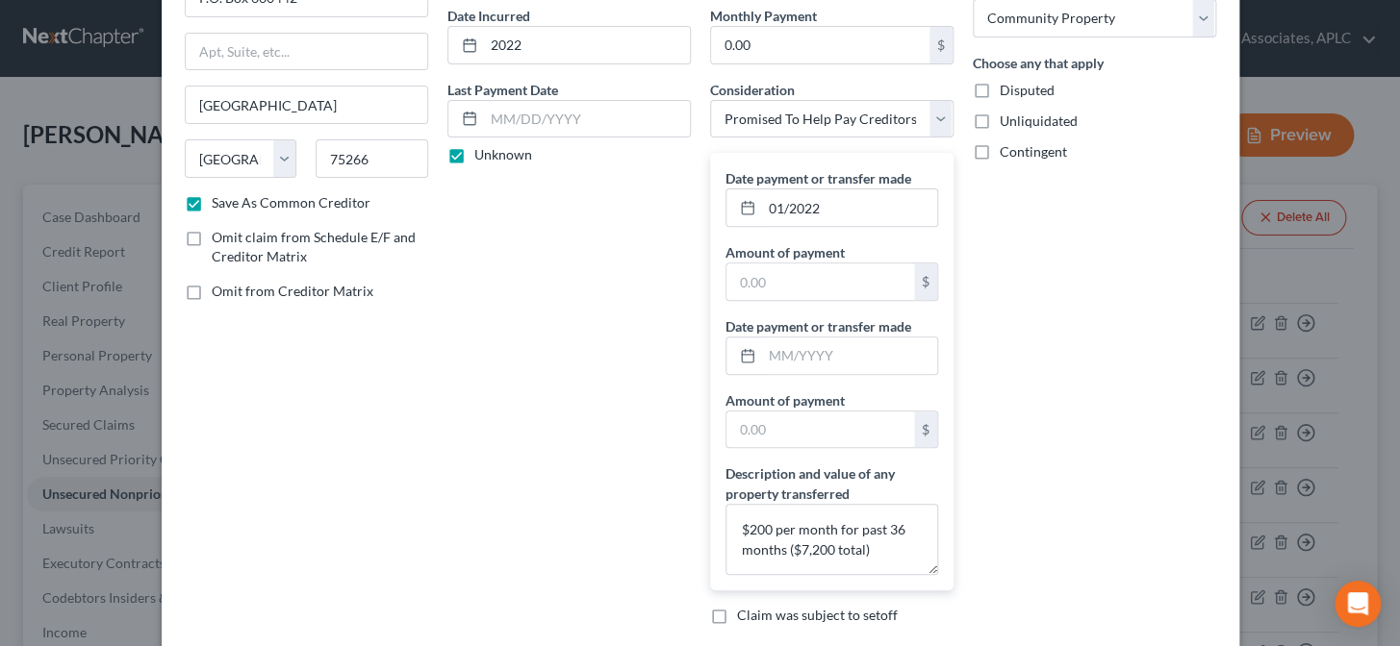
scroll to position [298, 0]
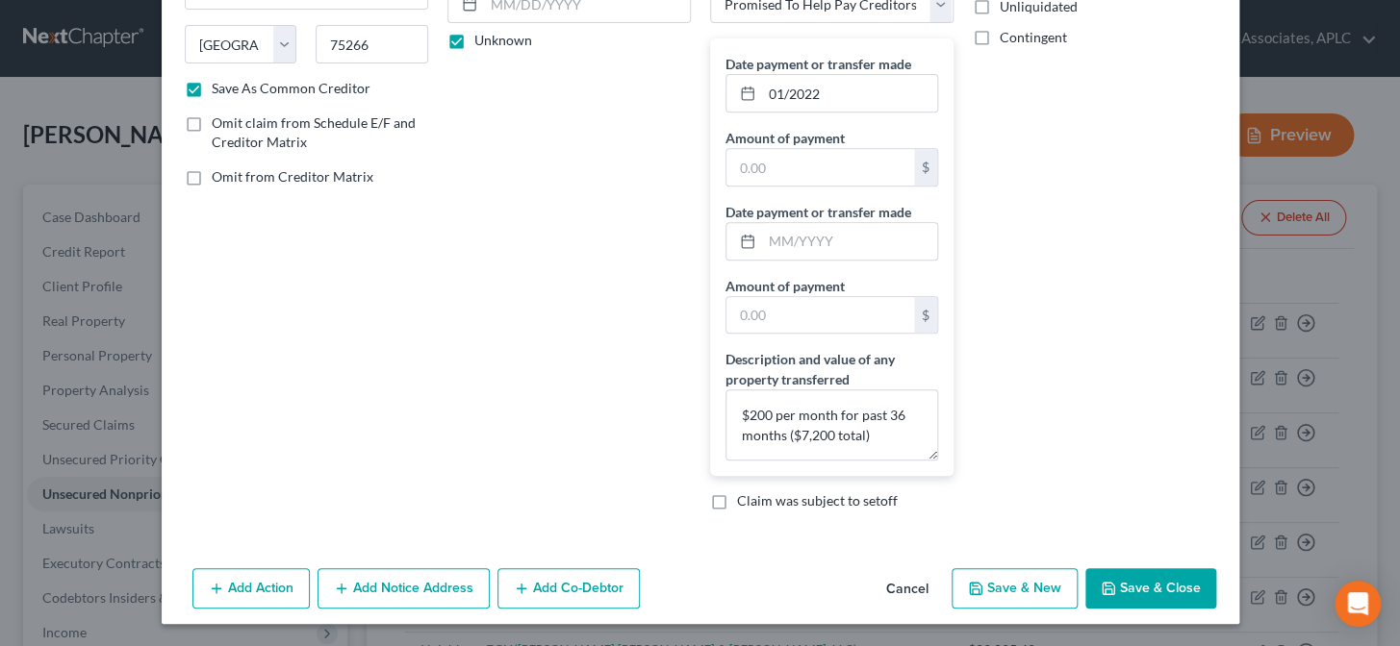
click at [568, 583] on button "Add Co-Debtor" at bounding box center [568, 588] width 142 height 40
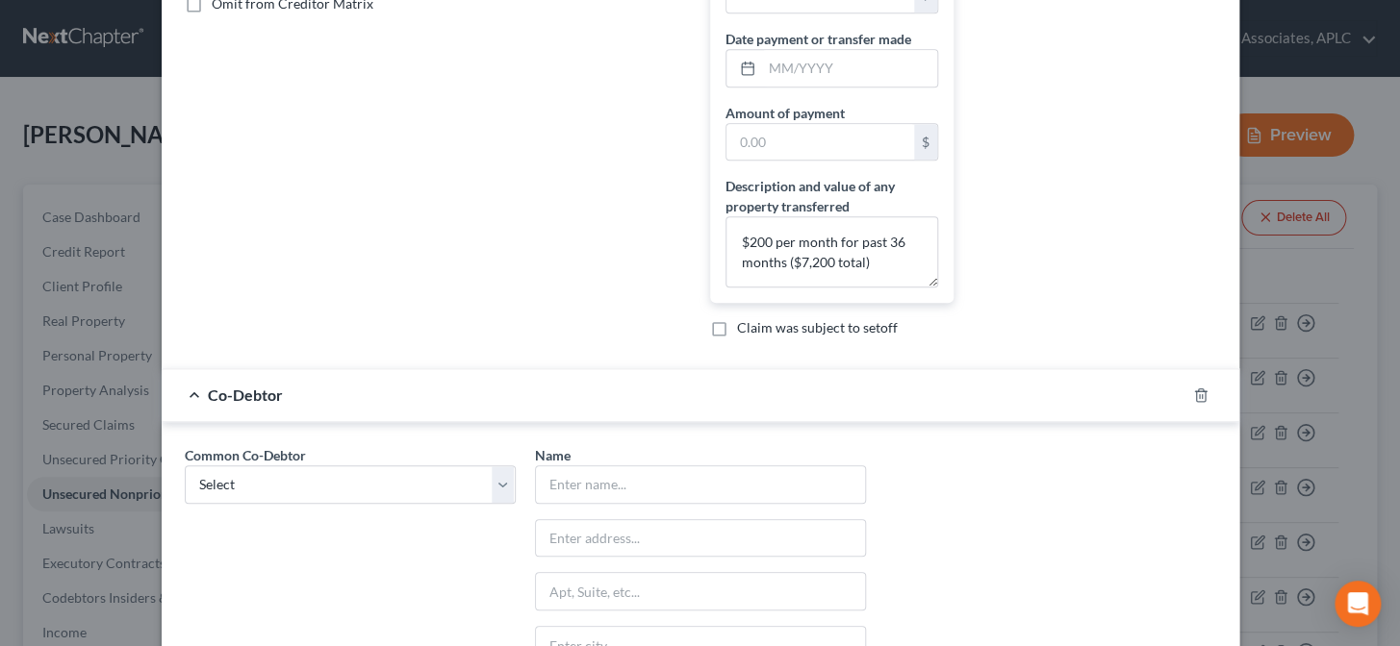
scroll to position [472, 0]
drag, startPoint x: 326, startPoint y: 481, endPoint x: 322, endPoint y: 492, distance: 12.2
click at [326, 481] on select "Select Amanda Aucoin" at bounding box center [350, 484] width 331 height 38
click at [185, 465] on select "Select Amanda Aucoin" at bounding box center [350, 484] width 331 height 38
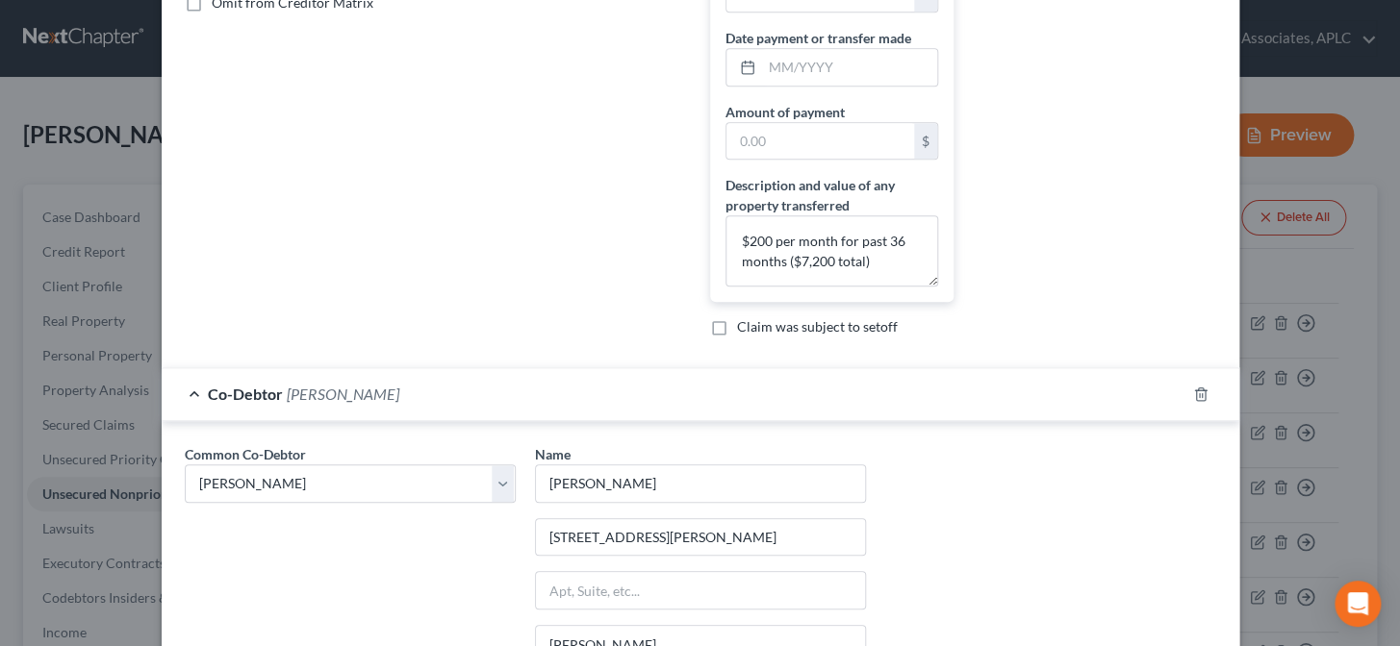
click at [956, 543] on div "Common Co-Debtor Select Amanda Aucoin Name * Amanda Aucoin 13024 Raymond Drive …" at bounding box center [700, 623] width 1050 height 358
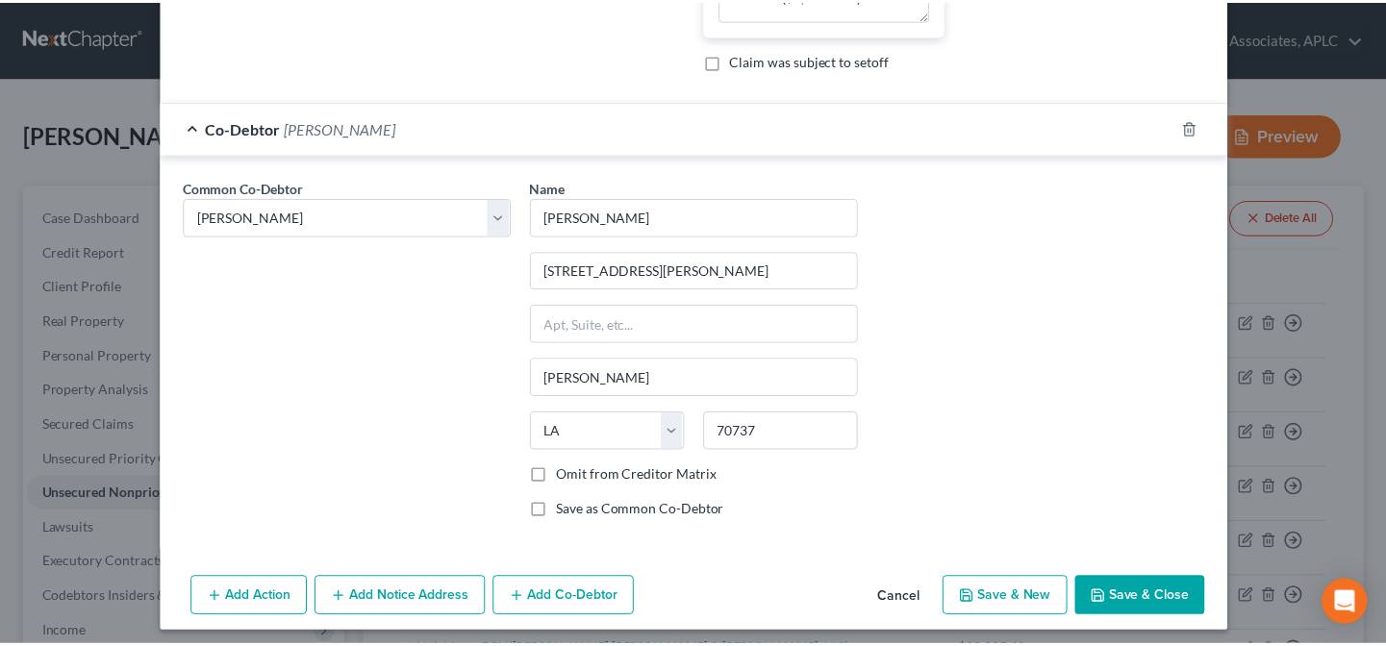
scroll to position [745, 0]
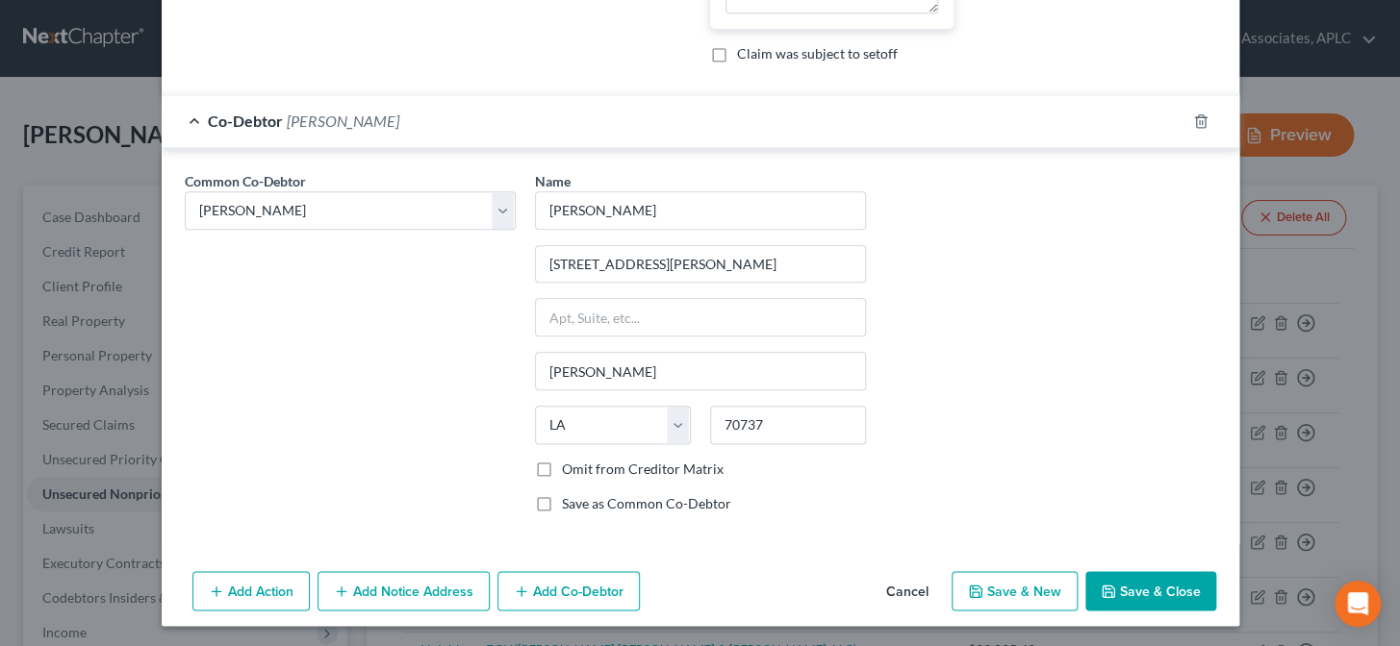
click at [1120, 580] on button "Save & Close" at bounding box center [1150, 591] width 131 height 40
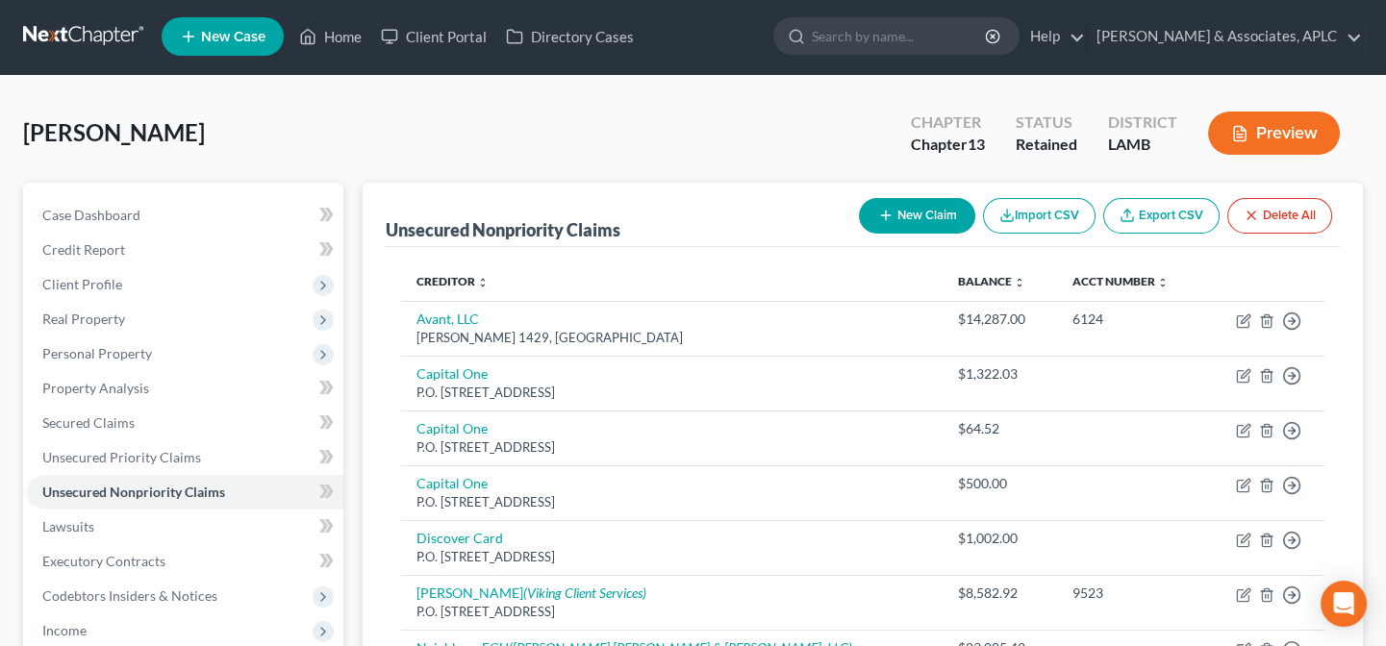
scroll to position [0, 0]
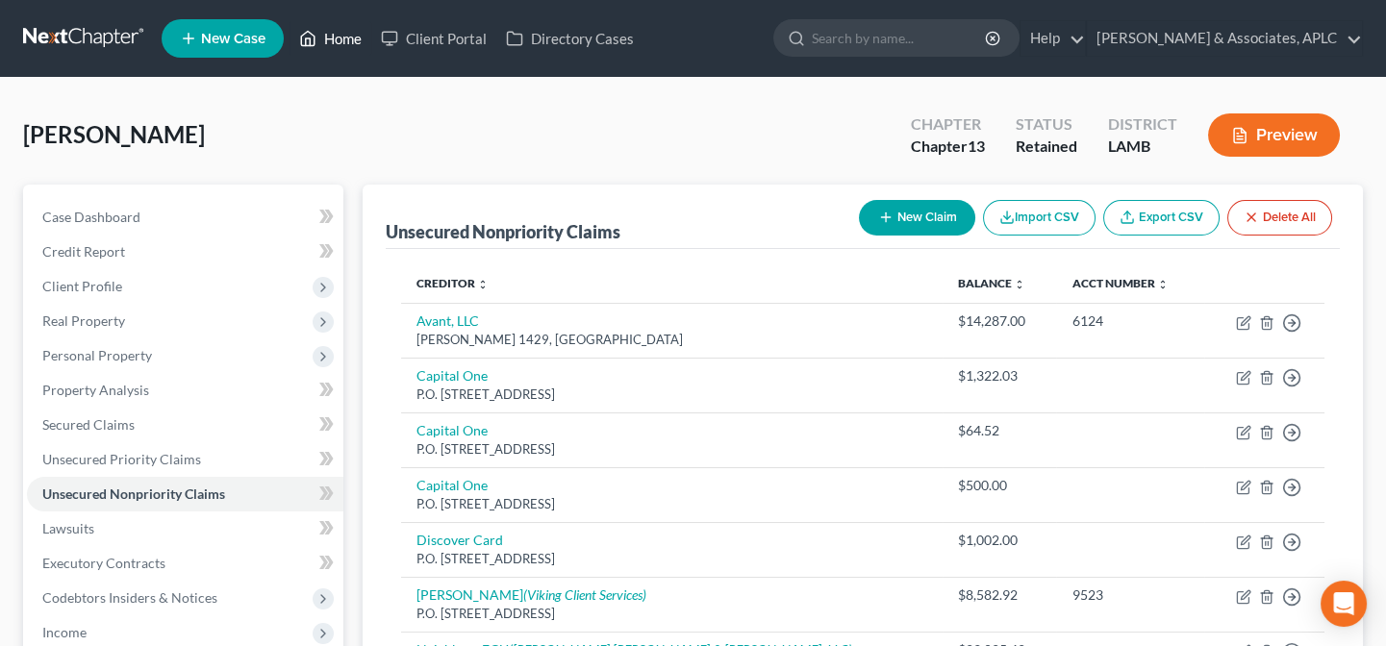
click at [354, 38] on link "Home" at bounding box center [331, 38] width 82 height 35
